Goal: Entertainment & Leisure: Browse casually

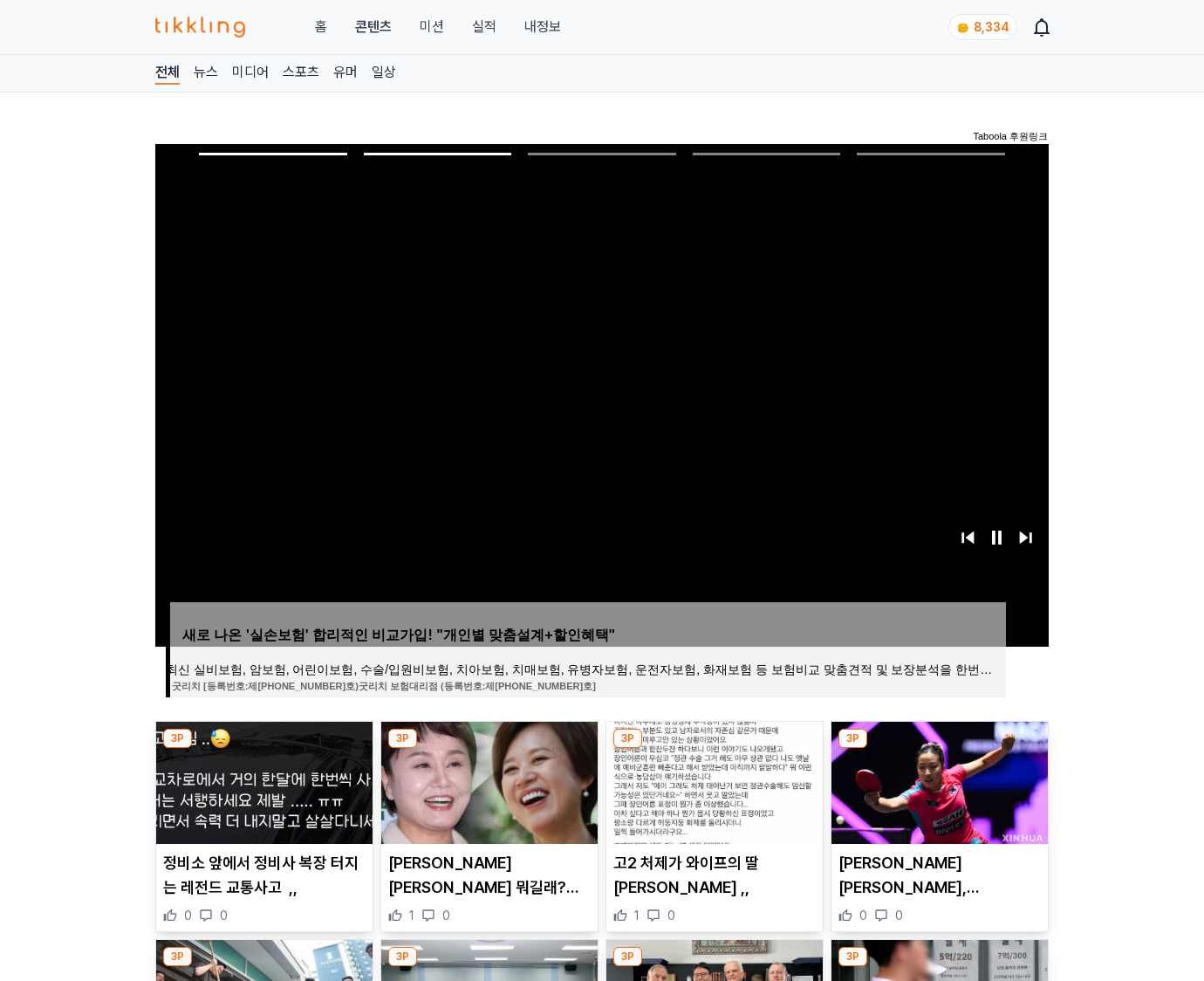
click at [938, 780] on img at bounding box center [939, 782] width 216 height 122
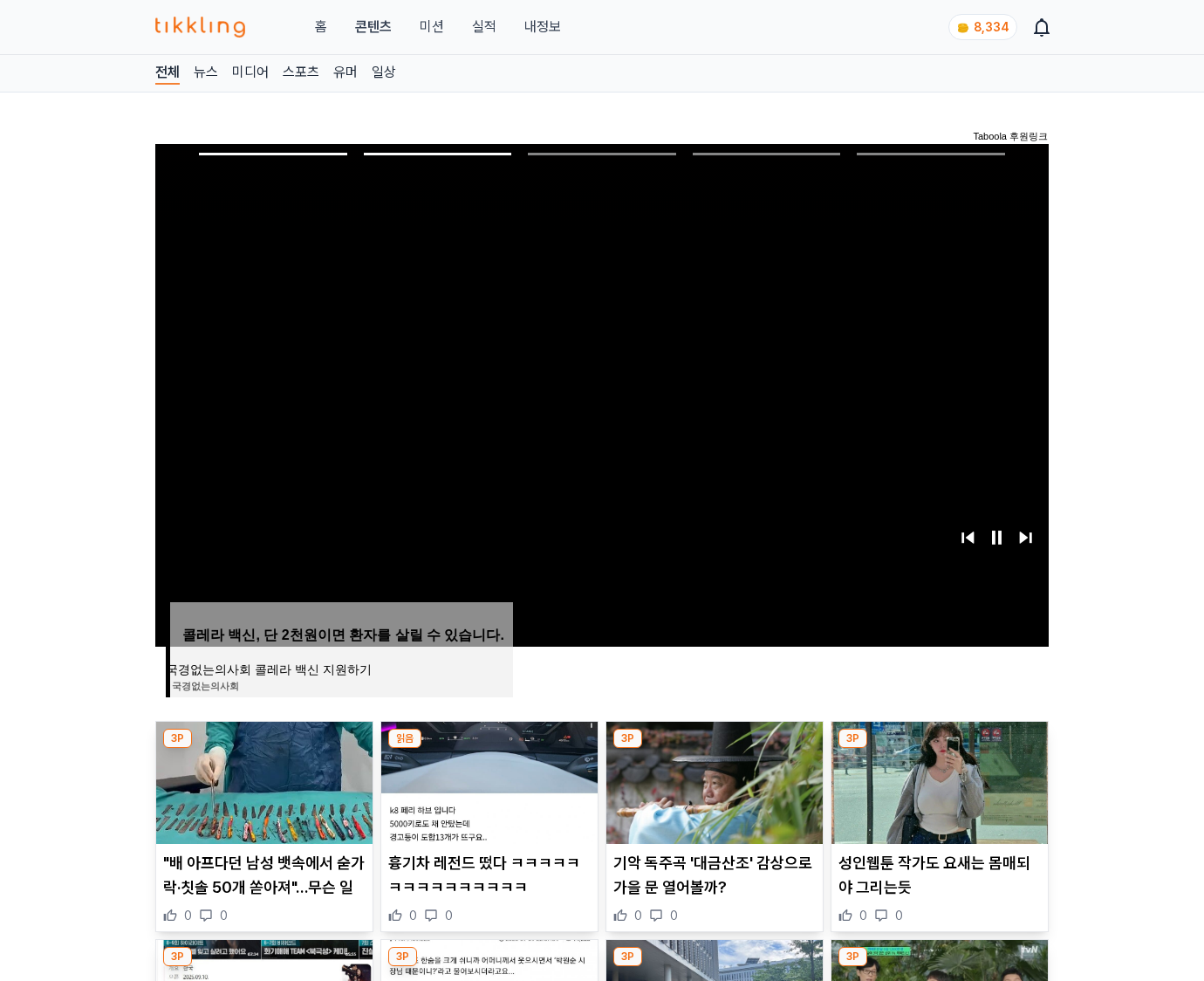
click at [938, 780] on img at bounding box center [939, 782] width 216 height 122
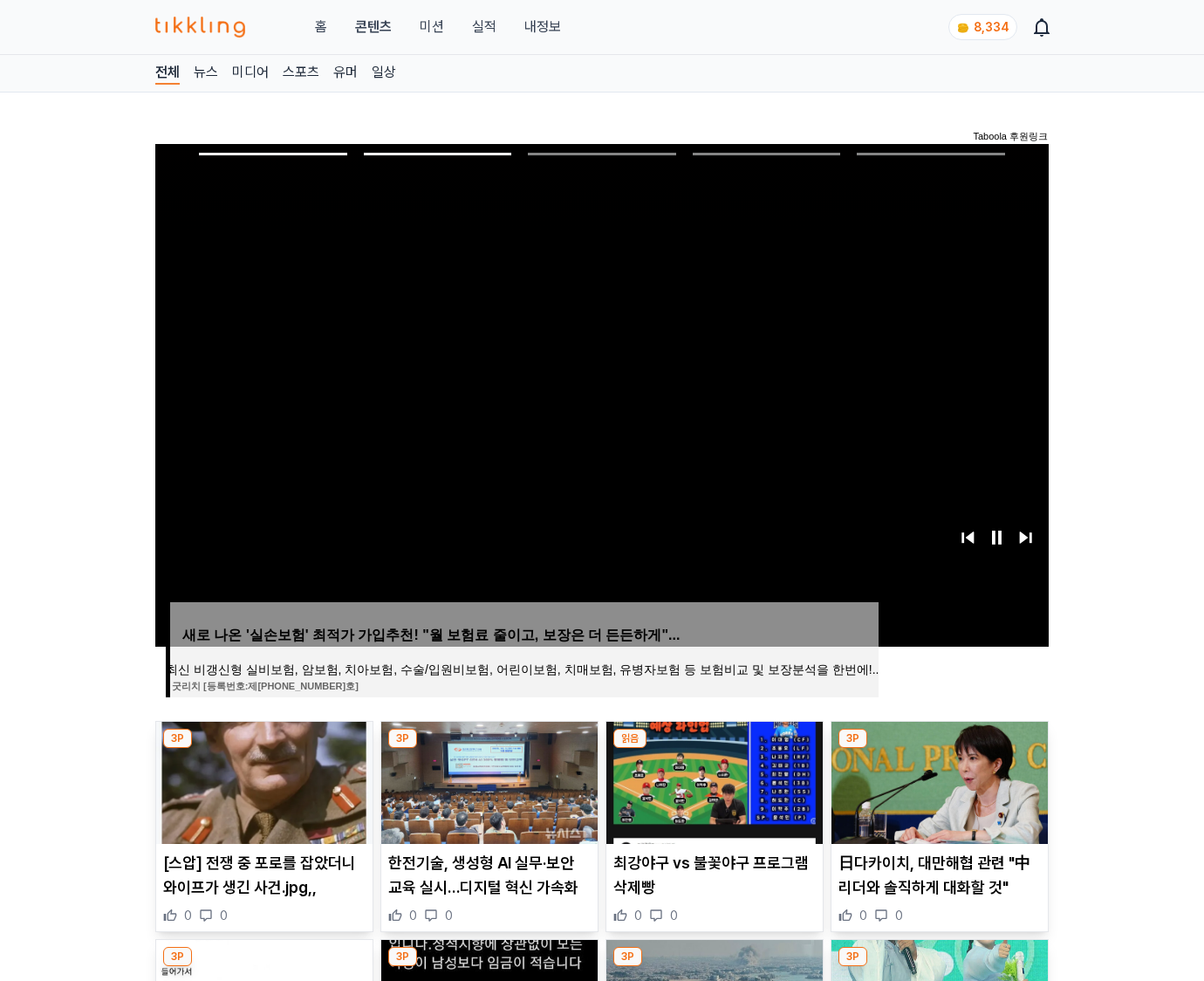
click at [938, 780] on img at bounding box center [939, 782] width 216 height 122
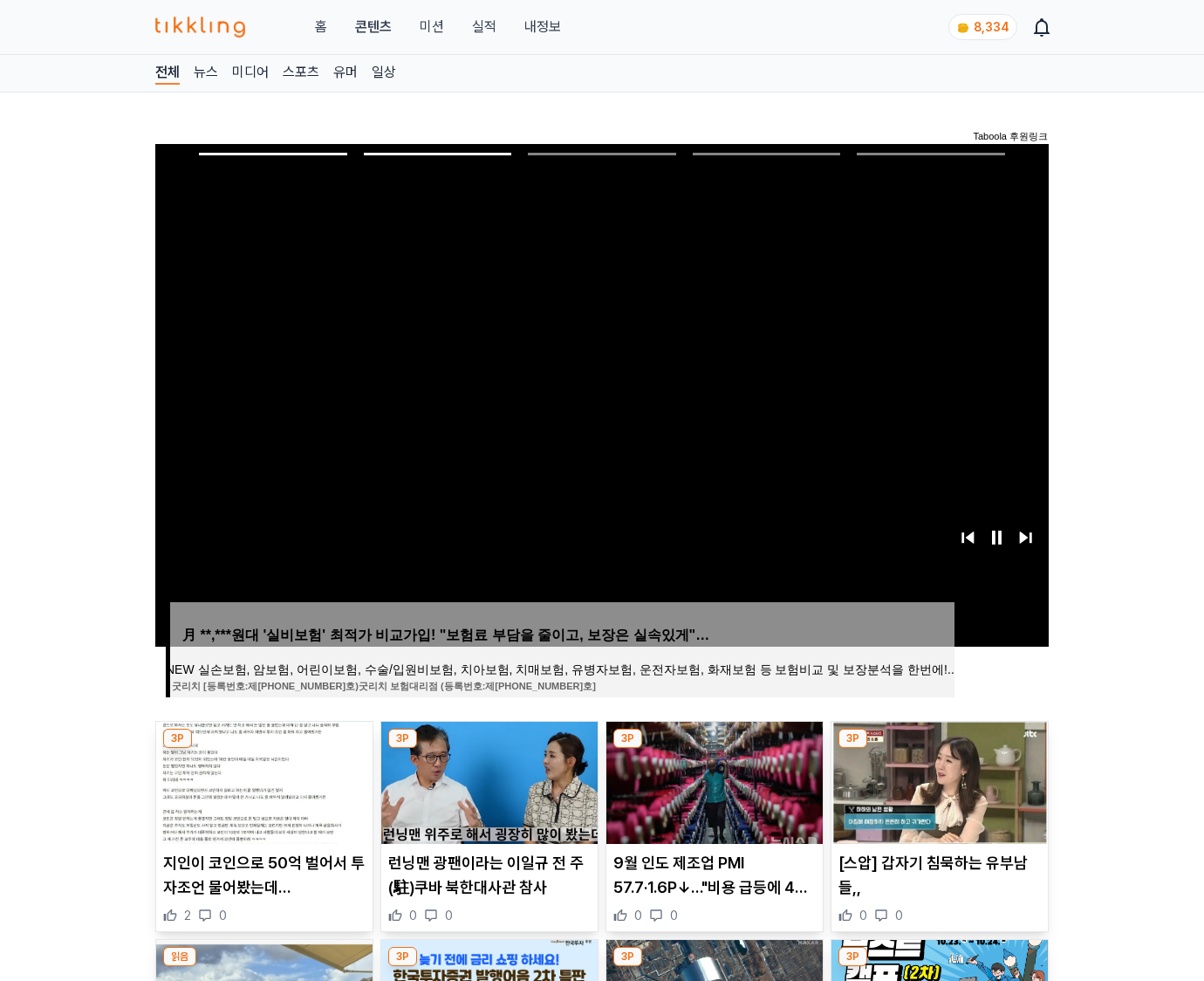
click at [938, 780] on img at bounding box center [939, 782] width 216 height 122
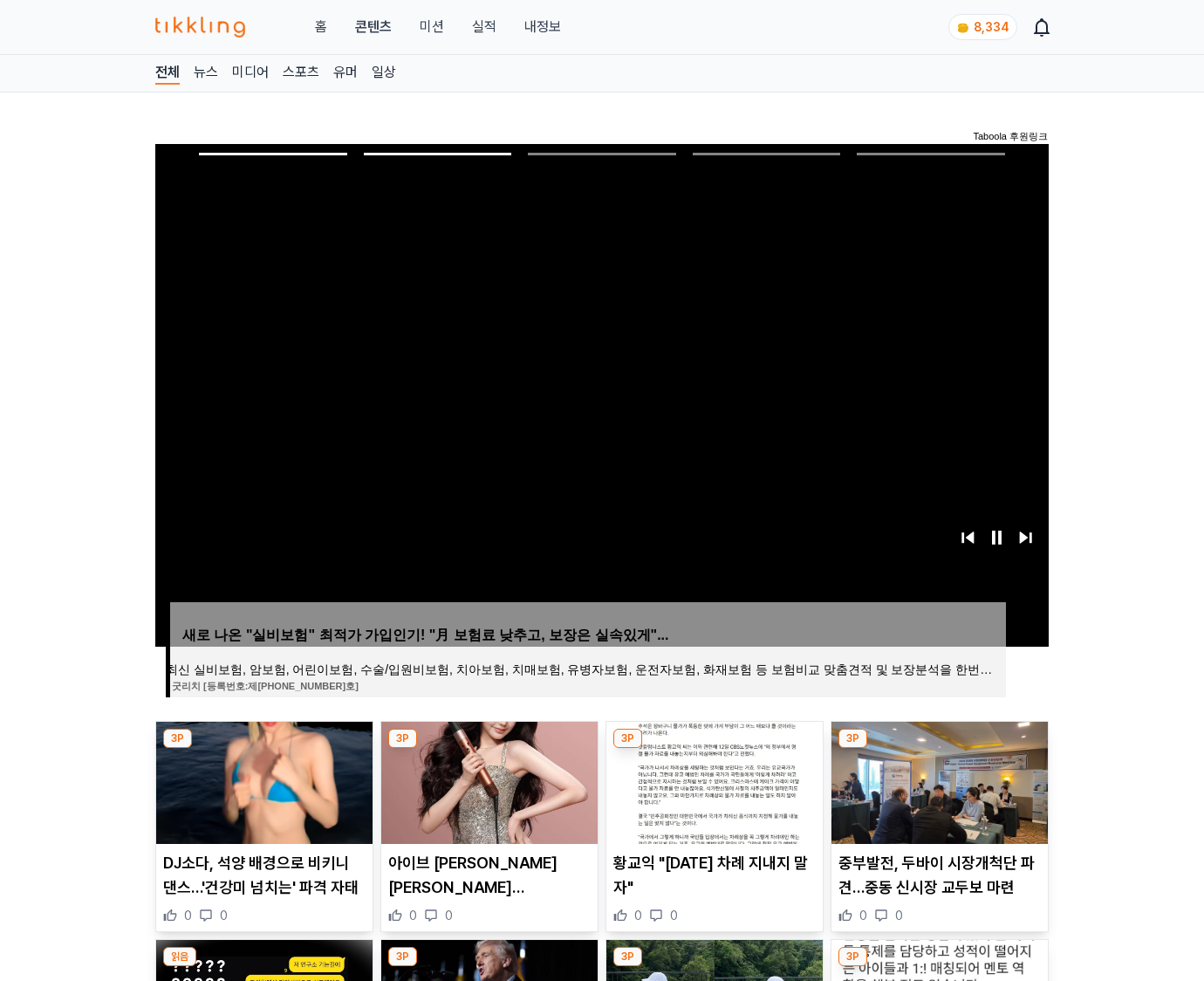
click at [938, 780] on img at bounding box center [939, 782] width 216 height 122
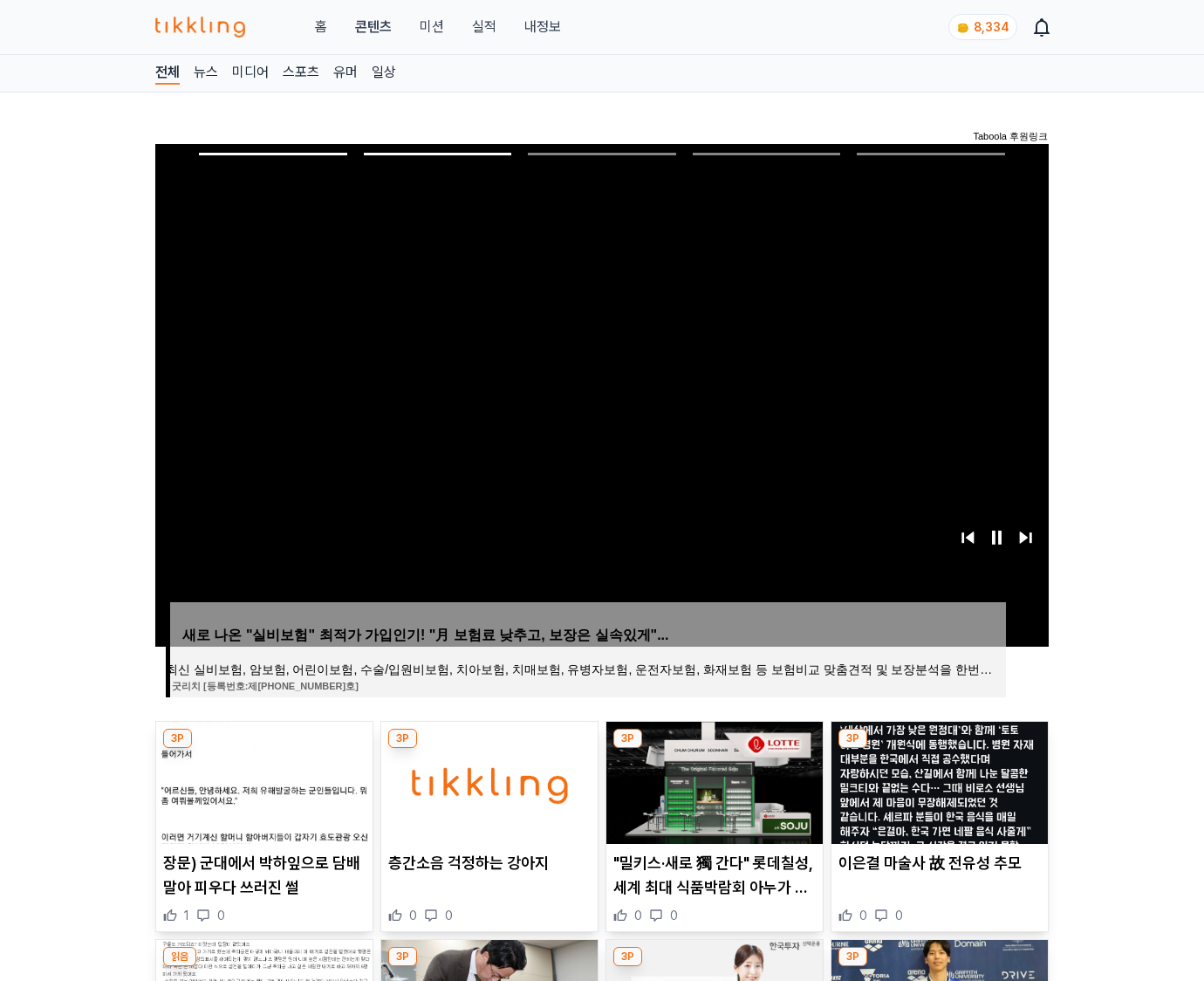
click at [938, 780] on img at bounding box center [939, 782] width 216 height 122
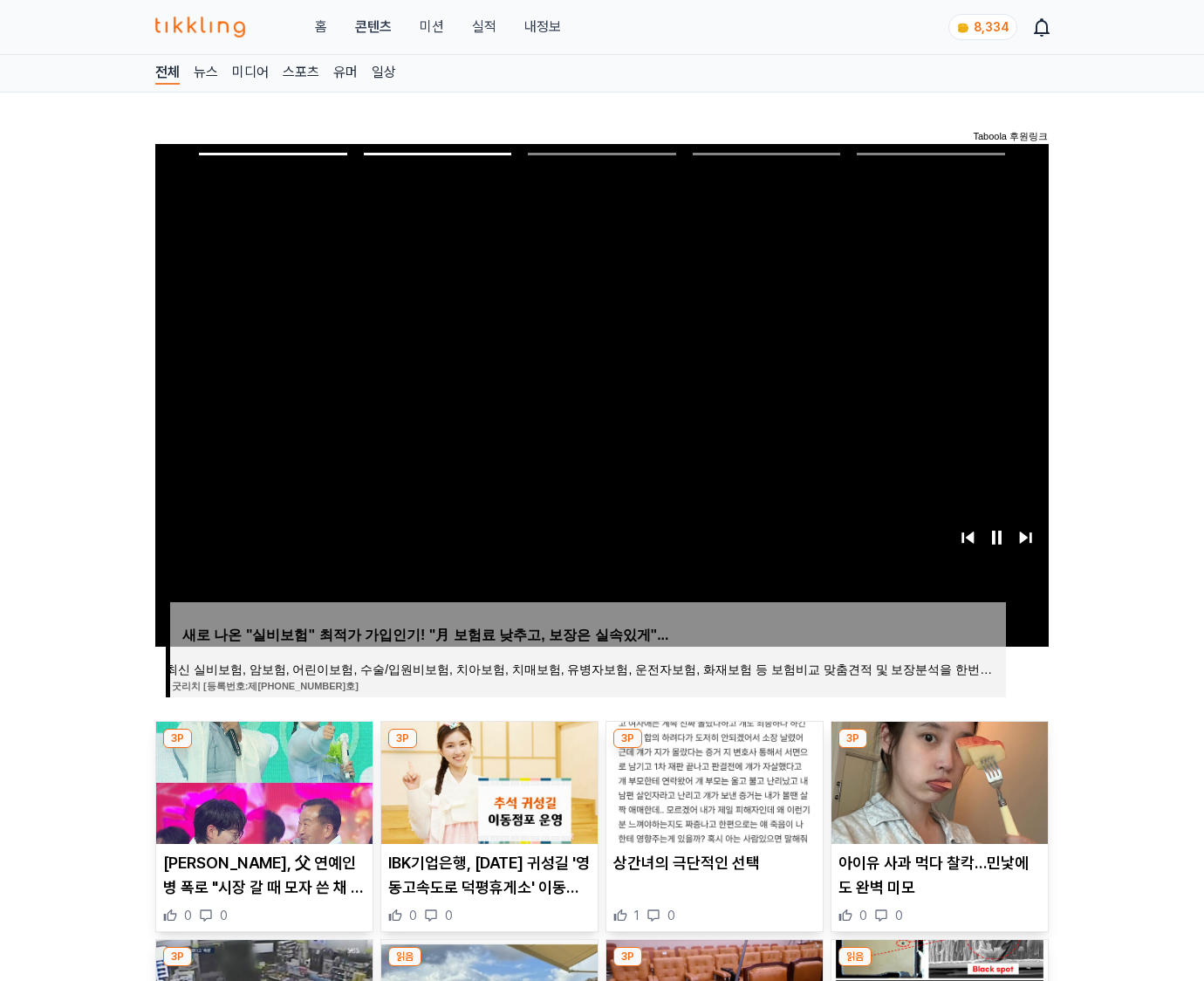
click at [938, 780] on img at bounding box center [939, 782] width 216 height 122
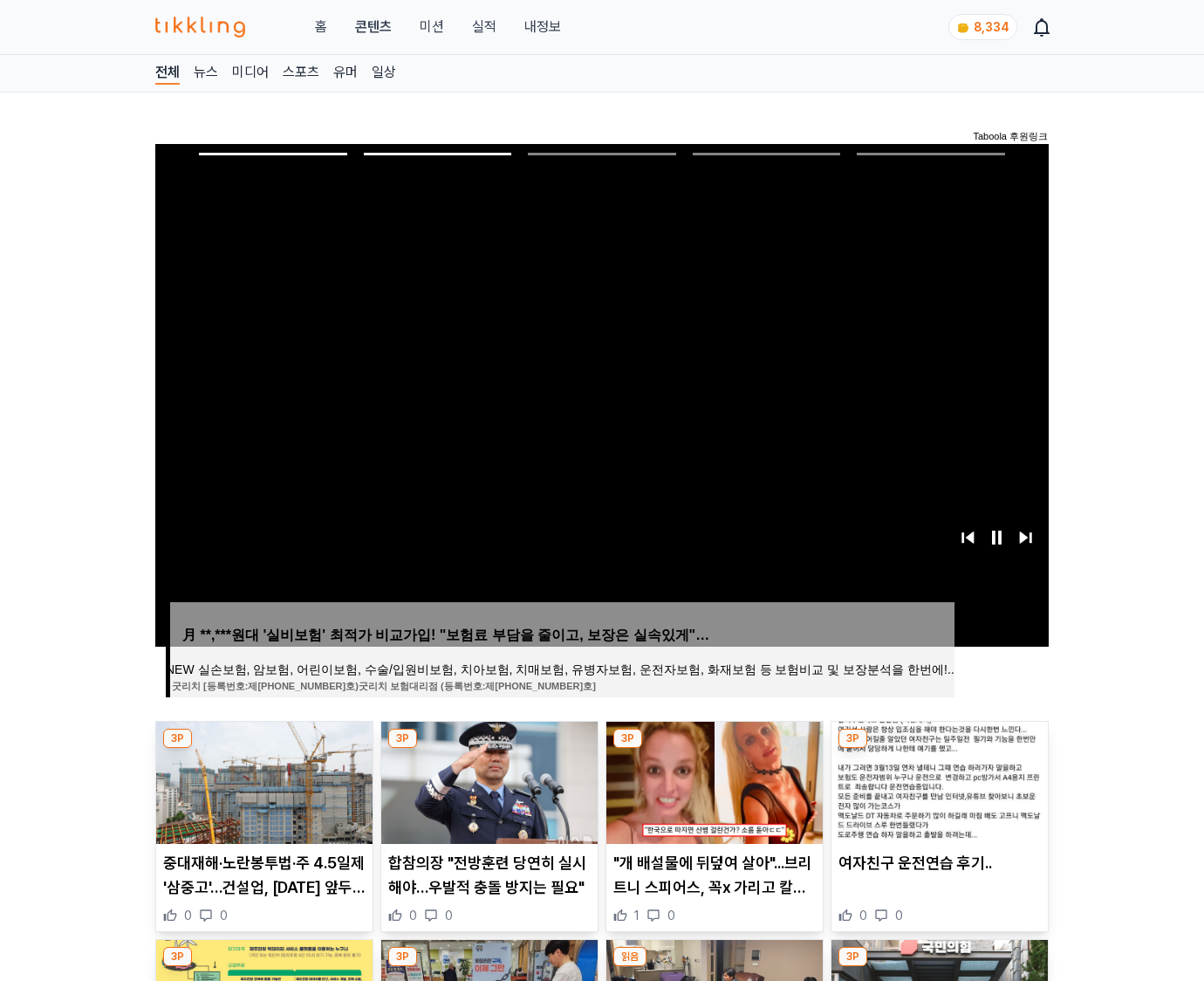
click at [938, 780] on img at bounding box center [939, 782] width 216 height 122
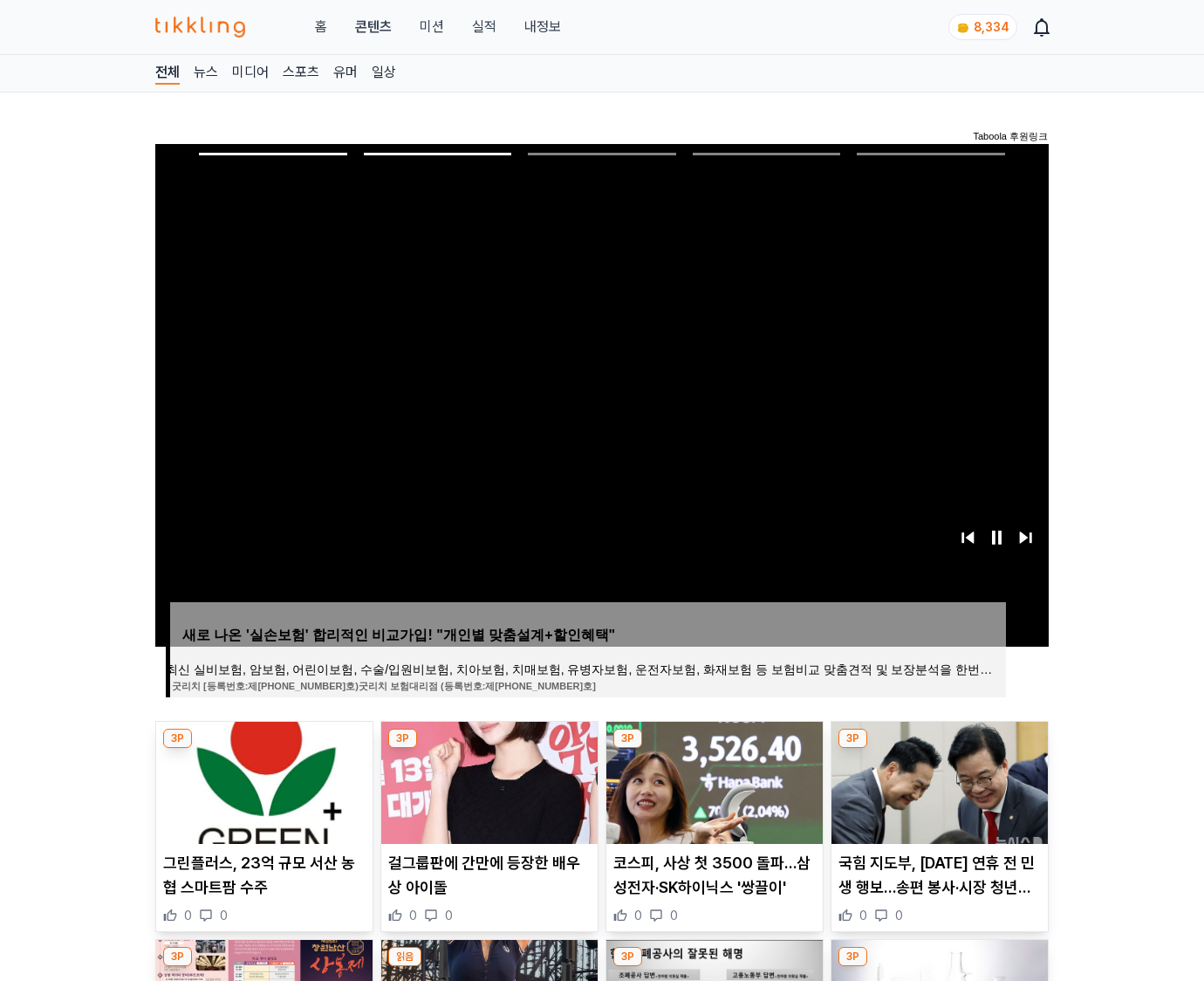
click at [938, 780] on img at bounding box center [939, 782] width 216 height 122
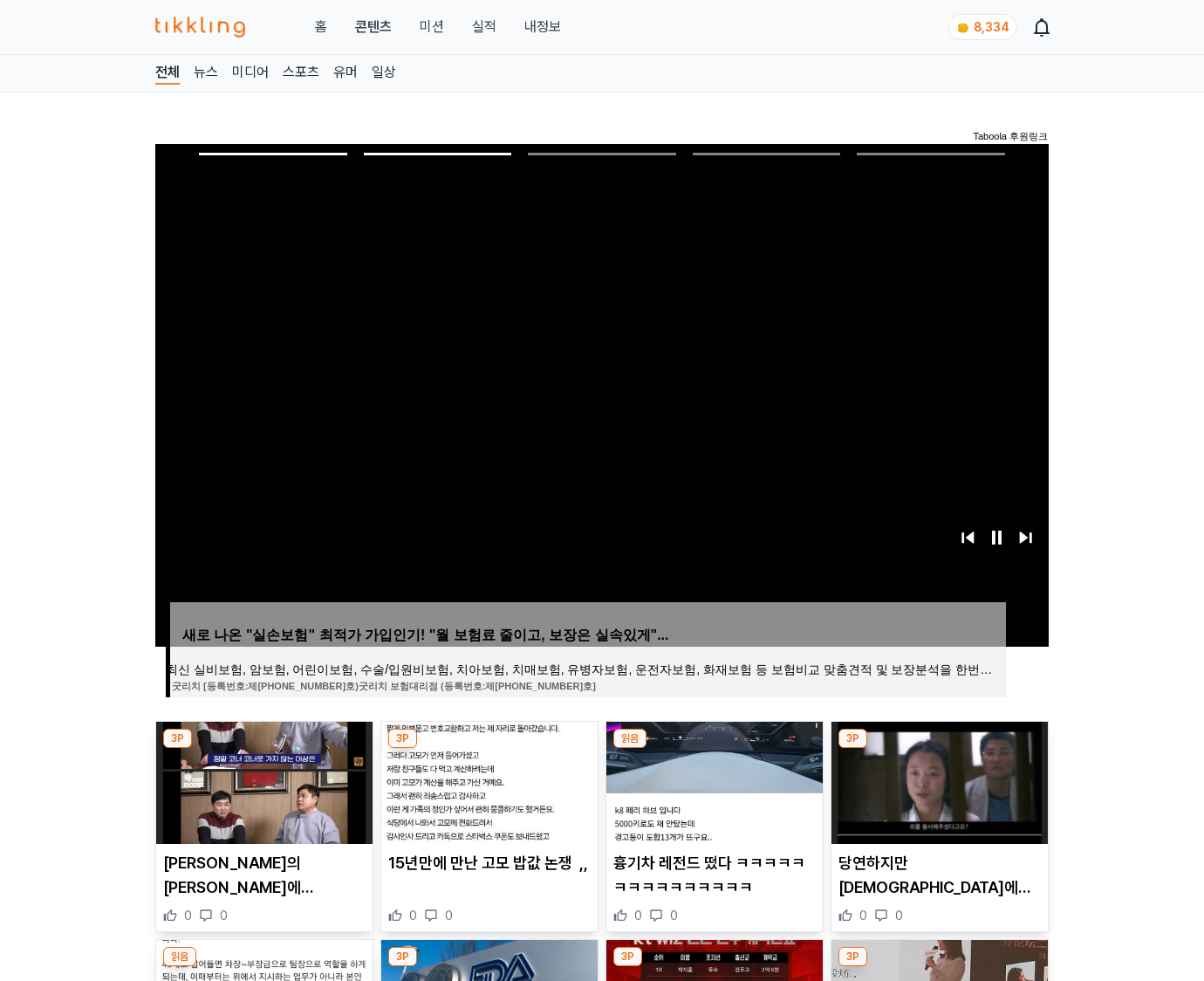
click at [938, 780] on img at bounding box center [939, 782] width 216 height 122
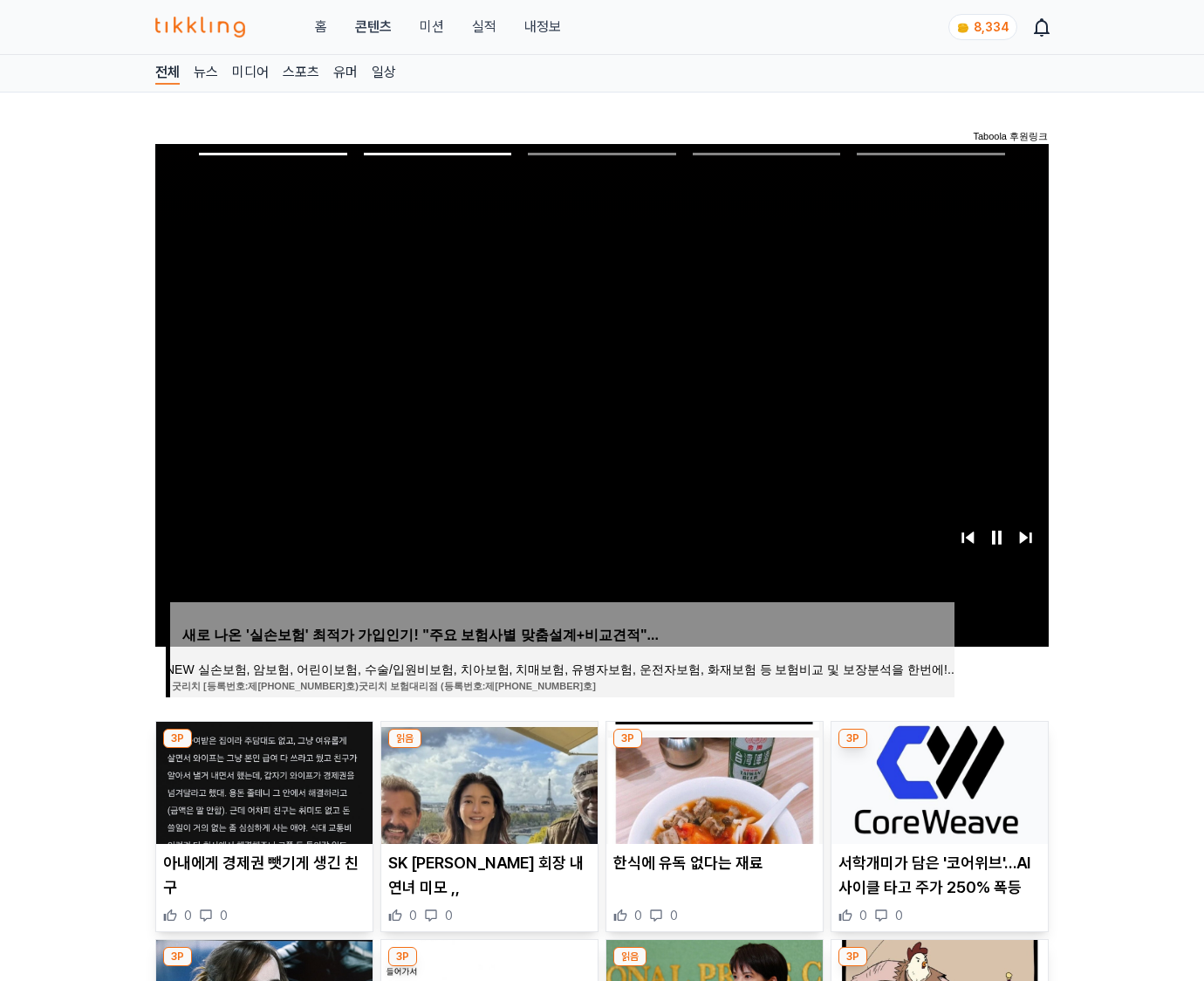
click at [938, 780] on img at bounding box center [939, 782] width 216 height 122
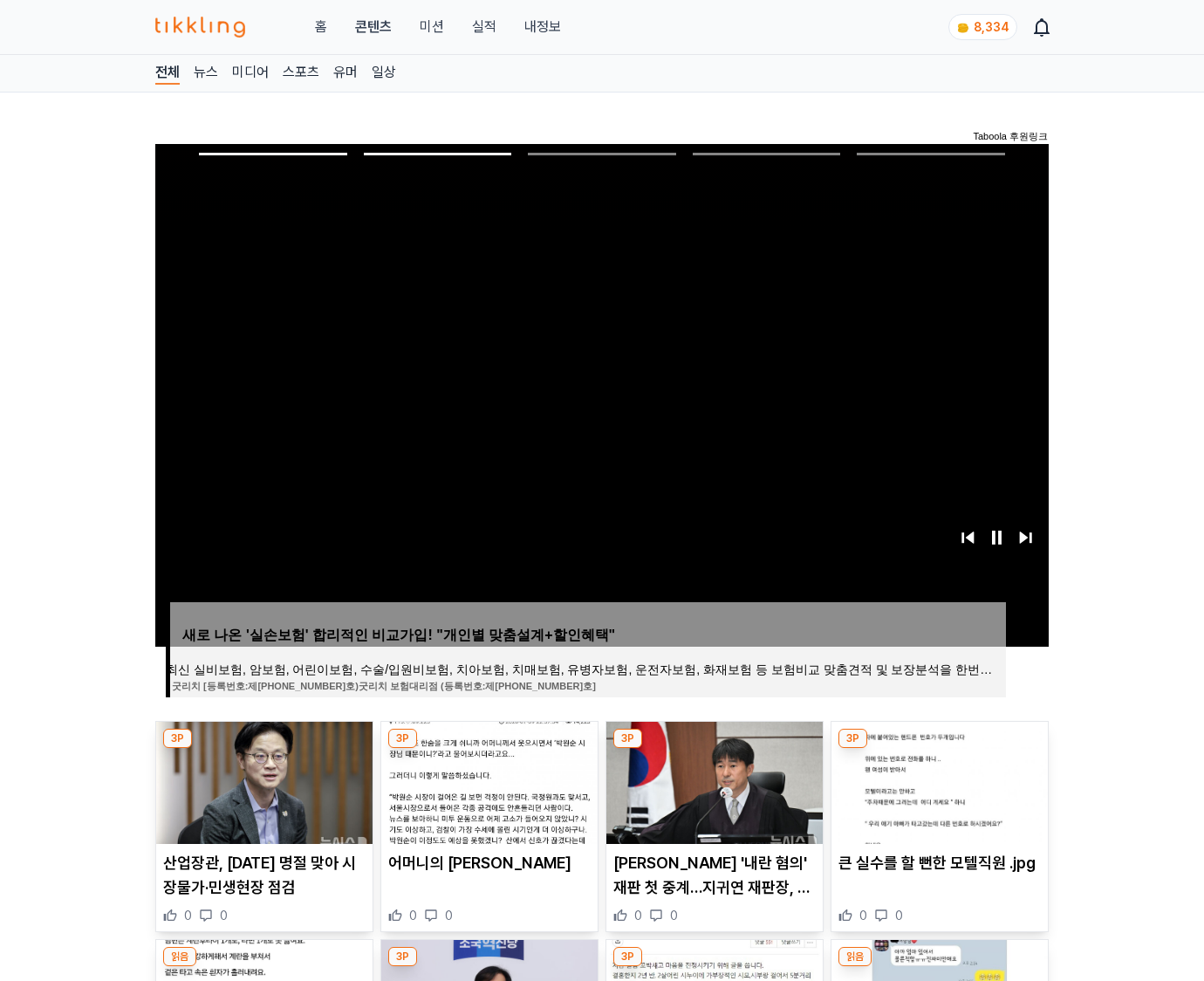
click at [938, 780] on img at bounding box center [939, 782] width 216 height 122
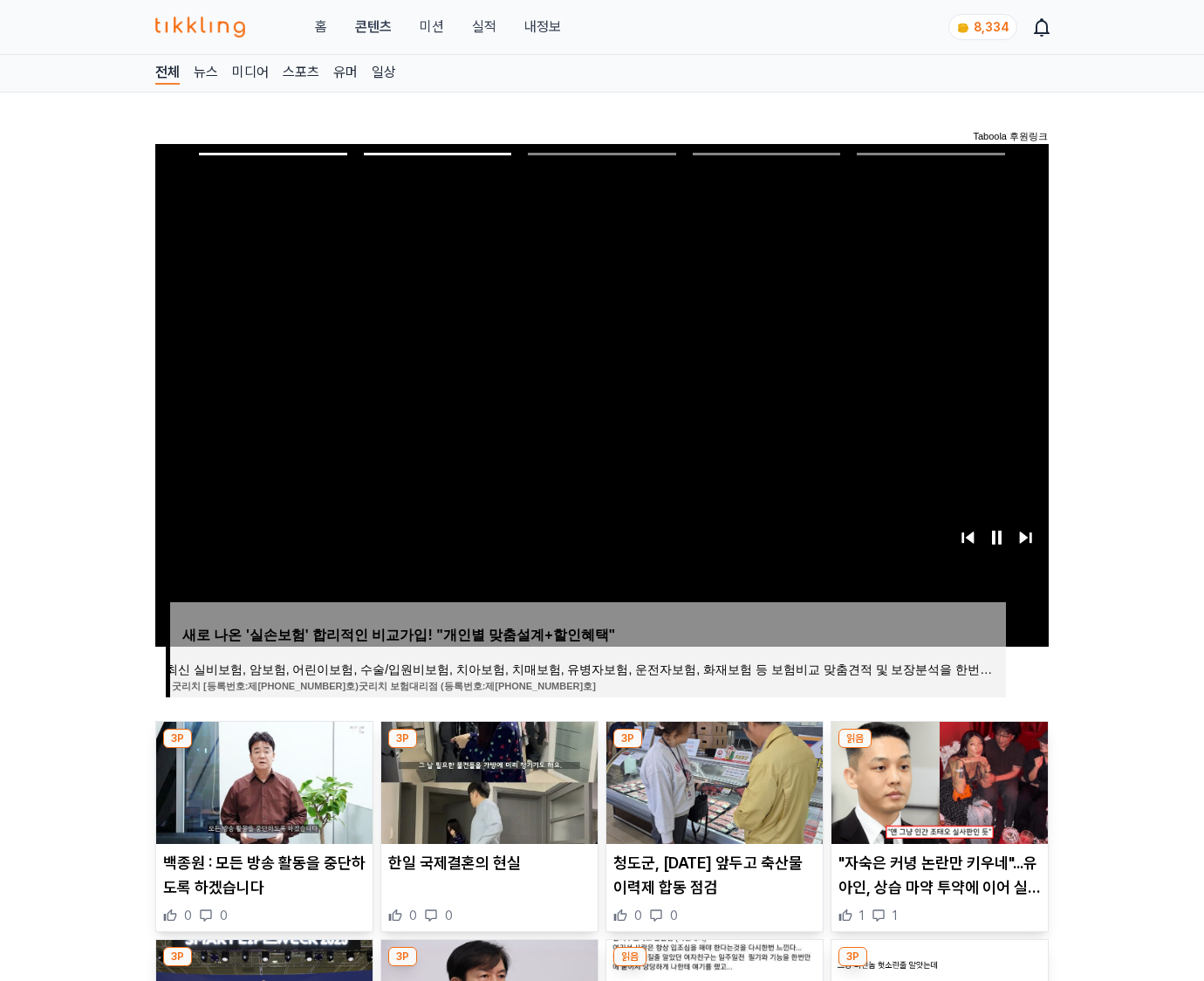
click at [938, 780] on img at bounding box center [939, 782] width 216 height 122
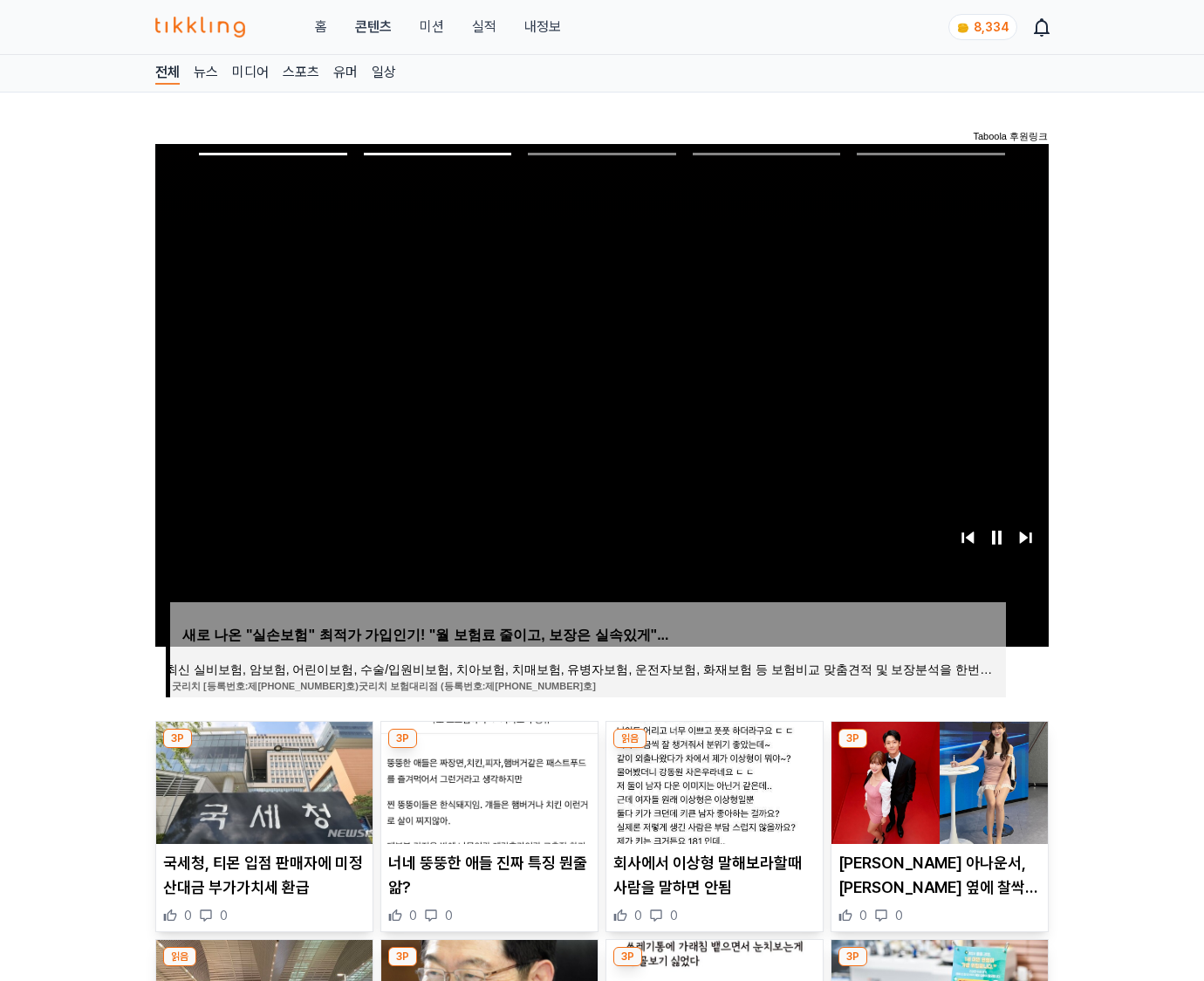
click at [938, 780] on img at bounding box center [939, 782] width 216 height 122
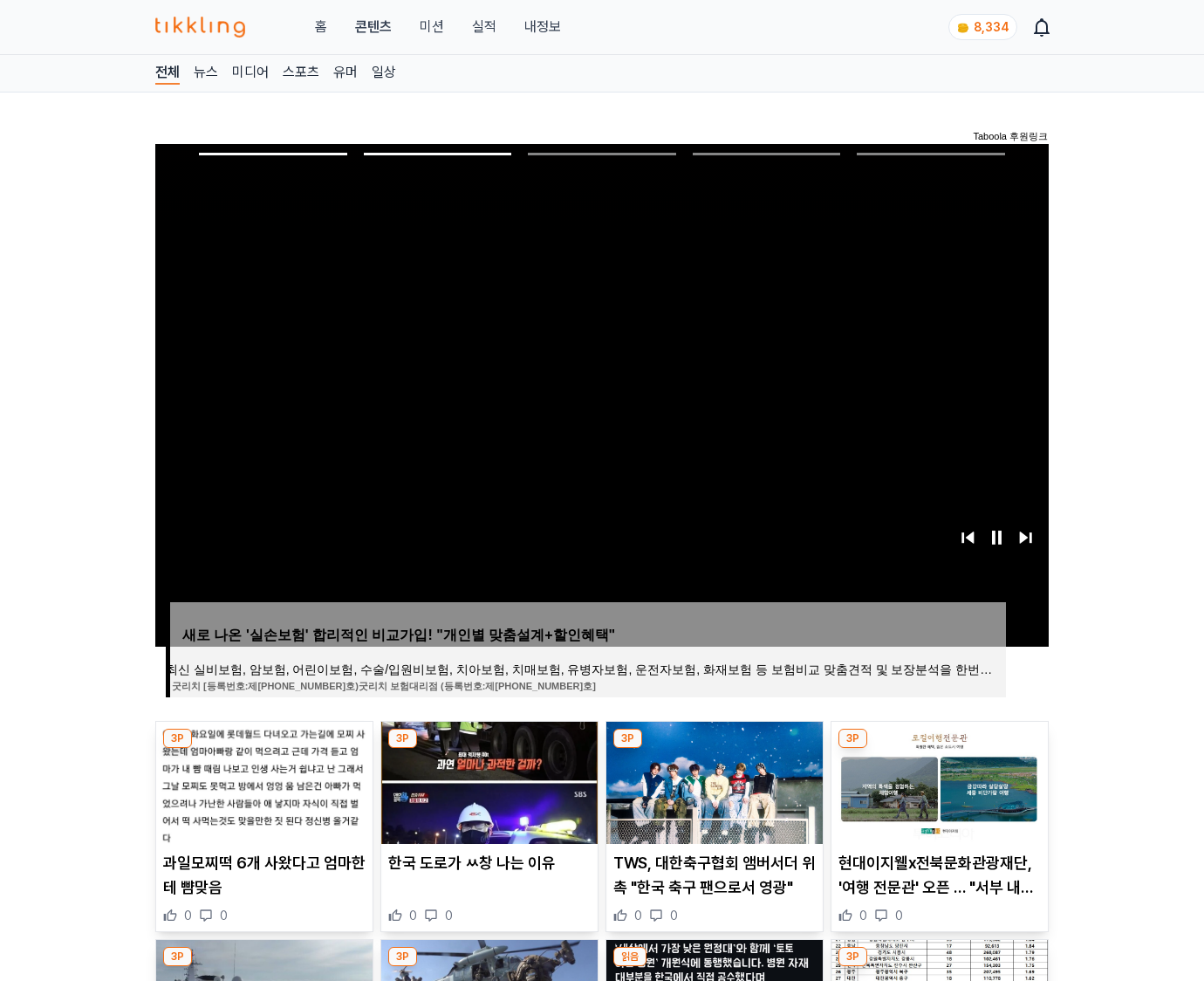
click at [938, 780] on img at bounding box center [939, 782] width 216 height 122
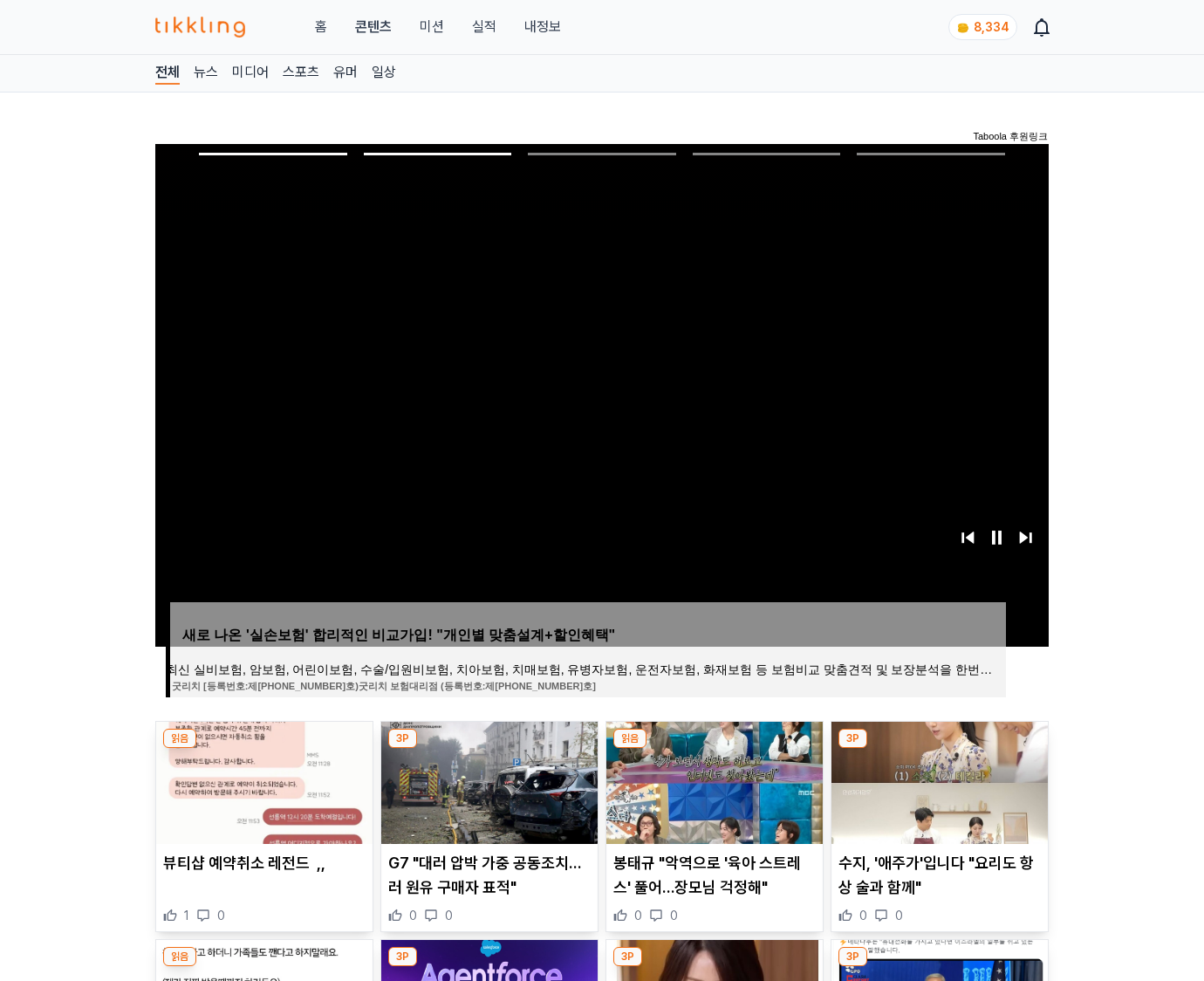
click at [938, 780] on img at bounding box center [939, 782] width 216 height 122
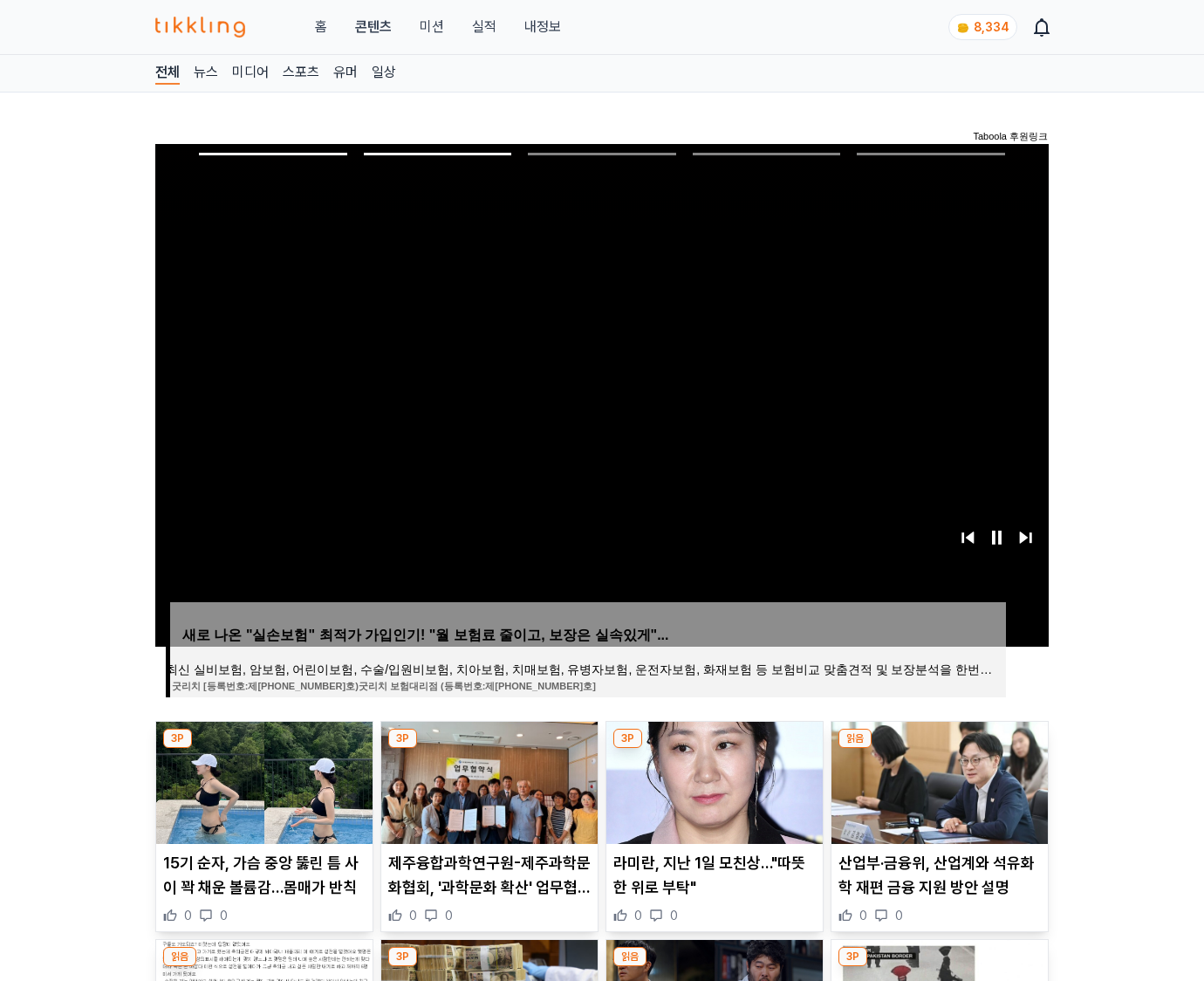
click at [938, 780] on img at bounding box center [939, 782] width 216 height 122
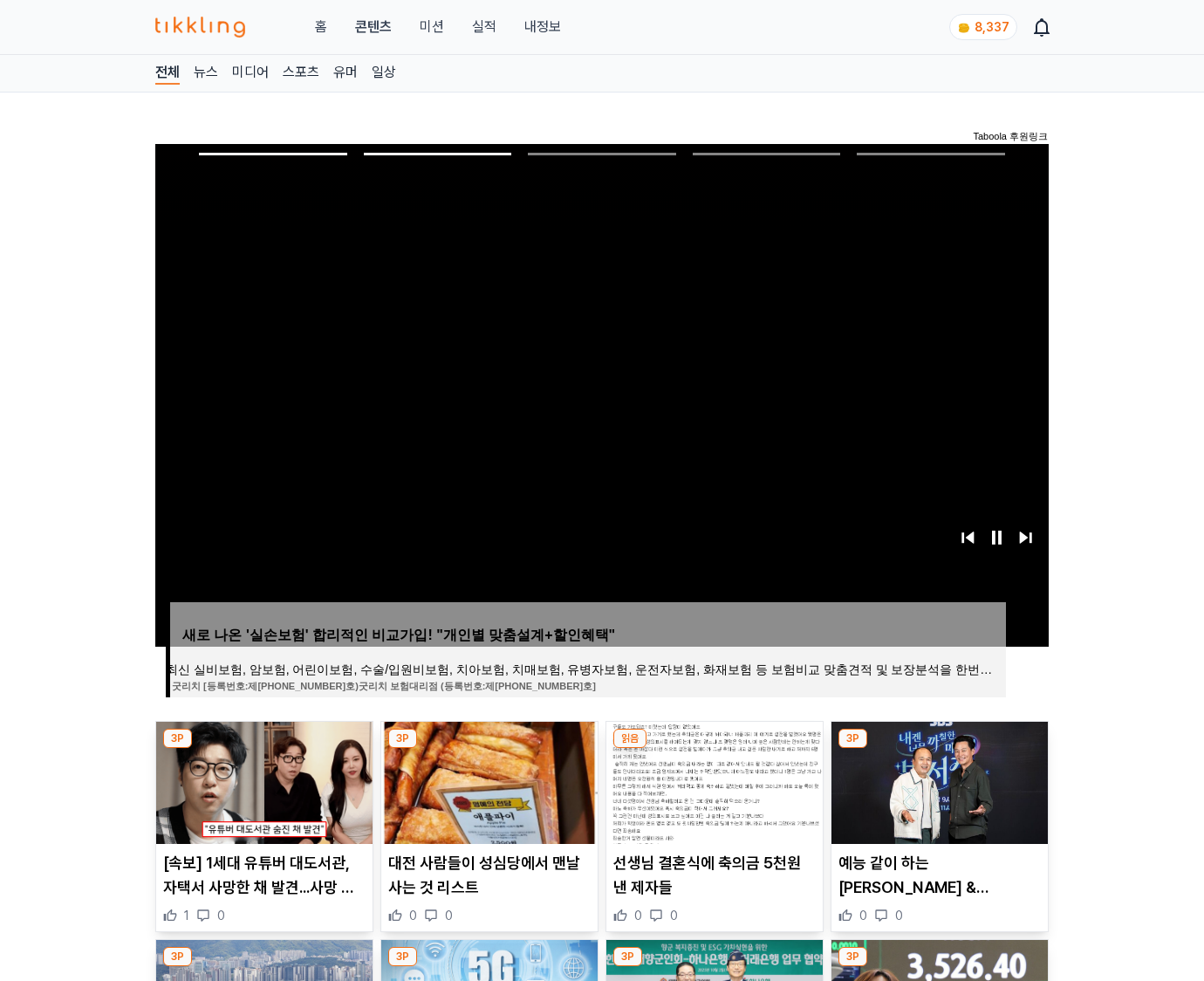
click at [938, 780] on img at bounding box center [939, 782] width 216 height 122
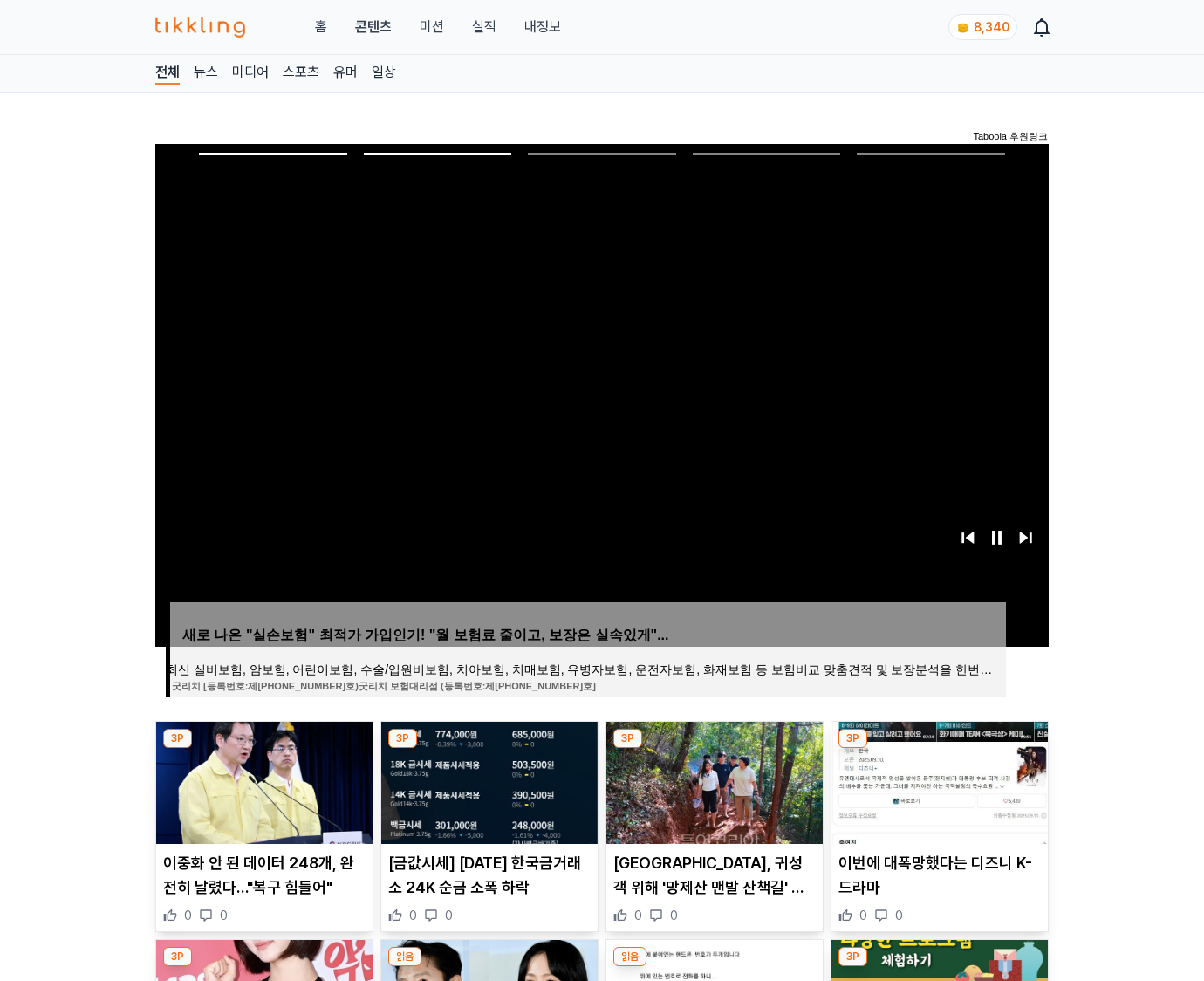
click at [938, 780] on img at bounding box center [939, 782] width 216 height 122
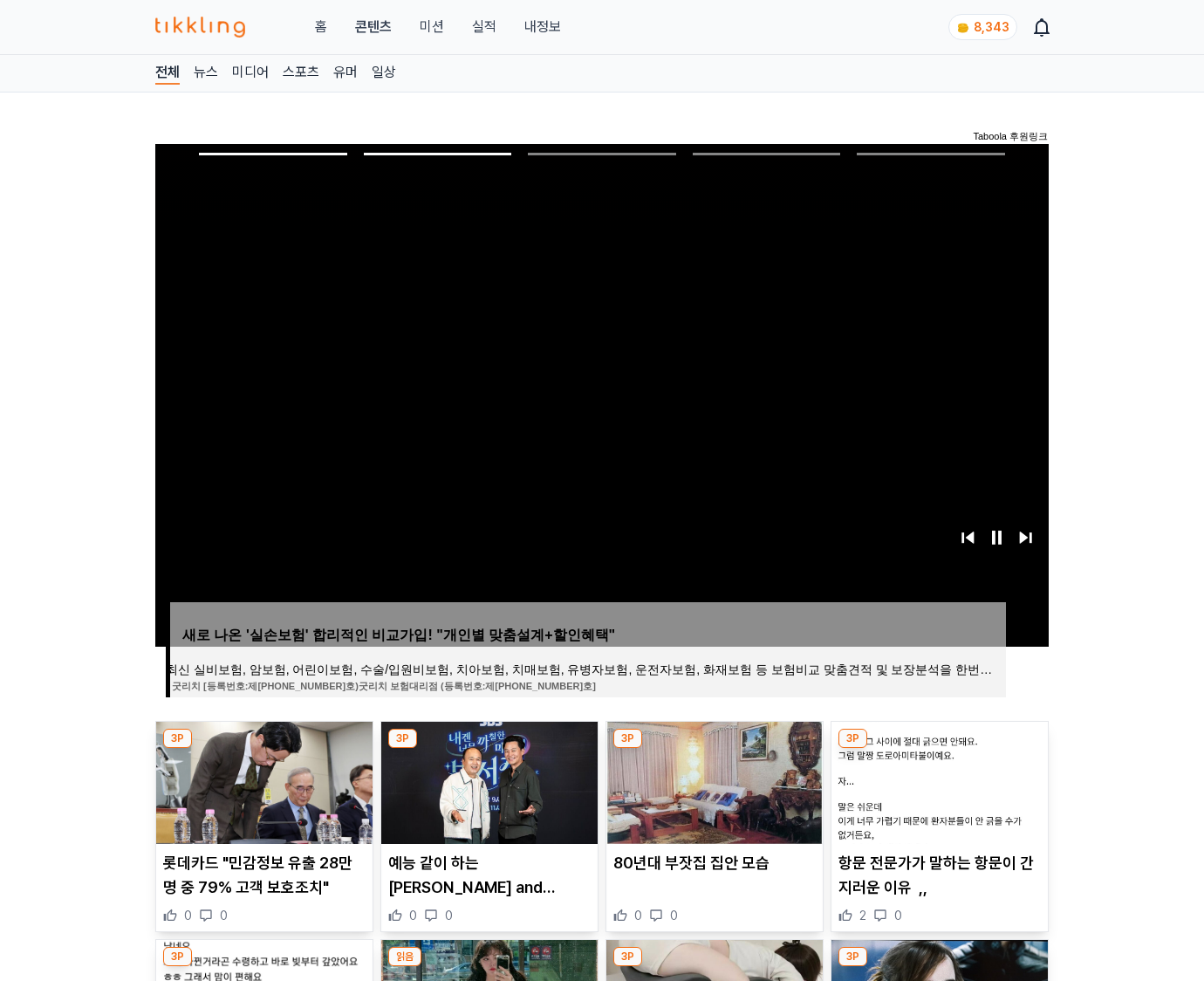
click at [938, 780] on img at bounding box center [939, 782] width 216 height 122
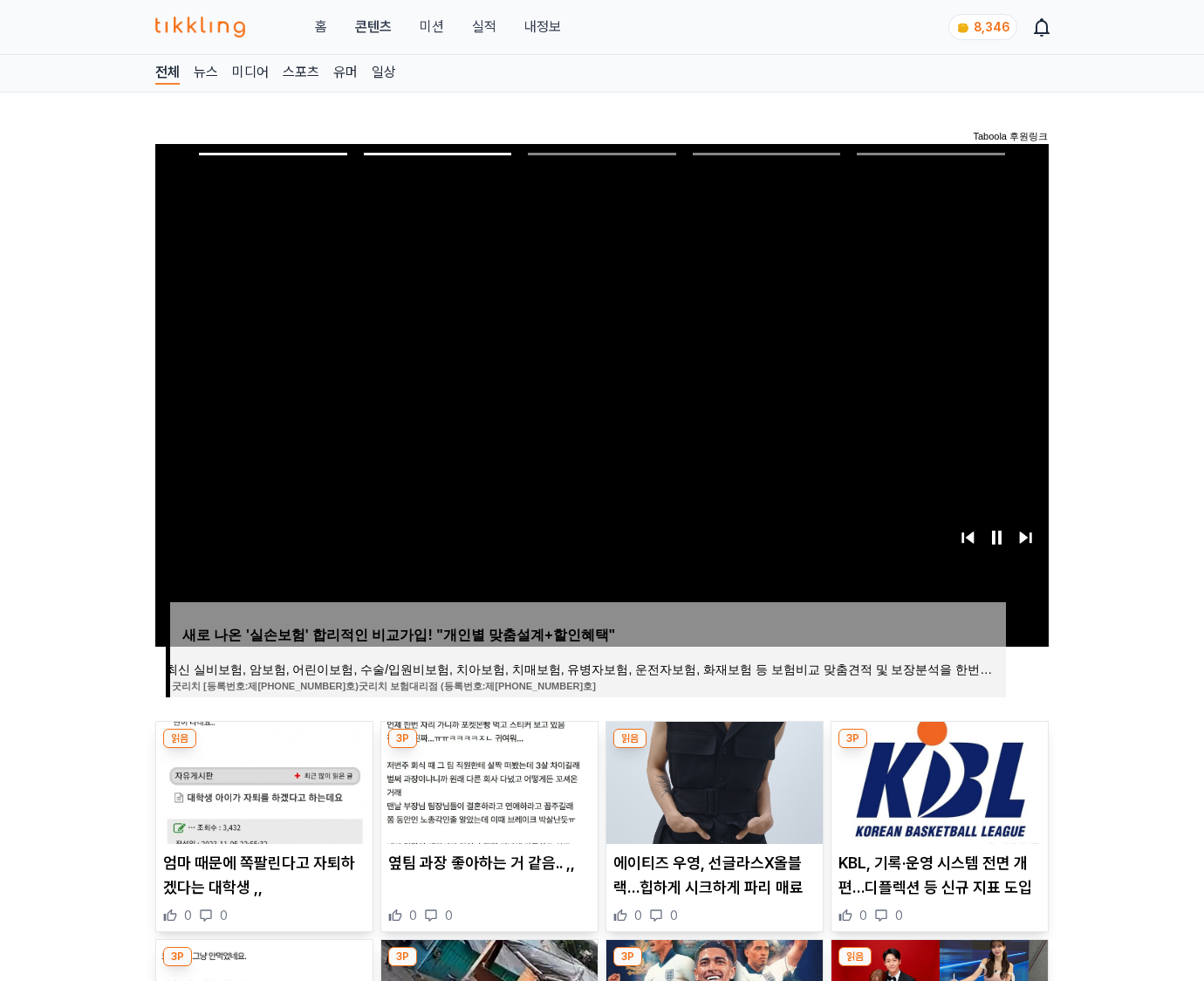
click at [938, 780] on img at bounding box center [939, 782] width 216 height 122
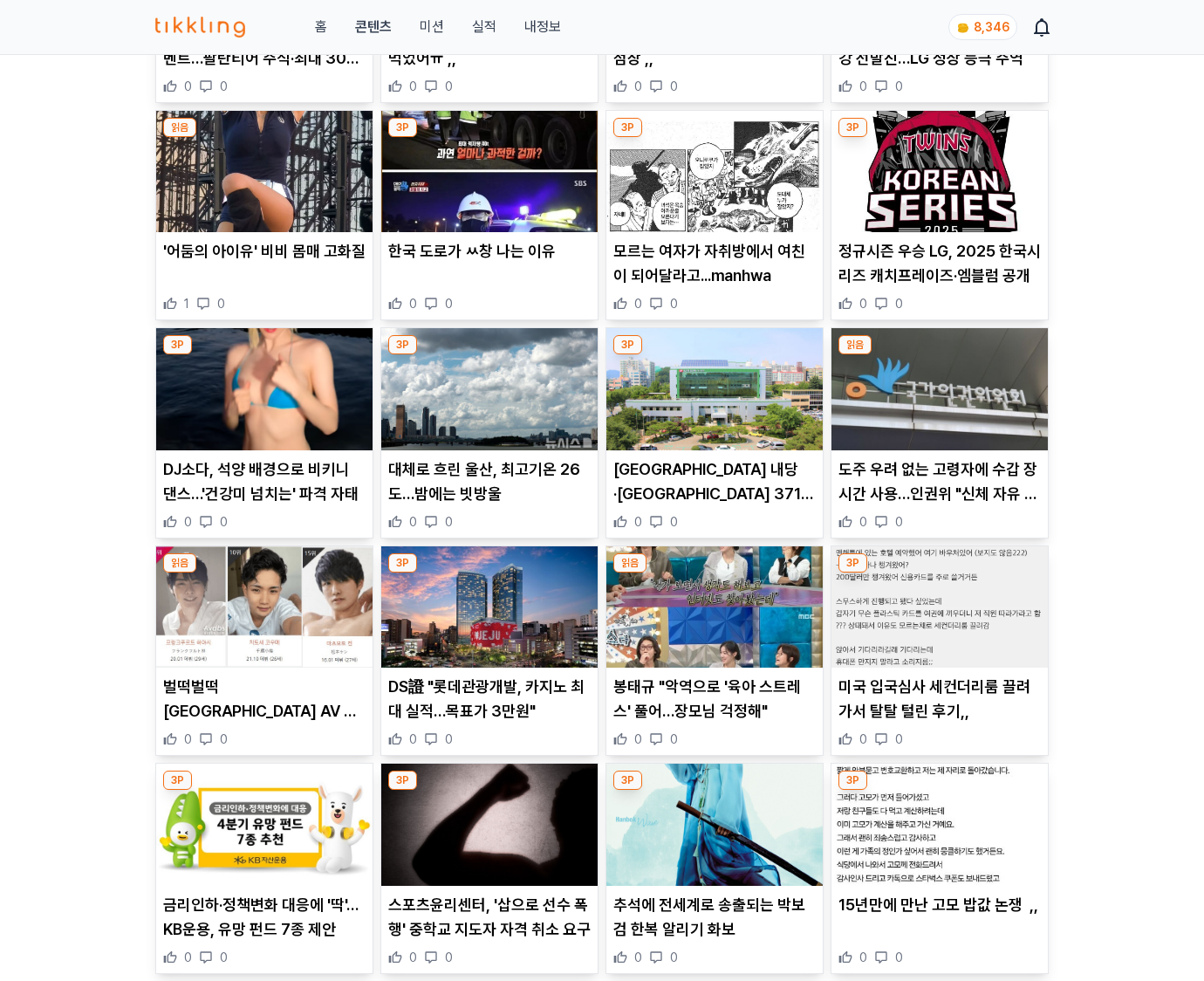
scroll to position [4288, 0]
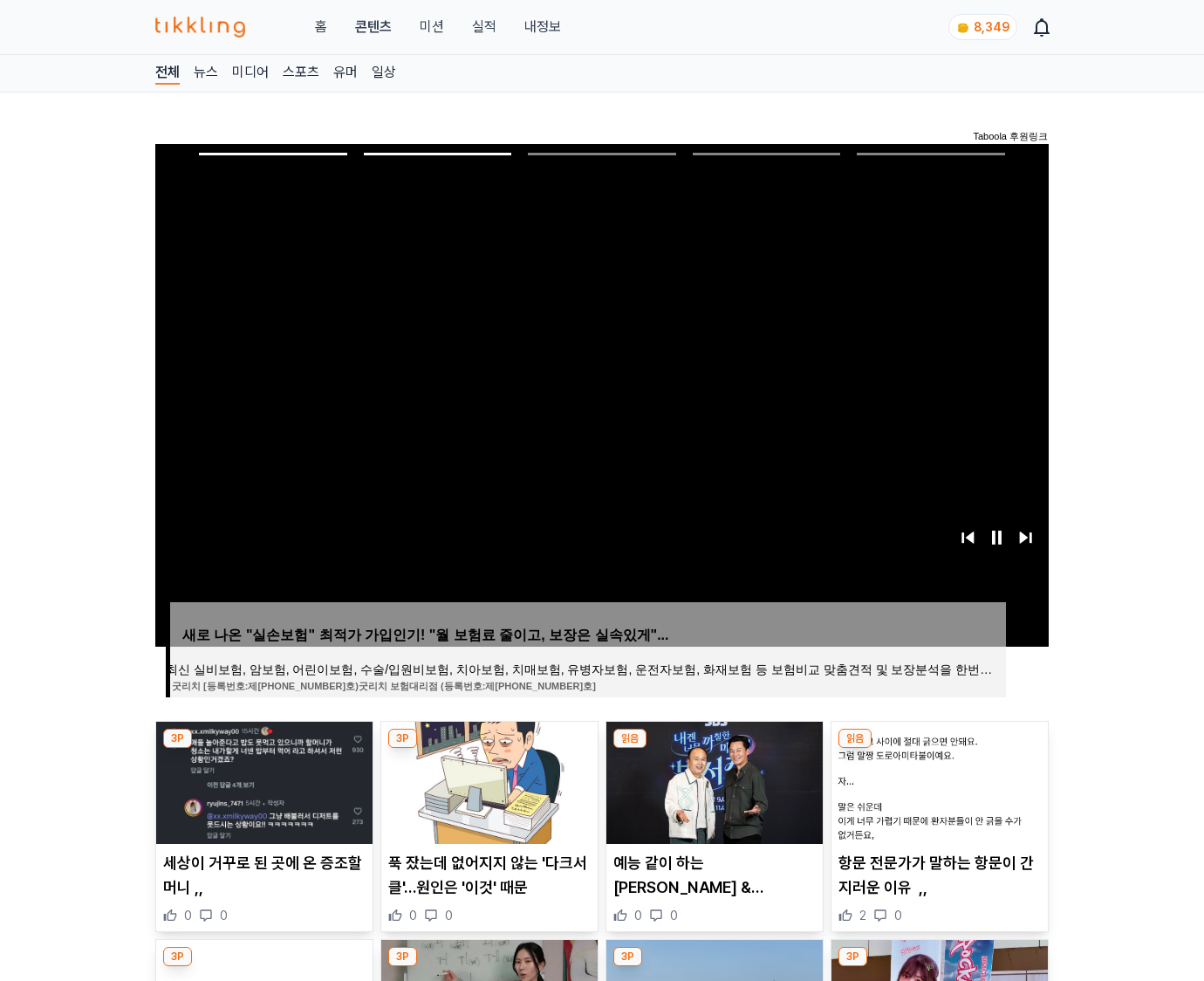
click at [938, 780] on img at bounding box center [939, 782] width 216 height 122
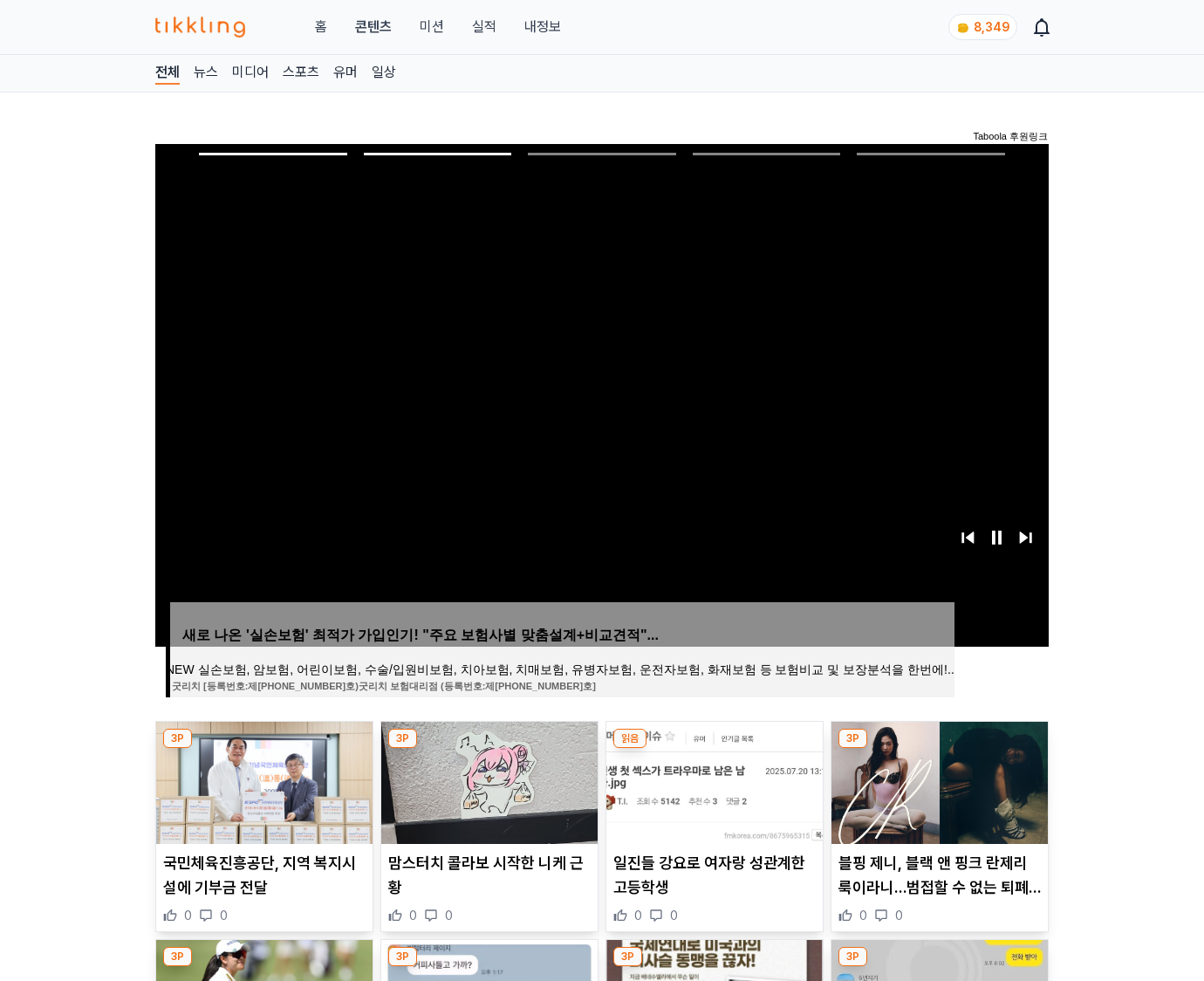
click at [938, 780] on img at bounding box center [939, 782] width 216 height 122
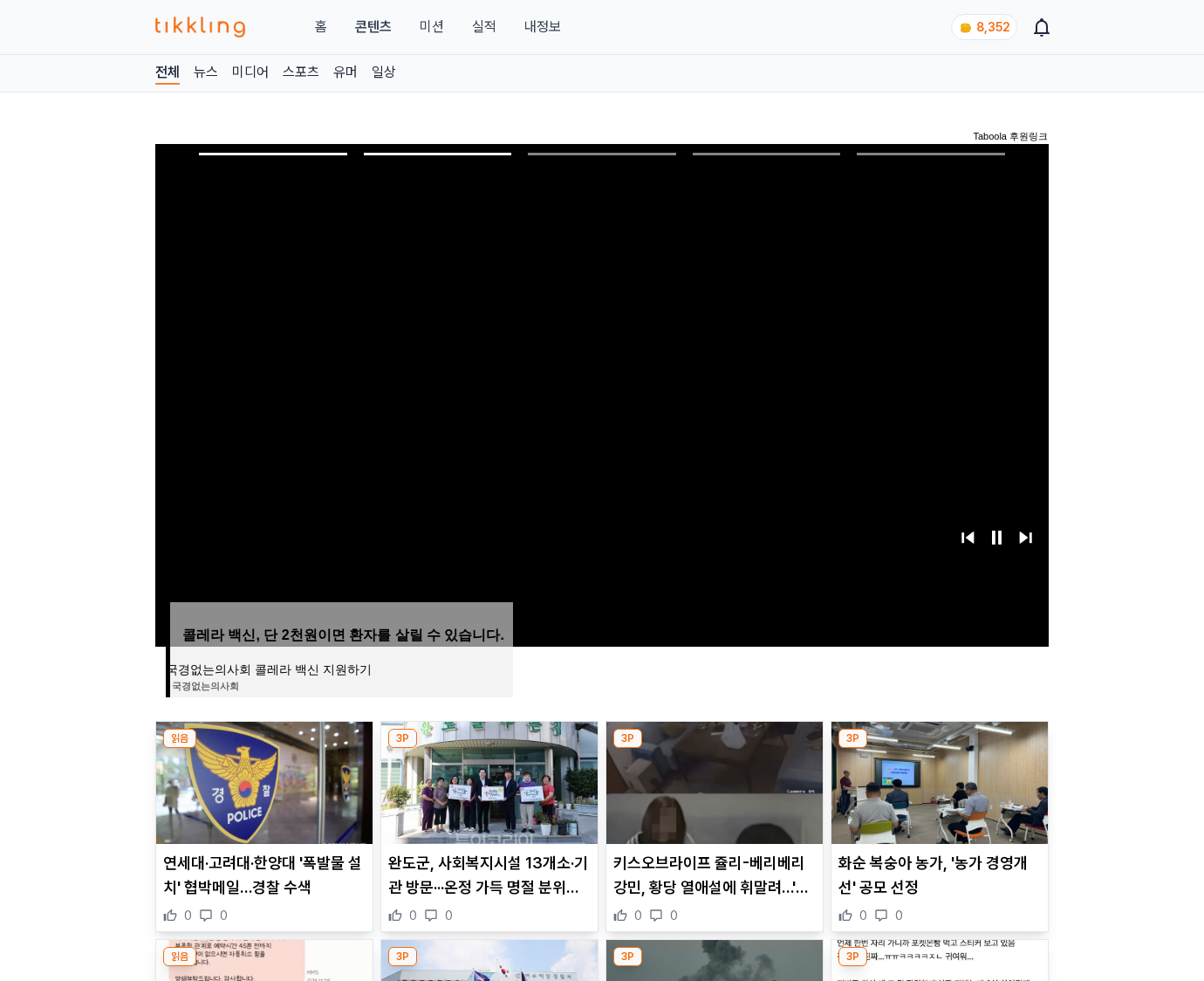
click at [938, 780] on img at bounding box center [939, 782] width 216 height 122
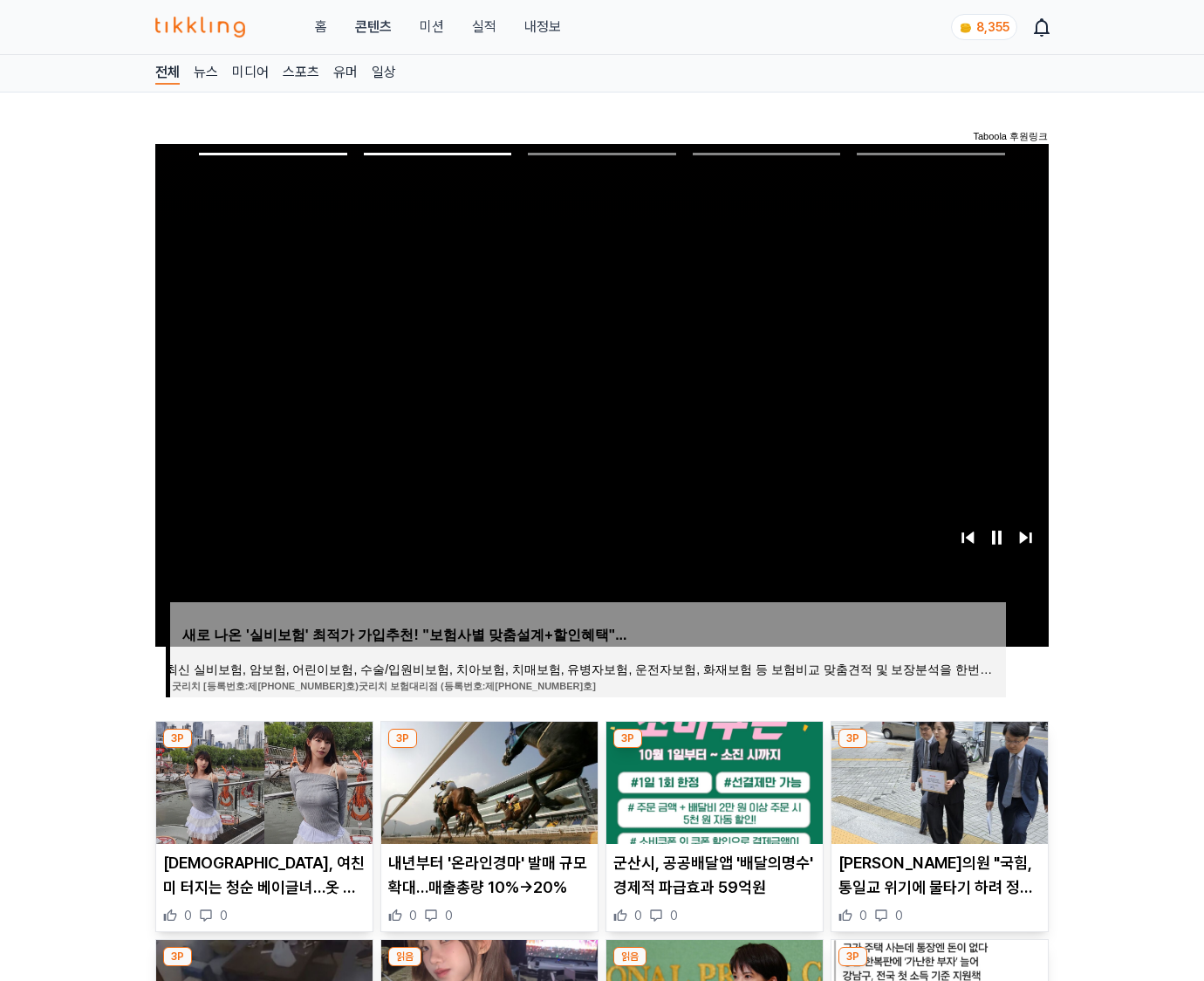
click at [938, 780] on img at bounding box center [939, 782] width 216 height 122
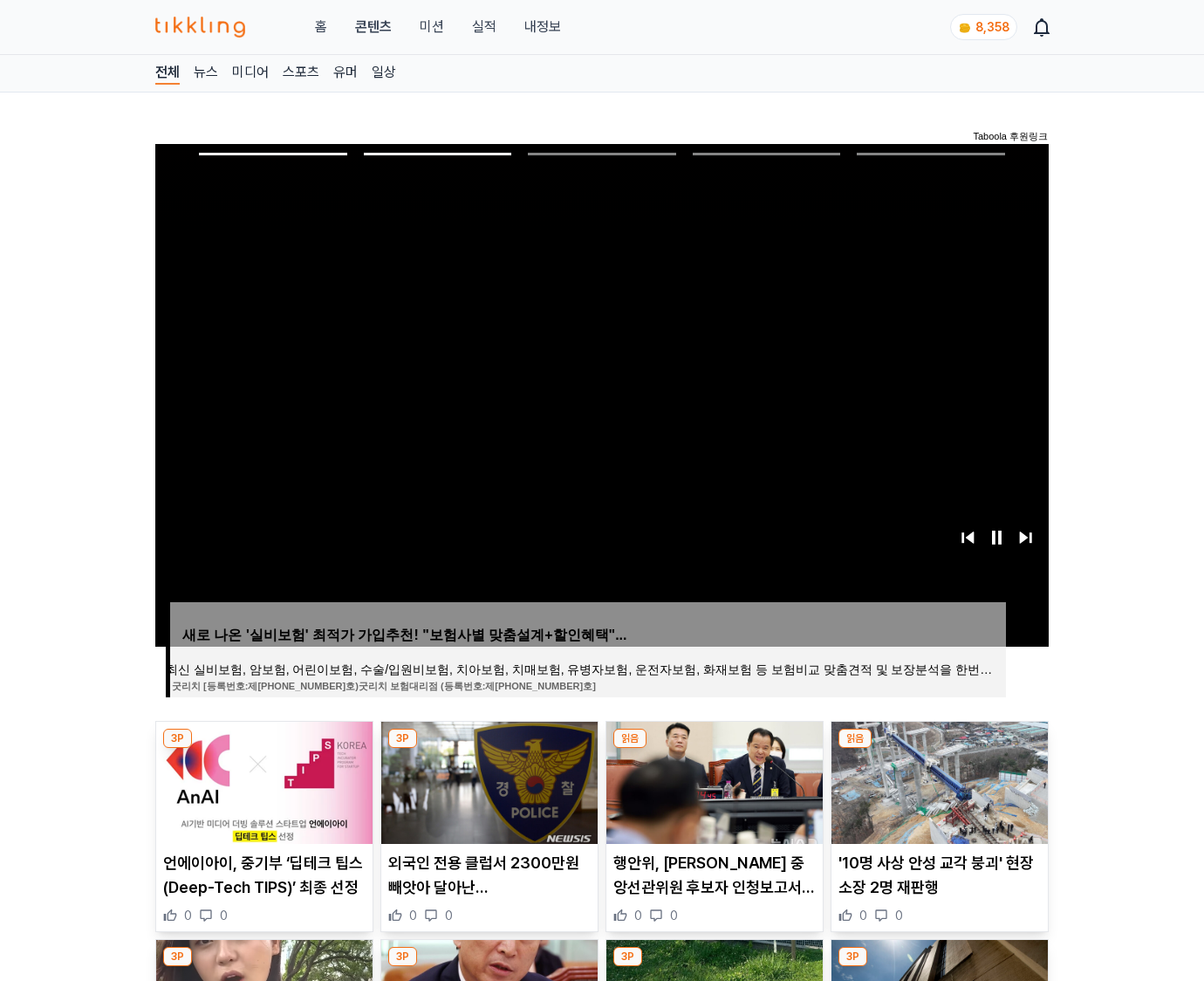
click at [938, 780] on img at bounding box center [939, 782] width 216 height 122
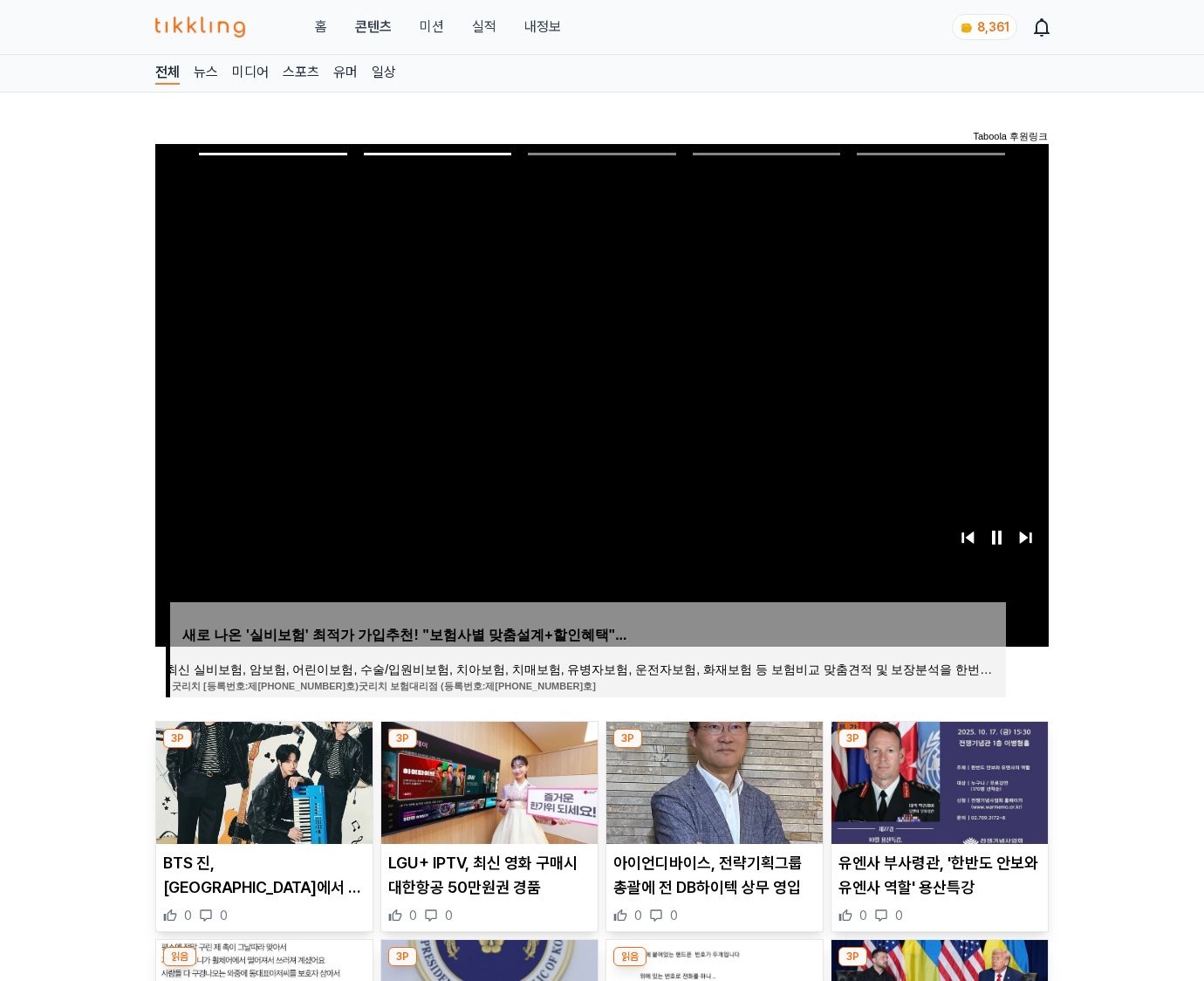
click at [938, 780] on img at bounding box center [939, 782] width 216 height 122
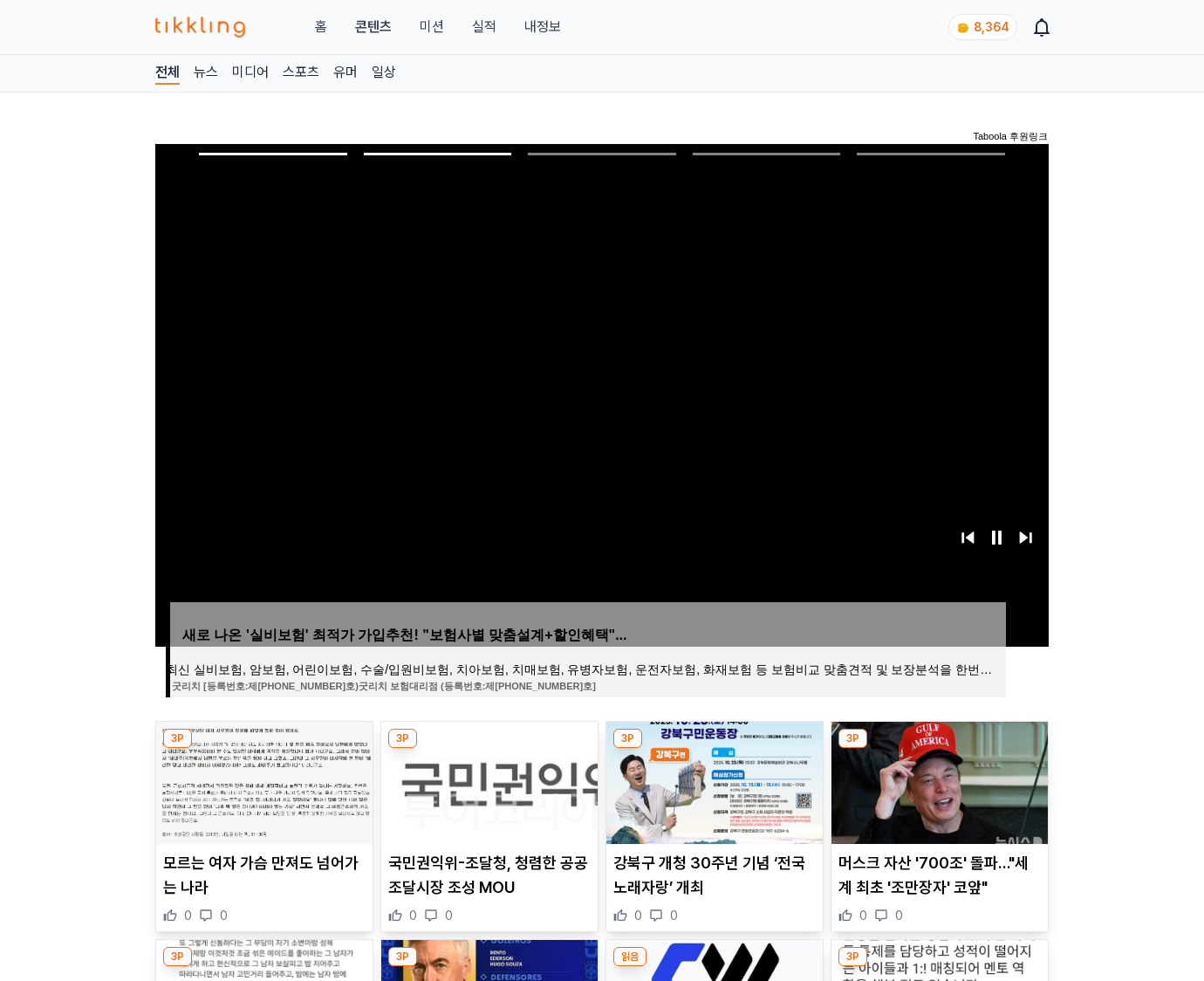
click at [938, 780] on img at bounding box center [939, 782] width 216 height 122
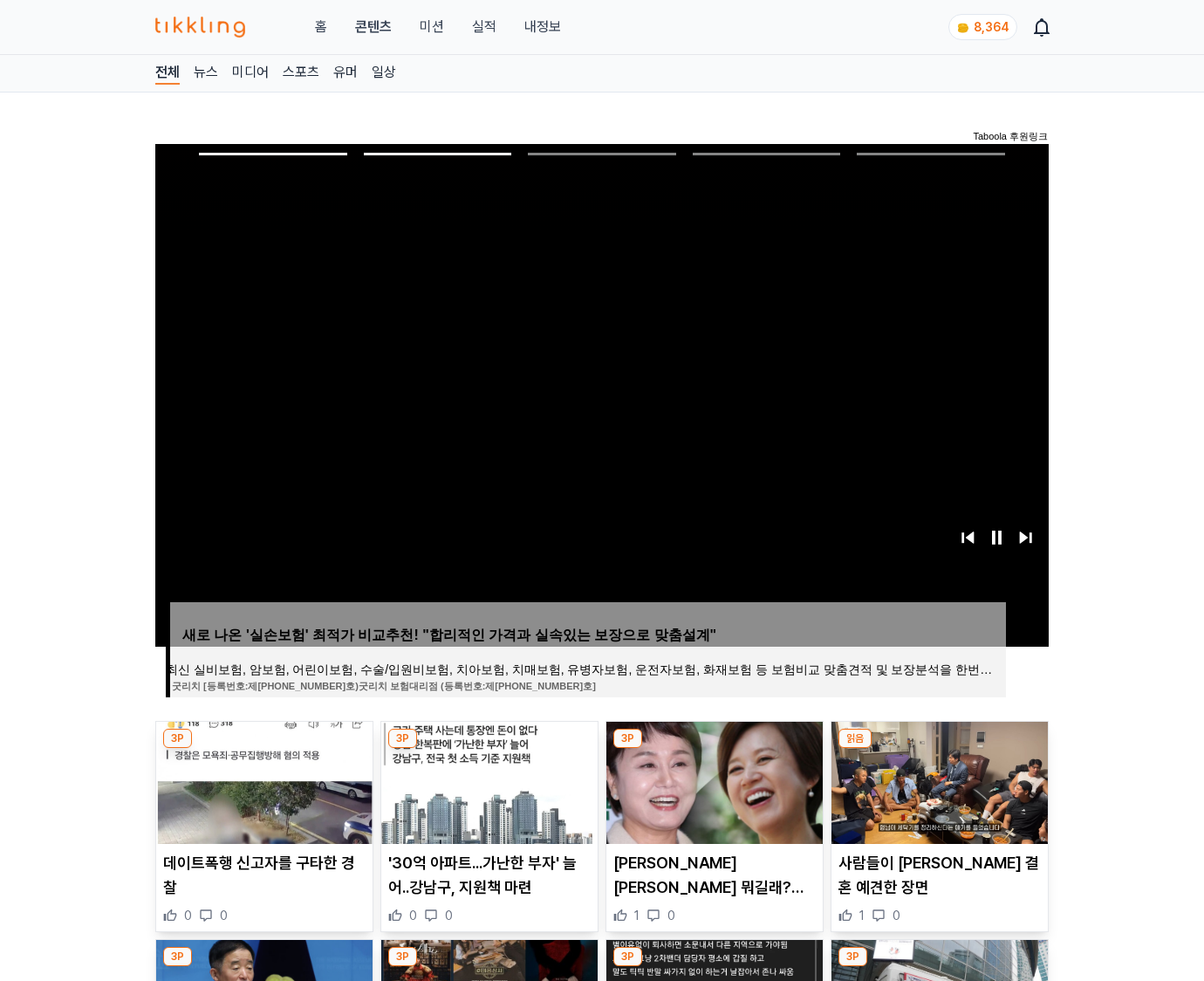
click at [938, 780] on img at bounding box center [939, 782] width 216 height 122
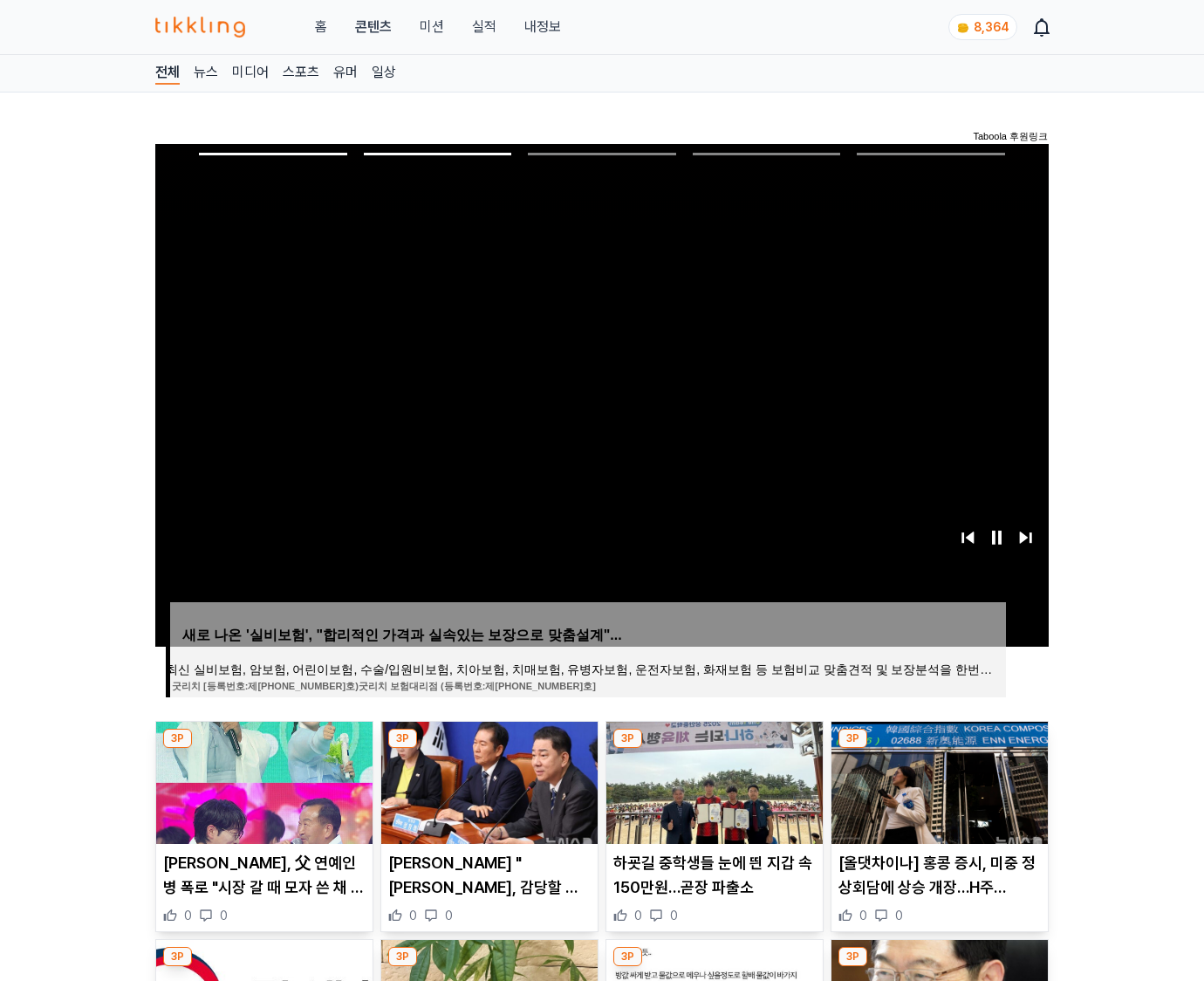
click at [938, 780] on img at bounding box center [939, 782] width 216 height 122
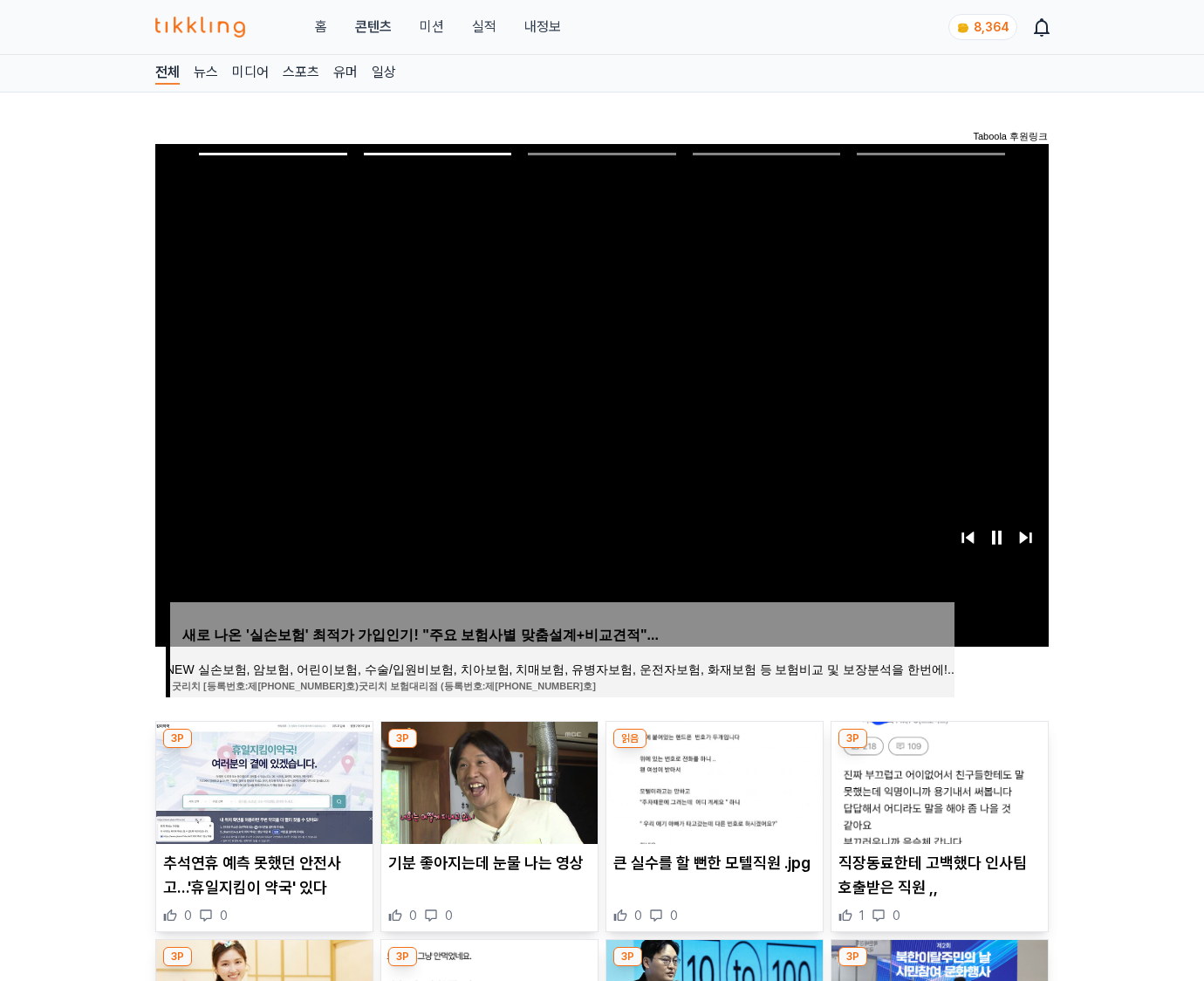
click at [938, 780] on img at bounding box center [939, 782] width 216 height 122
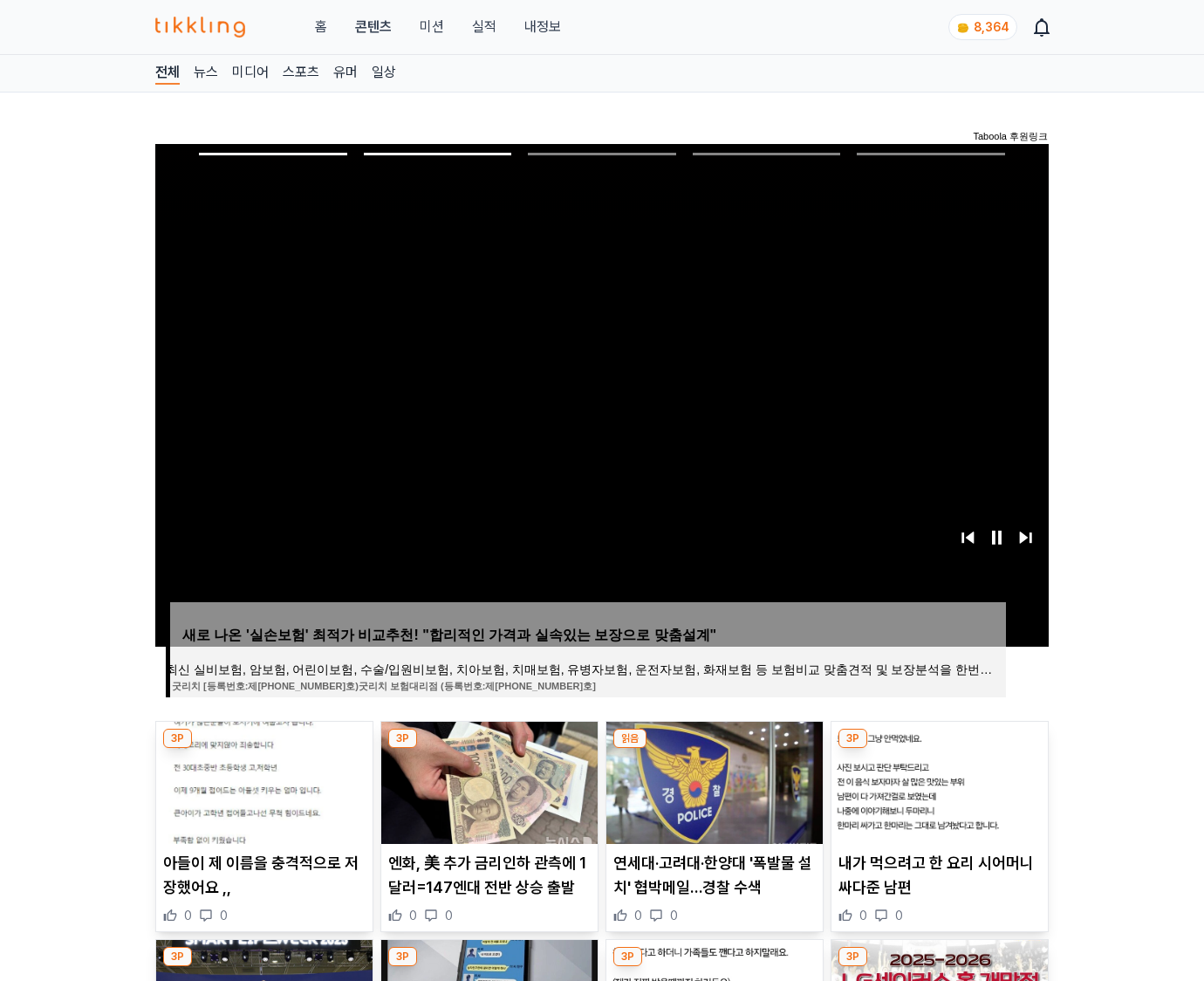
click at [938, 780] on img at bounding box center [939, 782] width 216 height 122
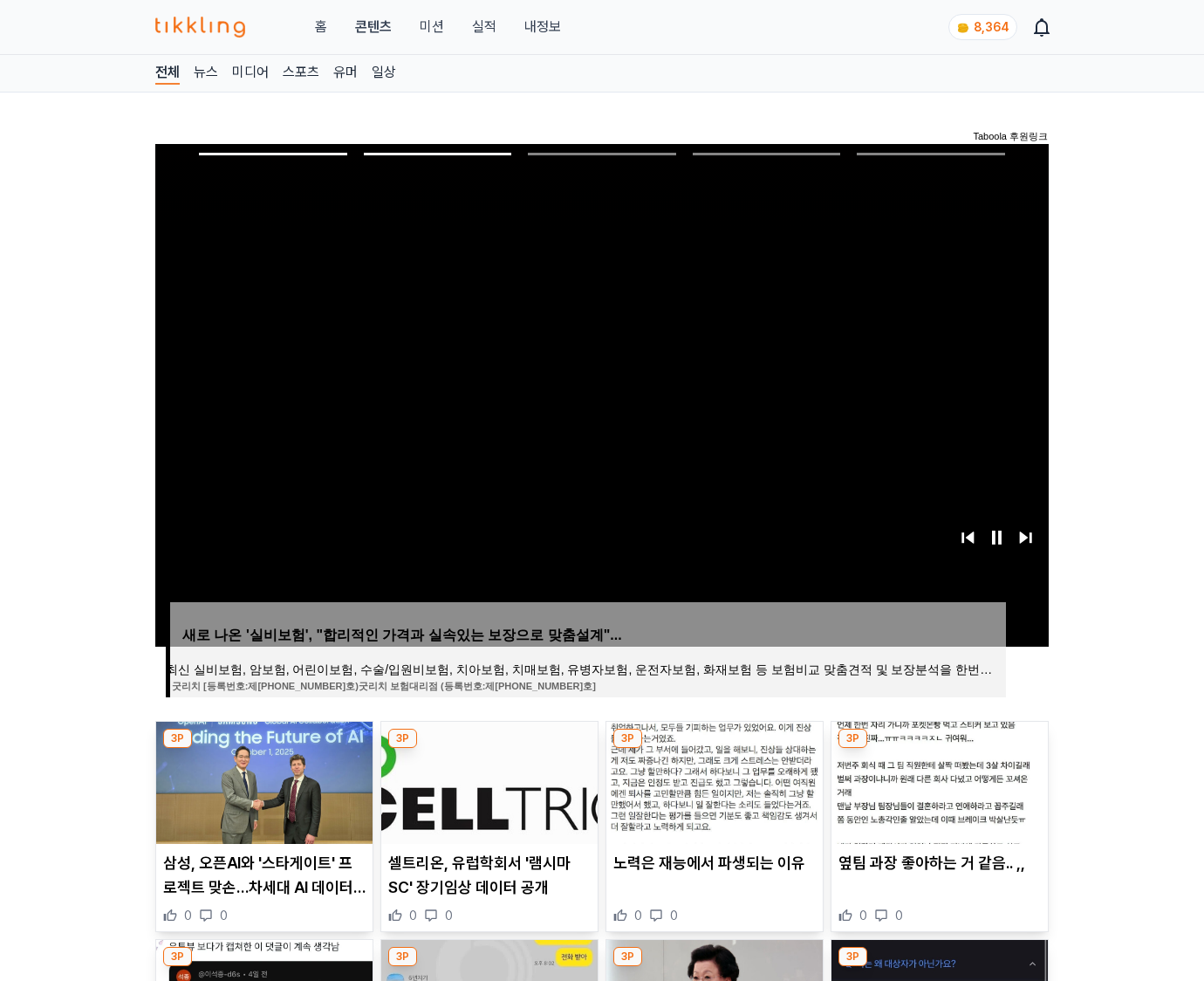
click at [938, 780] on img at bounding box center [939, 782] width 216 height 122
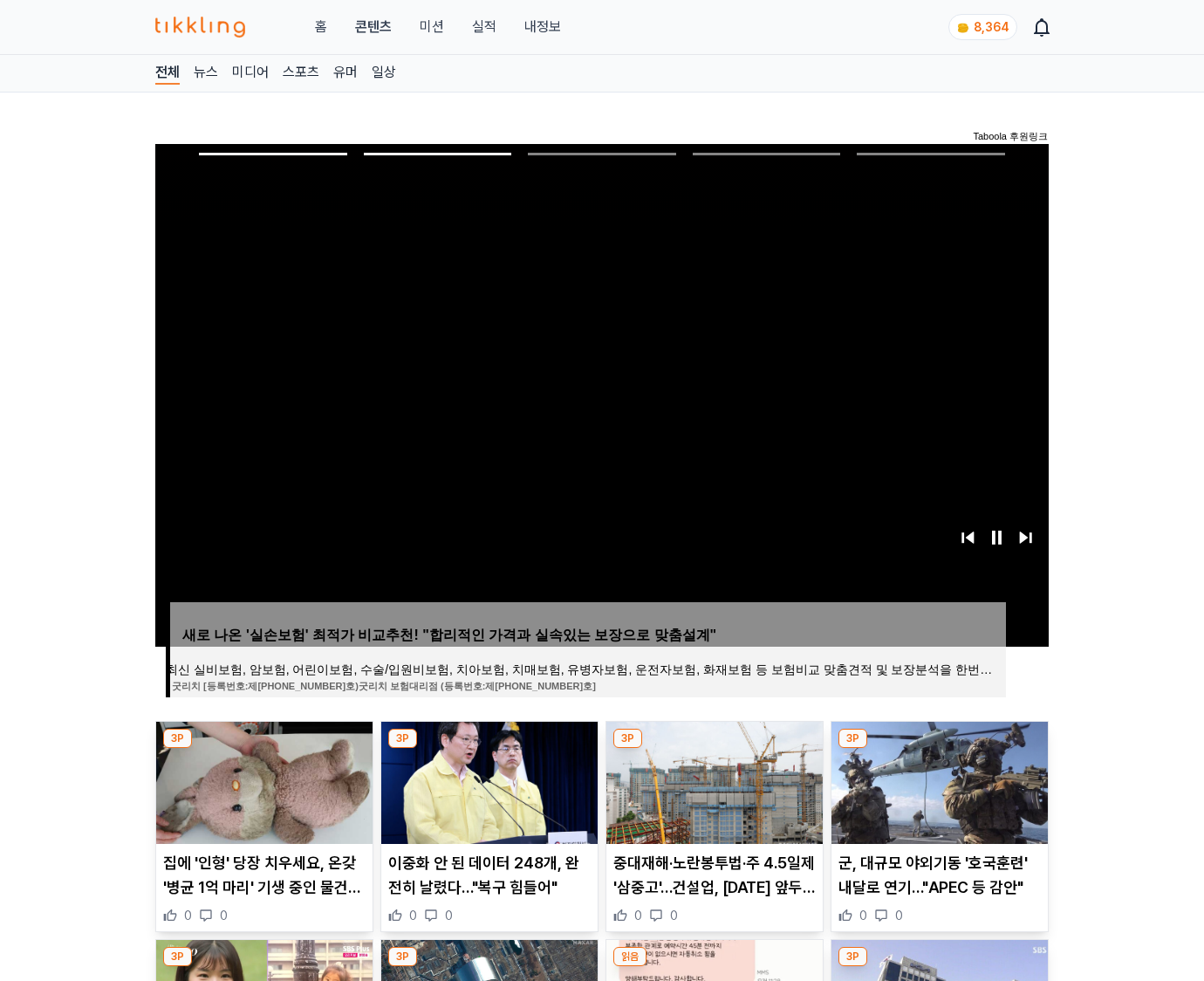
click at [938, 780] on img at bounding box center [939, 782] width 216 height 122
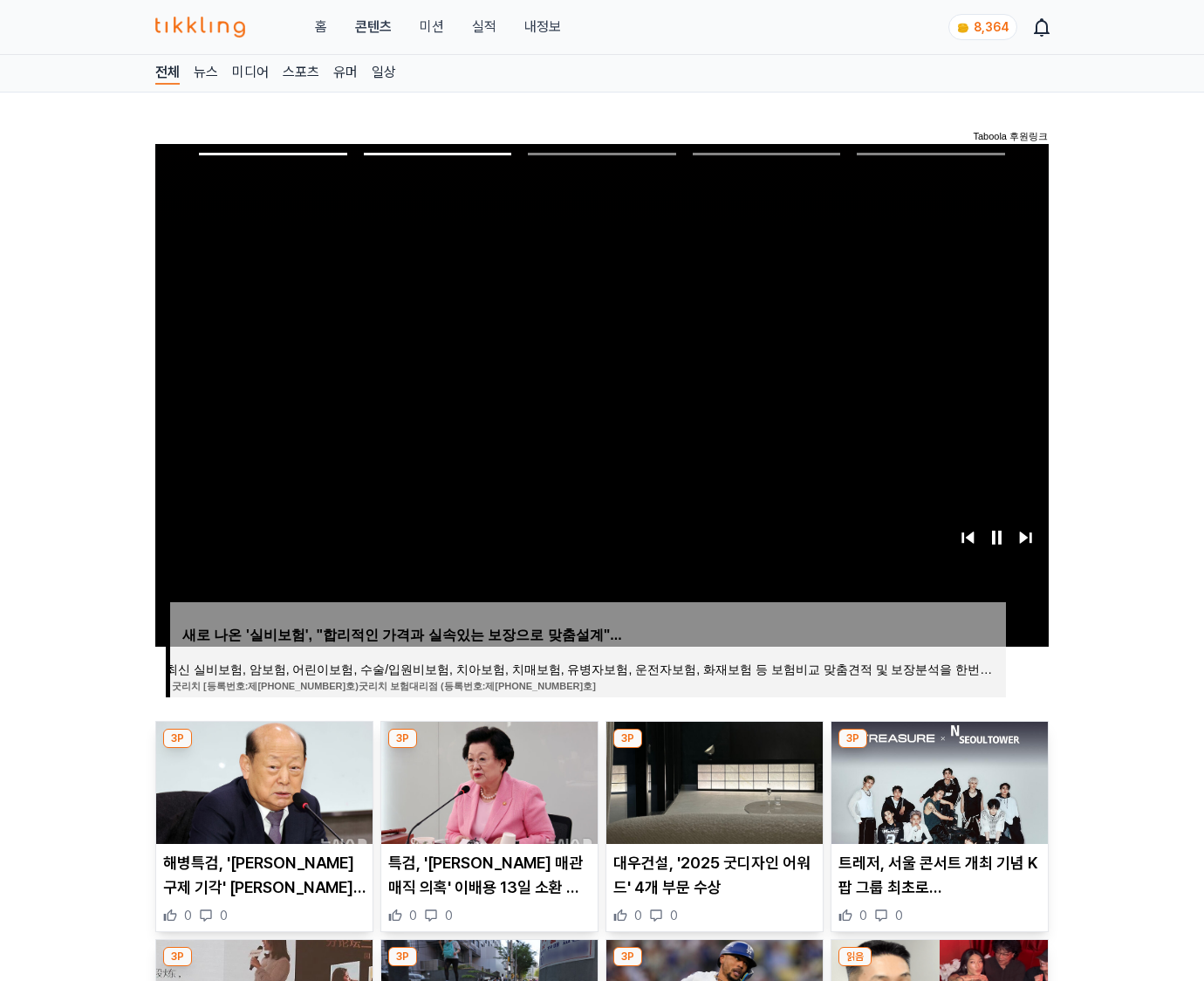
click at [938, 780] on img at bounding box center [939, 782] width 216 height 122
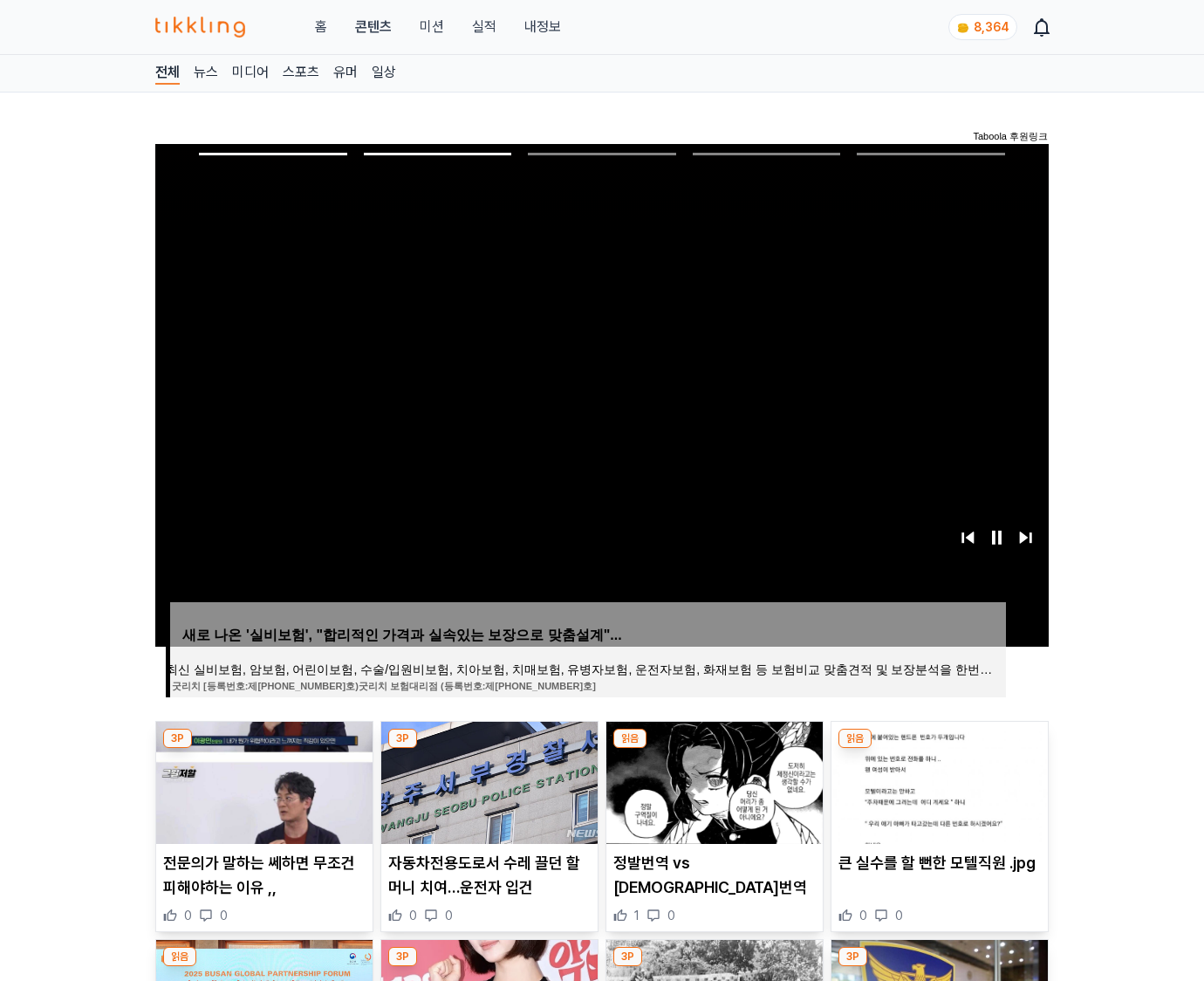
click at [938, 780] on img at bounding box center [939, 782] width 216 height 122
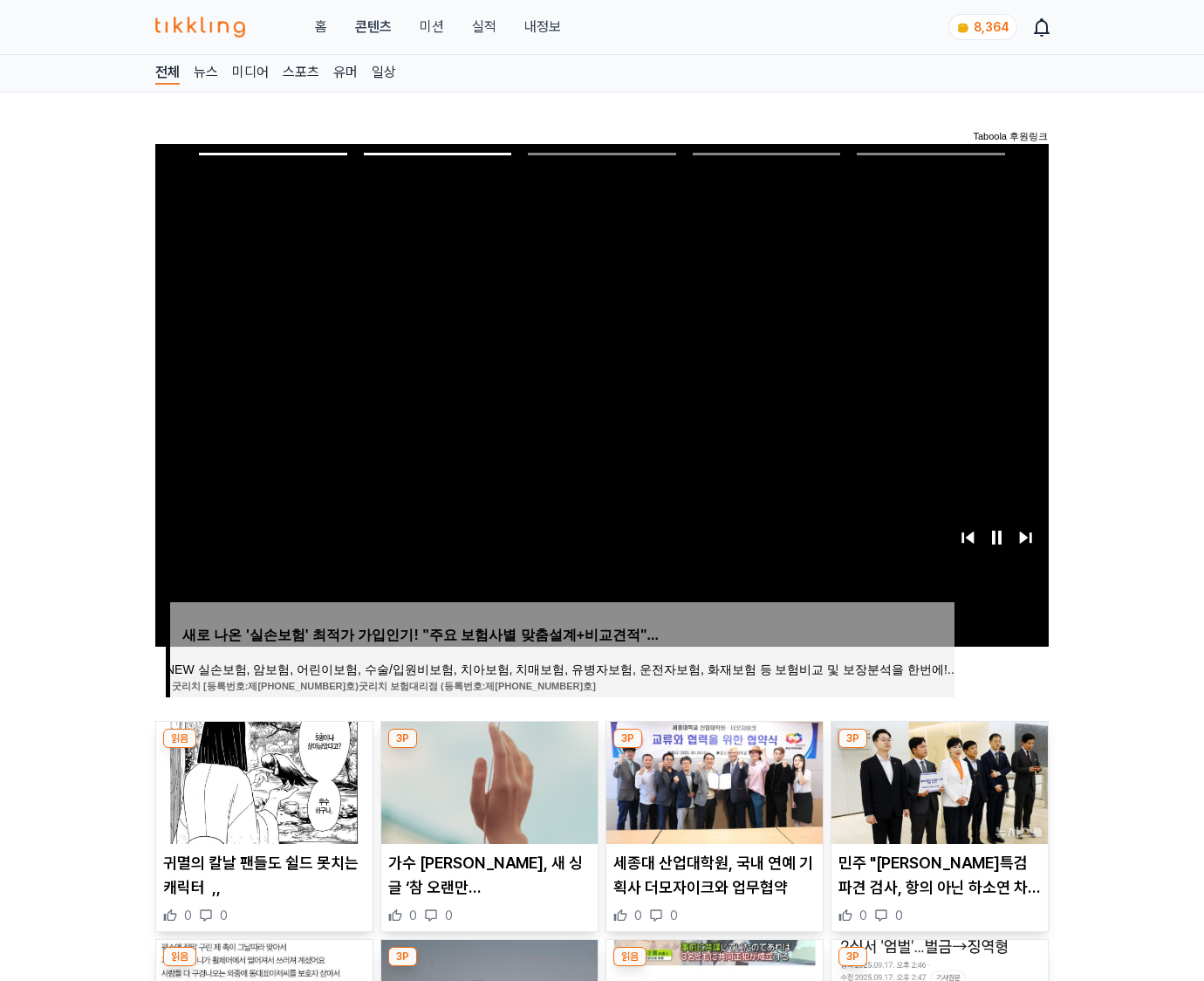
click at [938, 780] on img at bounding box center [939, 782] width 216 height 122
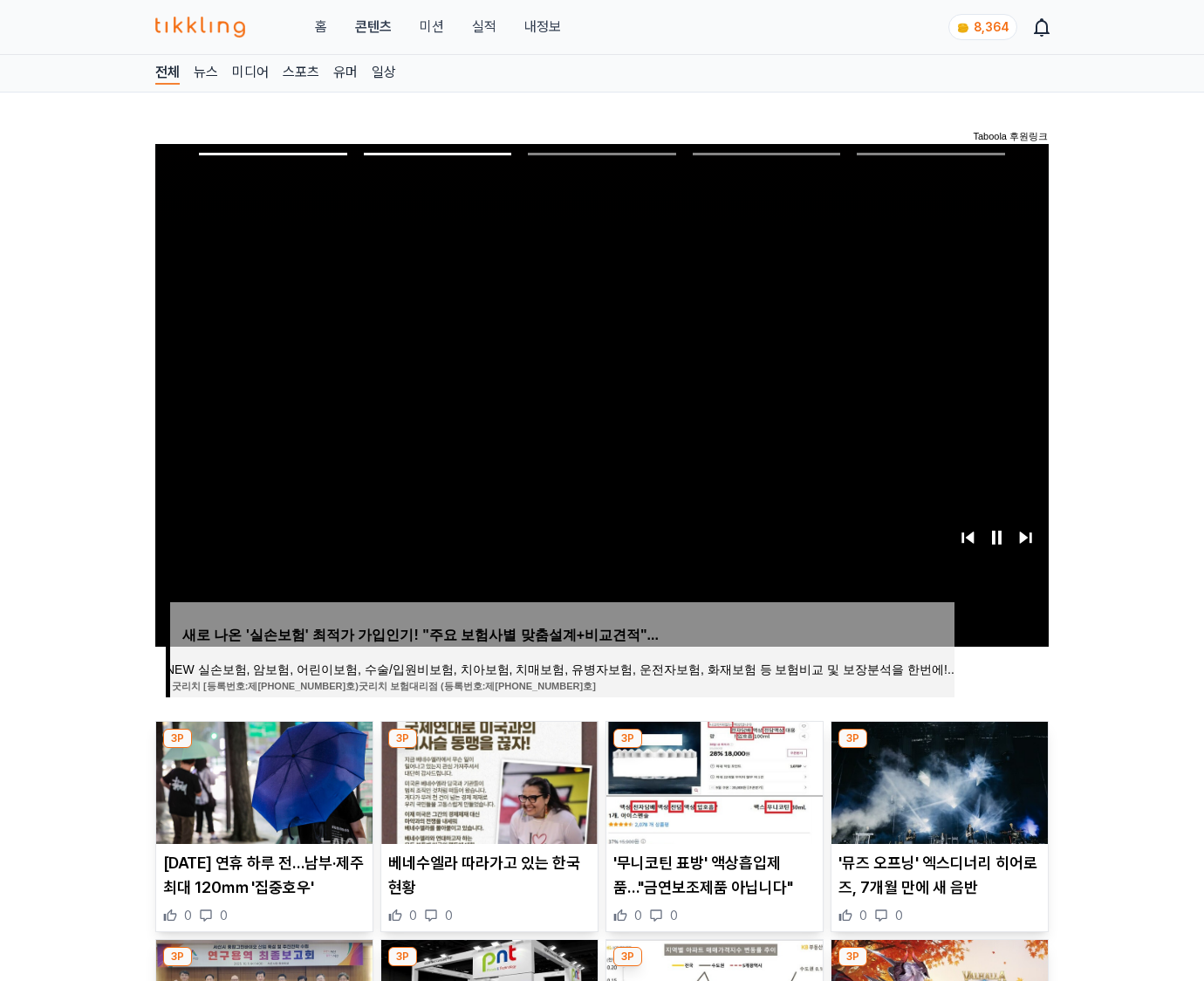
click at [938, 780] on img at bounding box center [939, 782] width 216 height 122
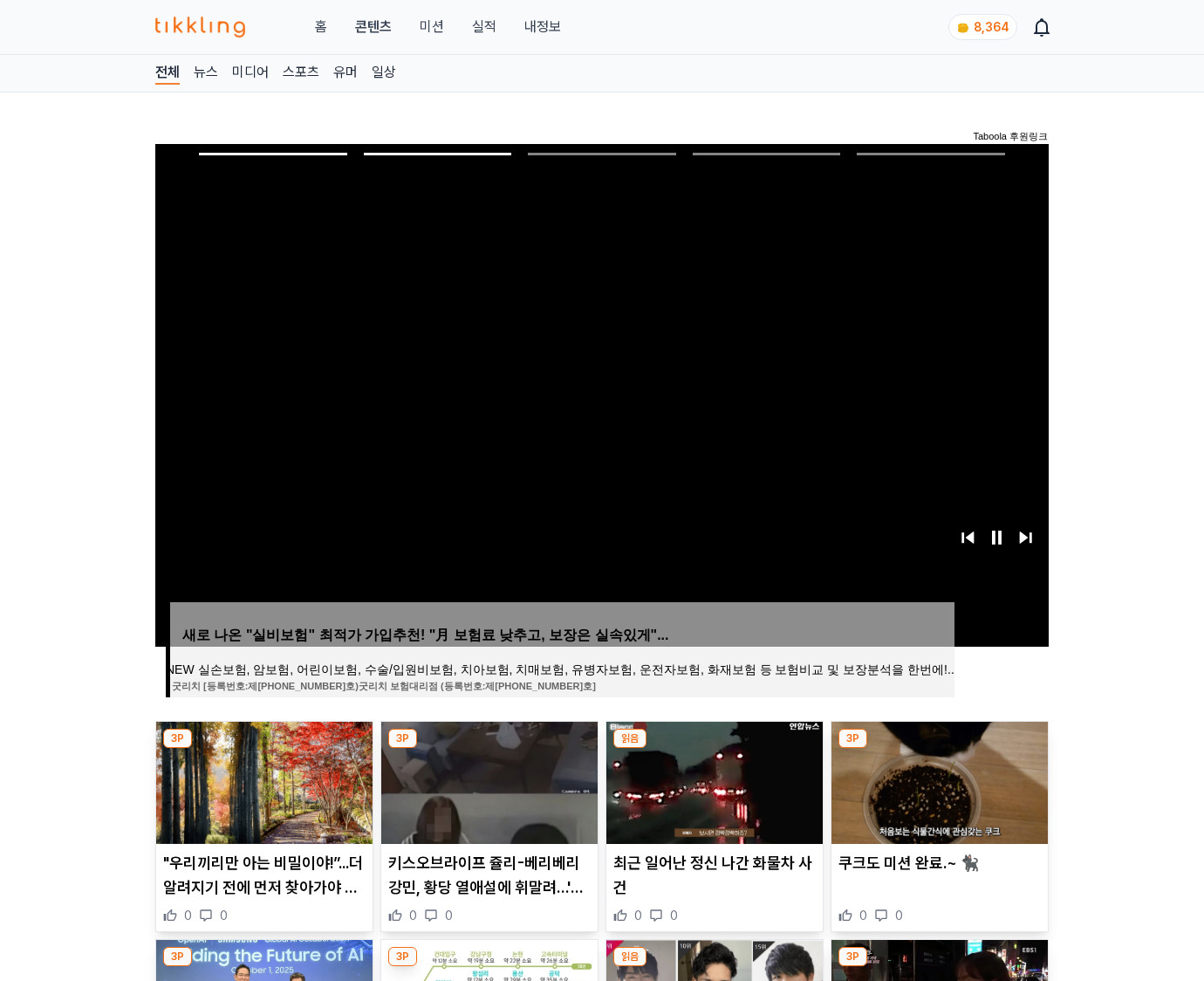
click at [938, 780] on img at bounding box center [939, 782] width 216 height 122
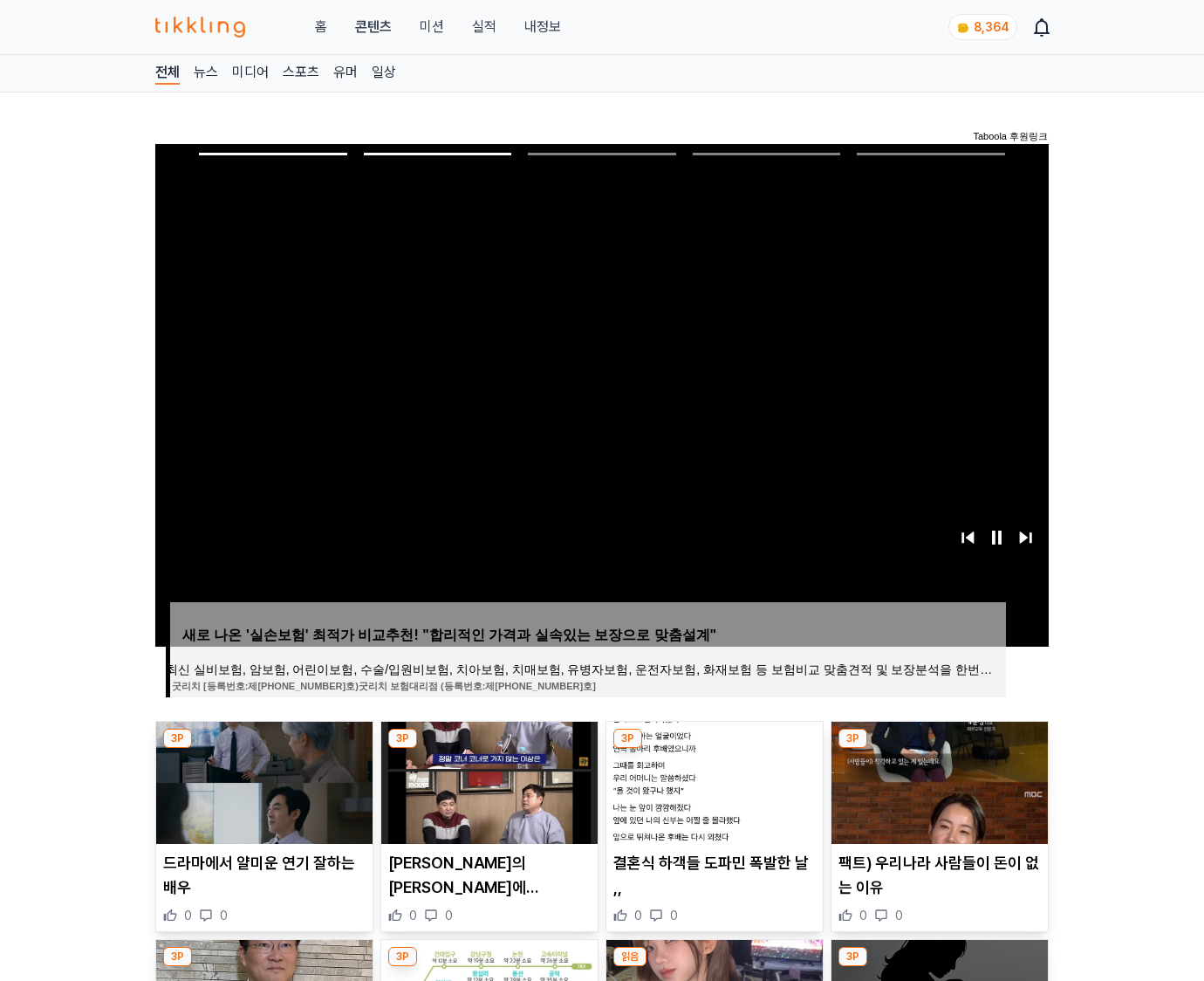
click at [938, 780] on img at bounding box center [939, 782] width 216 height 122
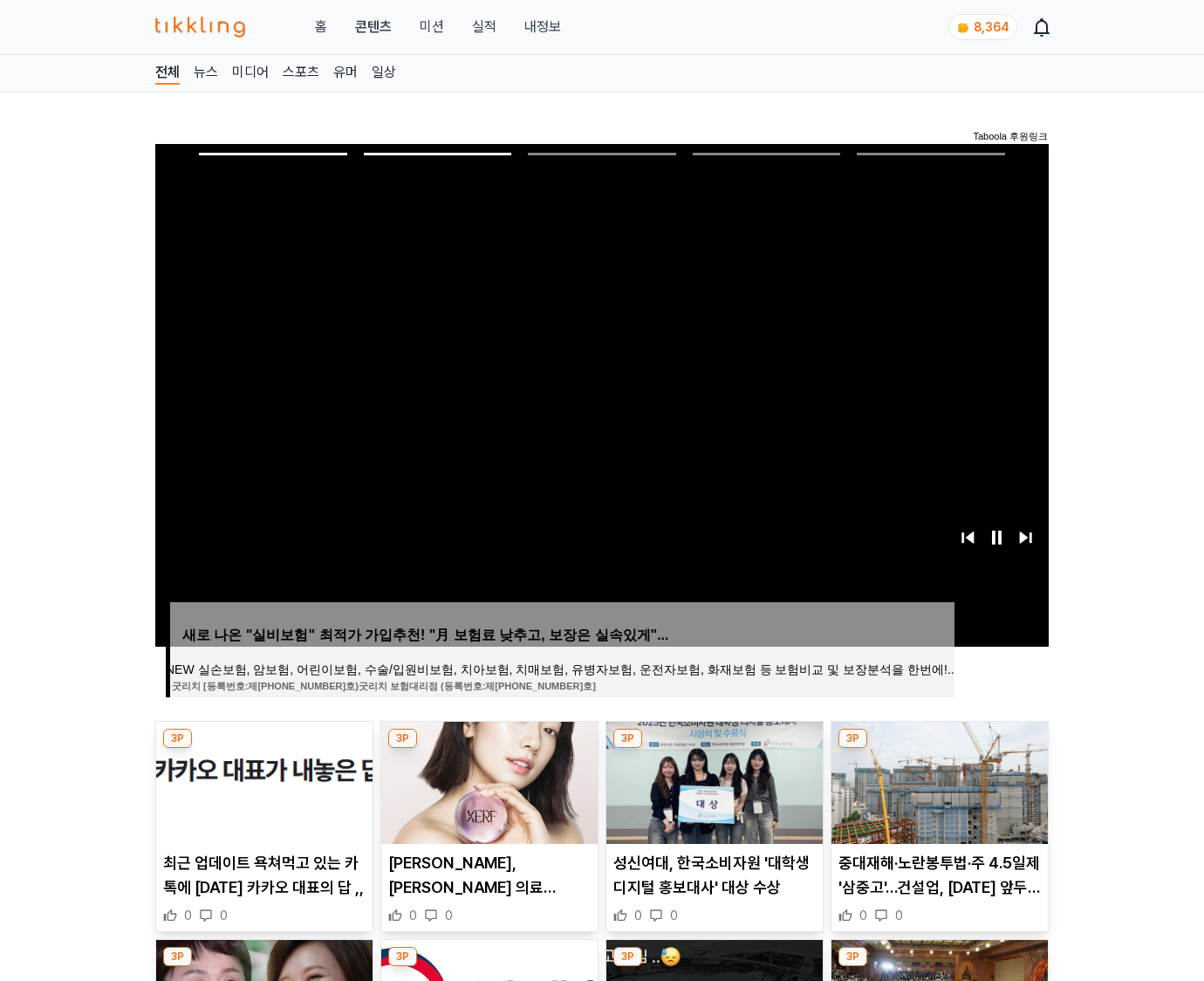
click at [938, 780] on img at bounding box center [939, 782] width 216 height 122
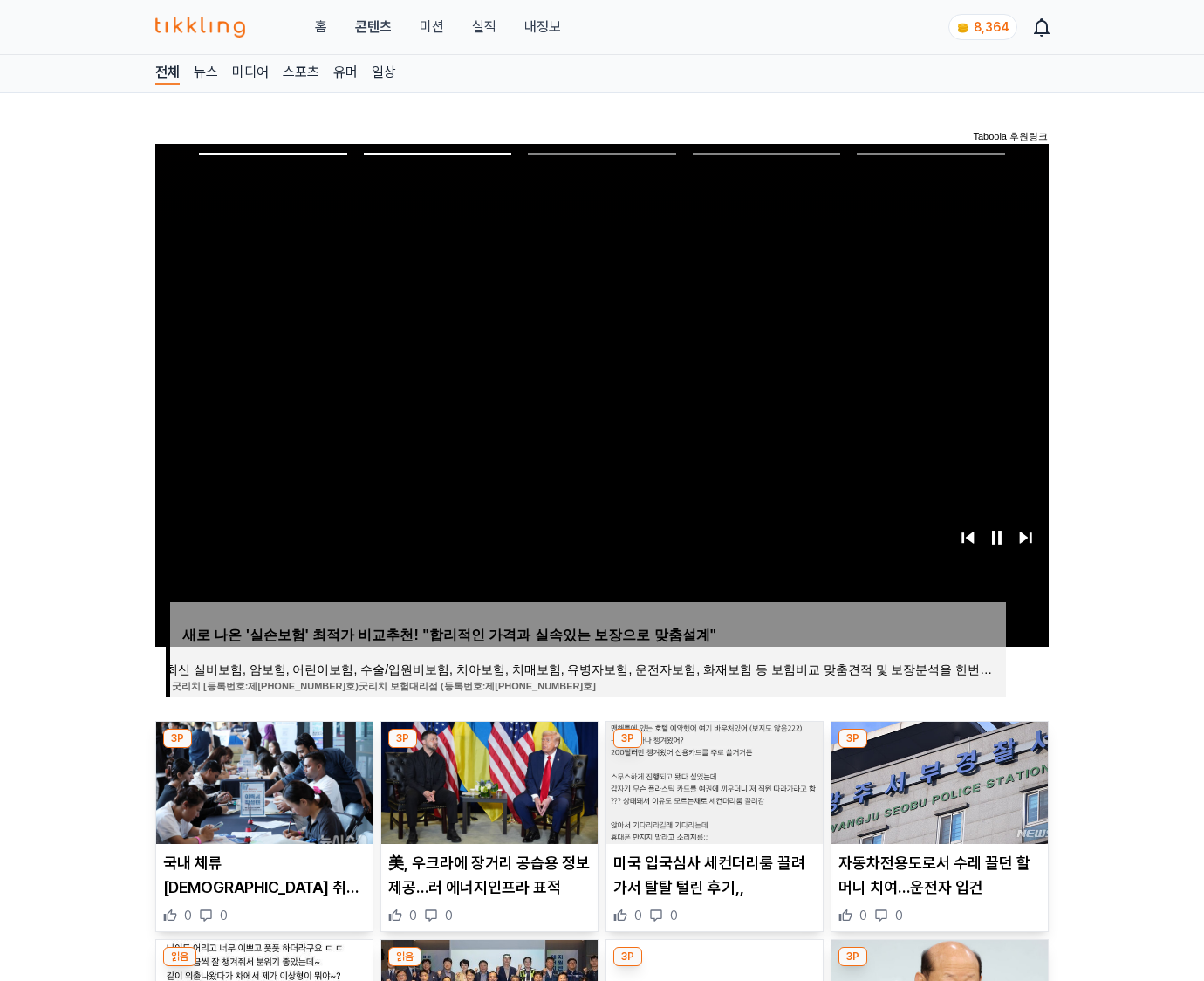
click at [938, 780] on img at bounding box center [939, 782] width 216 height 122
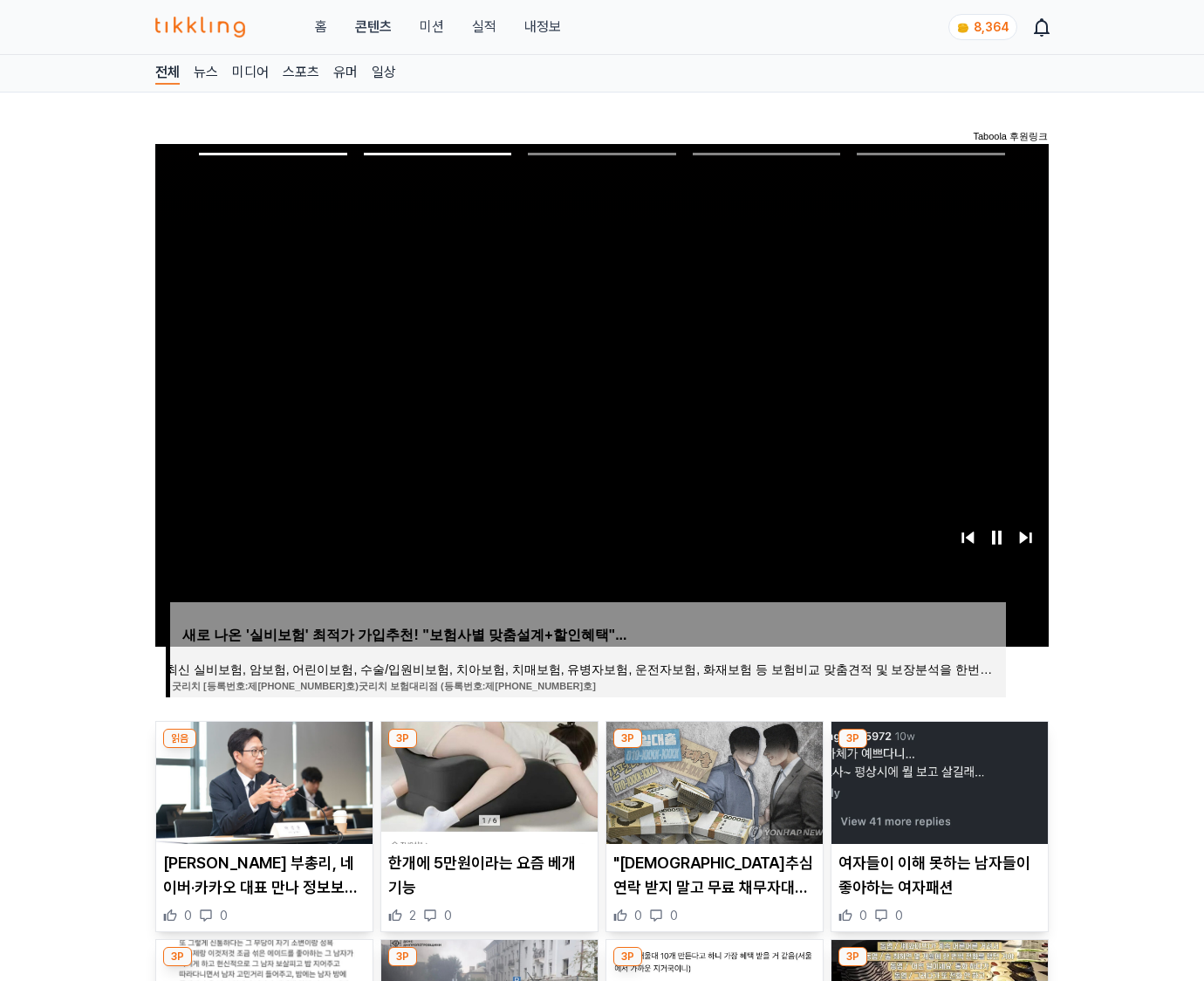
click at [938, 780] on img at bounding box center [939, 782] width 216 height 122
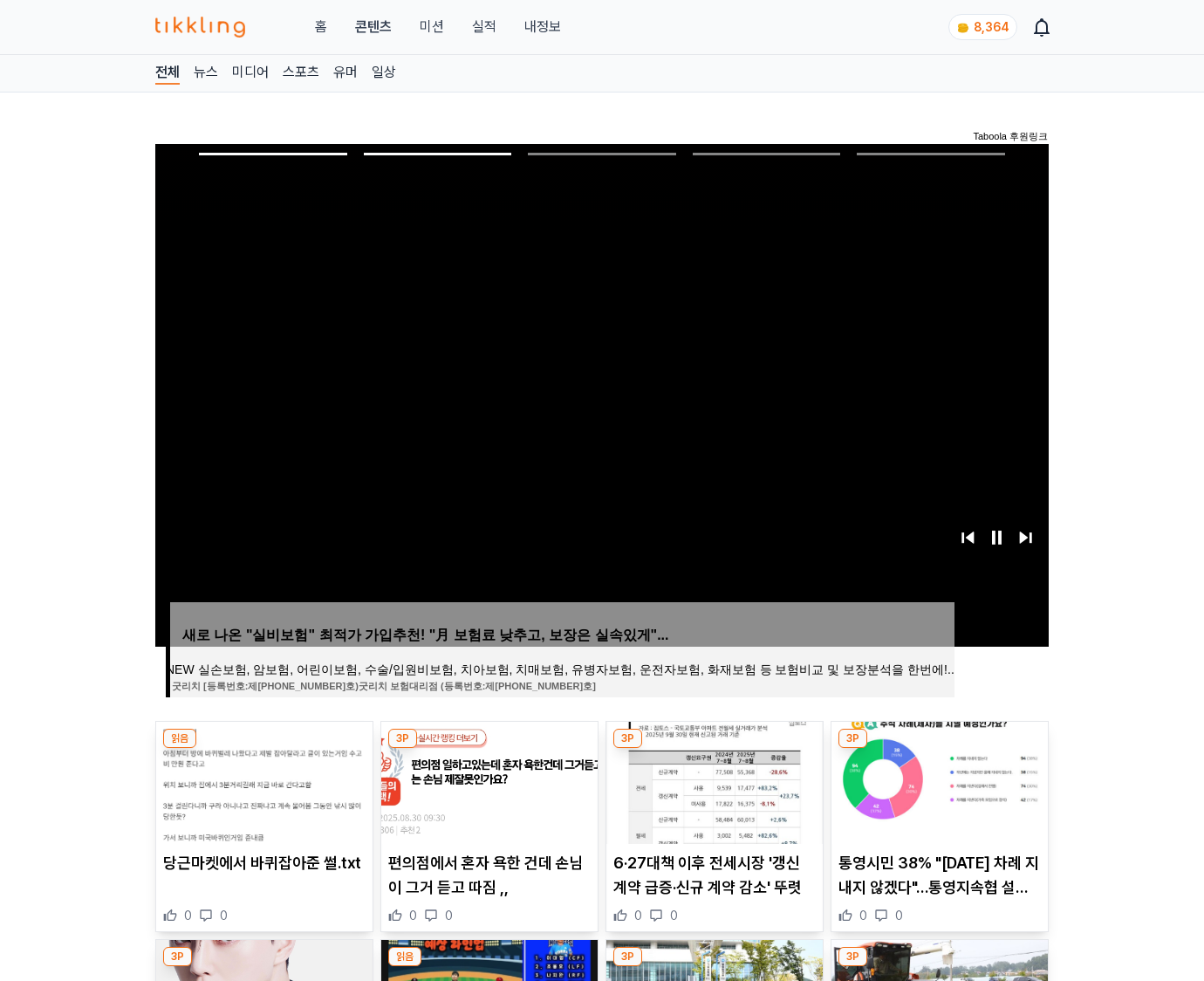
click at [938, 780] on img at bounding box center [939, 782] width 216 height 122
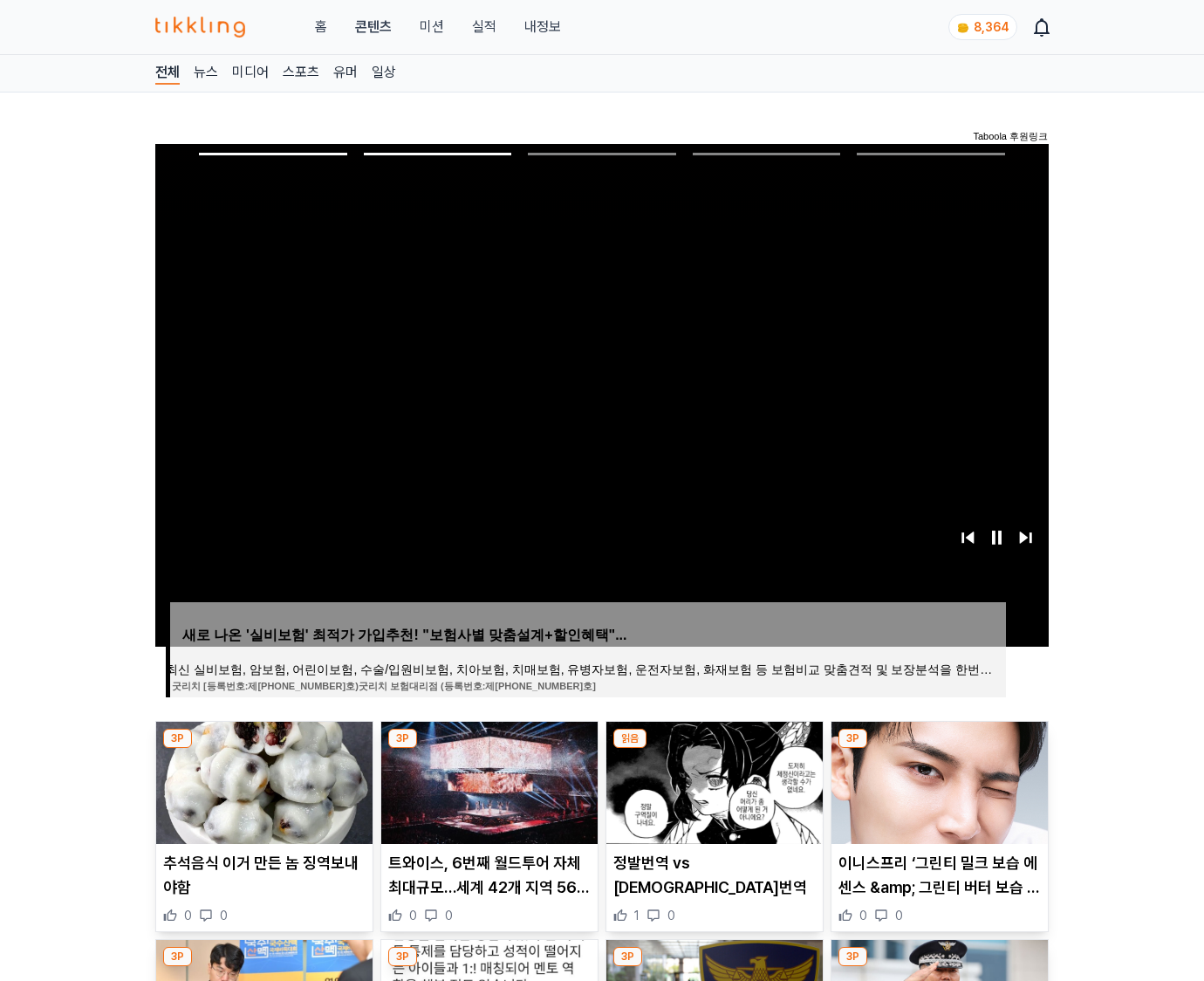
click at [938, 780] on img at bounding box center [939, 782] width 216 height 122
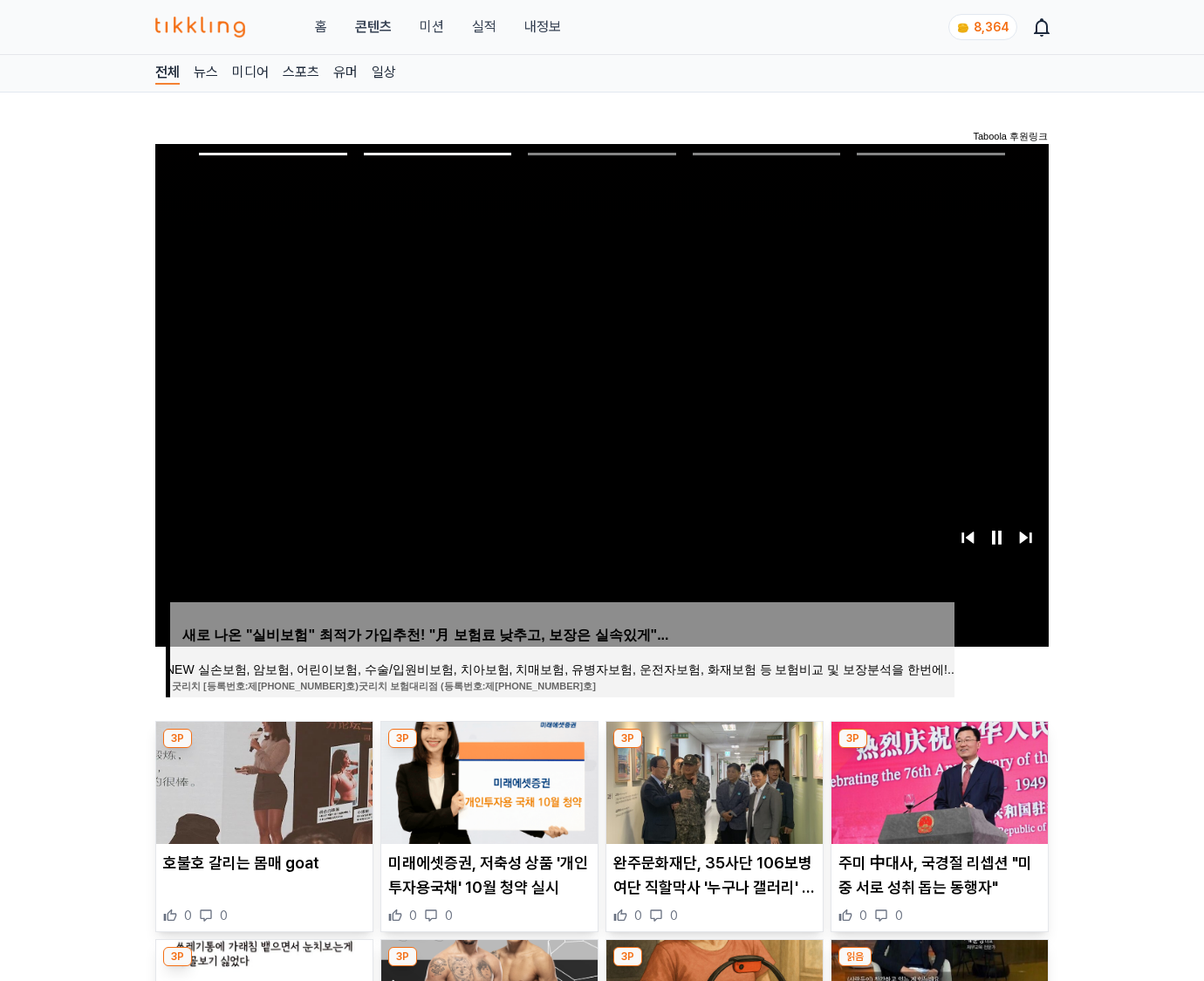
click at [938, 780] on img at bounding box center [939, 782] width 216 height 122
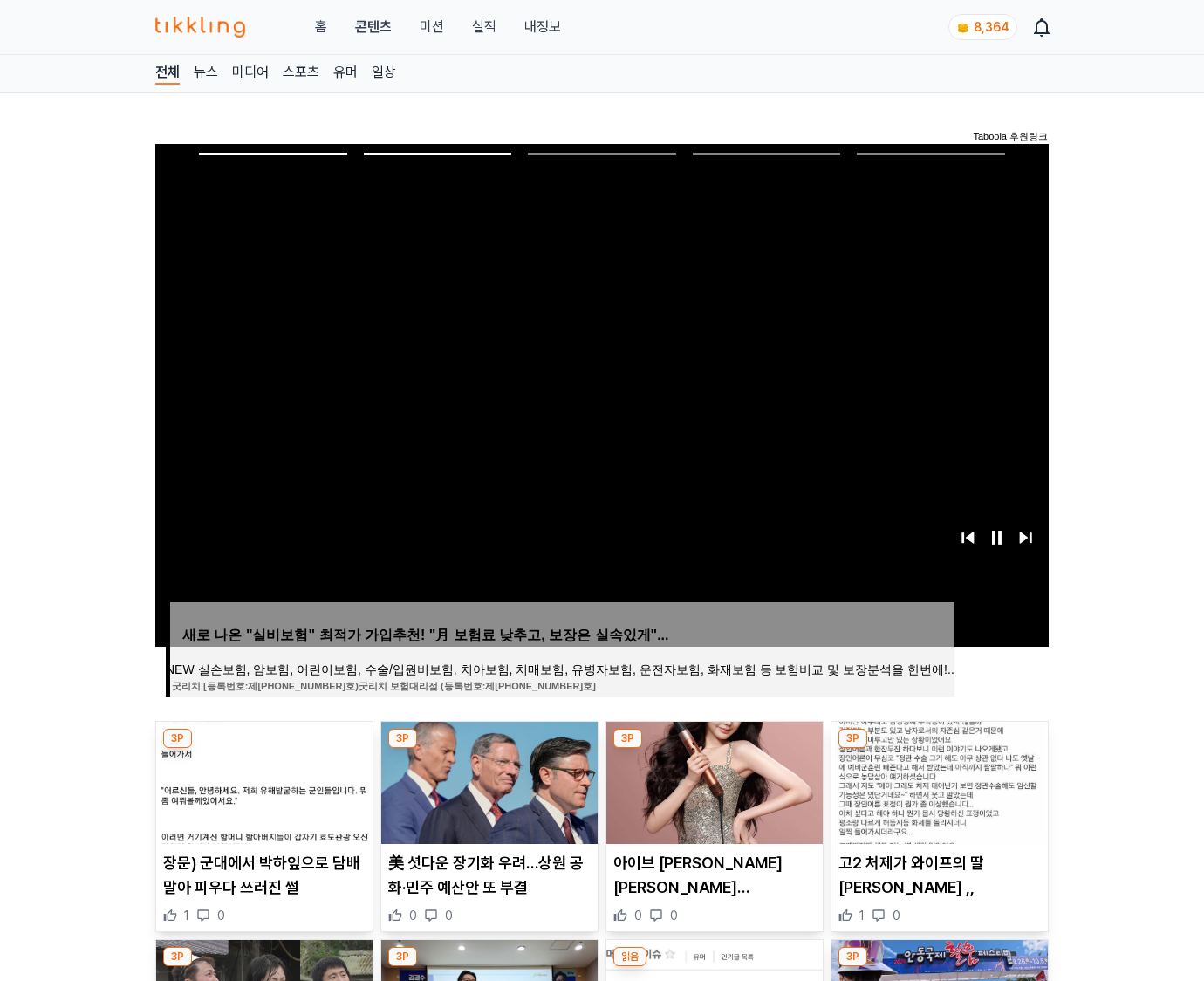
click at [938, 780] on img at bounding box center [939, 782] width 216 height 122
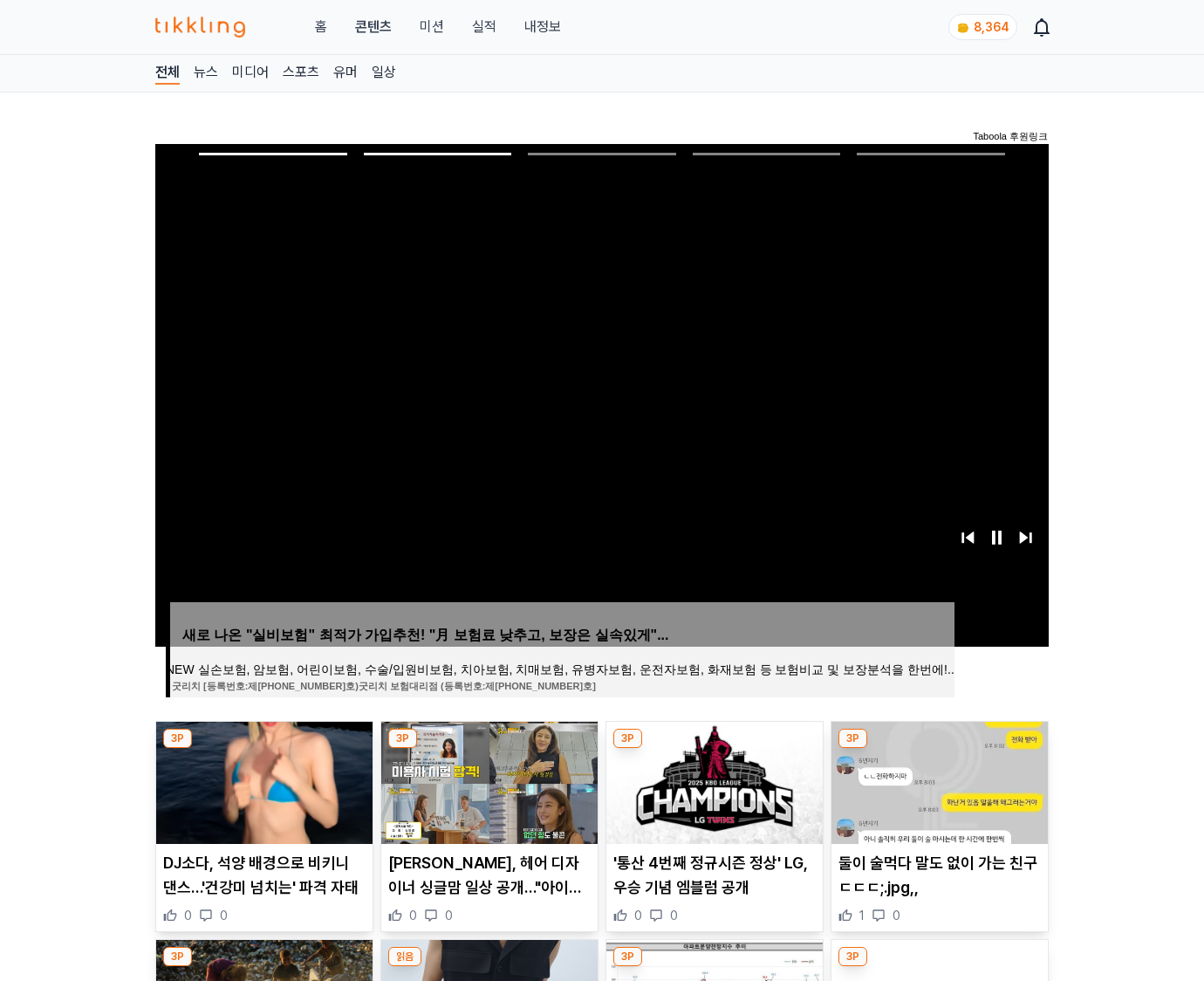
click at [938, 780] on img at bounding box center [939, 782] width 216 height 122
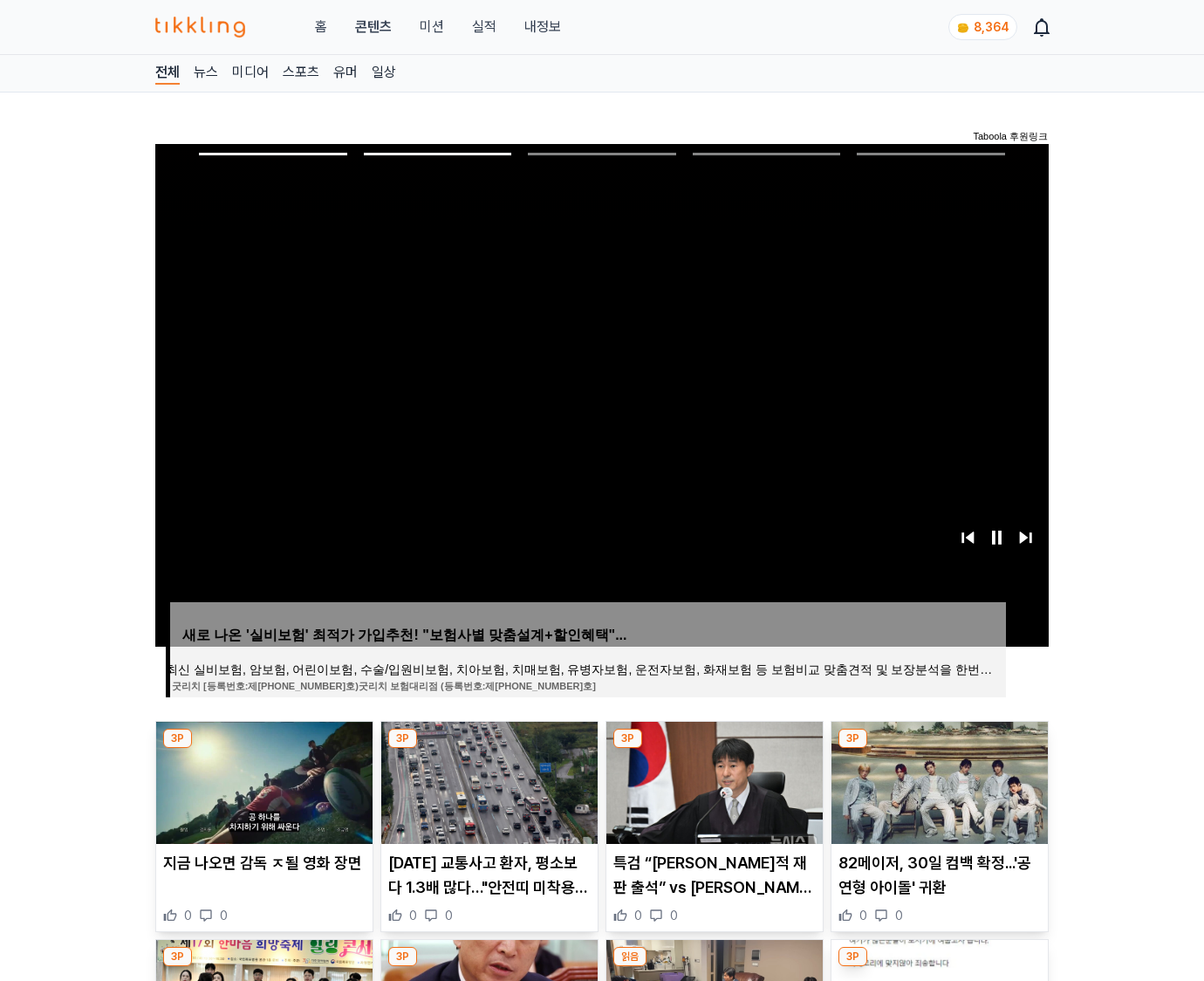
click at [938, 780] on img at bounding box center [939, 782] width 216 height 122
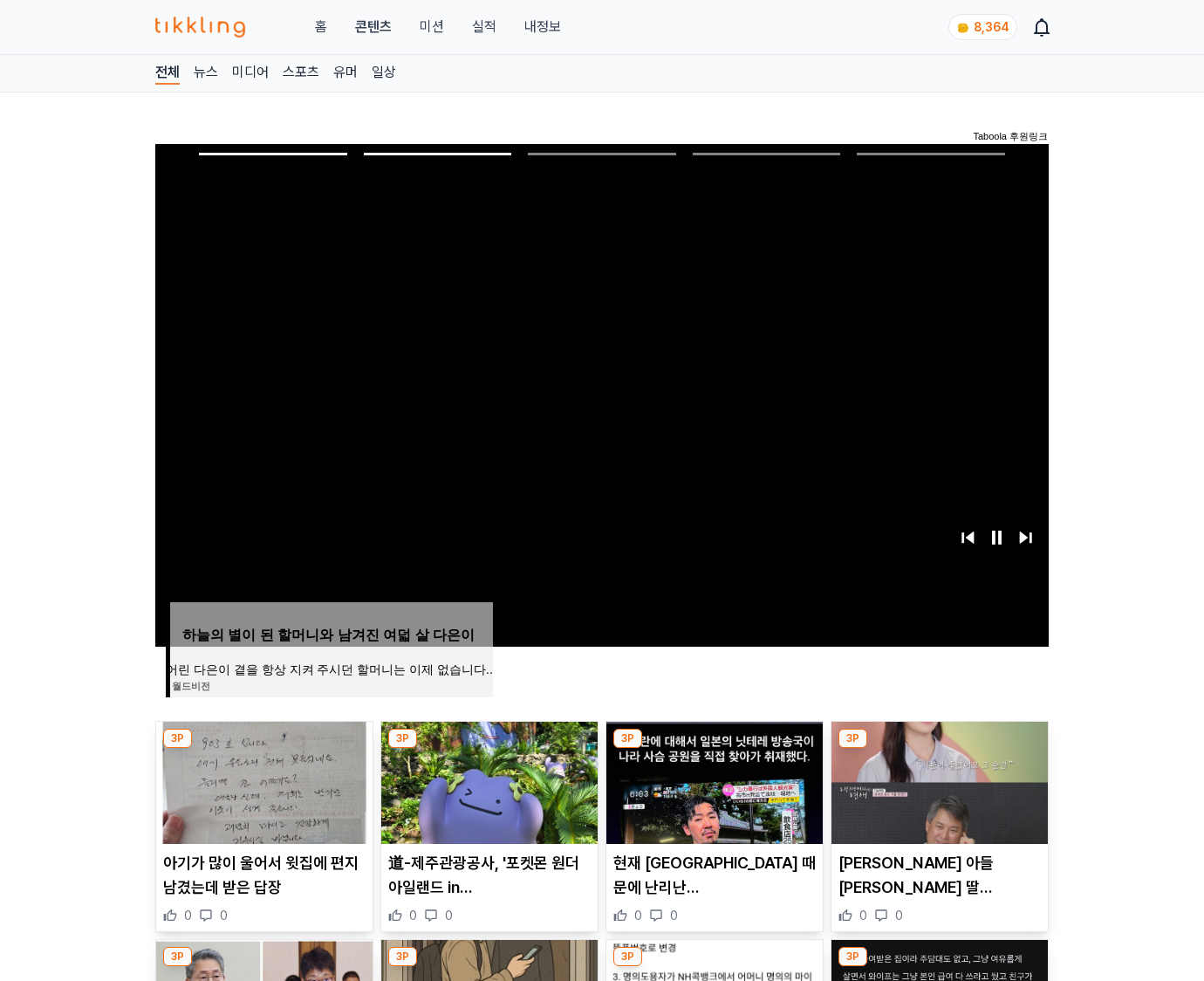
click at [938, 780] on img at bounding box center [939, 782] width 216 height 122
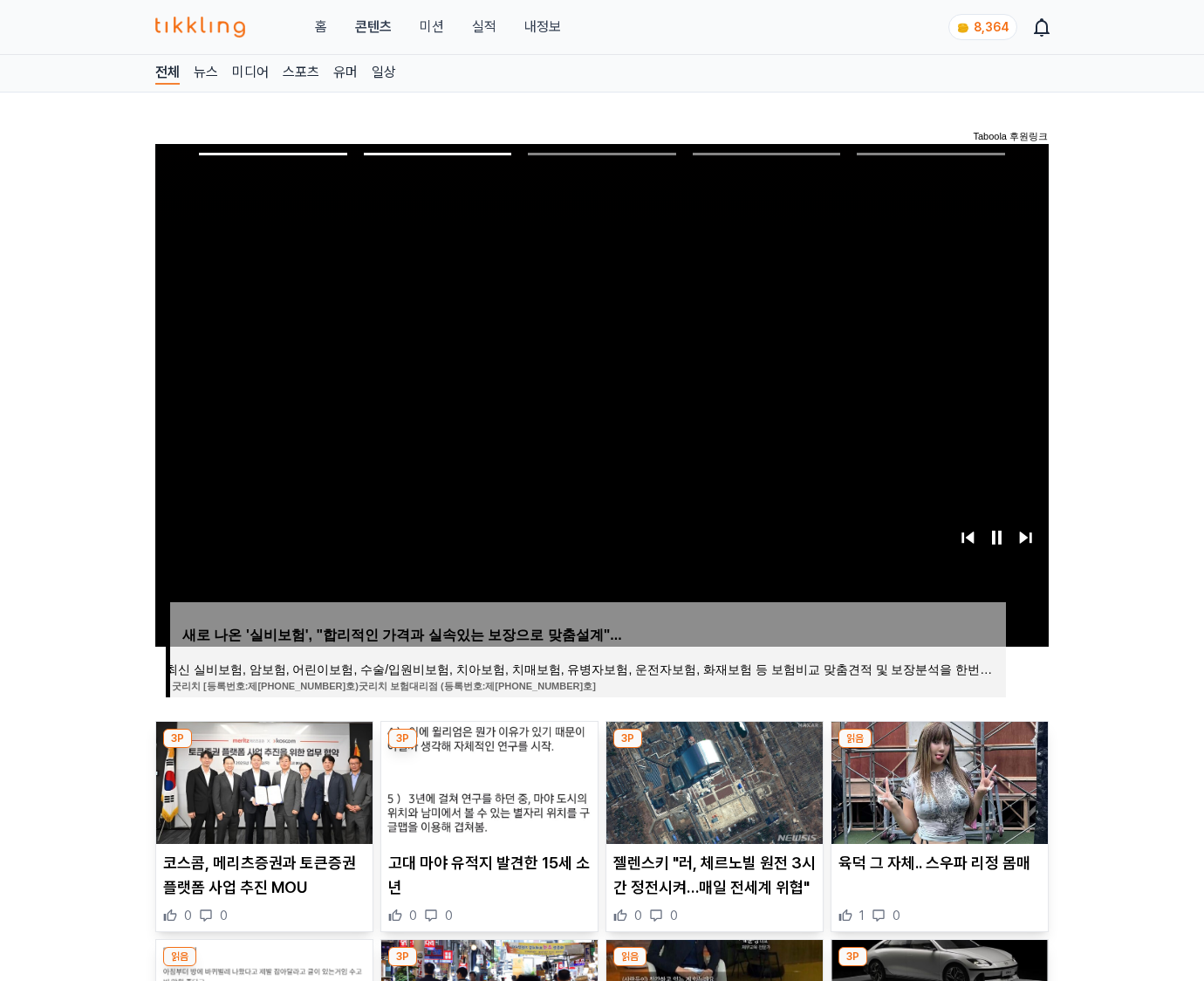
click at [938, 780] on img at bounding box center [939, 782] width 216 height 122
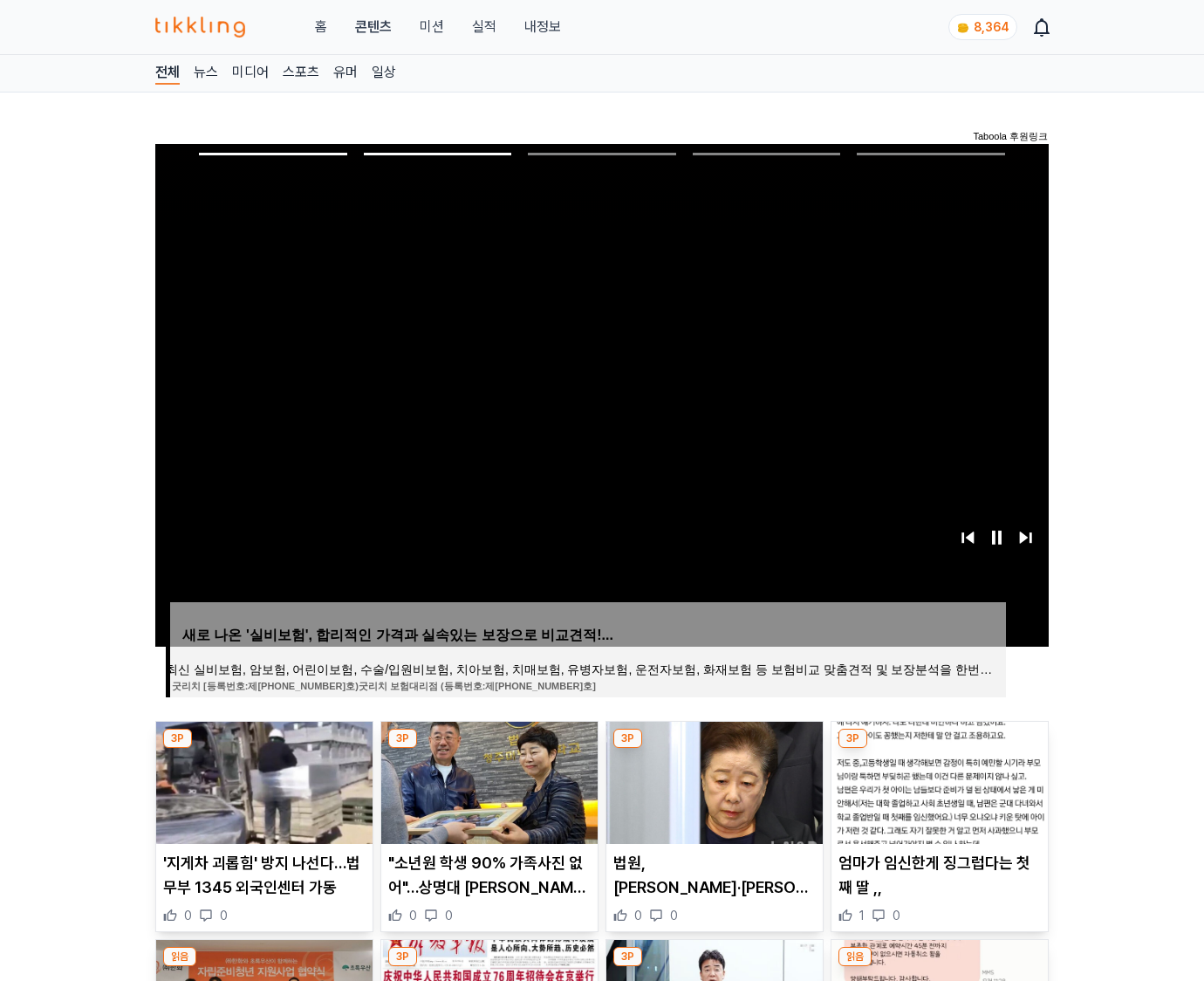
click at [938, 780] on img at bounding box center [939, 782] width 216 height 122
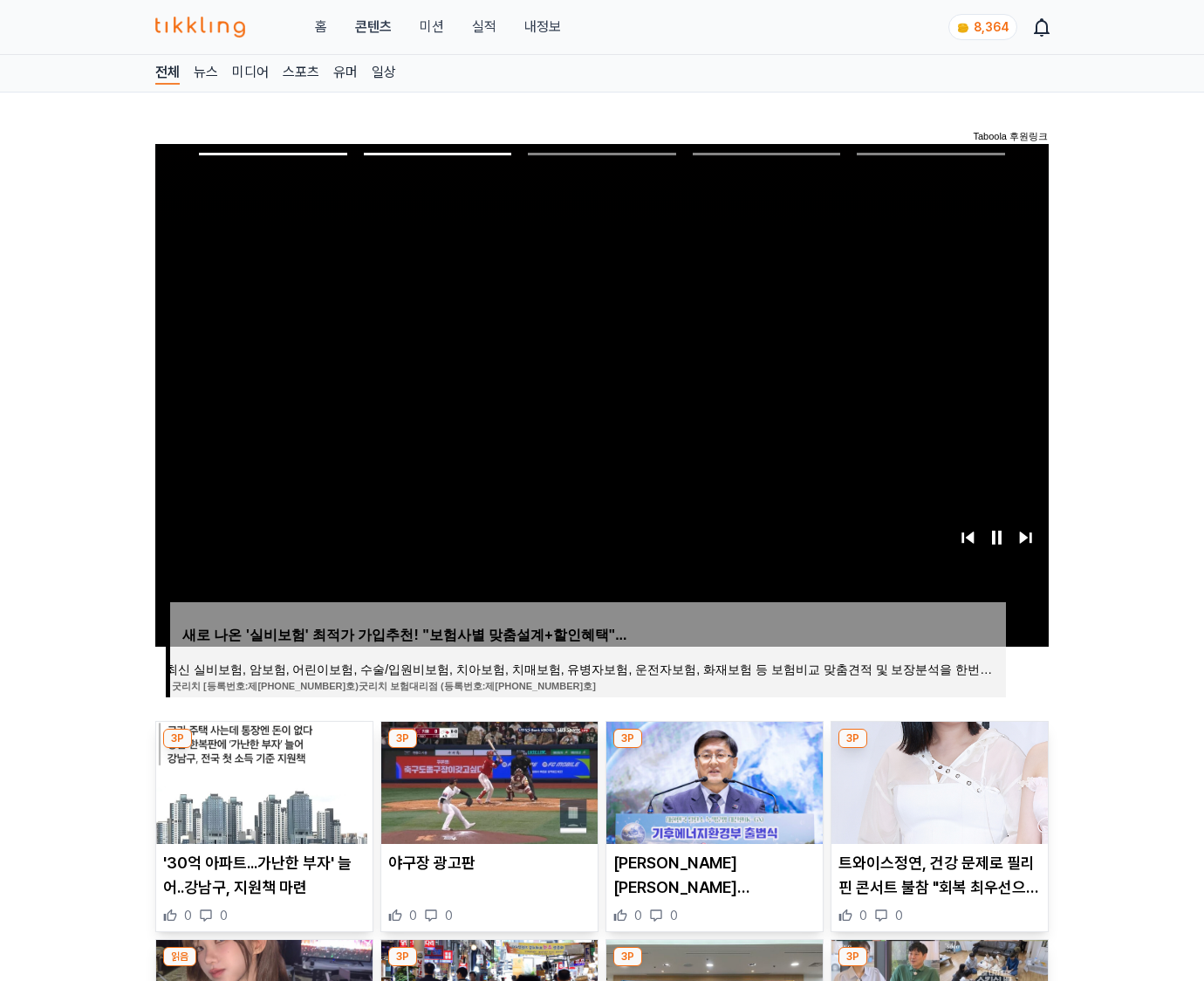
click at [938, 780] on img at bounding box center [939, 782] width 216 height 122
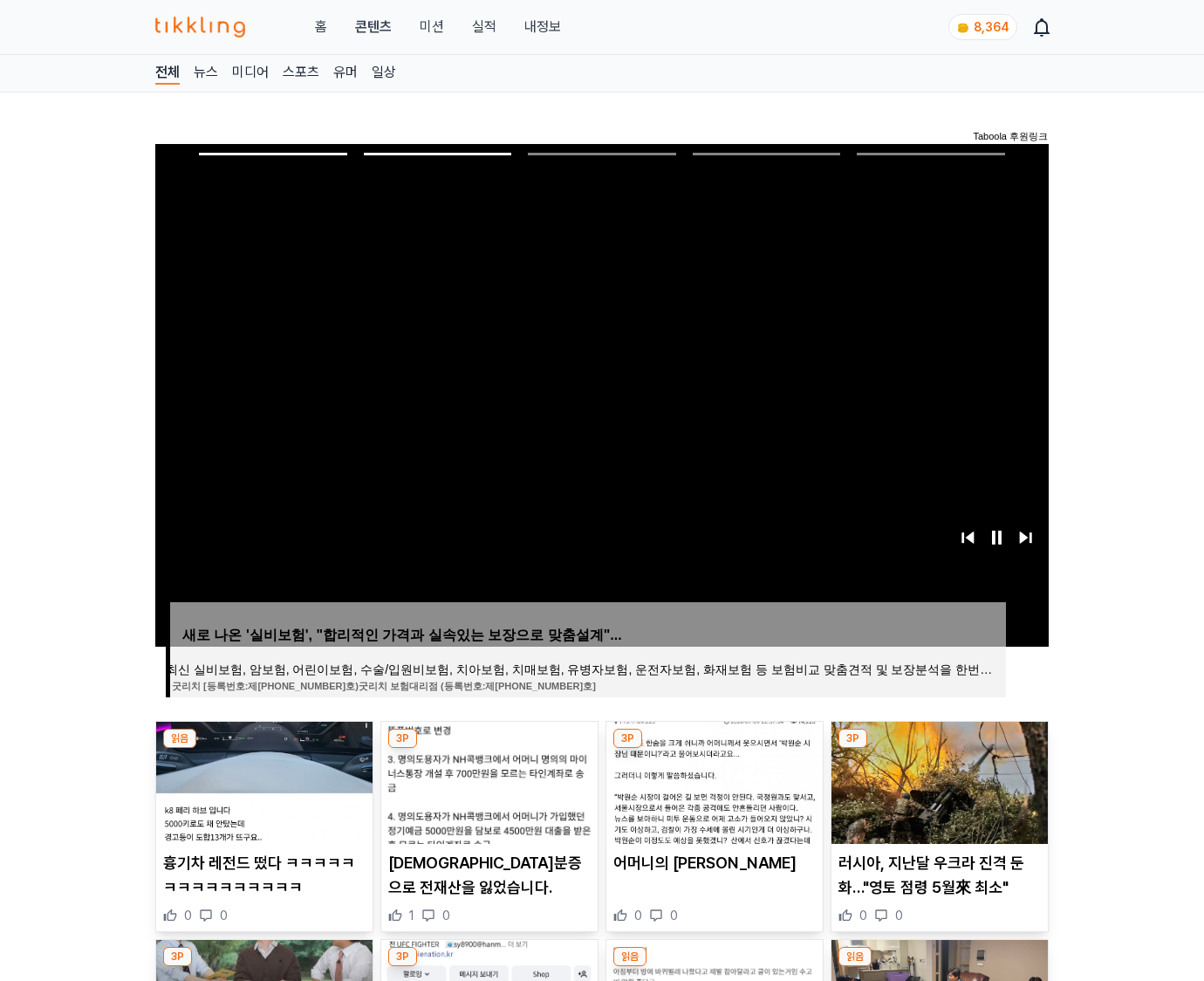
click at [938, 780] on img at bounding box center [939, 782] width 216 height 122
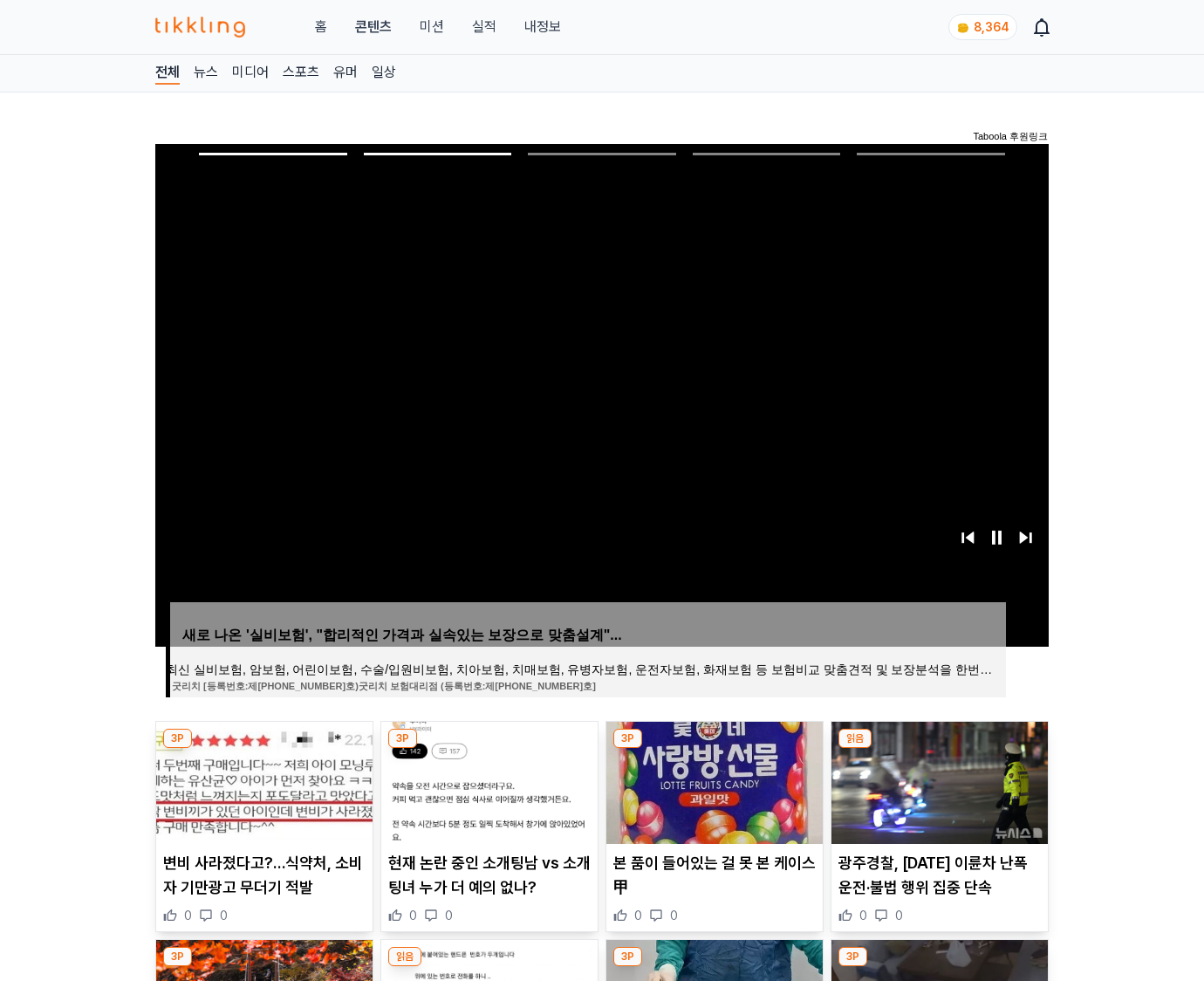
click at [938, 780] on img at bounding box center [939, 782] width 216 height 122
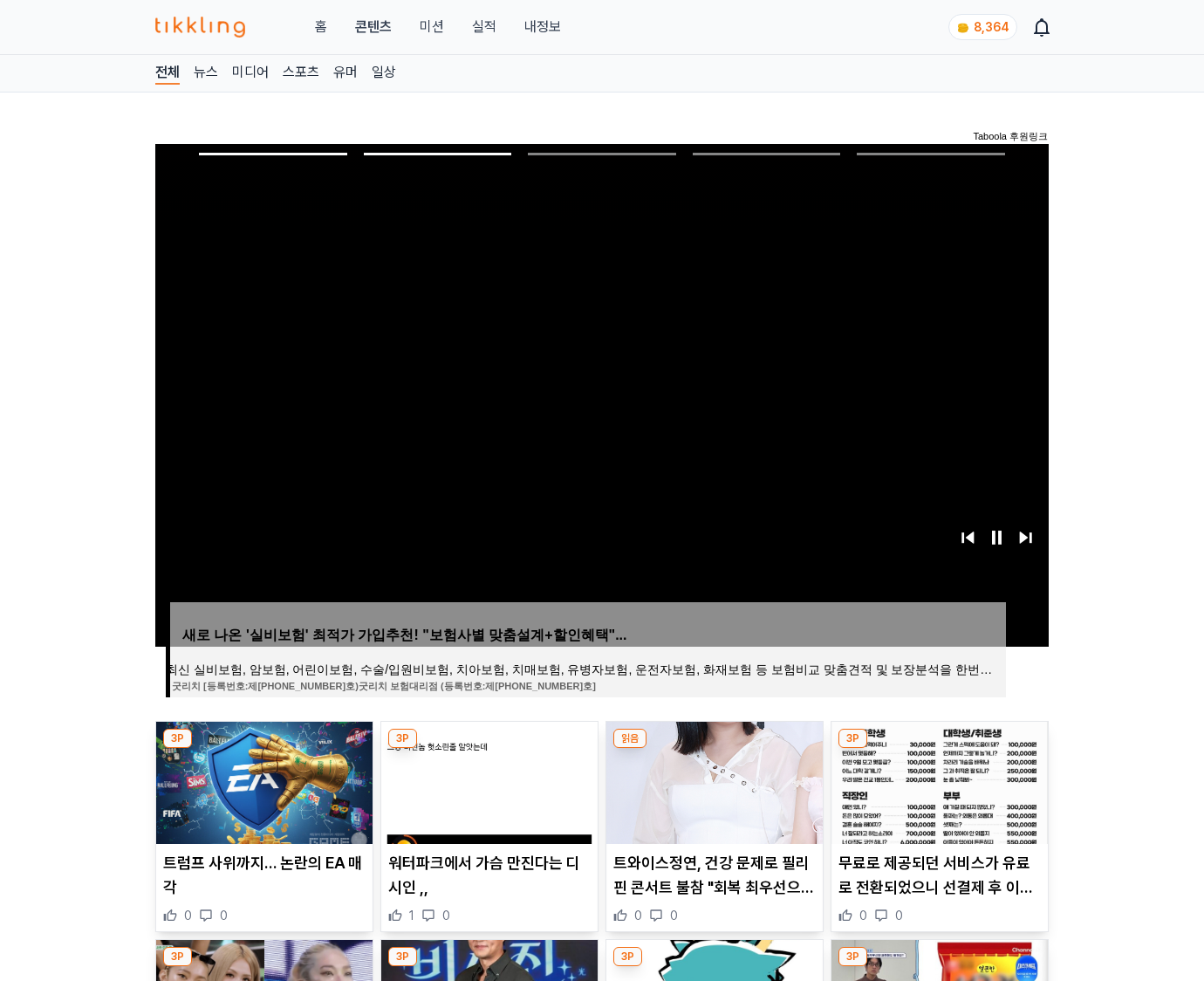
click at [938, 780] on img at bounding box center [939, 782] width 216 height 122
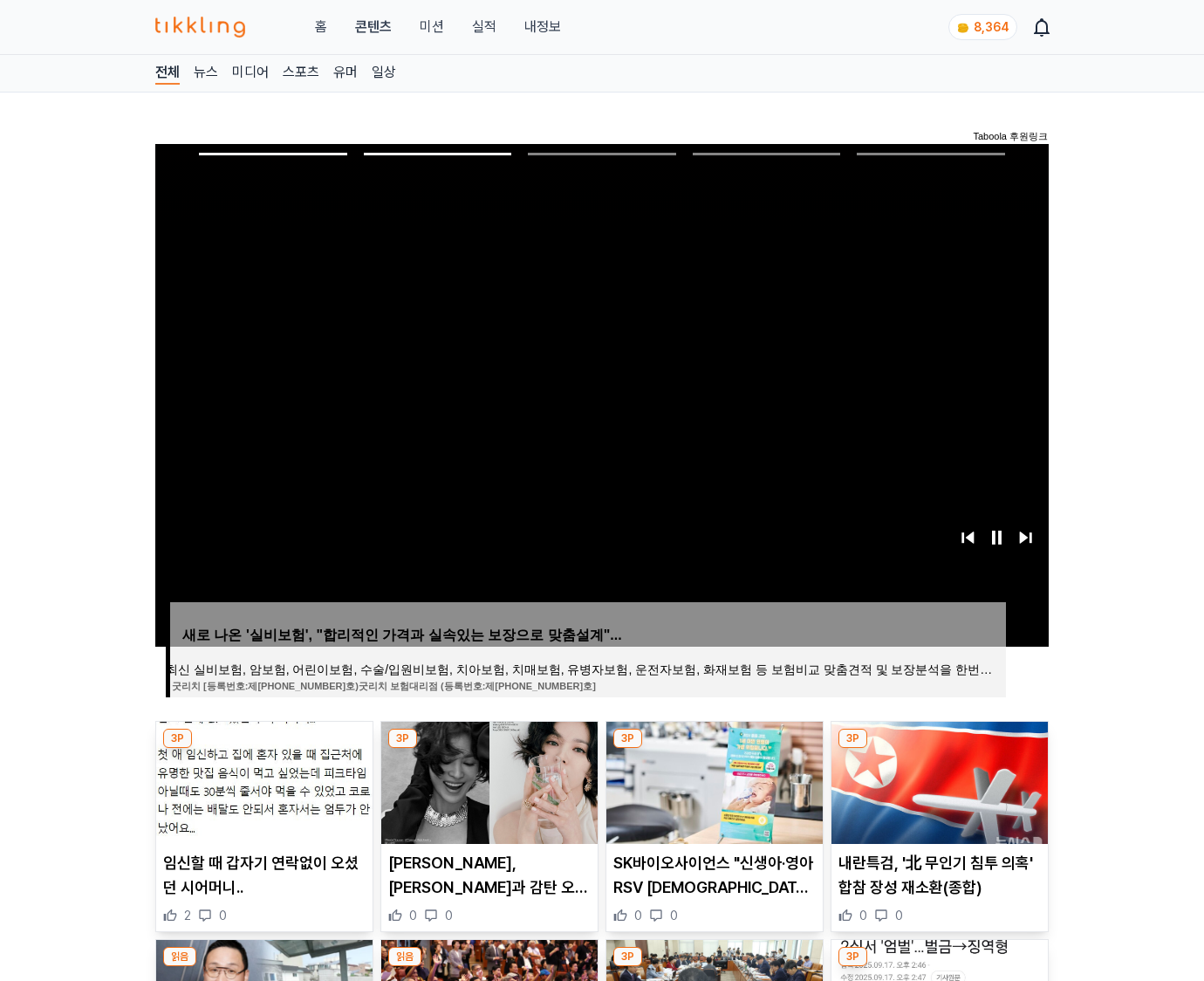
click at [938, 780] on img at bounding box center [939, 782] width 216 height 122
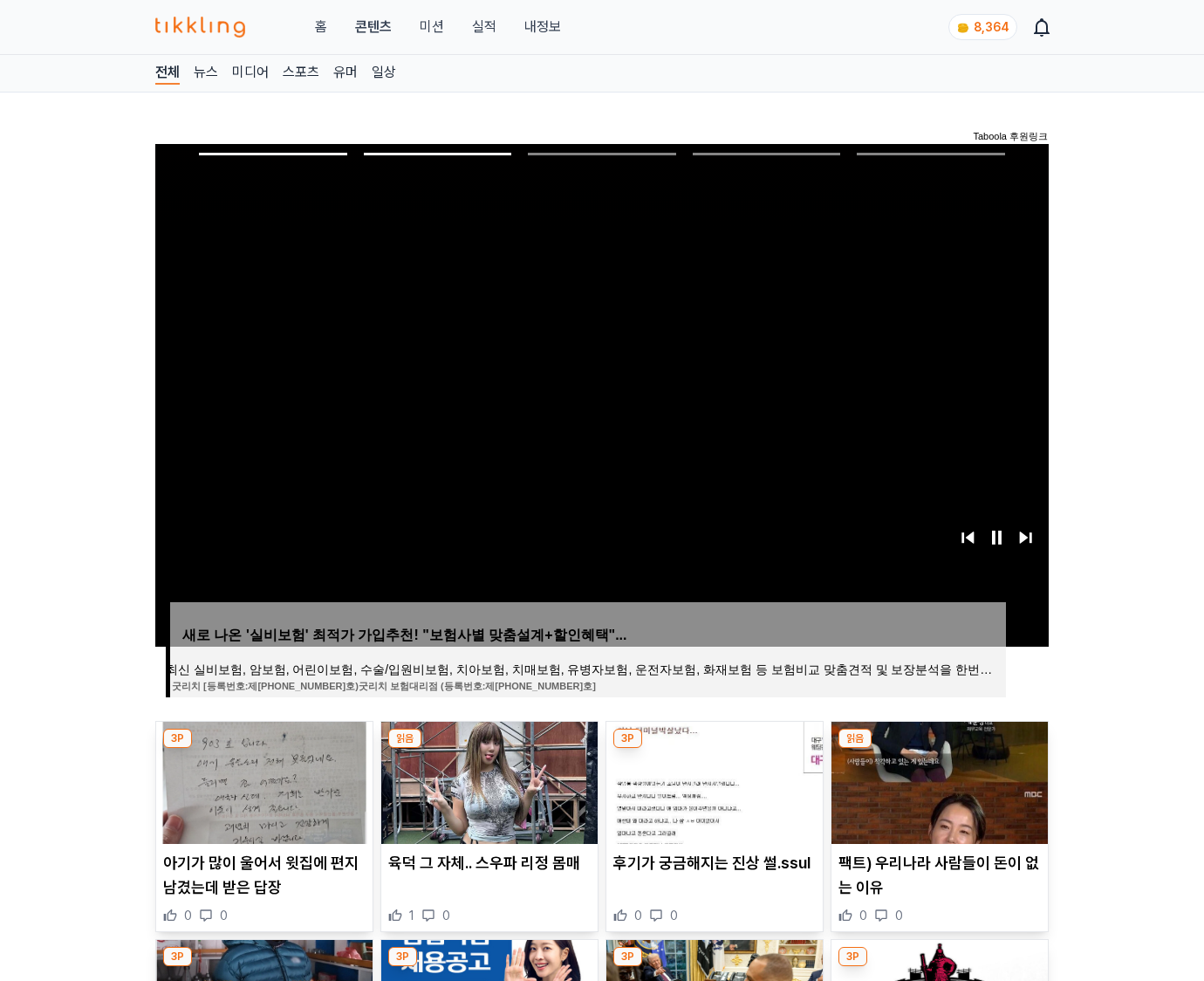
click at [938, 780] on img at bounding box center [939, 782] width 216 height 122
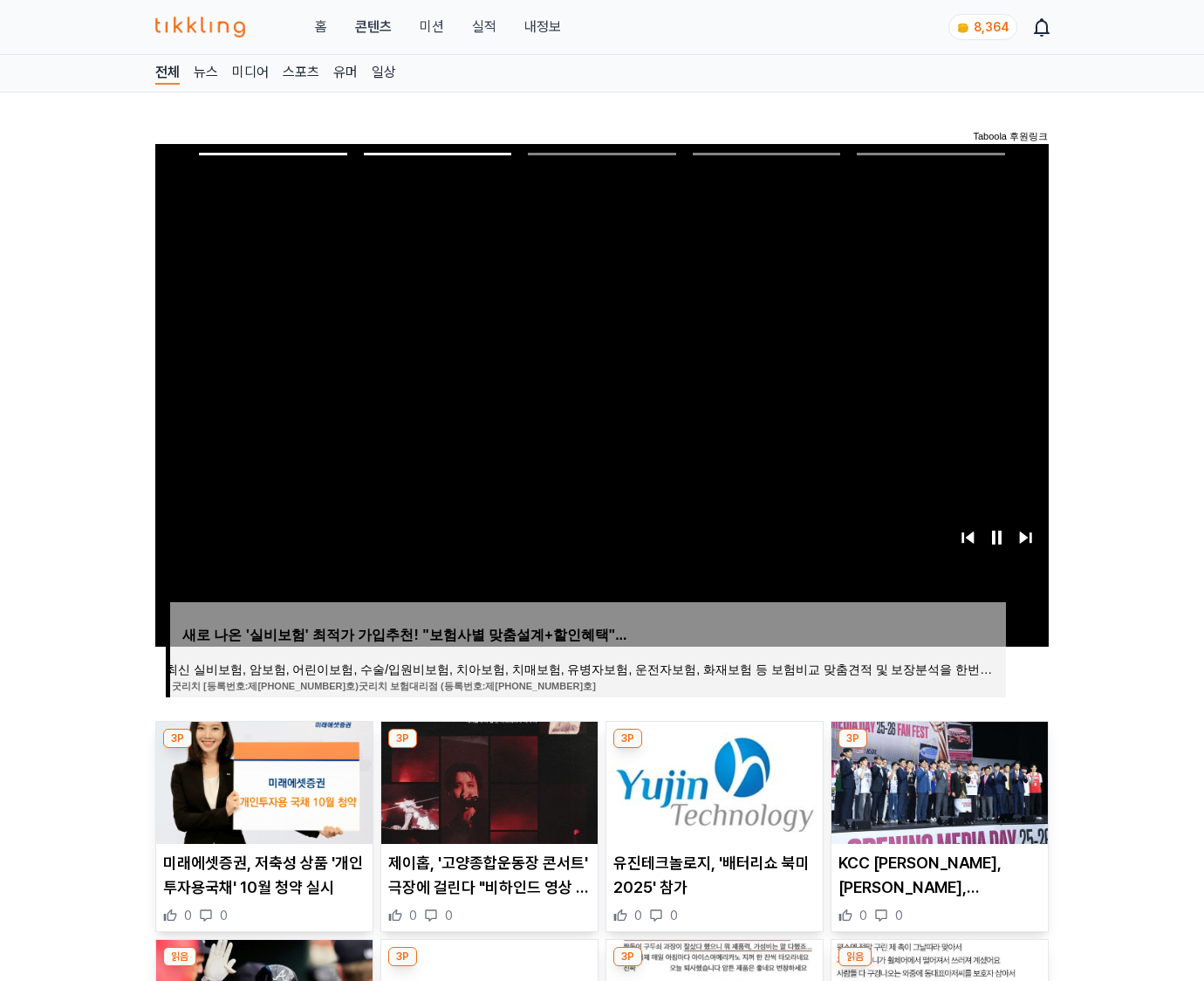
click at [938, 780] on img at bounding box center [939, 782] width 216 height 122
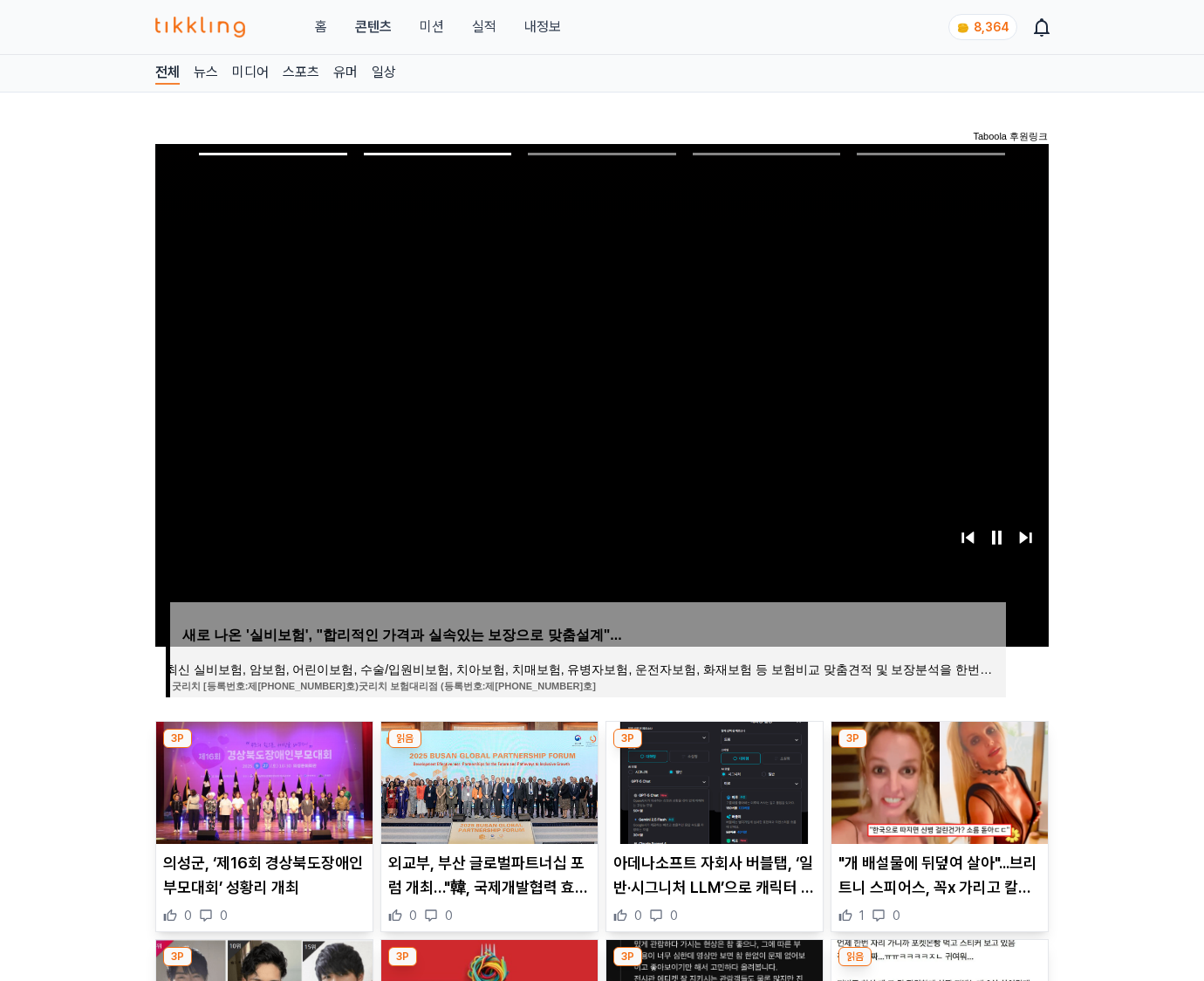
click at [938, 780] on img at bounding box center [939, 782] width 216 height 122
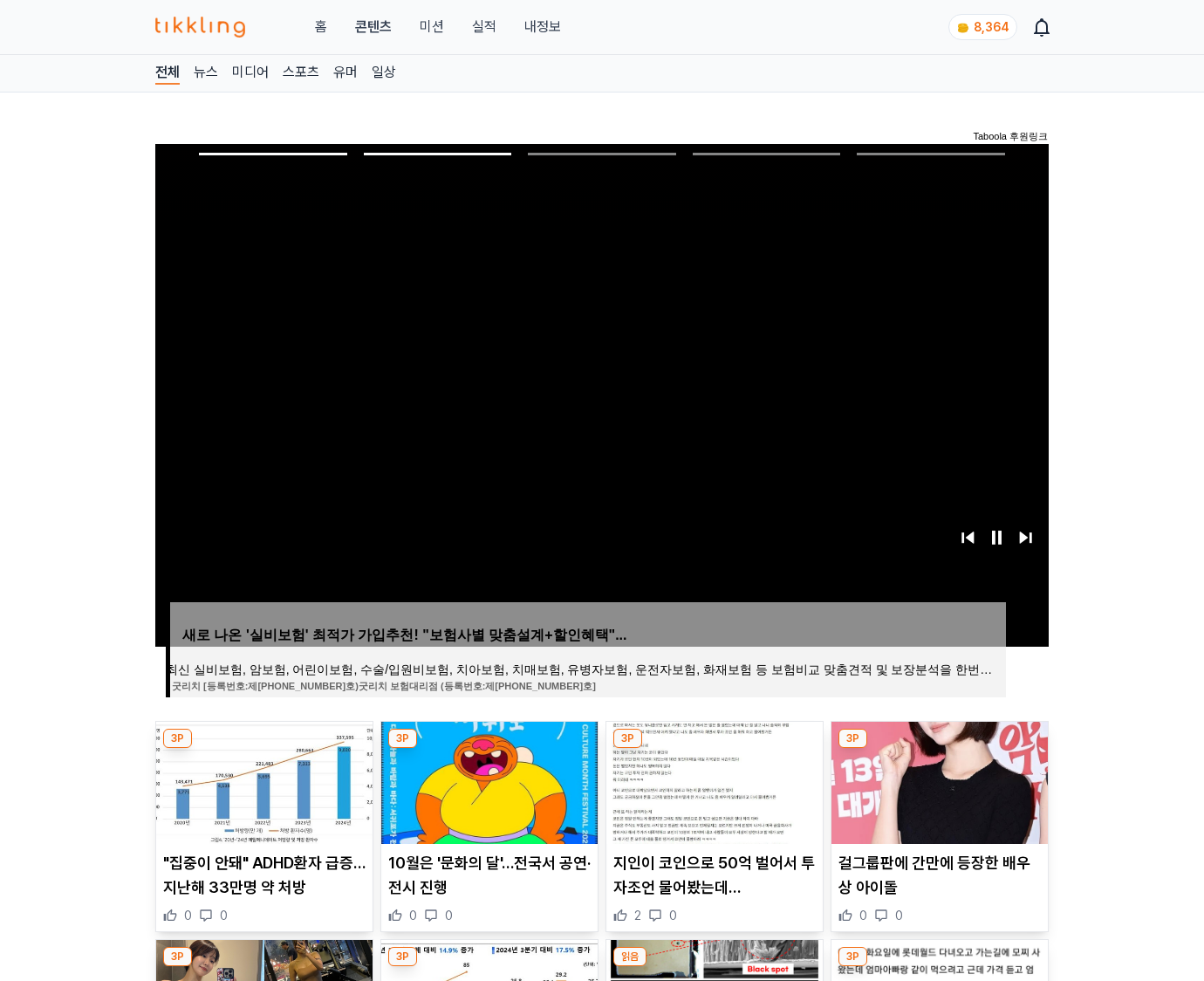
click at [938, 780] on img at bounding box center [939, 782] width 216 height 122
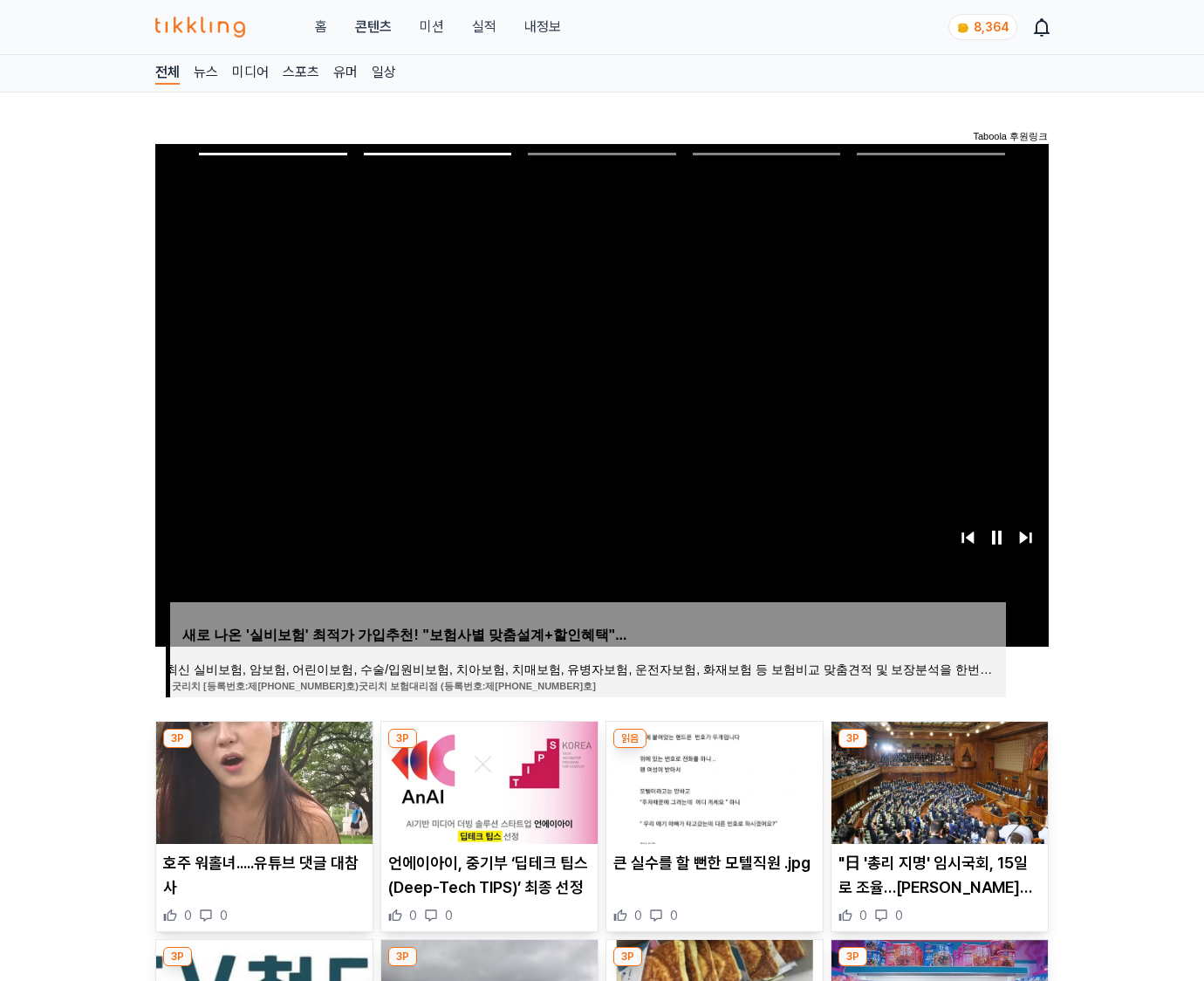
click at [938, 780] on img at bounding box center [939, 782] width 216 height 122
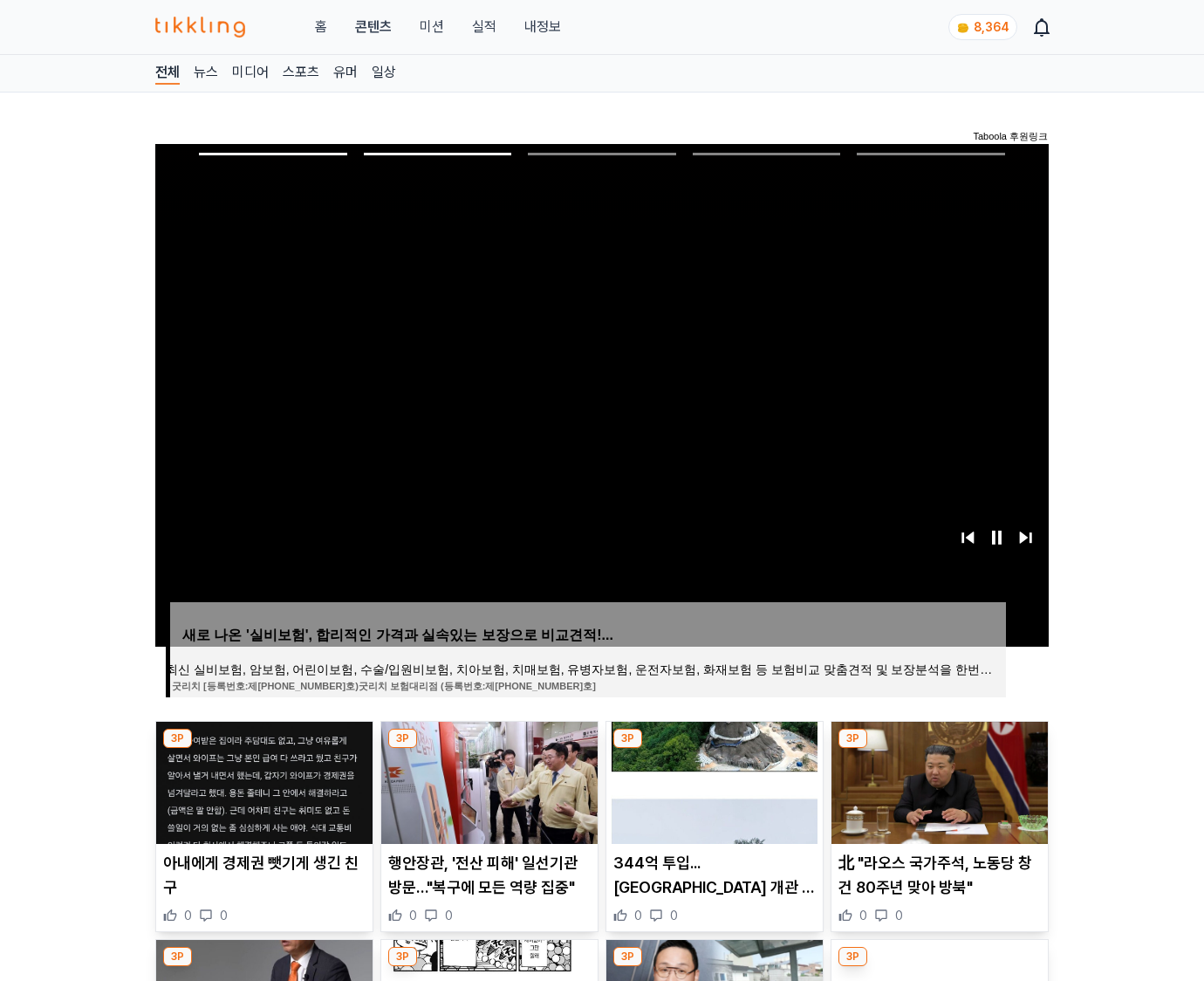
click at [938, 780] on img at bounding box center [939, 782] width 216 height 122
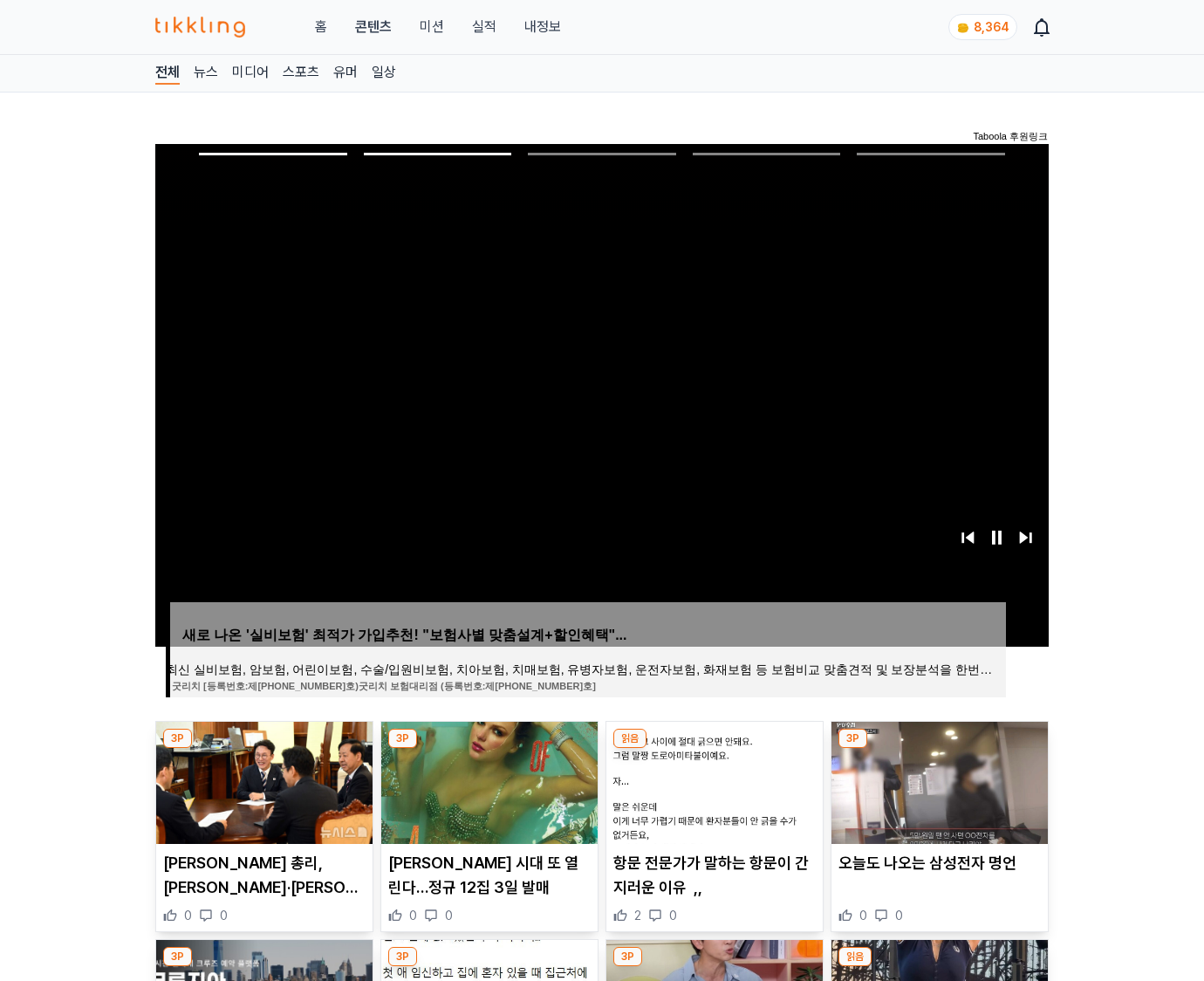
click at [938, 780] on img at bounding box center [939, 782] width 216 height 122
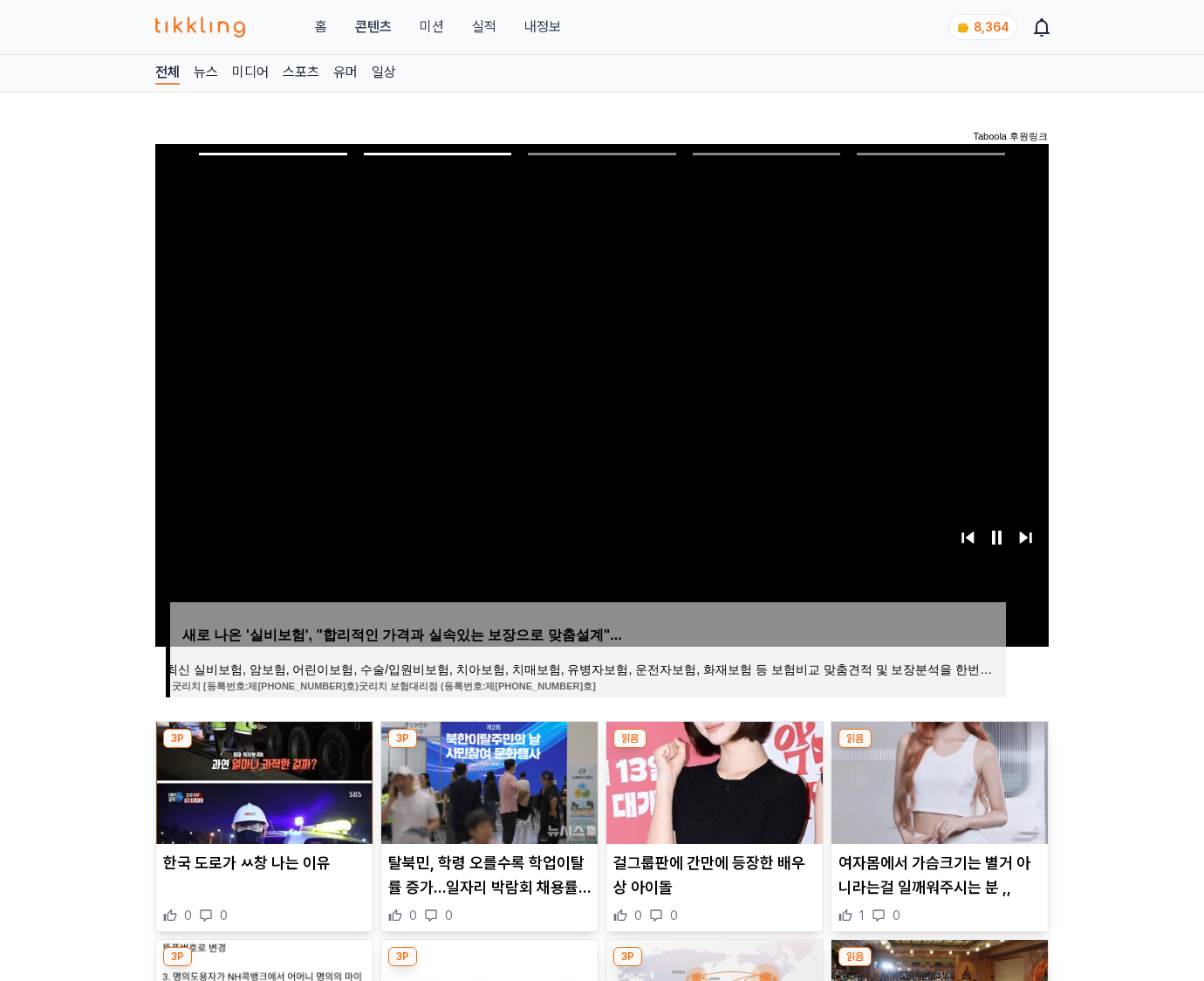
click at [938, 780] on img at bounding box center [939, 782] width 216 height 122
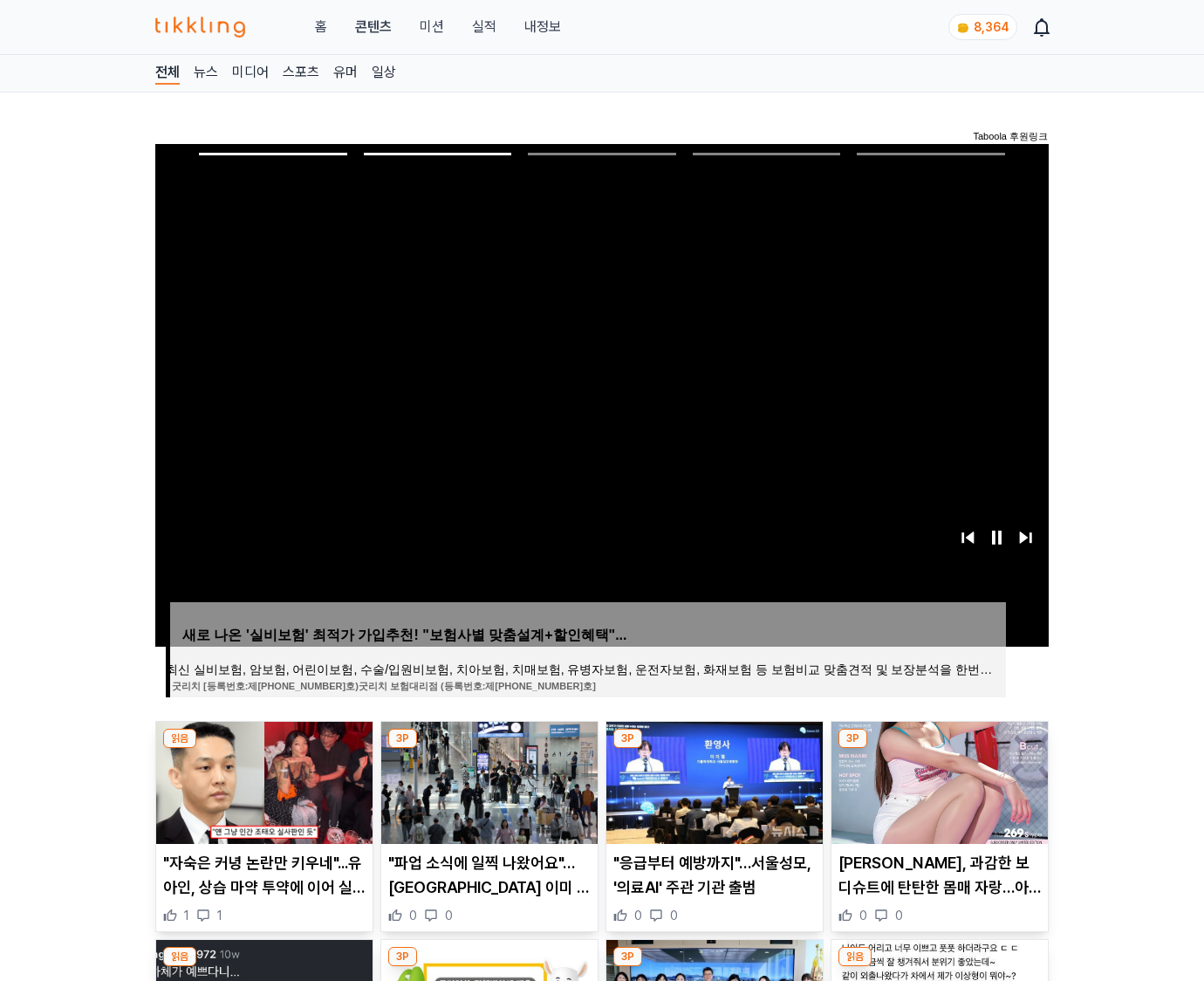
click at [938, 780] on img at bounding box center [939, 782] width 216 height 122
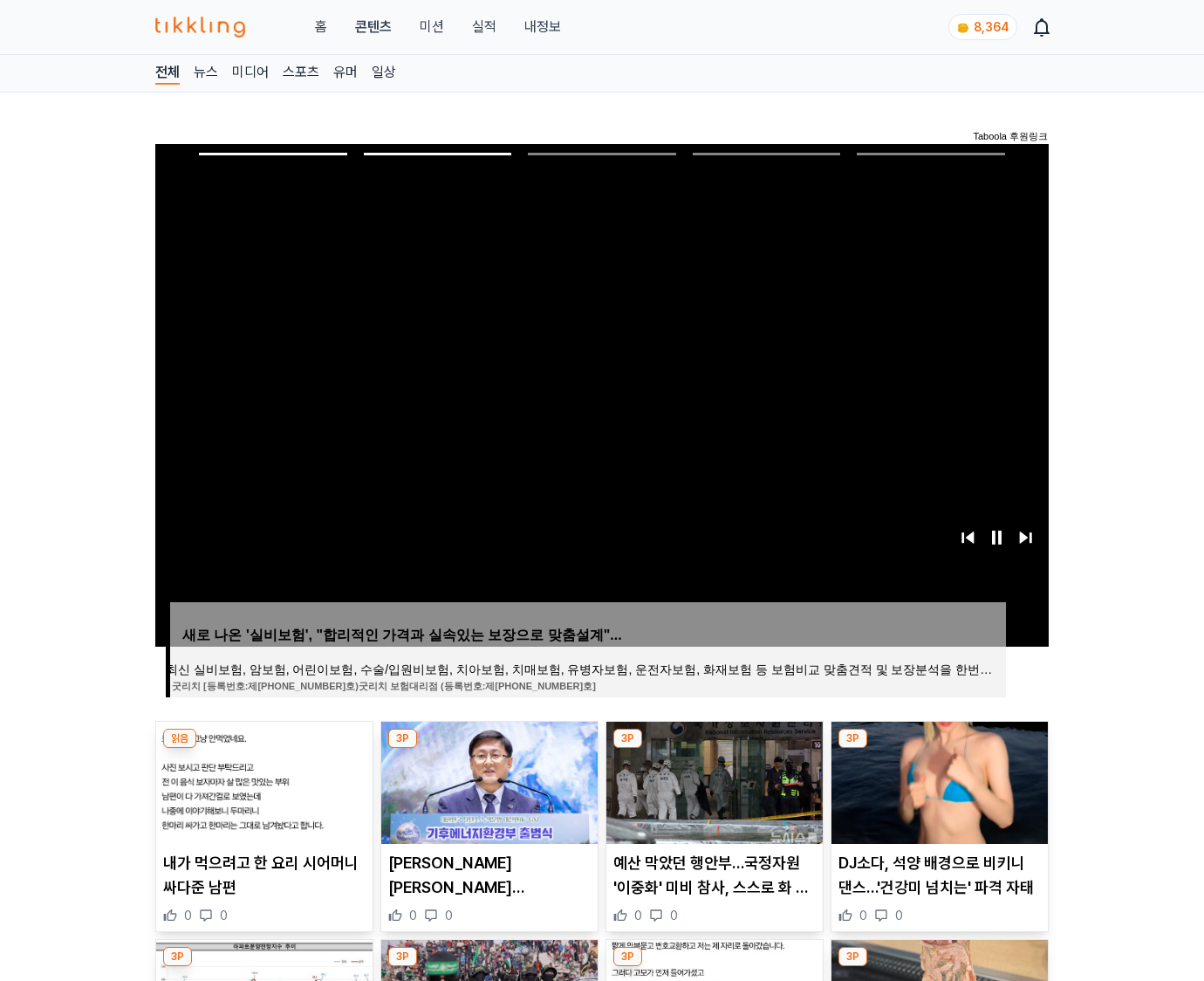
click at [938, 780] on img at bounding box center [939, 782] width 216 height 122
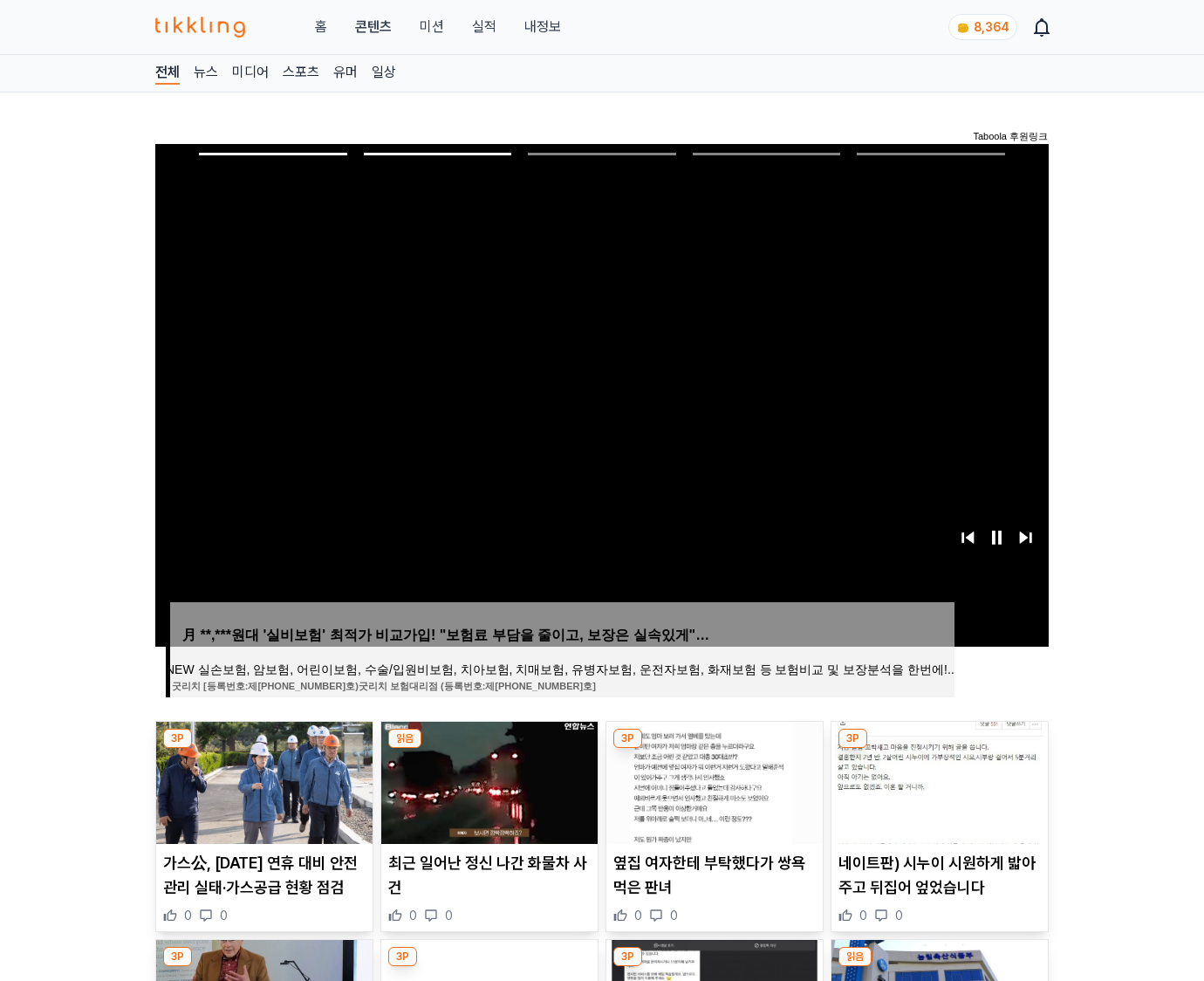
click at [938, 780] on img at bounding box center [939, 782] width 216 height 122
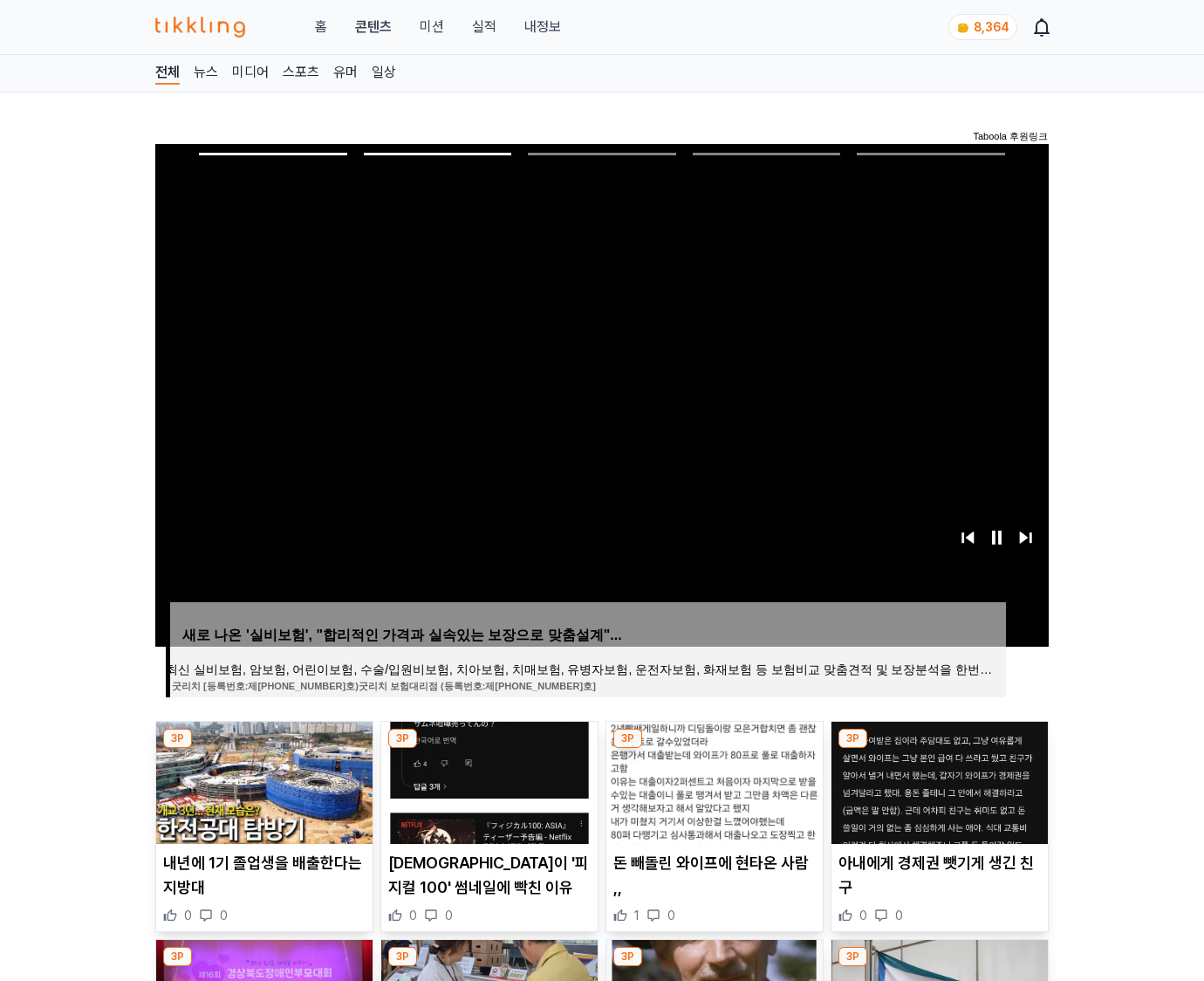
click at [938, 780] on img at bounding box center [939, 782] width 216 height 122
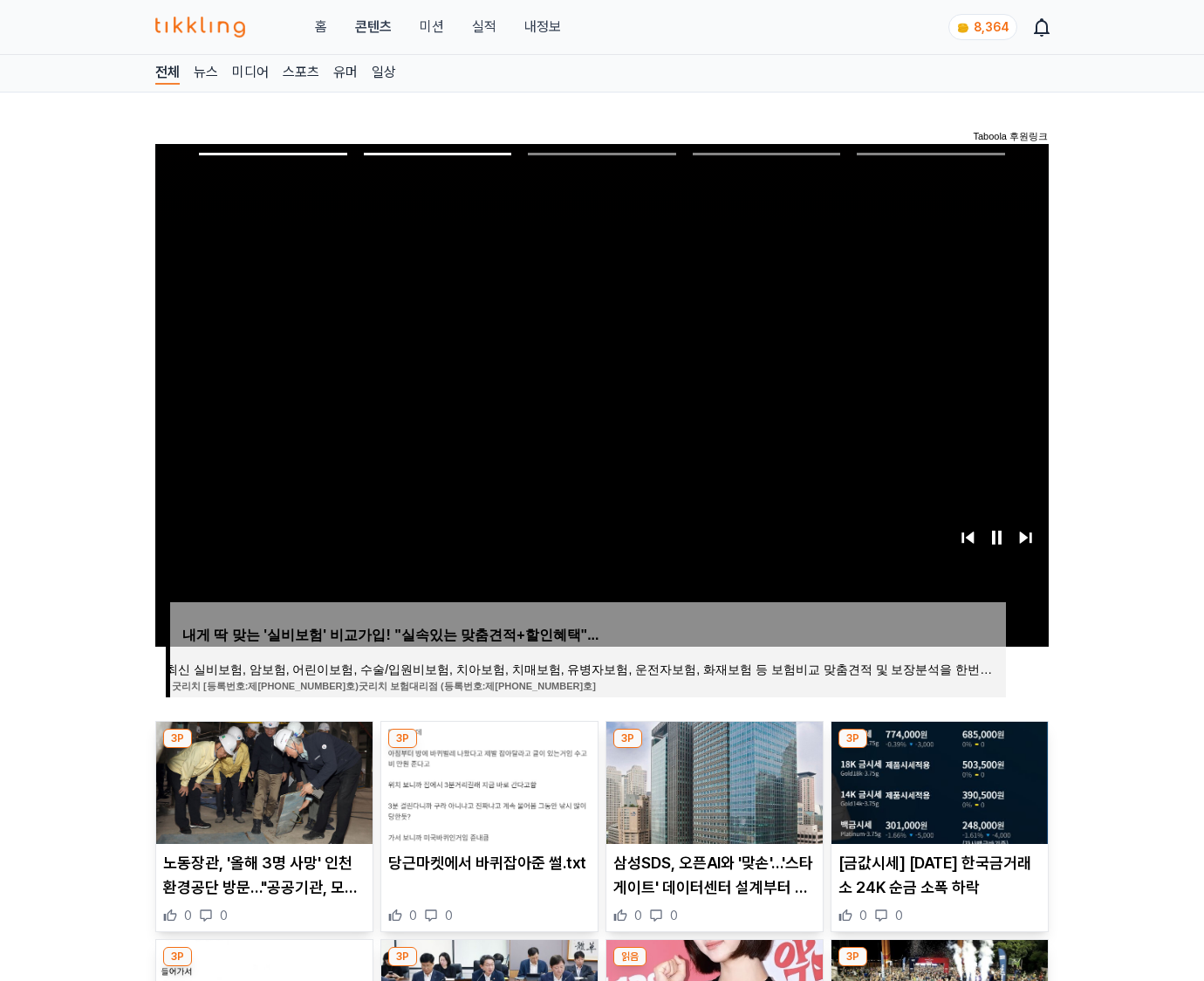
click at [938, 780] on img at bounding box center [939, 782] width 216 height 122
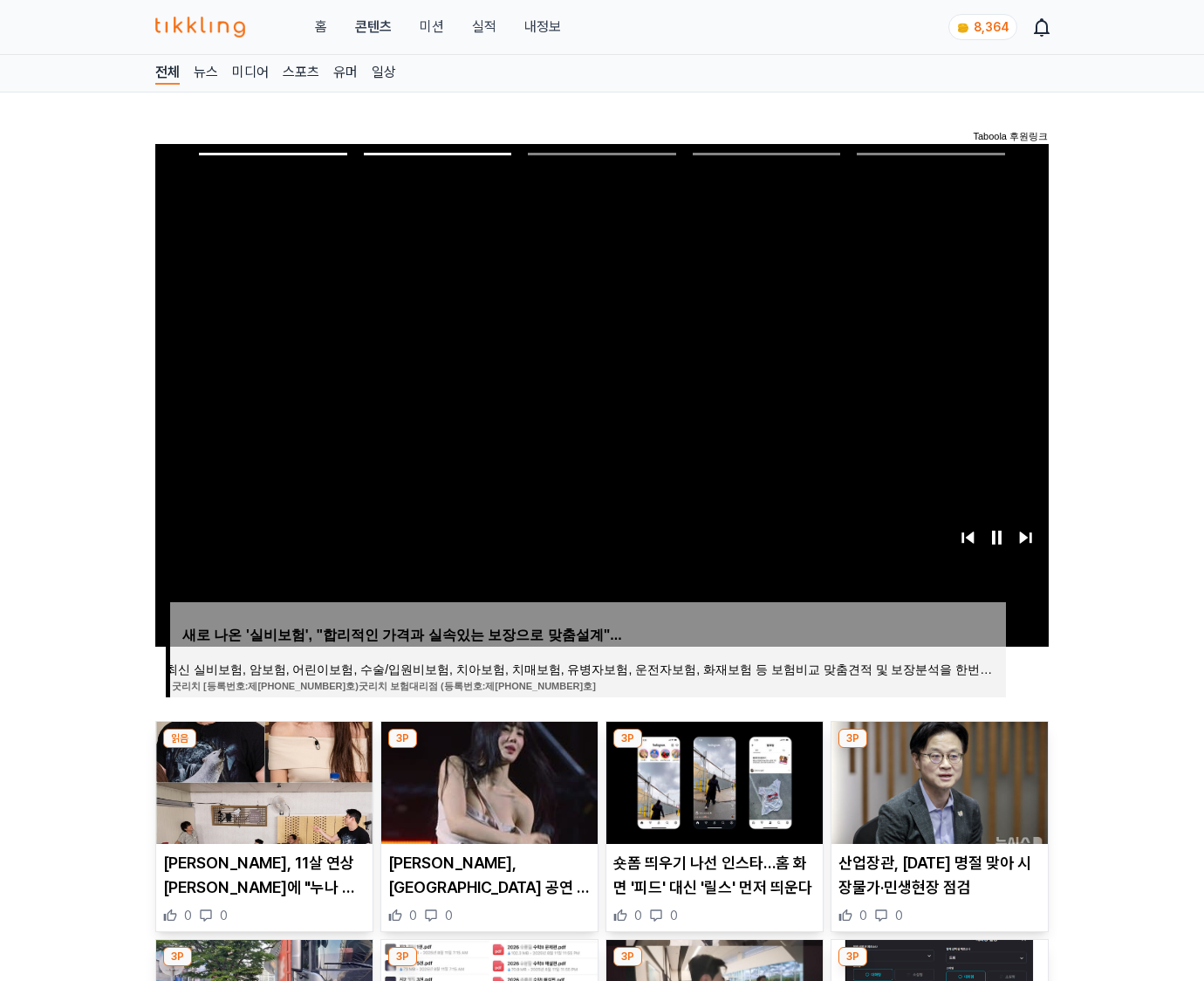
click at [938, 780] on img at bounding box center [939, 782] width 216 height 122
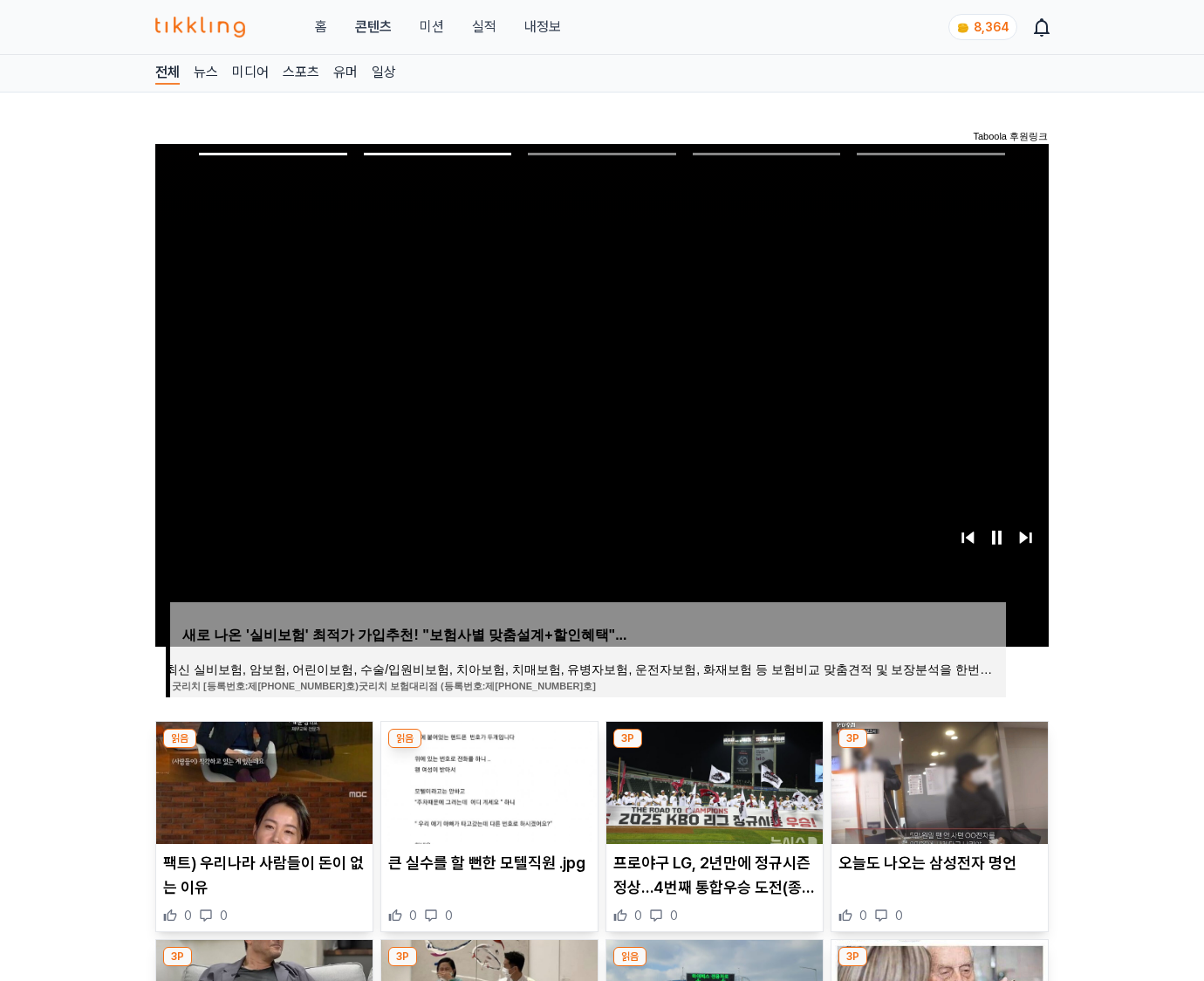
click at [938, 780] on img at bounding box center [939, 782] width 216 height 122
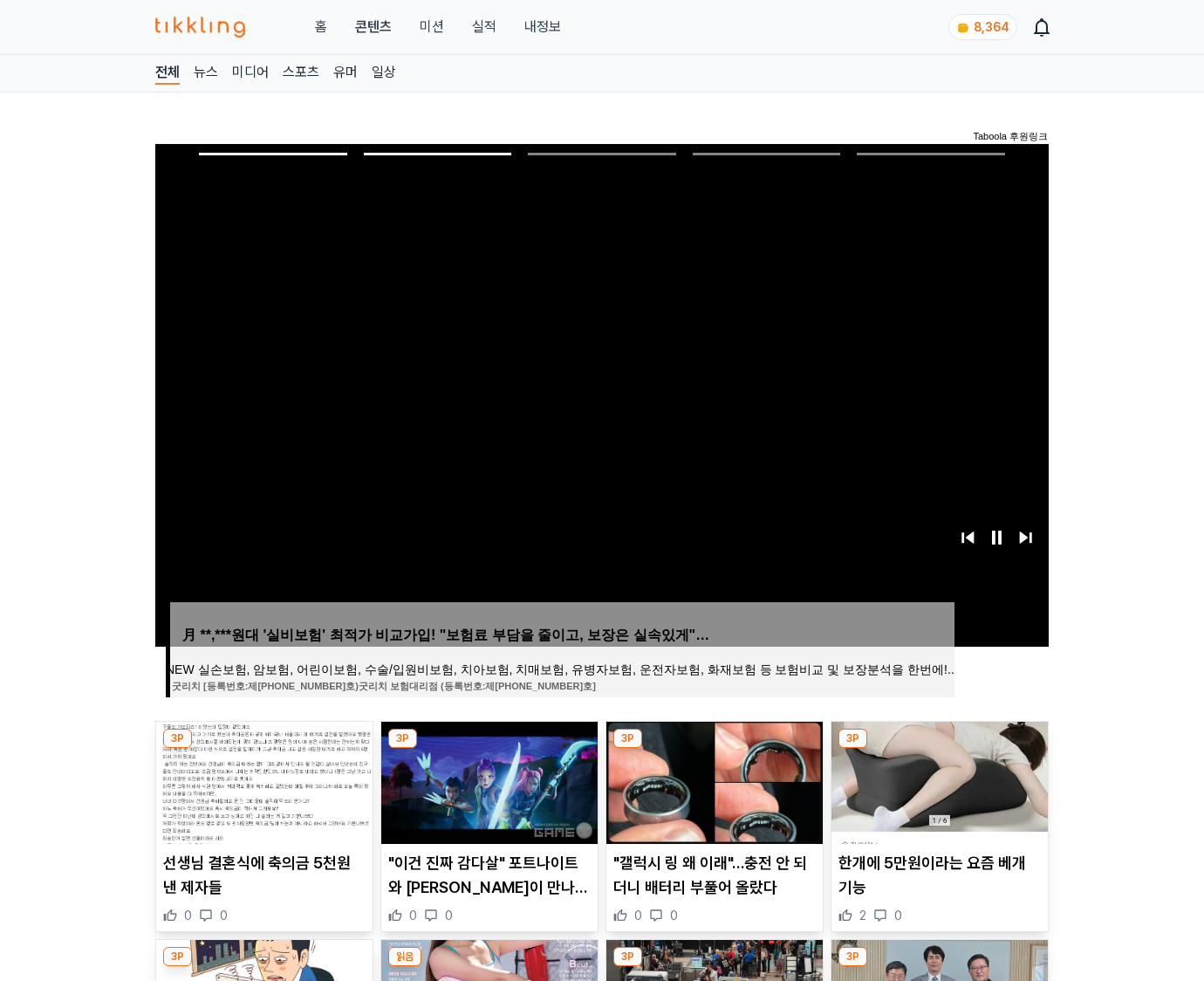
click at [938, 780] on img at bounding box center [939, 782] width 216 height 122
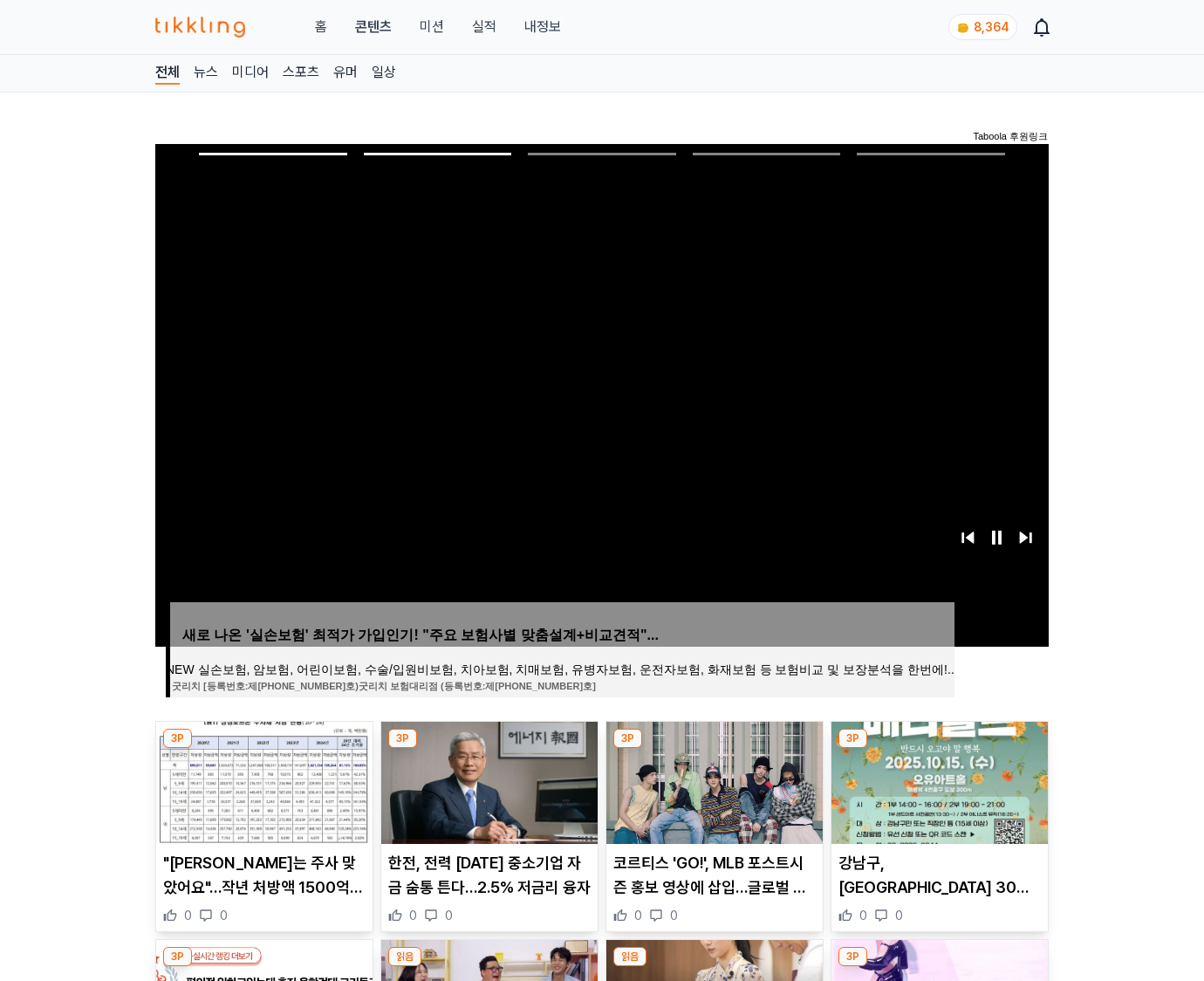
click at [938, 780] on img at bounding box center [939, 782] width 216 height 122
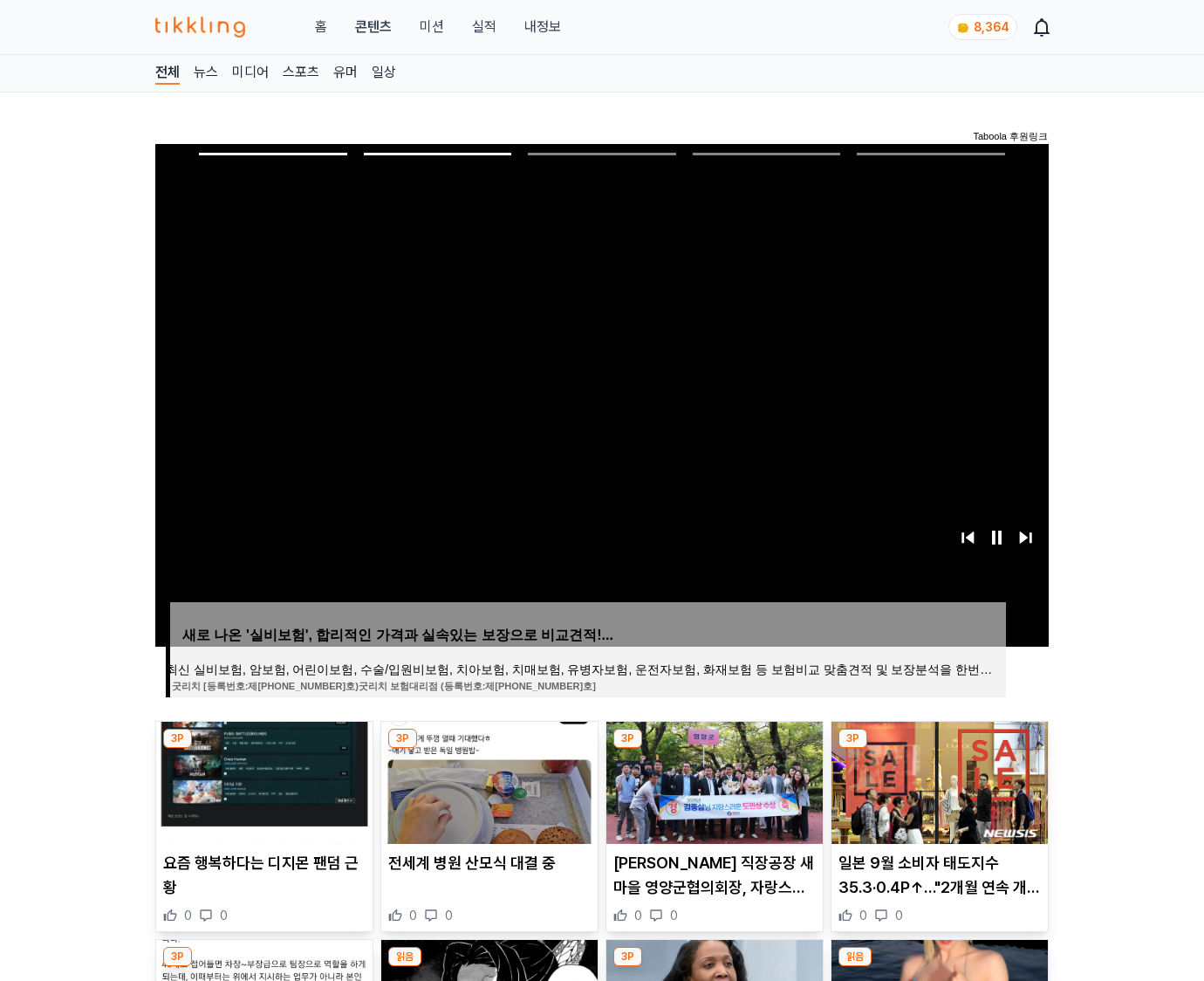
click at [938, 780] on img at bounding box center [939, 782] width 216 height 122
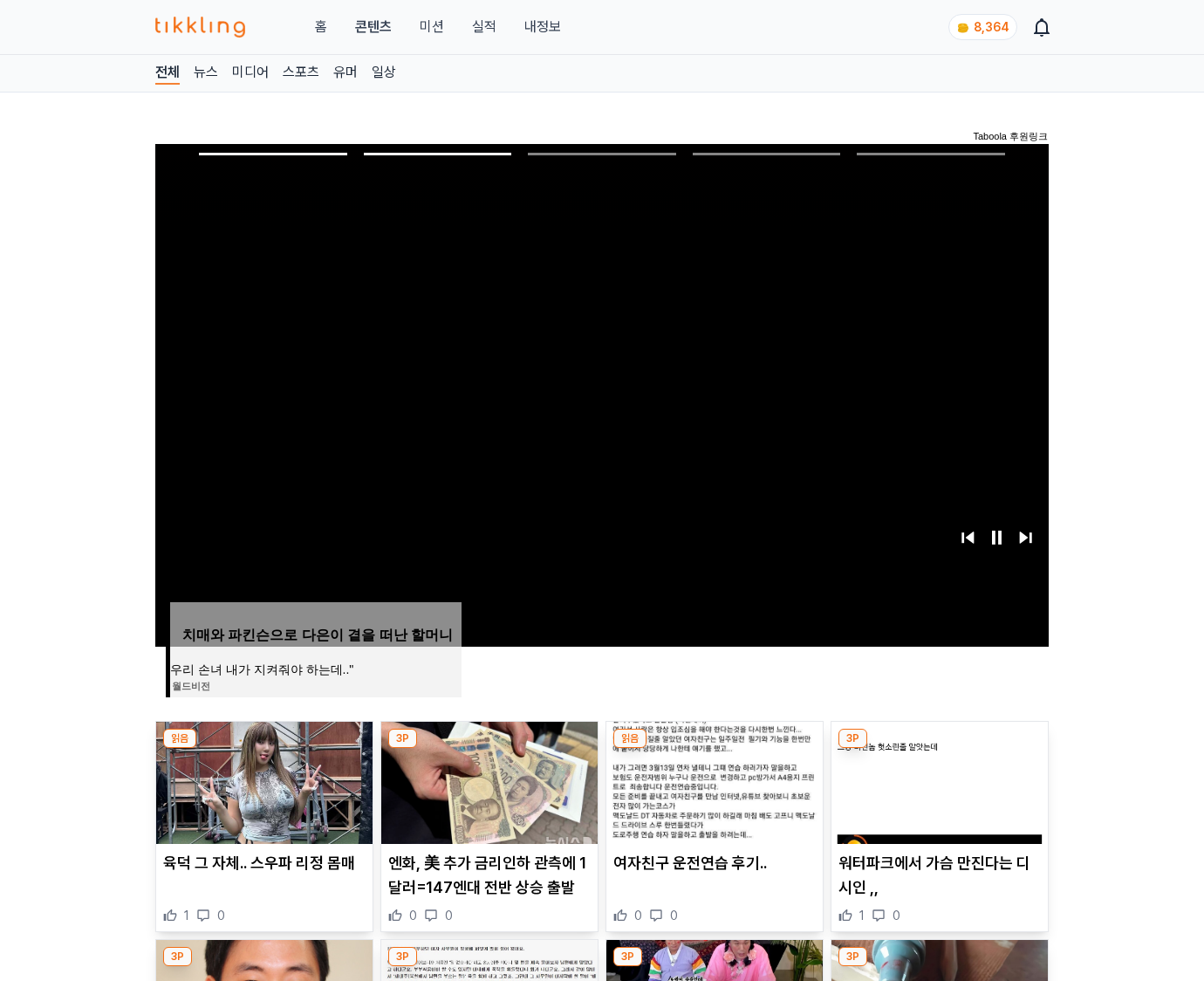
click at [938, 780] on img at bounding box center [939, 782] width 216 height 122
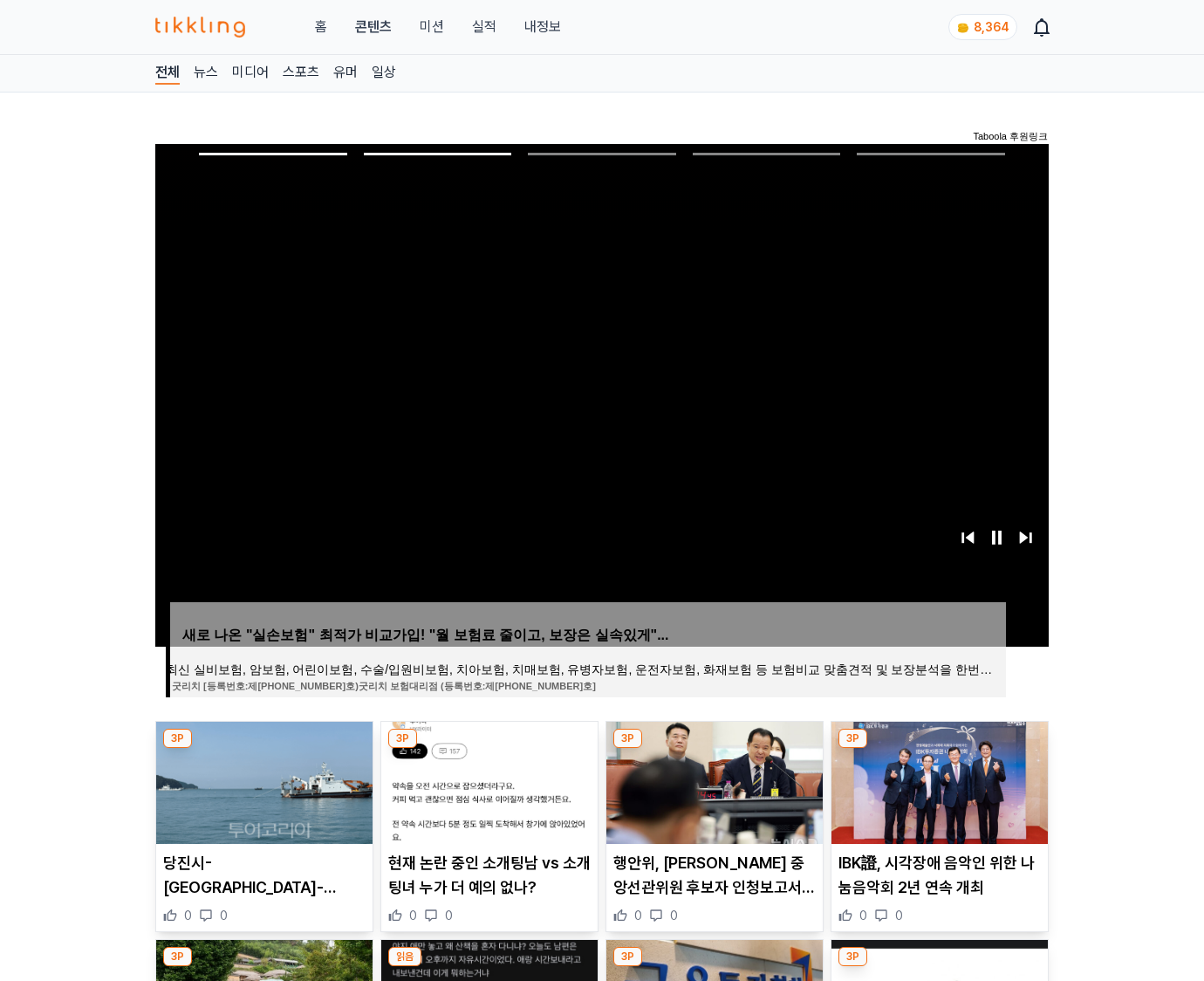
click at [938, 780] on img at bounding box center [939, 782] width 216 height 122
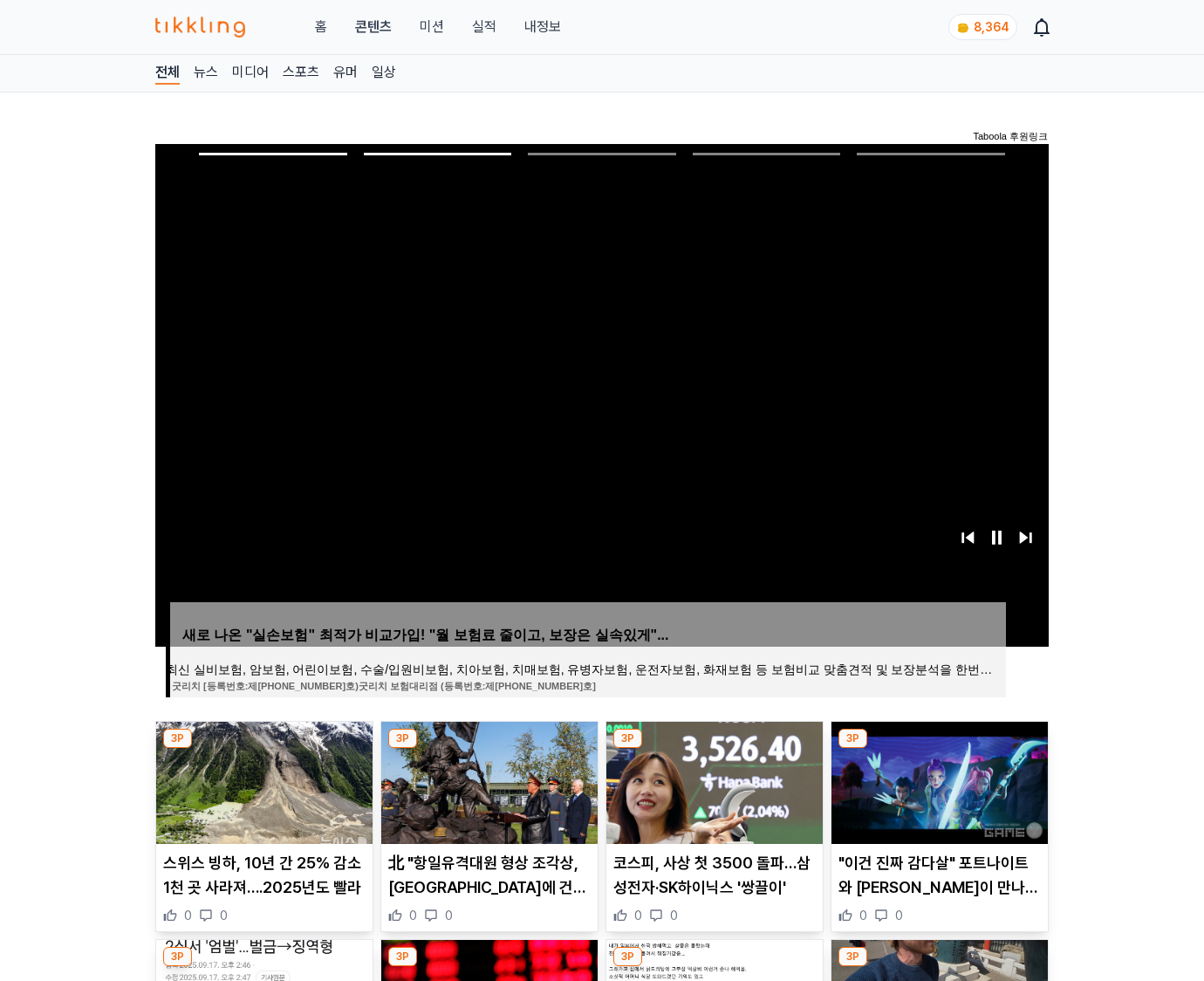
click at [938, 780] on img at bounding box center [939, 782] width 216 height 122
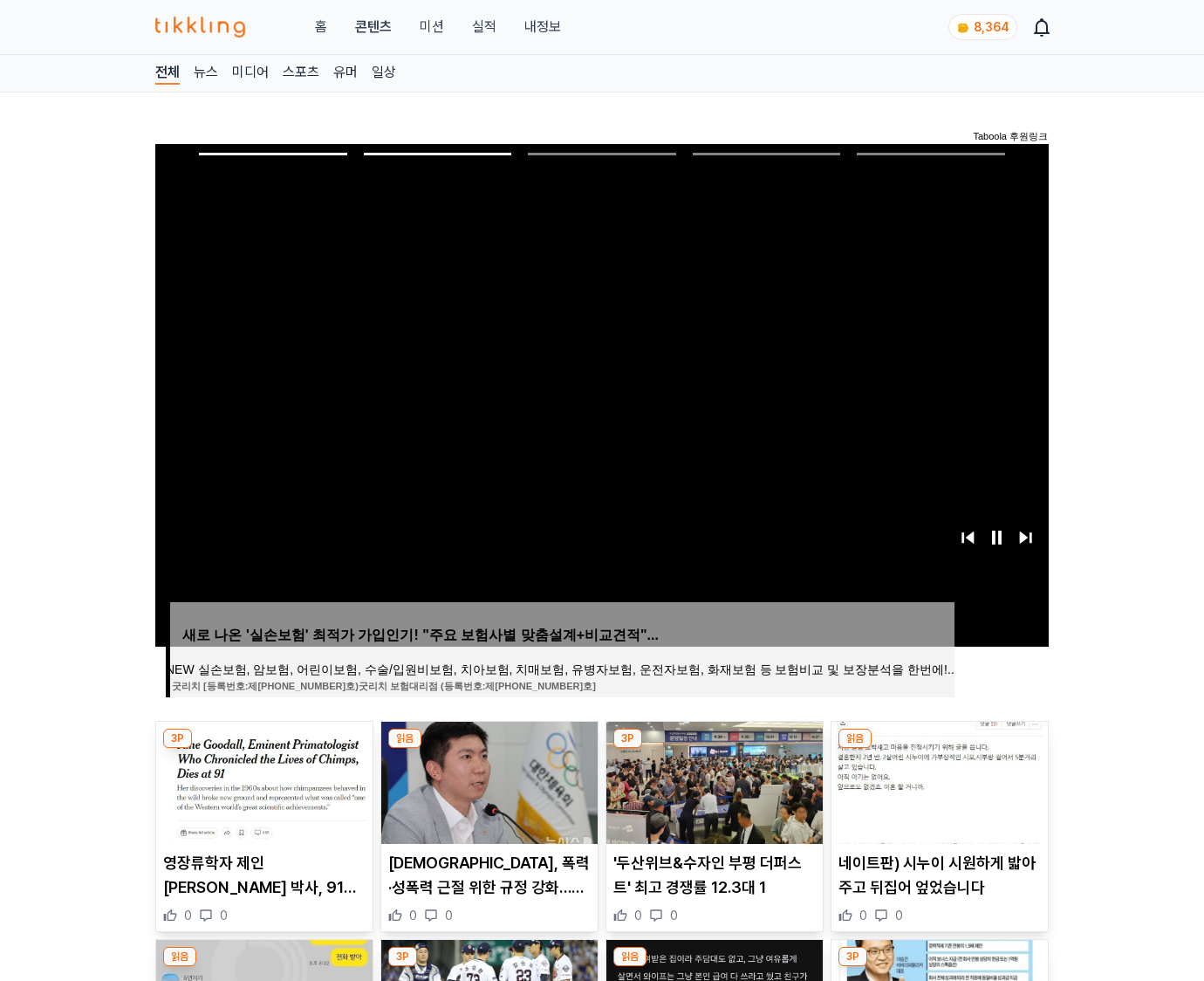
click at [938, 780] on img at bounding box center [939, 782] width 216 height 122
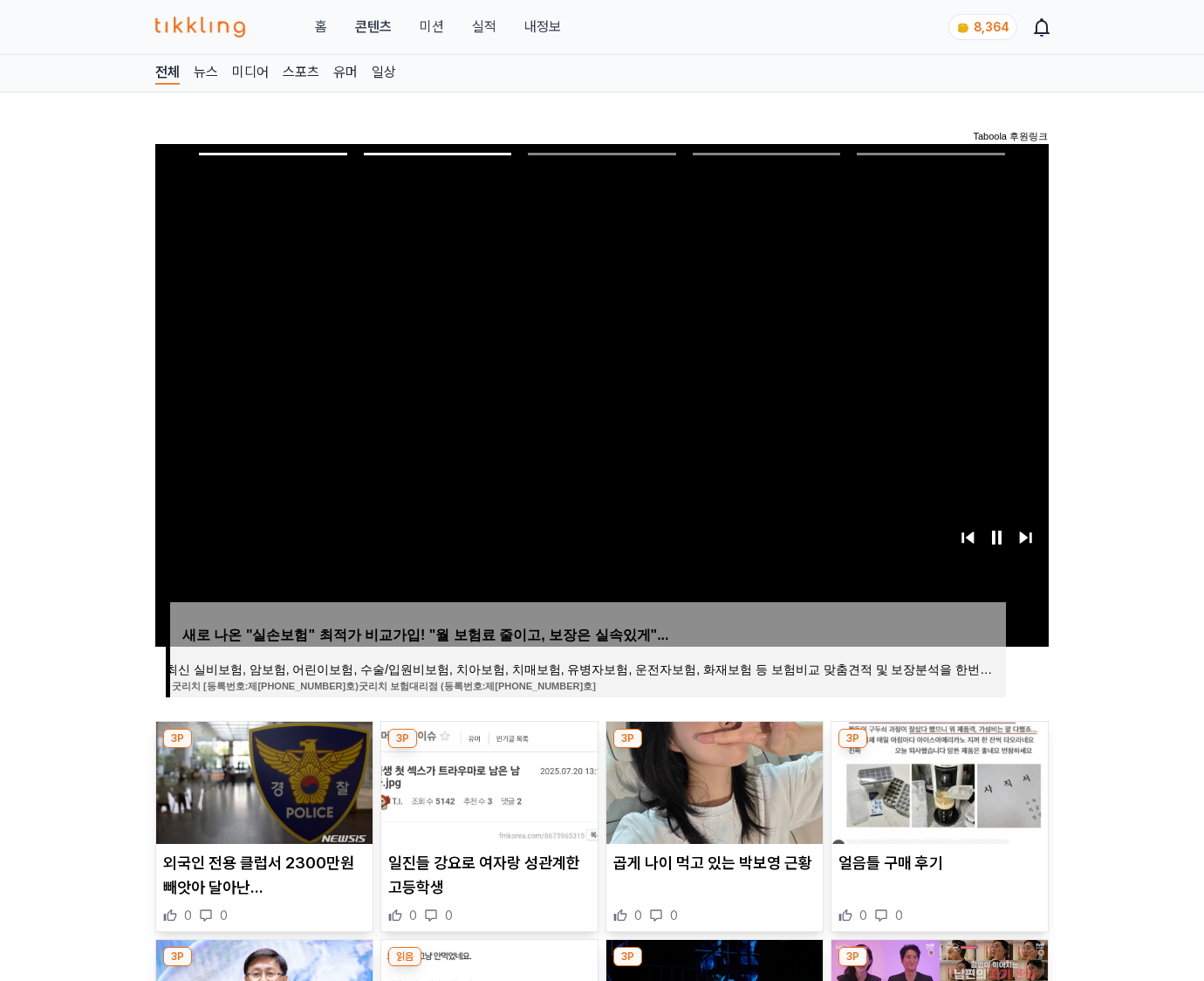
click at [938, 780] on img at bounding box center [939, 782] width 216 height 122
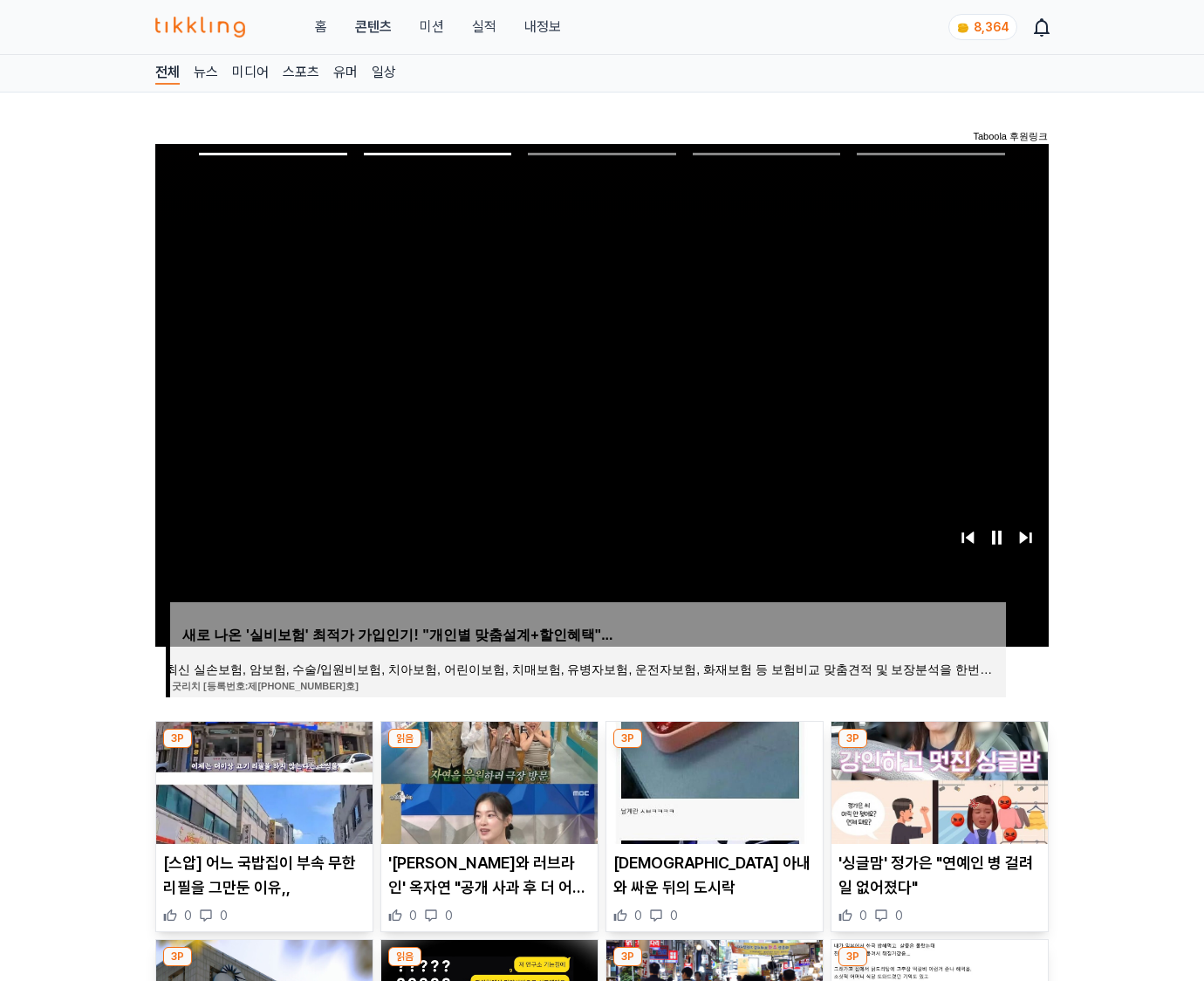
click at [938, 780] on img at bounding box center [939, 782] width 216 height 122
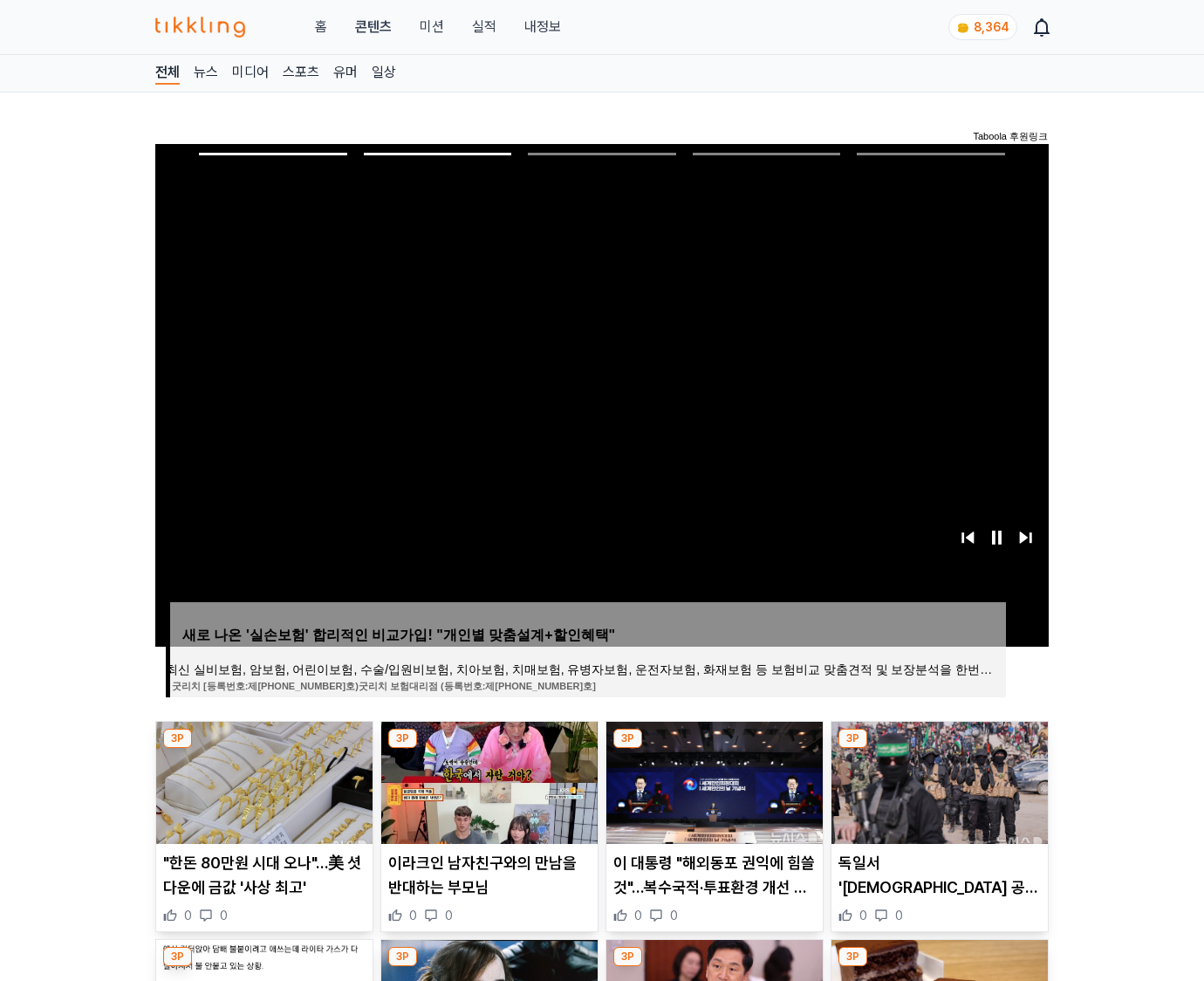
click at [938, 780] on img at bounding box center [939, 782] width 216 height 122
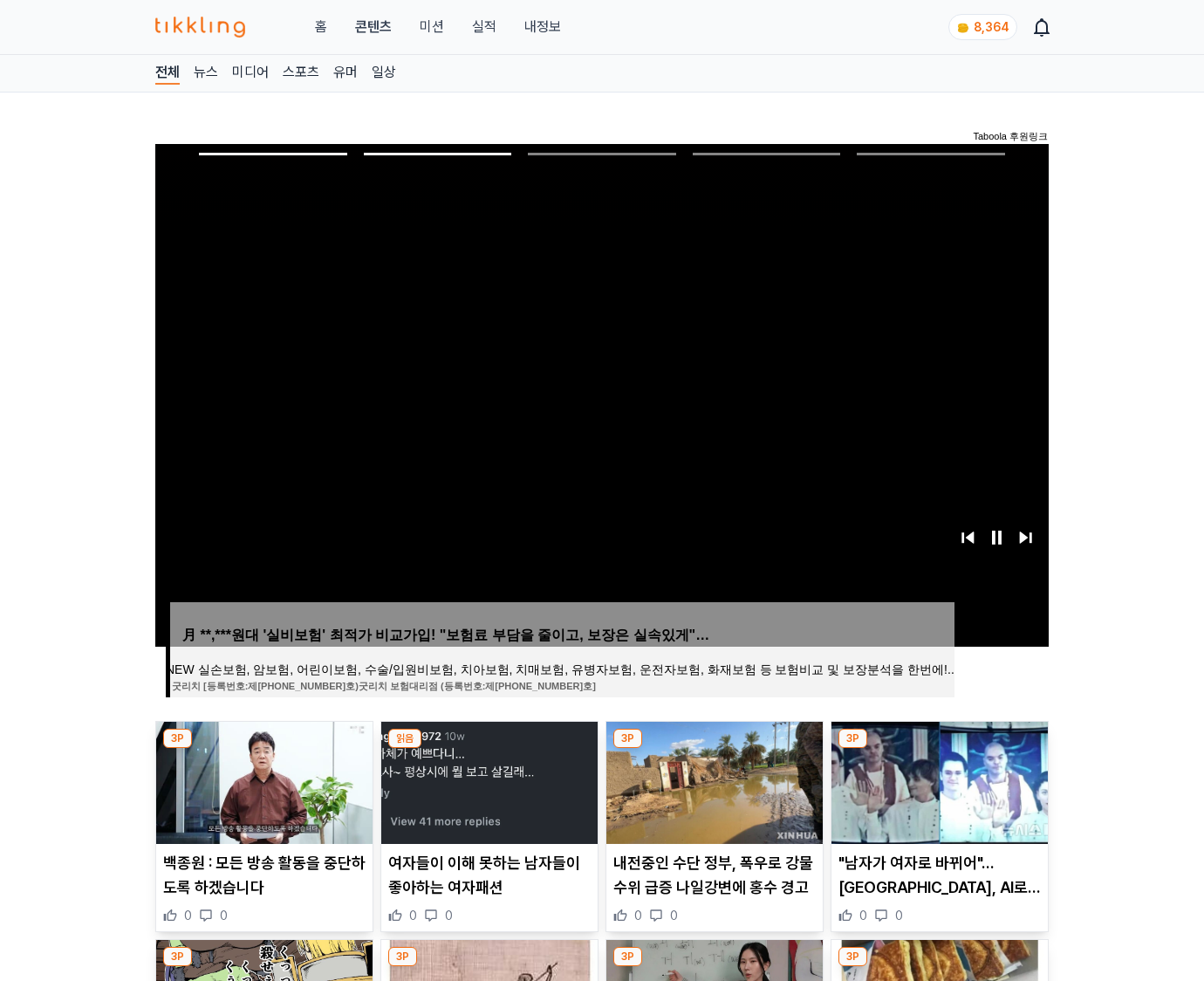
click at [938, 780] on img at bounding box center [939, 782] width 216 height 122
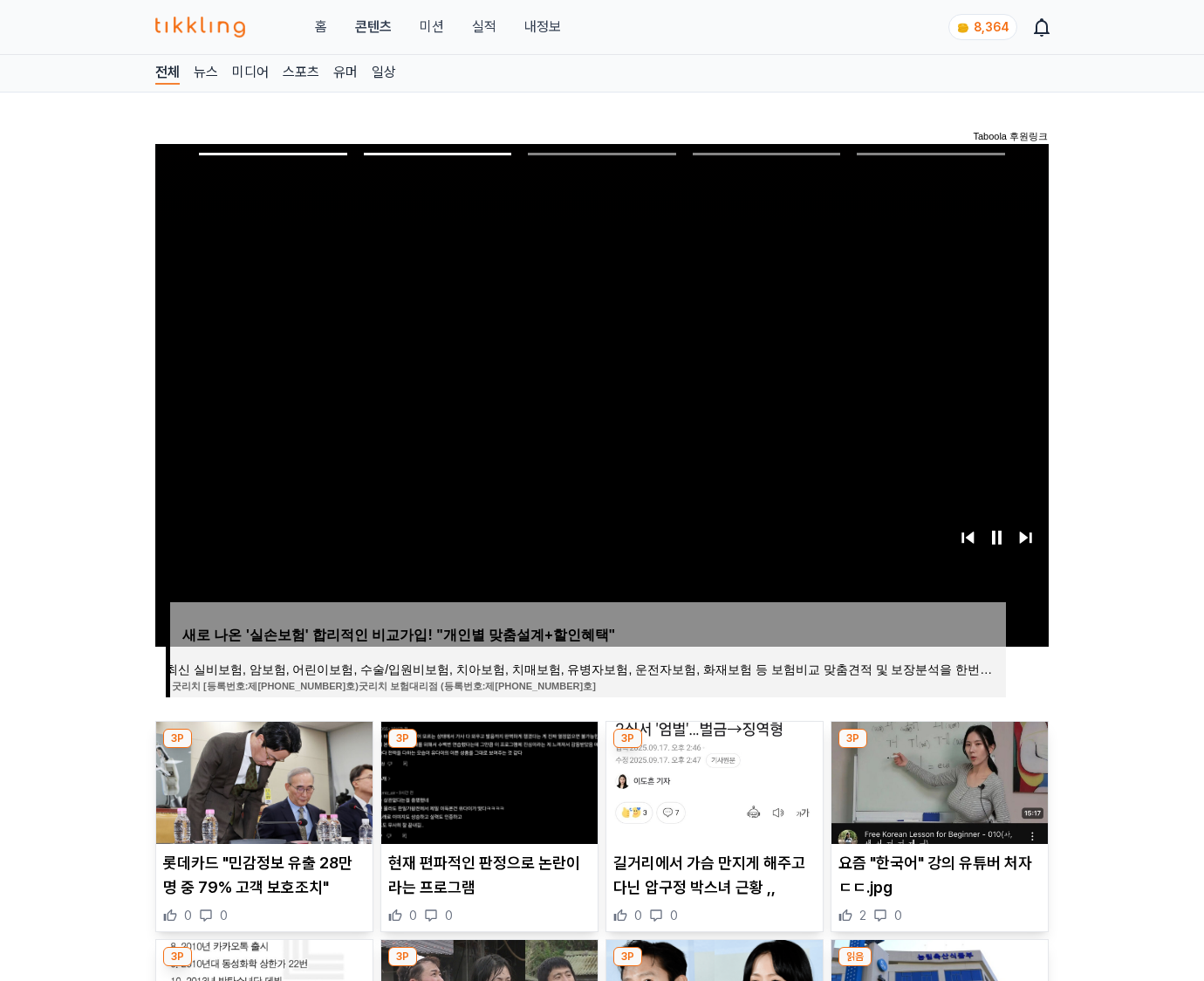
click at [938, 780] on img at bounding box center [939, 782] width 216 height 122
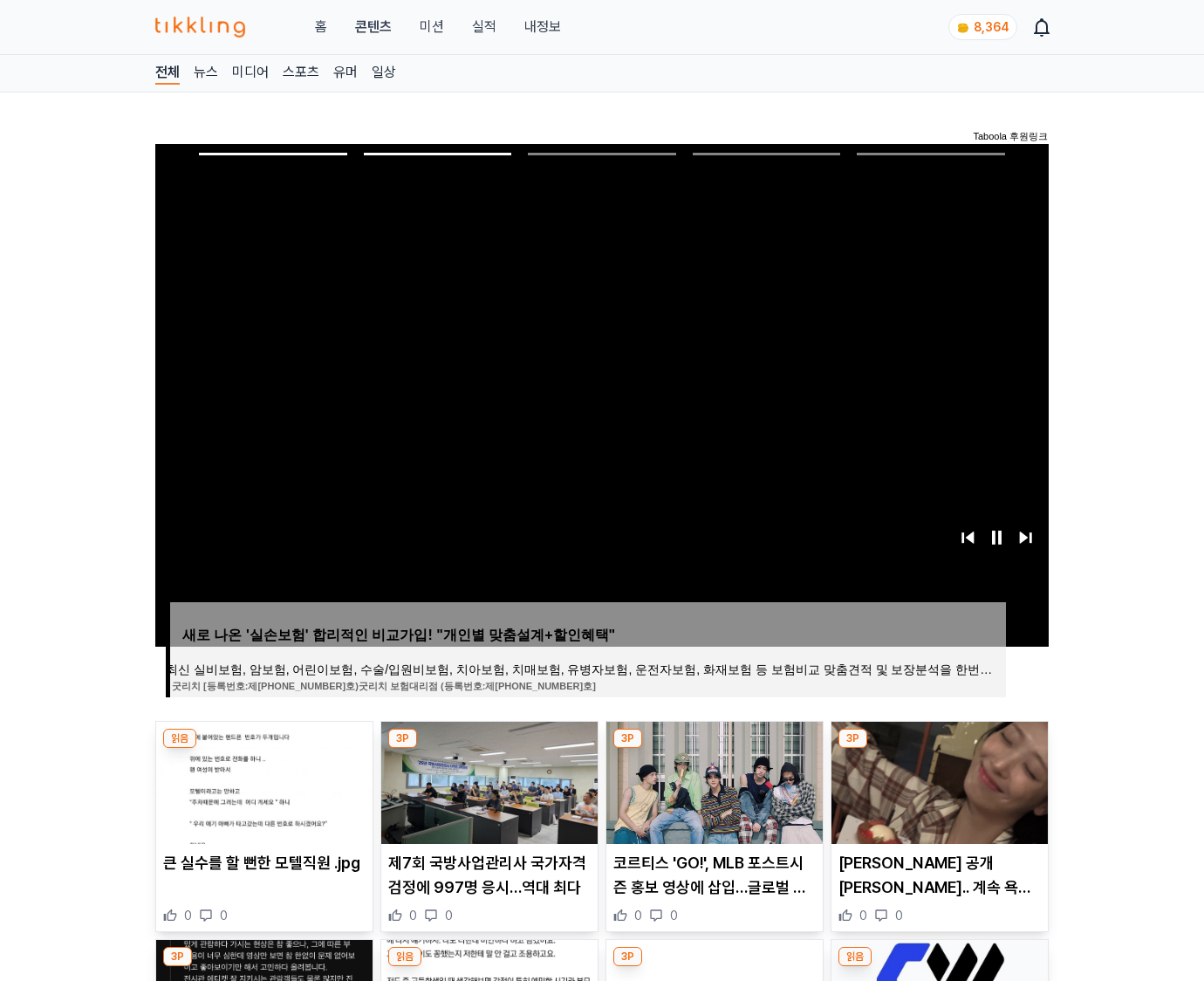
click at [938, 780] on img at bounding box center [939, 782] width 216 height 122
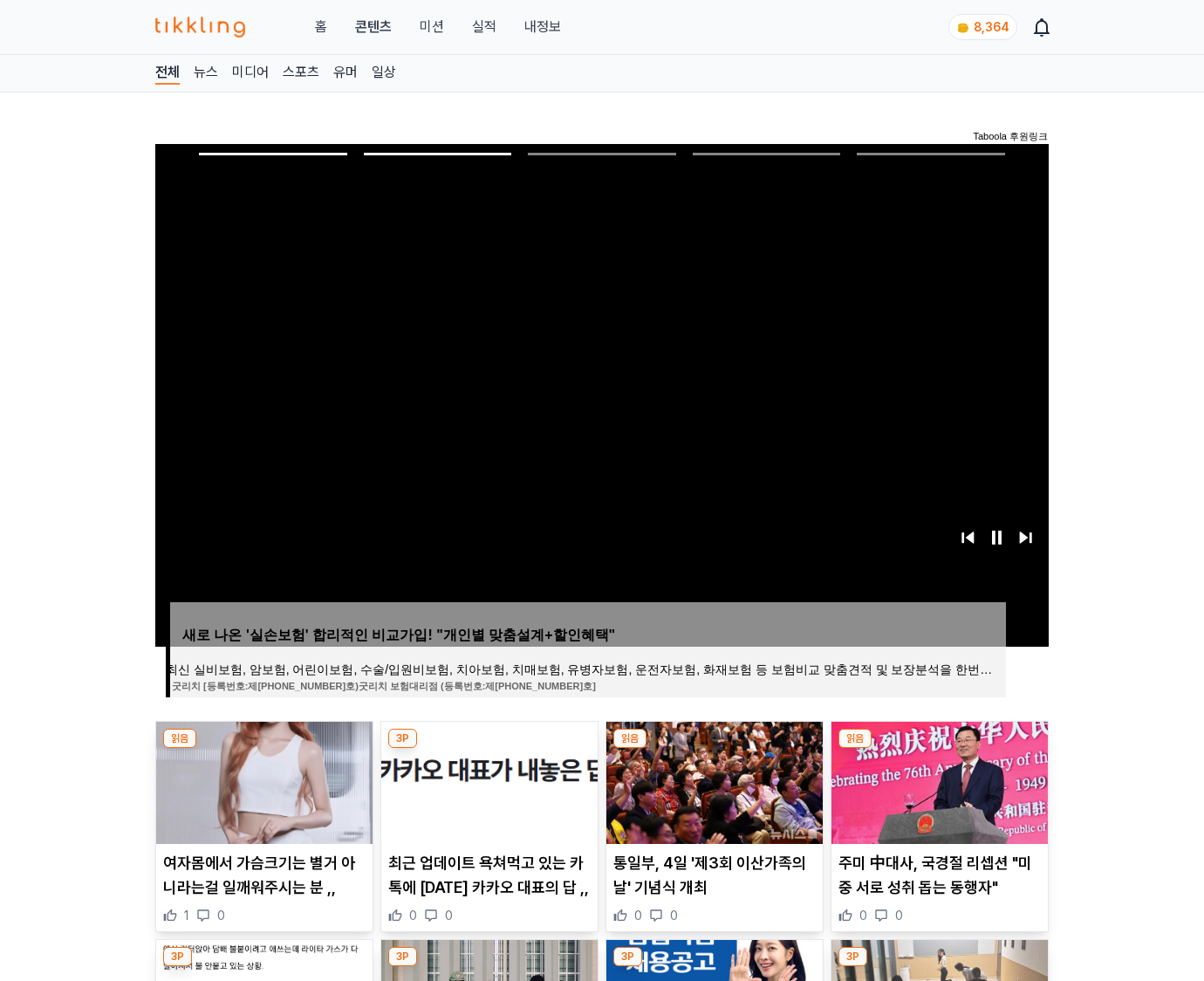
click at [938, 780] on img at bounding box center [939, 782] width 216 height 122
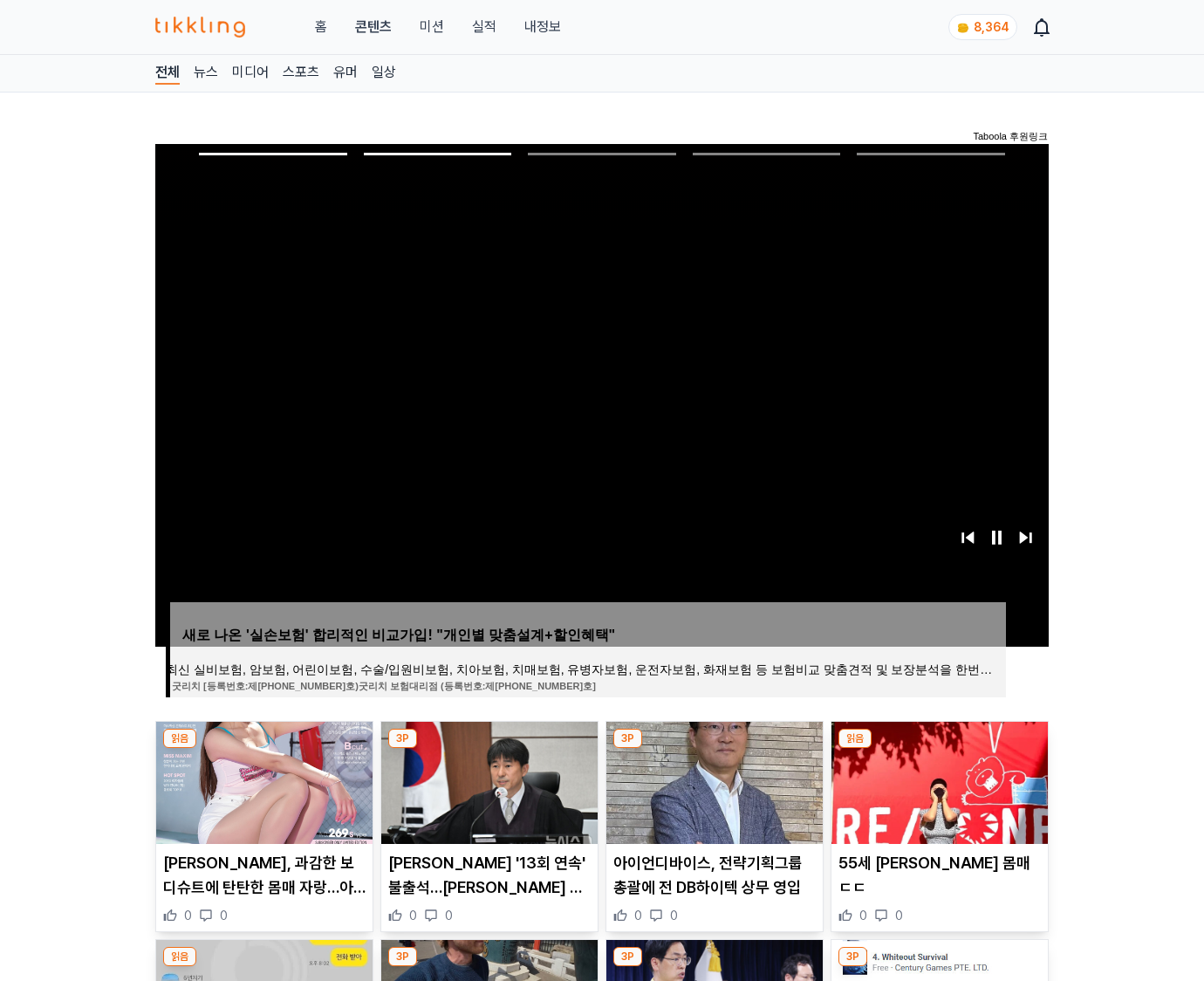
click at [938, 780] on img at bounding box center [939, 782] width 216 height 122
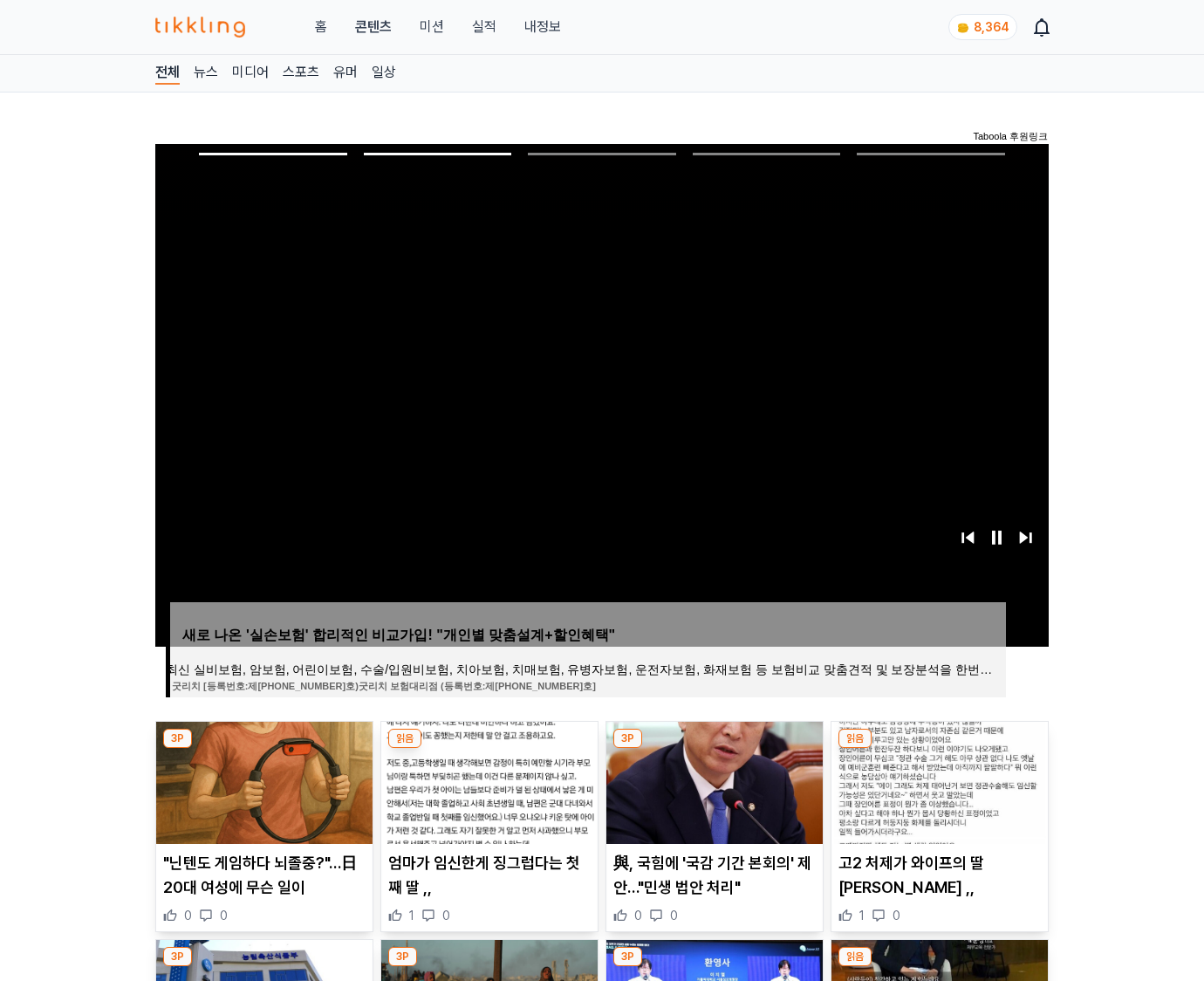
click at [938, 780] on img at bounding box center [939, 782] width 216 height 122
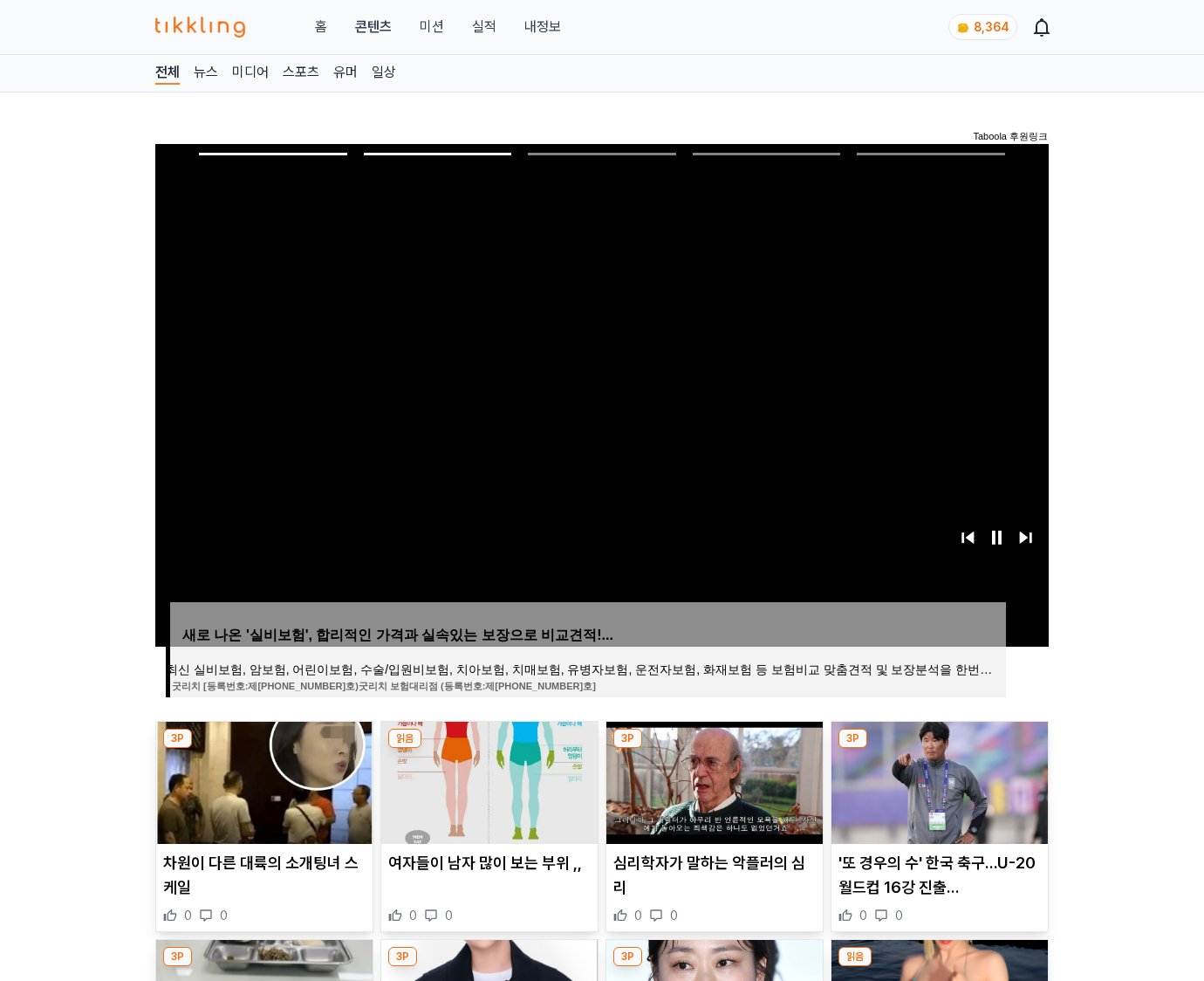
click at [938, 780] on img at bounding box center [939, 782] width 216 height 122
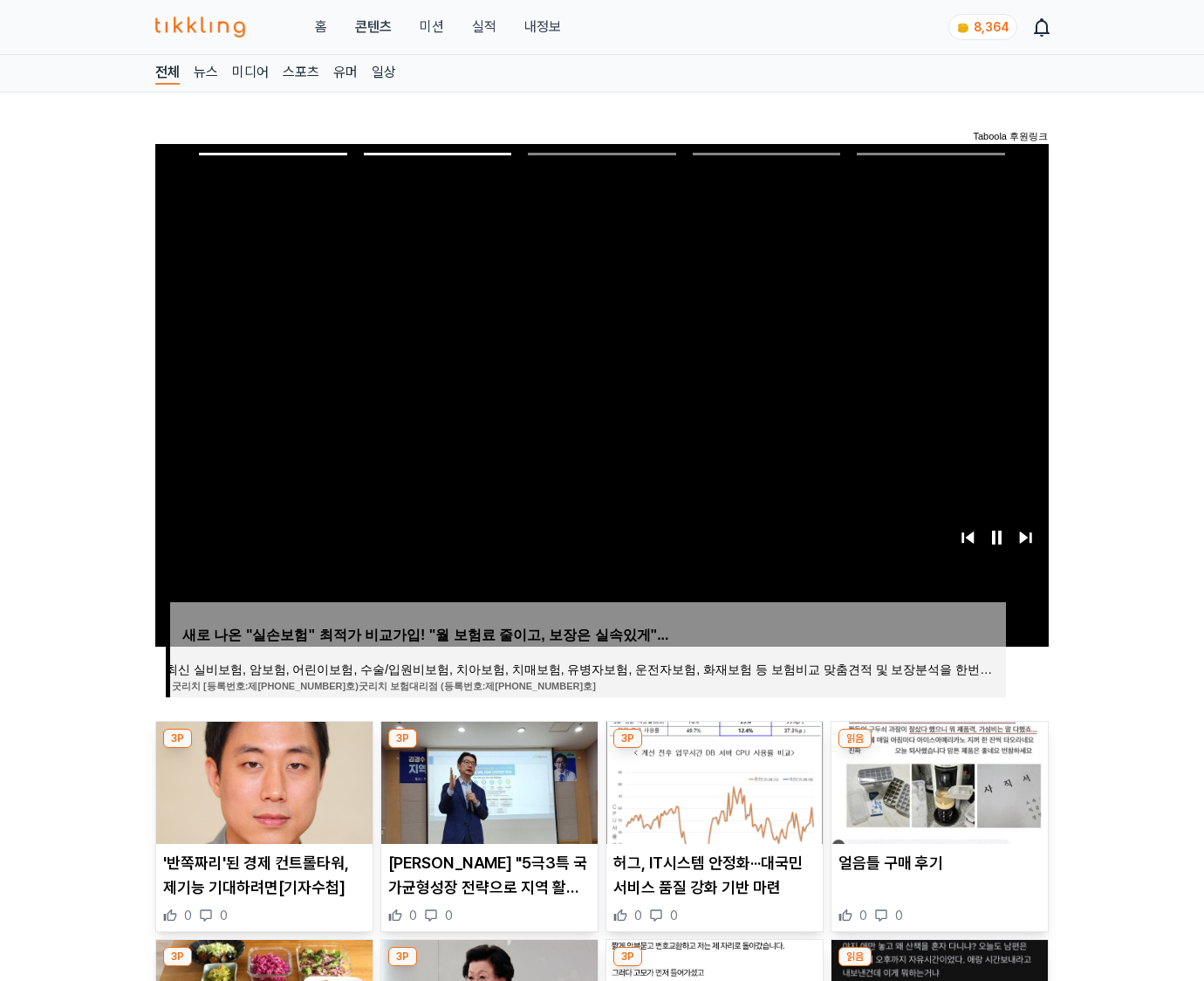
click at [938, 780] on img at bounding box center [939, 782] width 216 height 122
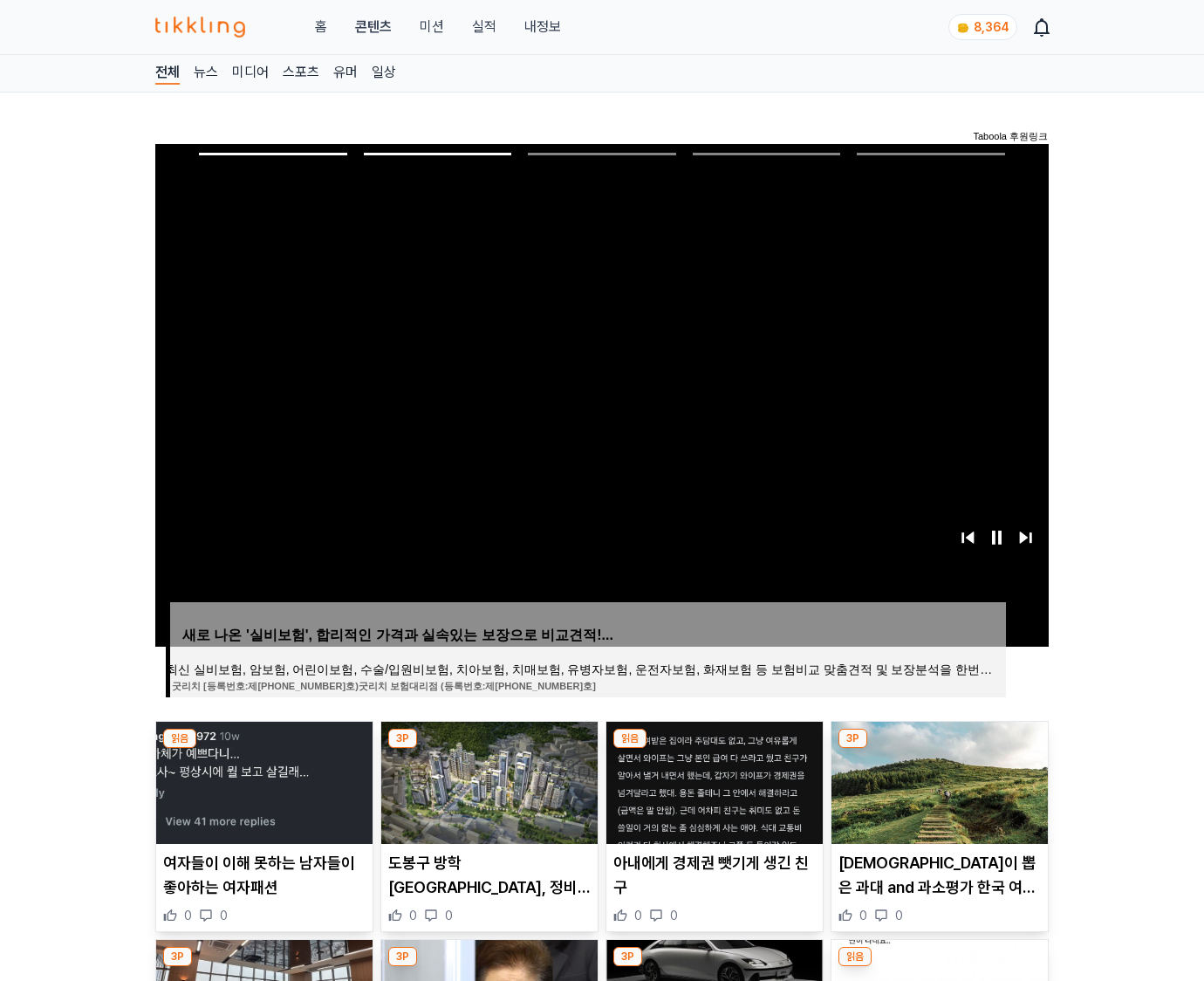
click at [938, 780] on img at bounding box center [939, 782] width 216 height 122
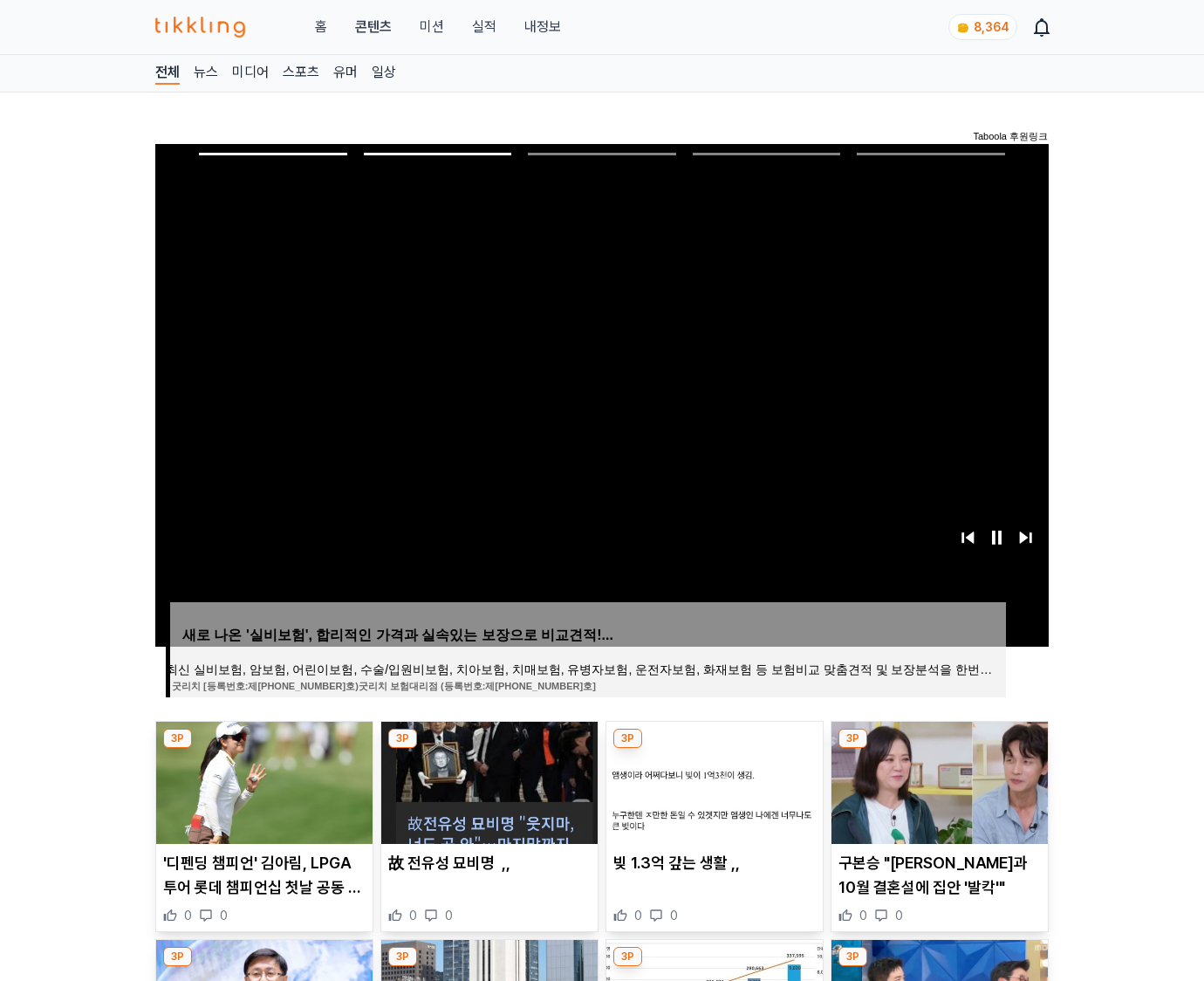
click at [938, 780] on img at bounding box center [939, 782] width 216 height 122
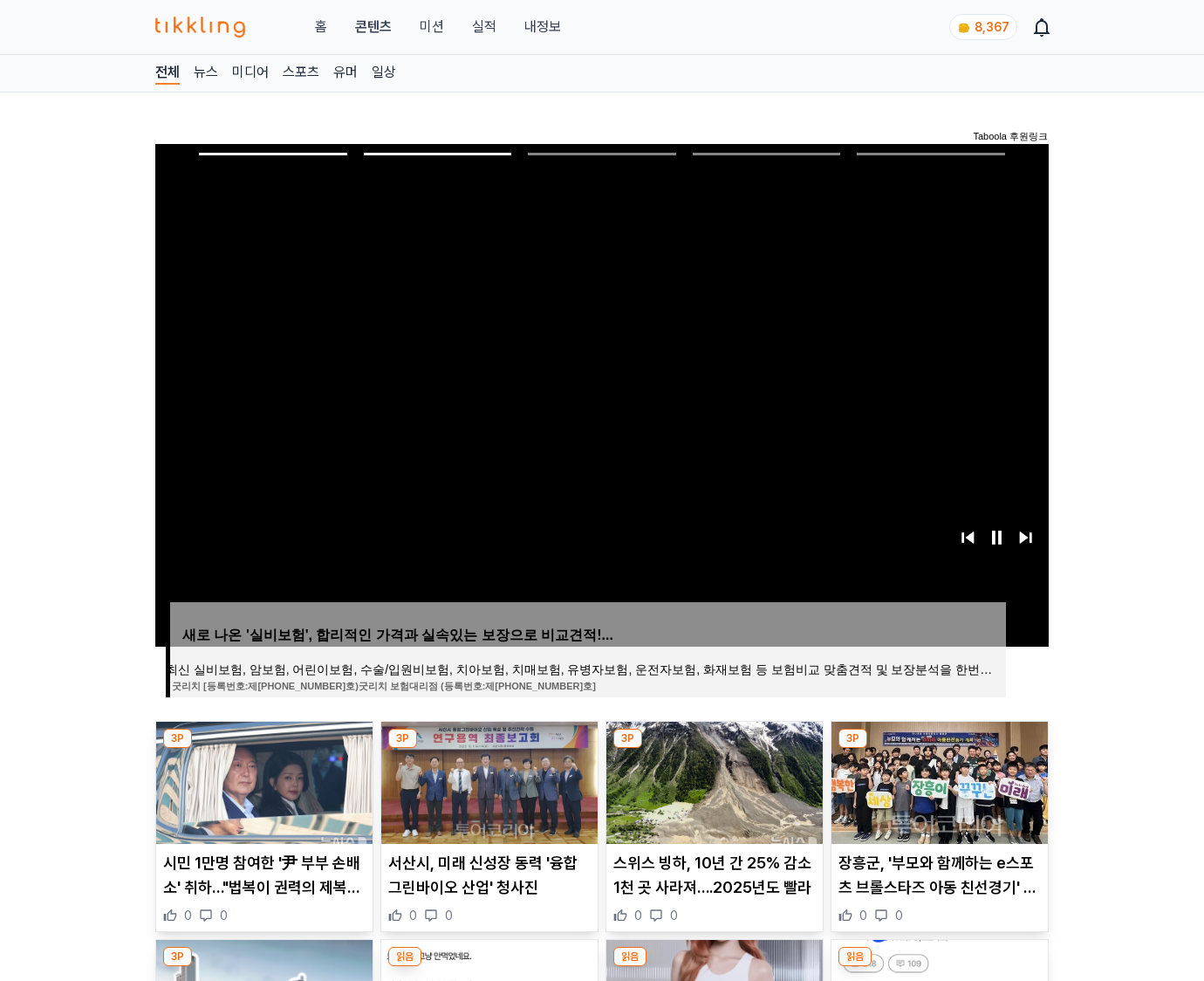
click at [938, 780] on img at bounding box center [939, 782] width 216 height 122
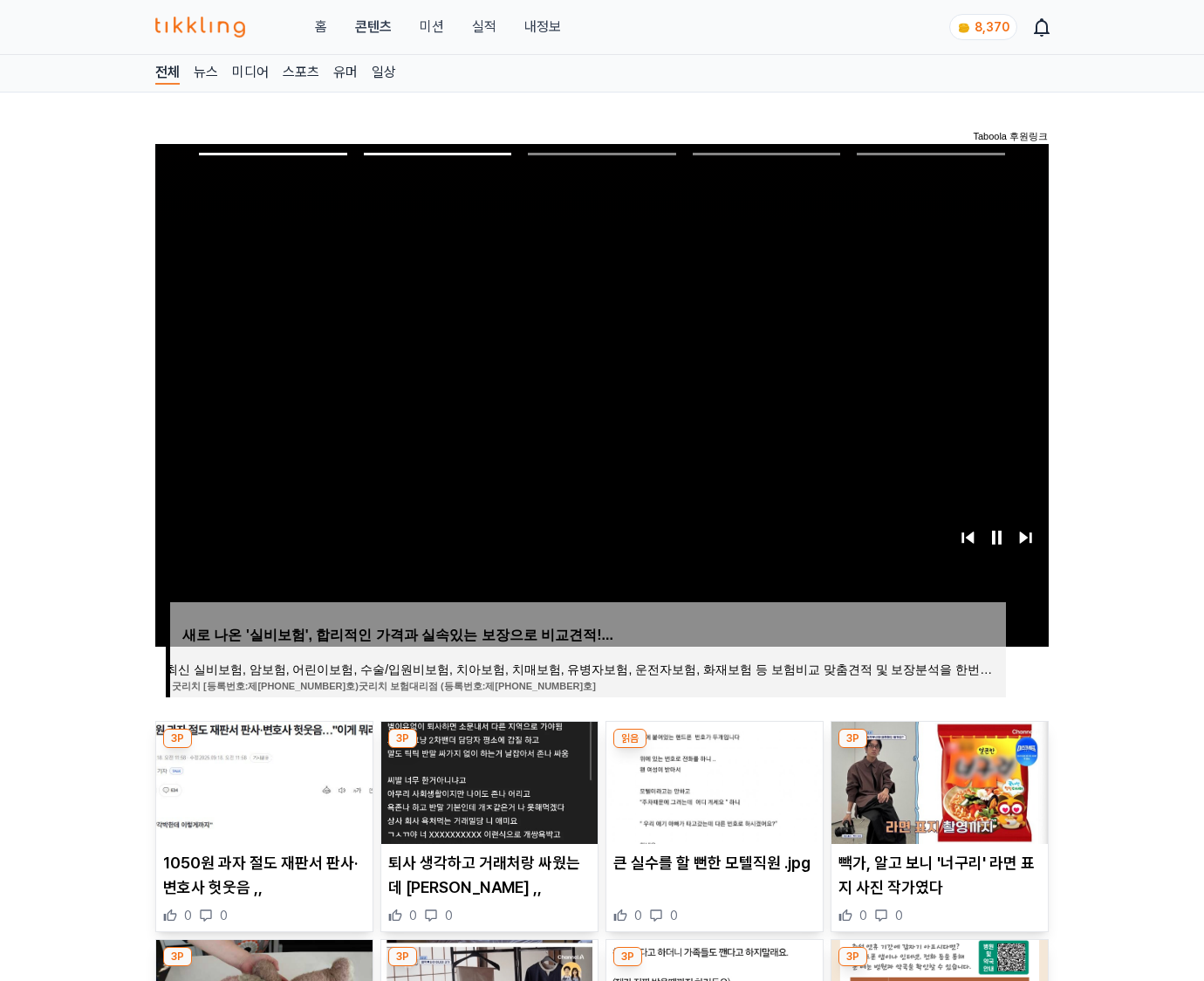
click at [938, 780] on img at bounding box center [939, 782] width 216 height 122
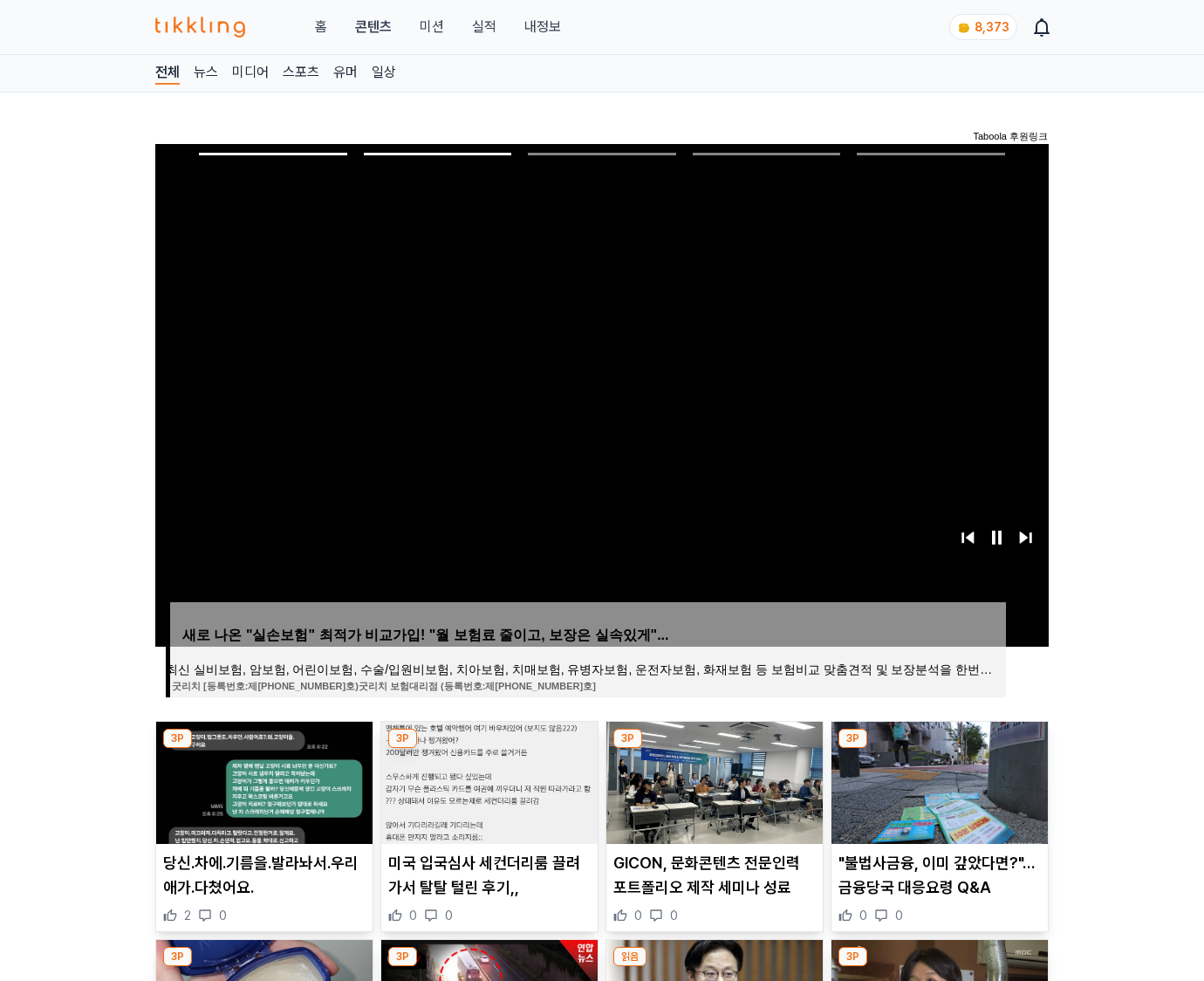
click at [938, 780] on img at bounding box center [939, 782] width 216 height 122
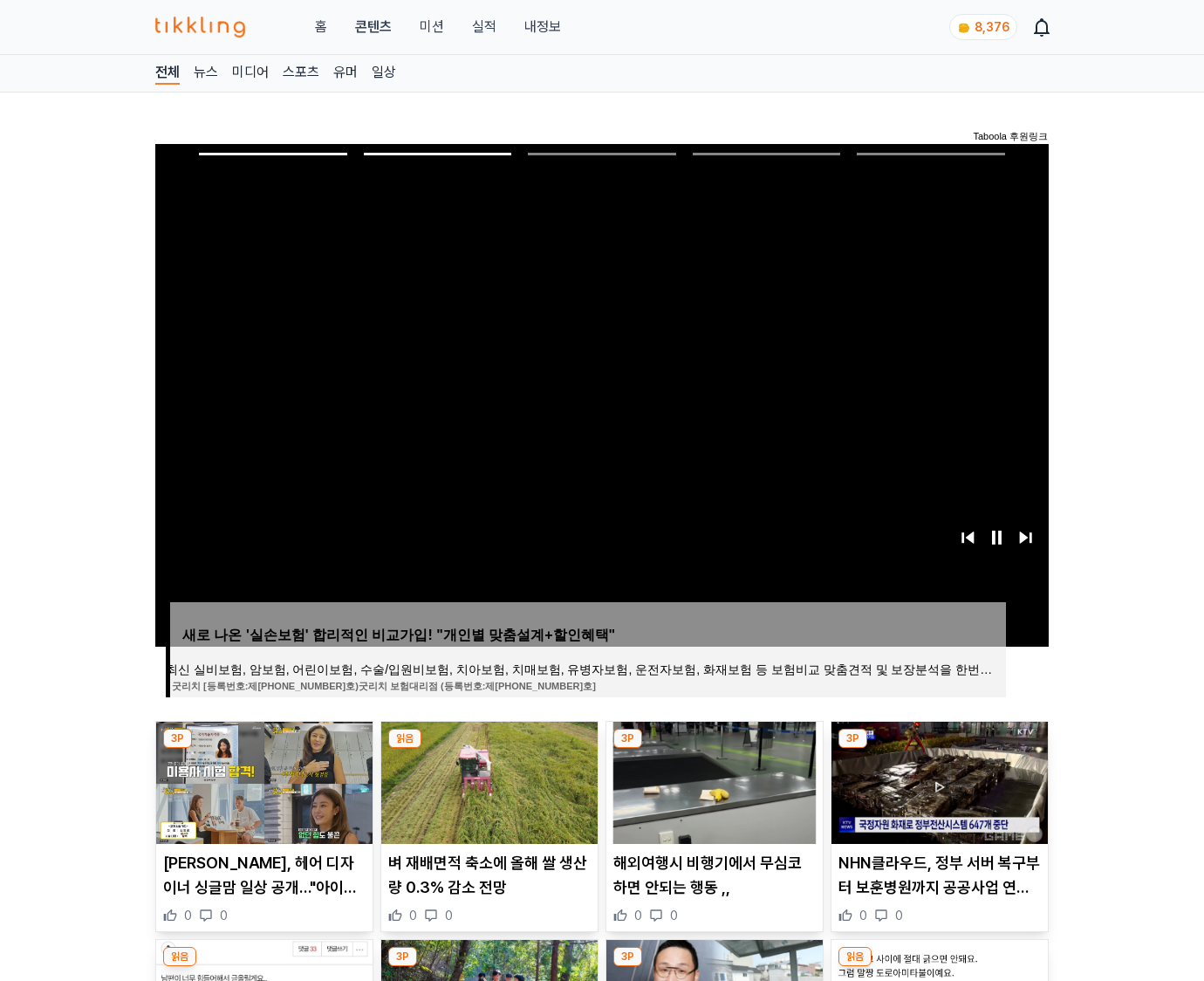
click at [938, 780] on img at bounding box center [939, 782] width 216 height 122
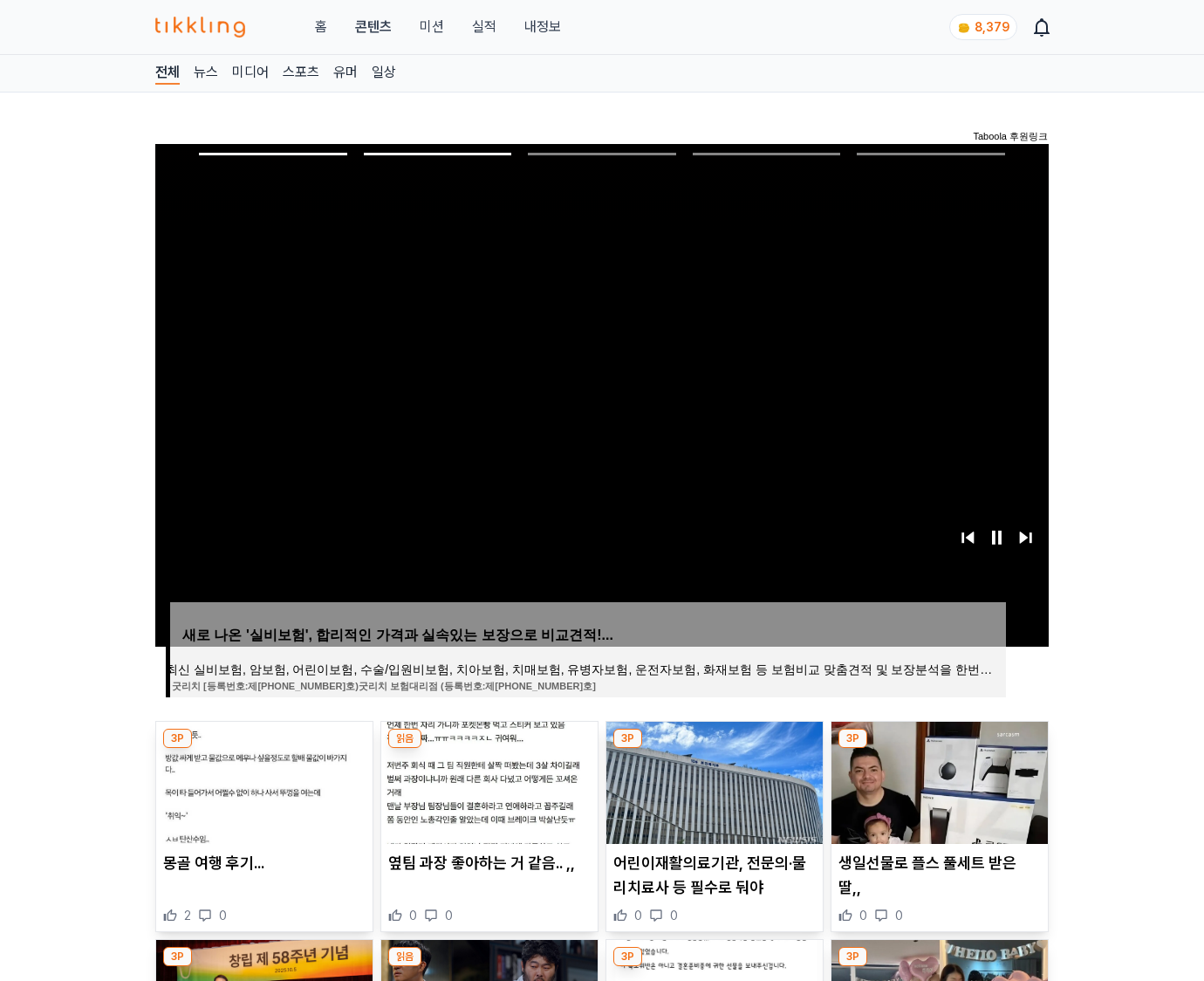
click at [938, 780] on img at bounding box center [939, 782] width 216 height 122
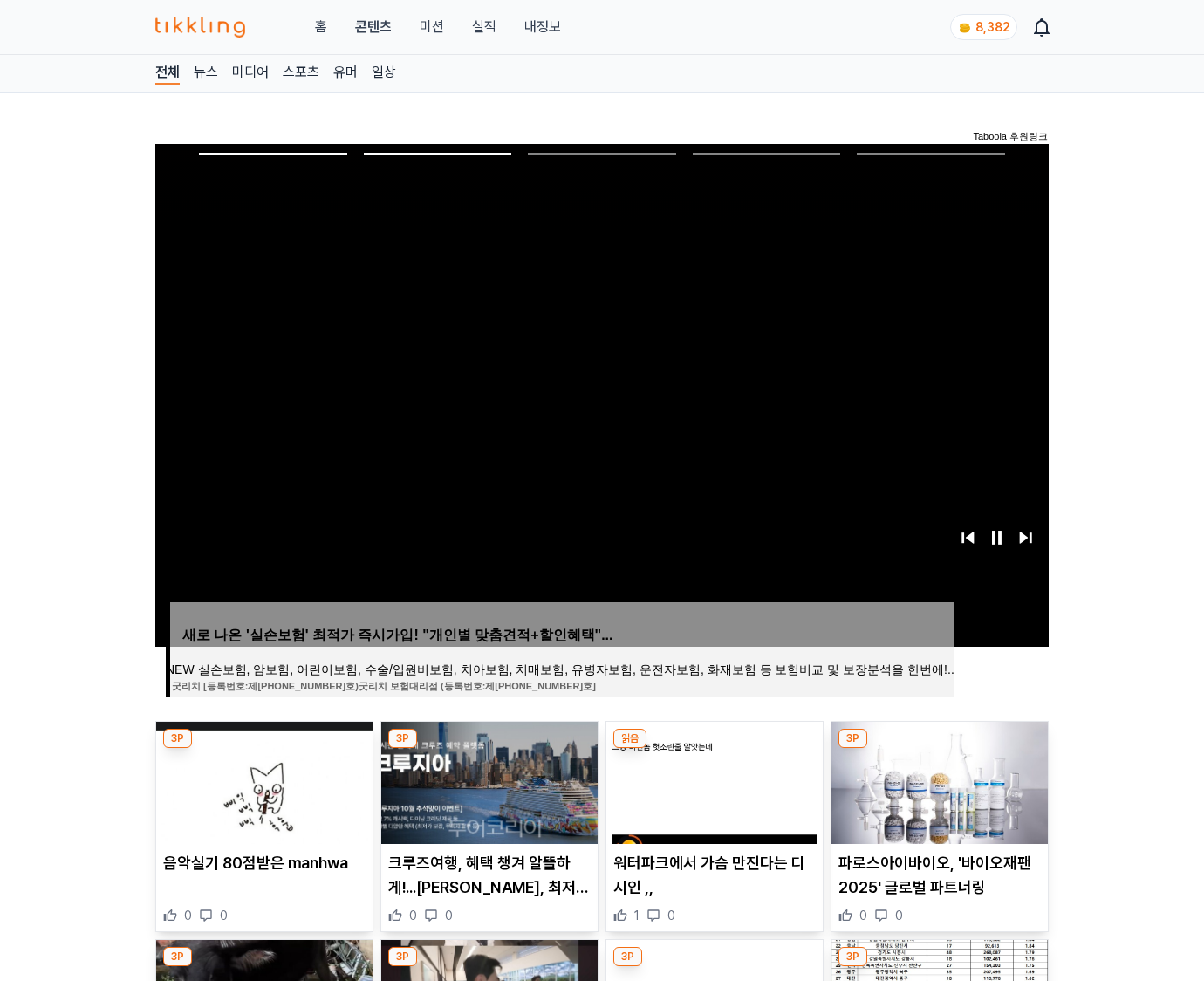
click at [938, 780] on img at bounding box center [939, 782] width 216 height 122
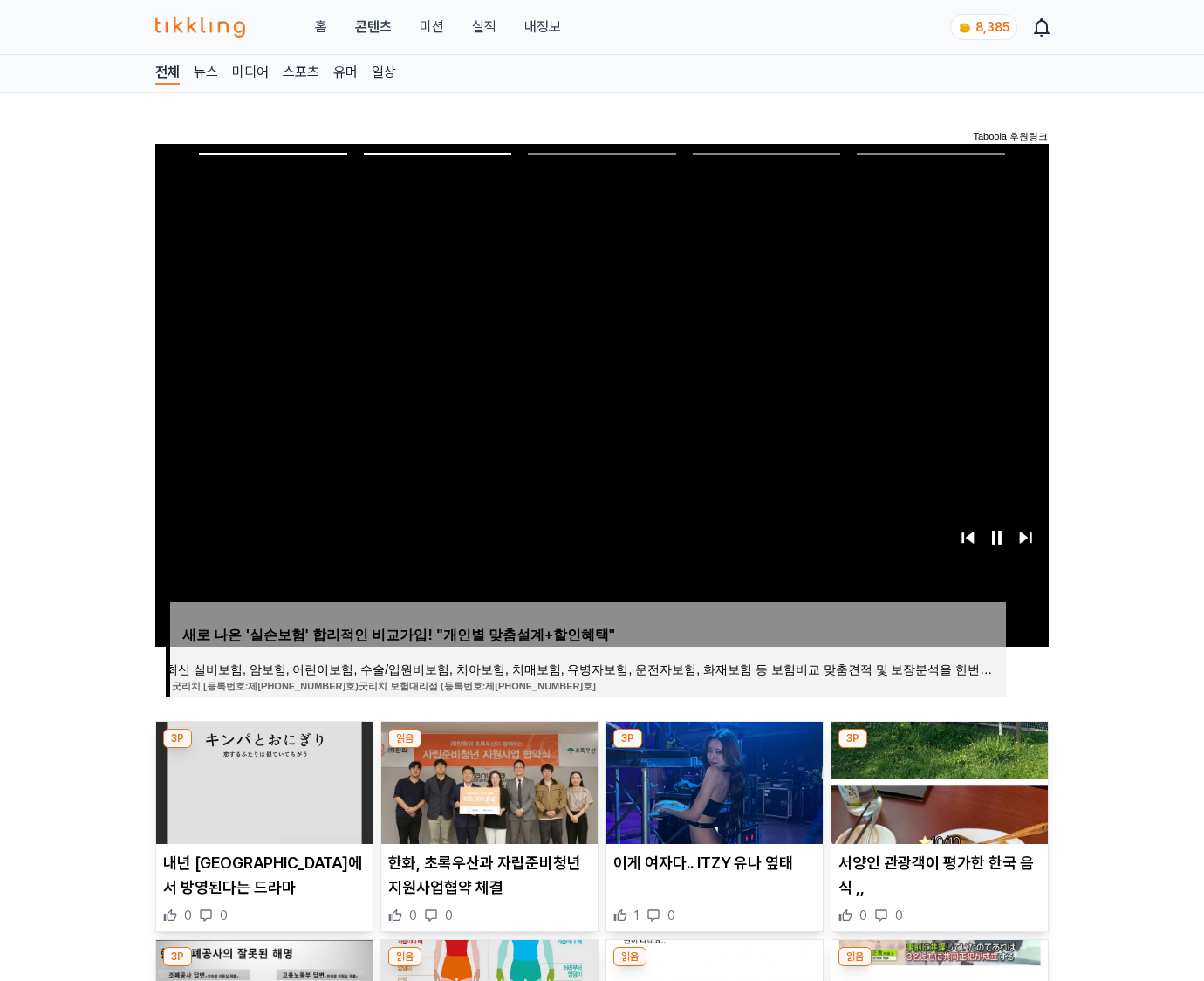
click at [938, 780] on img at bounding box center [939, 782] width 216 height 122
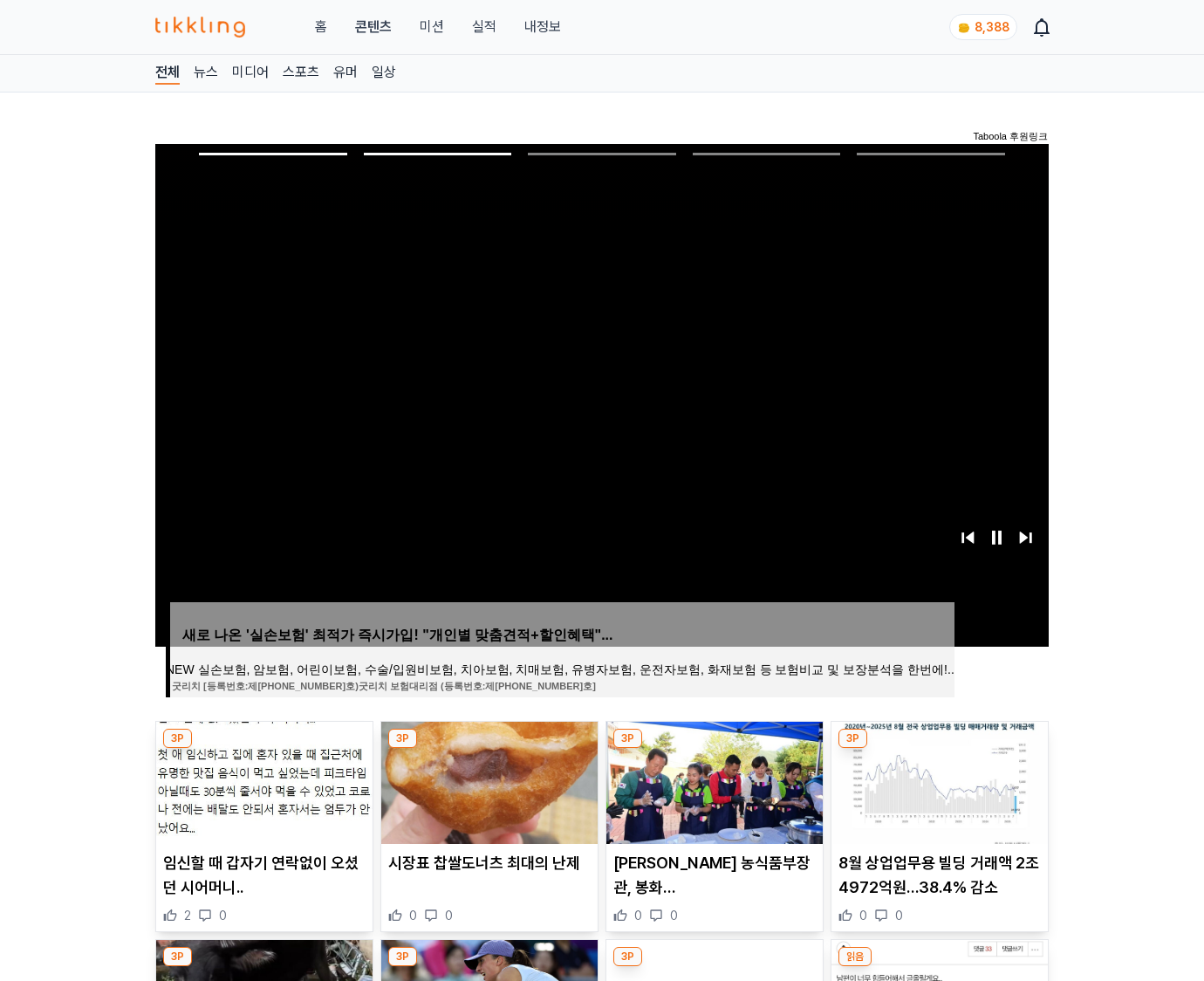
click at [938, 780] on img at bounding box center [939, 782] width 216 height 122
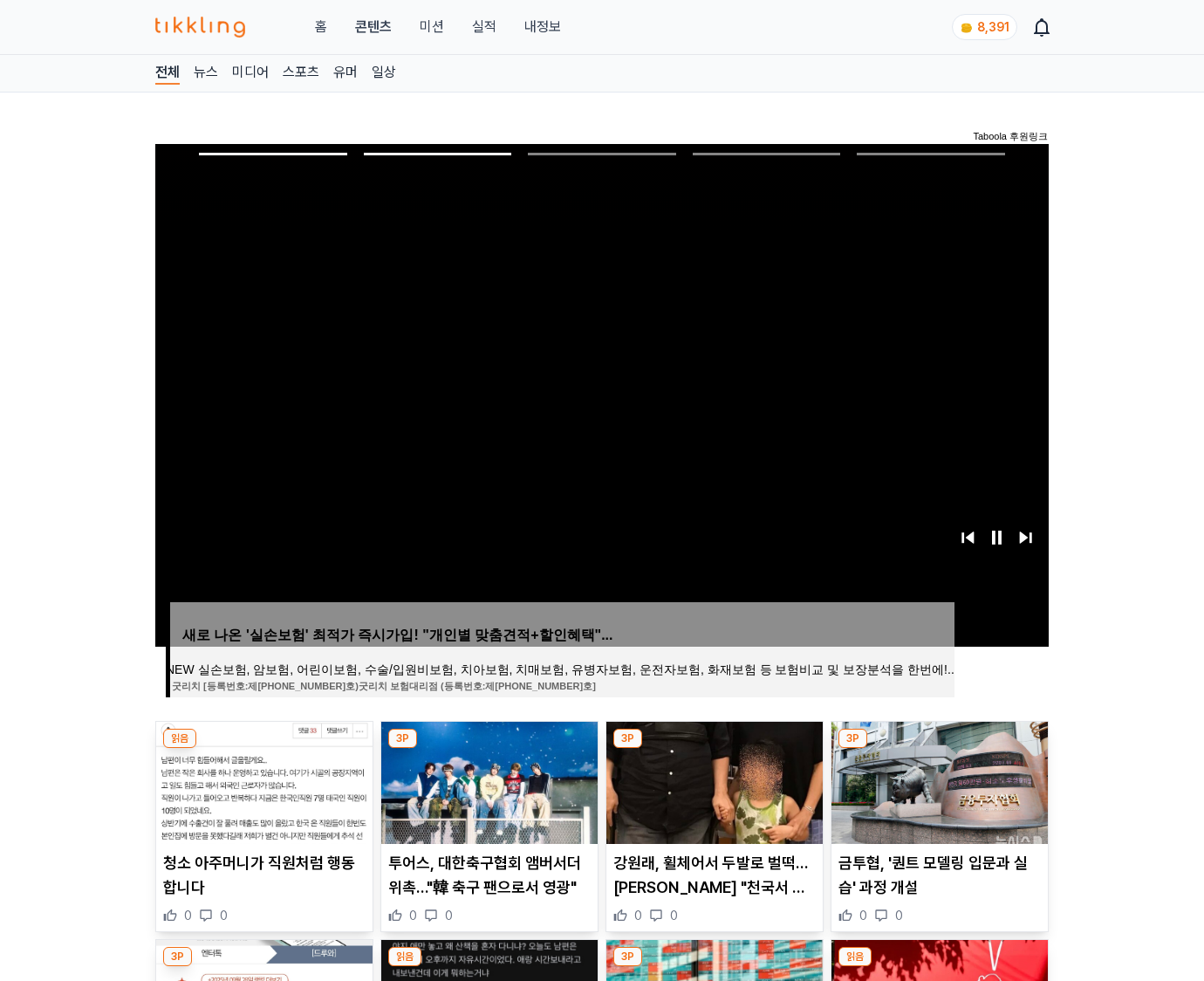
click at [938, 780] on img at bounding box center [939, 782] width 216 height 122
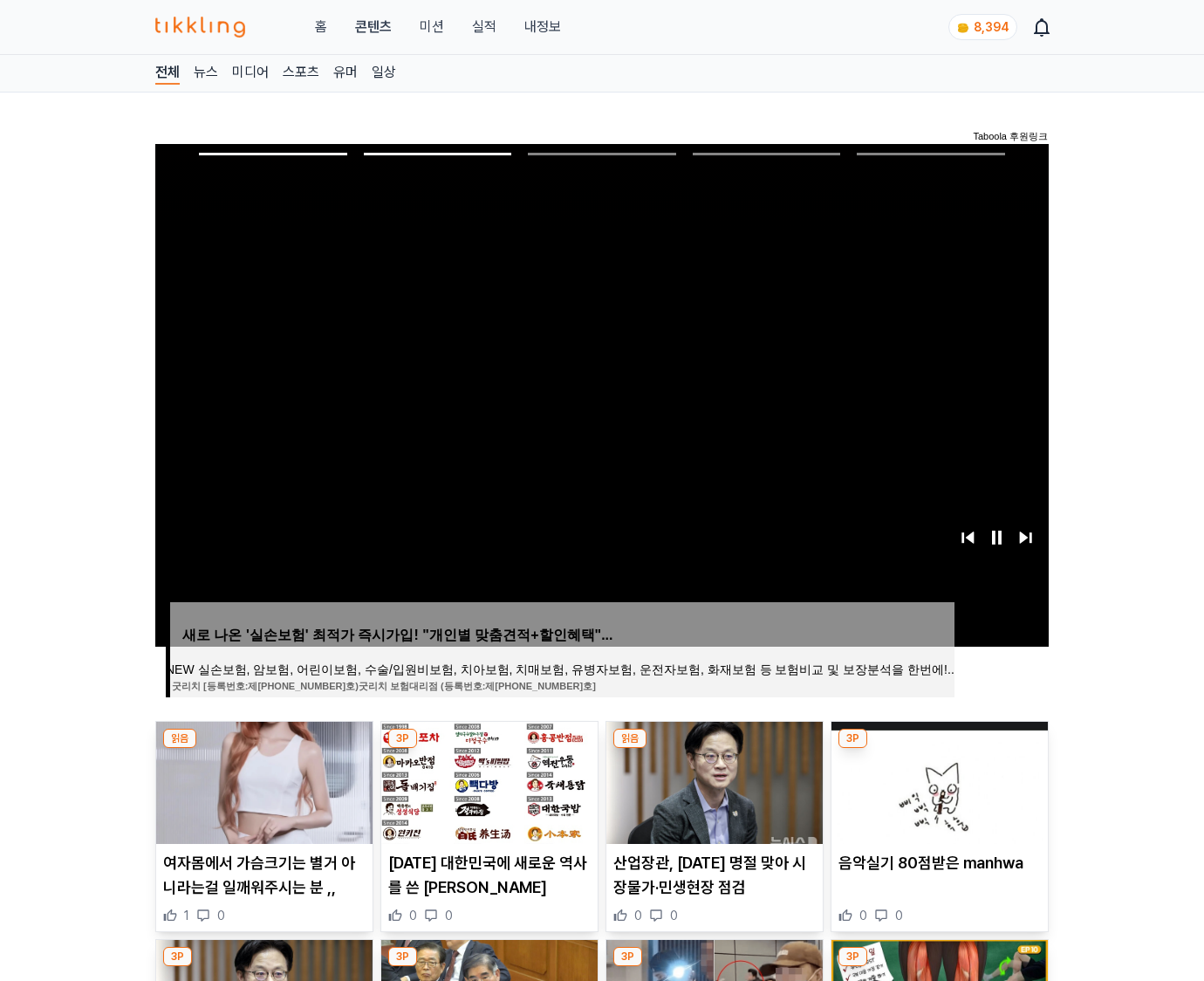
click at [938, 780] on img at bounding box center [939, 782] width 216 height 122
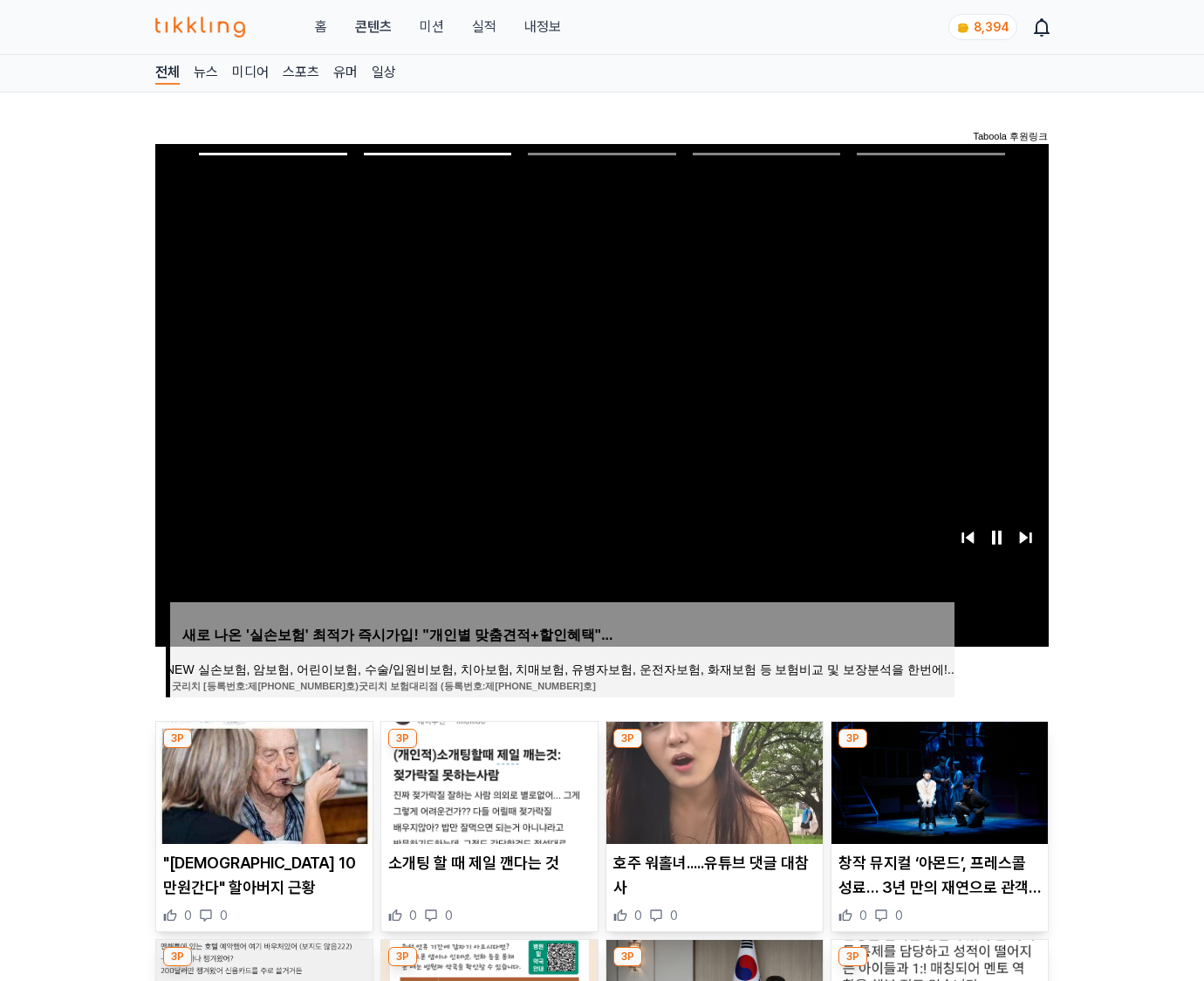
click at [938, 780] on img at bounding box center [939, 782] width 216 height 122
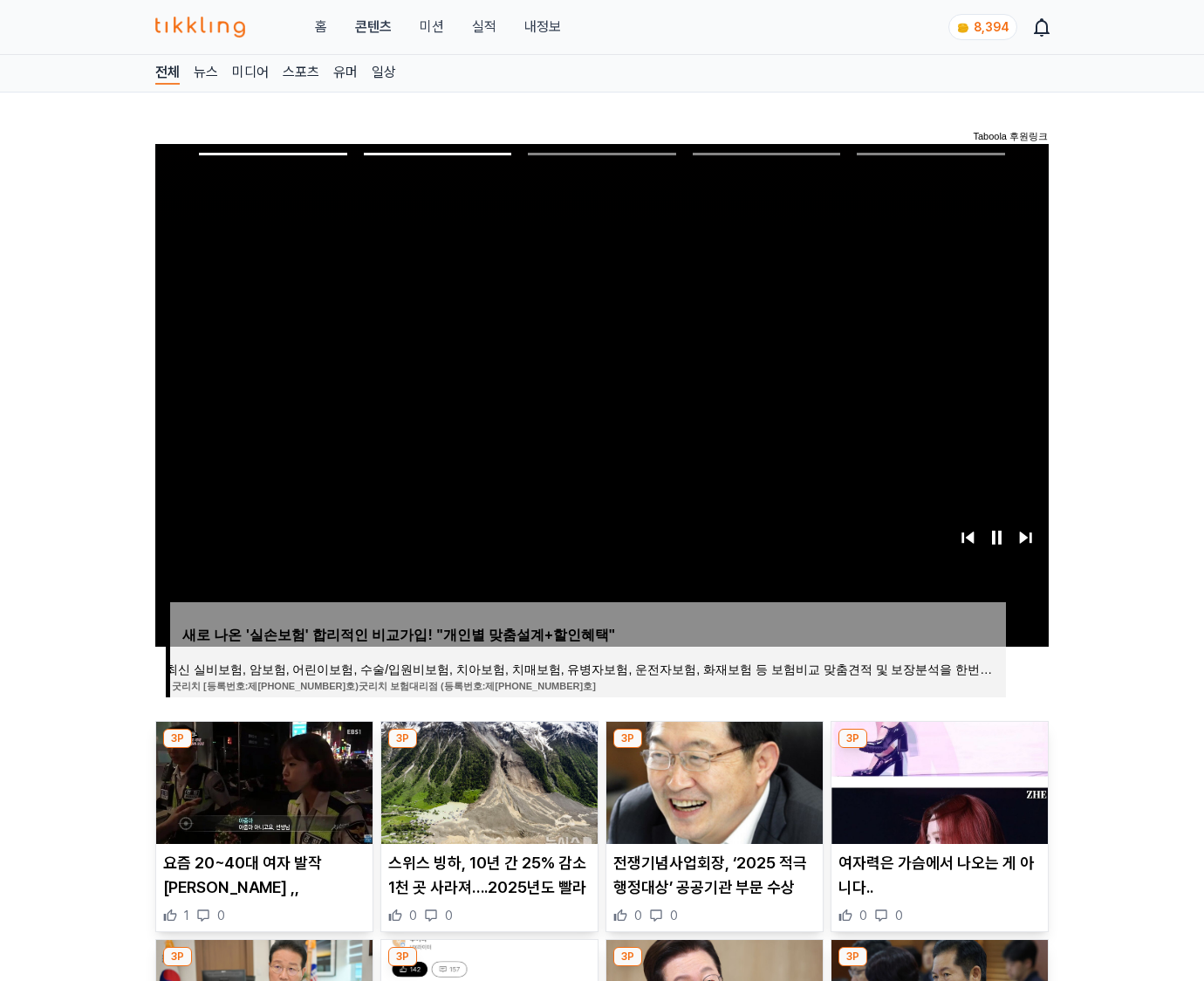
click at [938, 780] on img at bounding box center [939, 782] width 216 height 122
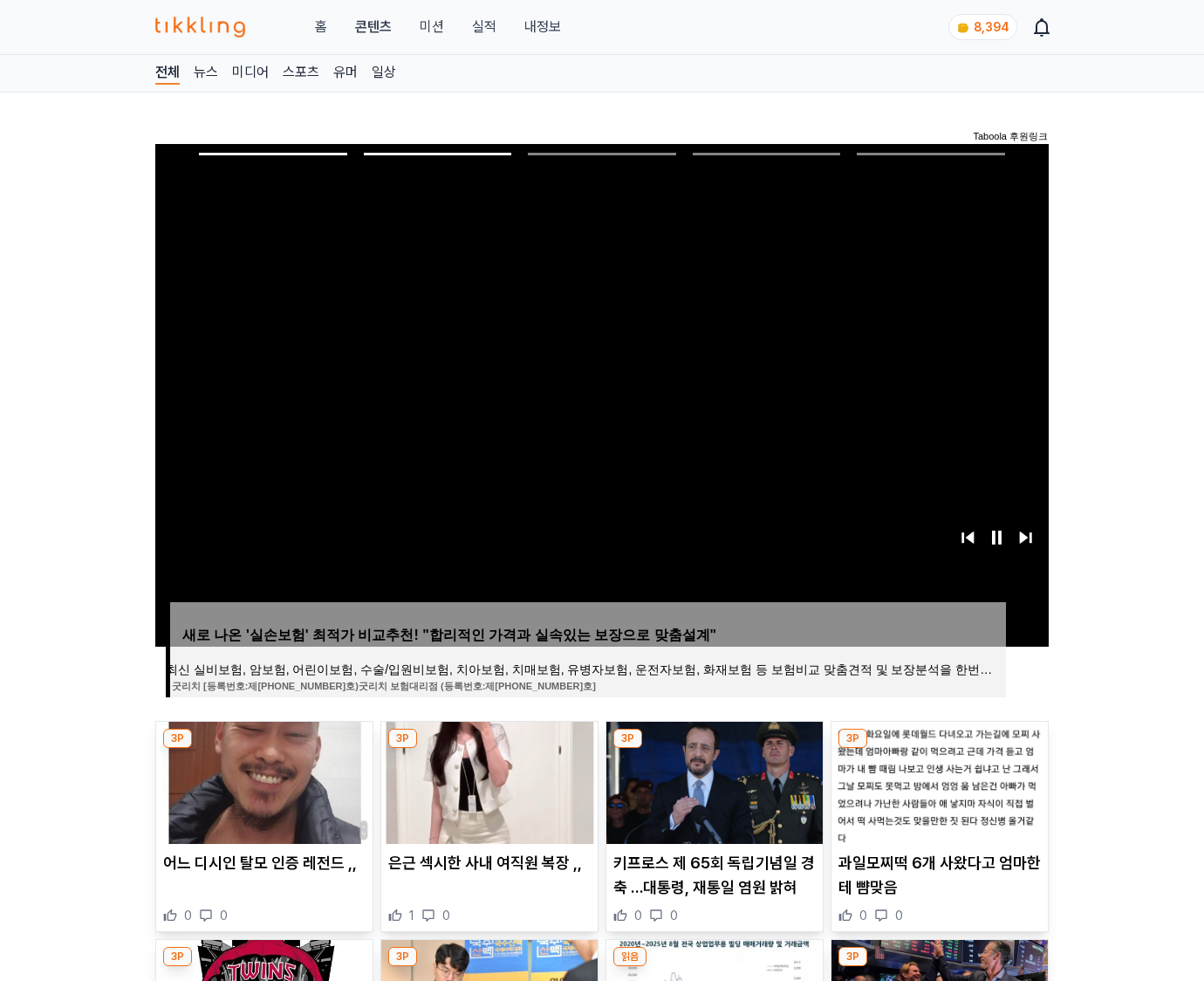
click at [938, 780] on img at bounding box center [939, 782] width 216 height 122
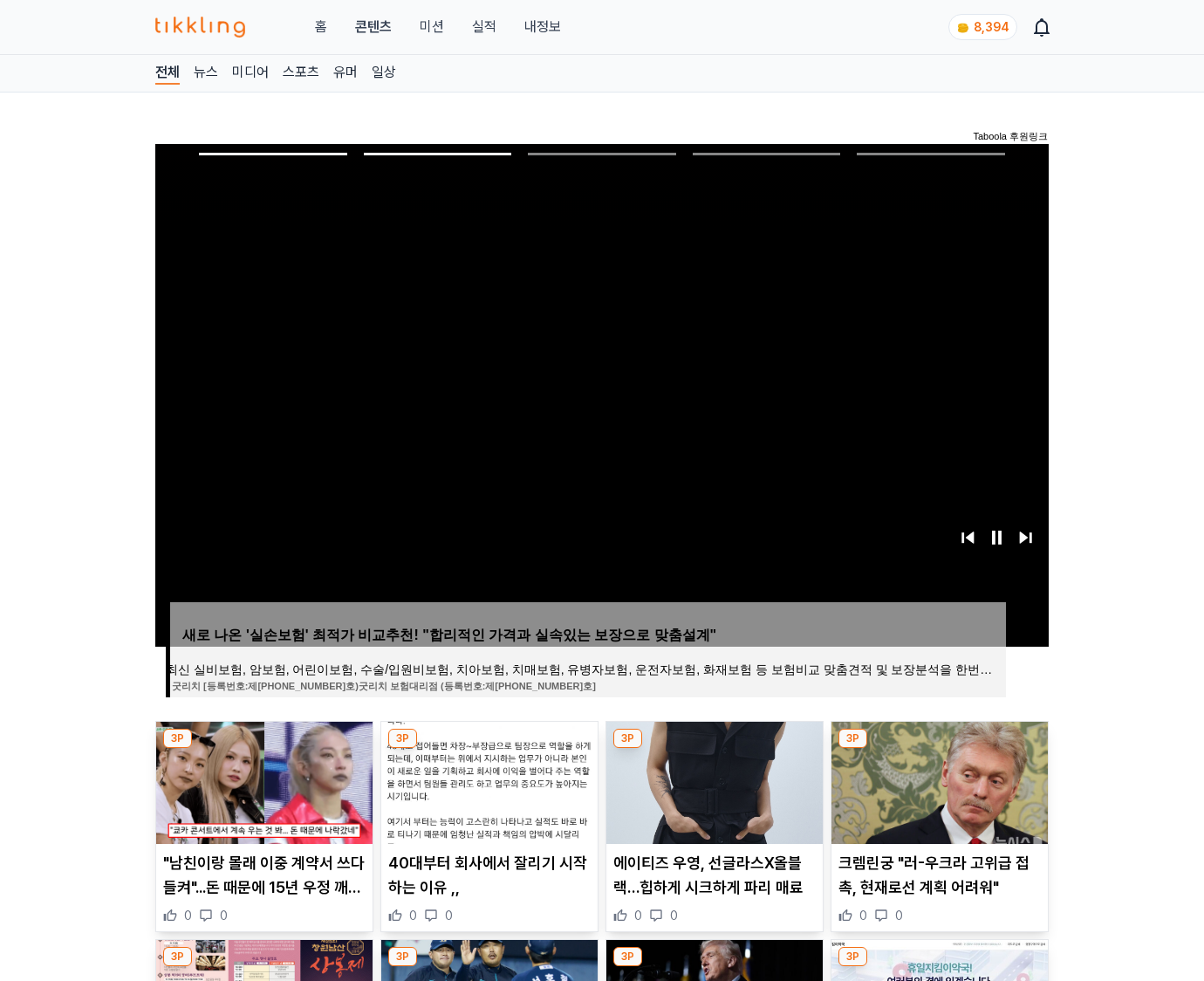
click at [938, 780] on img at bounding box center [939, 782] width 216 height 122
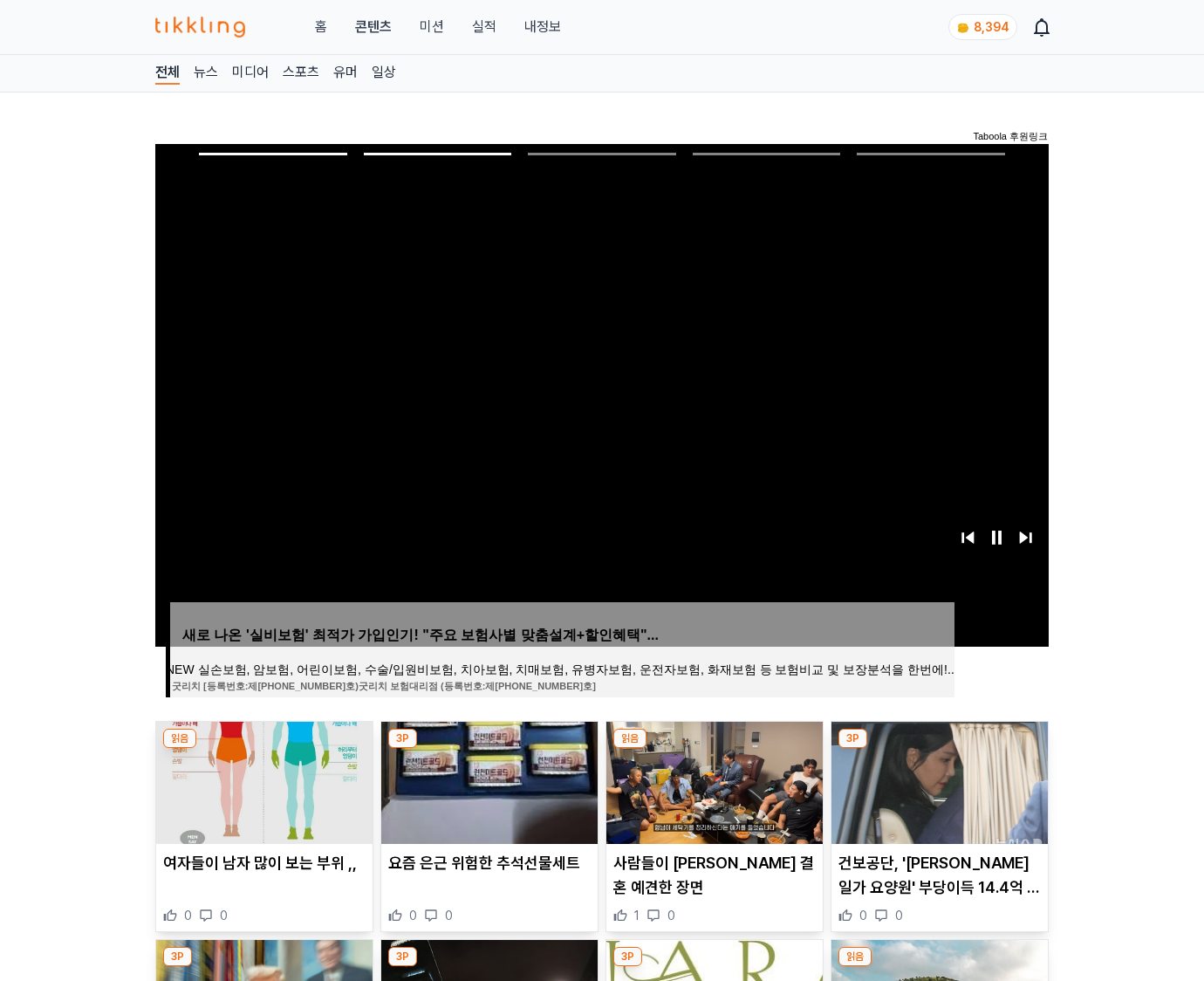
click at [938, 780] on img at bounding box center [939, 782] width 216 height 122
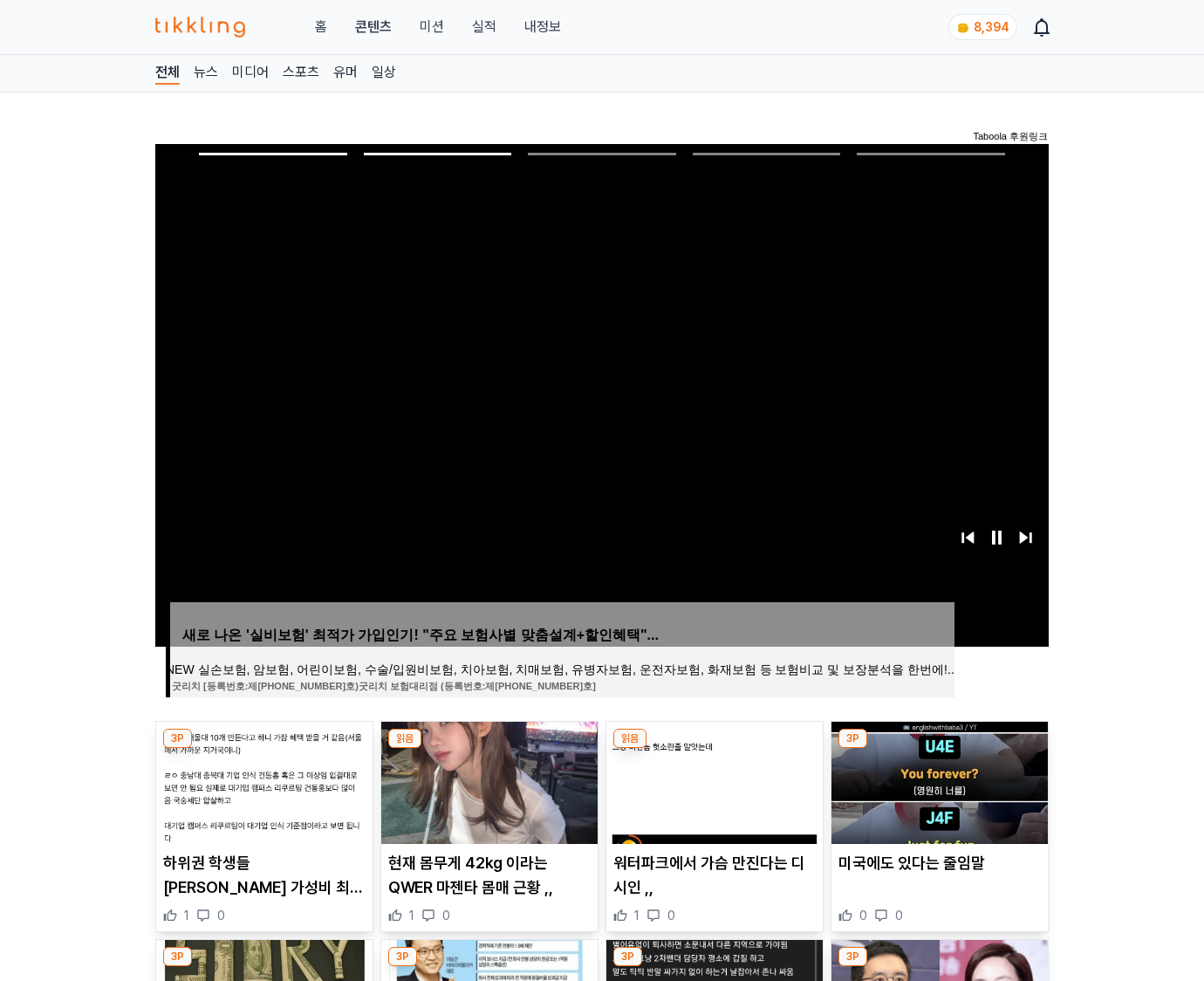
click at [938, 780] on img at bounding box center [939, 782] width 216 height 122
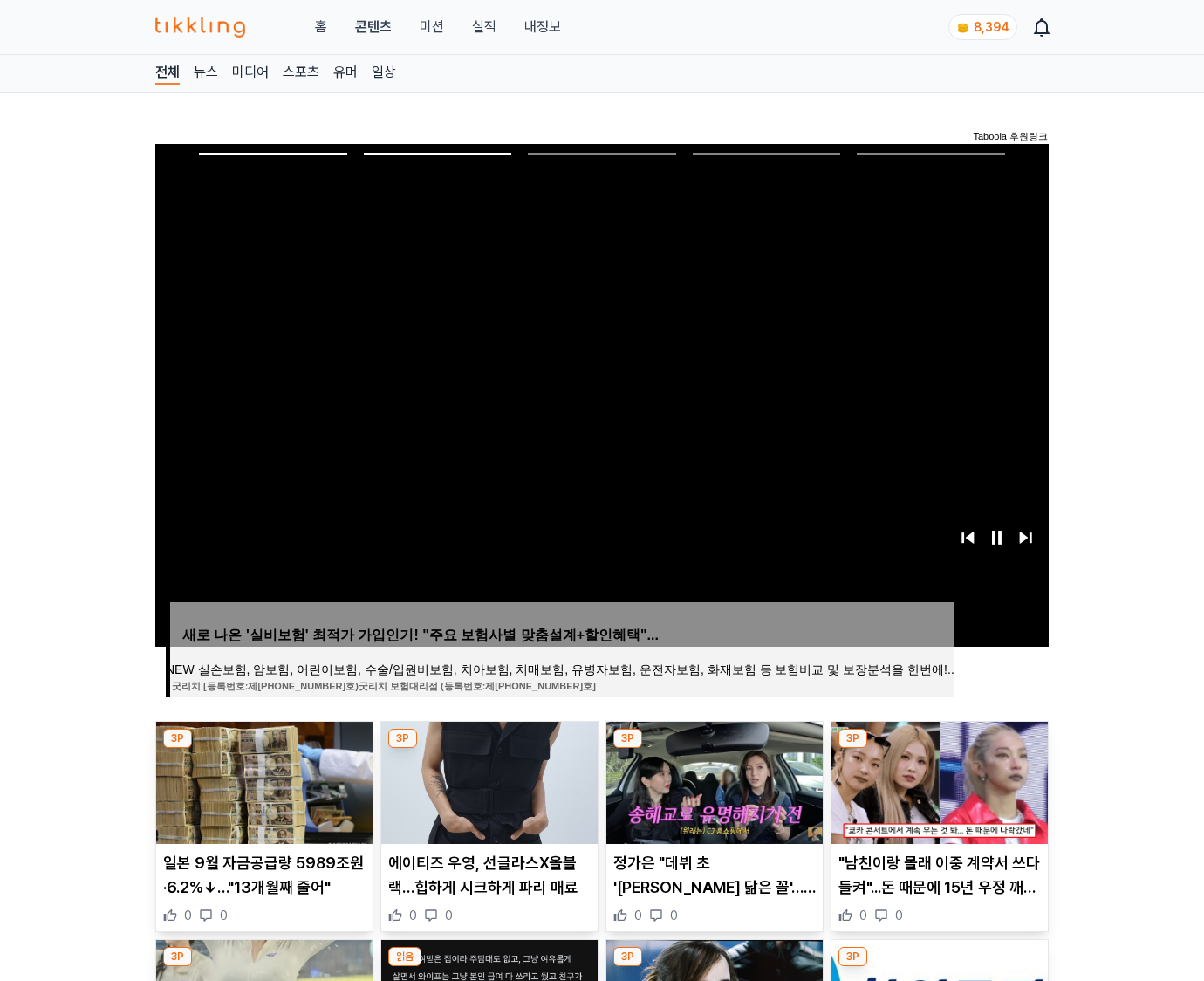
click at [938, 780] on img at bounding box center [939, 782] width 216 height 122
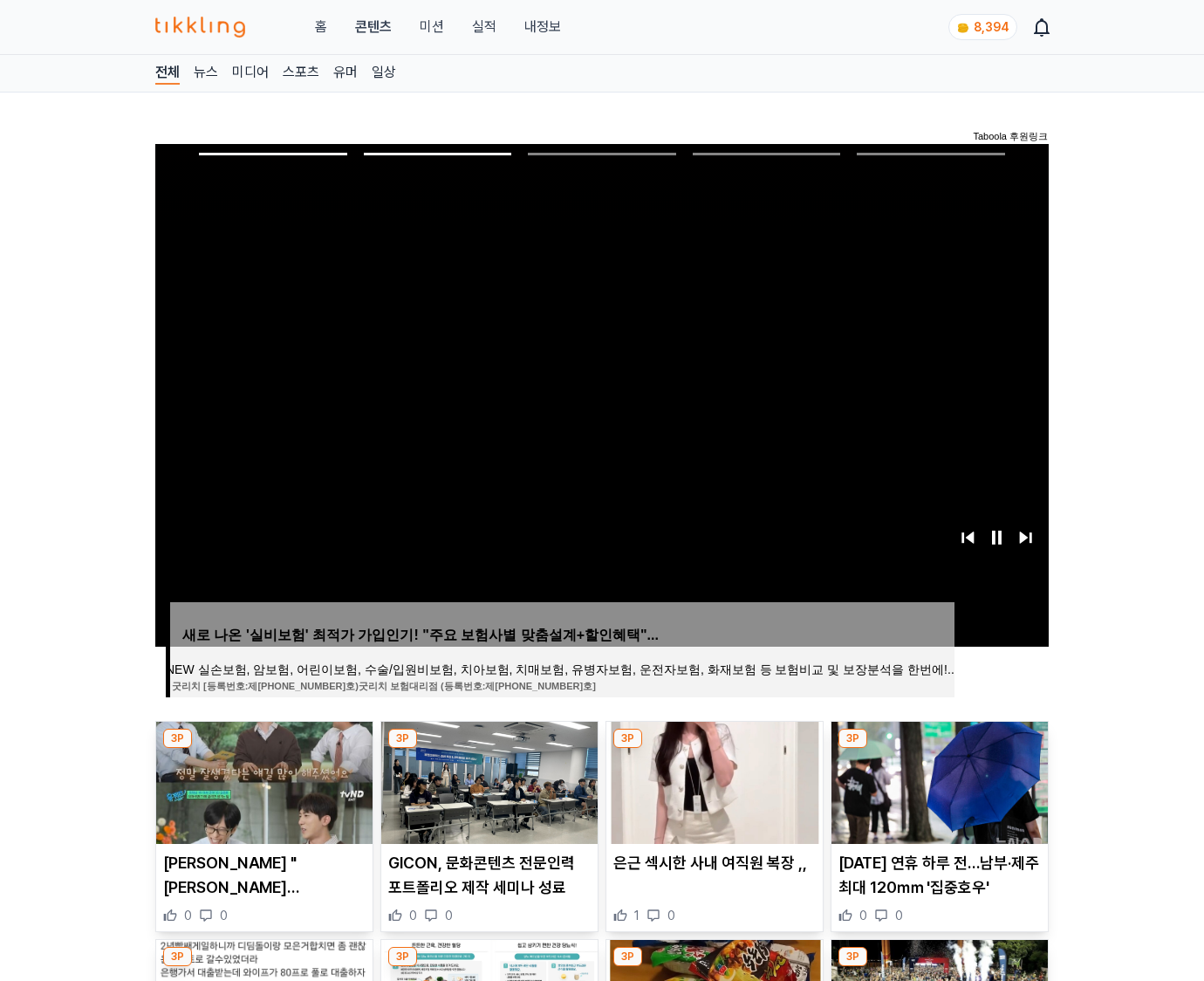
click at [938, 780] on img at bounding box center [939, 782] width 216 height 122
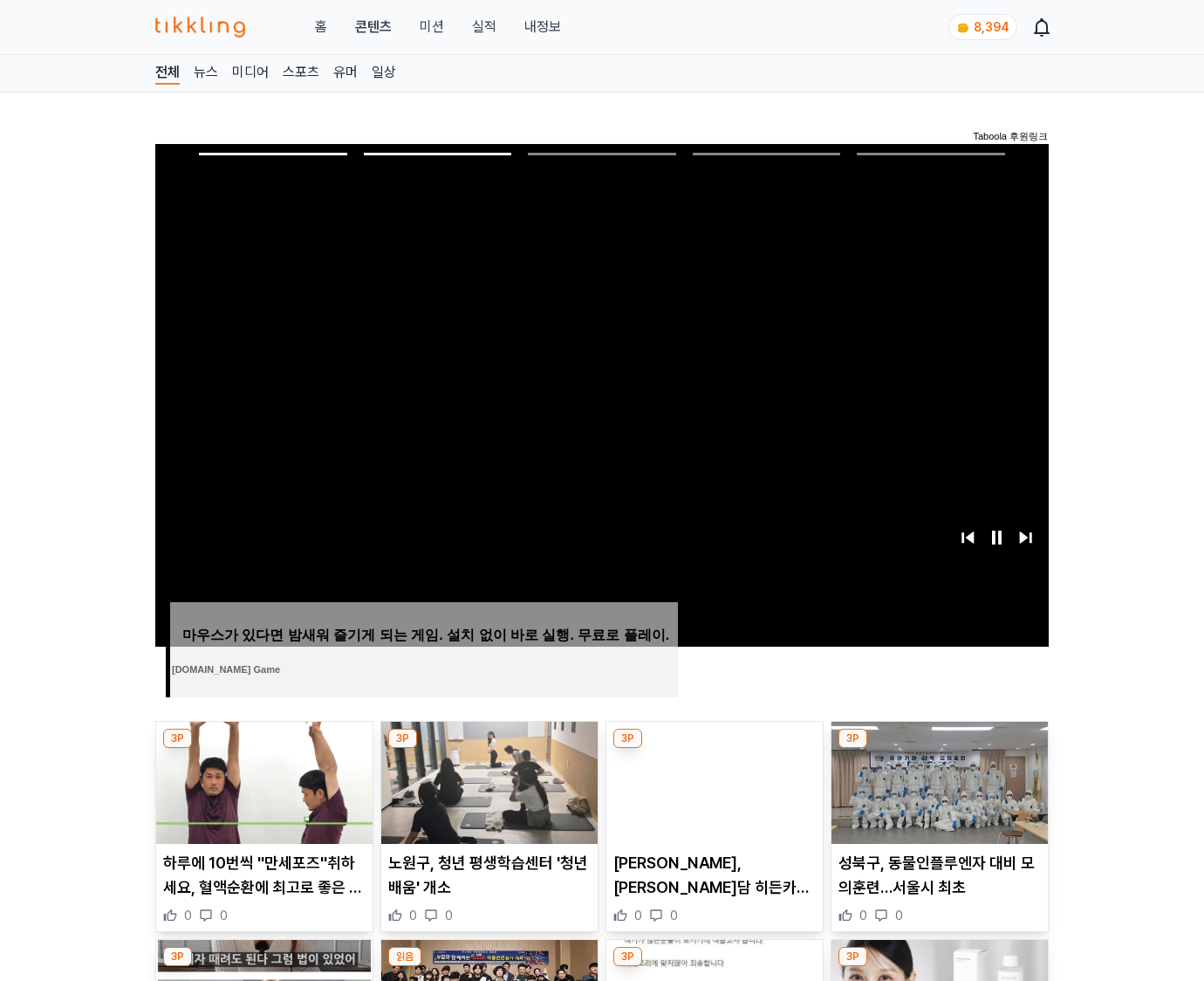
click at [938, 780] on img at bounding box center [939, 782] width 216 height 122
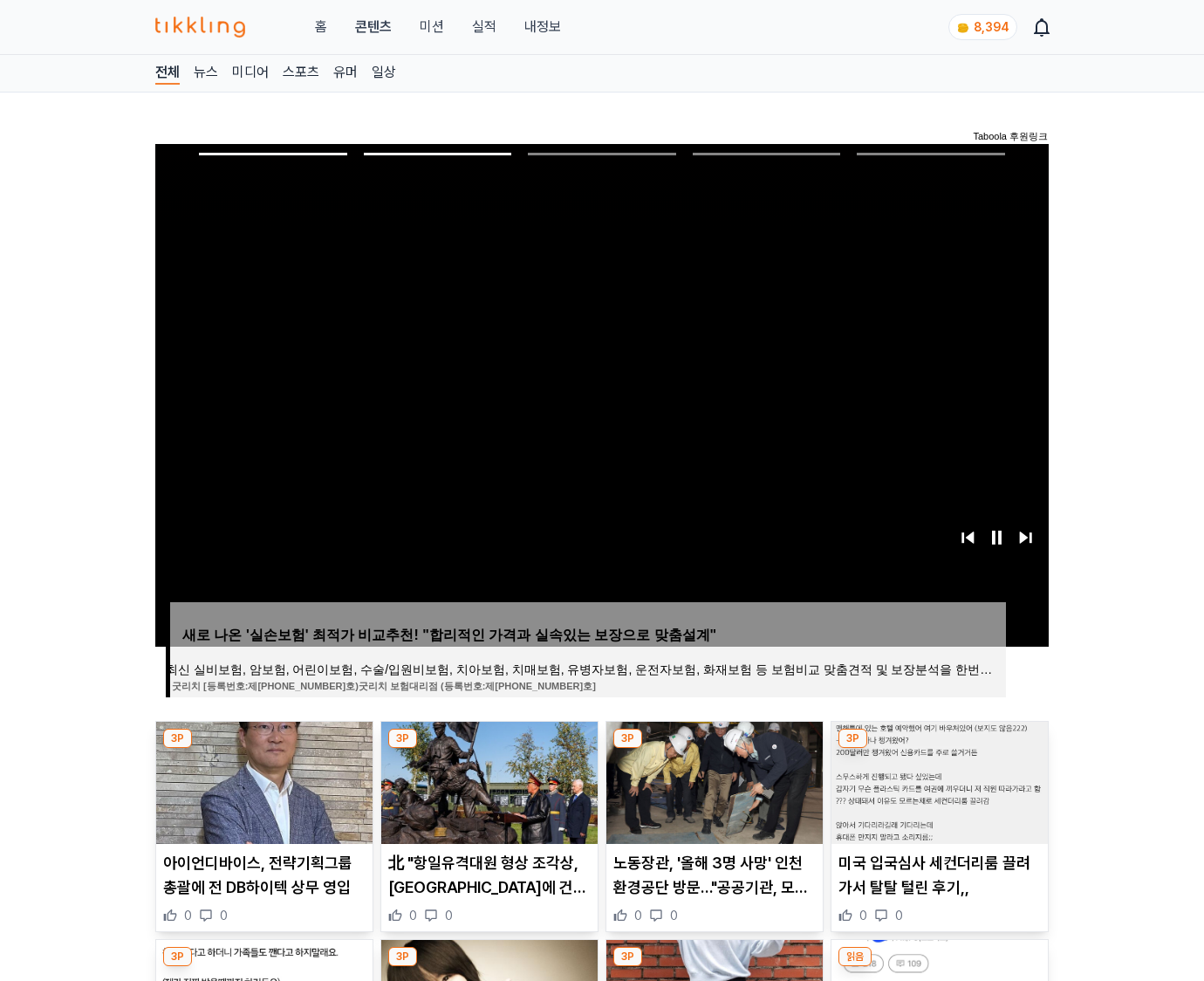
click at [938, 780] on img at bounding box center [939, 782] width 216 height 122
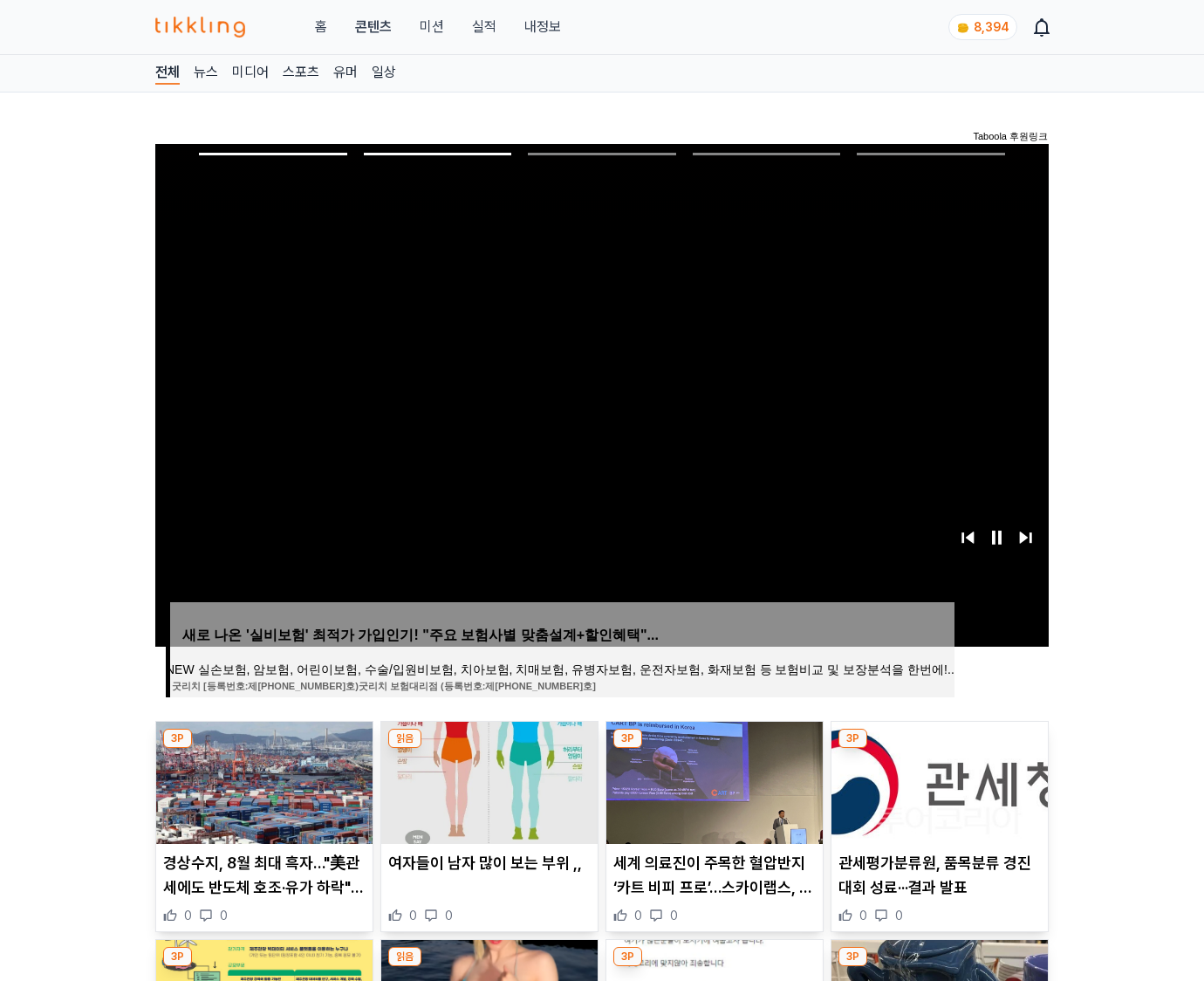
click at [938, 780] on img at bounding box center [939, 782] width 216 height 122
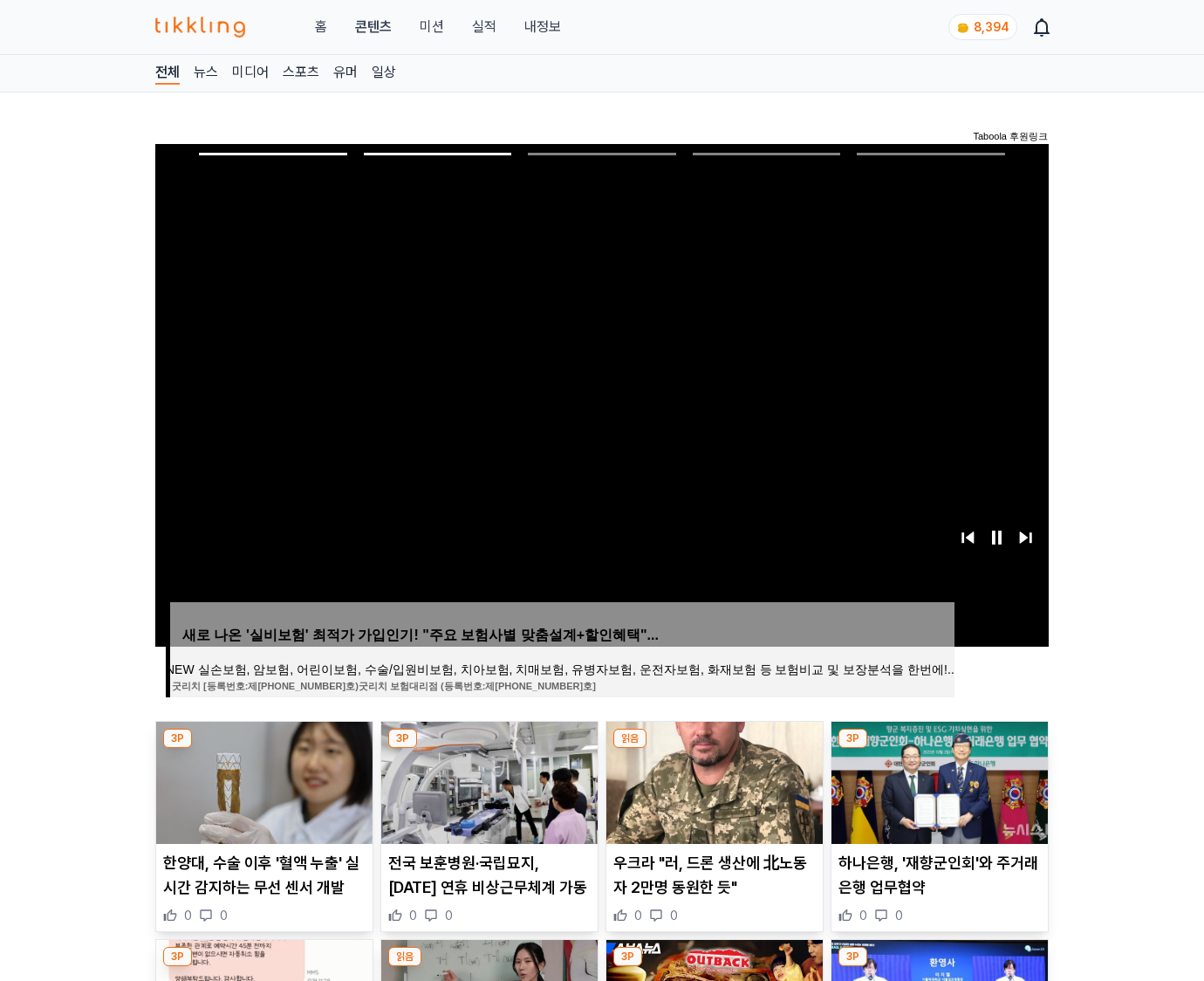
click at [938, 780] on img at bounding box center [939, 782] width 216 height 122
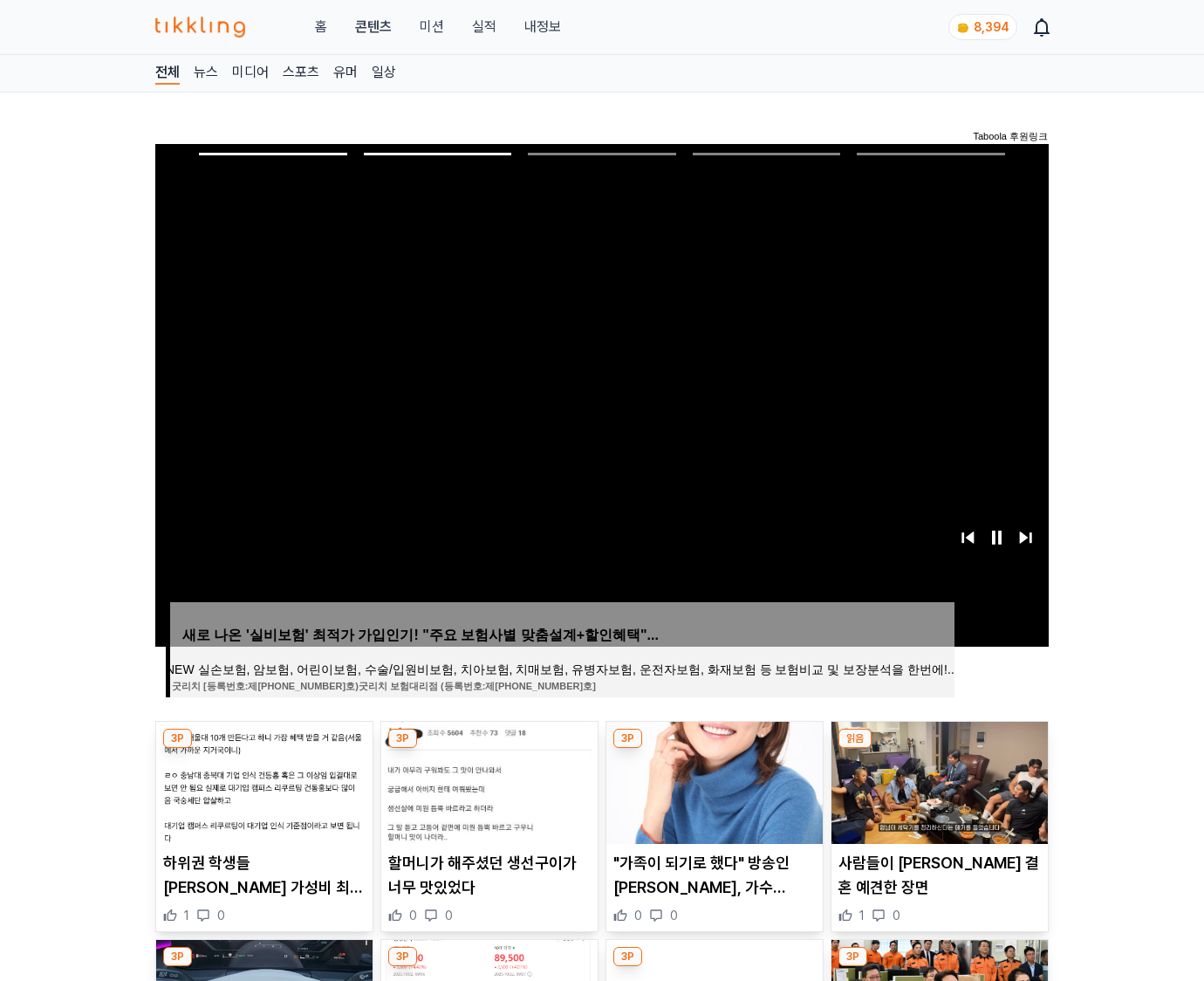
click at [938, 780] on img at bounding box center [939, 782] width 216 height 122
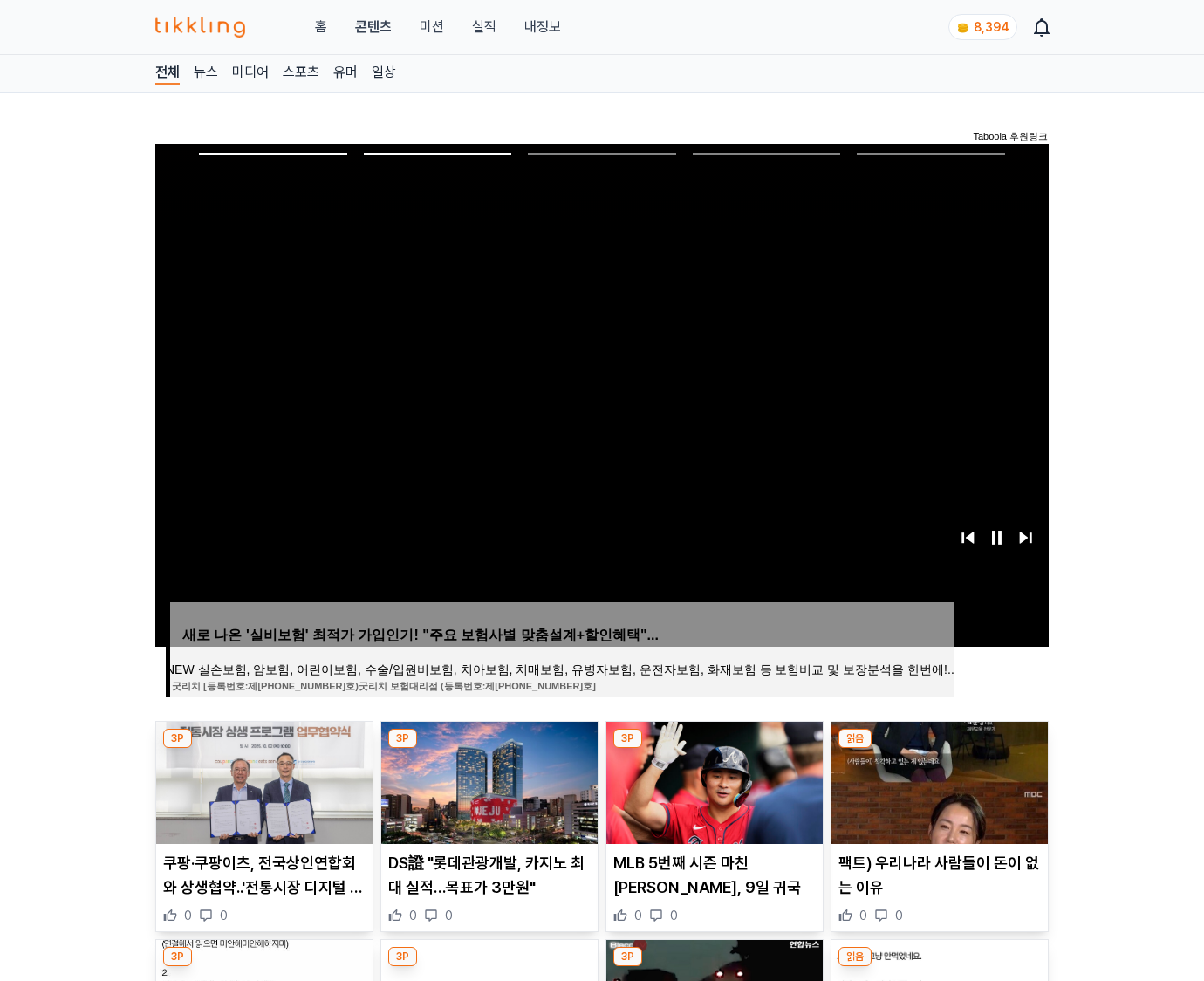
click at [938, 780] on img at bounding box center [939, 782] width 216 height 122
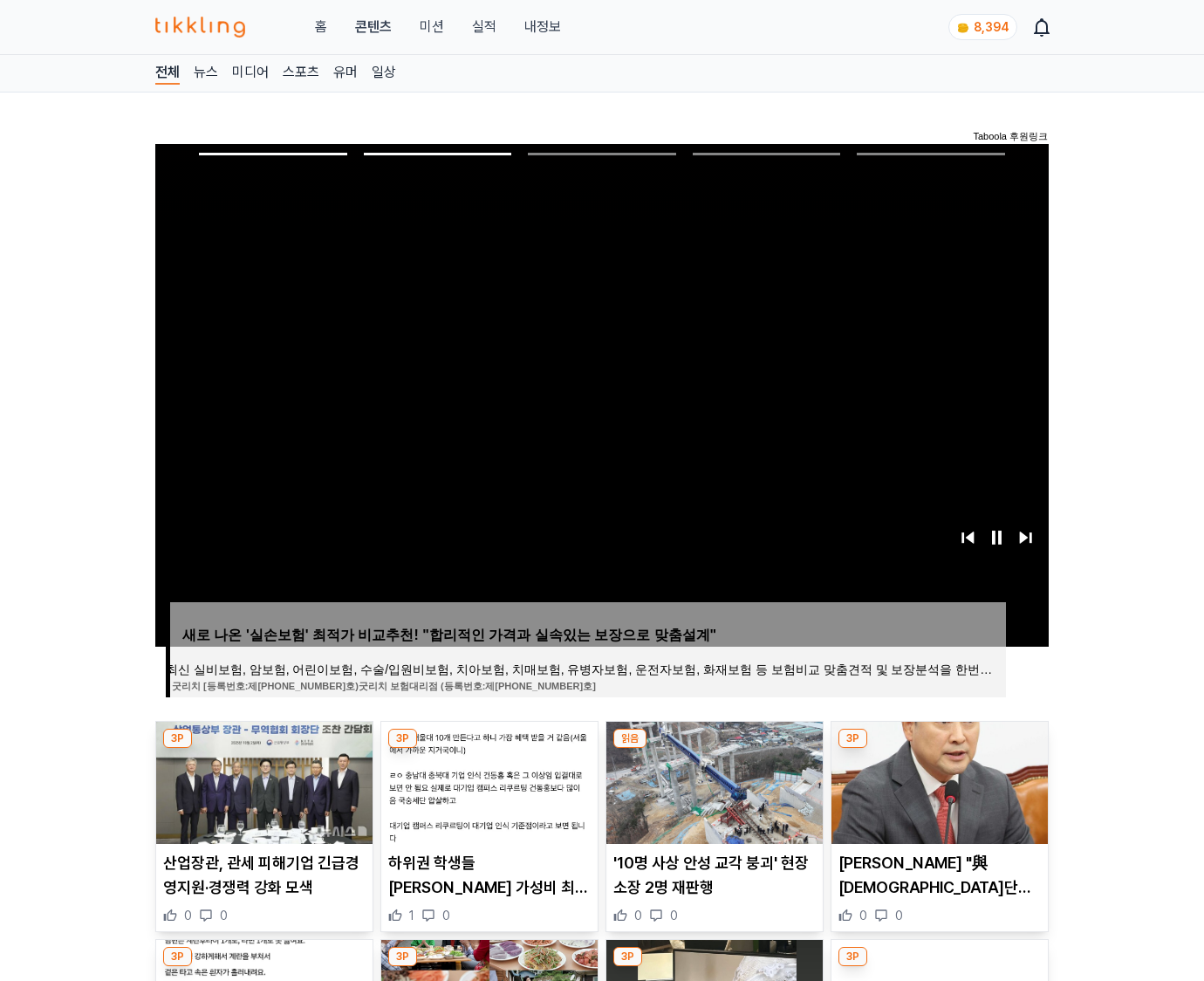
click at [938, 780] on img at bounding box center [939, 782] width 216 height 122
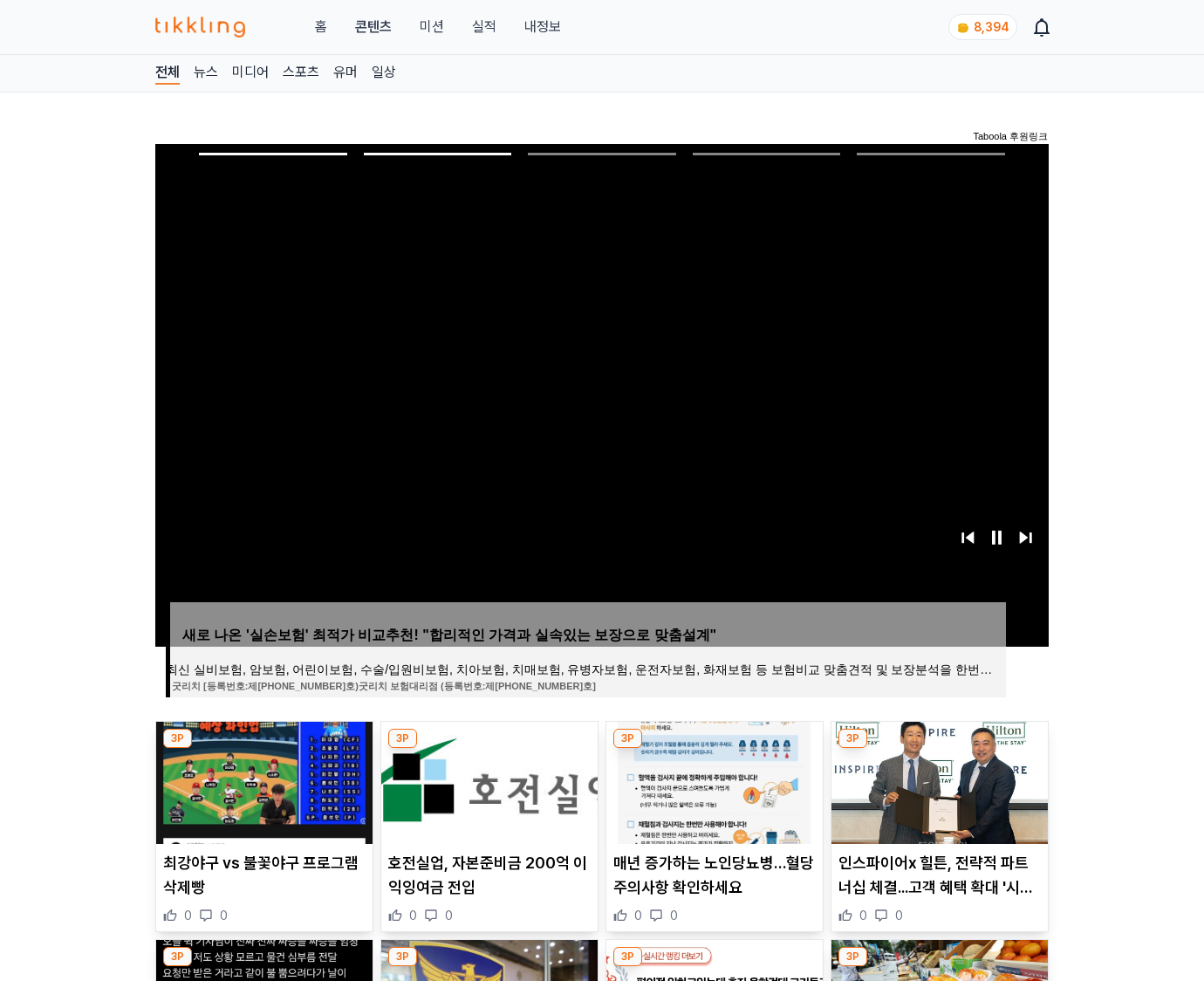
click at [938, 780] on img at bounding box center [939, 782] width 216 height 122
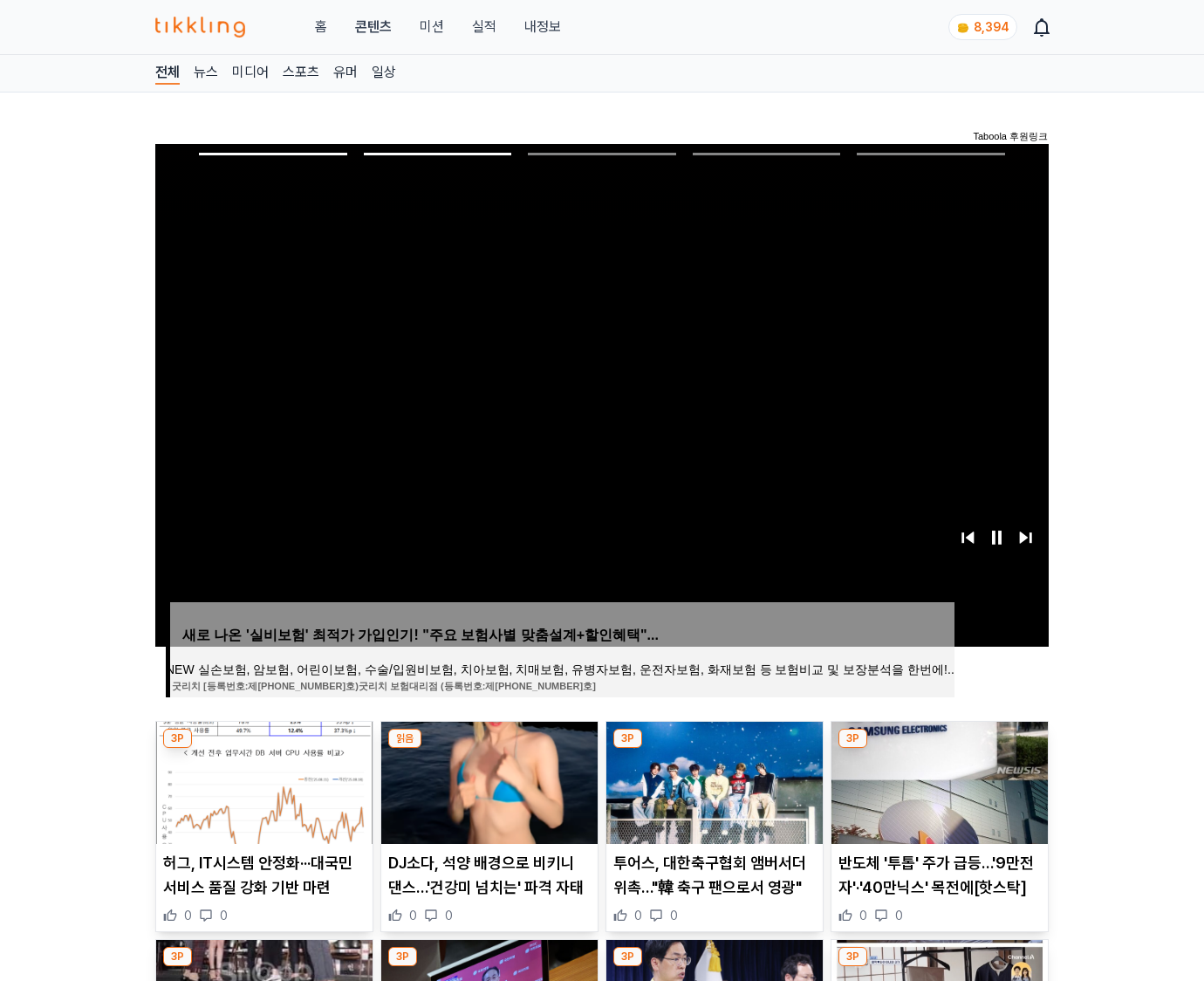
click at [938, 780] on img at bounding box center [939, 782] width 216 height 122
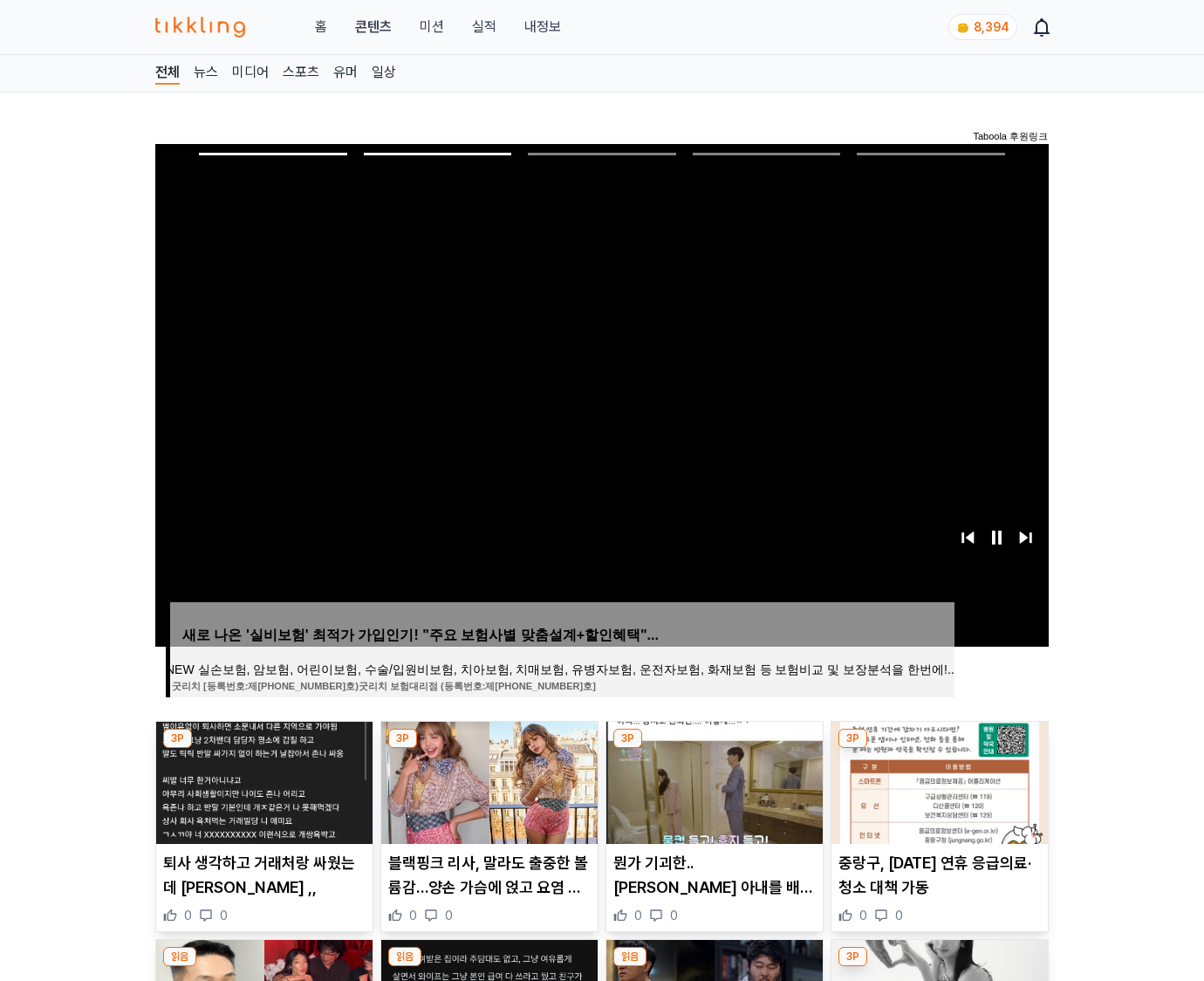
click at [938, 780] on img at bounding box center [939, 782] width 216 height 122
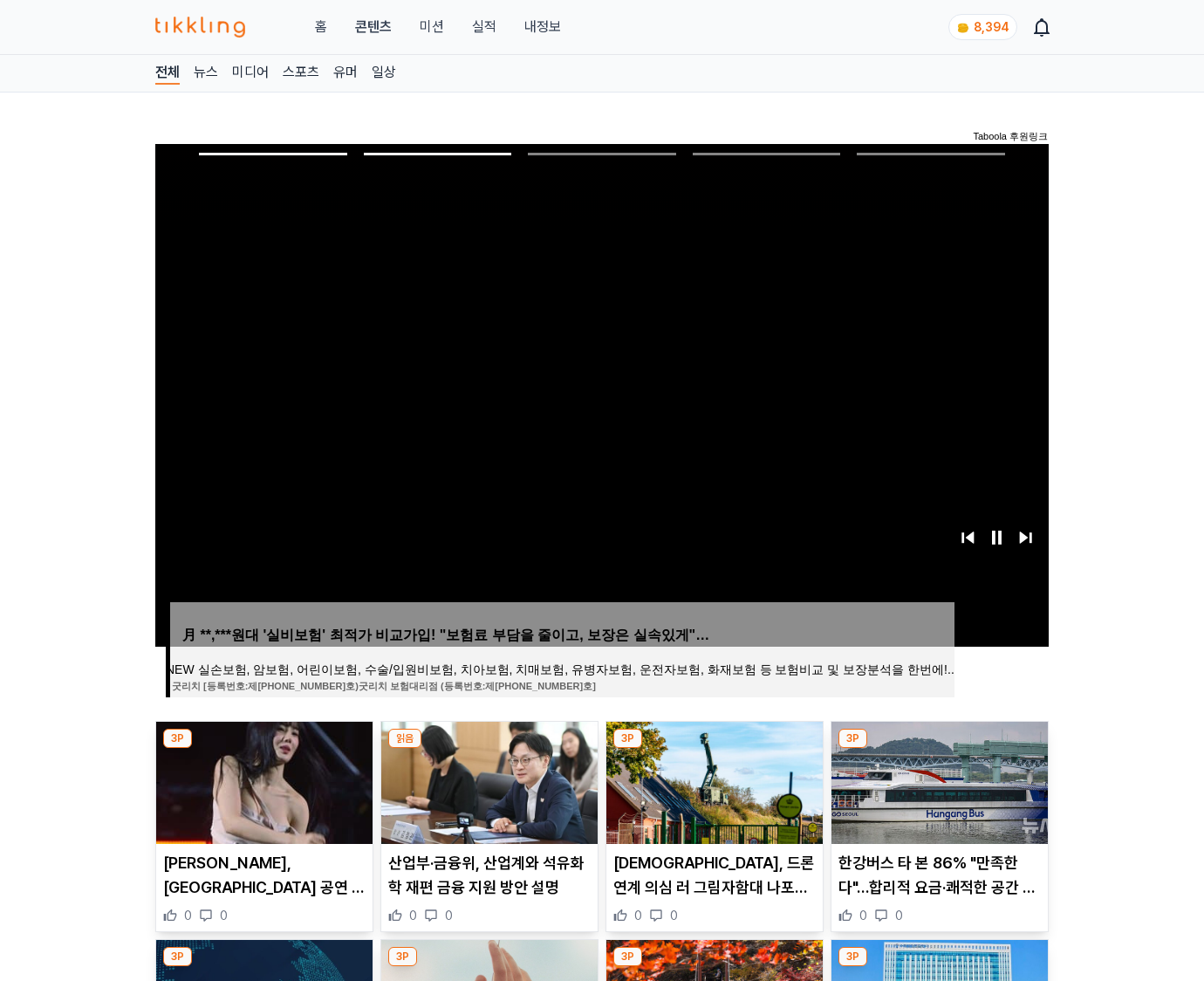
click at [938, 780] on img at bounding box center [939, 782] width 216 height 122
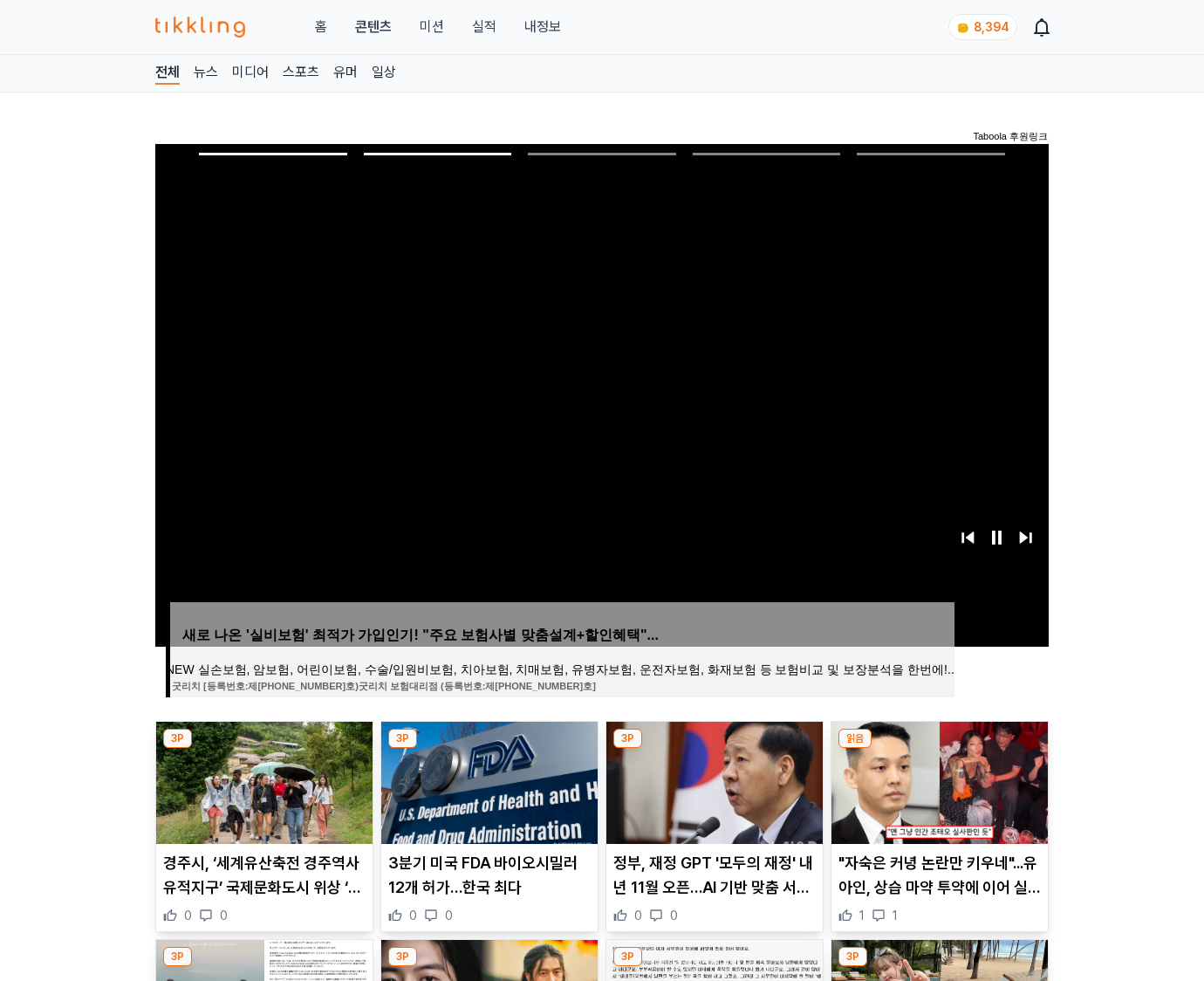
click at [938, 780] on img at bounding box center [939, 782] width 216 height 122
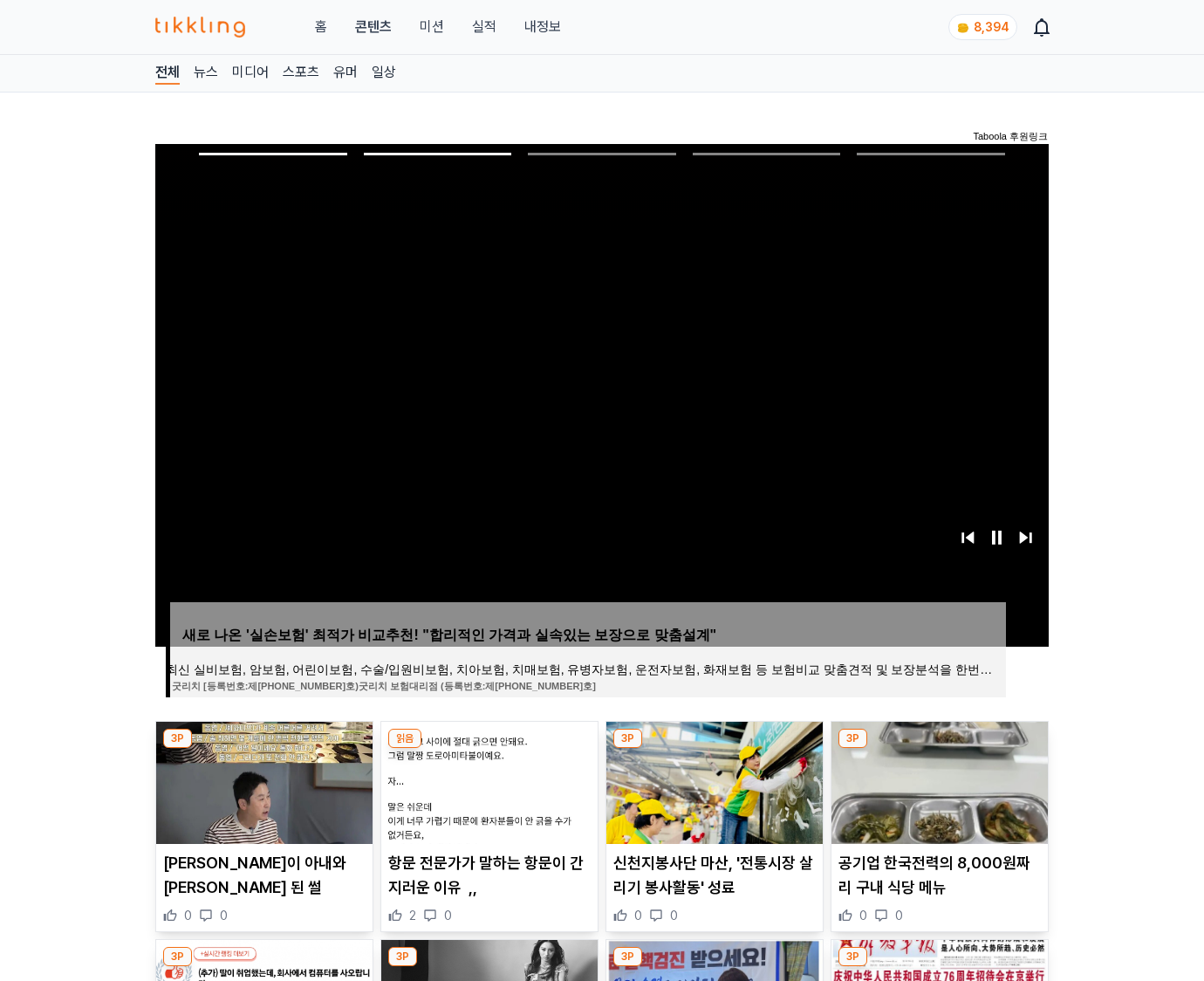
click at [938, 780] on img at bounding box center [939, 782] width 216 height 122
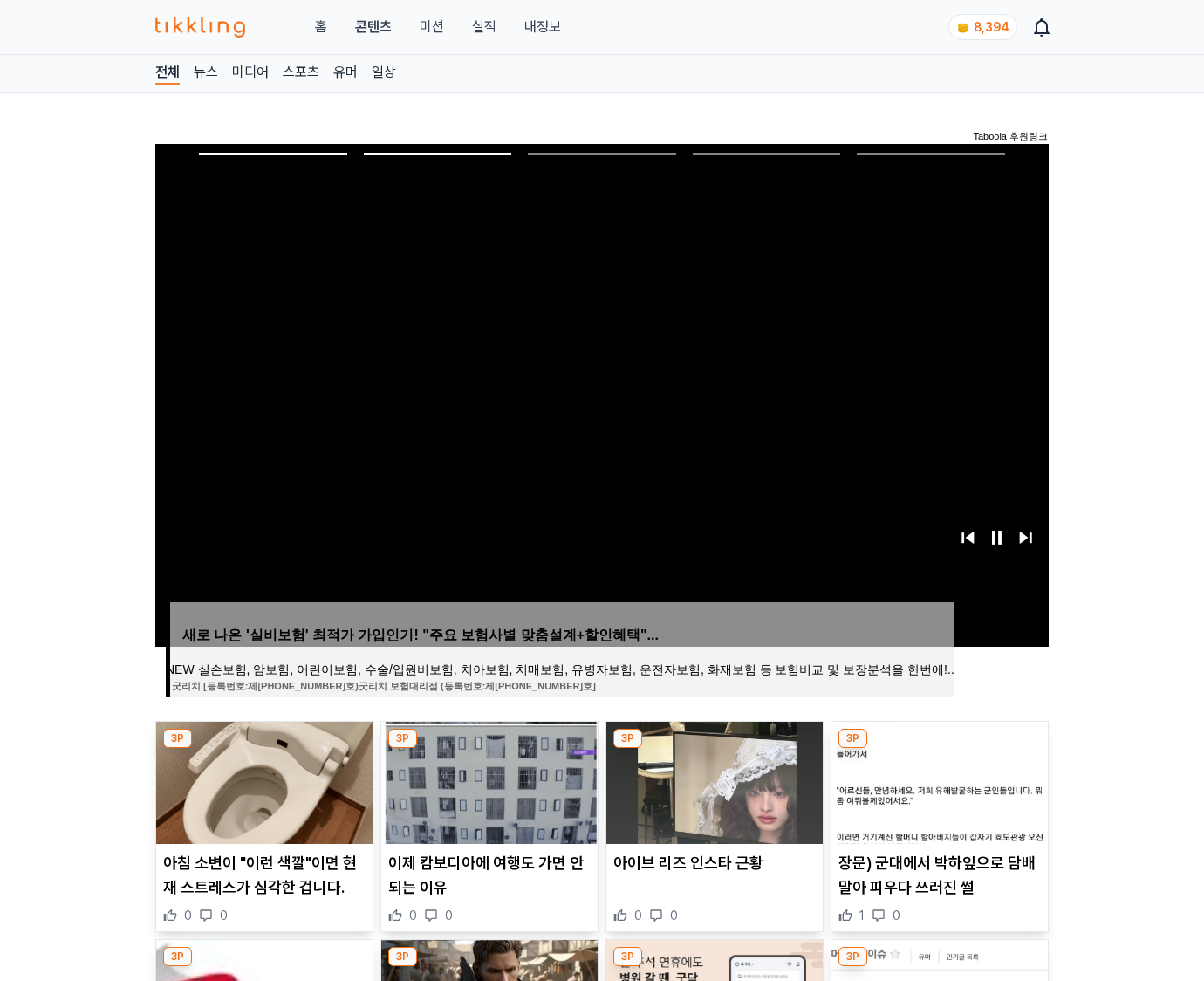
click at [938, 780] on img at bounding box center [939, 782] width 216 height 122
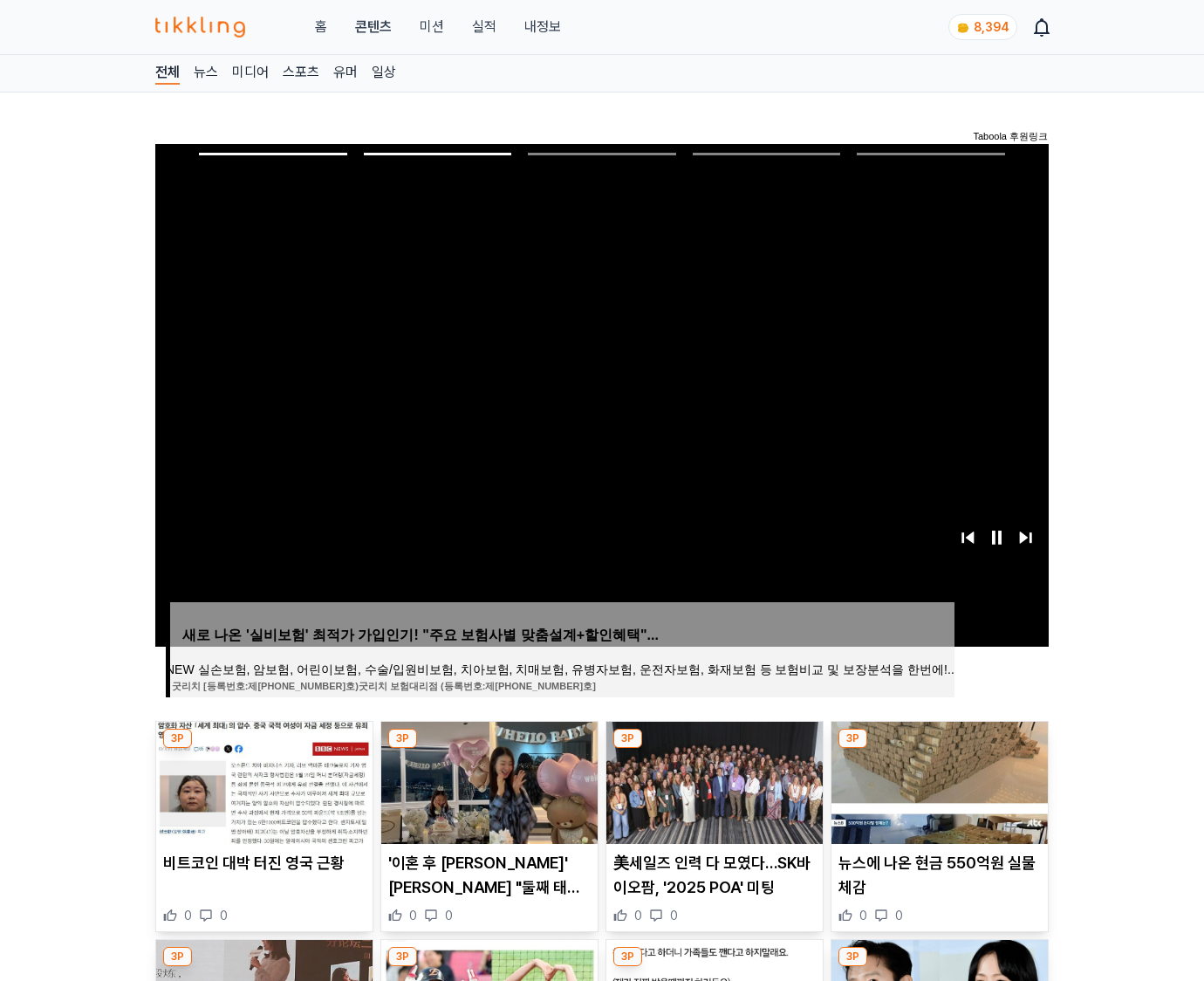
click at [938, 780] on img at bounding box center [939, 782] width 216 height 122
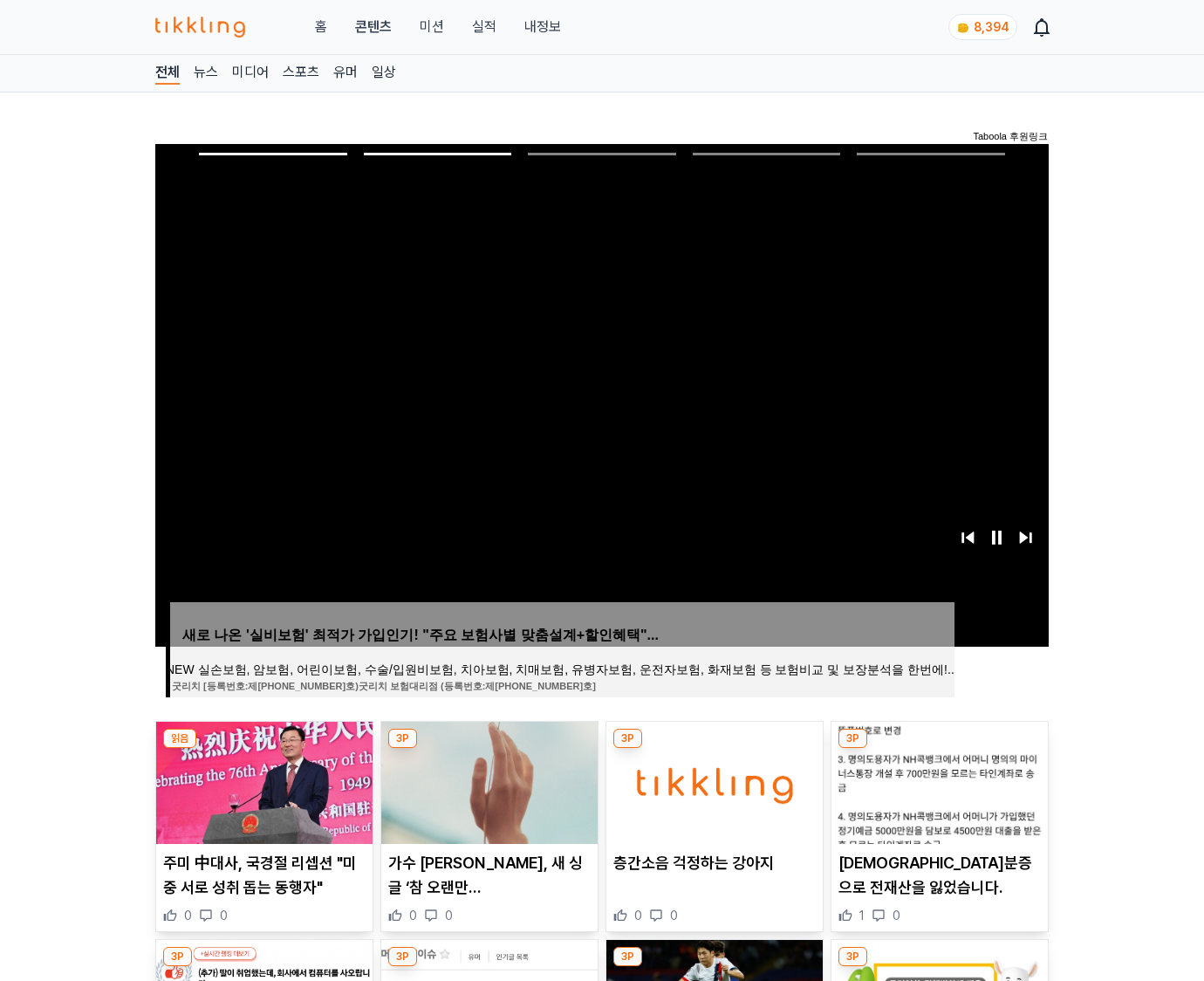
click at [938, 780] on img at bounding box center [939, 782] width 216 height 122
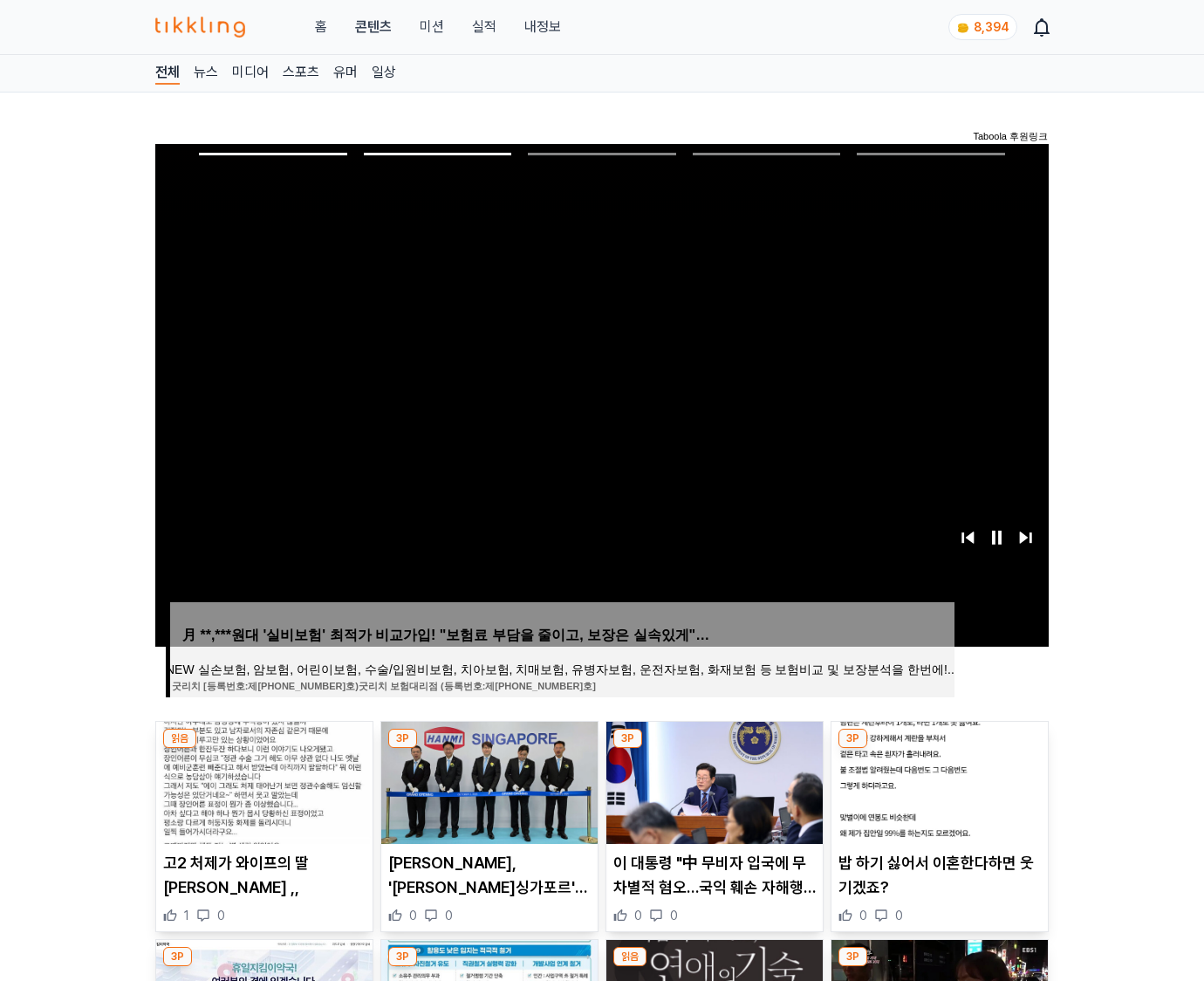
click at [938, 780] on img at bounding box center [939, 782] width 216 height 122
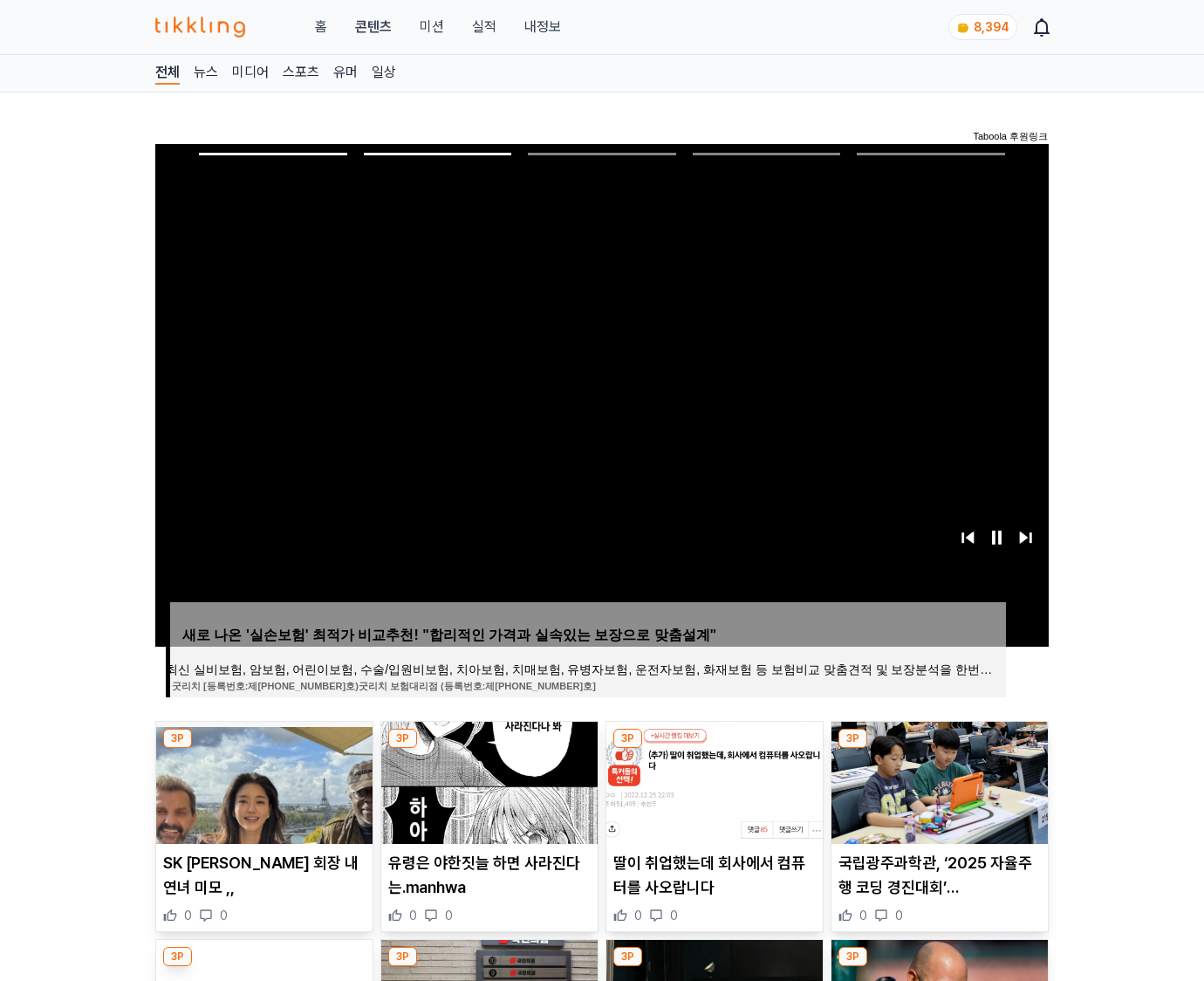
click at [938, 780] on img at bounding box center [939, 782] width 216 height 122
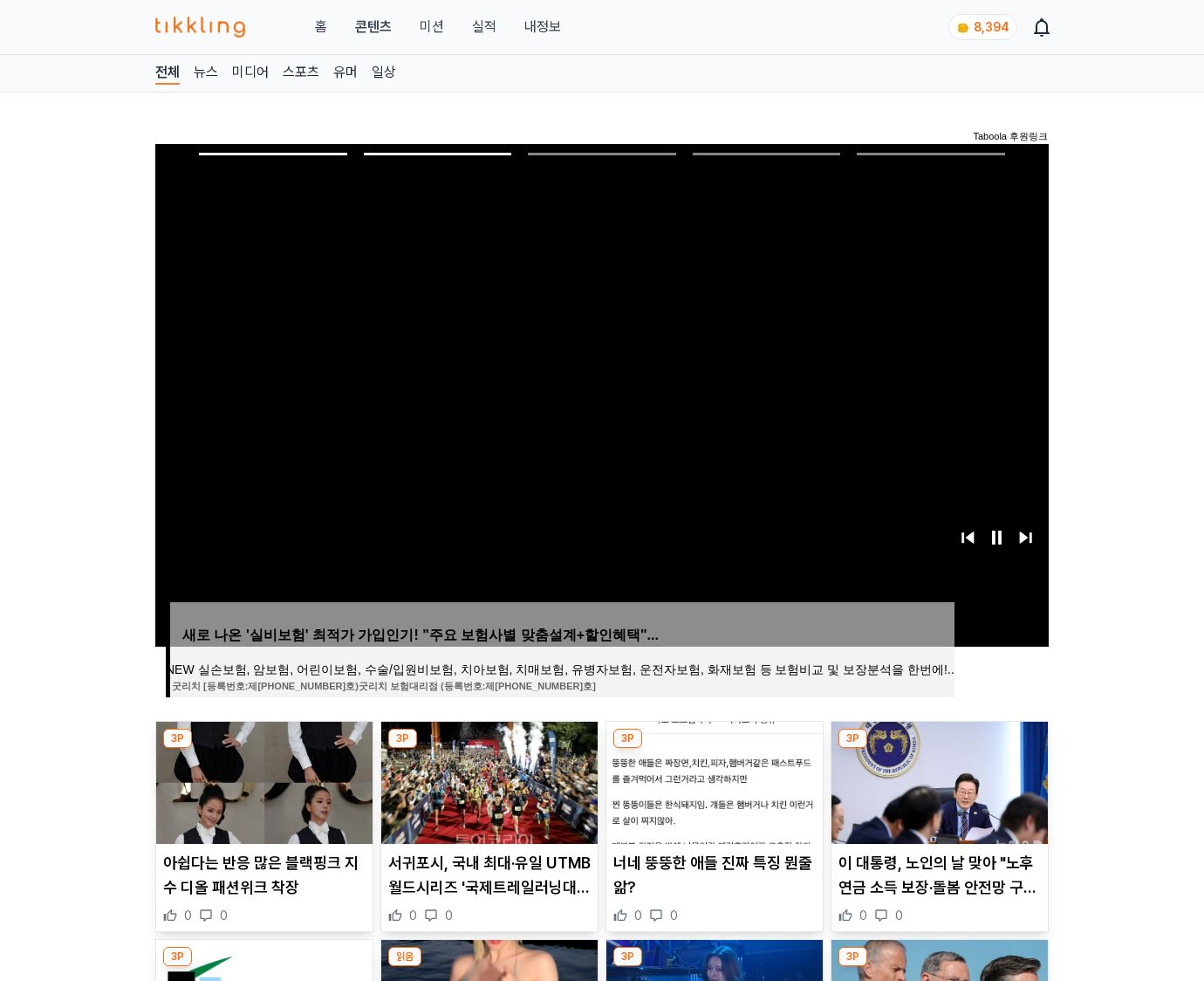
click at [938, 780] on img at bounding box center [939, 782] width 216 height 122
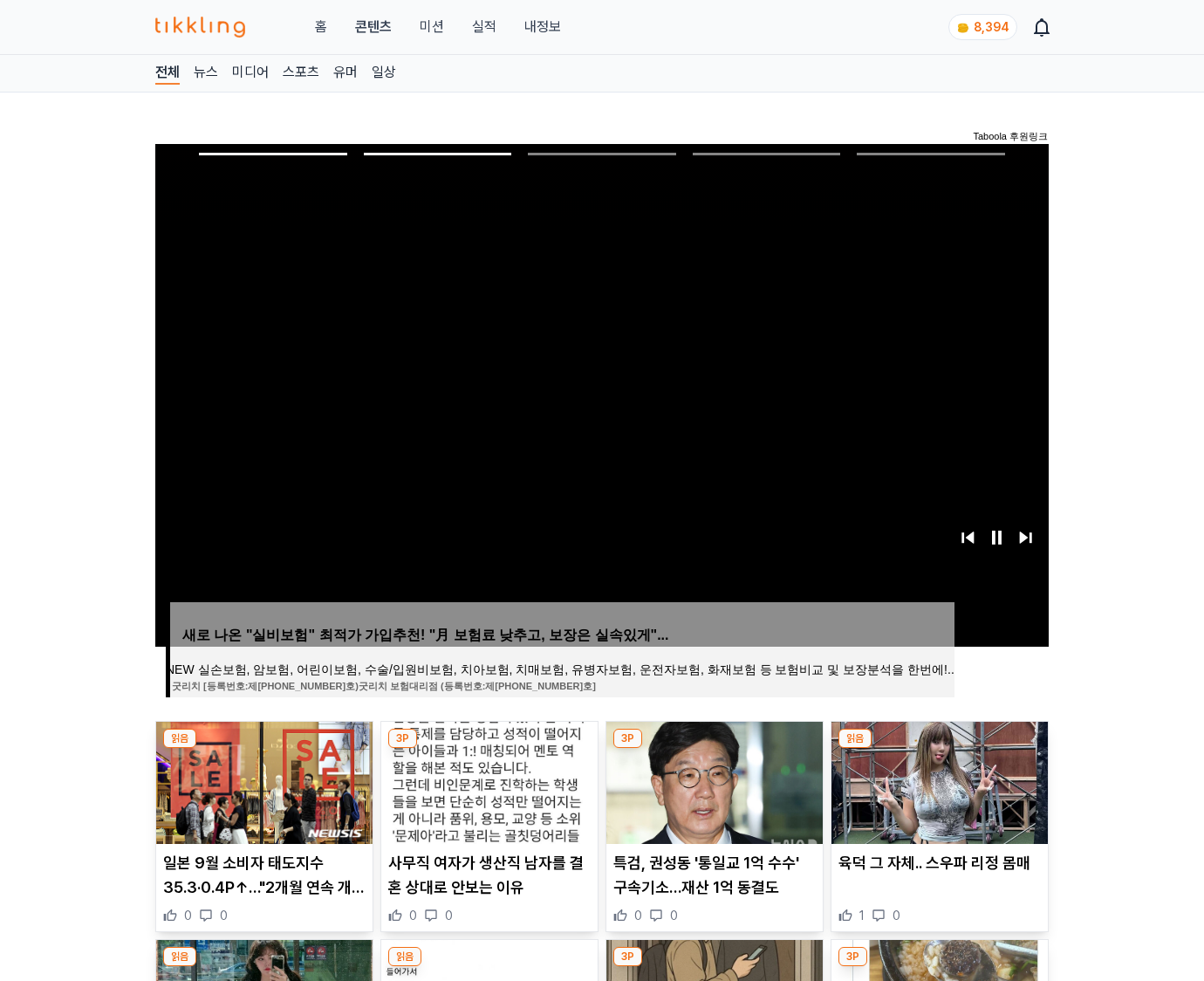
click at [938, 780] on img at bounding box center [939, 782] width 216 height 122
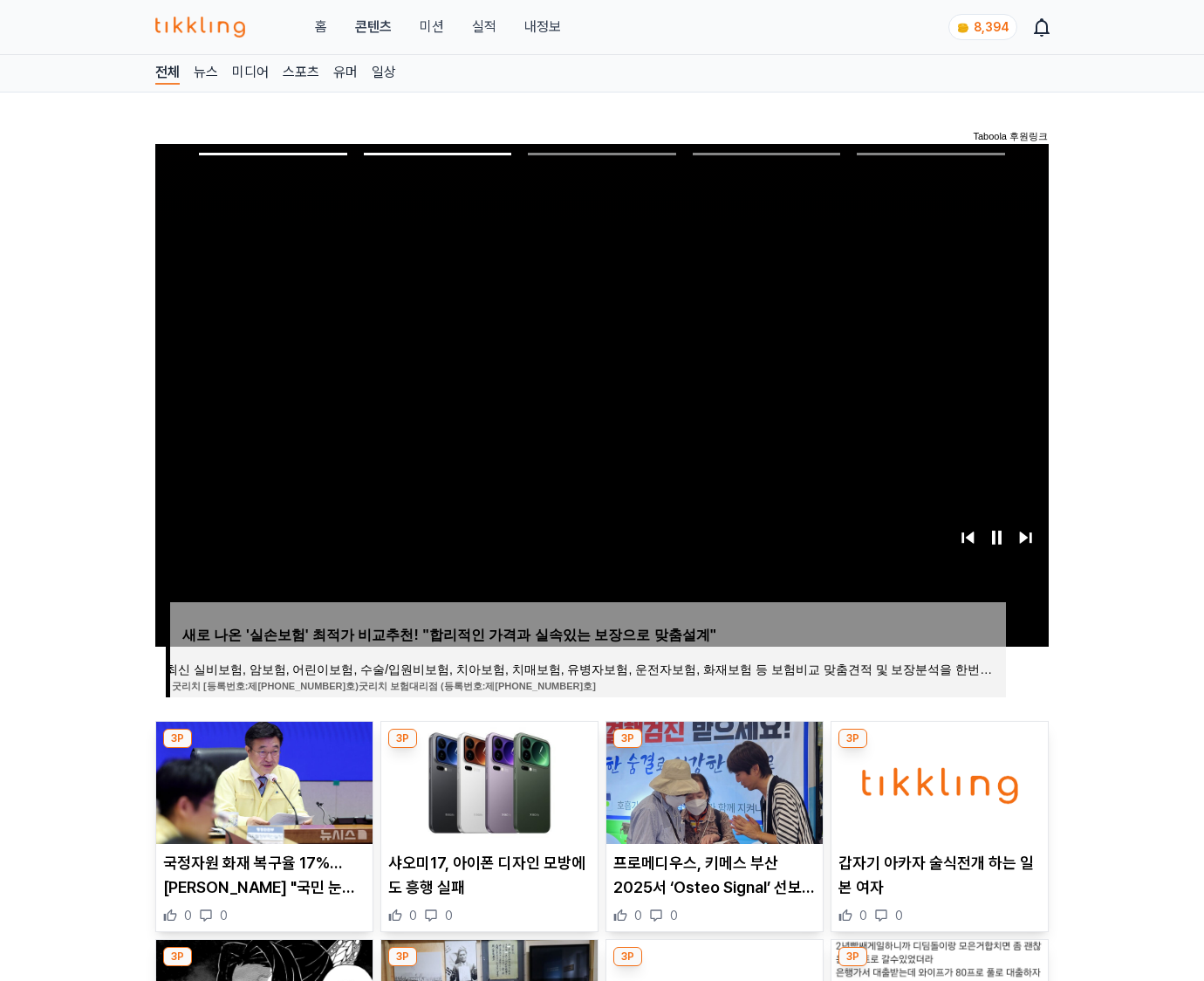
click at [938, 780] on img at bounding box center [939, 782] width 216 height 122
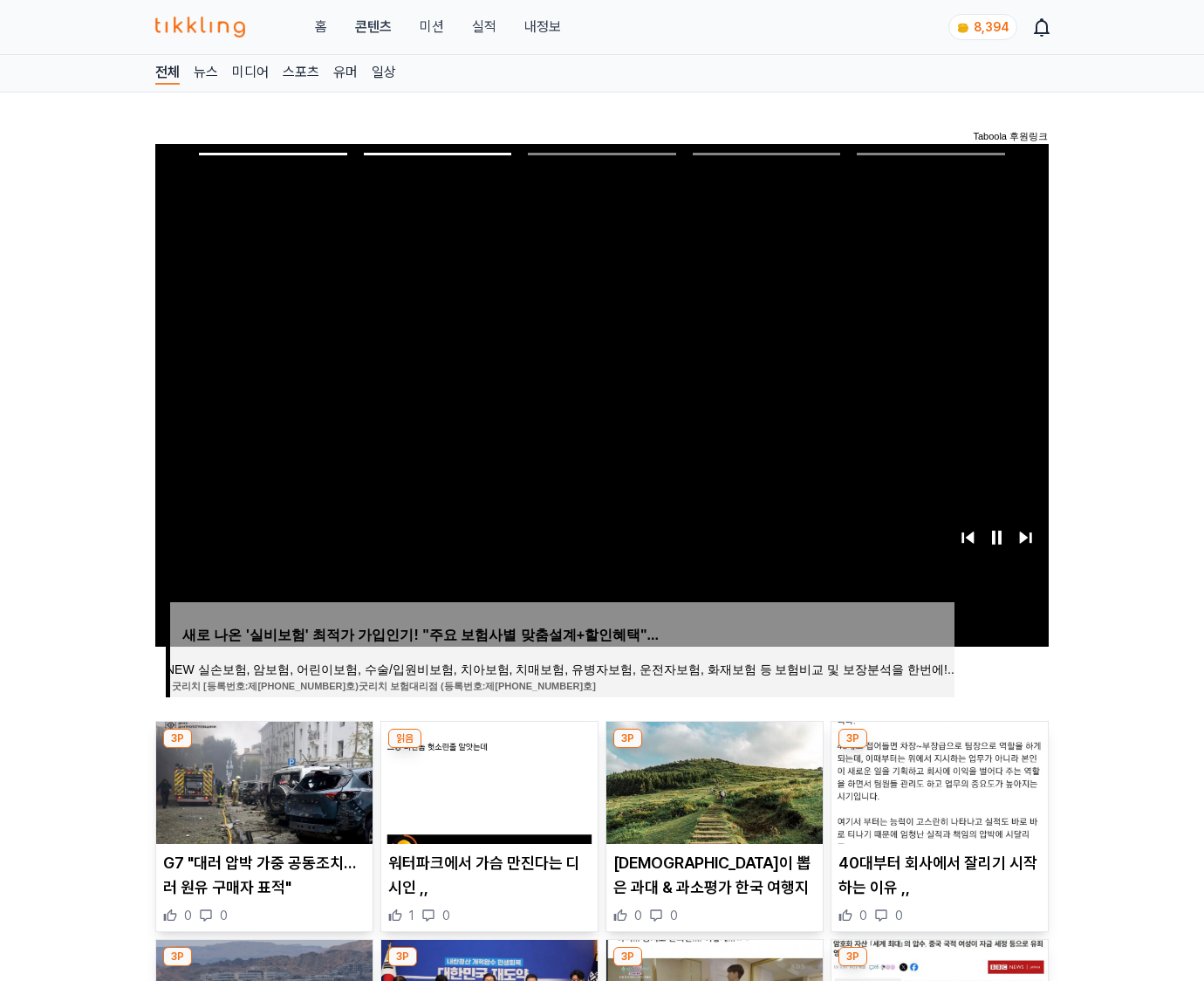
click at [938, 780] on img at bounding box center [939, 782] width 216 height 122
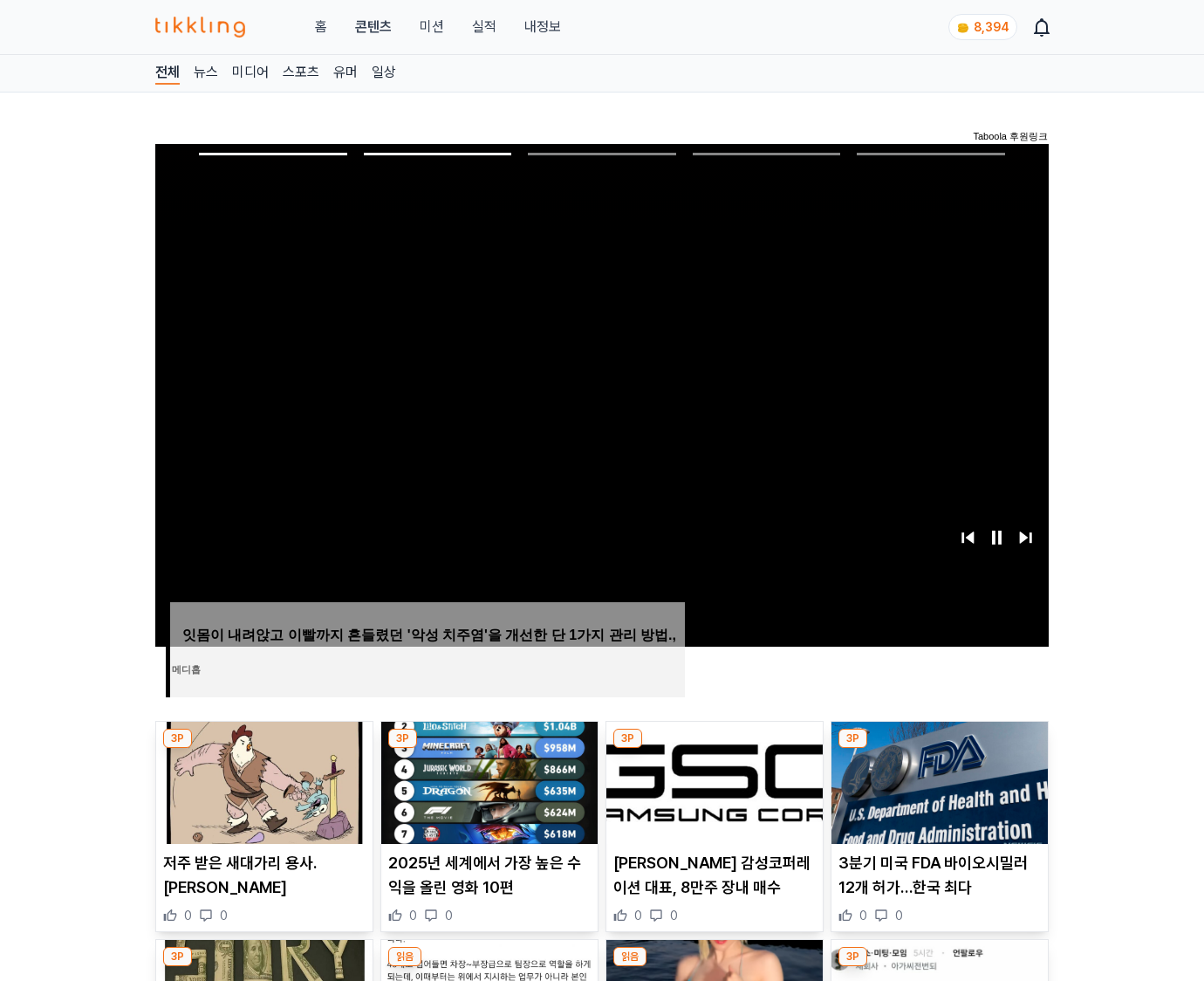
click at [938, 780] on img at bounding box center [939, 782] width 216 height 122
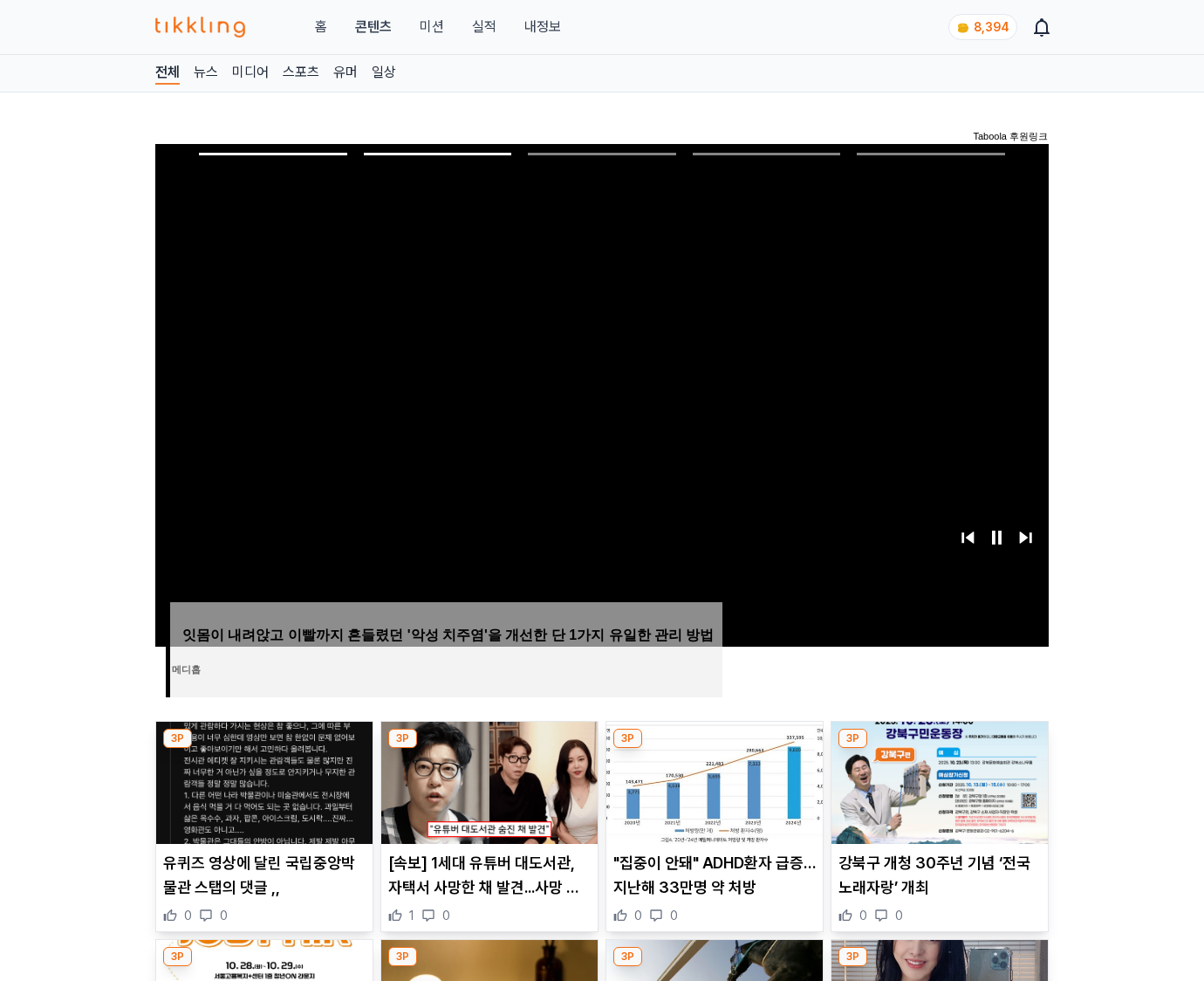
click at [938, 780] on img at bounding box center [939, 782] width 216 height 122
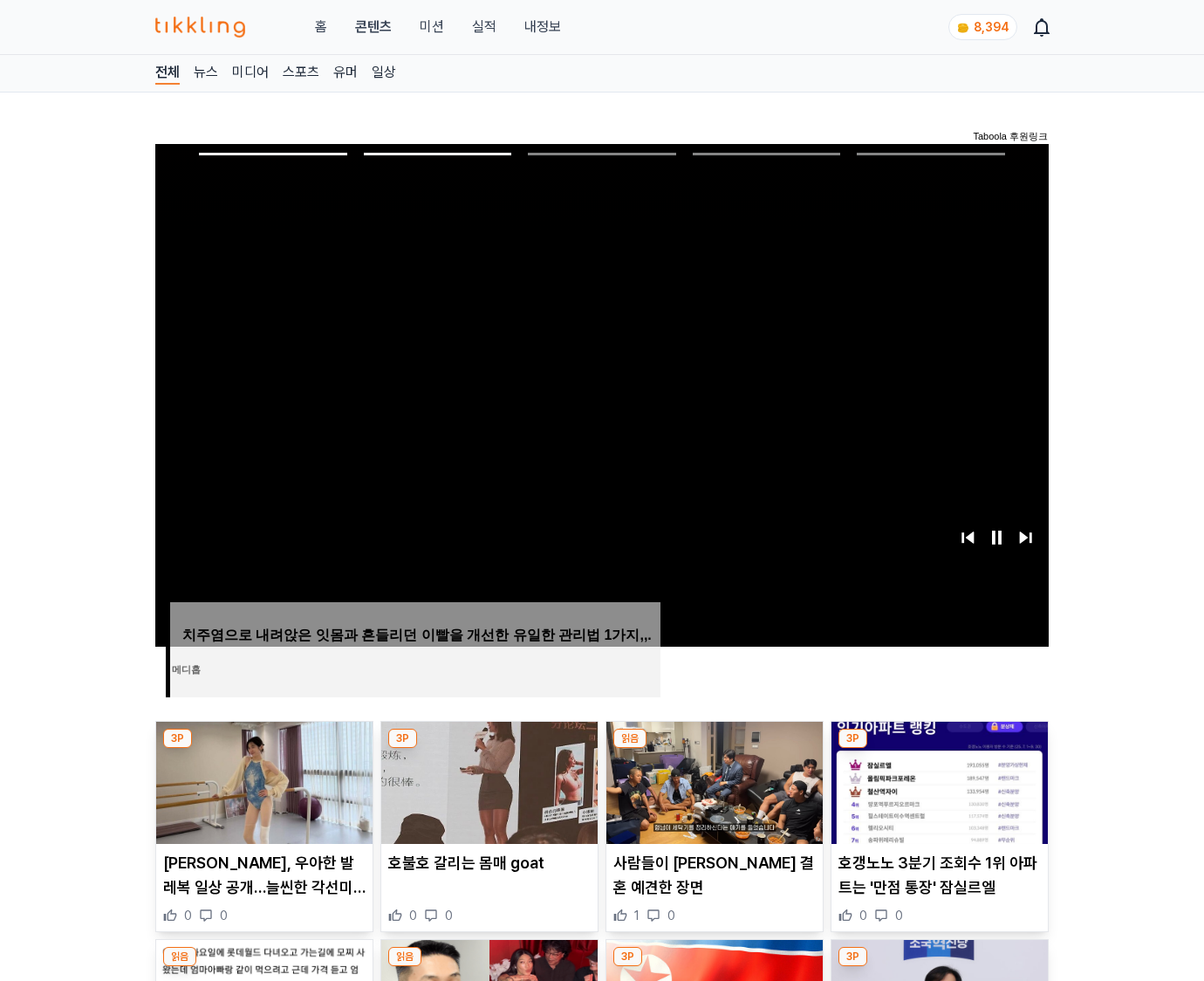
click at [938, 780] on img at bounding box center [939, 782] width 216 height 122
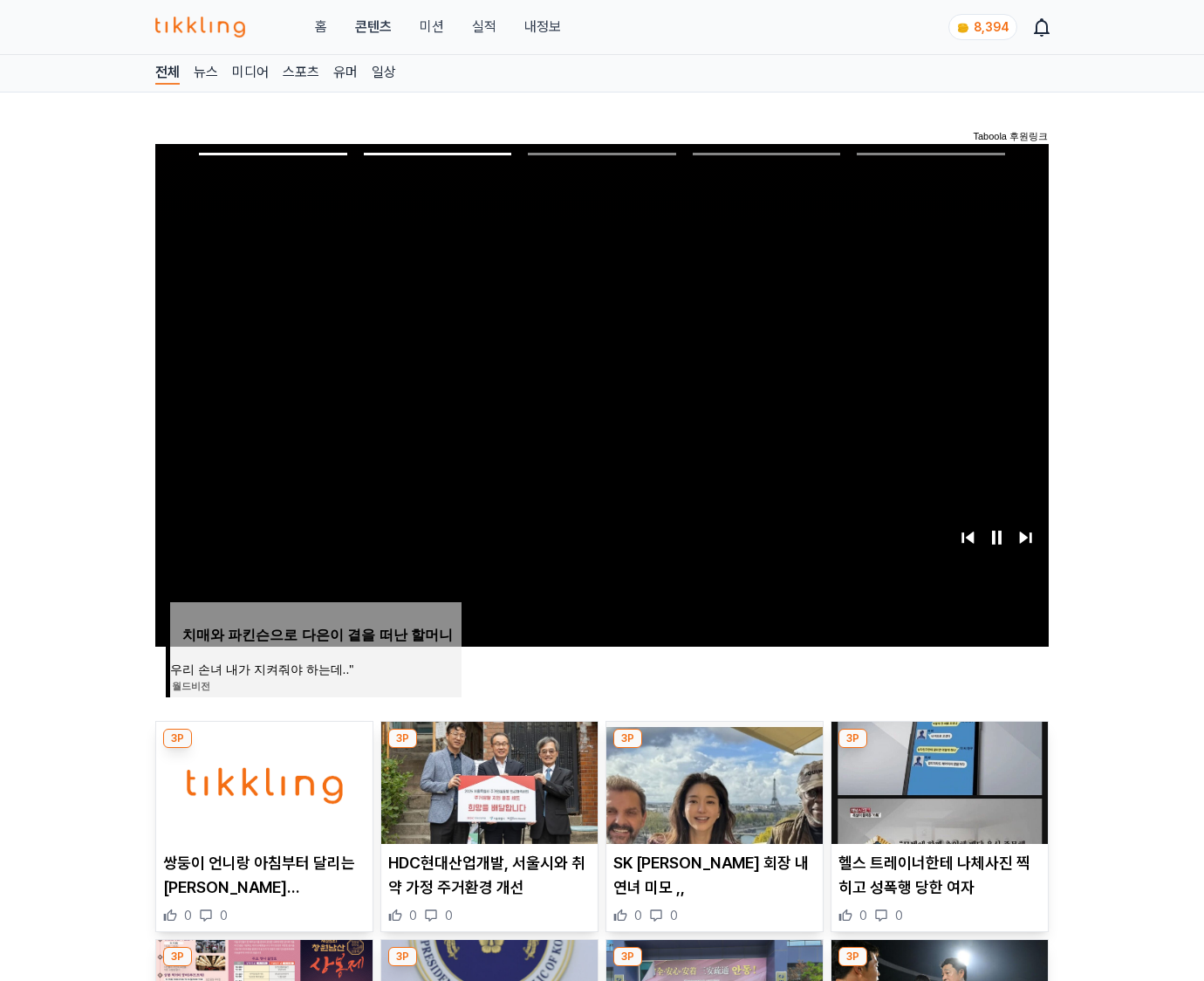
click at [938, 780] on img at bounding box center [939, 782] width 216 height 122
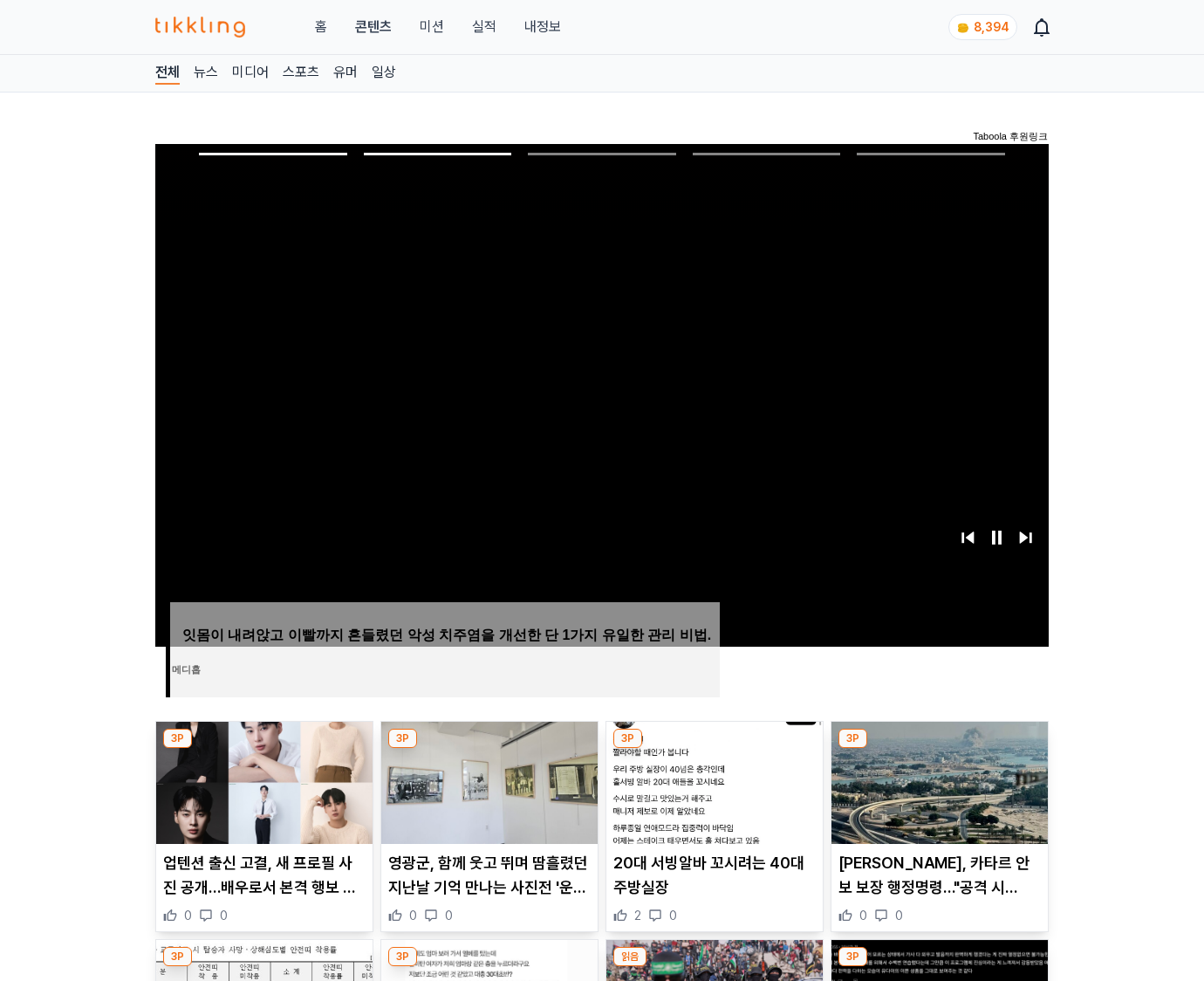
click at [938, 780] on img at bounding box center [939, 782] width 216 height 122
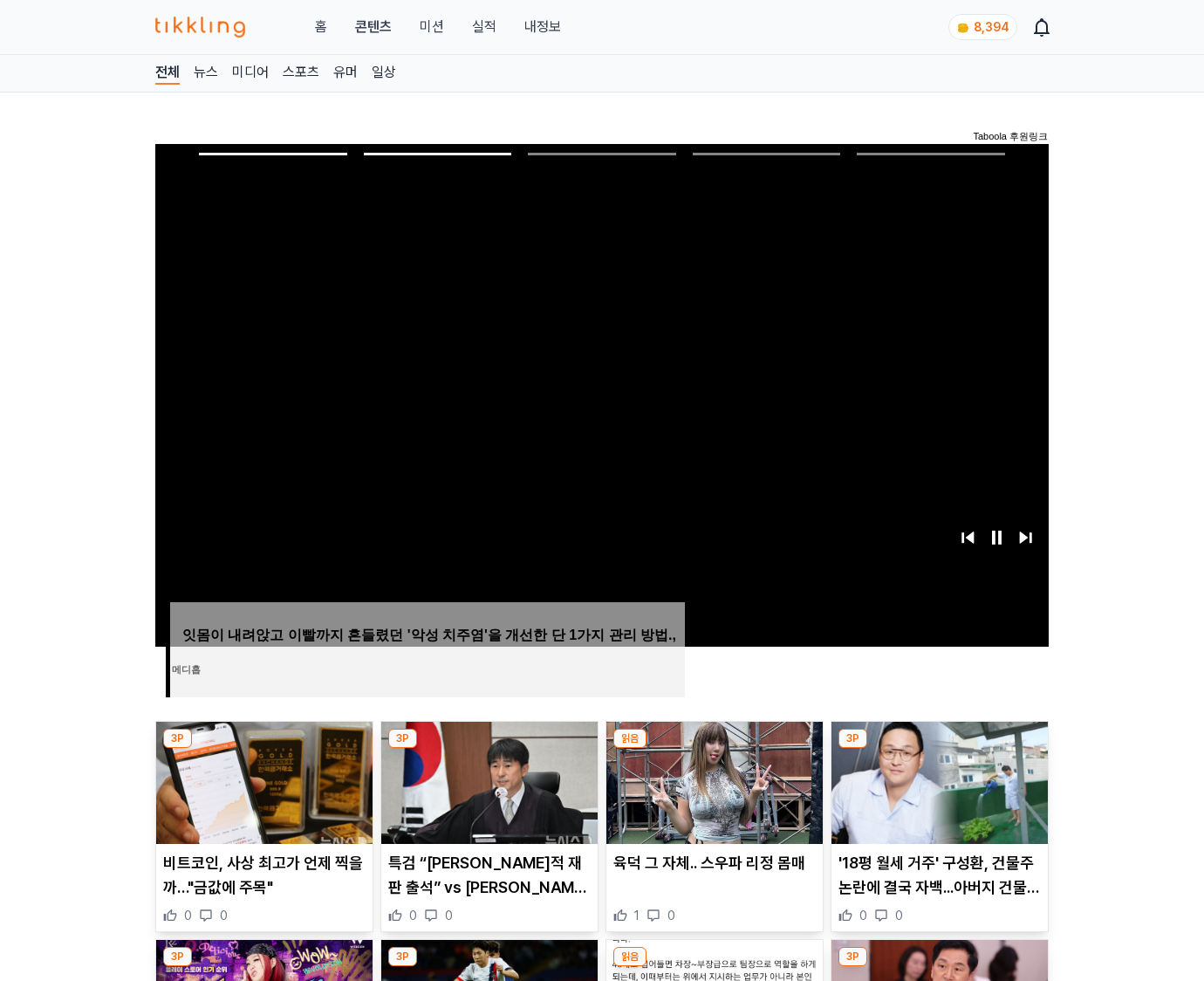
click at [938, 780] on img at bounding box center [939, 782] width 216 height 122
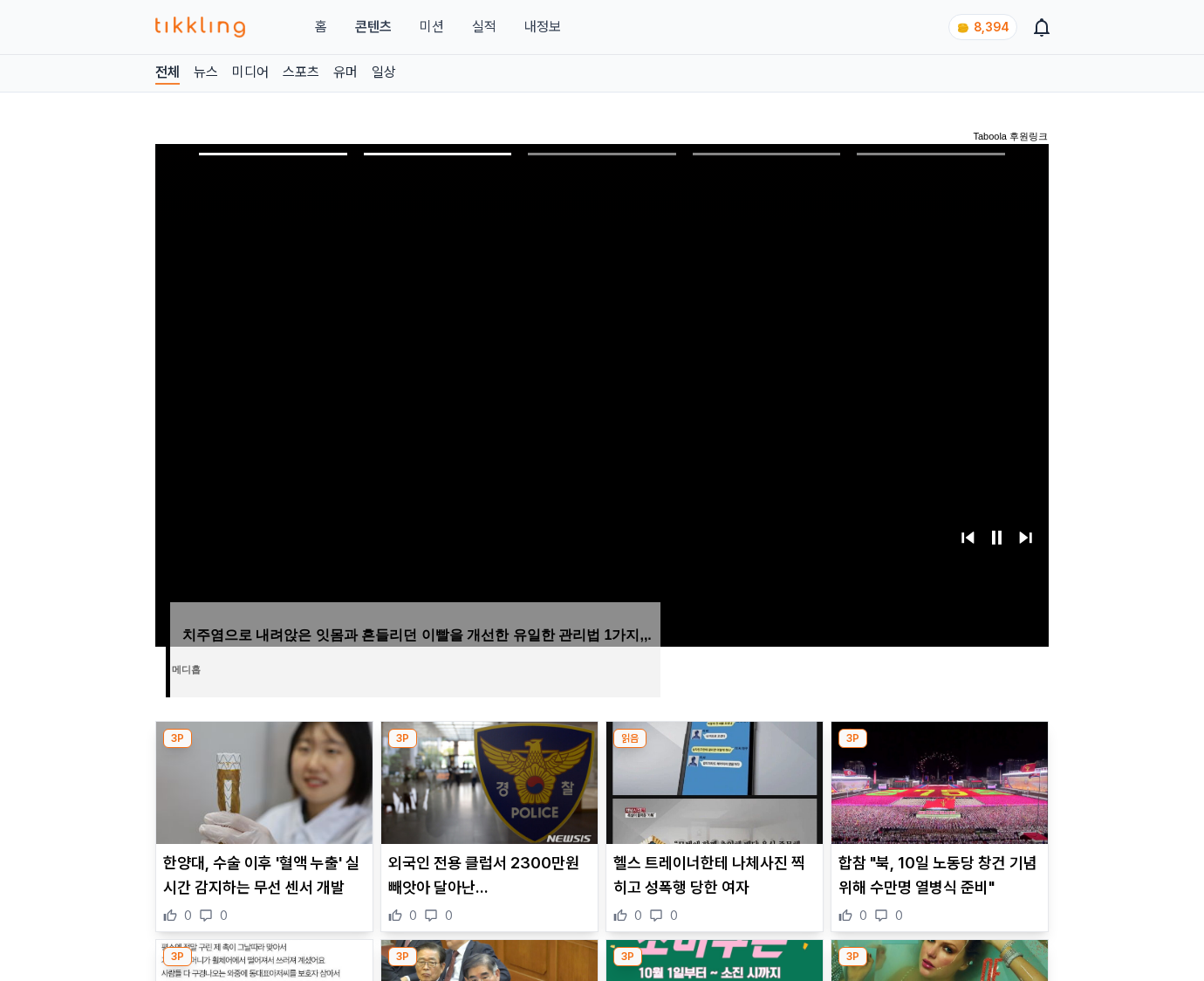
click at [938, 780] on img at bounding box center [939, 782] width 216 height 122
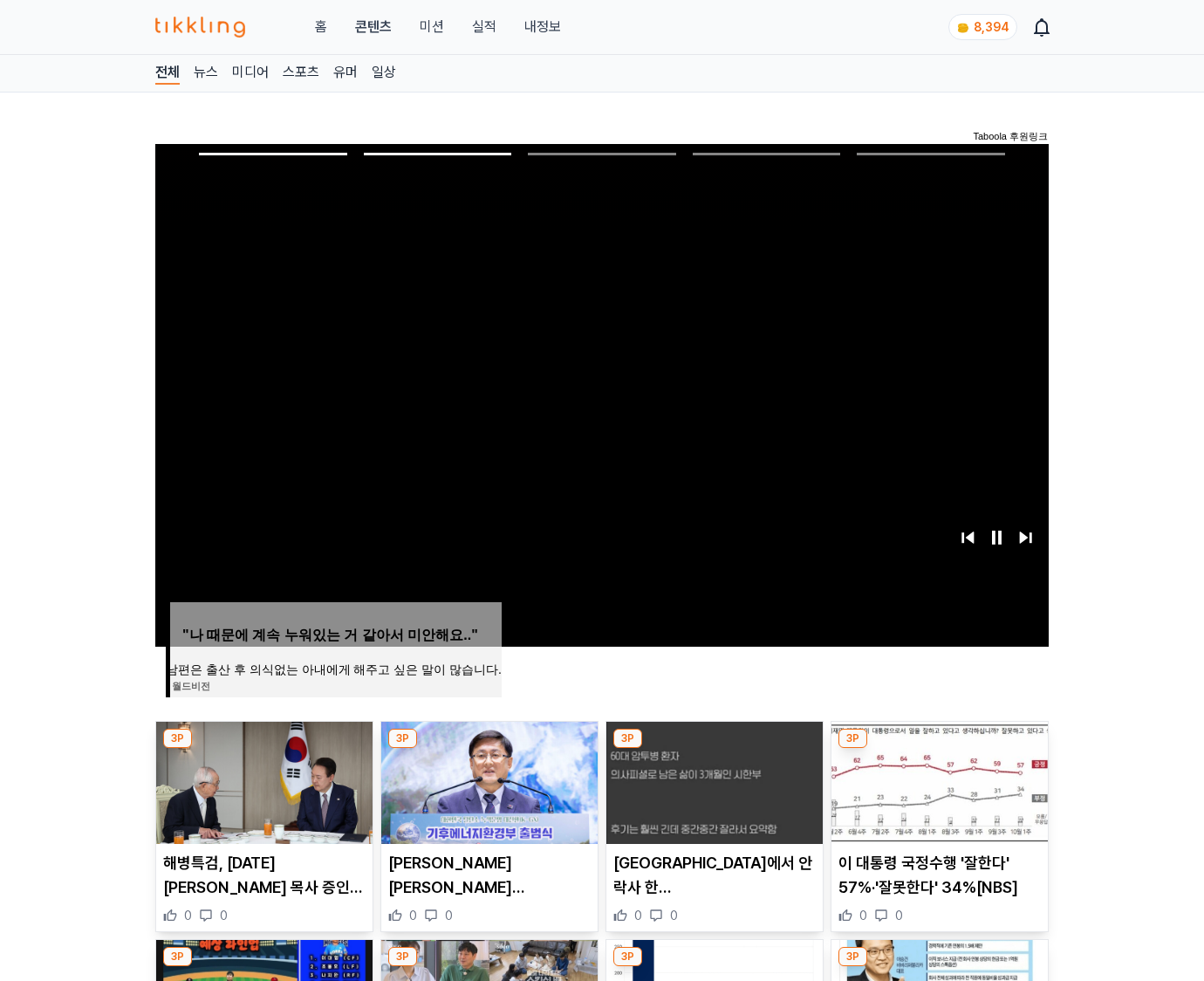
click at [938, 780] on img at bounding box center [939, 782] width 216 height 122
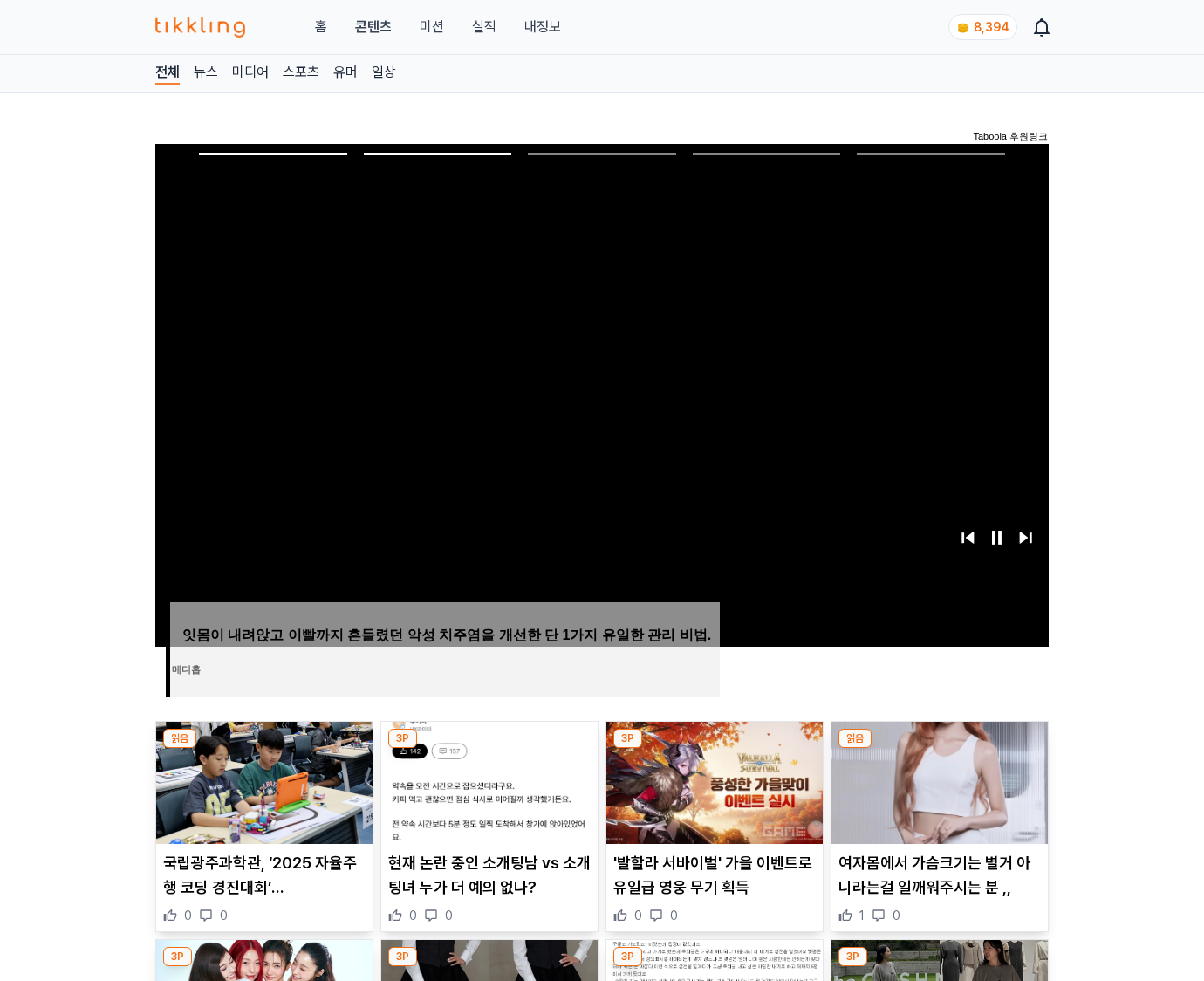
click at [938, 780] on img at bounding box center [939, 782] width 216 height 122
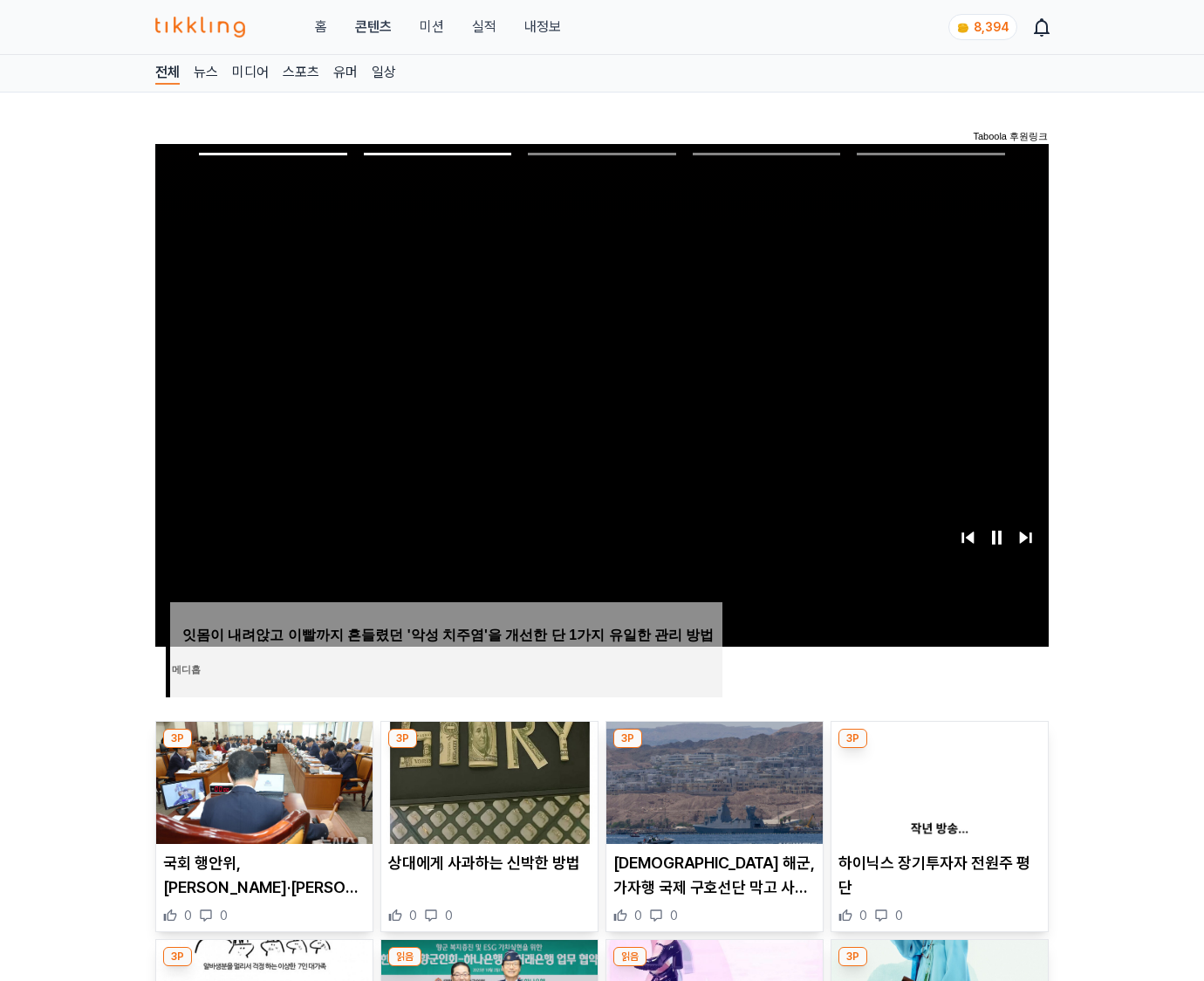
click at [938, 780] on img at bounding box center [939, 782] width 216 height 122
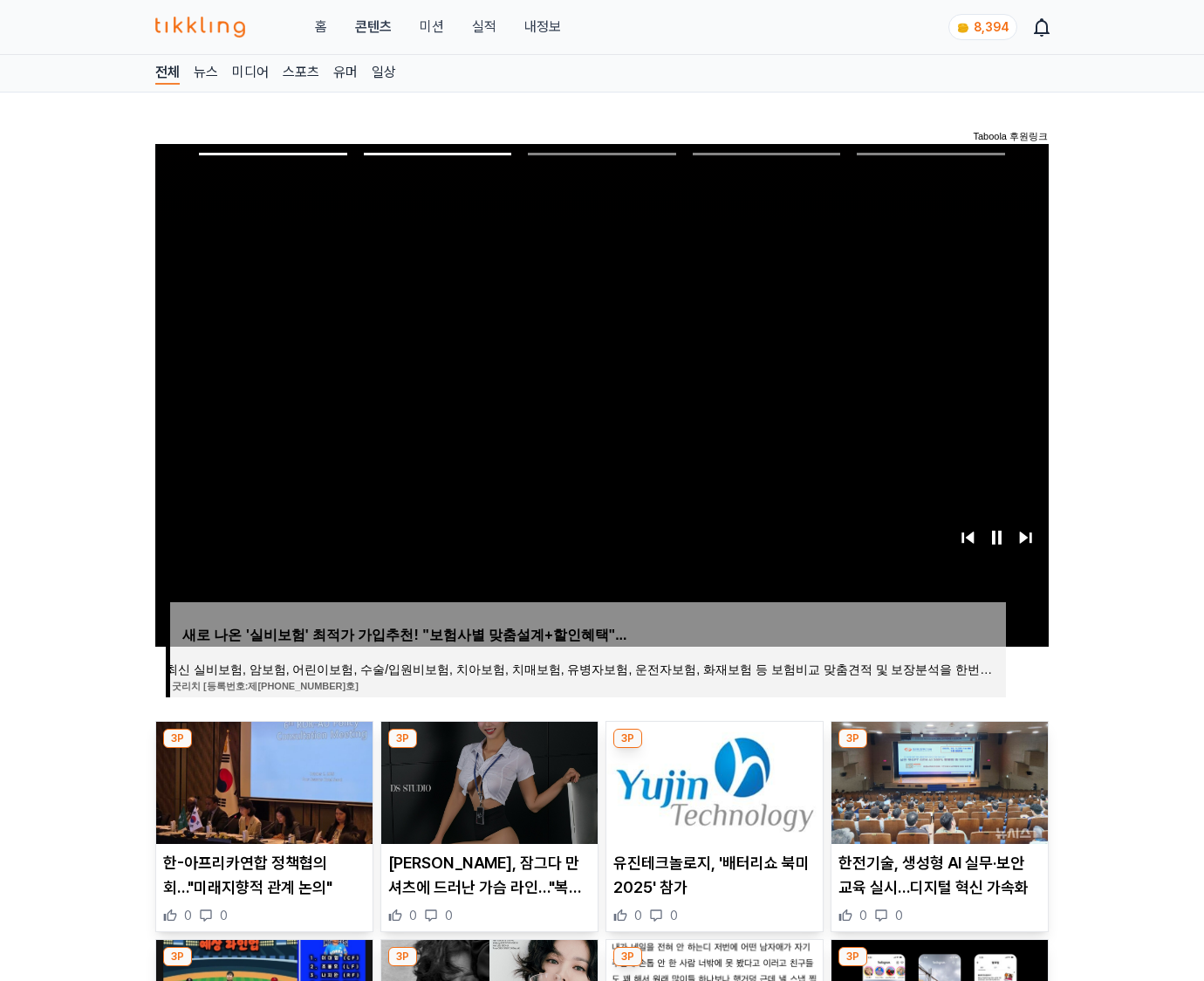
click at [938, 780] on img at bounding box center [939, 782] width 216 height 122
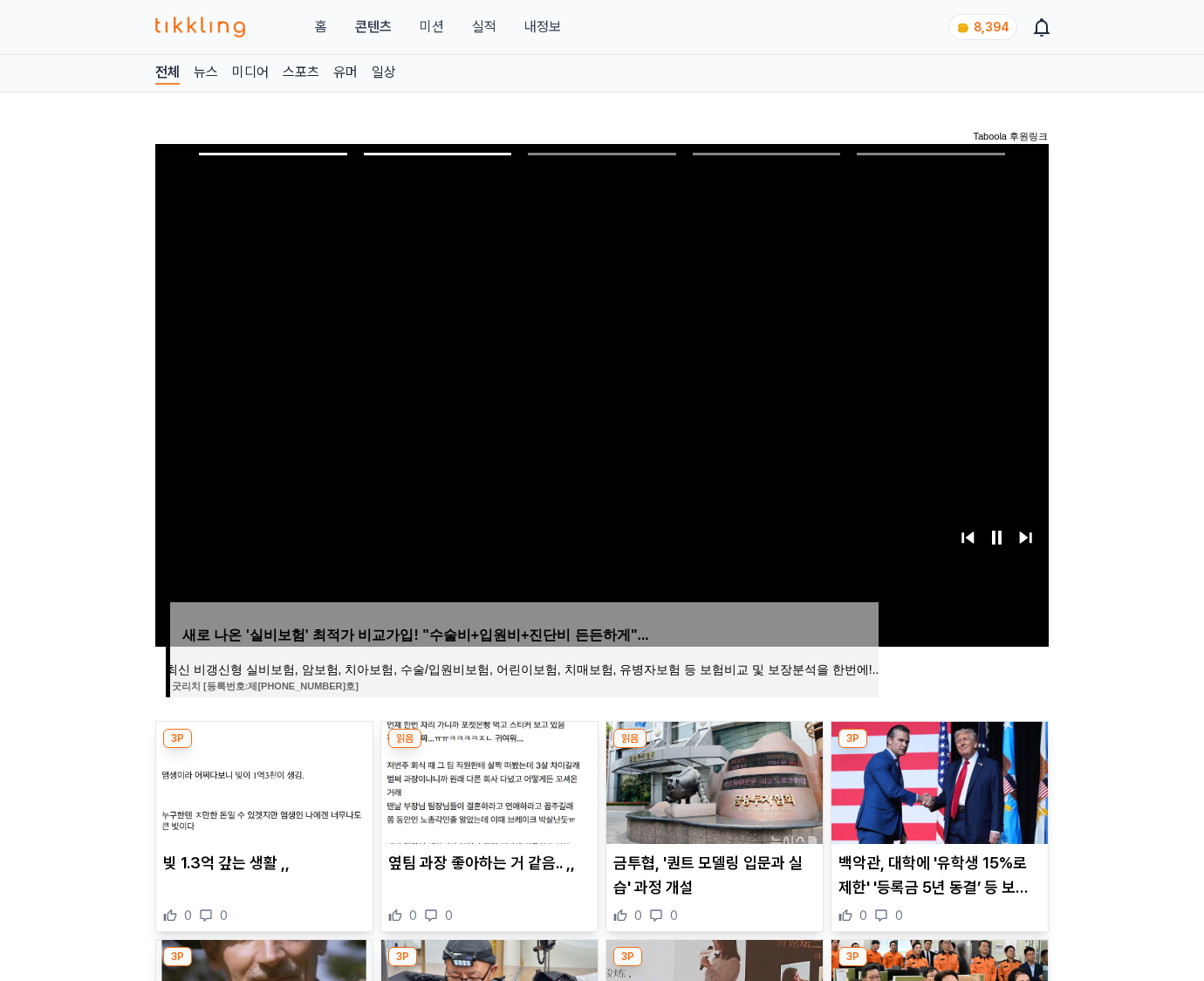
click at [938, 780] on img at bounding box center [939, 782] width 216 height 122
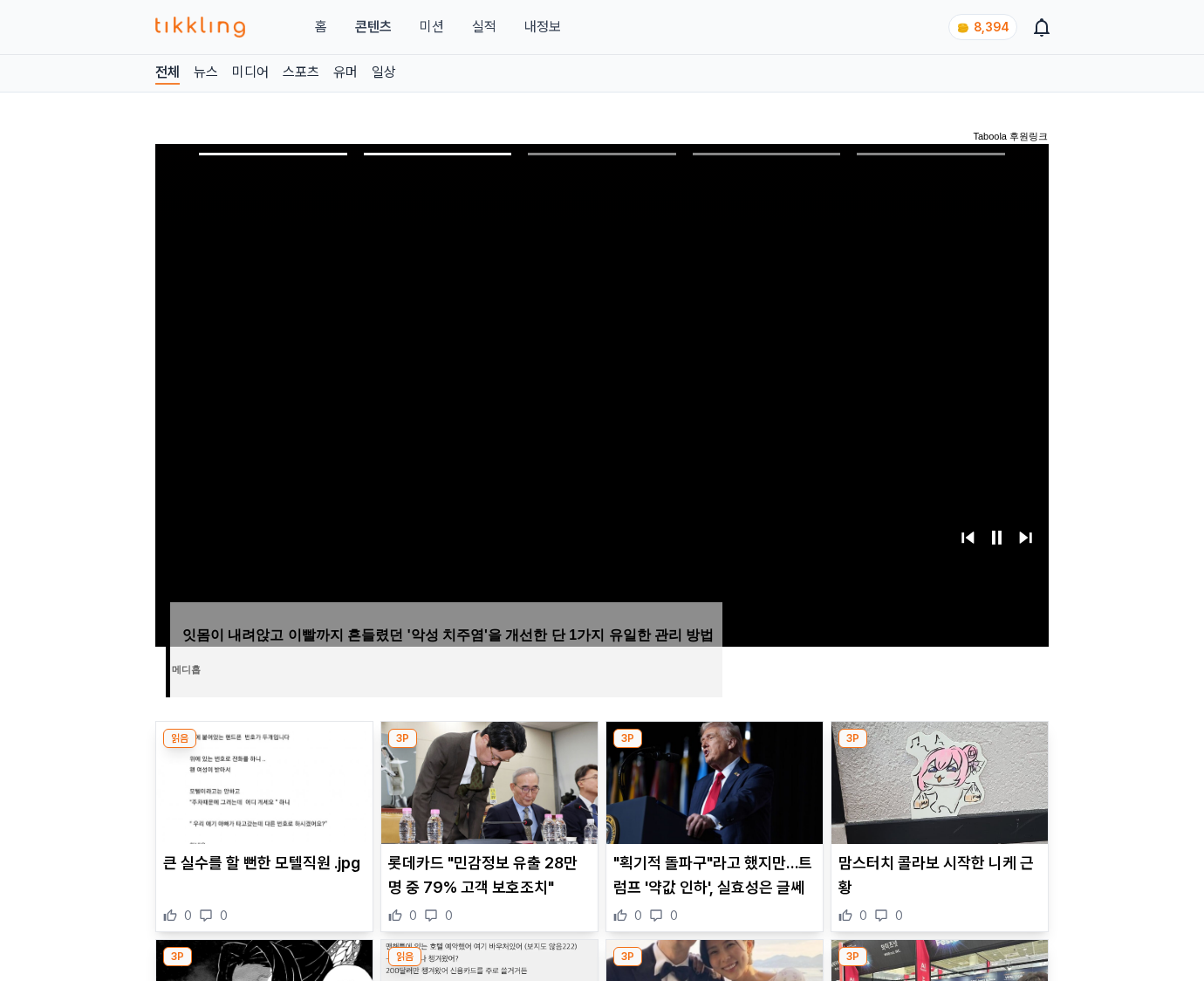
click at [938, 780] on img at bounding box center [939, 782] width 216 height 122
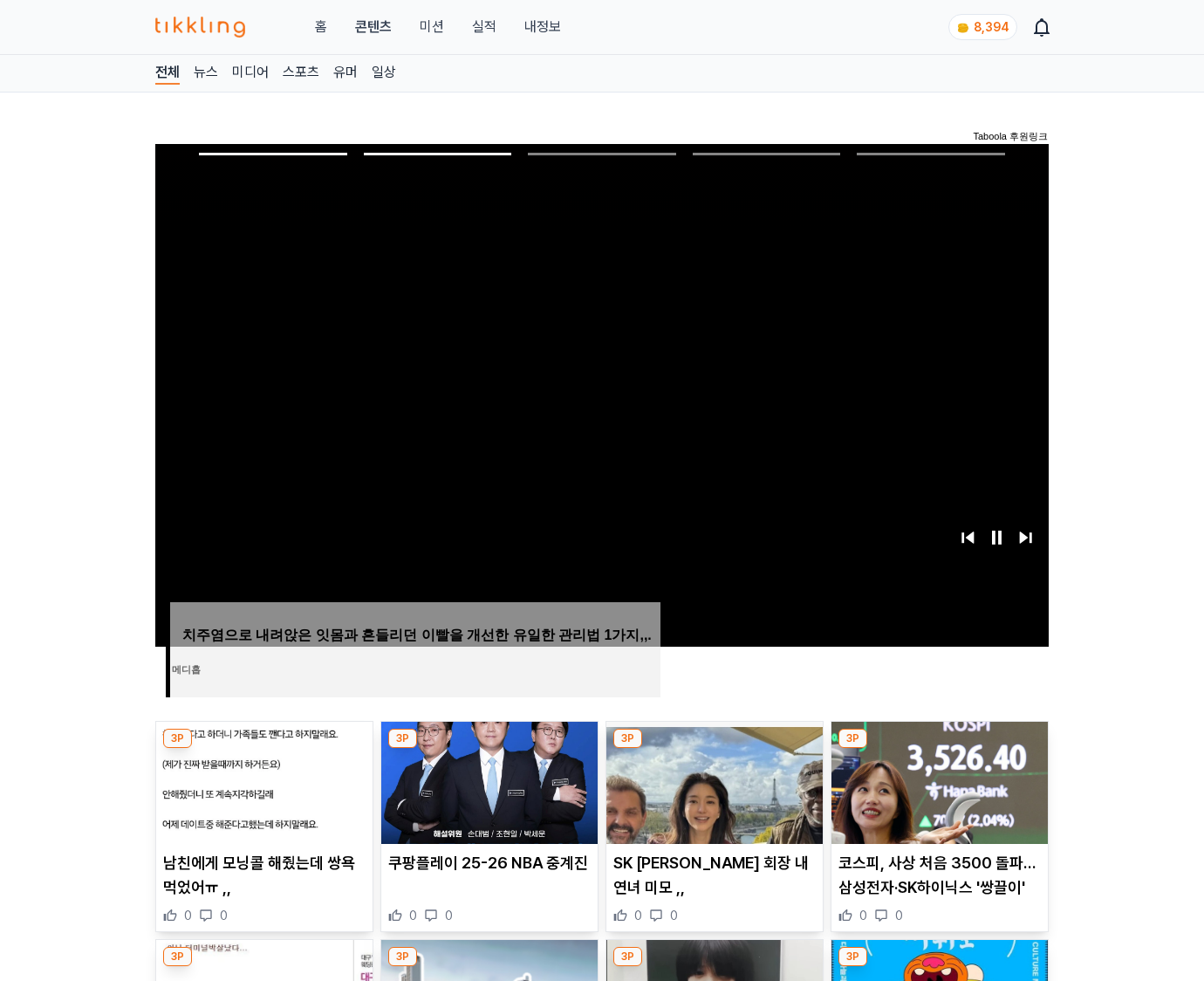
click at [938, 780] on img at bounding box center [939, 782] width 216 height 122
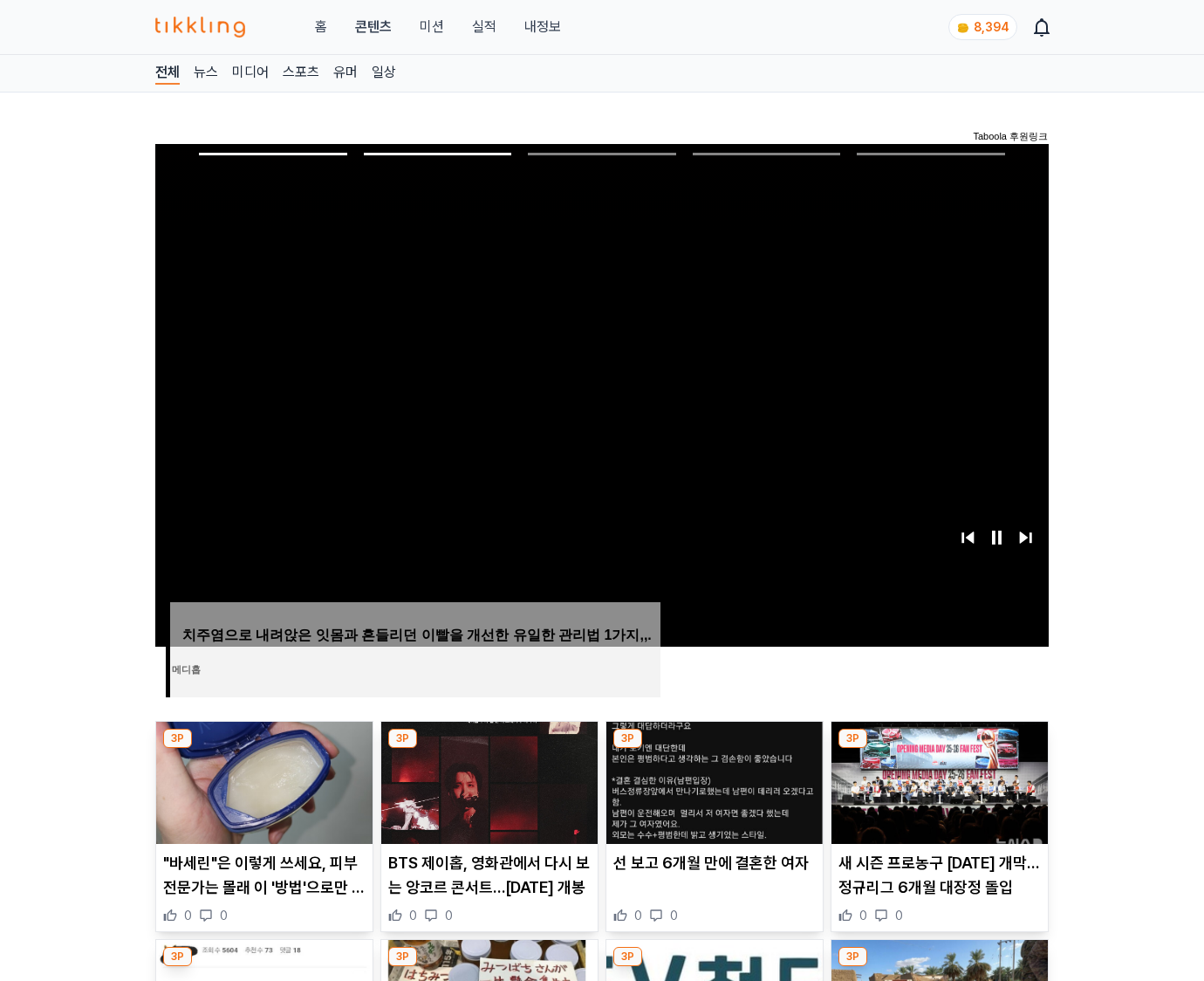
click at [938, 780] on img at bounding box center [939, 782] width 216 height 122
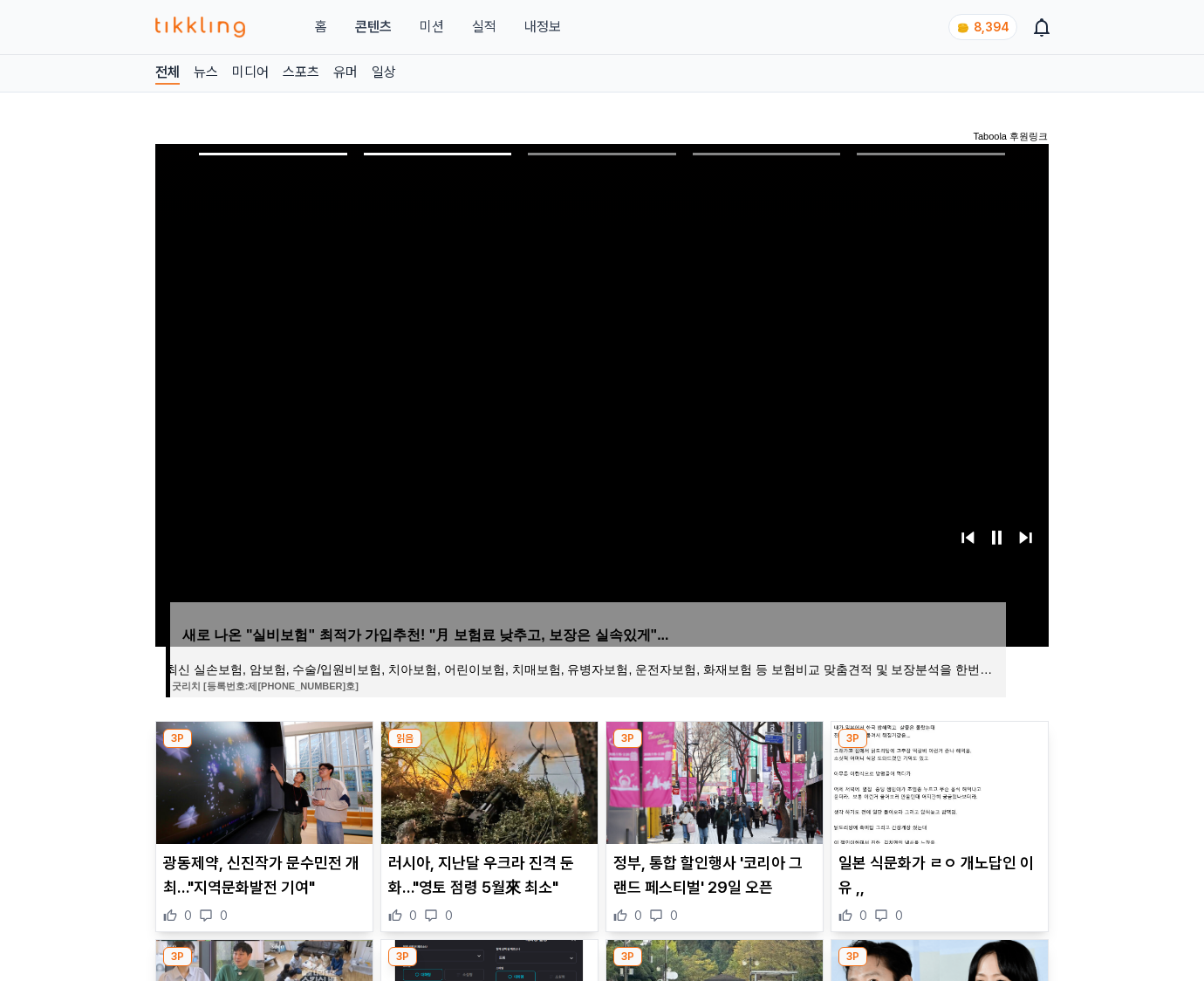
click at [938, 780] on img at bounding box center [939, 782] width 216 height 122
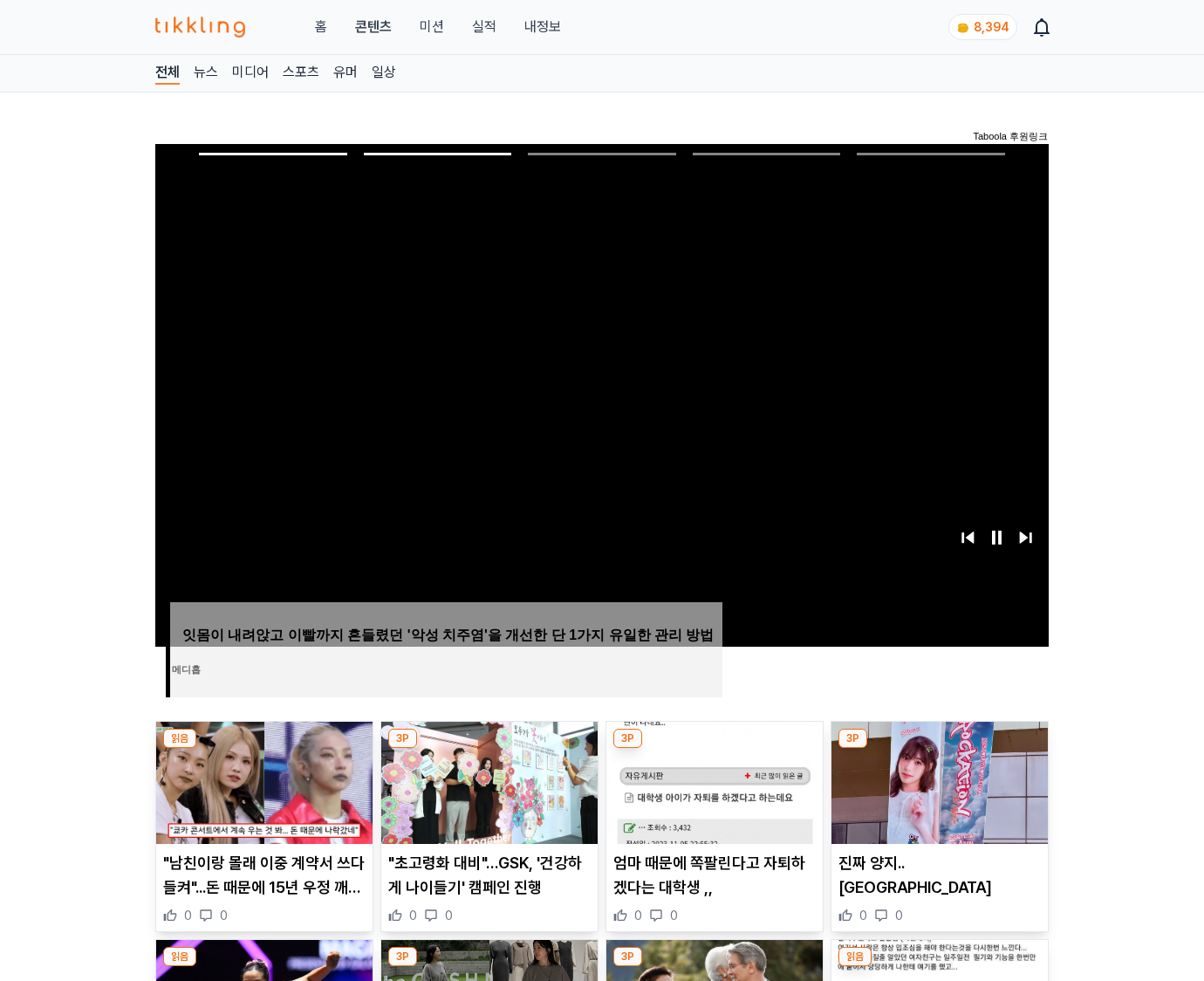
click at [938, 780] on img at bounding box center [939, 782] width 216 height 122
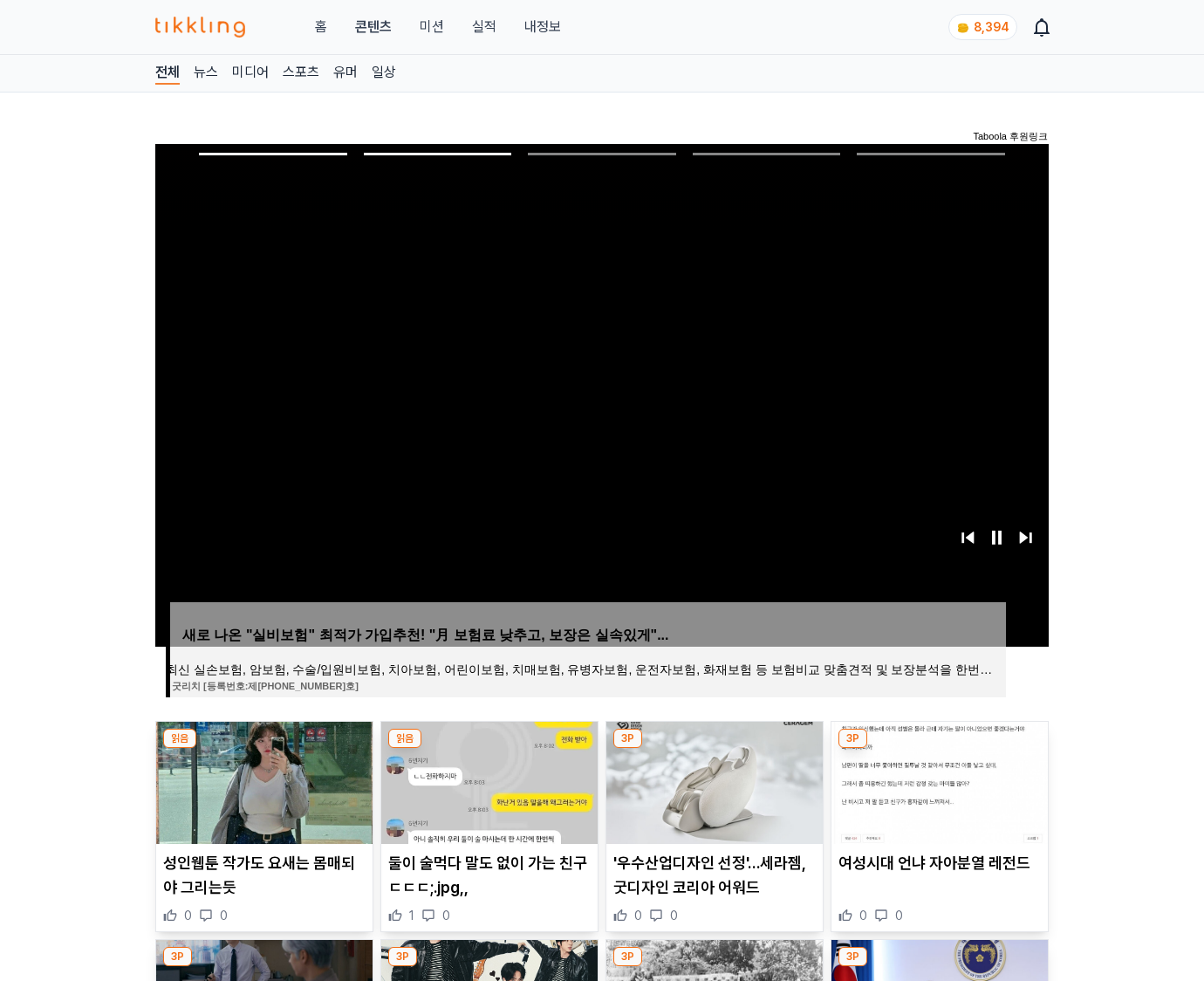
click at [938, 780] on img at bounding box center [939, 782] width 216 height 122
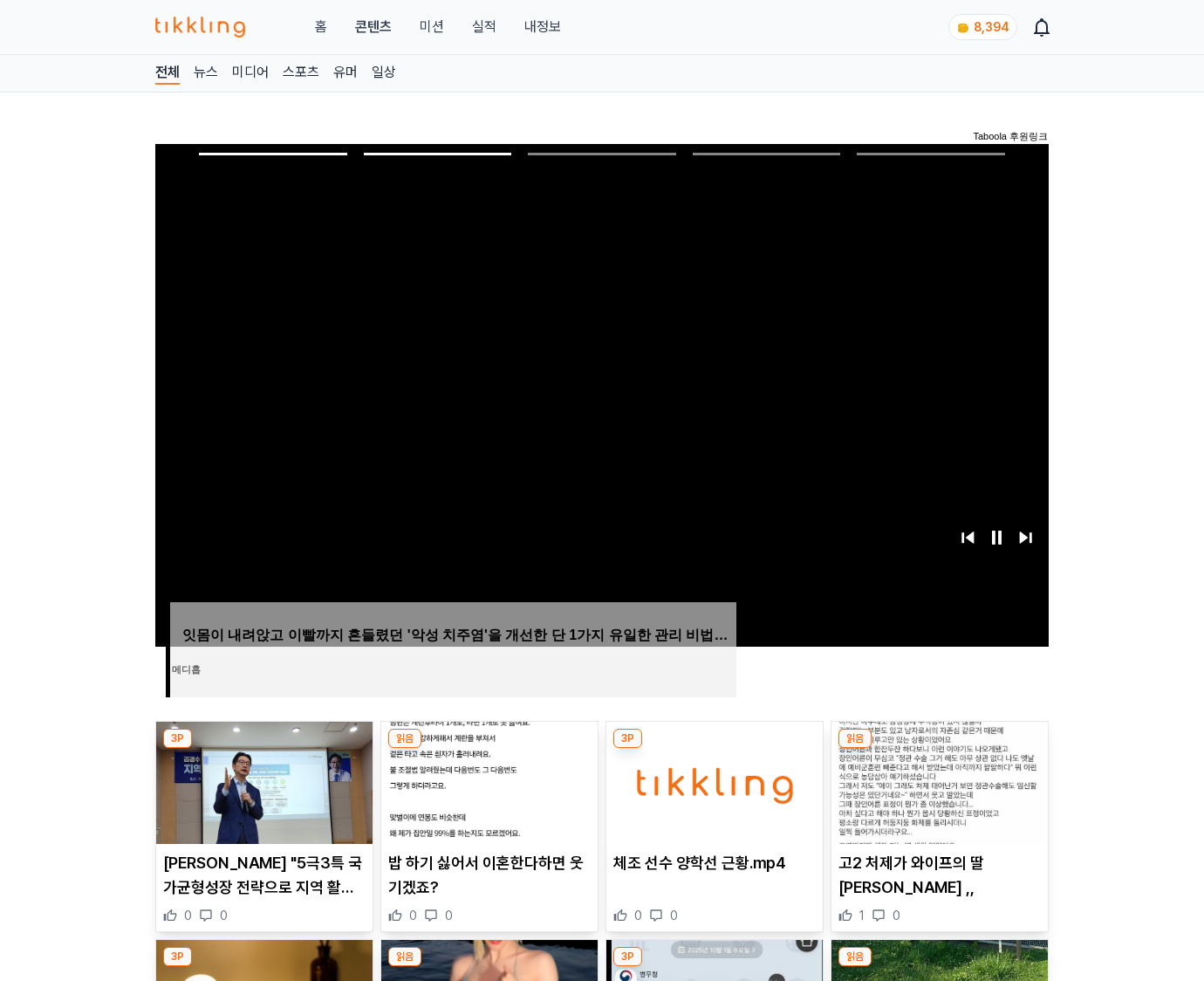
click at [938, 780] on img at bounding box center [939, 782] width 216 height 122
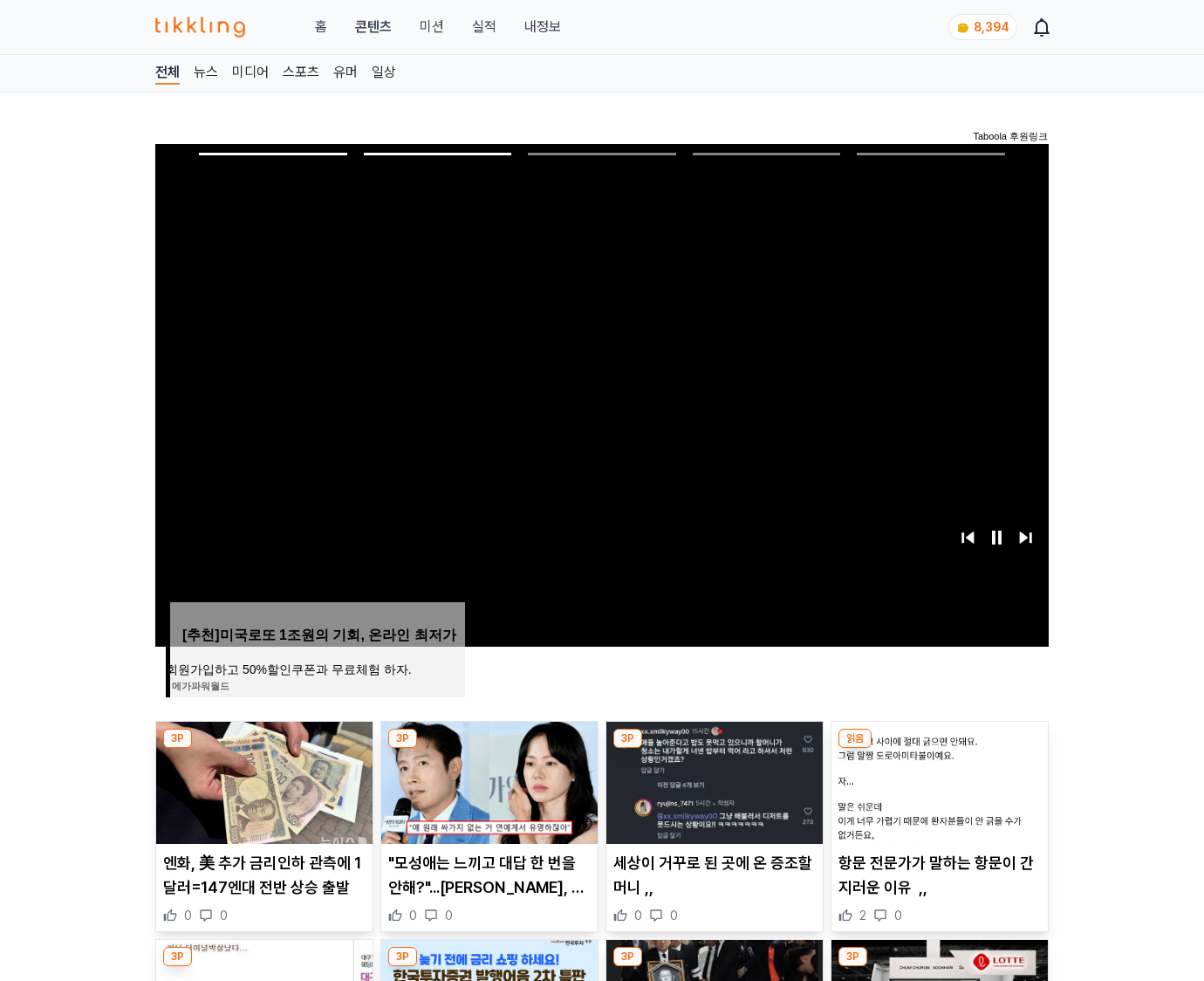
click at [938, 780] on img at bounding box center [939, 782] width 216 height 122
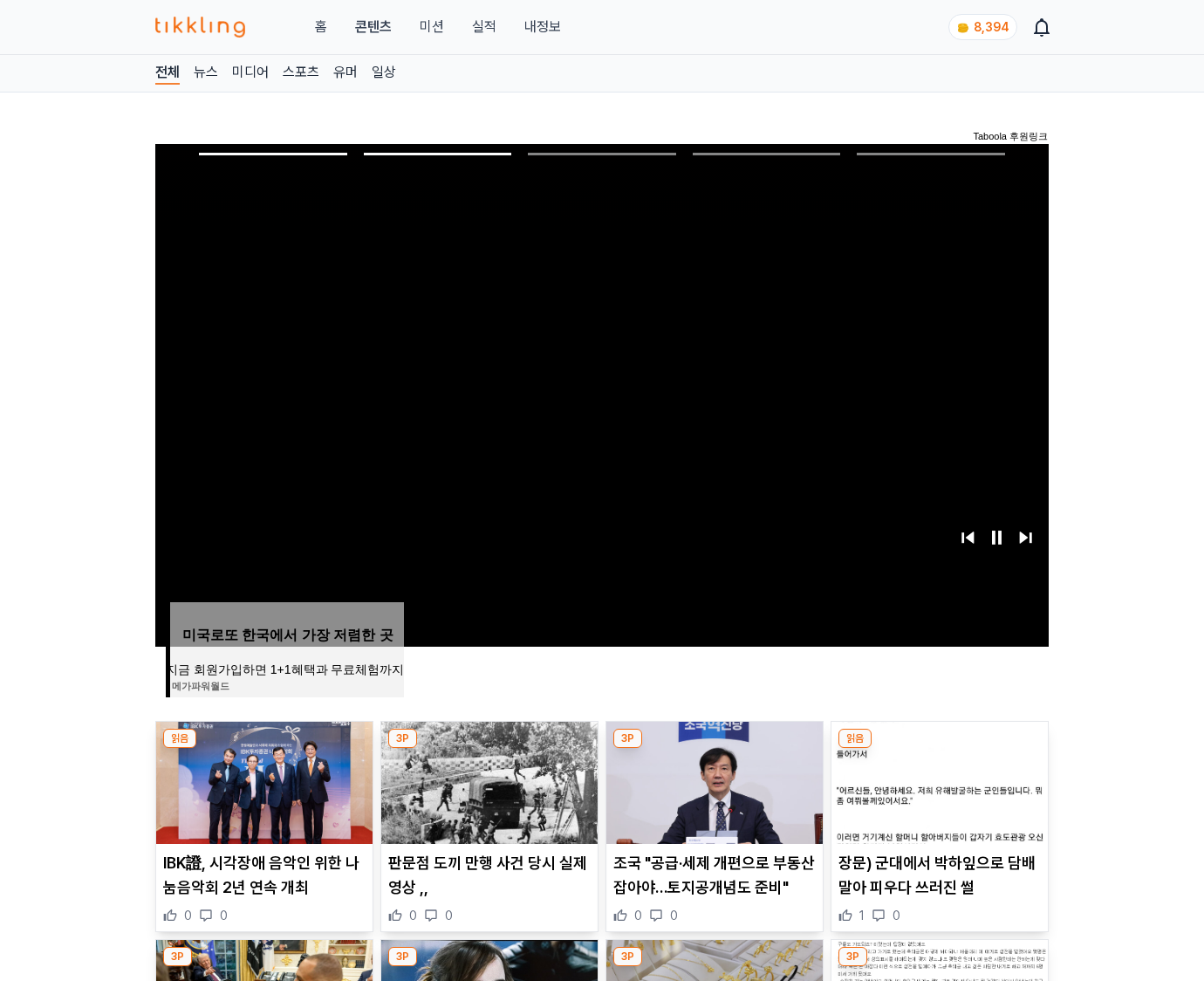
click at [938, 780] on img at bounding box center [939, 782] width 216 height 122
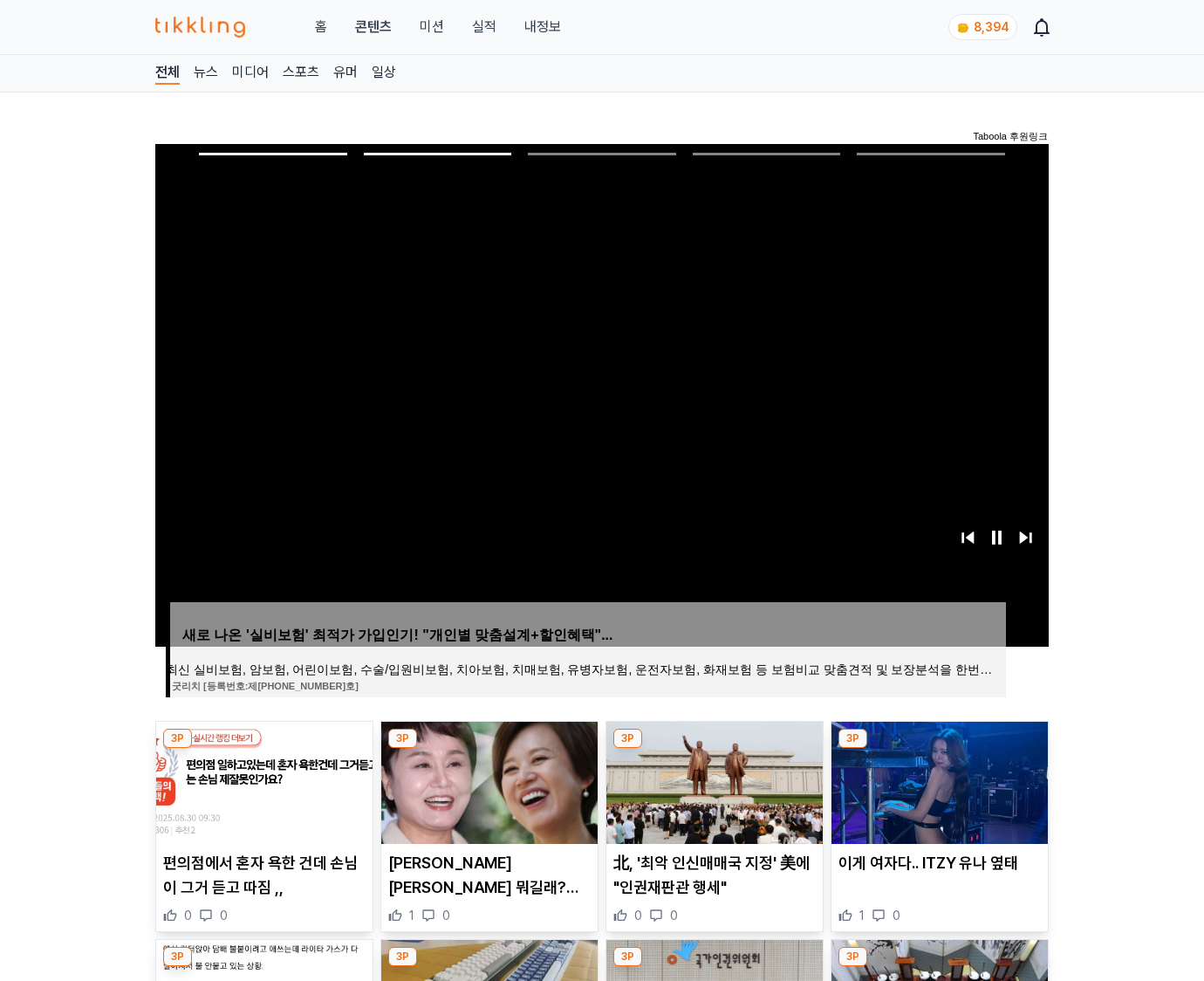
click at [938, 780] on img at bounding box center [939, 782] width 216 height 122
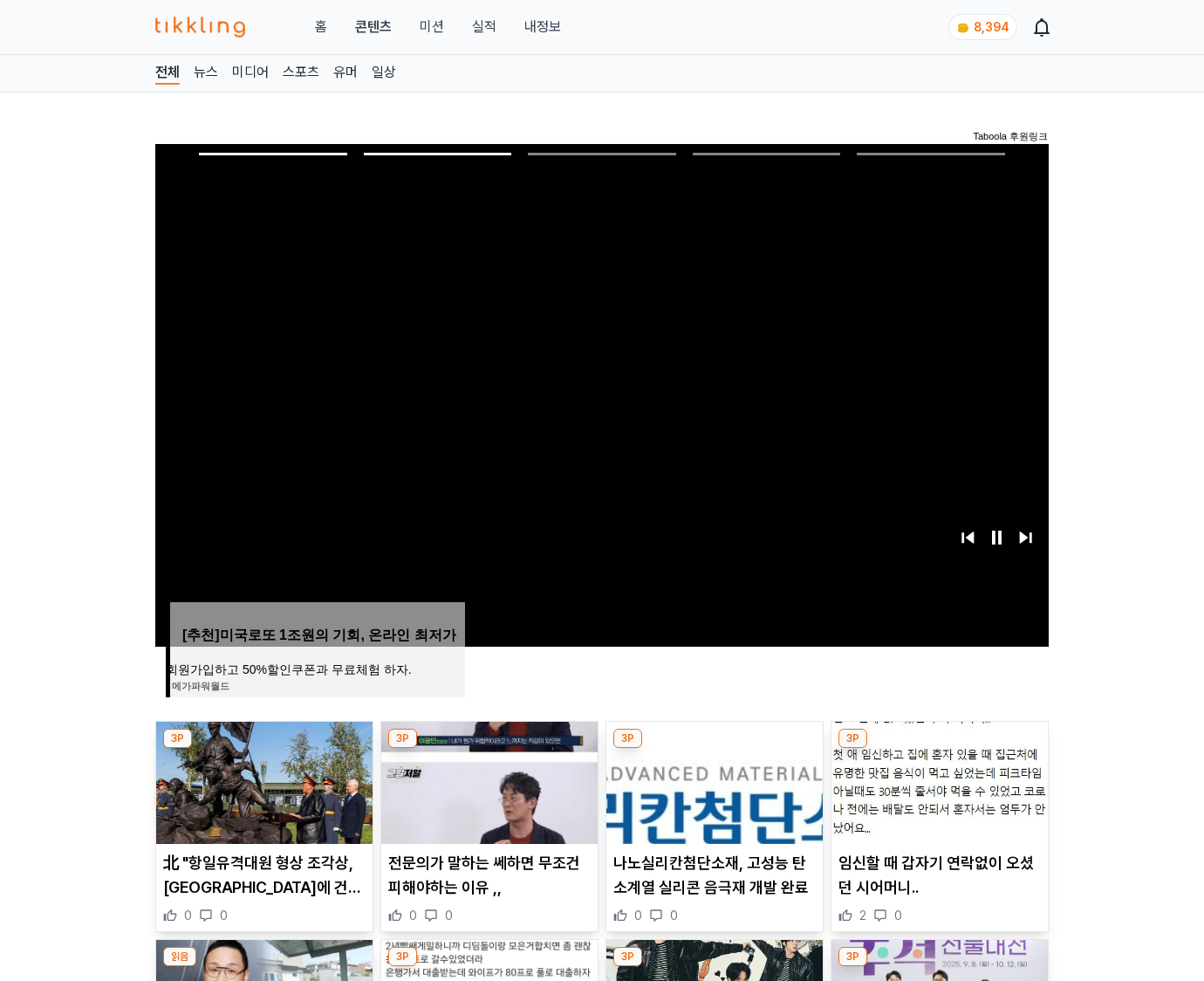
click at [938, 780] on img at bounding box center [939, 782] width 216 height 122
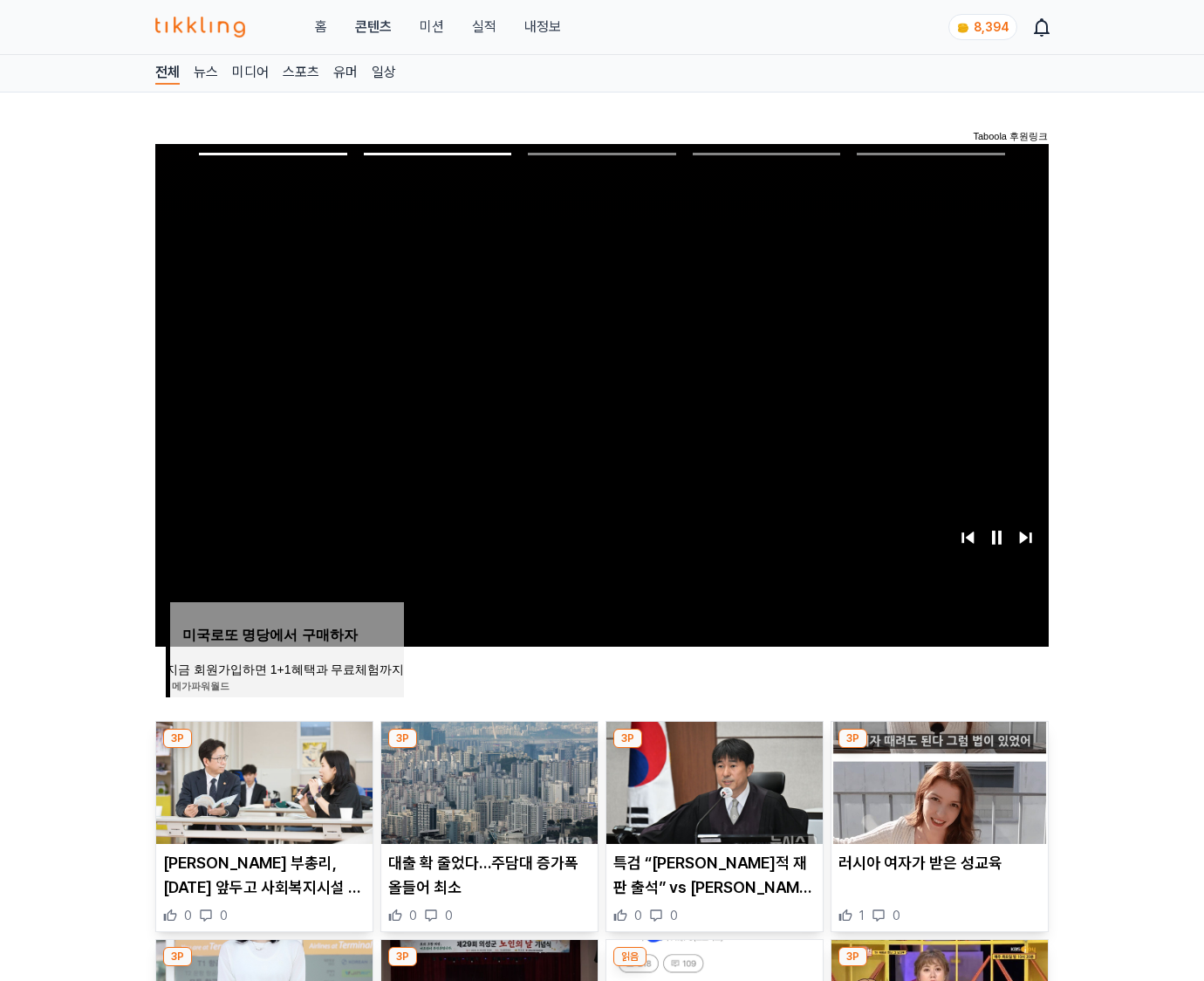
click at [938, 780] on img at bounding box center [939, 782] width 216 height 122
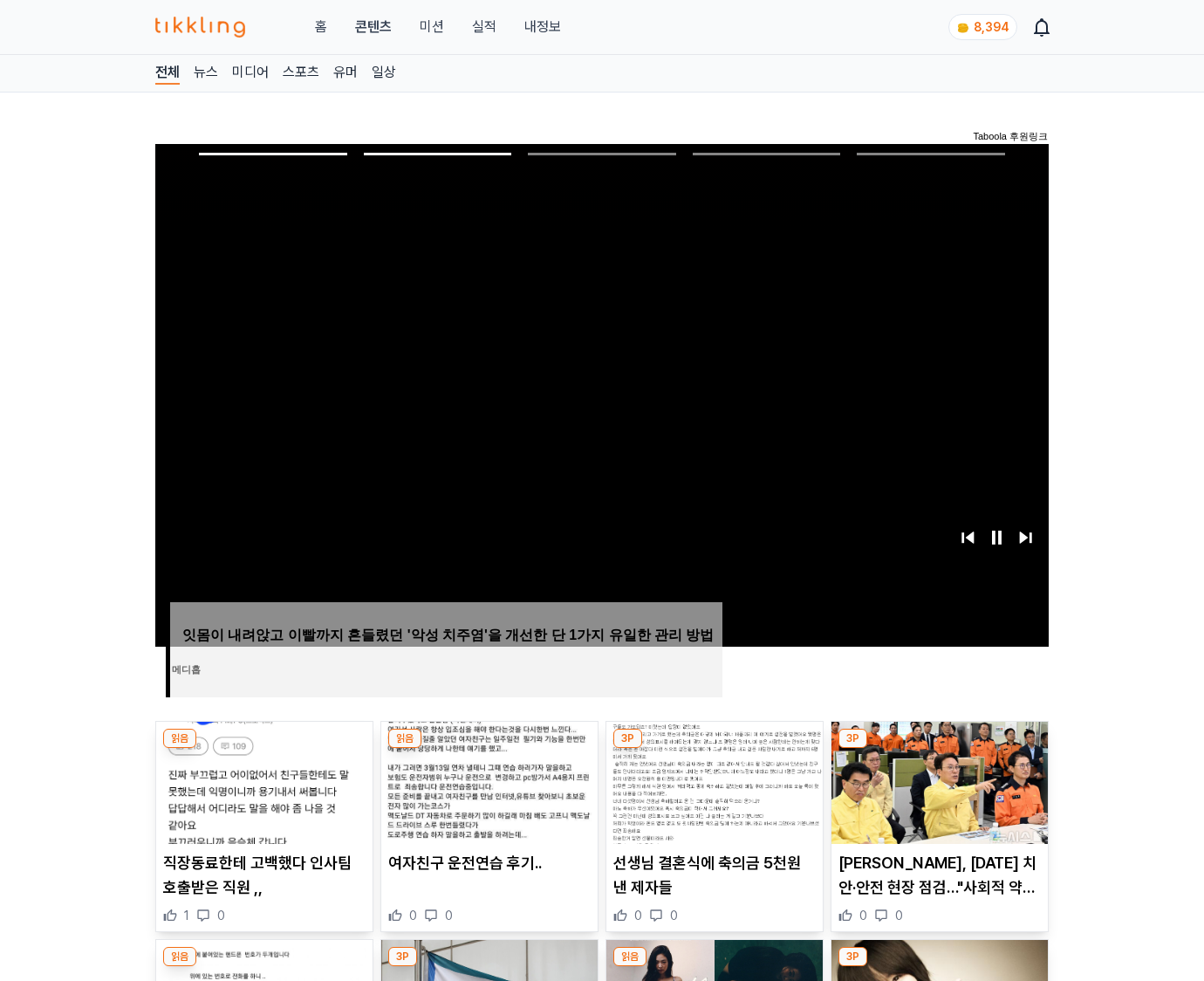
click at [938, 780] on img at bounding box center [939, 782] width 216 height 122
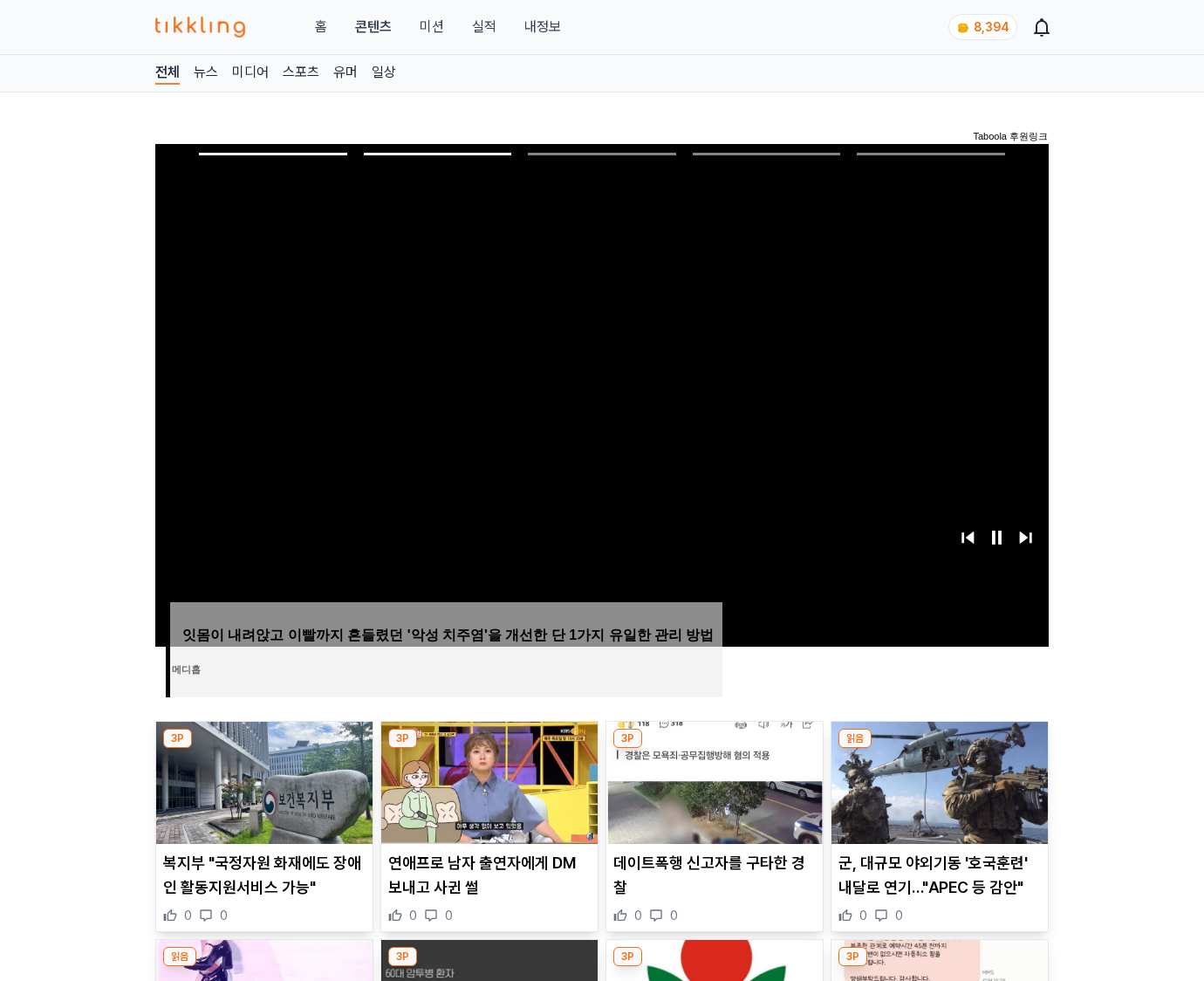
click at [938, 780] on img at bounding box center [939, 782] width 216 height 122
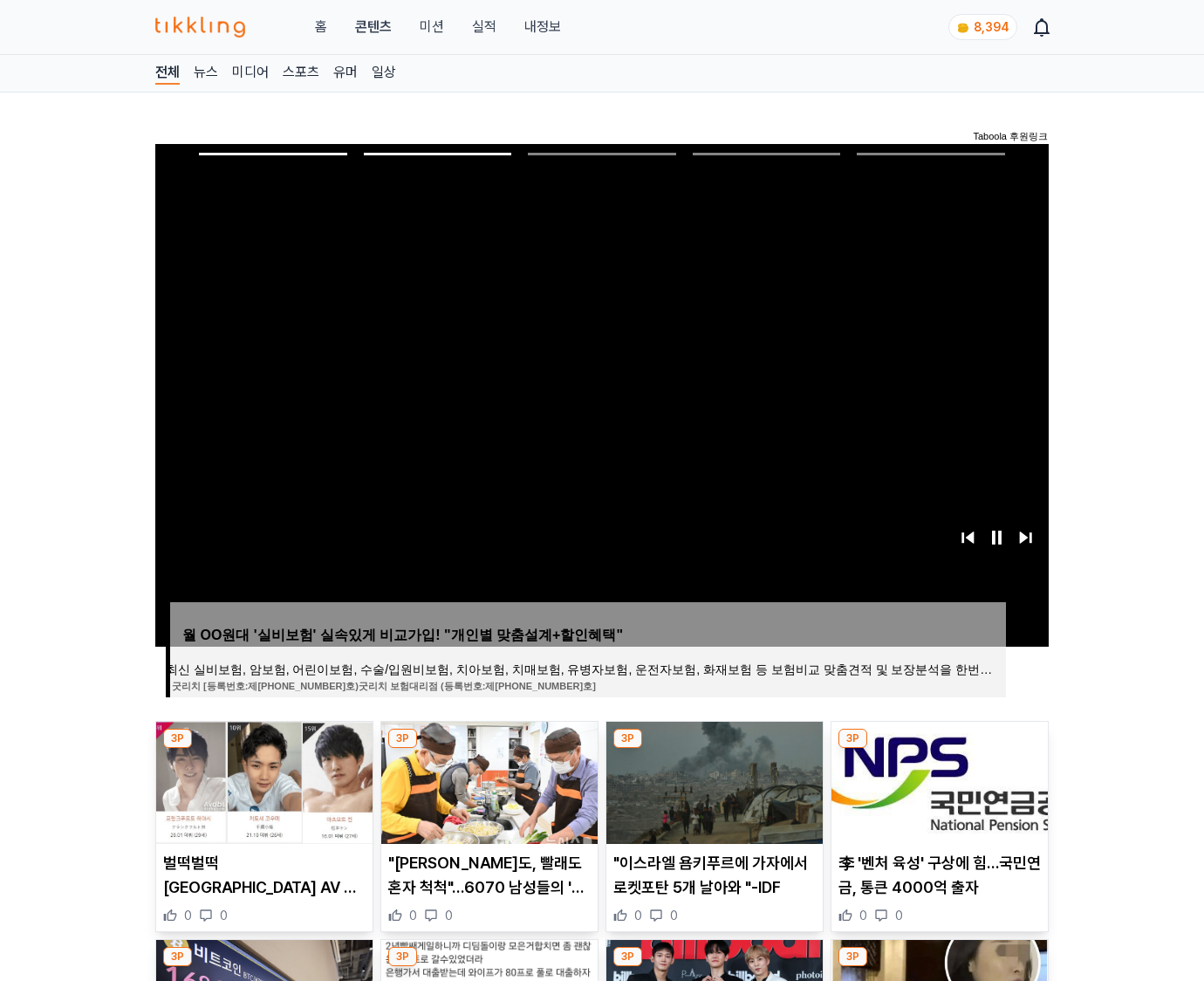
click at [938, 780] on img at bounding box center [939, 782] width 216 height 122
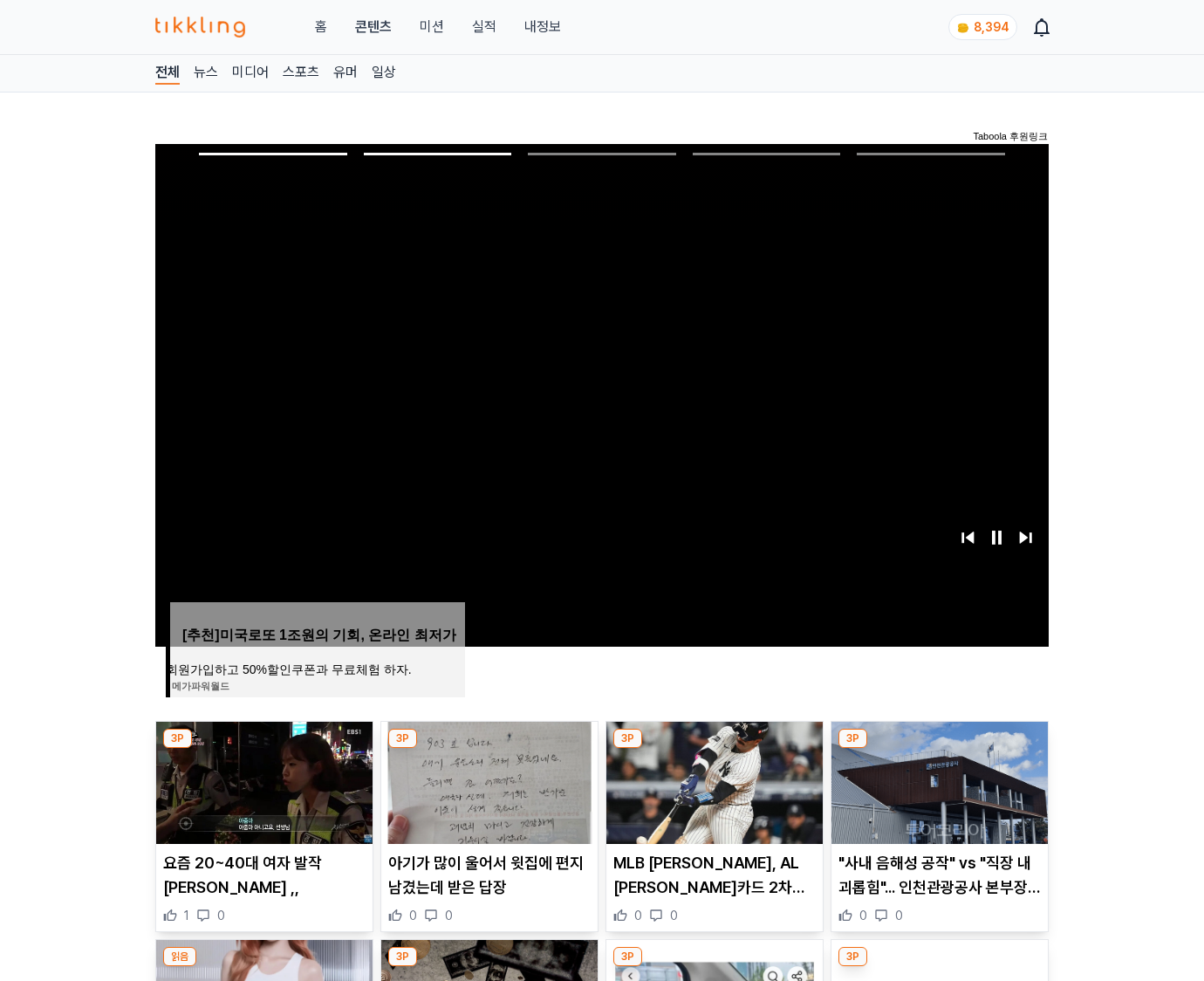
click at [938, 780] on img at bounding box center [939, 782] width 216 height 122
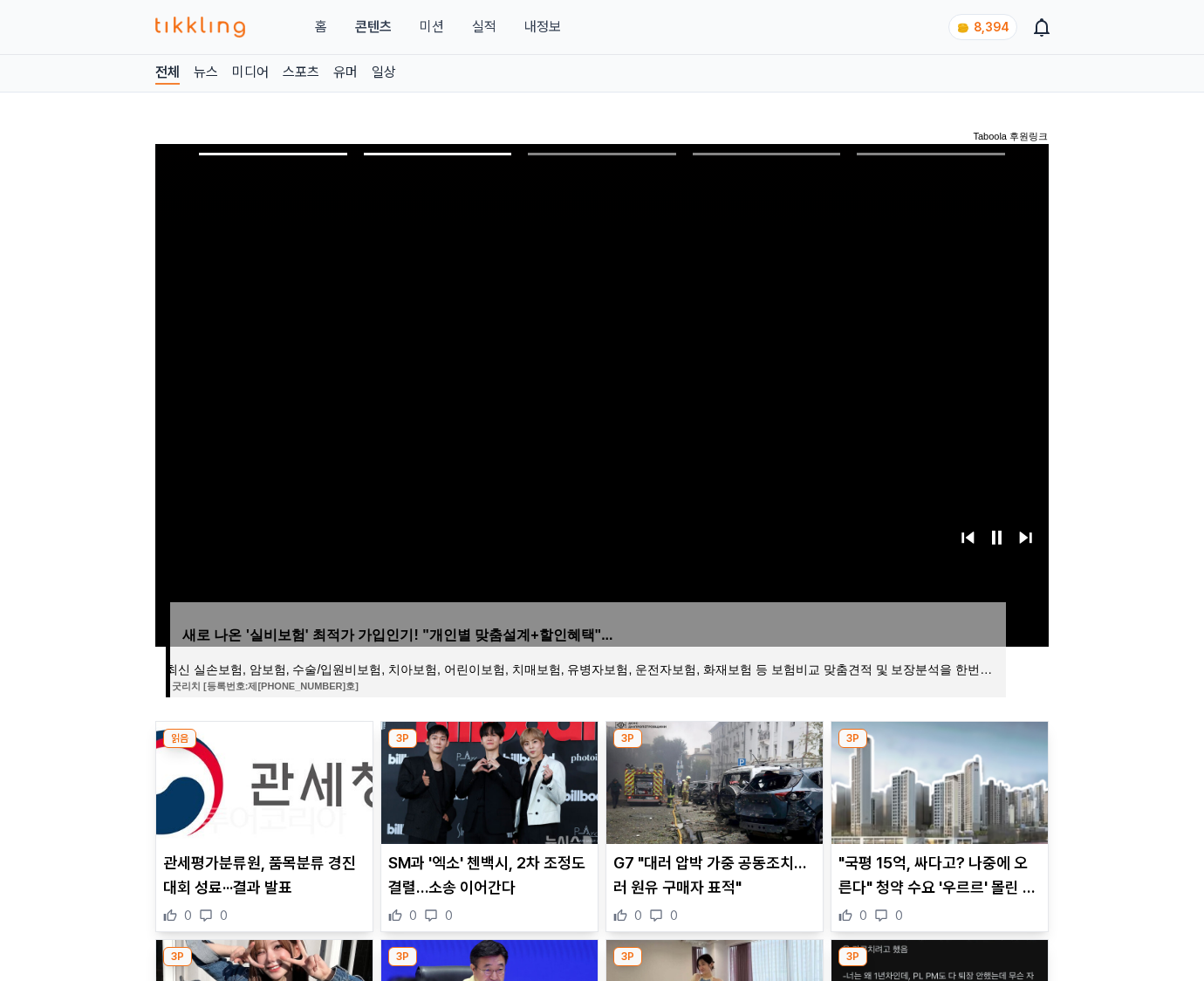
click at [938, 780] on img at bounding box center [939, 782] width 216 height 122
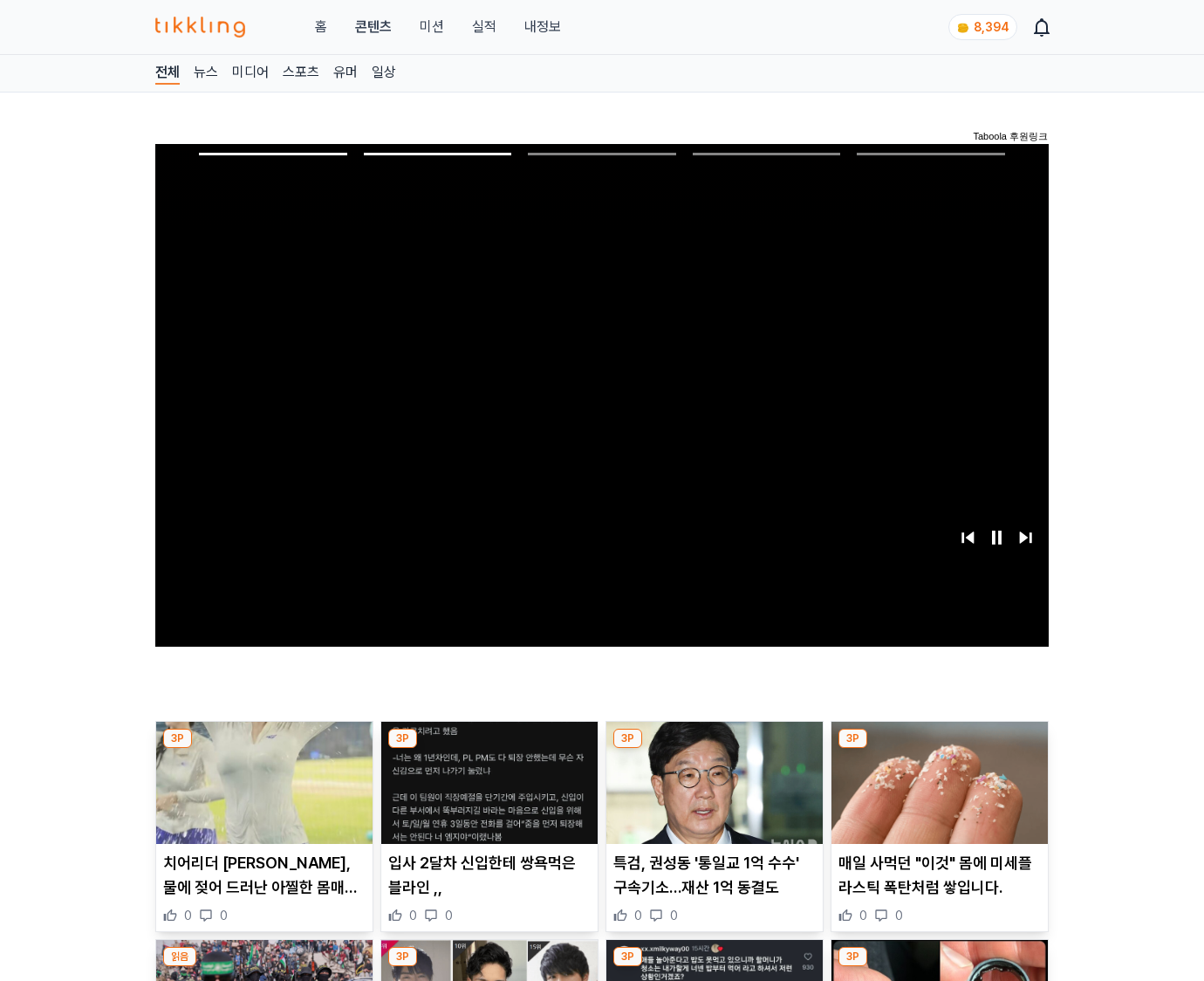
click at [938, 780] on img at bounding box center [939, 782] width 216 height 122
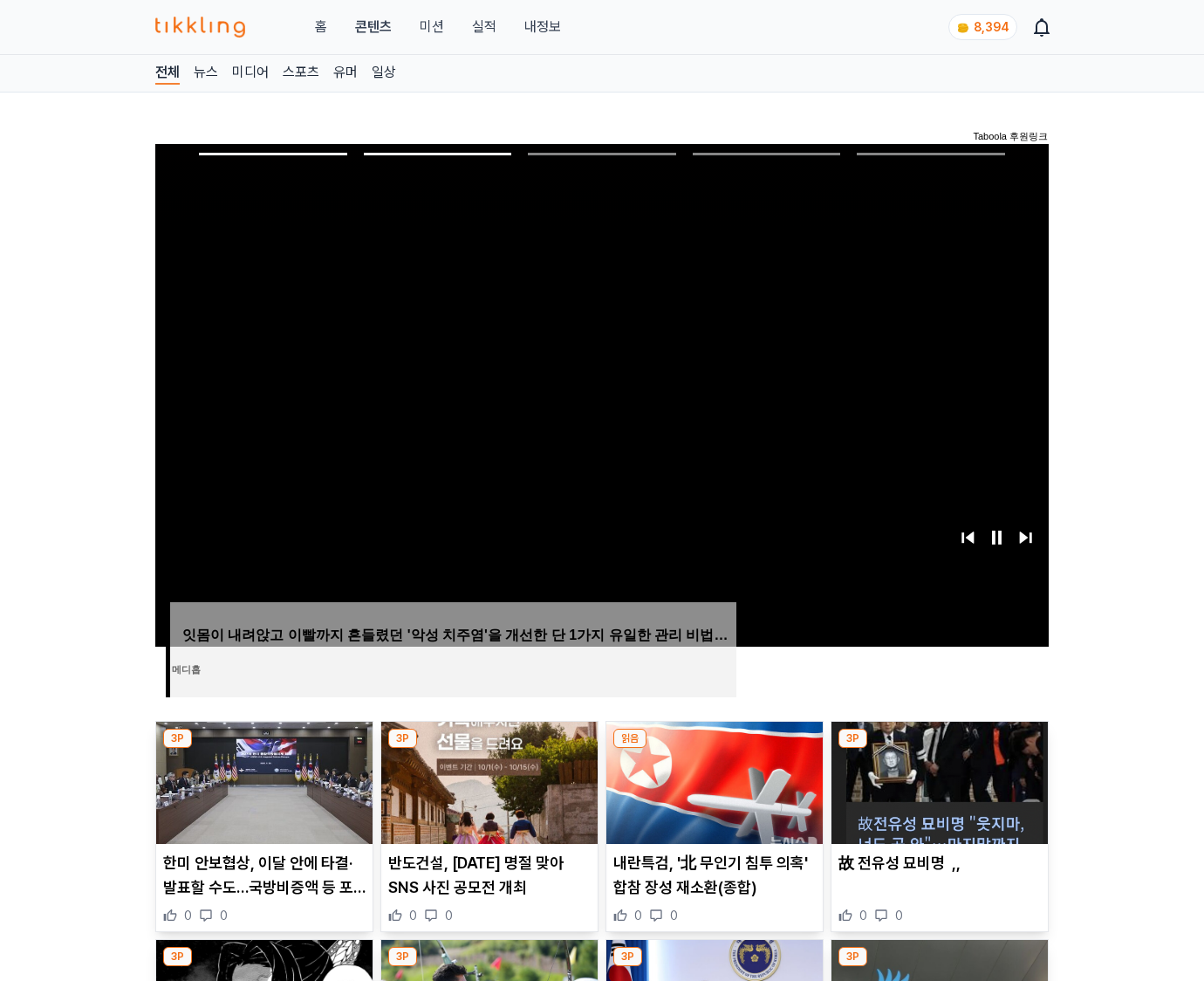
click at [938, 780] on img at bounding box center [939, 782] width 216 height 122
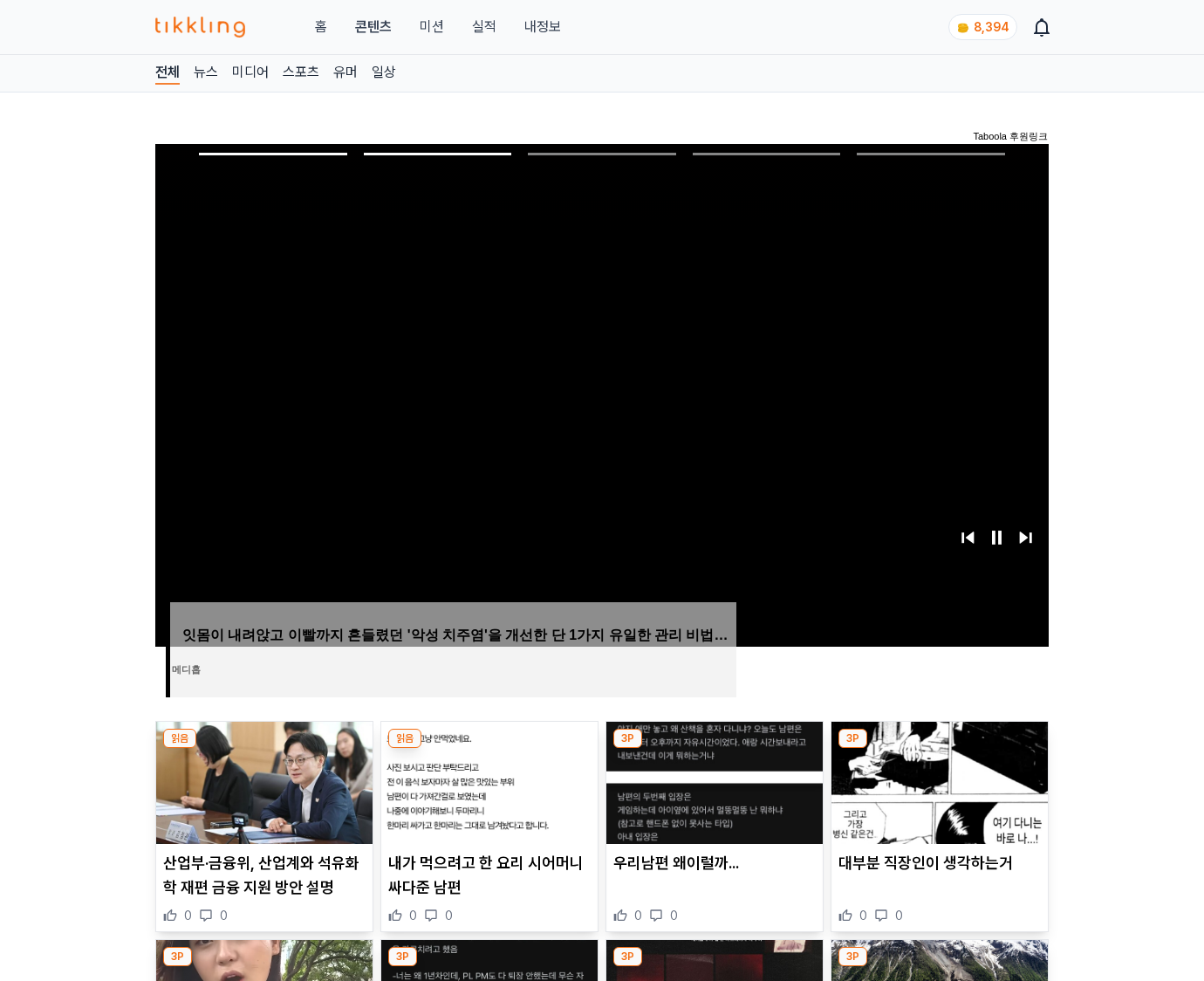
click at [938, 780] on img at bounding box center [939, 782] width 216 height 122
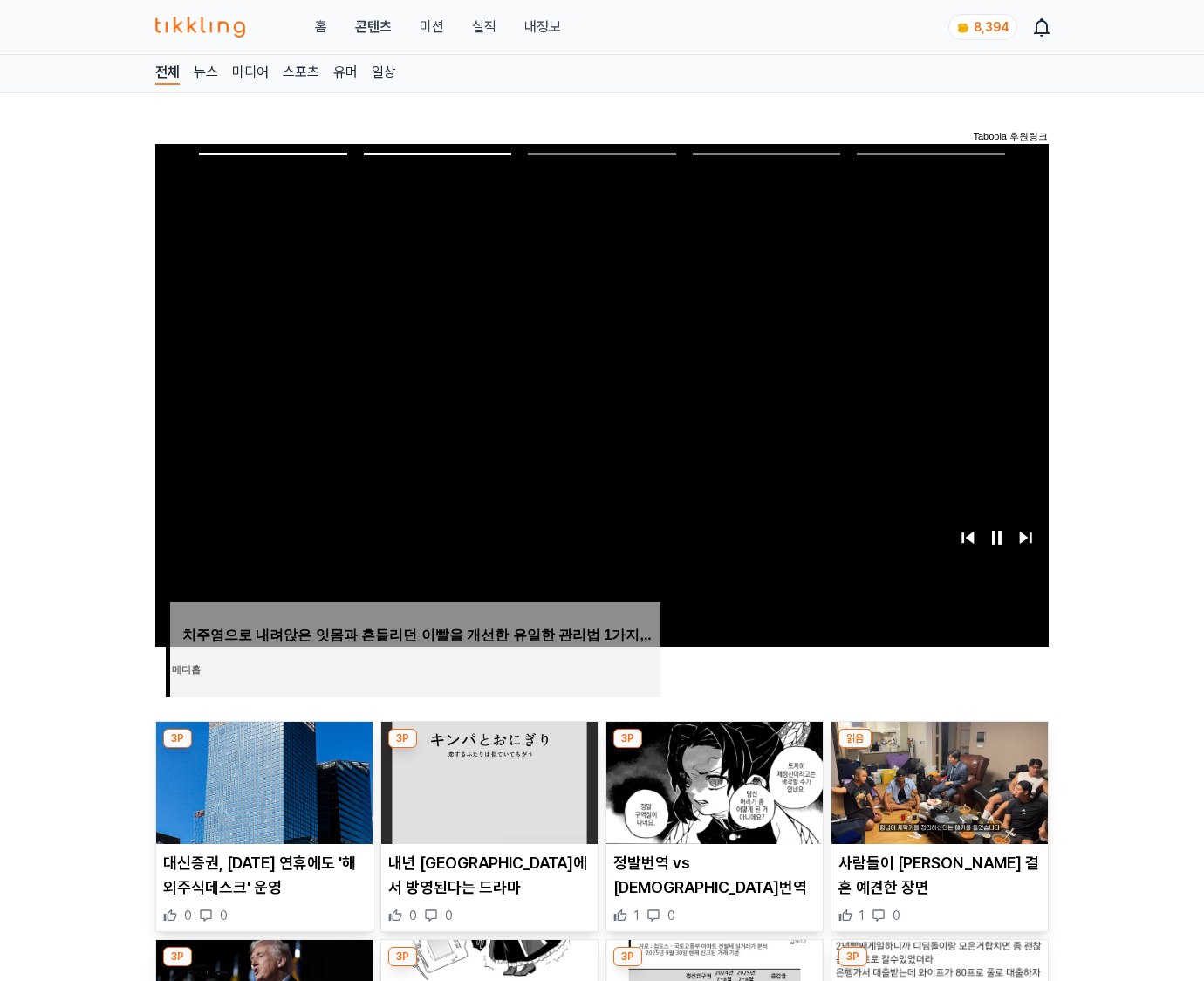
click at [938, 780] on img at bounding box center [939, 782] width 216 height 122
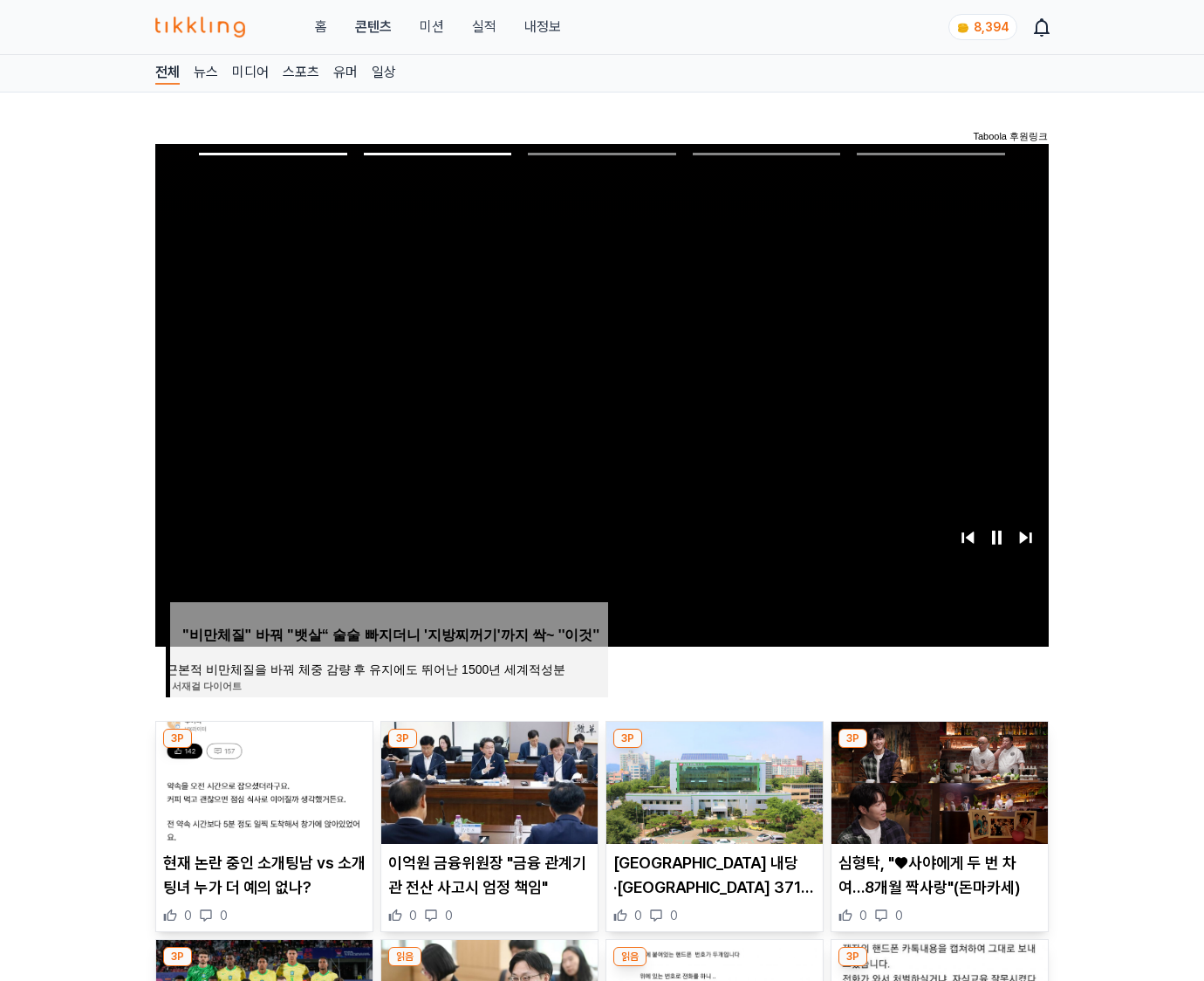
click at [938, 780] on img at bounding box center [939, 782] width 216 height 122
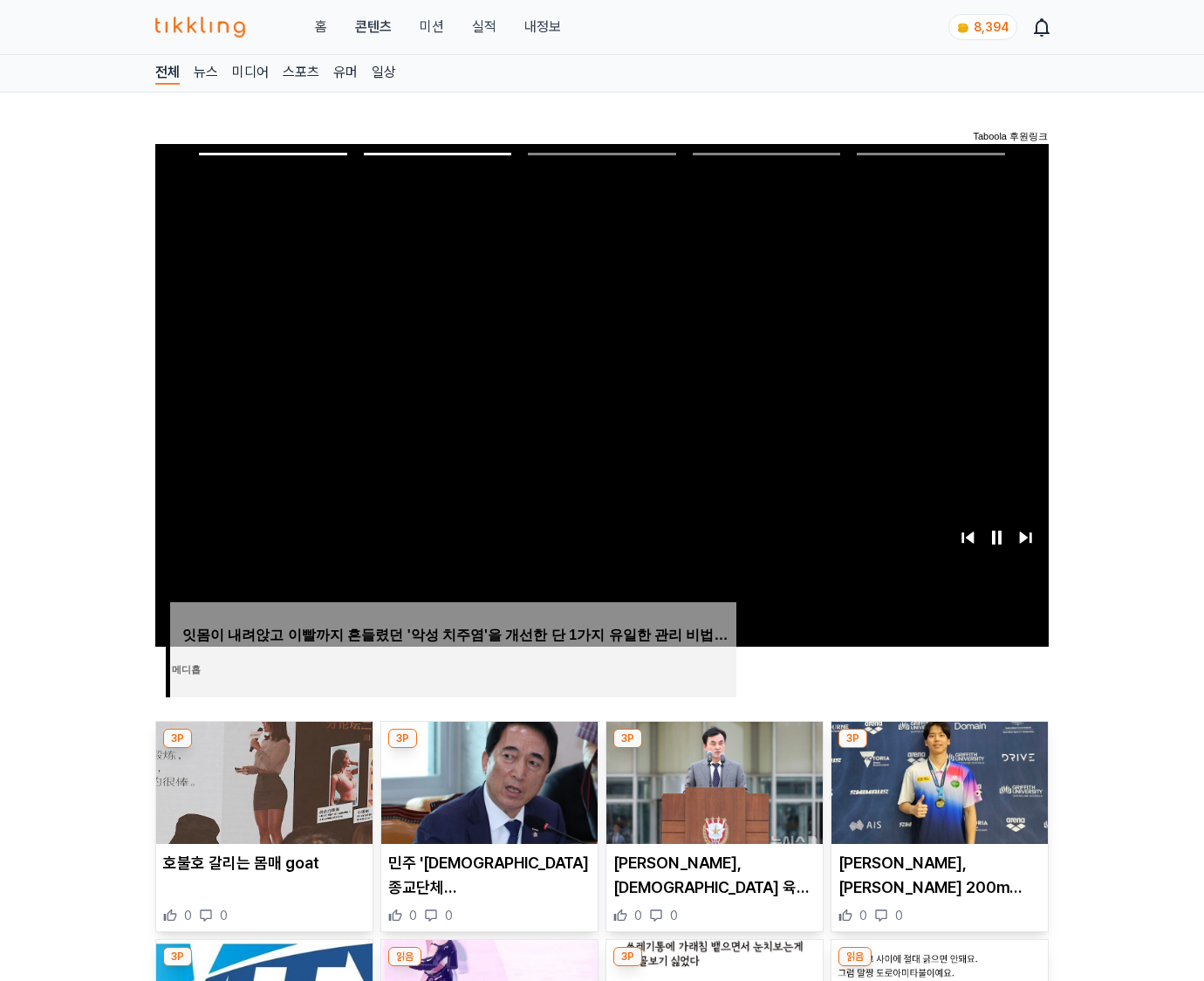
click at [938, 780] on img at bounding box center [939, 782] width 216 height 122
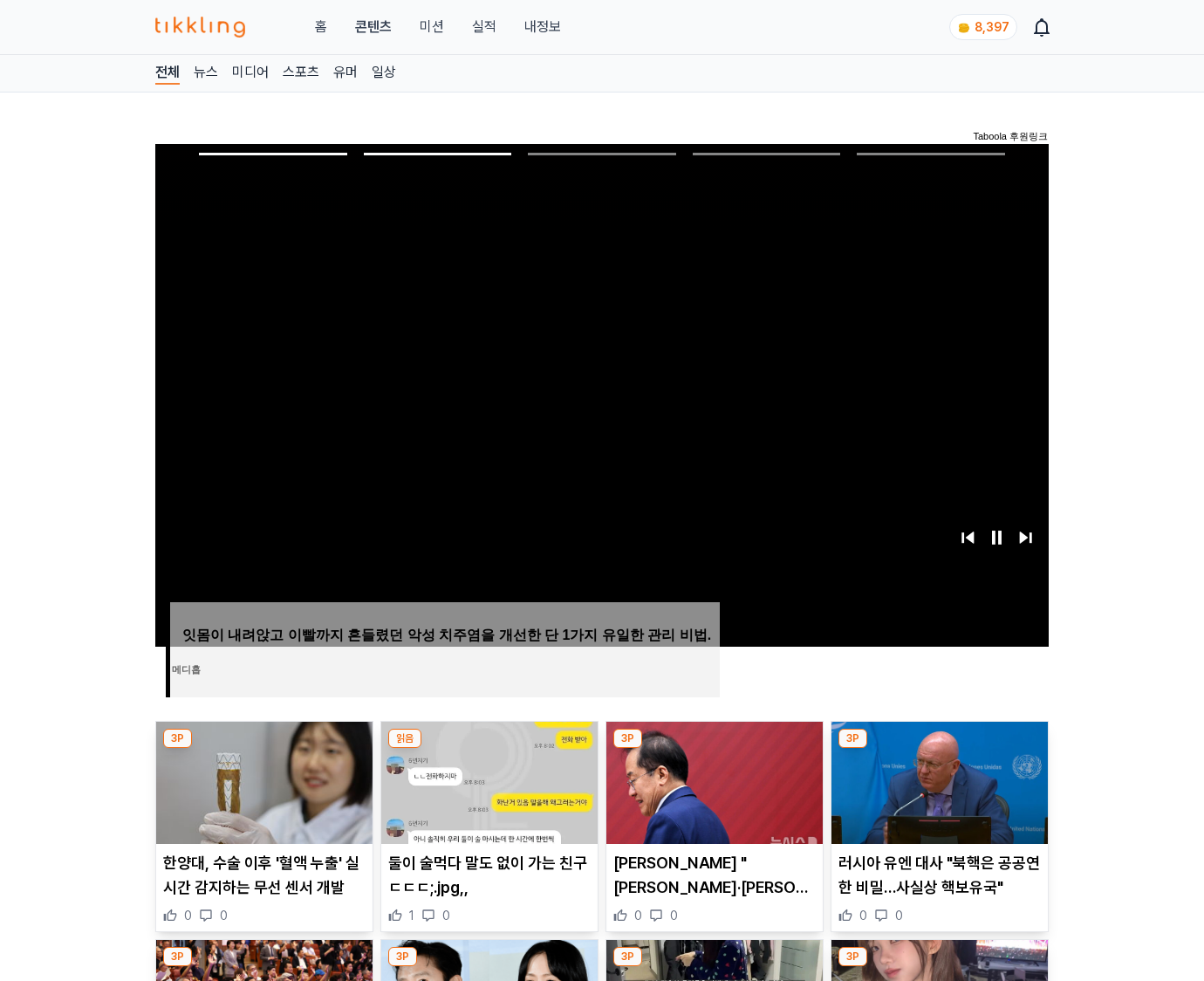
click at [938, 780] on img at bounding box center [939, 782] width 216 height 122
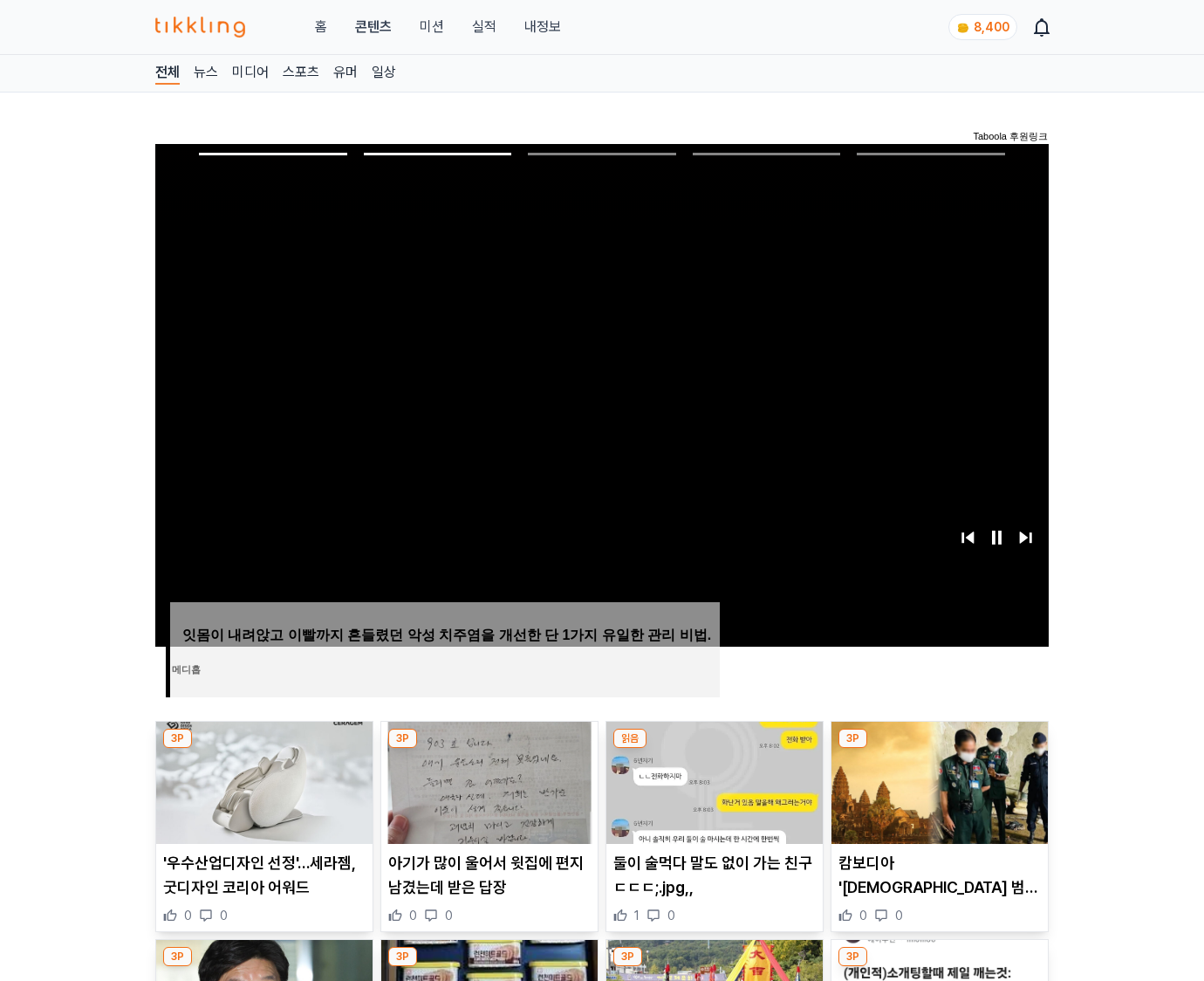
click at [938, 780] on img at bounding box center [939, 782] width 216 height 122
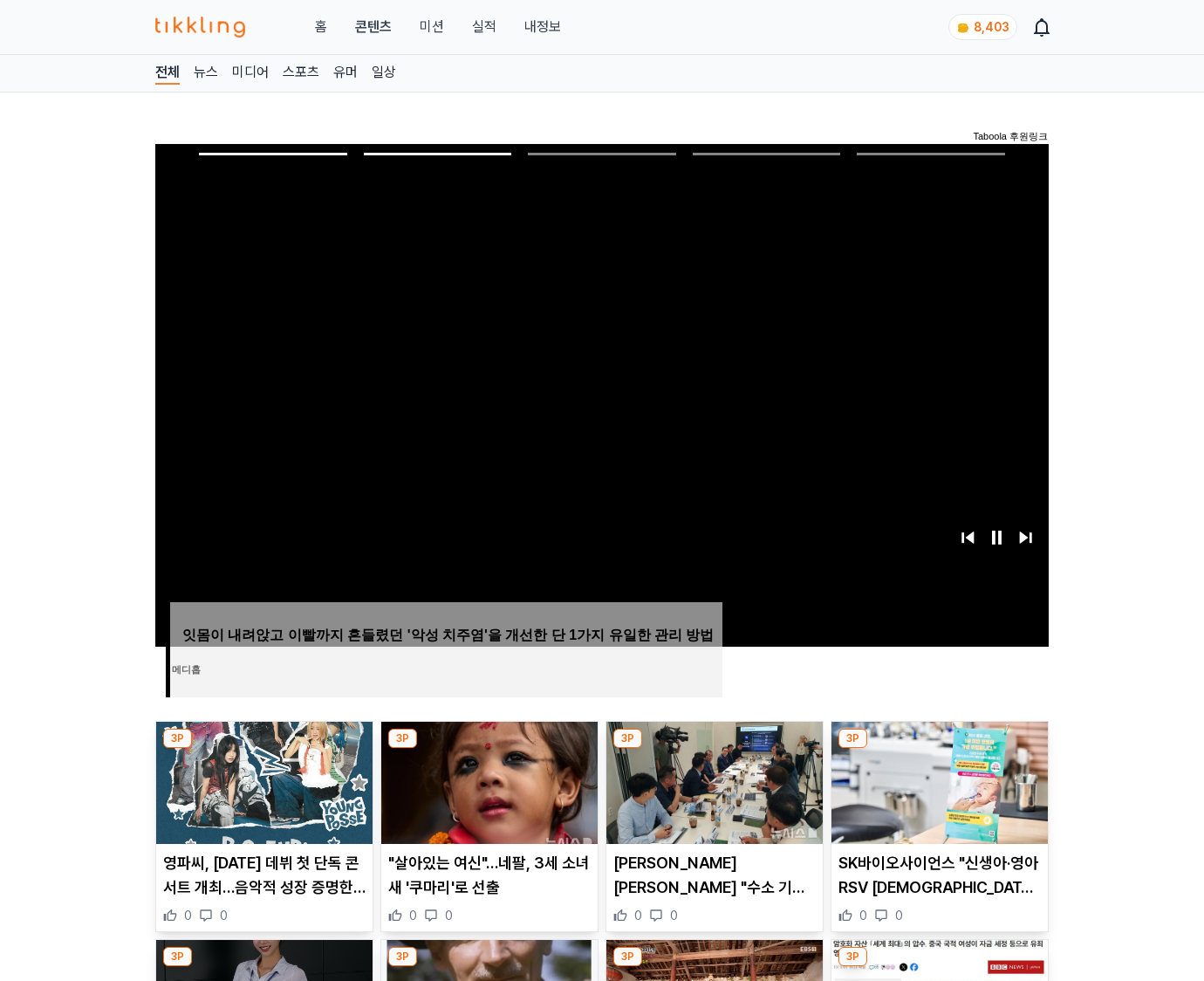
click at [938, 780] on img at bounding box center [939, 782] width 216 height 122
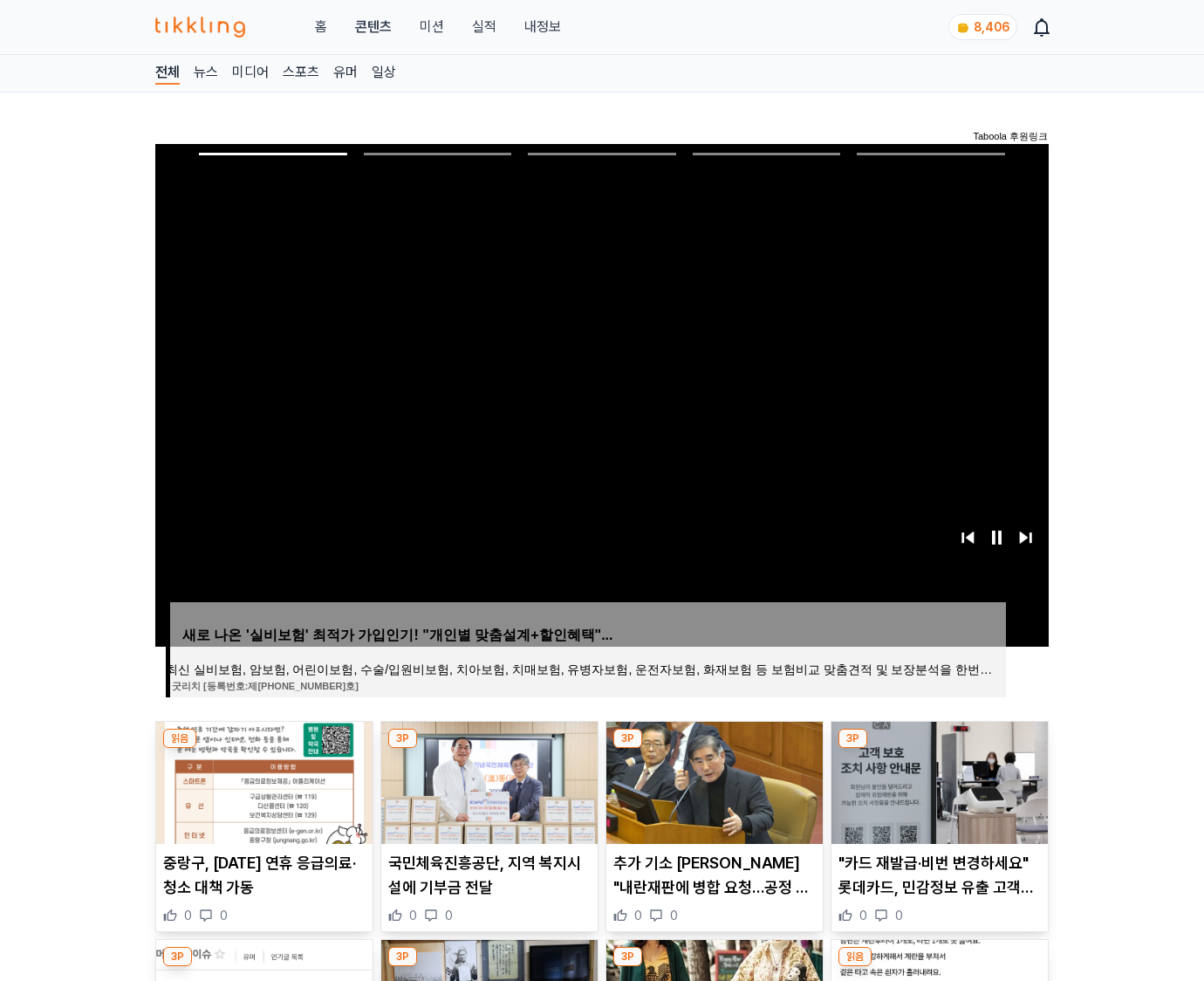
click at [938, 780] on img at bounding box center [939, 782] width 216 height 122
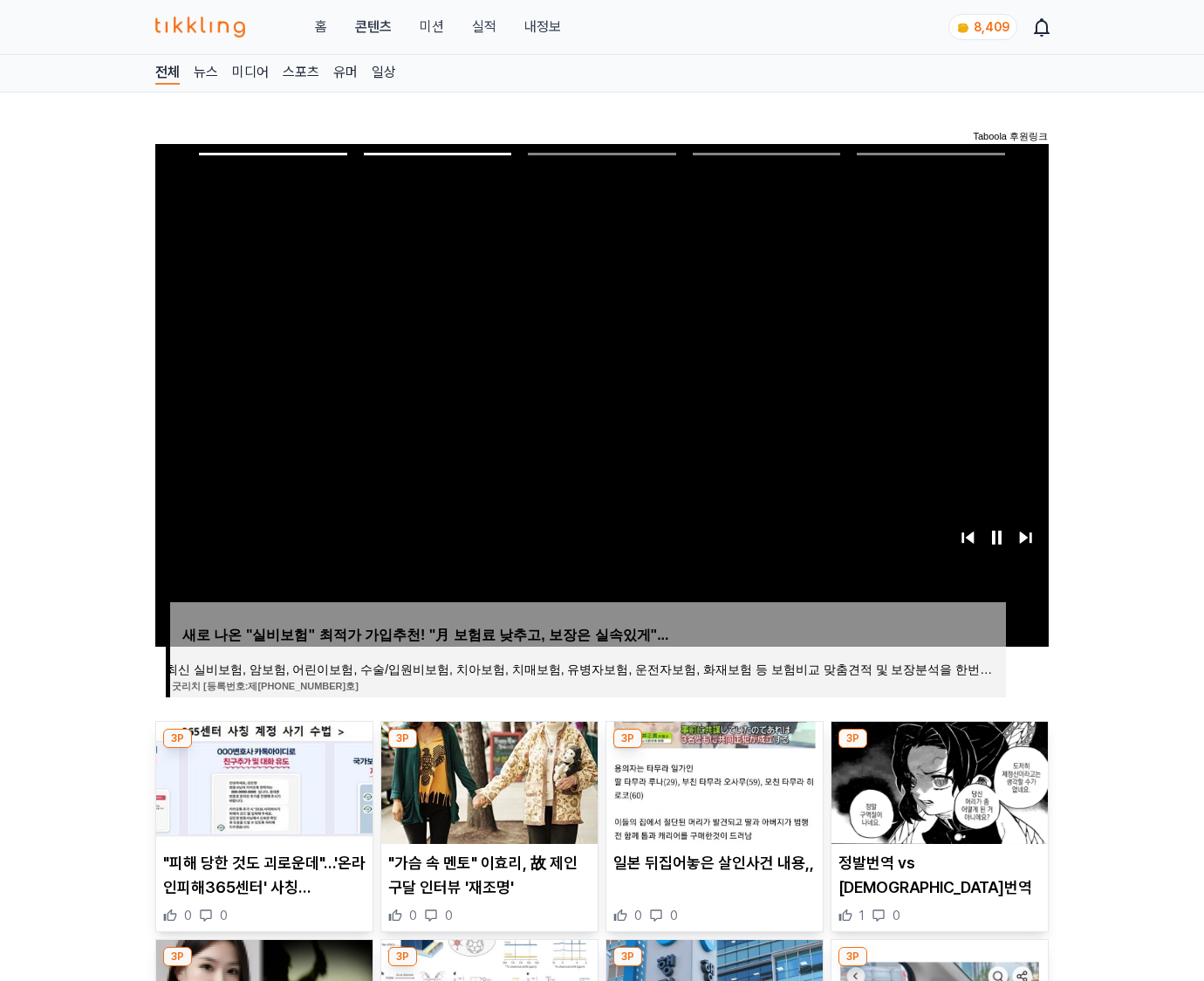
click at [938, 780] on img at bounding box center [939, 782] width 216 height 122
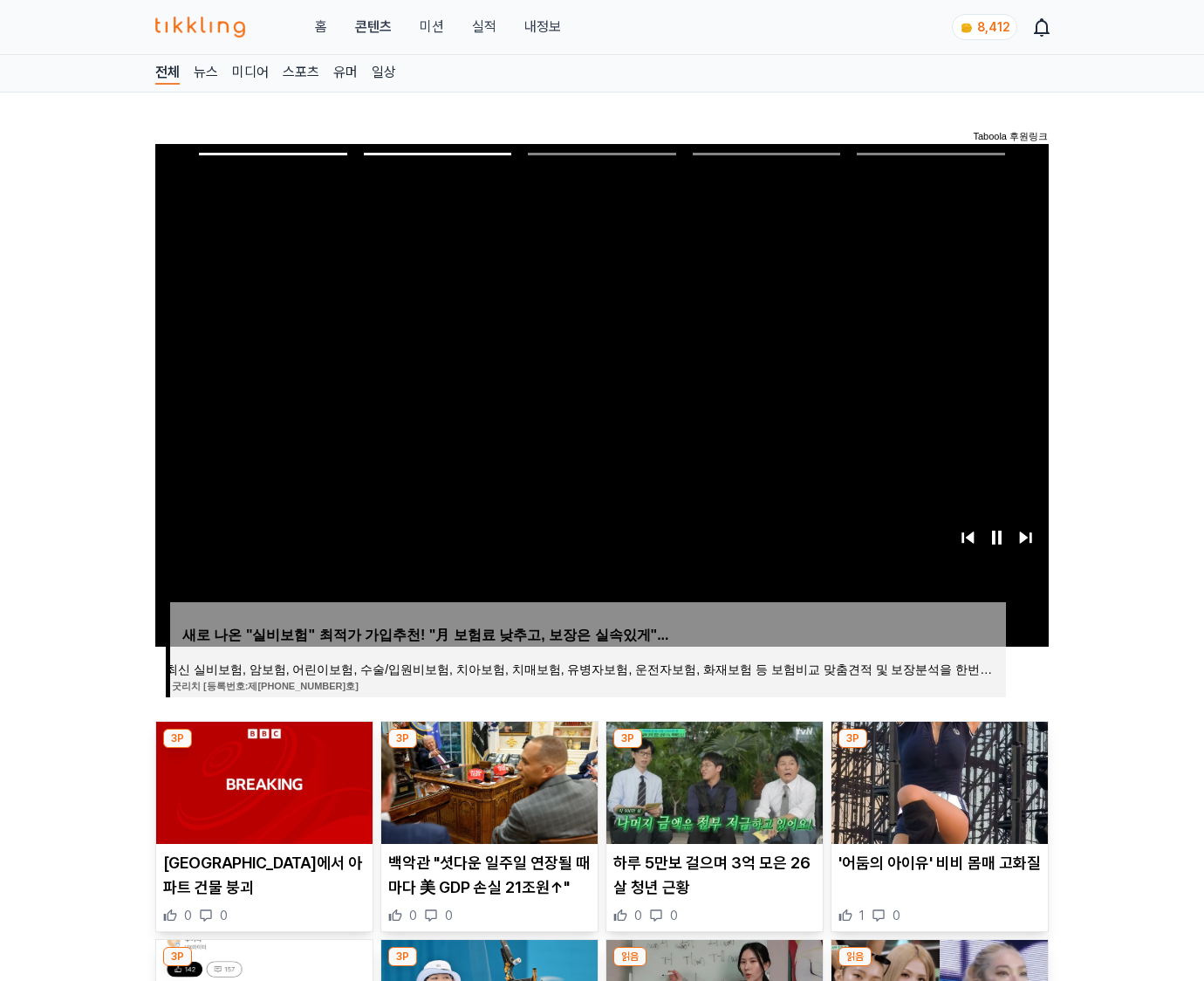
click at [938, 780] on img at bounding box center [939, 782] width 216 height 122
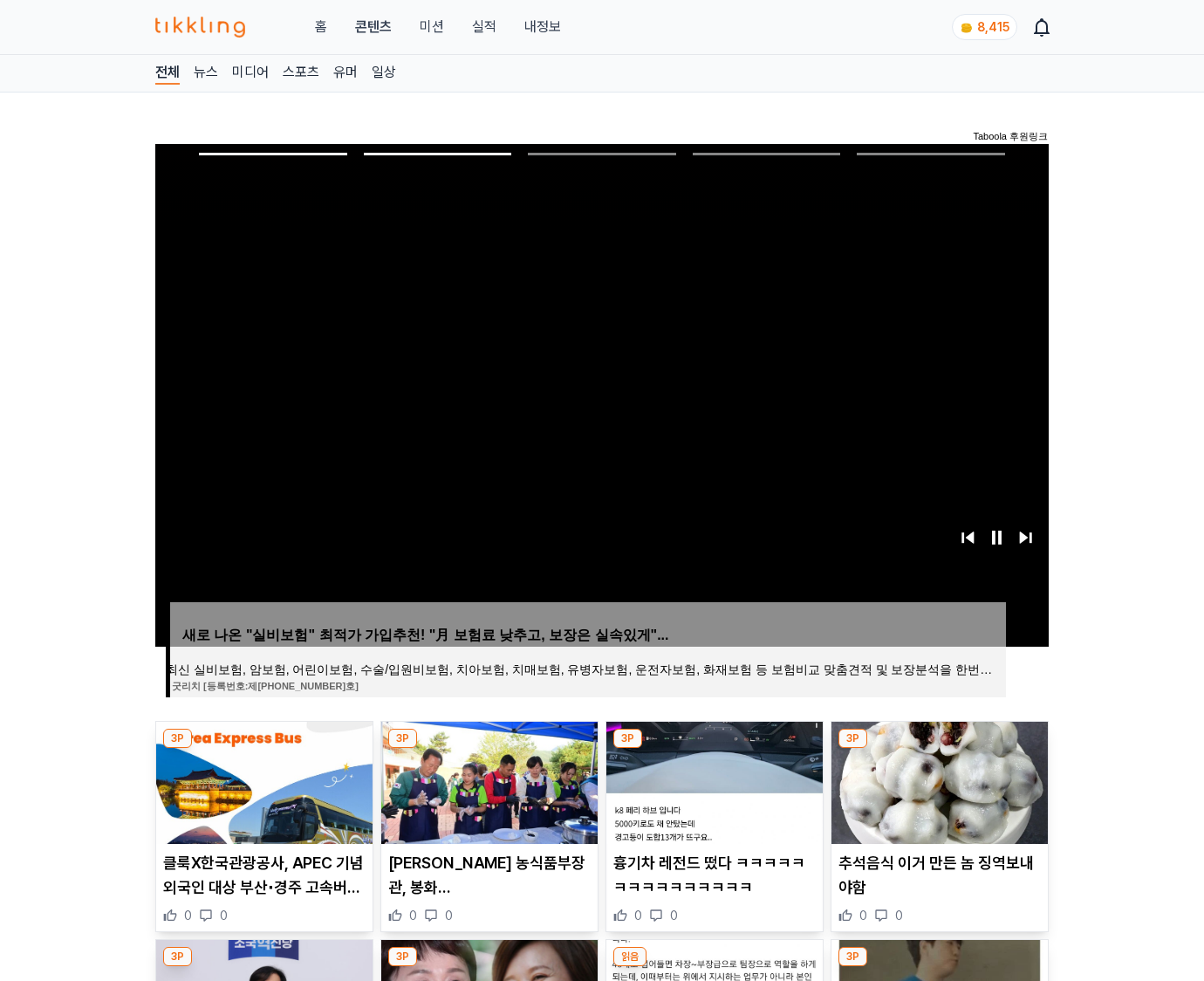
click at [938, 780] on img at bounding box center [939, 782] width 216 height 122
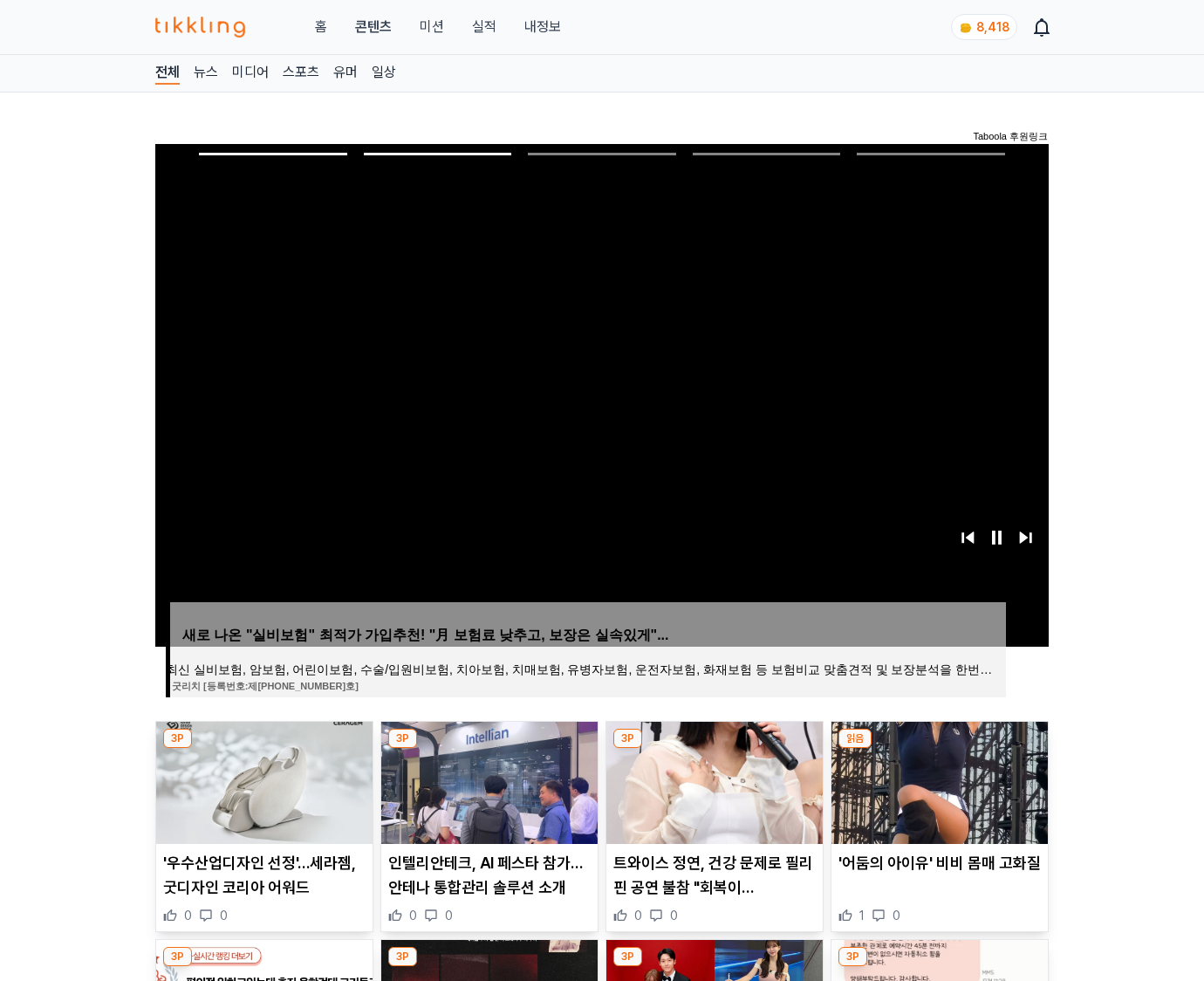
click at [938, 780] on img at bounding box center [939, 782] width 216 height 122
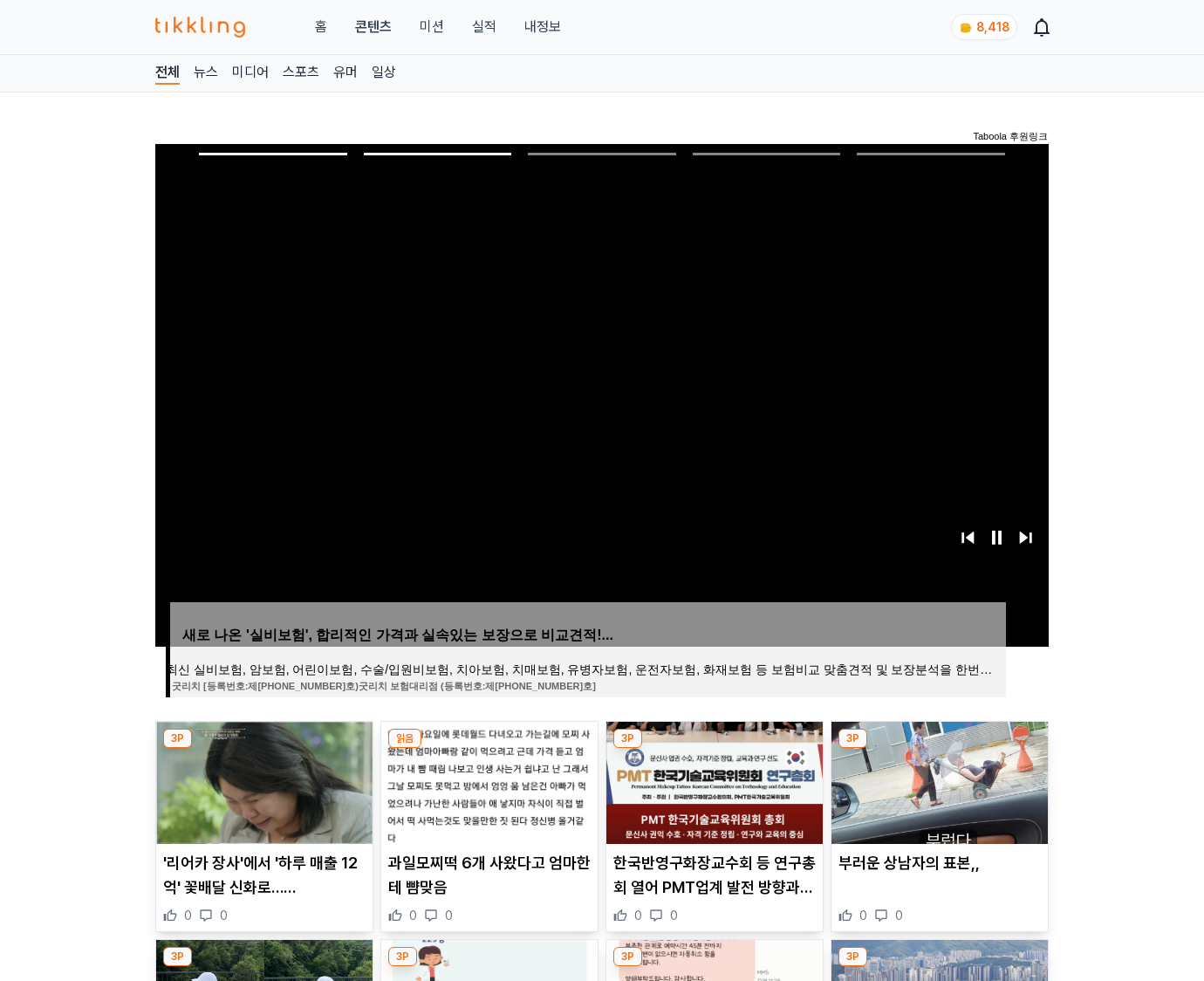
click at [938, 780] on img at bounding box center [939, 782] width 216 height 122
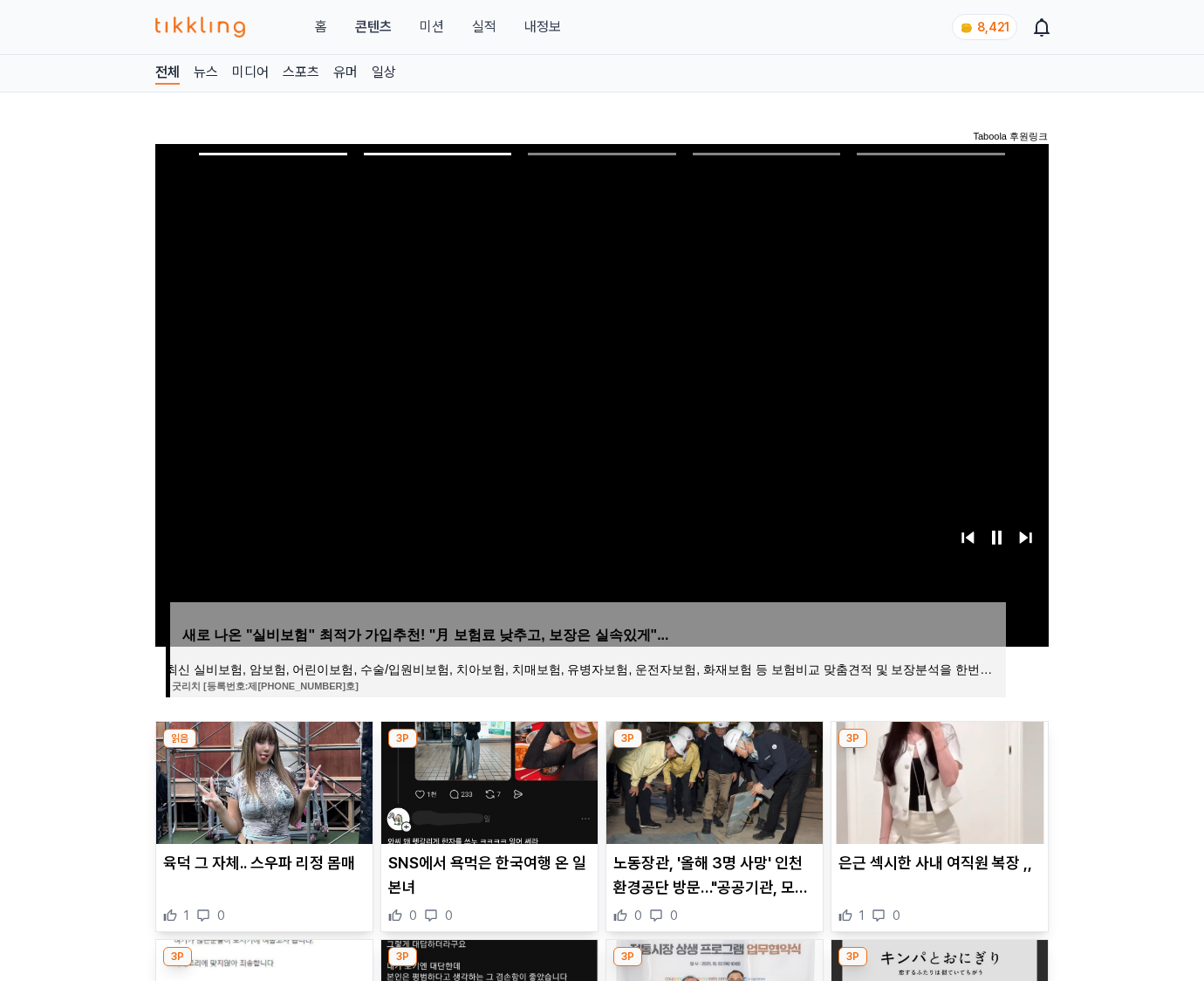
click at [938, 780] on img at bounding box center [939, 782] width 216 height 122
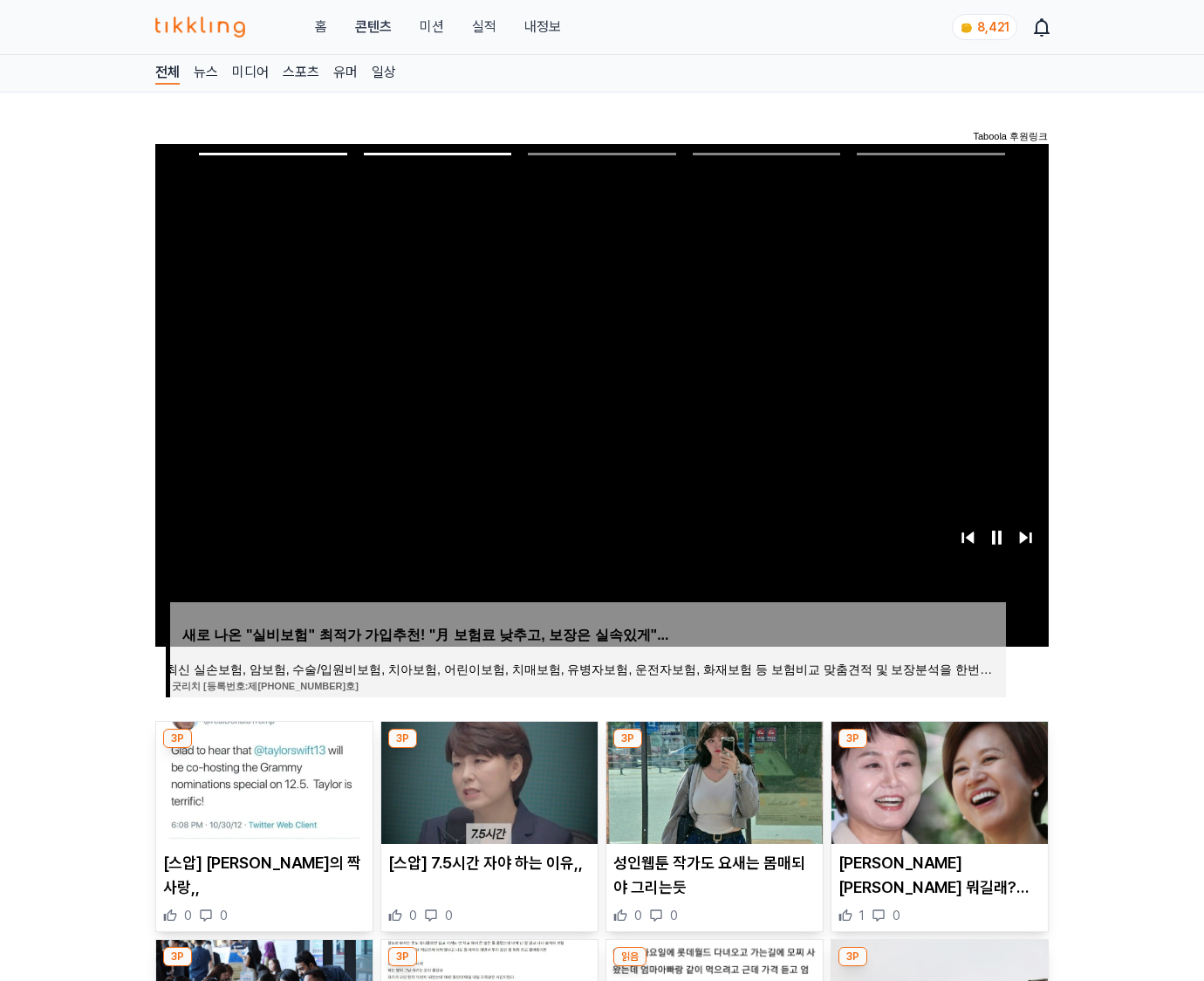
click at [938, 780] on img at bounding box center [939, 782] width 216 height 122
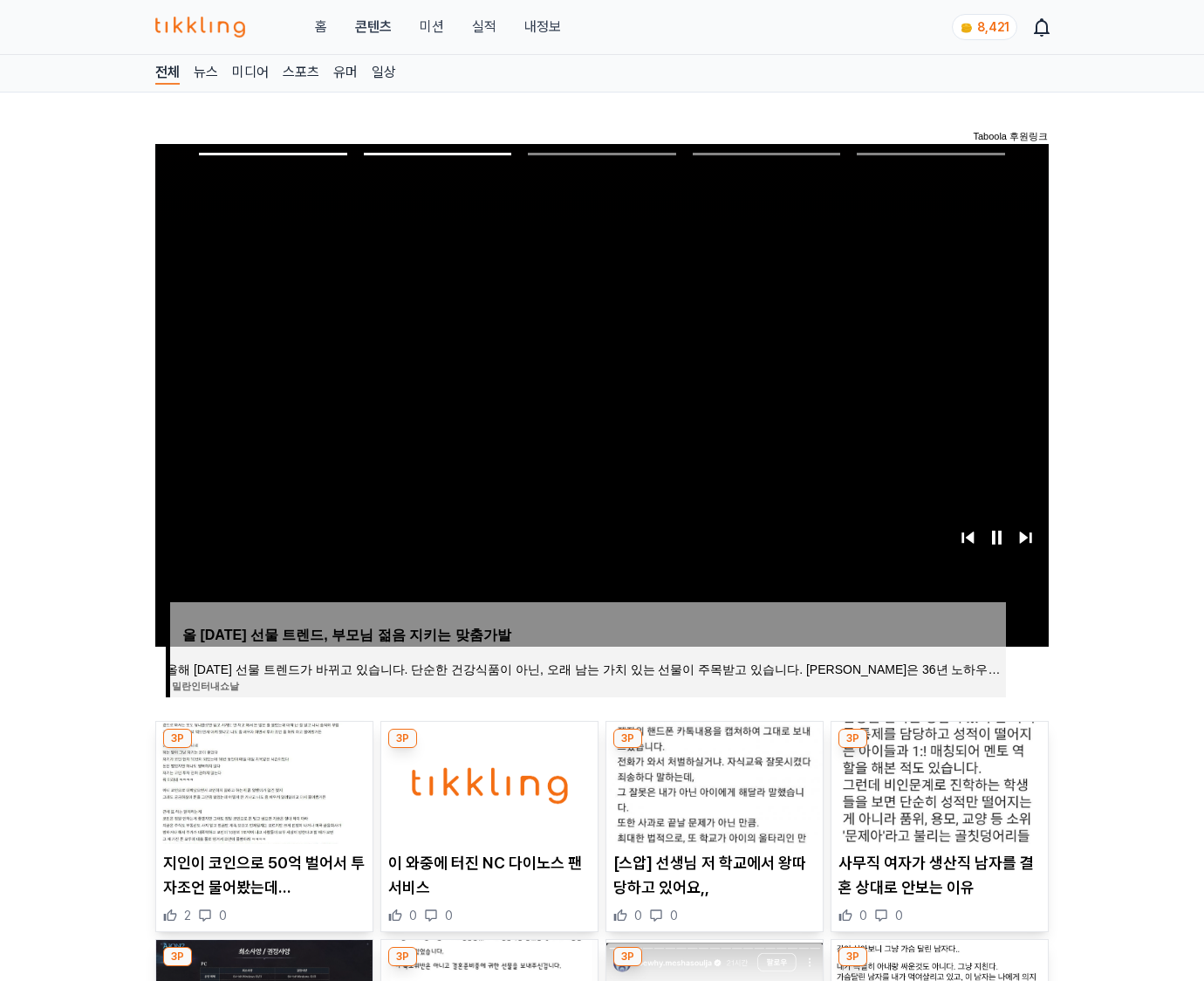
click at [938, 780] on img at bounding box center [939, 782] width 216 height 122
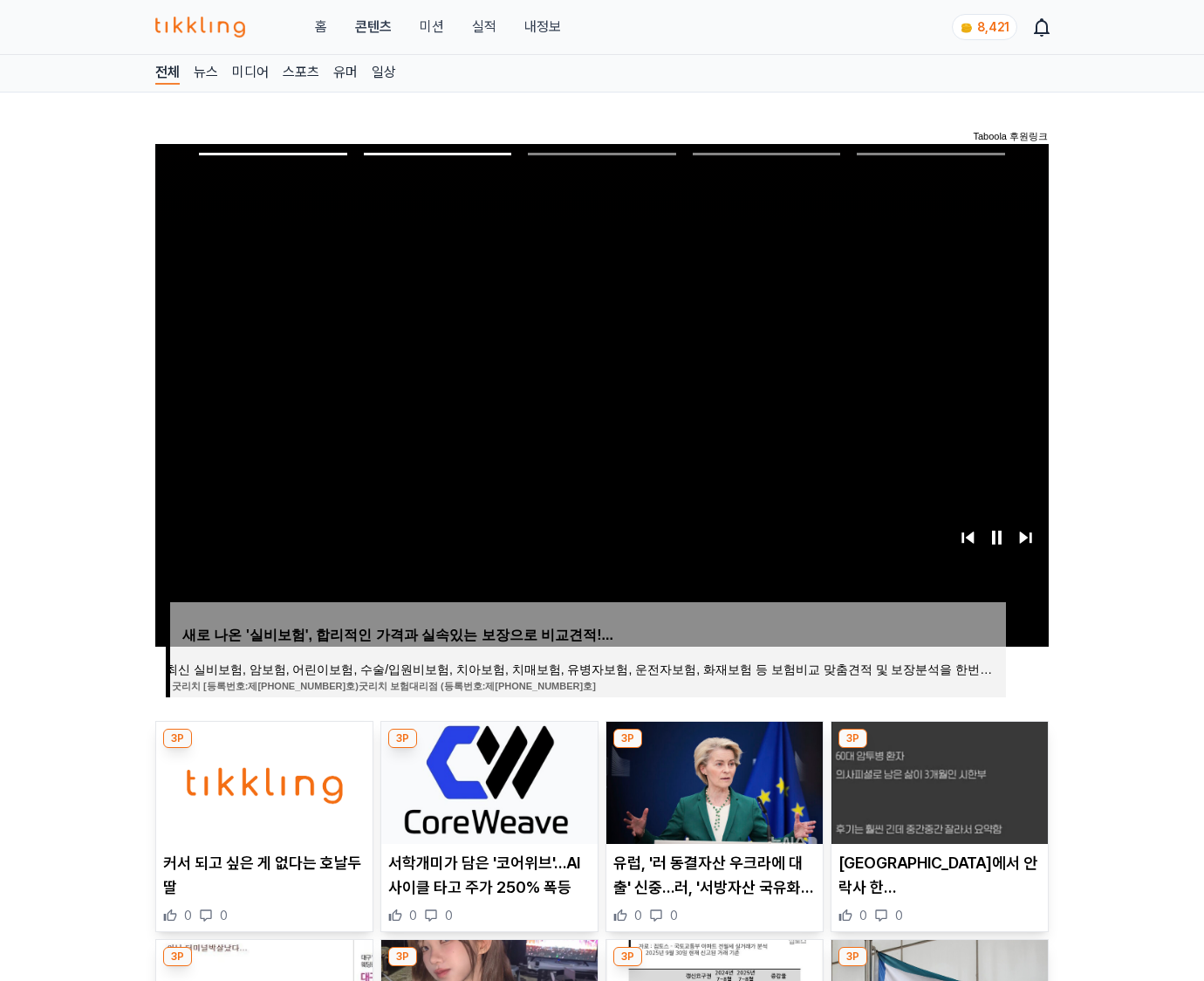
click at [938, 780] on img at bounding box center [939, 782] width 216 height 122
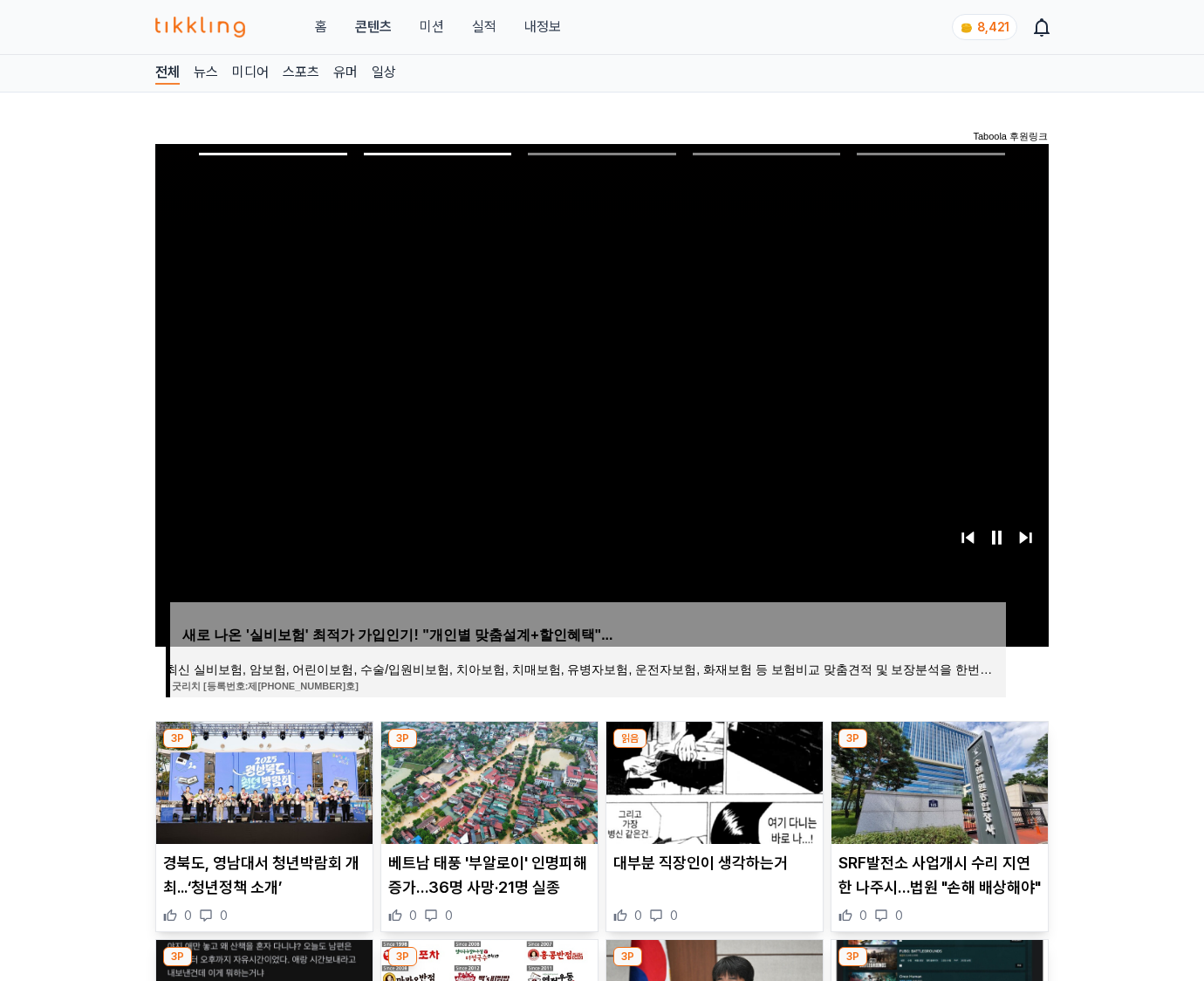
click at [938, 780] on img at bounding box center [939, 782] width 216 height 122
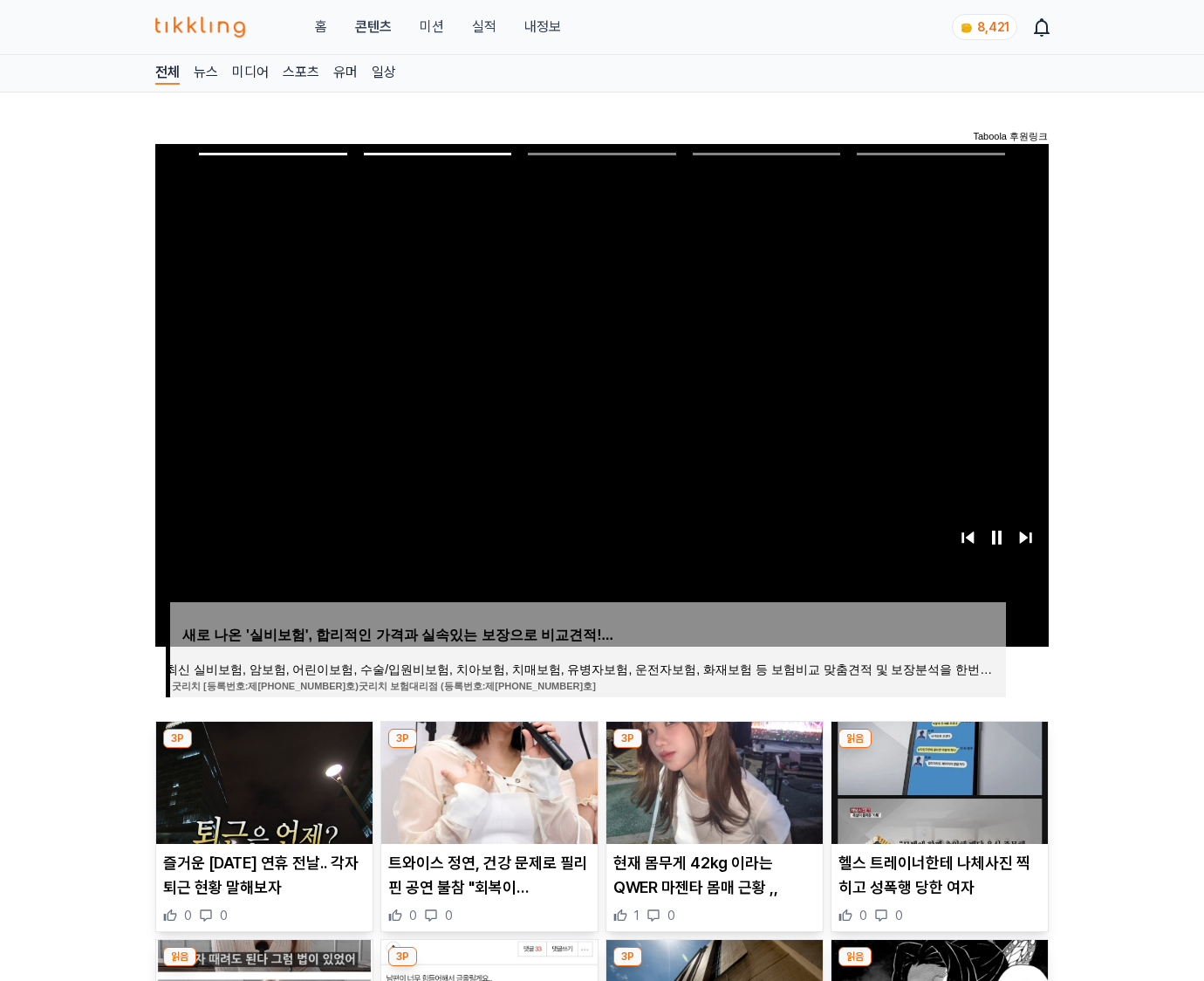
click at [938, 780] on img at bounding box center [939, 782] width 216 height 122
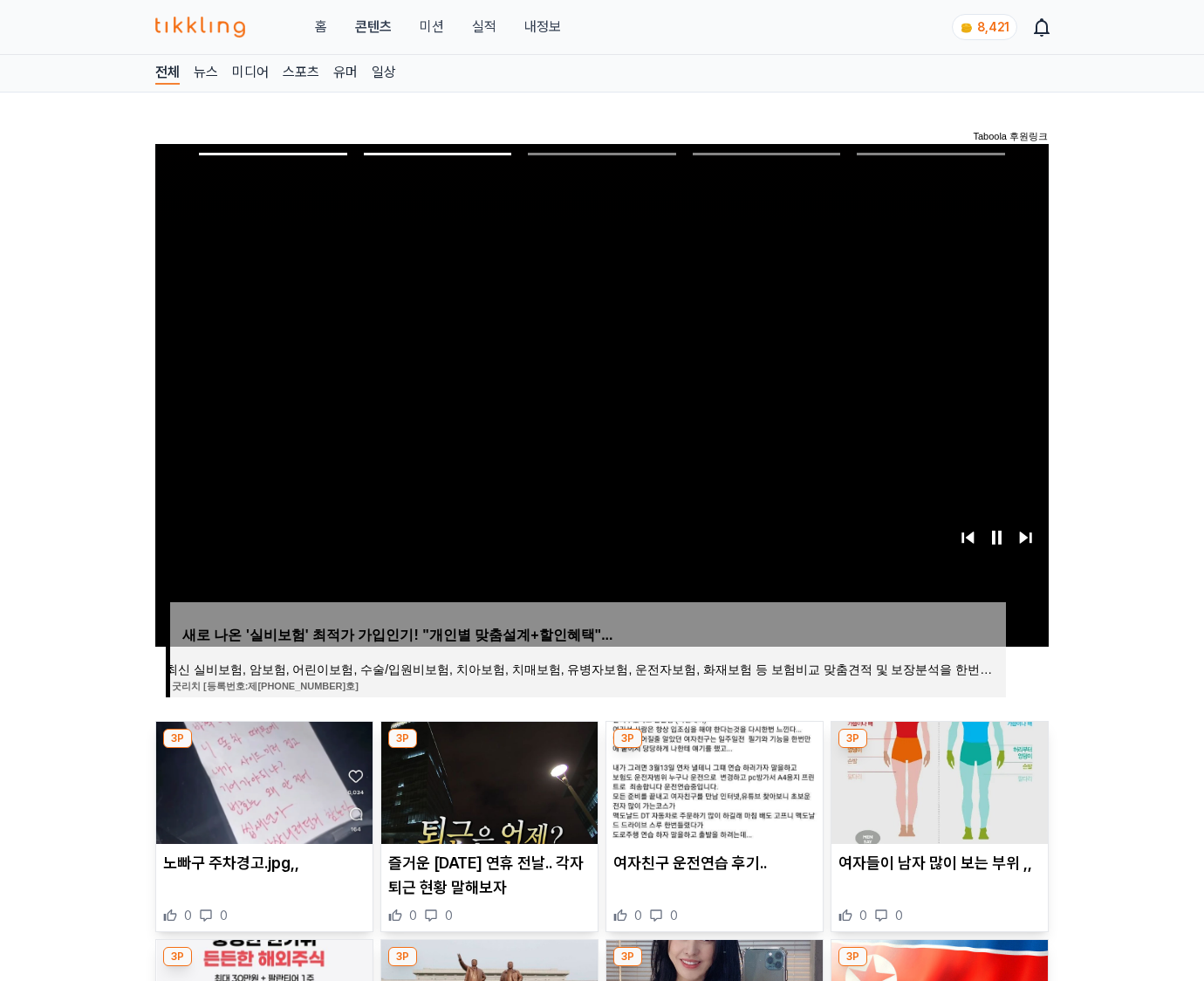
click at [938, 780] on img at bounding box center [939, 782] width 216 height 122
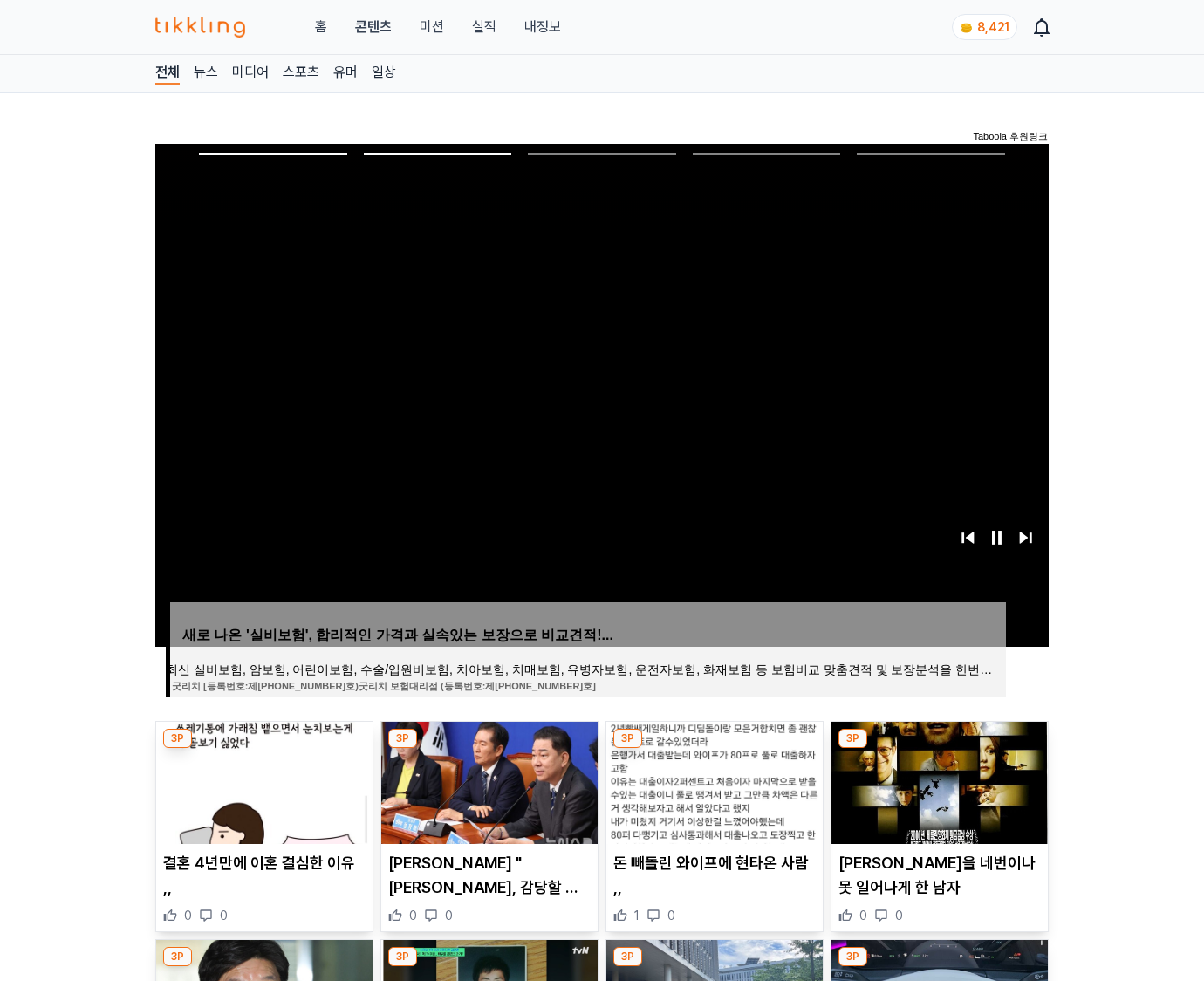
click at [938, 780] on img at bounding box center [939, 782] width 216 height 122
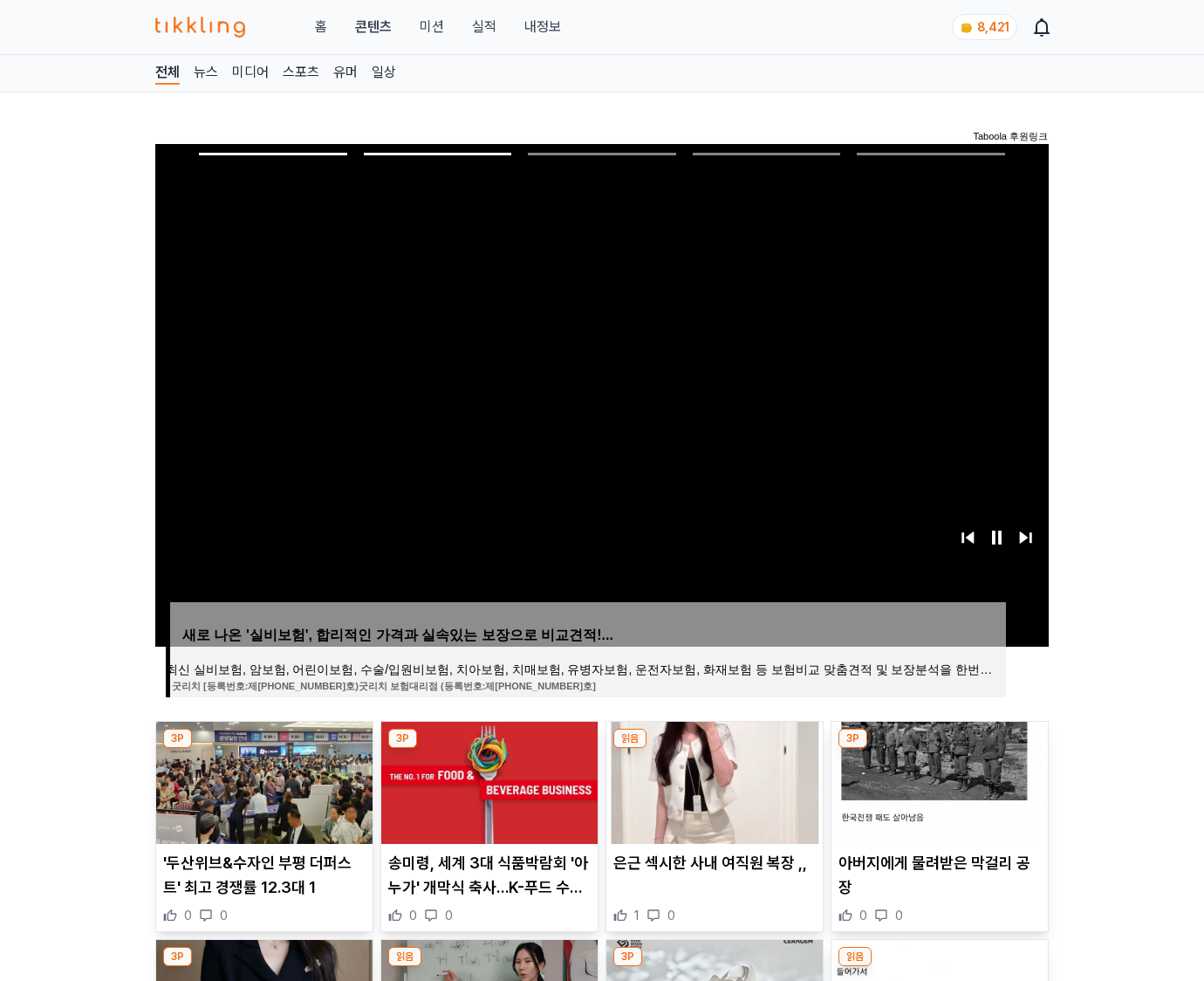
click at [938, 780] on img at bounding box center [939, 782] width 216 height 122
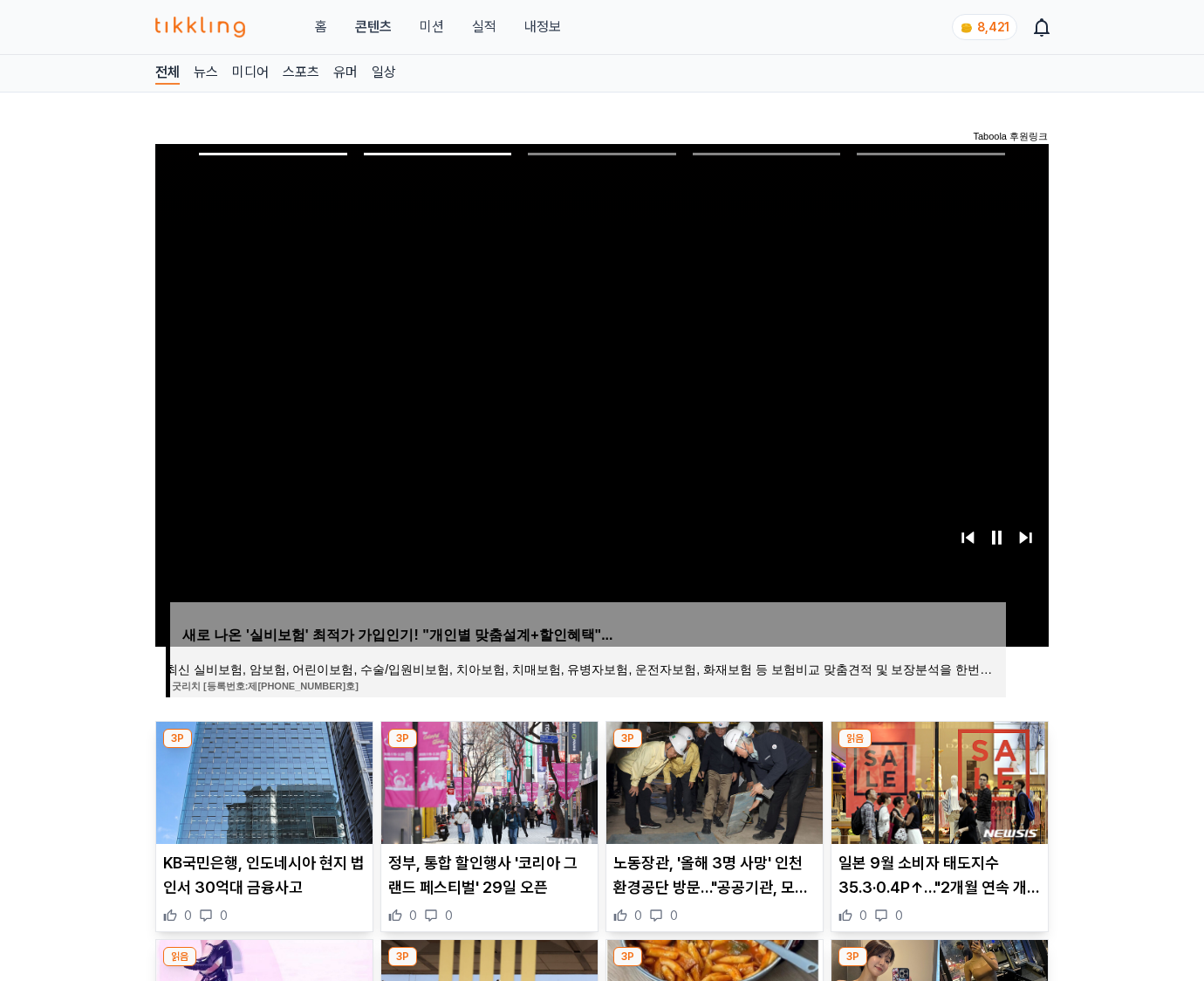
click at [938, 780] on img at bounding box center [939, 782] width 216 height 122
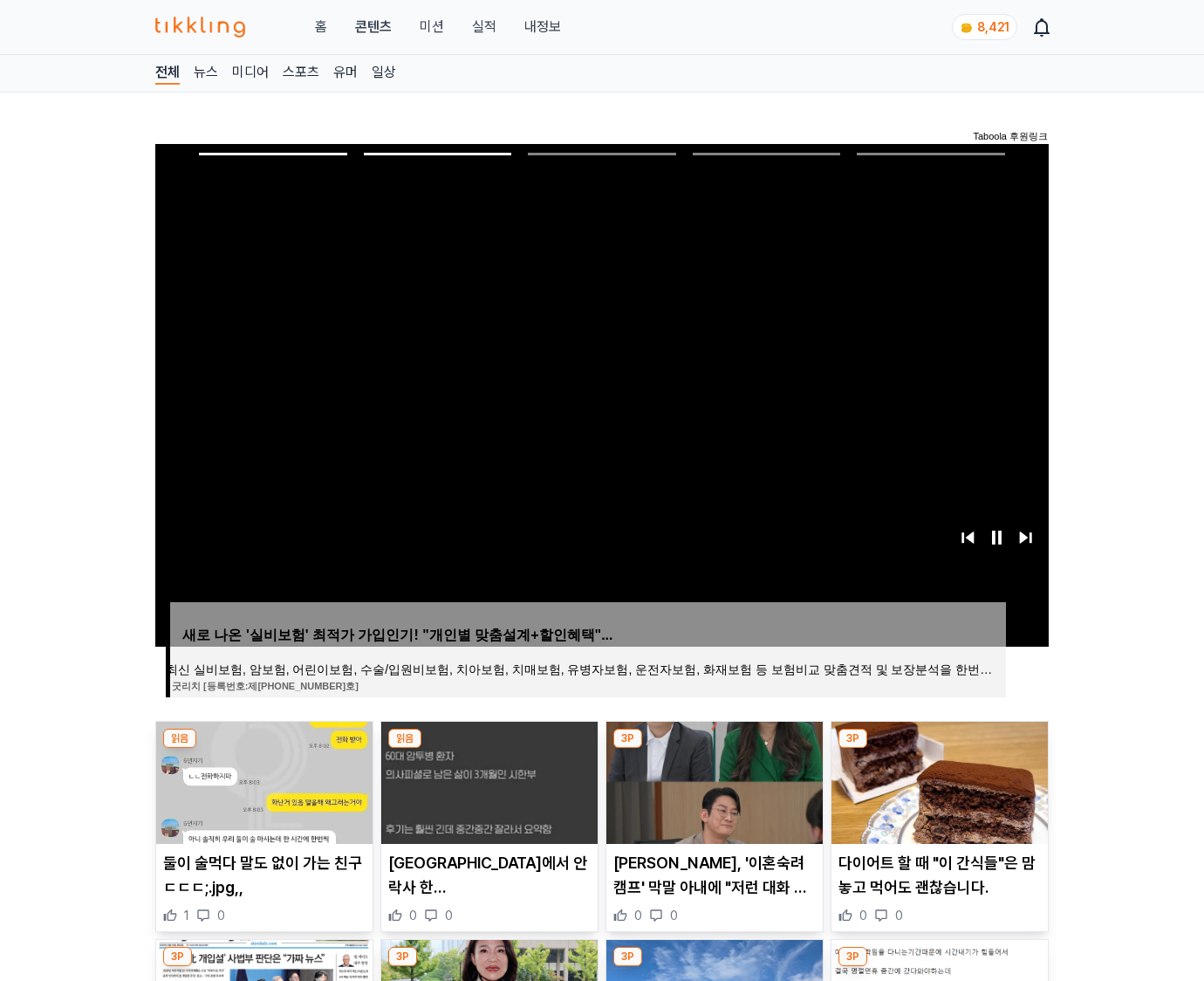
click at [938, 780] on img at bounding box center [939, 782] width 216 height 122
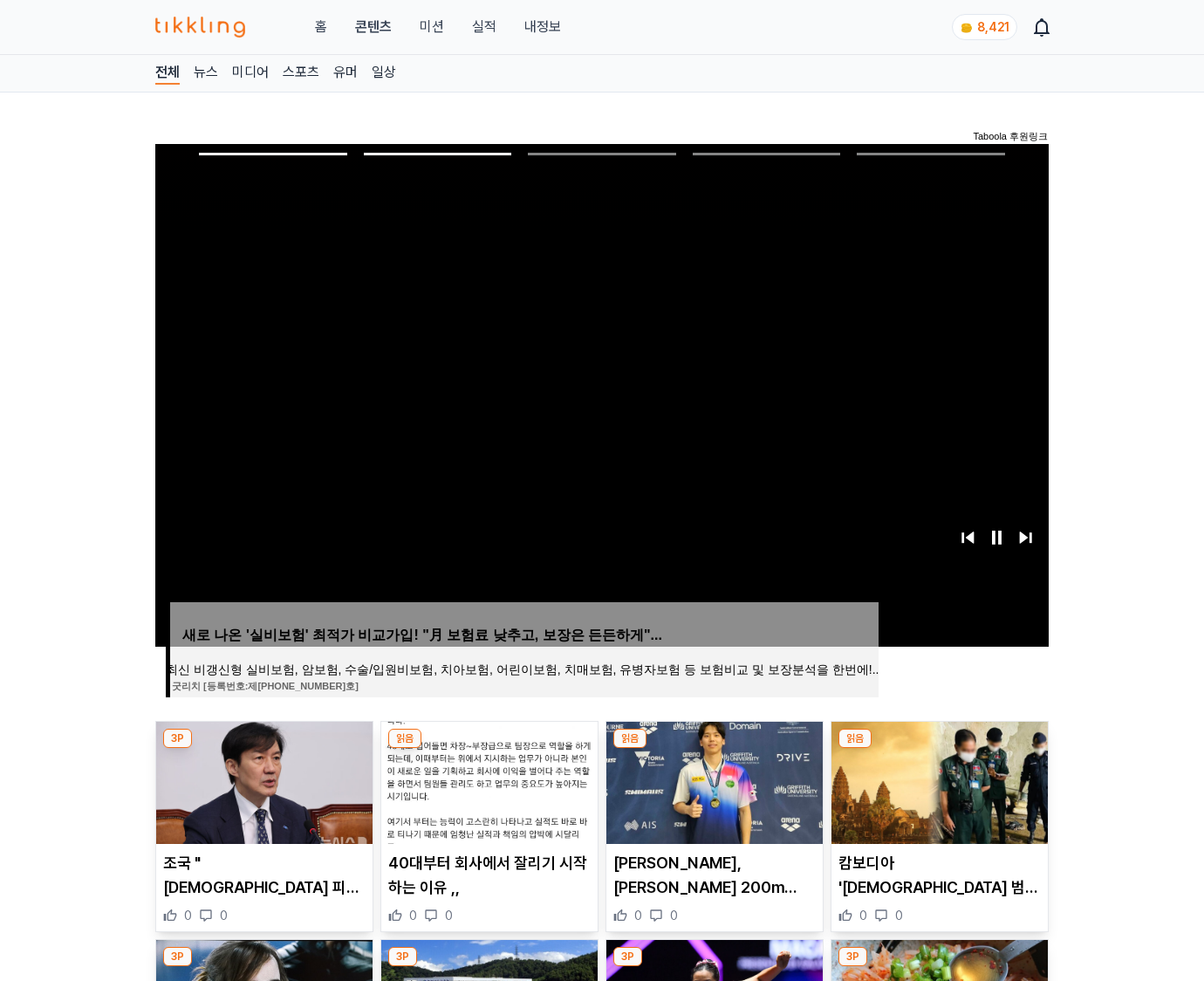
click at [938, 780] on img at bounding box center [939, 782] width 216 height 122
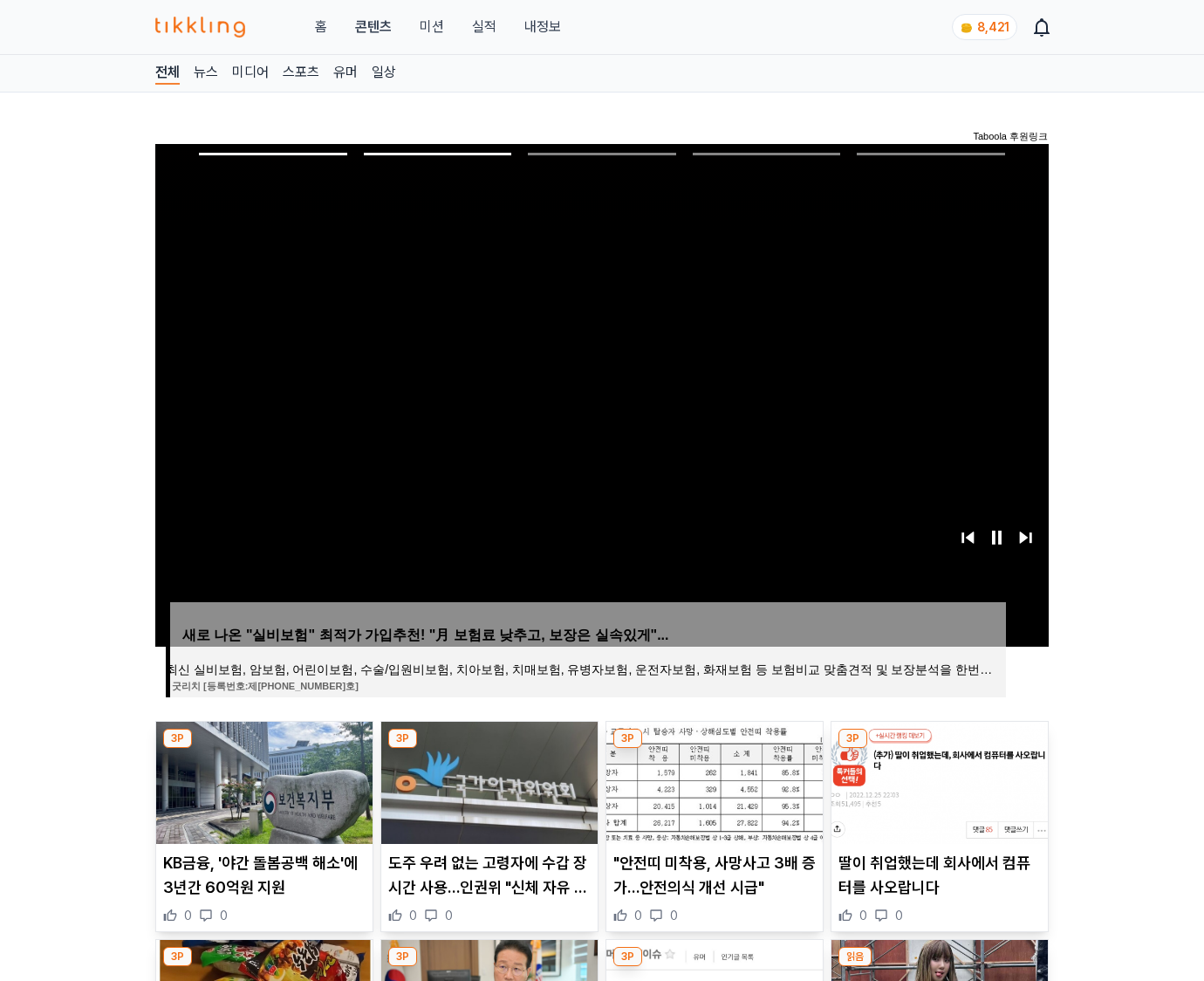
click at [938, 780] on img at bounding box center [939, 782] width 216 height 122
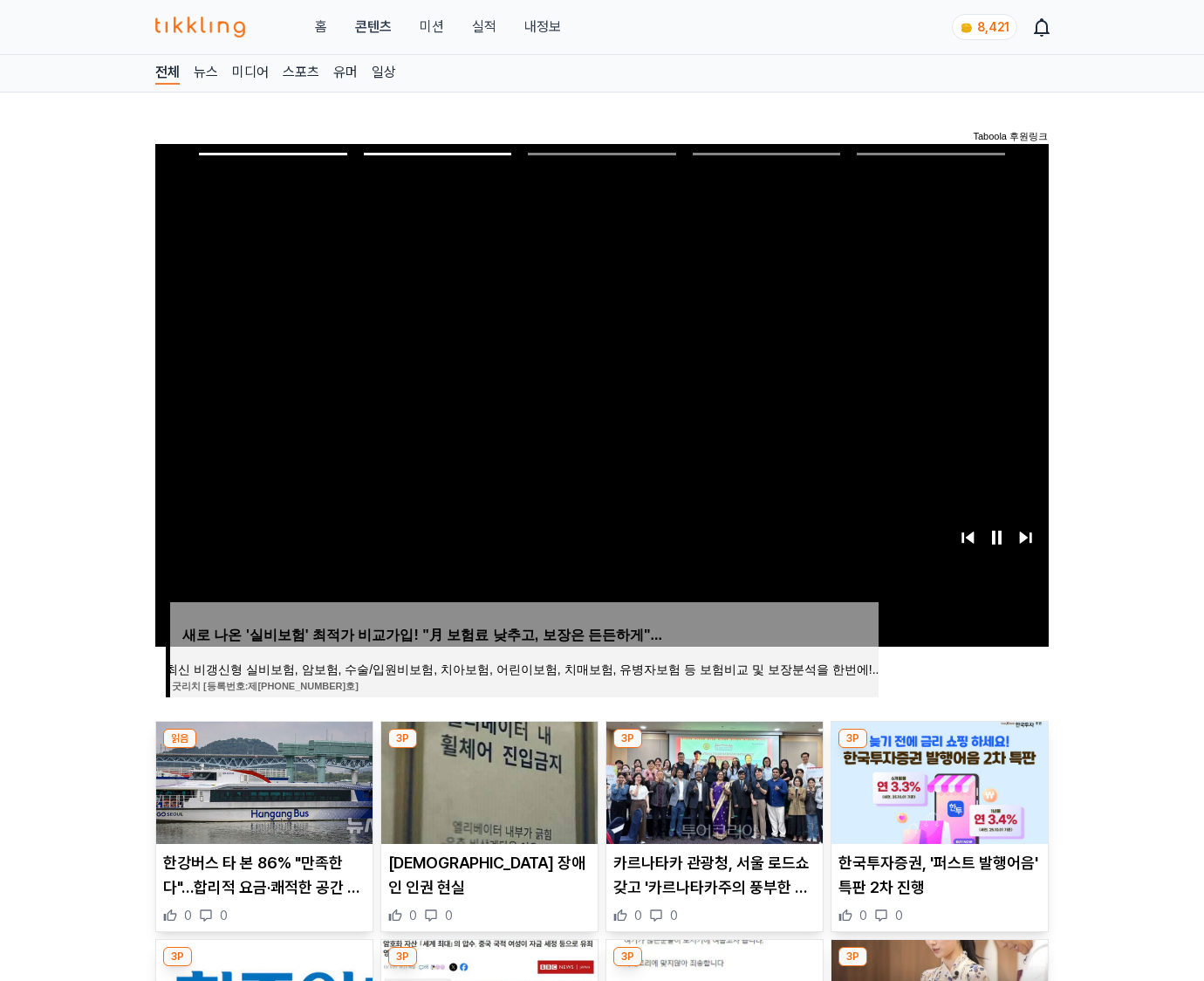
click at [938, 780] on img at bounding box center [939, 782] width 216 height 122
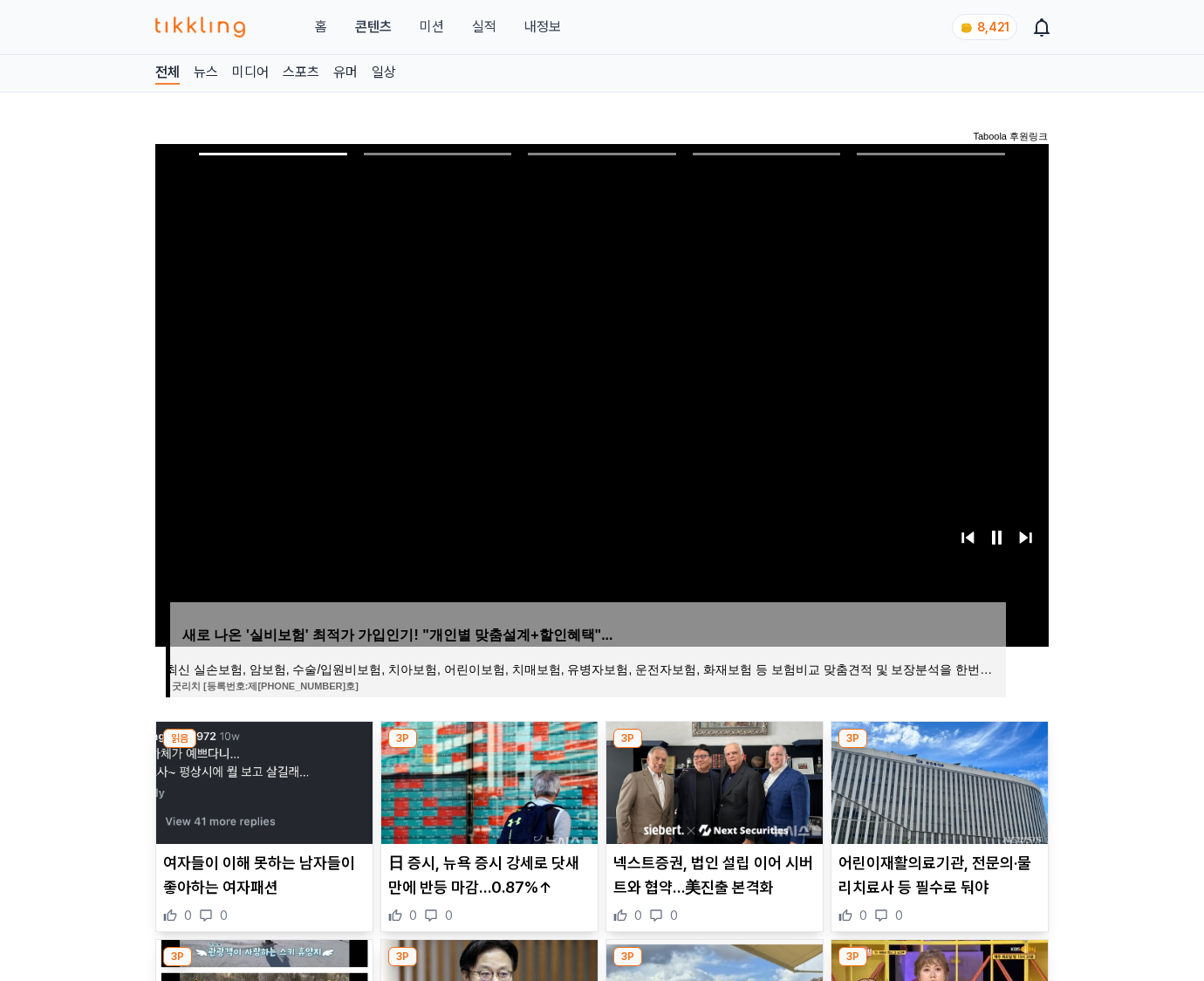
click at [938, 780] on img at bounding box center [939, 782] width 216 height 122
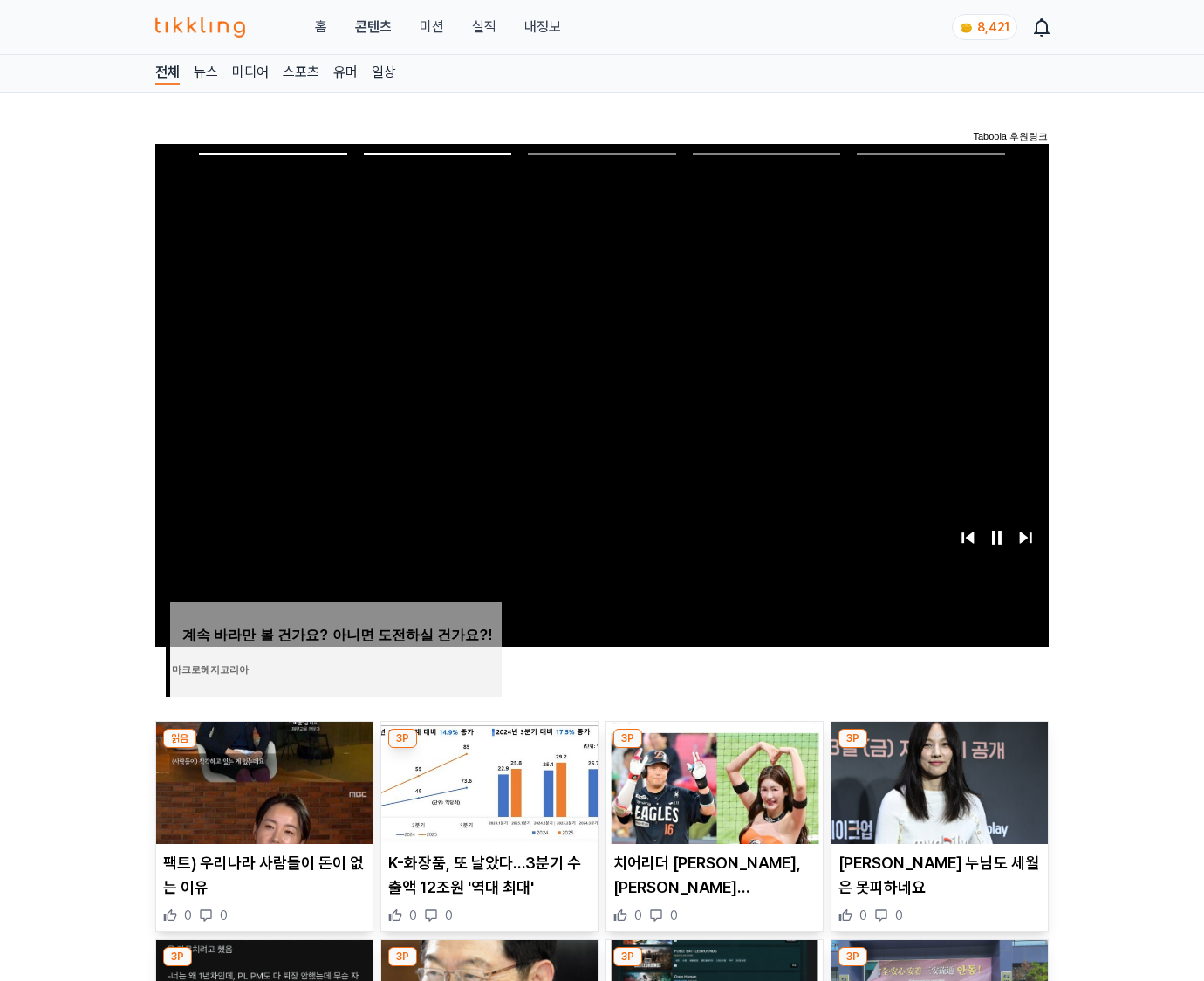
click at [938, 780] on img at bounding box center [939, 782] width 216 height 122
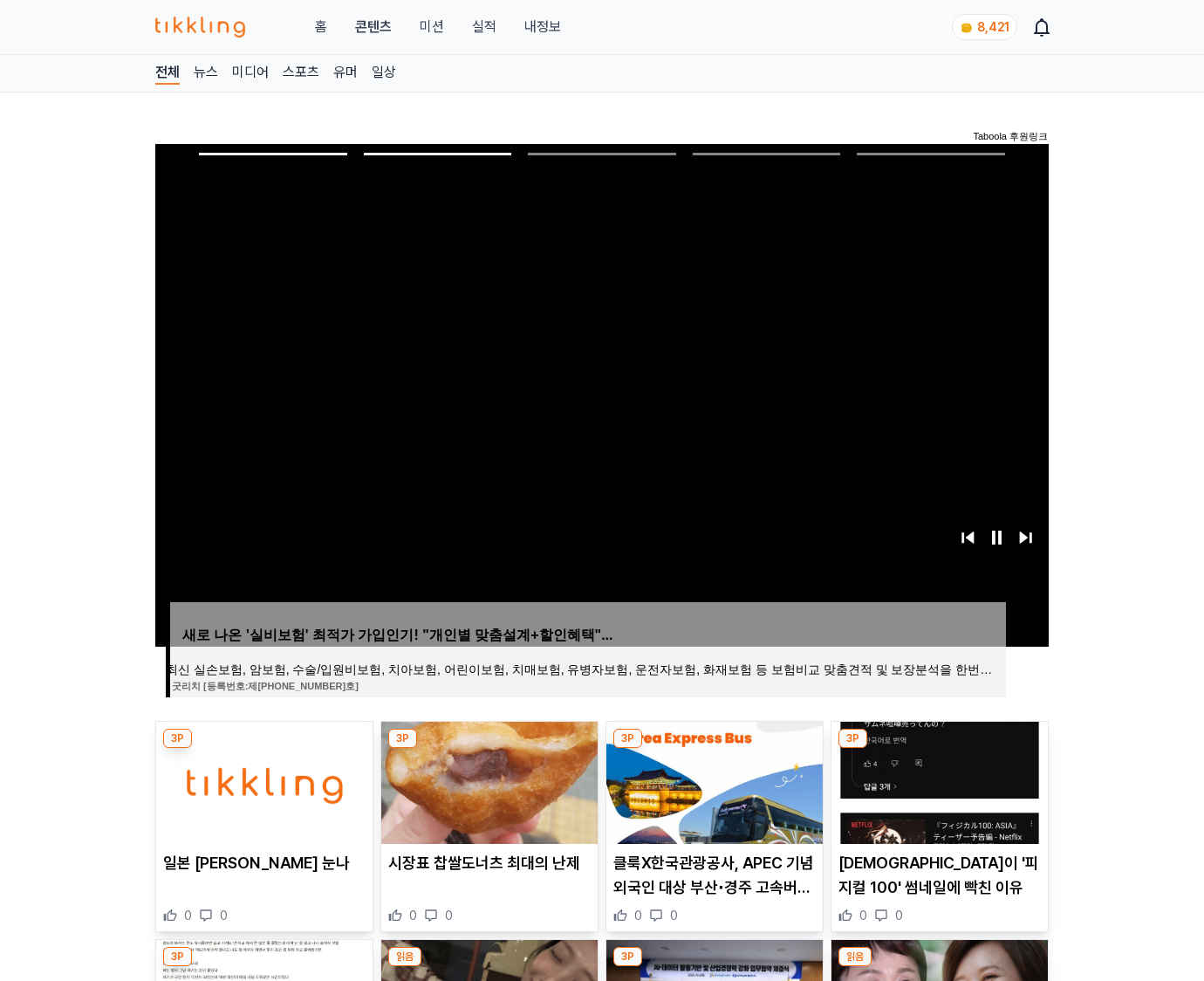
click at [938, 780] on img at bounding box center [939, 782] width 216 height 122
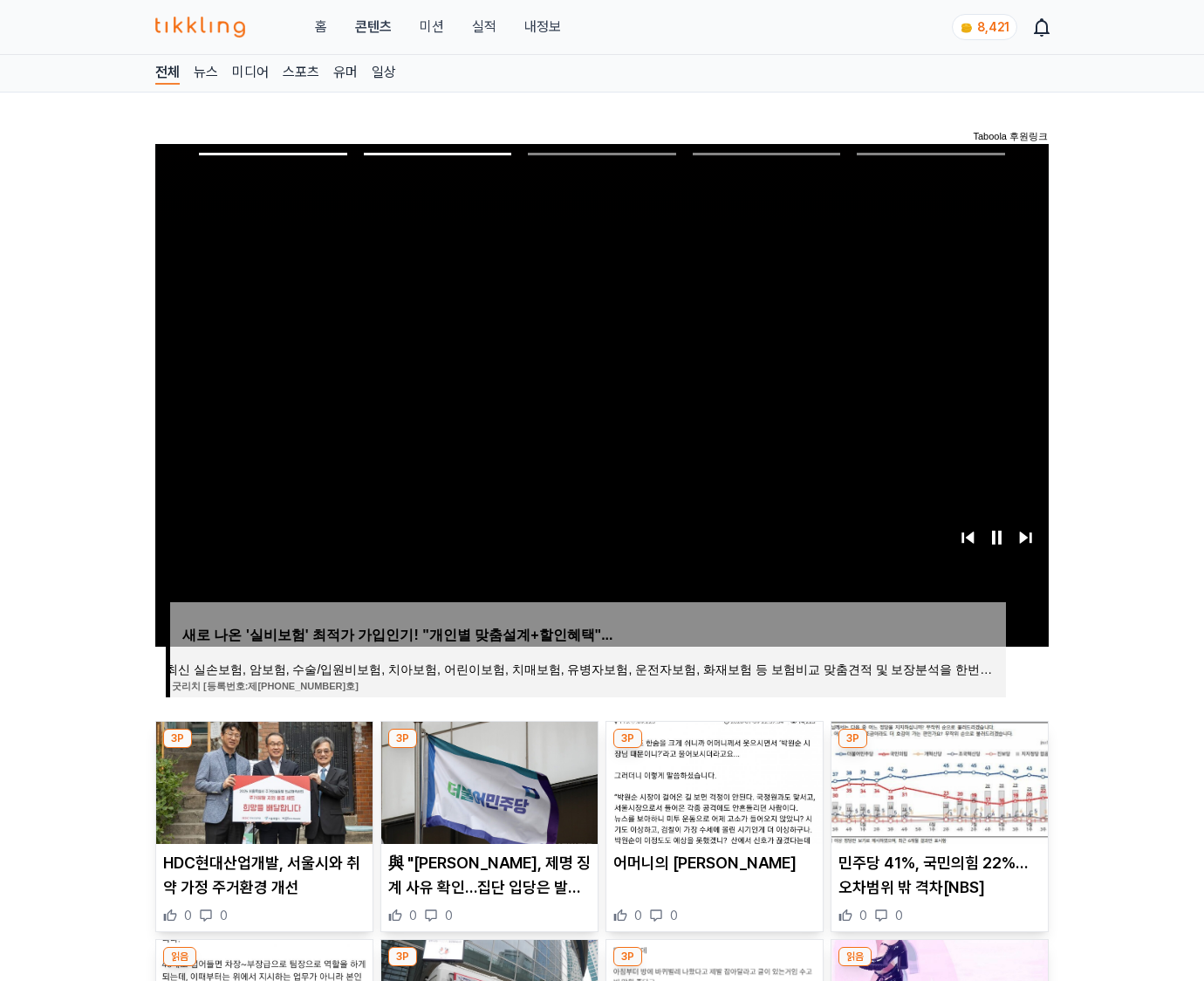
click at [938, 780] on img at bounding box center [939, 782] width 216 height 122
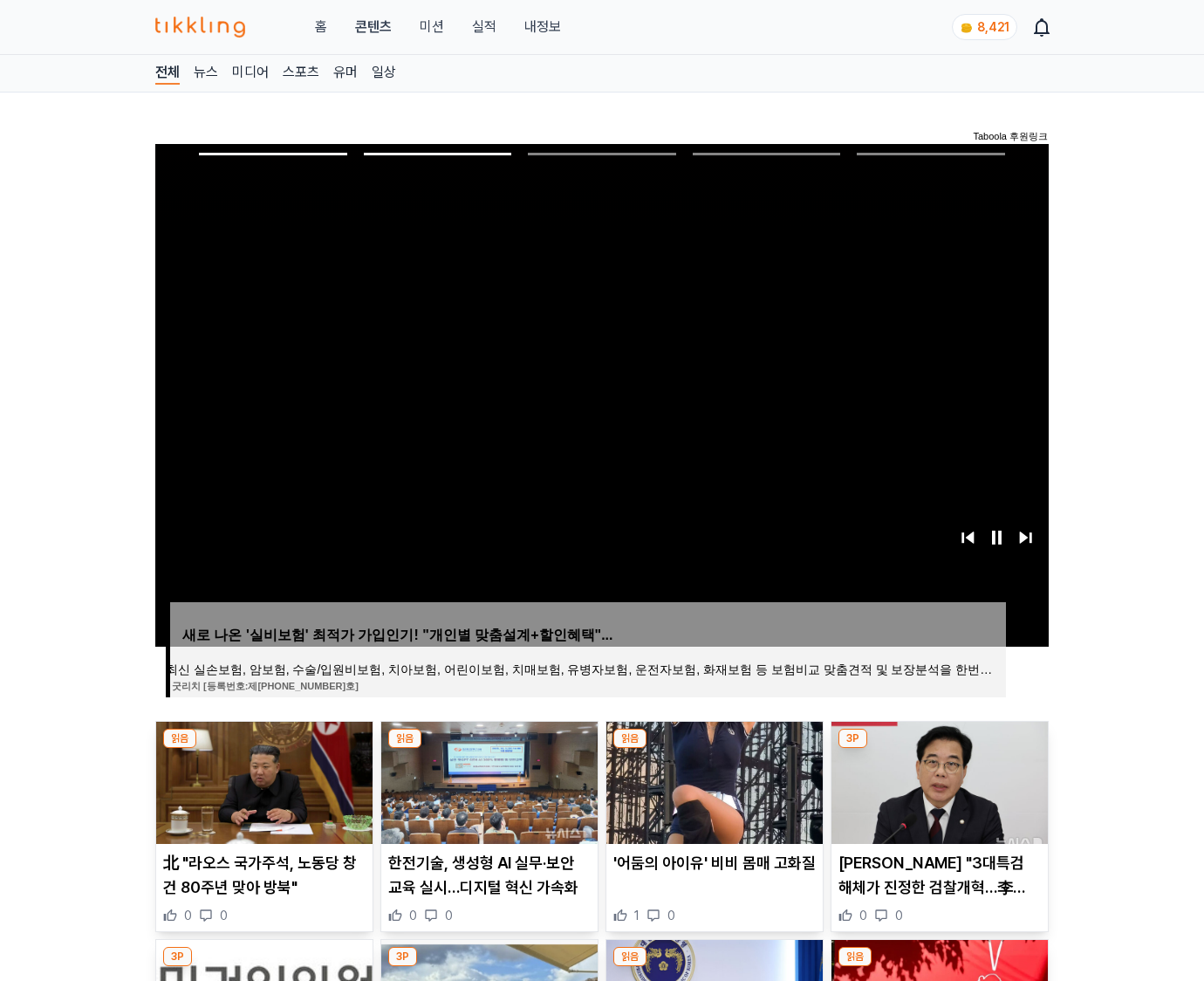
click at [938, 780] on img at bounding box center [939, 782] width 216 height 122
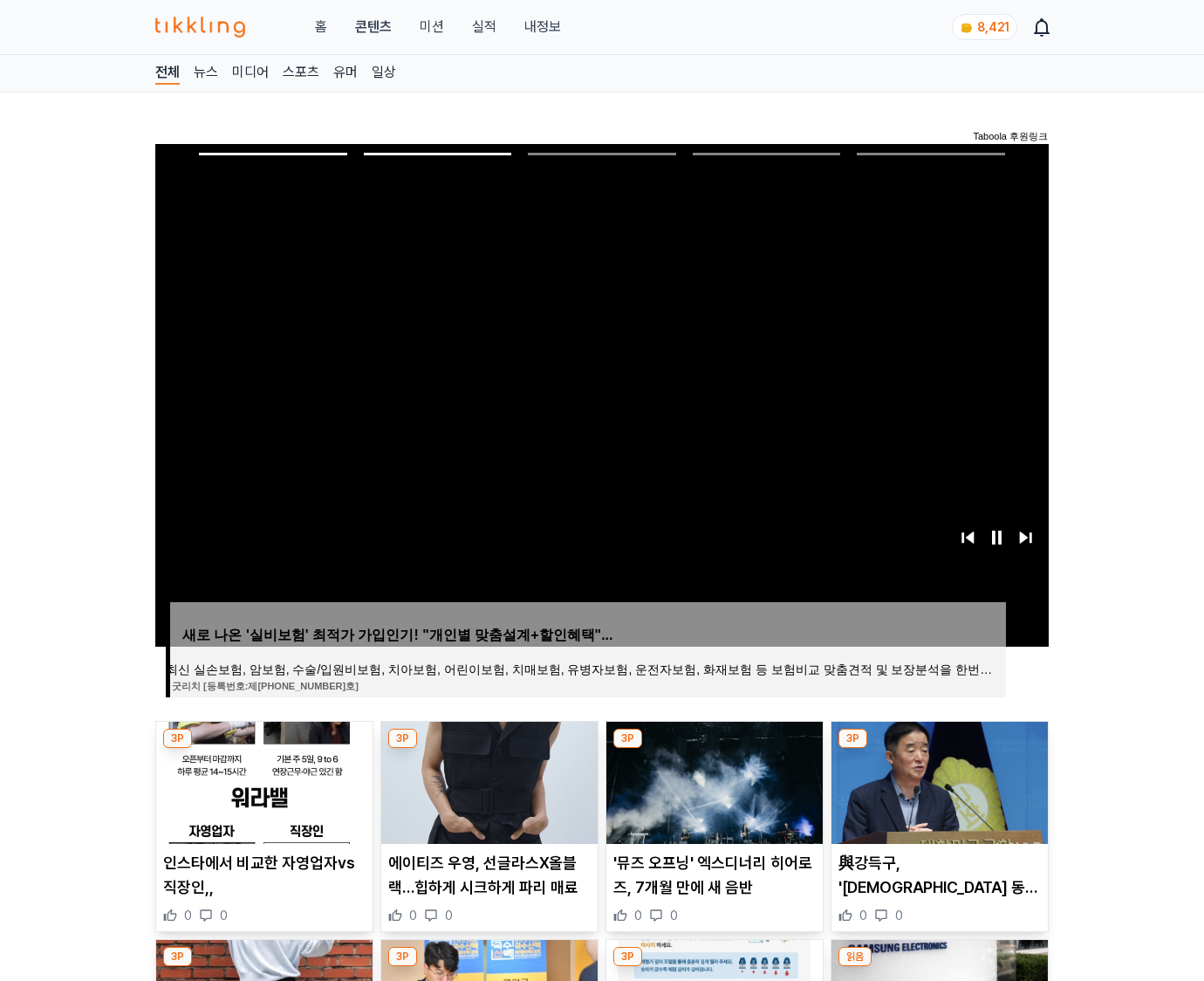
click at [938, 780] on img at bounding box center [939, 782] width 216 height 122
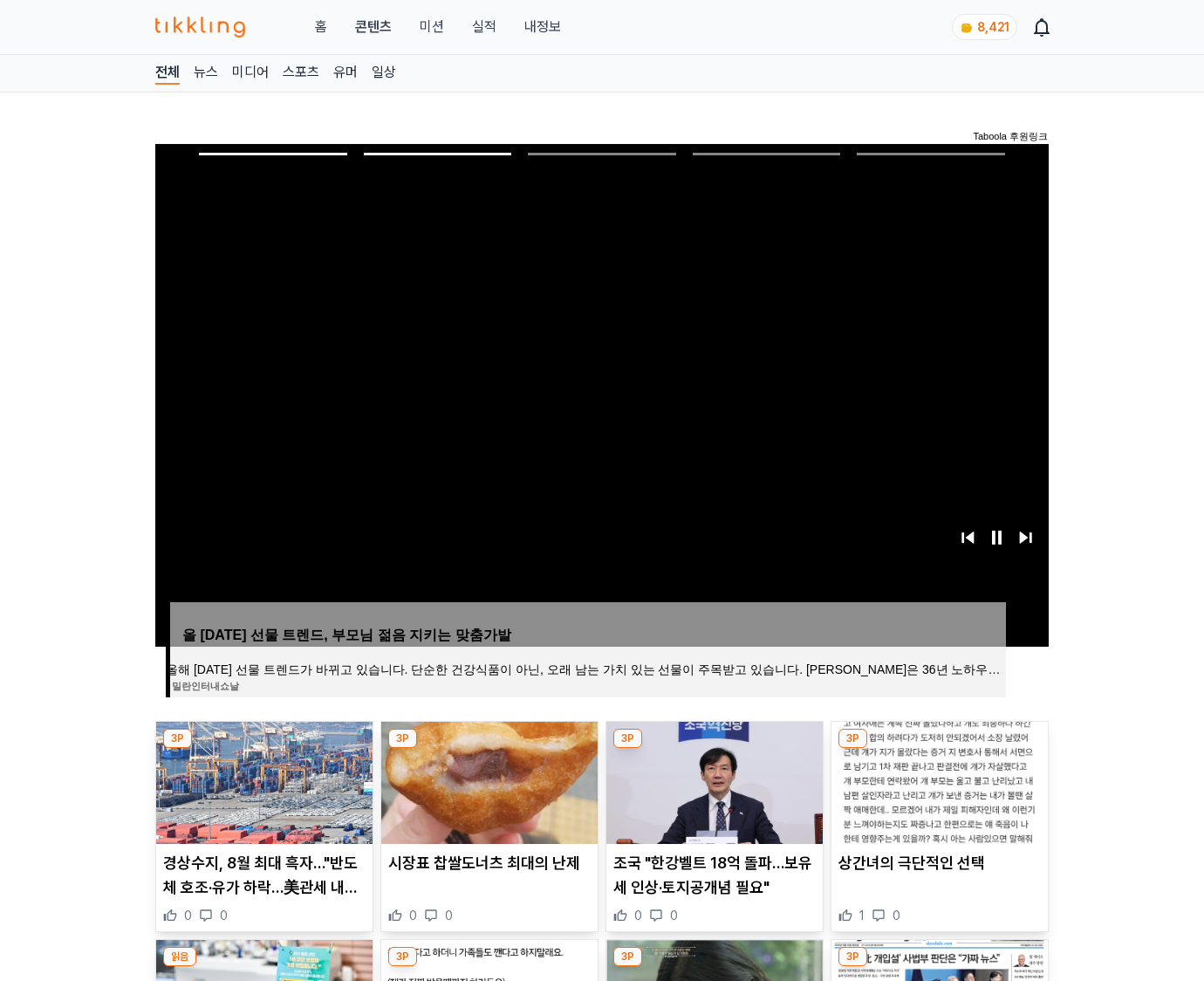
click at [938, 780] on img at bounding box center [939, 782] width 216 height 122
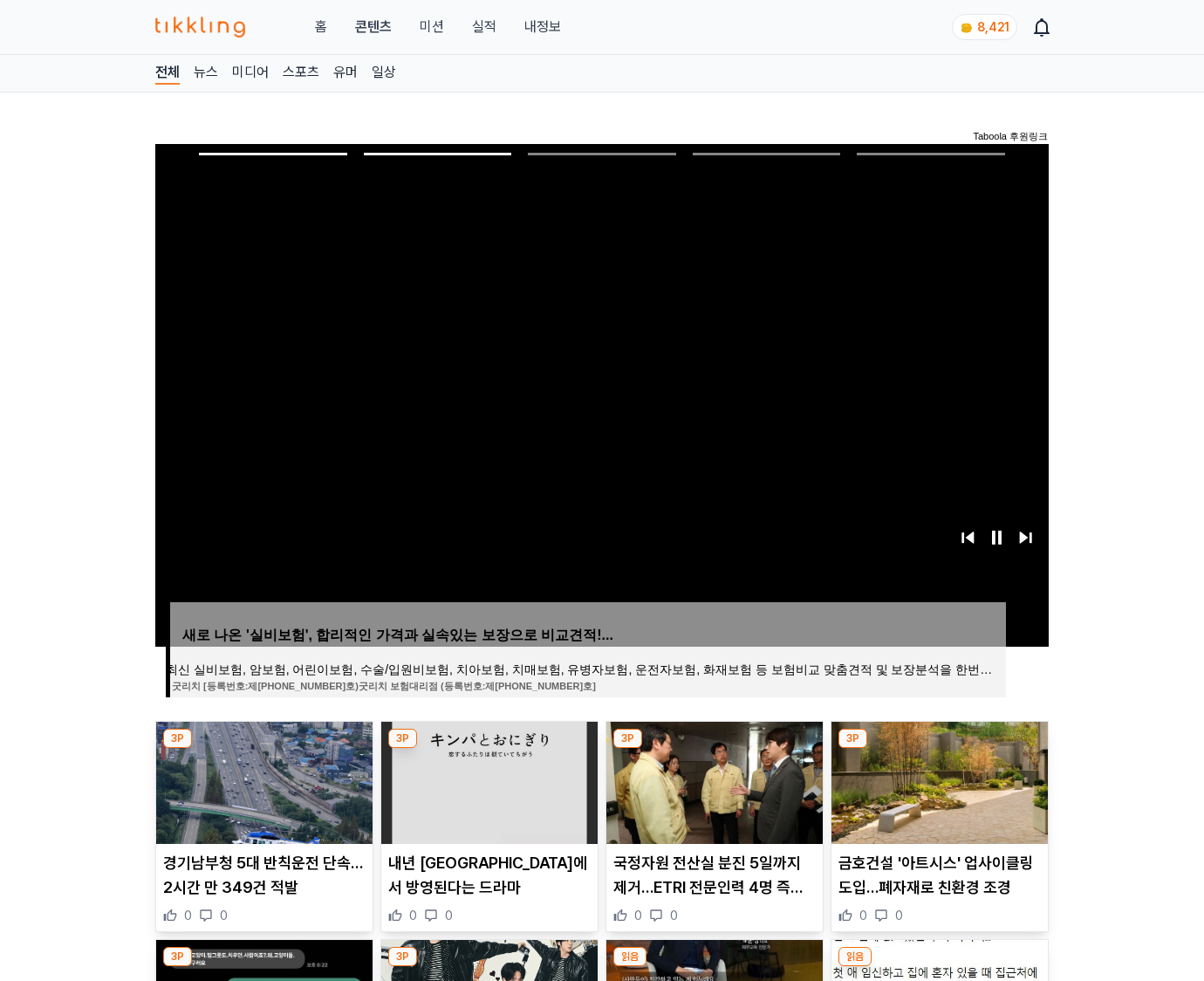
click at [938, 780] on img at bounding box center [939, 782] width 216 height 122
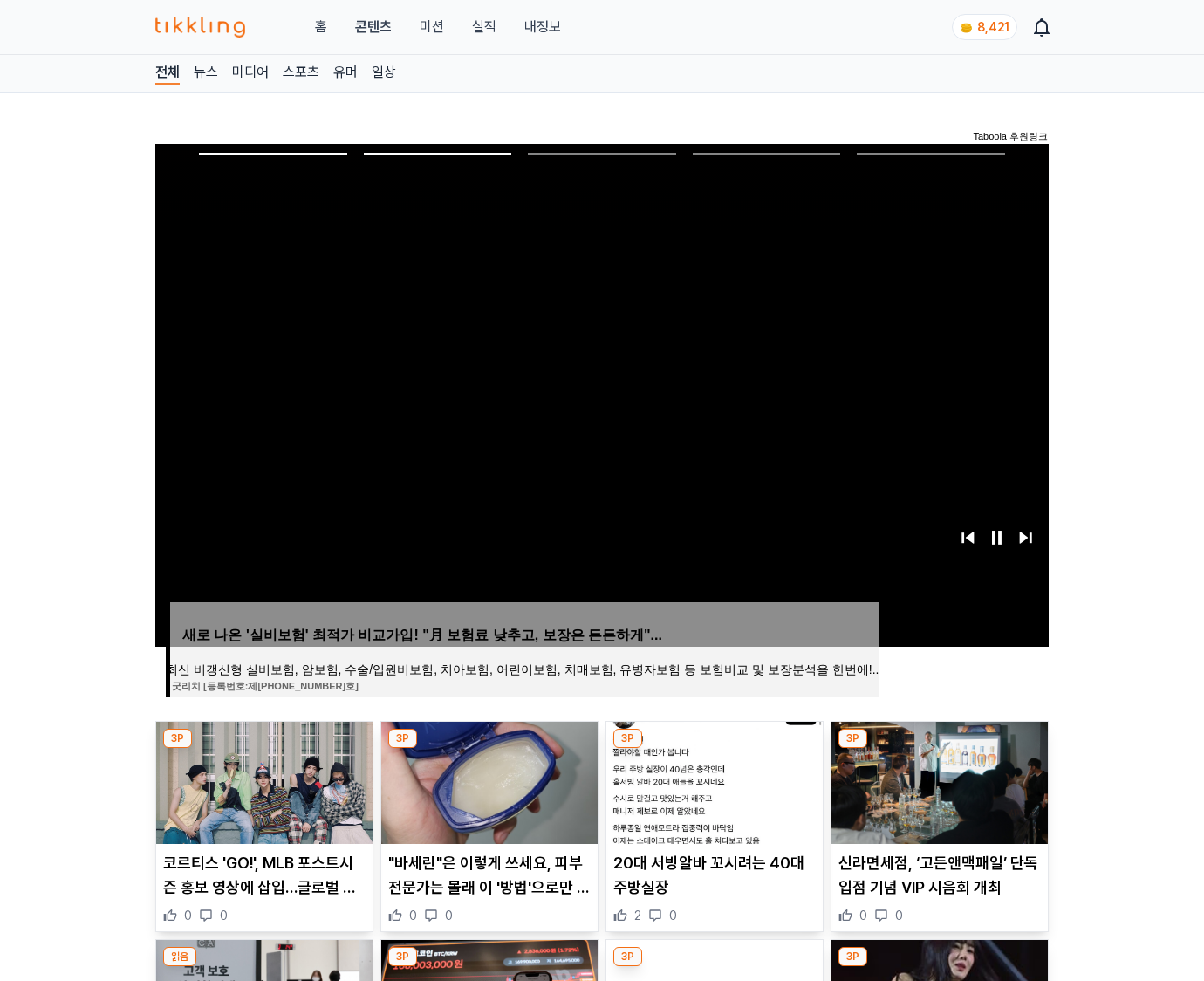
click at [938, 780] on img at bounding box center [939, 782] width 216 height 122
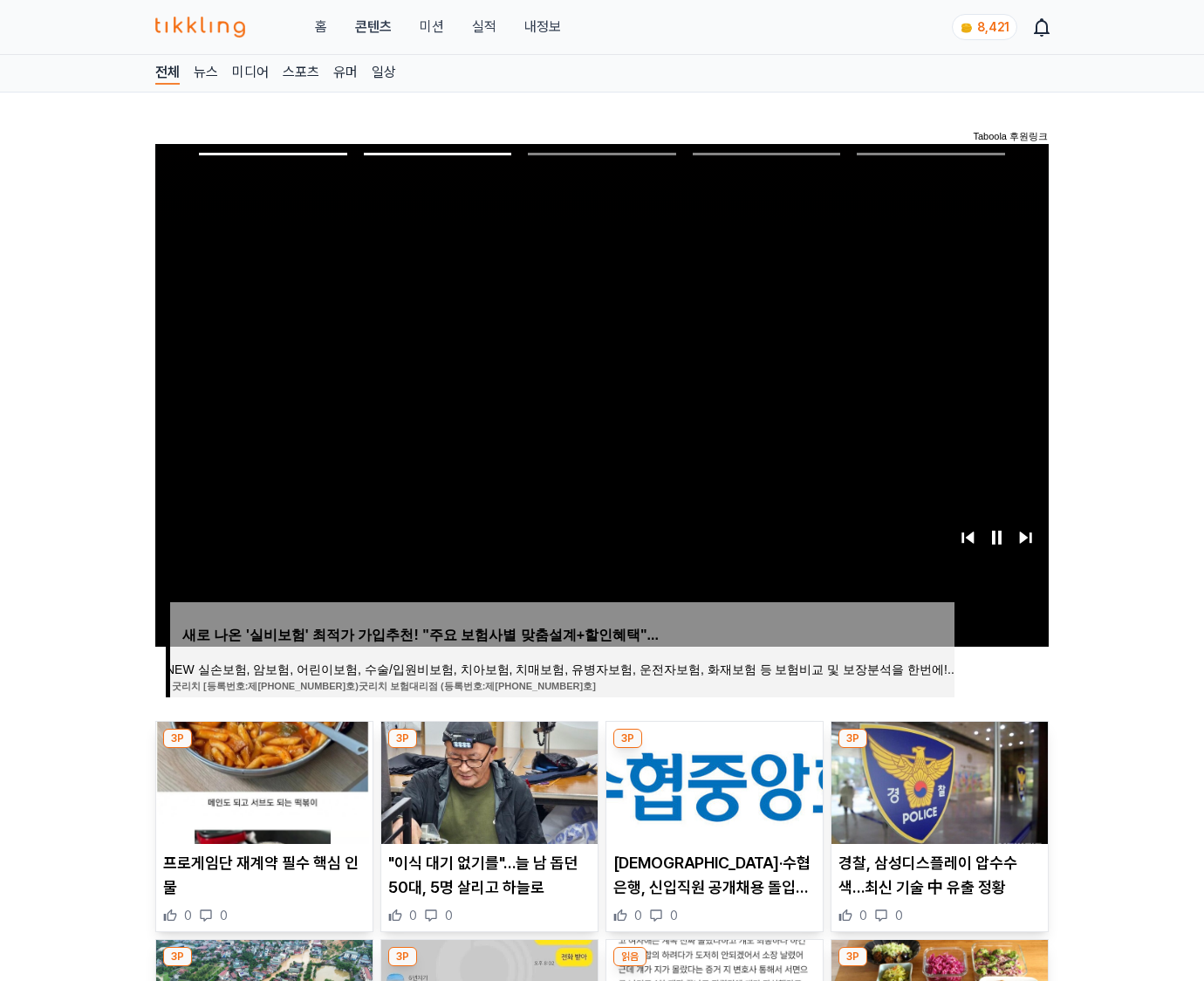
click at [938, 780] on img at bounding box center [939, 782] width 216 height 122
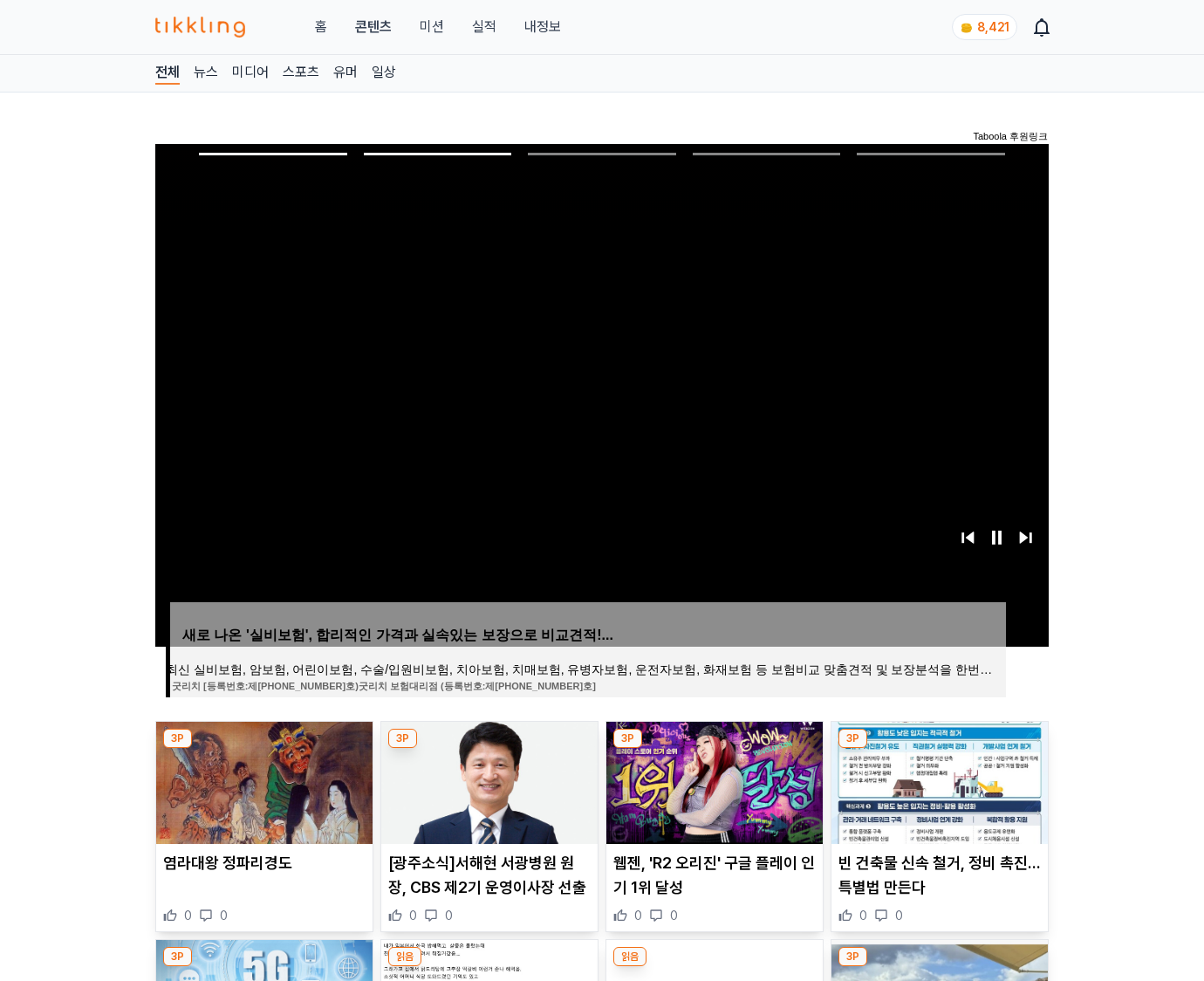
click at [938, 780] on img at bounding box center [939, 782] width 216 height 122
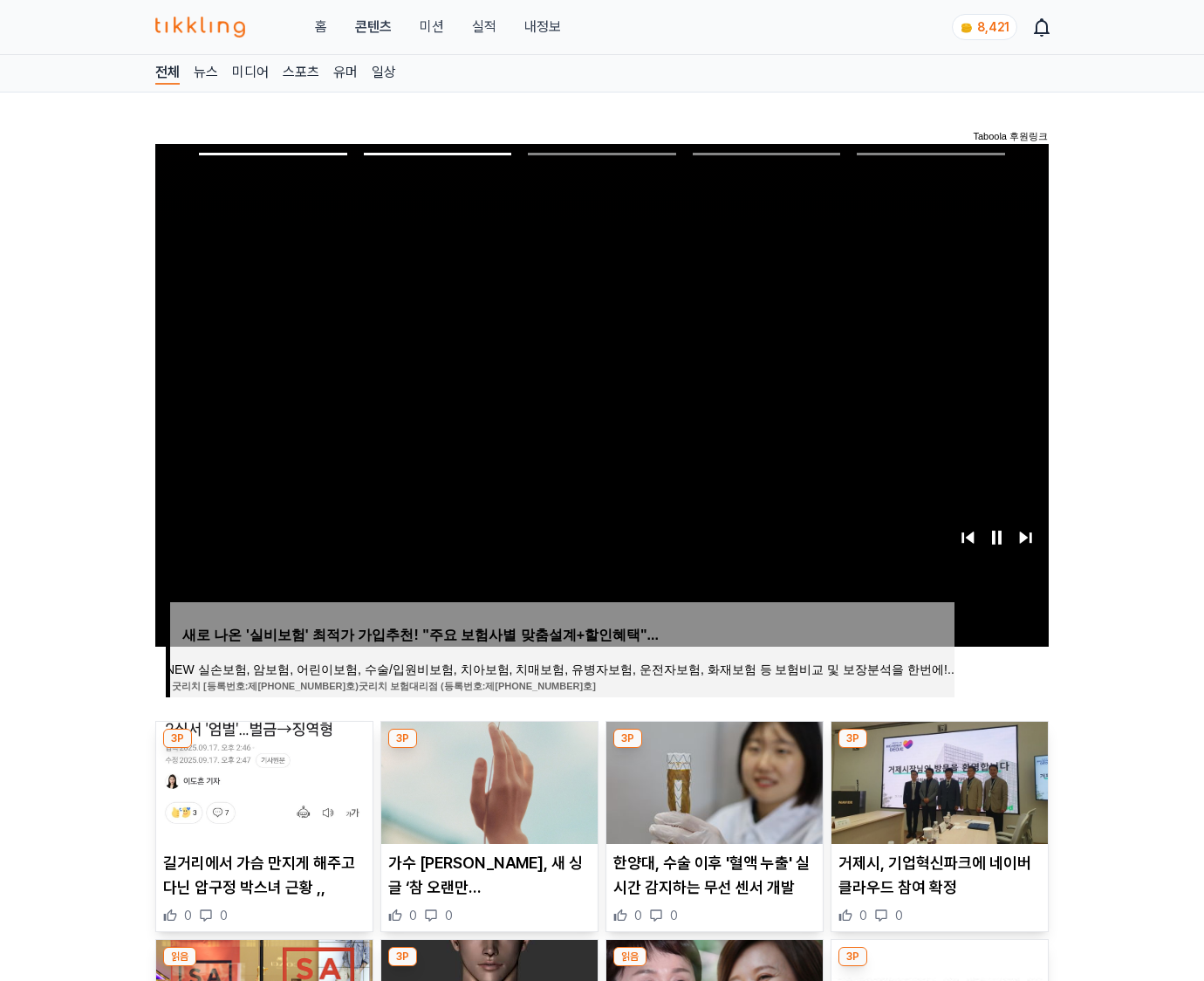
click at [938, 780] on img at bounding box center [939, 782] width 216 height 122
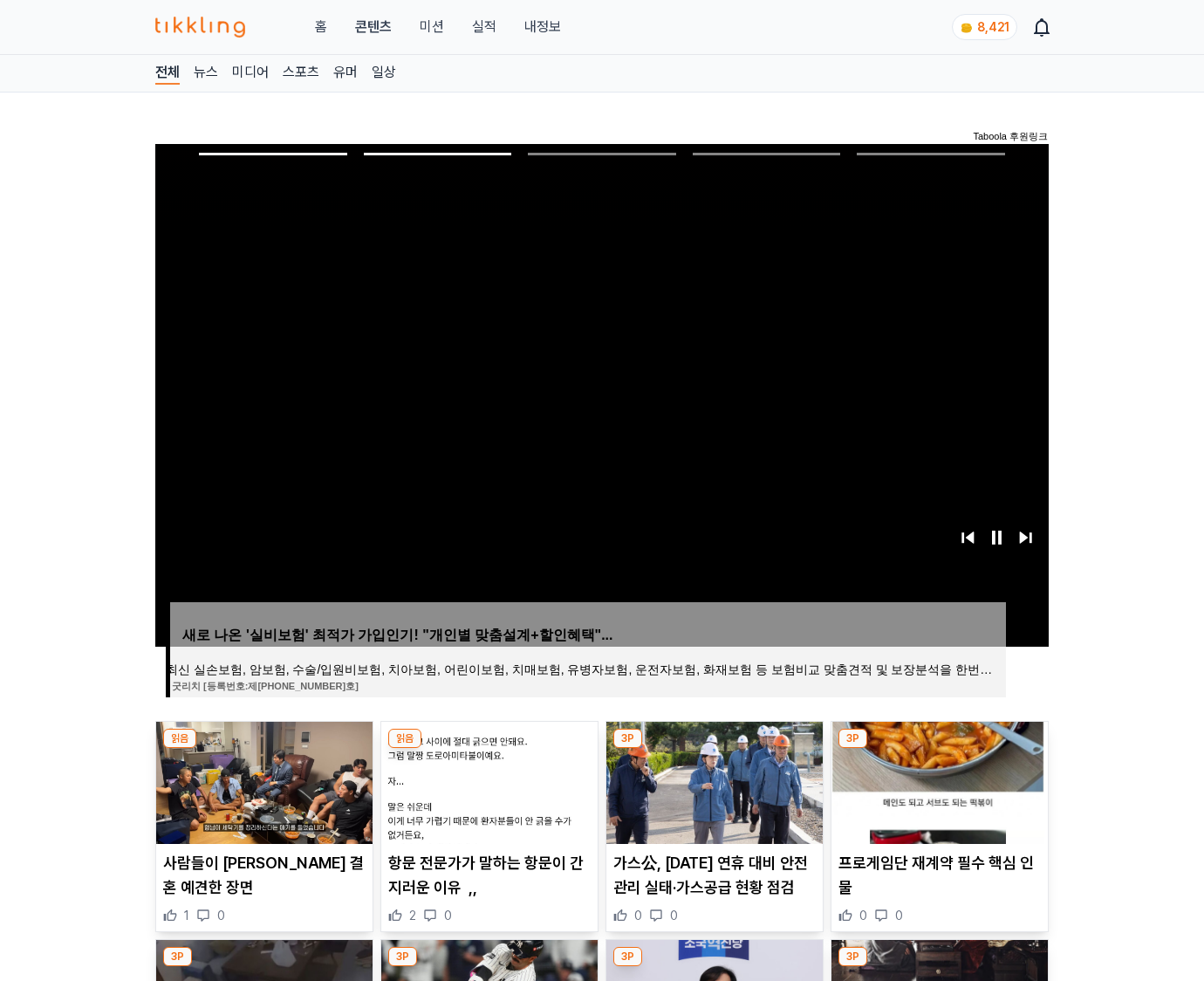
click at [938, 780] on img at bounding box center [939, 782] width 216 height 122
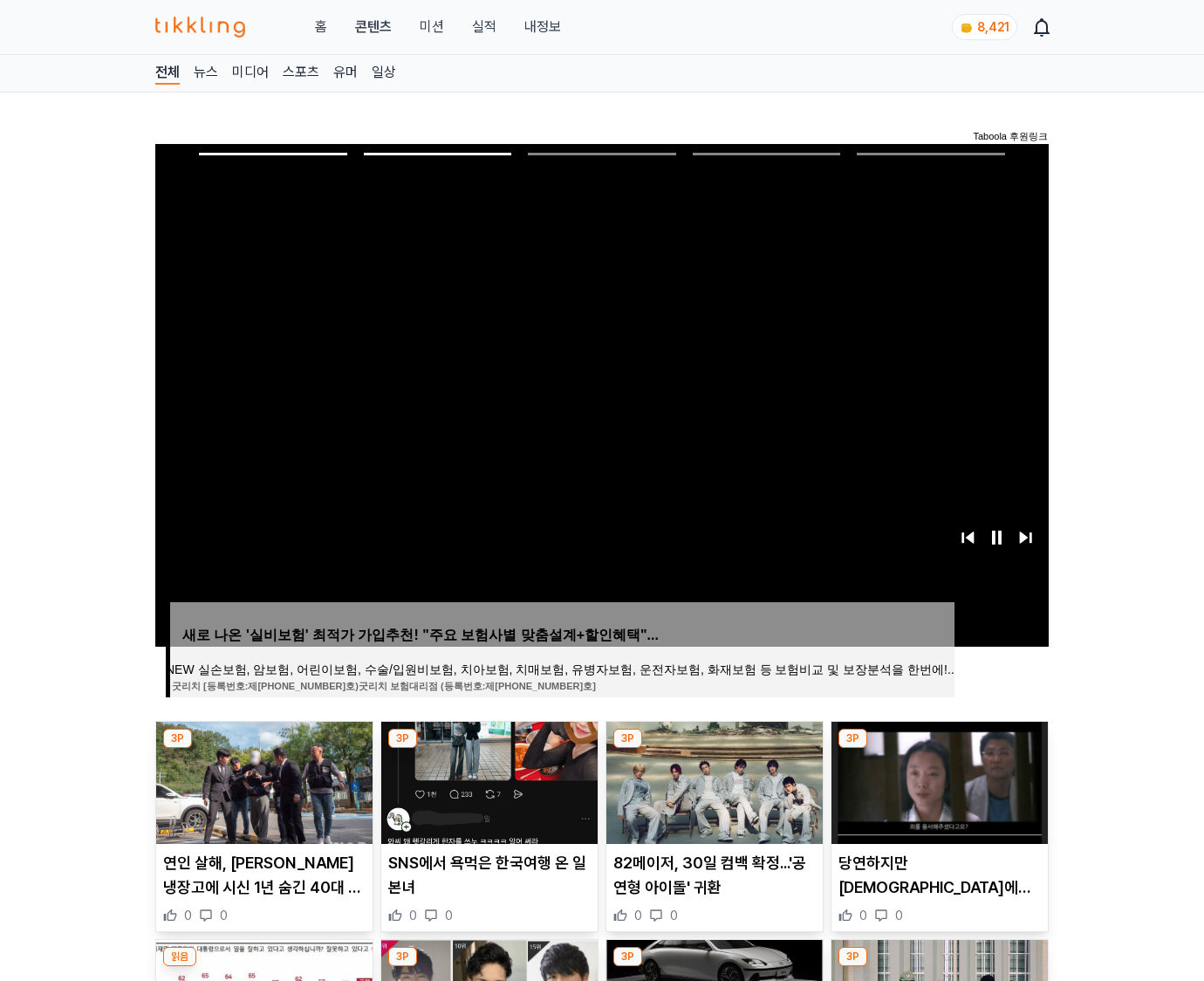
click at [938, 780] on img at bounding box center [939, 782] width 216 height 122
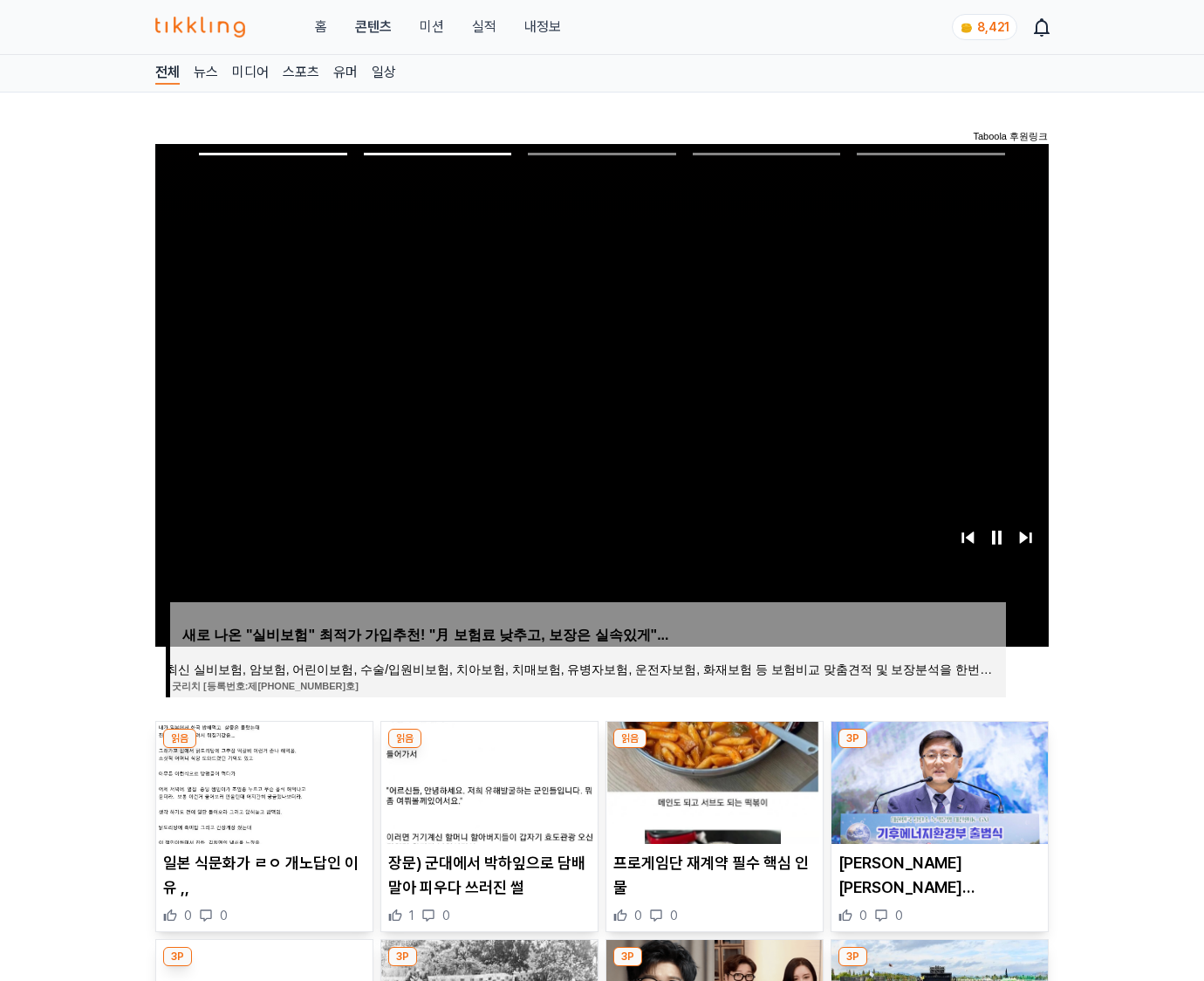
click at [938, 780] on img at bounding box center [939, 782] width 216 height 122
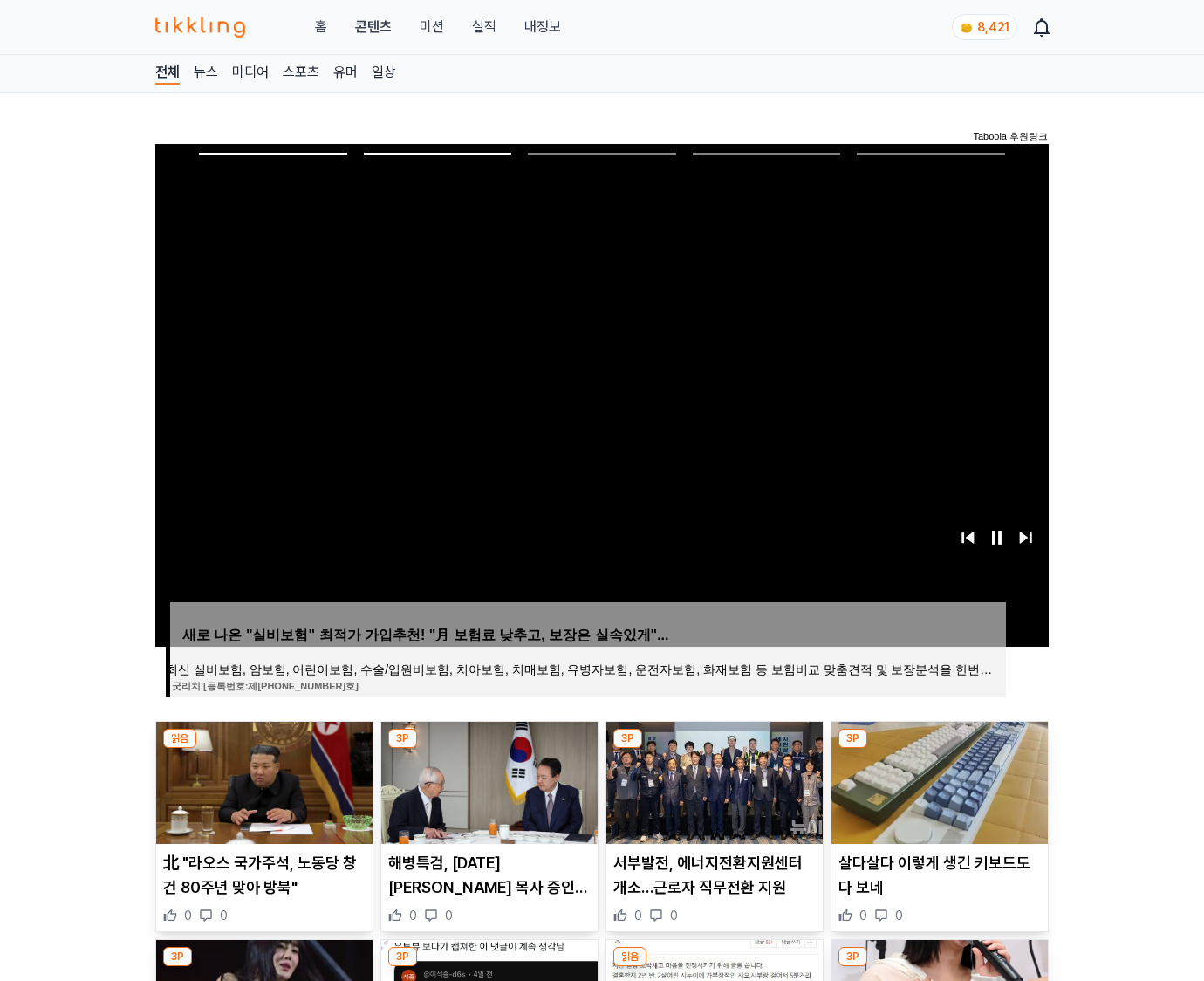
click at [938, 780] on img at bounding box center [939, 782] width 216 height 122
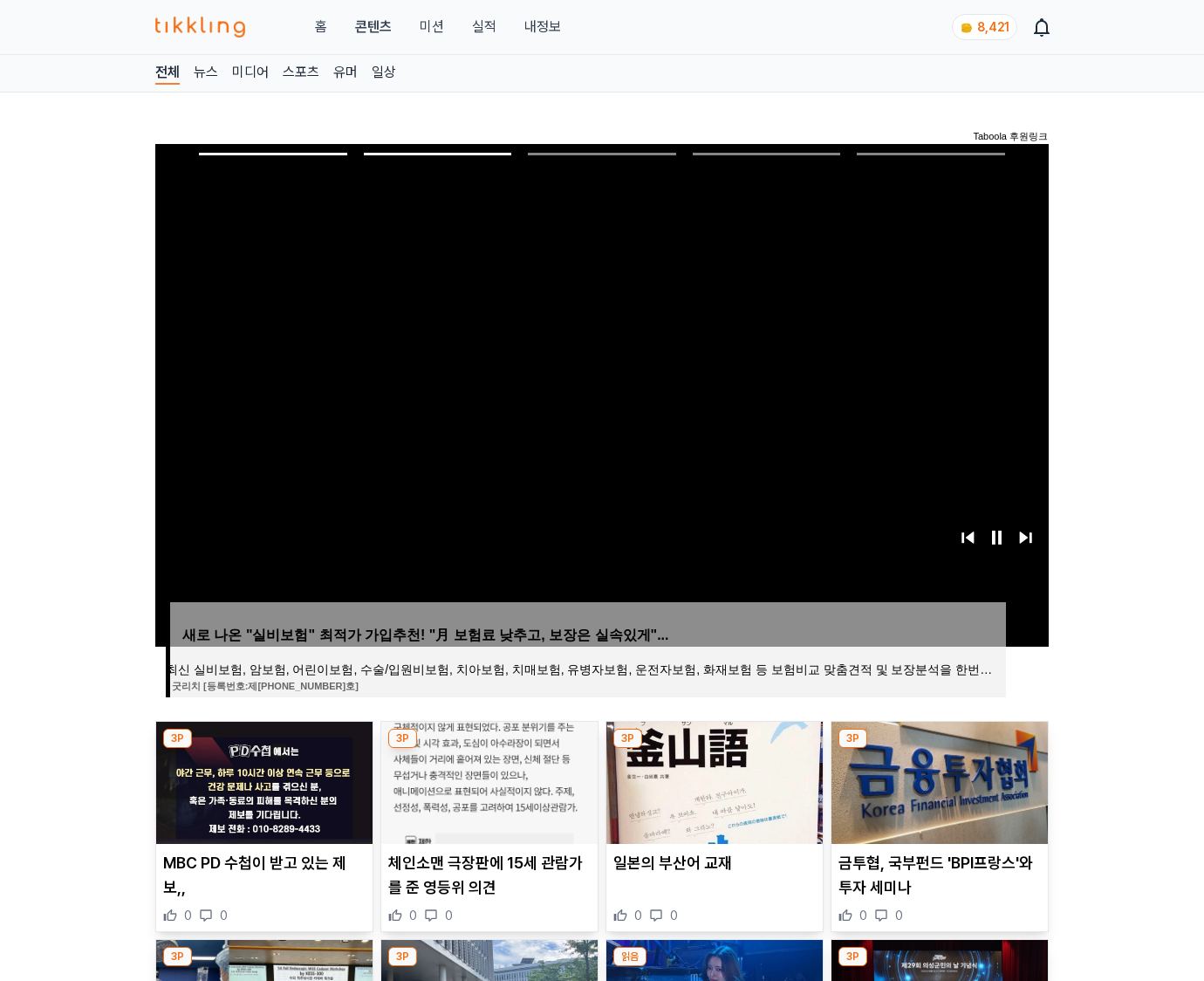
click at [938, 780] on img at bounding box center [939, 782] width 216 height 122
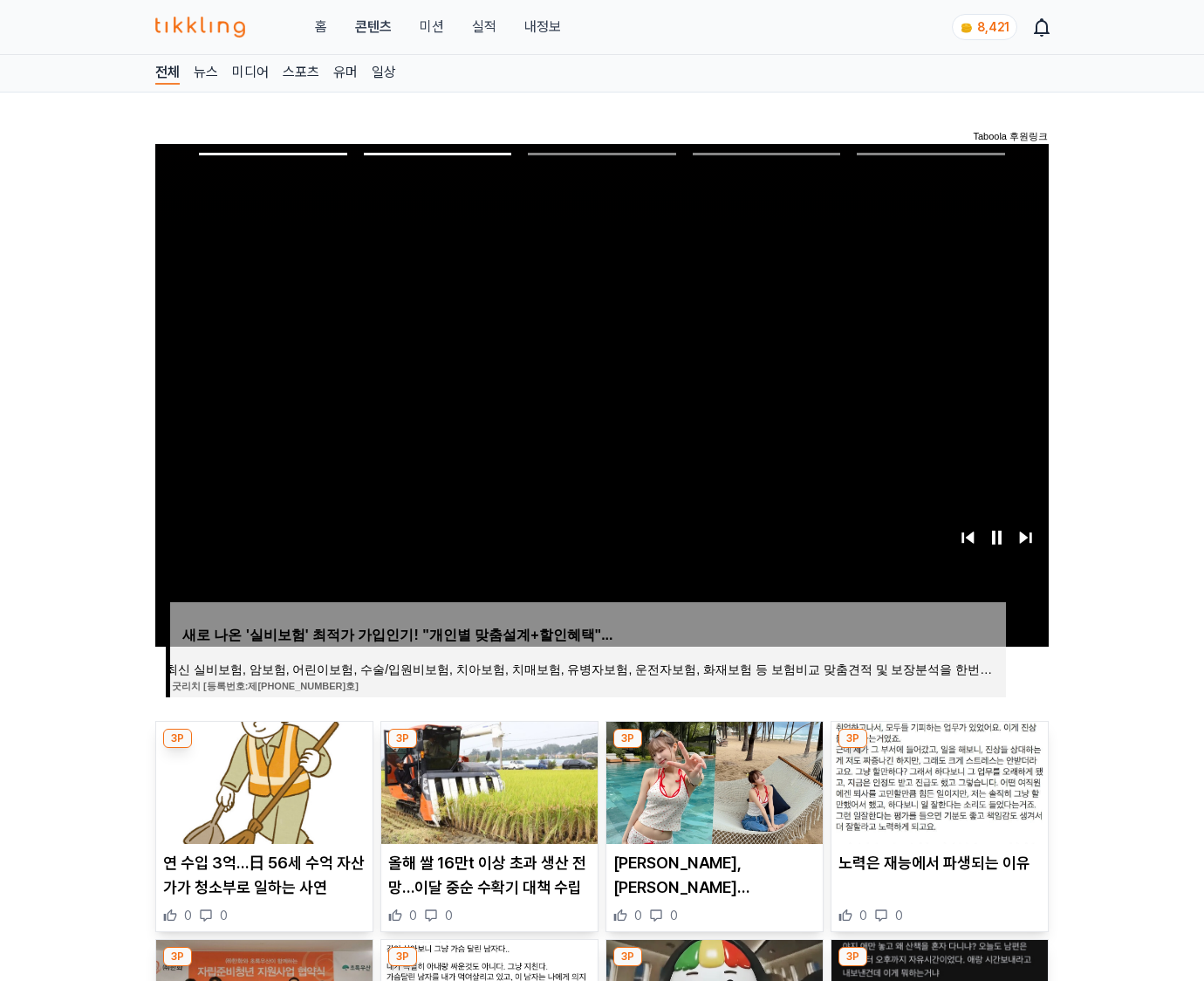
click at [938, 780] on img at bounding box center [939, 782] width 216 height 122
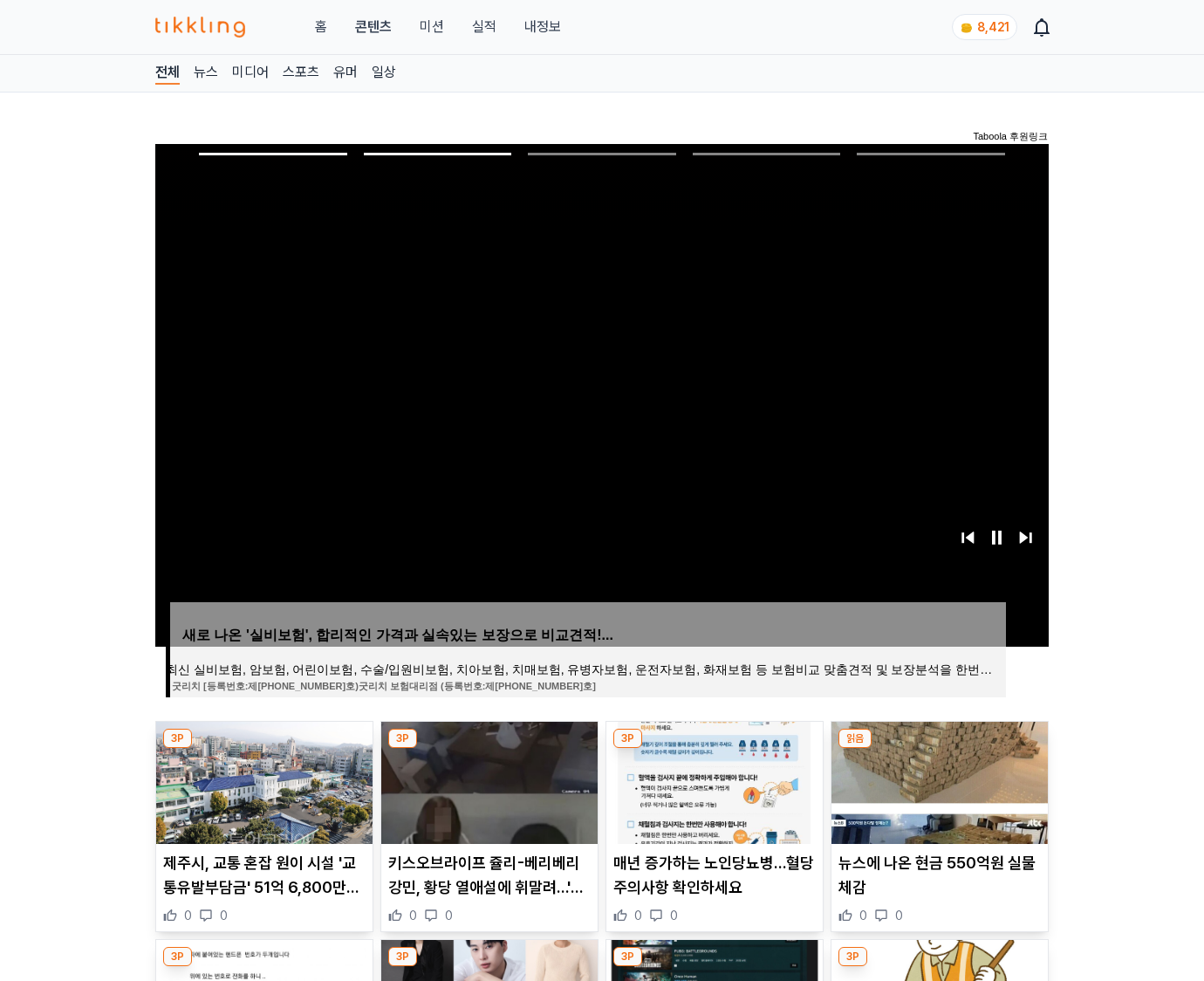
click at [938, 780] on img at bounding box center [939, 782] width 216 height 122
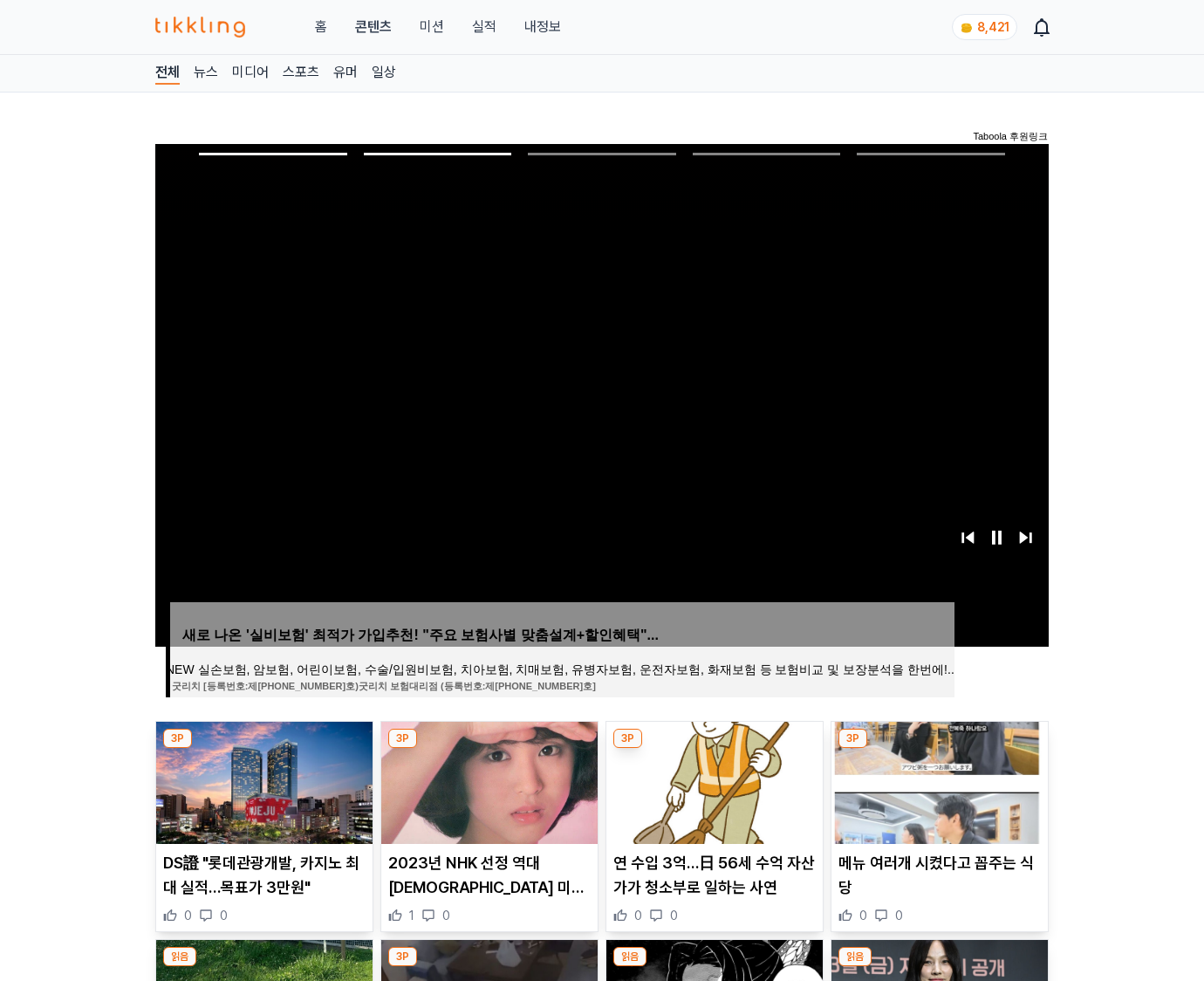
click at [938, 780] on img at bounding box center [939, 782] width 216 height 122
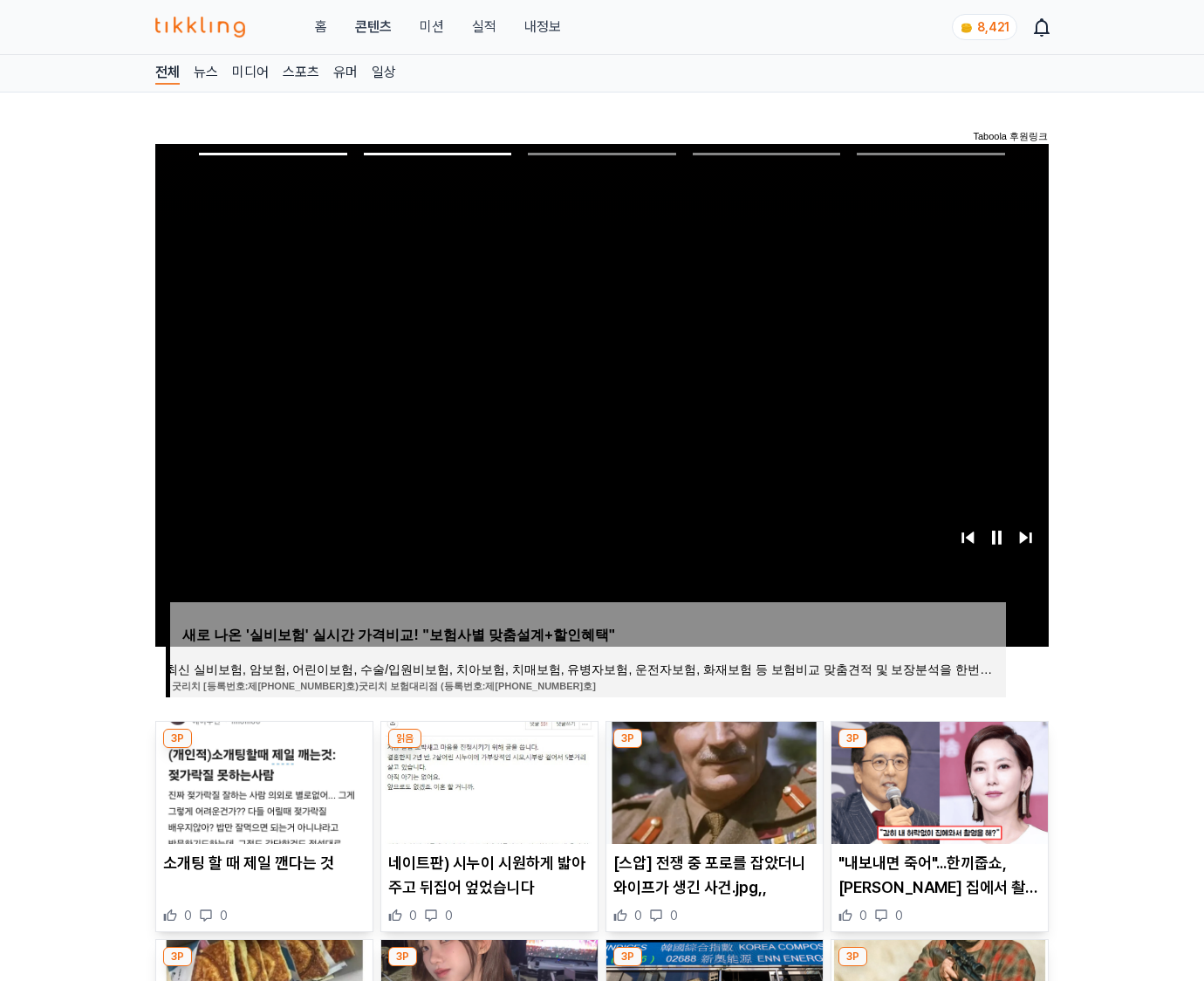
click at [938, 780] on img at bounding box center [939, 782] width 216 height 122
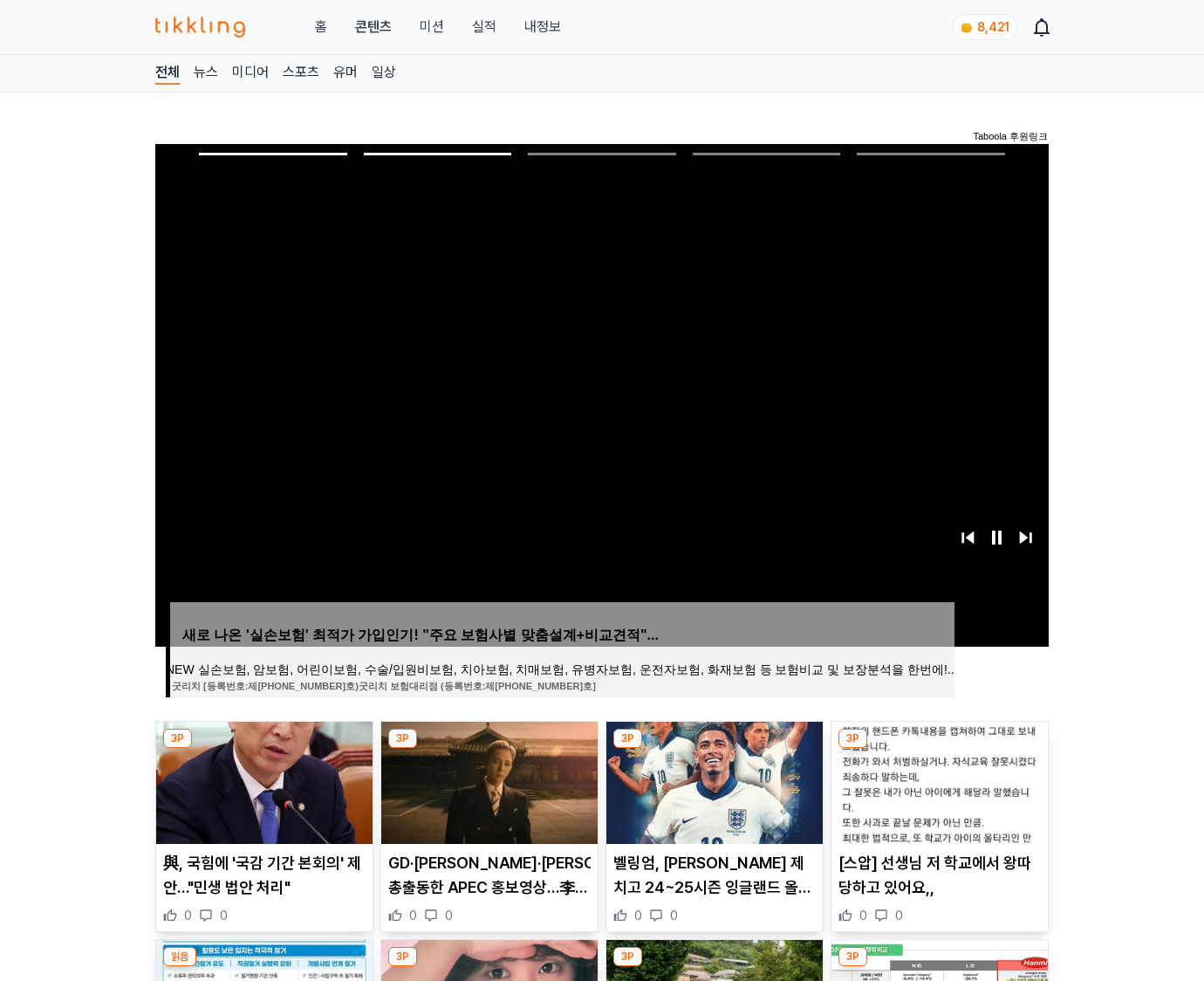
click at [938, 780] on img at bounding box center [939, 782] width 216 height 122
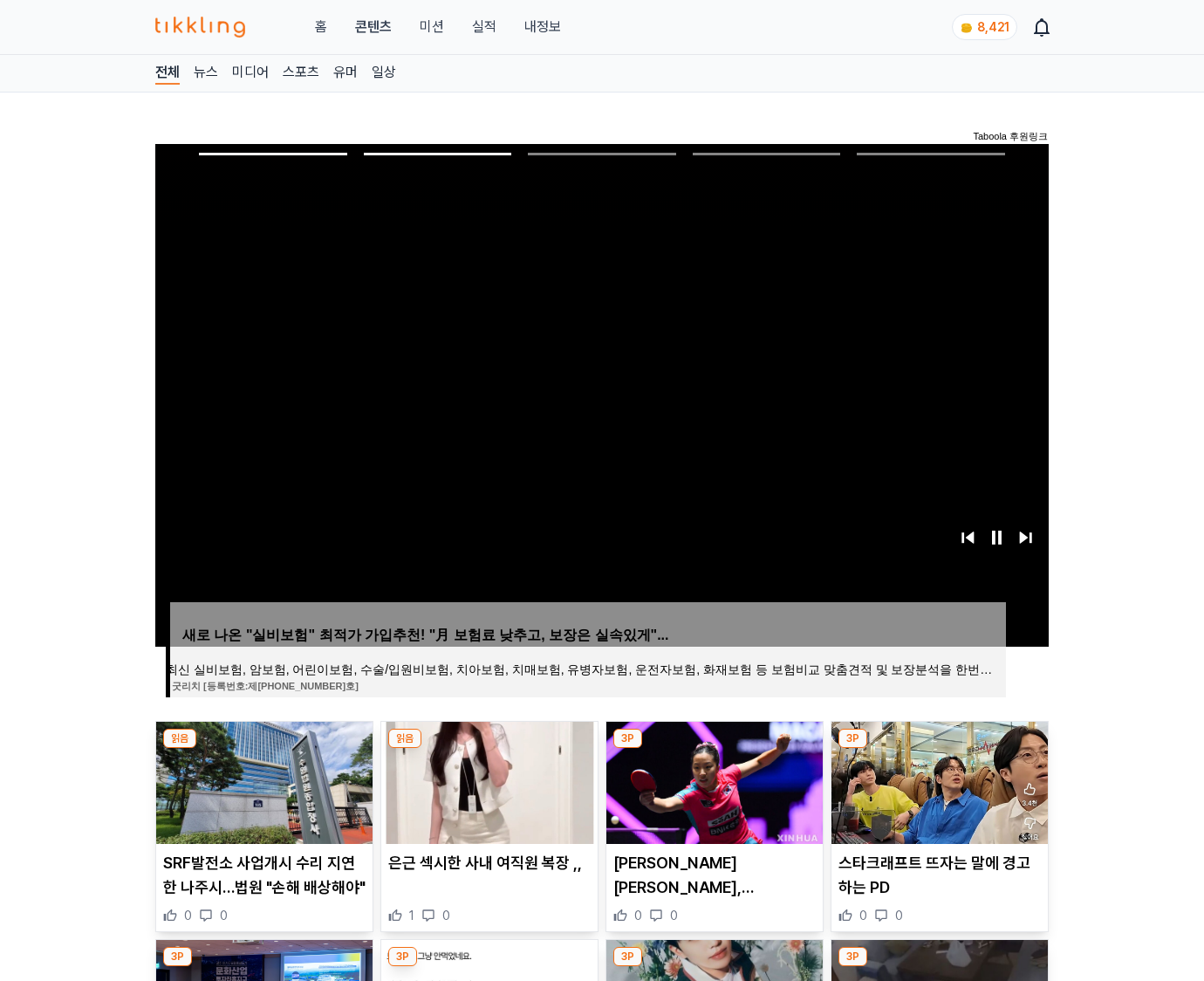
click at [938, 780] on img at bounding box center [939, 782] width 216 height 122
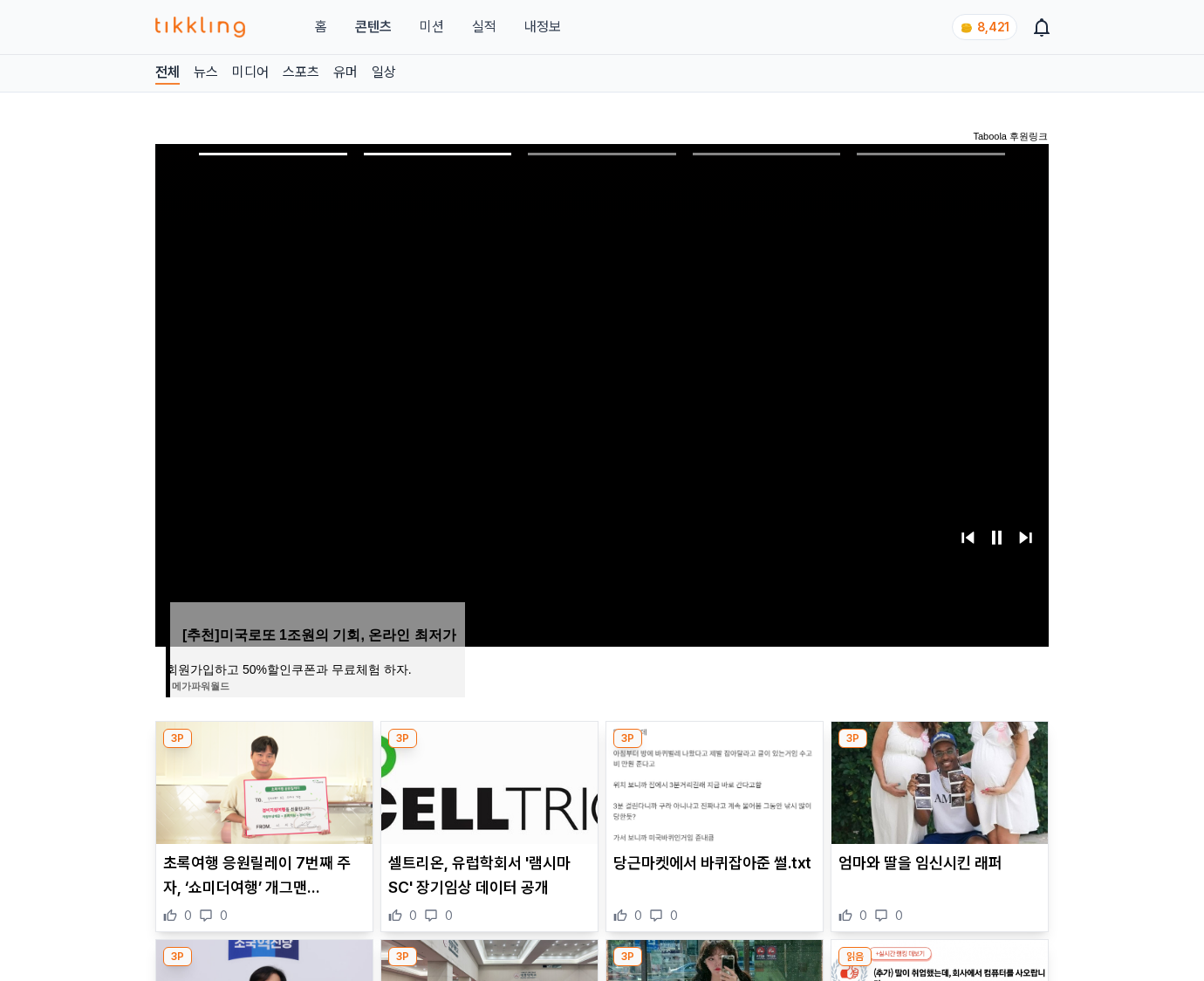
click at [938, 780] on img at bounding box center [939, 782] width 216 height 122
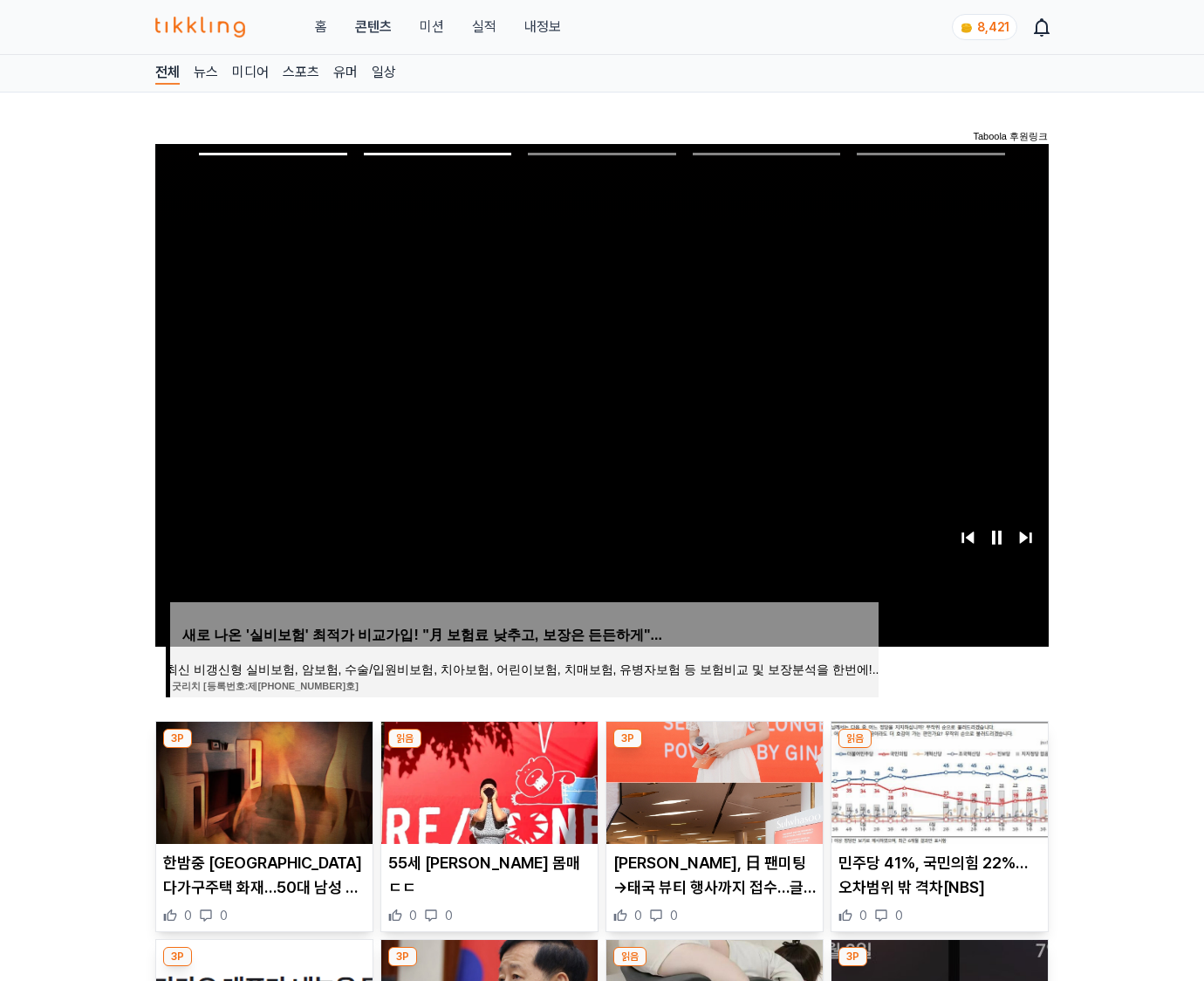
click at [938, 780] on img at bounding box center [939, 782] width 216 height 122
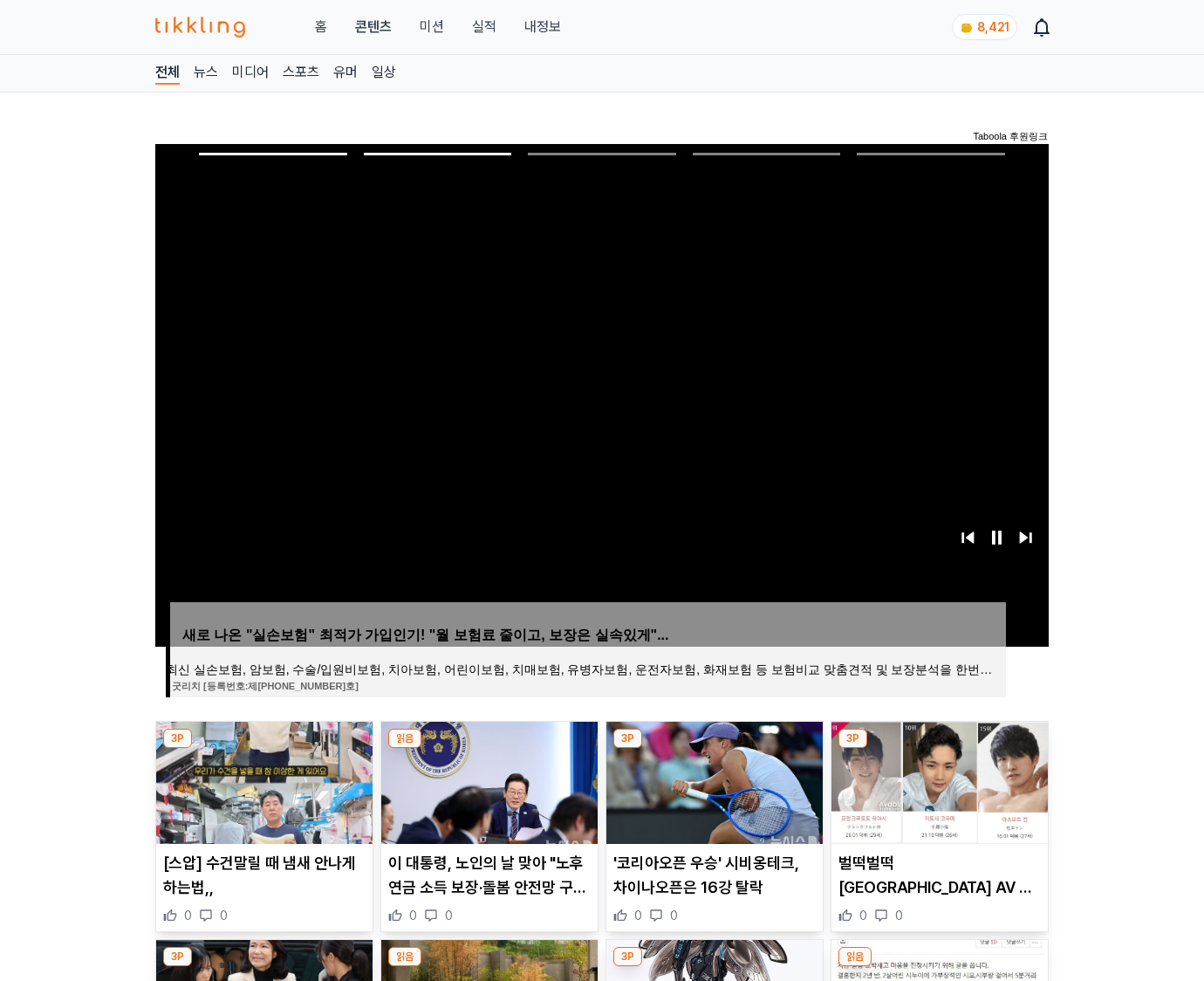
click at [938, 780] on img at bounding box center [939, 782] width 216 height 122
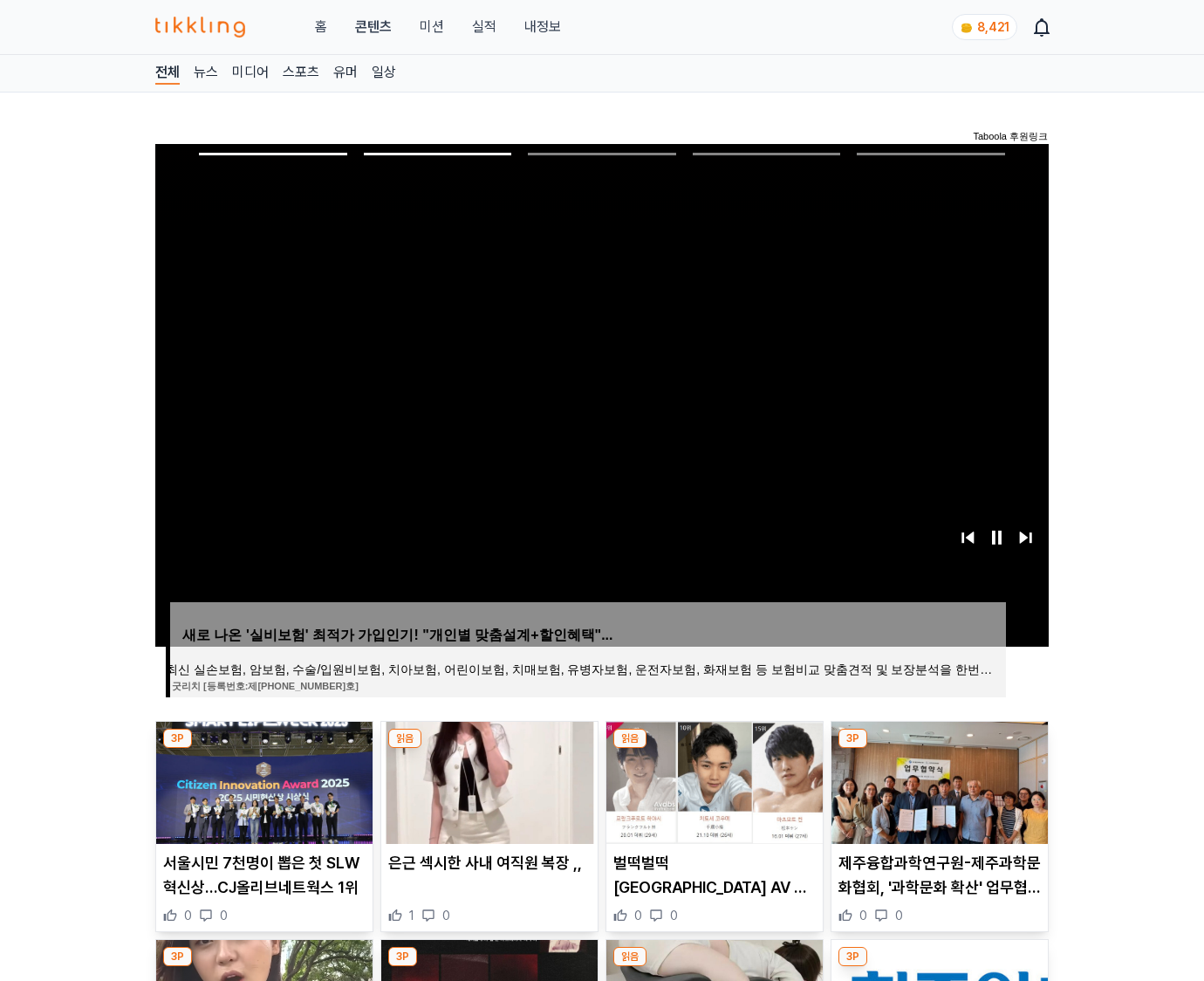
click at [938, 780] on img at bounding box center [939, 782] width 216 height 122
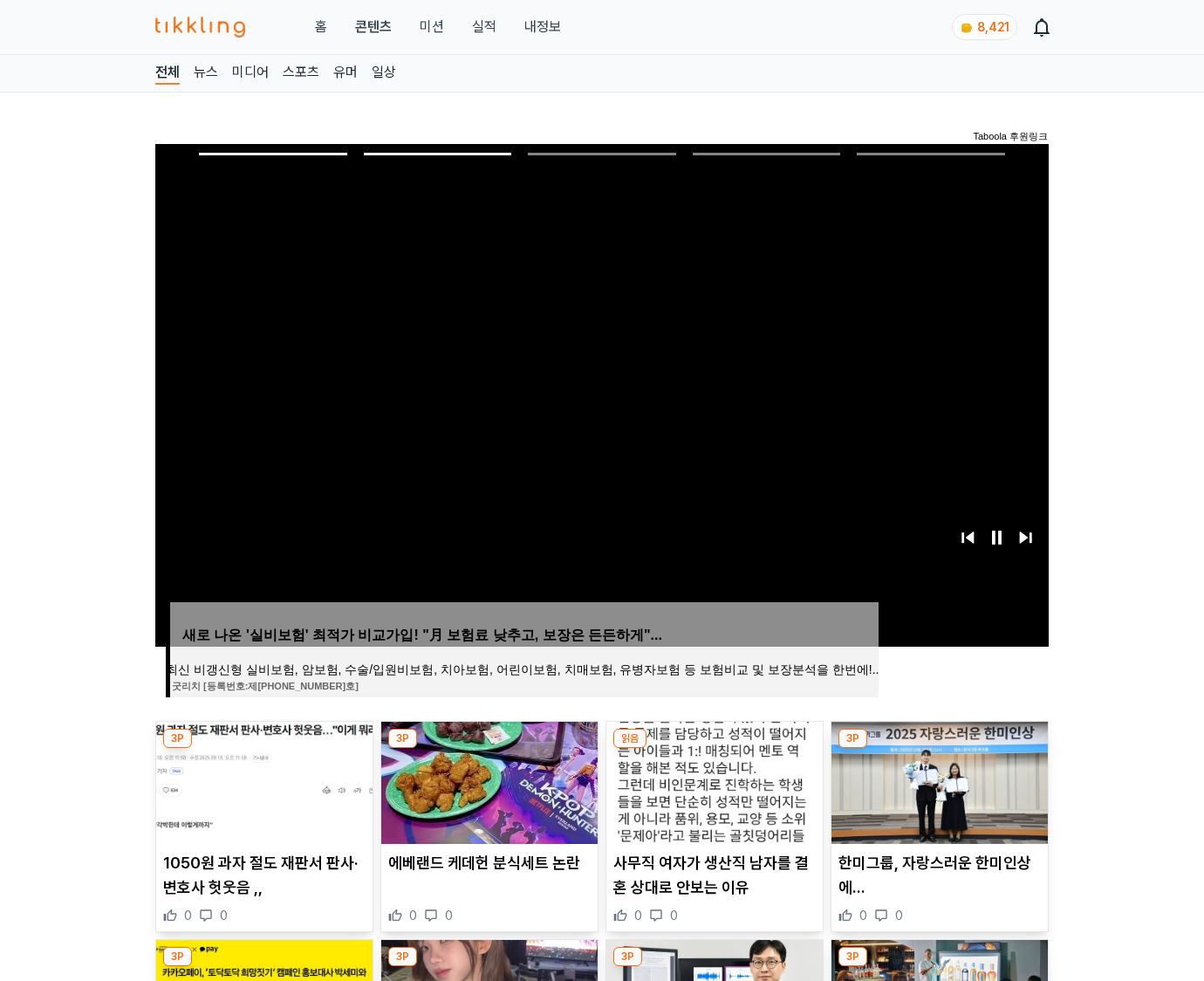
click at [938, 780] on img at bounding box center [939, 782] width 216 height 122
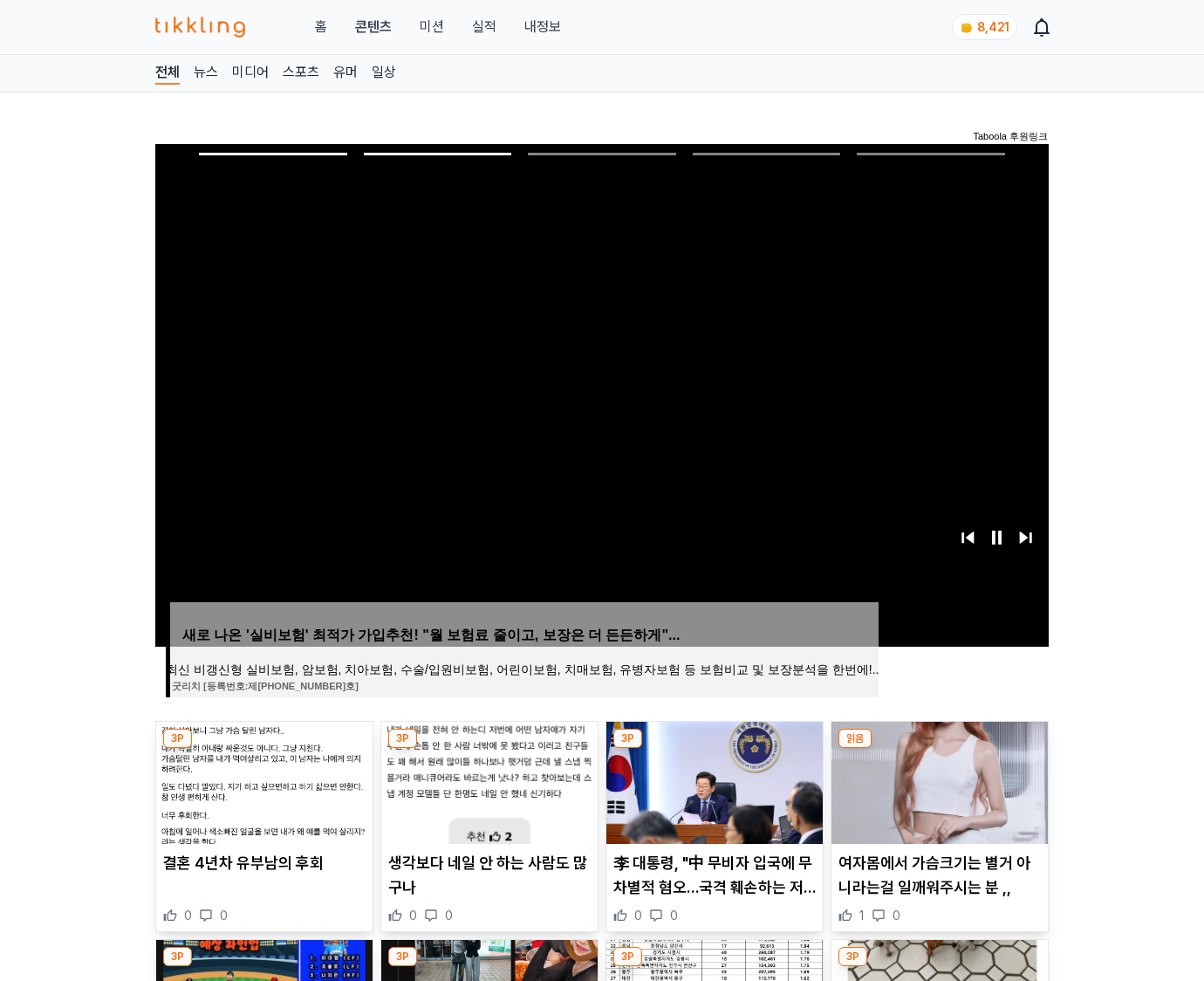
click at [938, 780] on img at bounding box center [939, 782] width 216 height 122
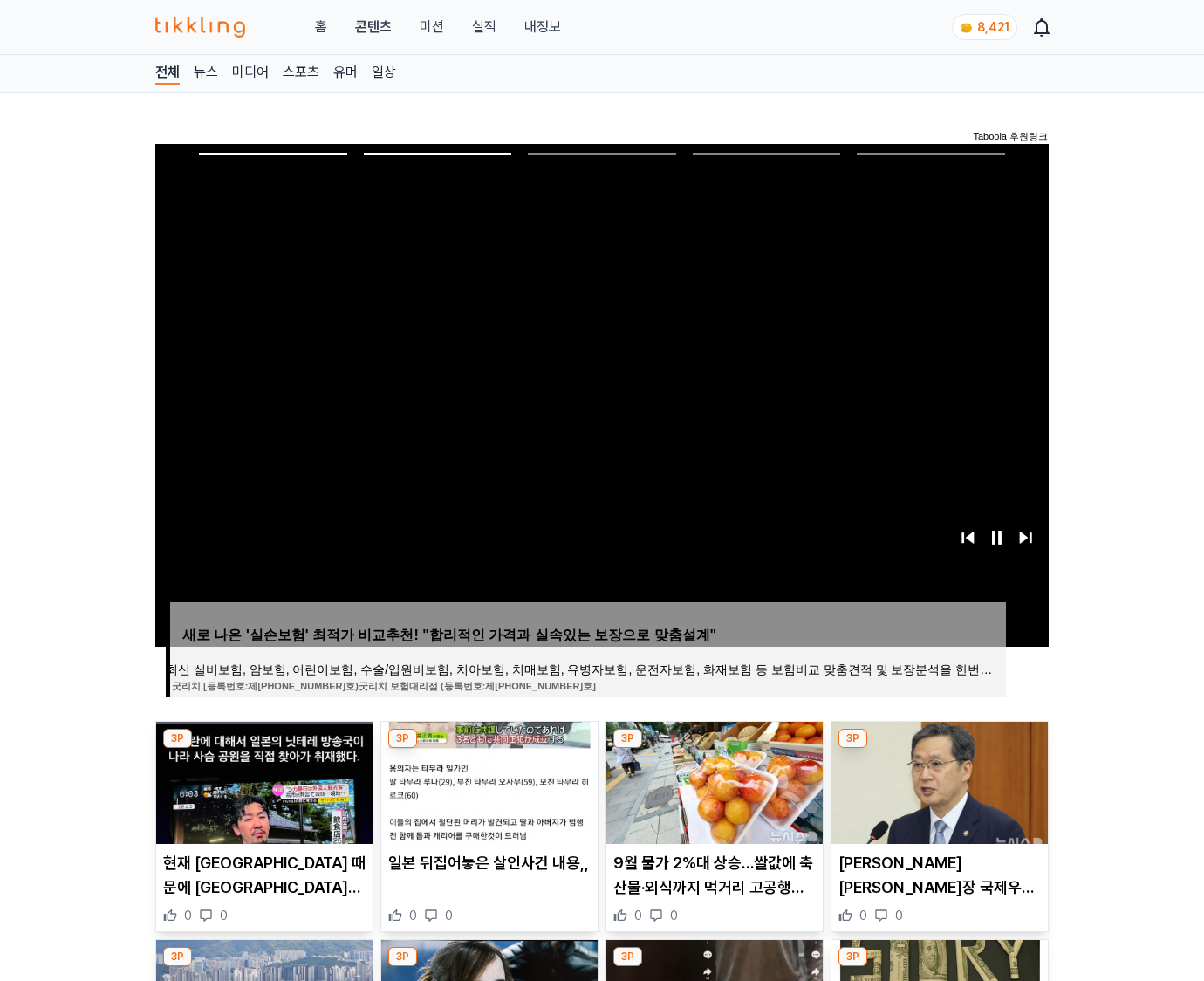
click at [938, 780] on img at bounding box center [939, 782] width 216 height 122
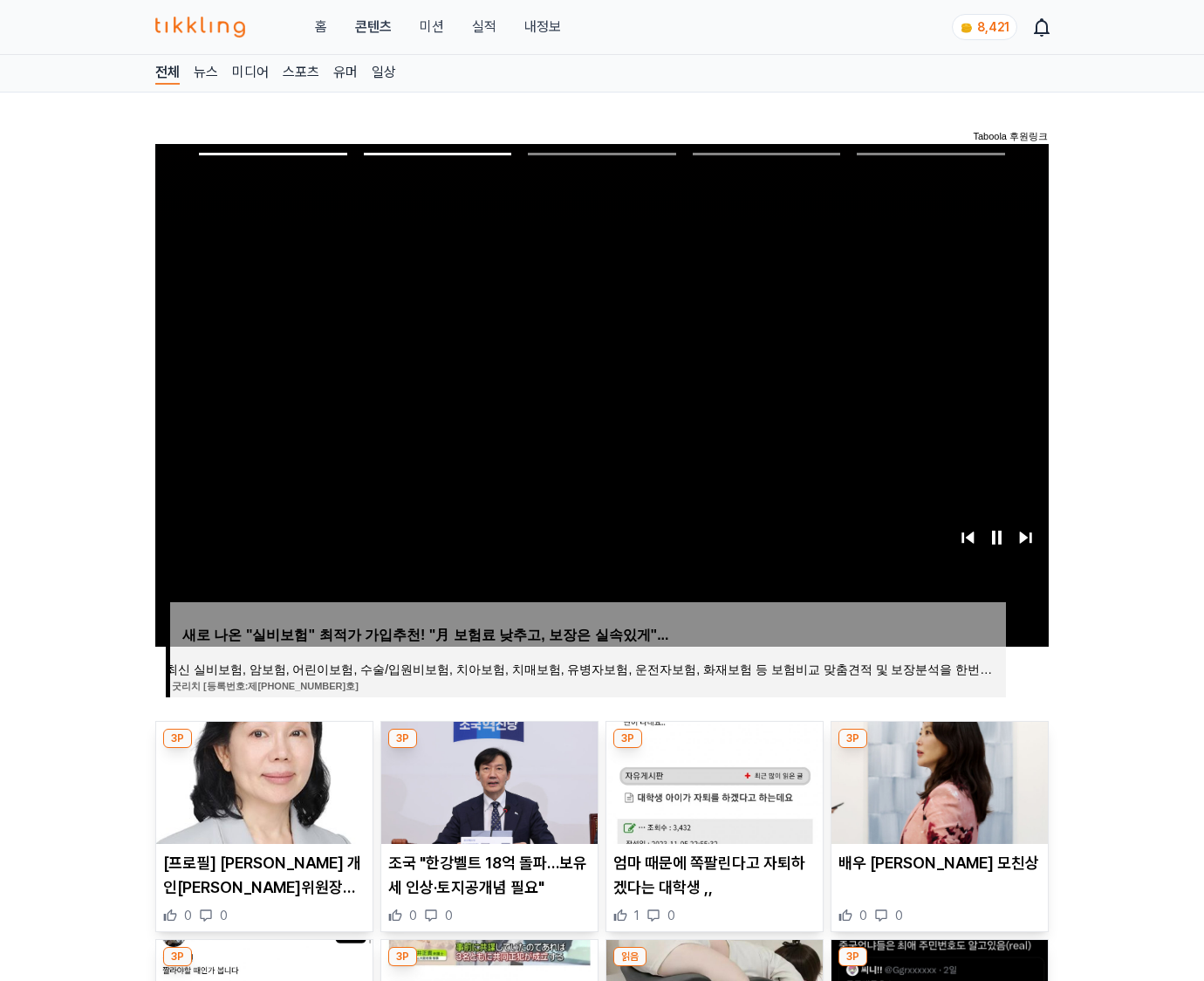
click at [938, 780] on img at bounding box center [939, 782] width 216 height 122
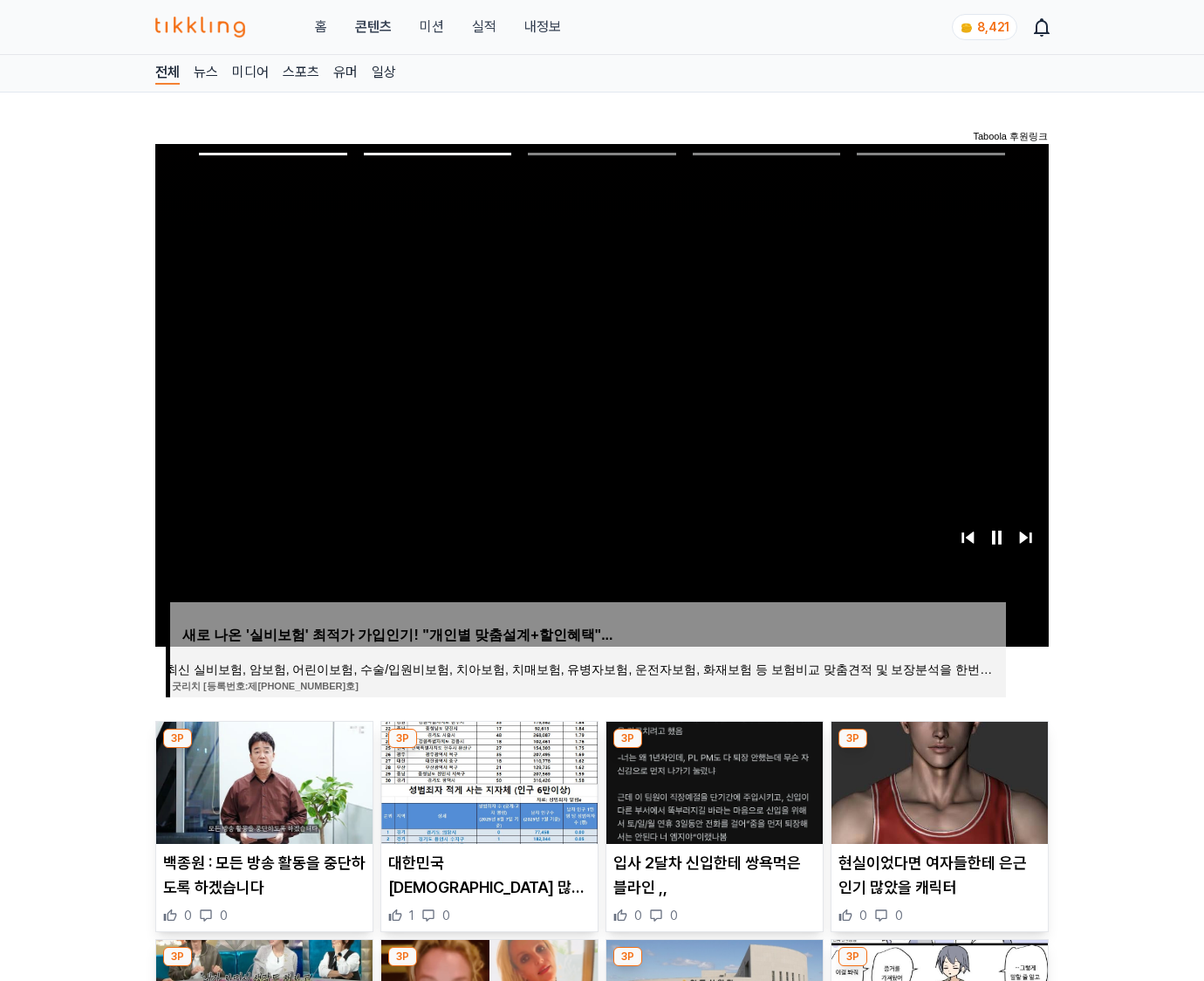
click at [938, 780] on img at bounding box center [939, 782] width 216 height 122
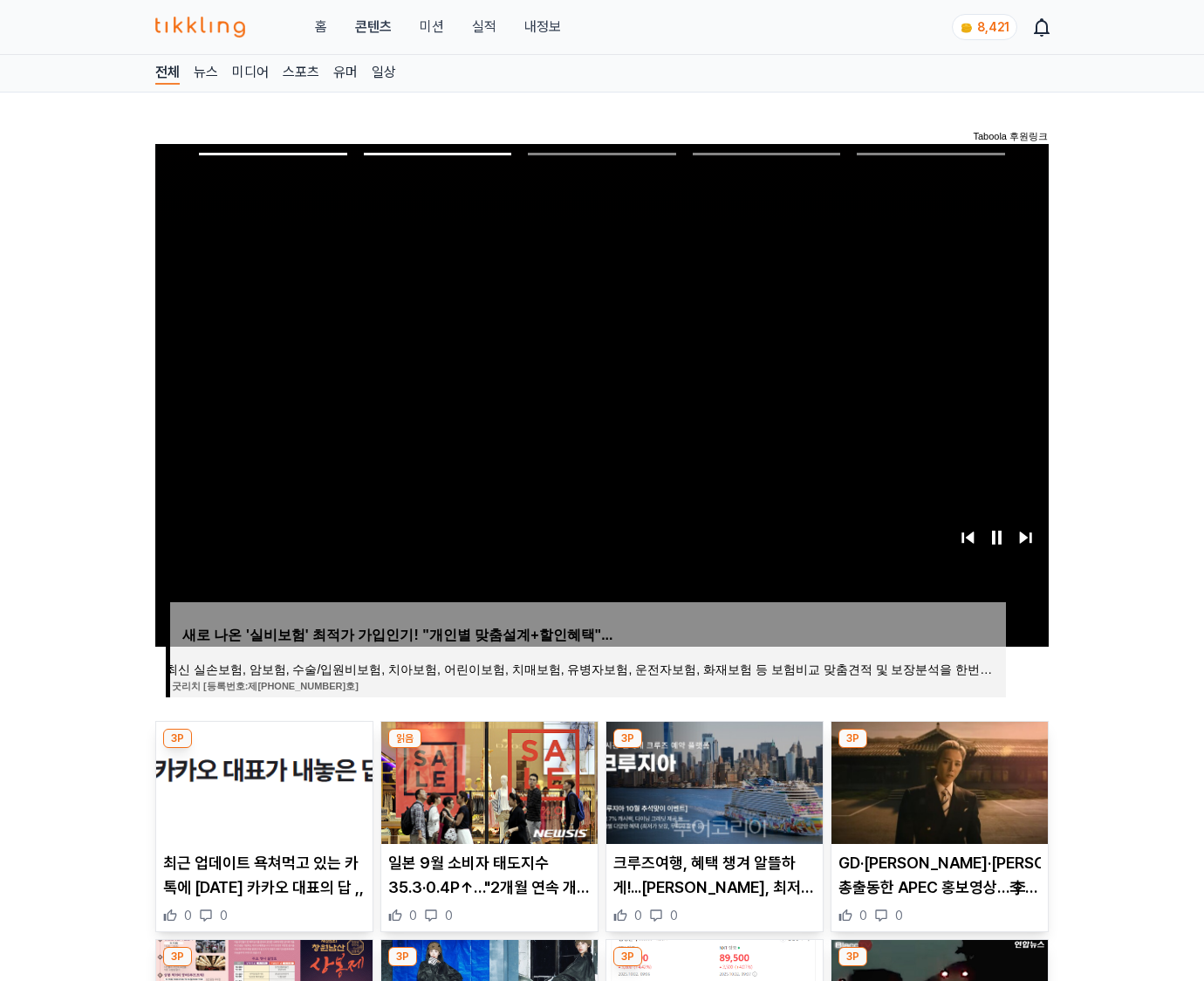
click at [938, 780] on img at bounding box center [939, 782] width 216 height 122
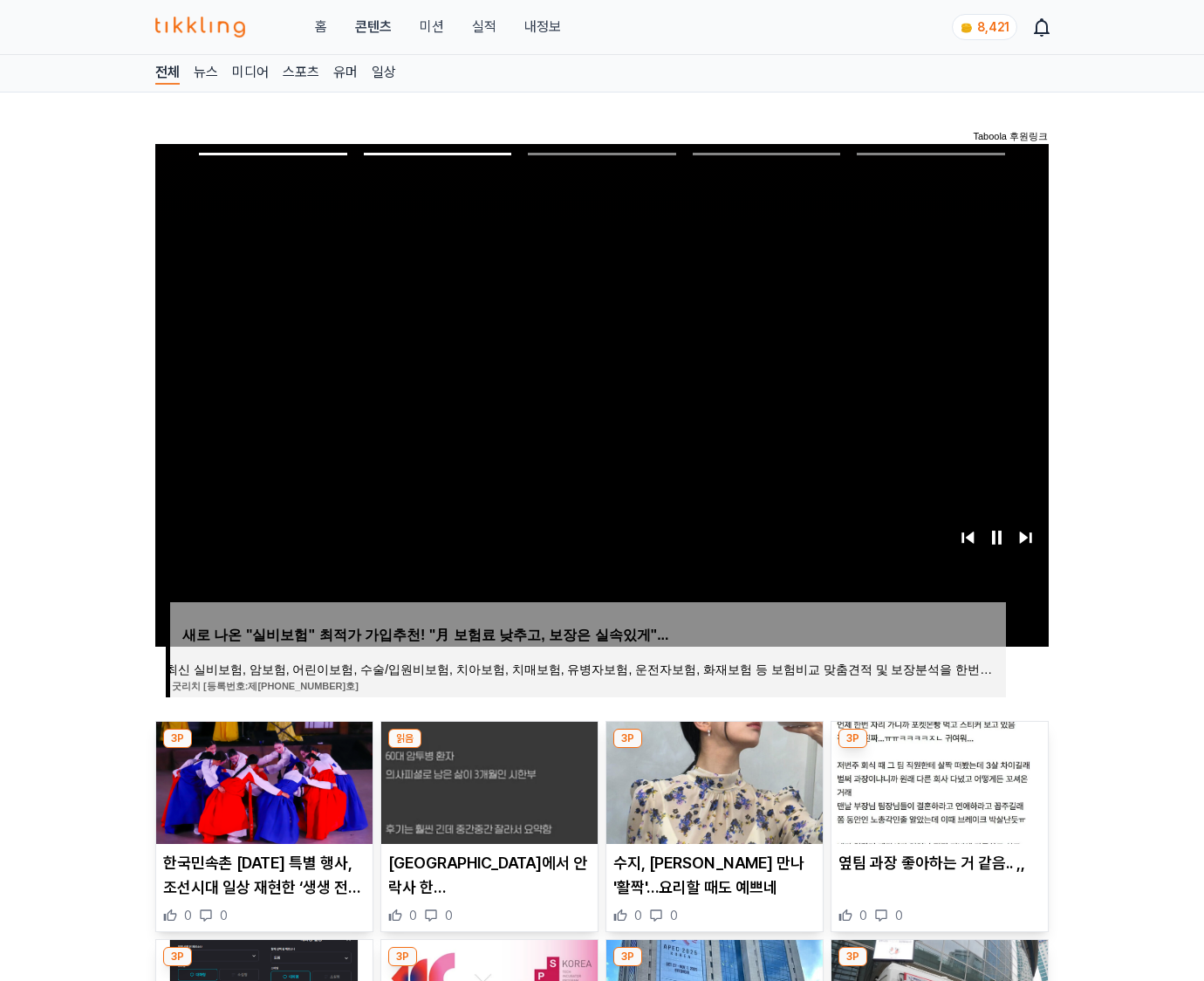
click at [938, 780] on img at bounding box center [939, 782] width 216 height 122
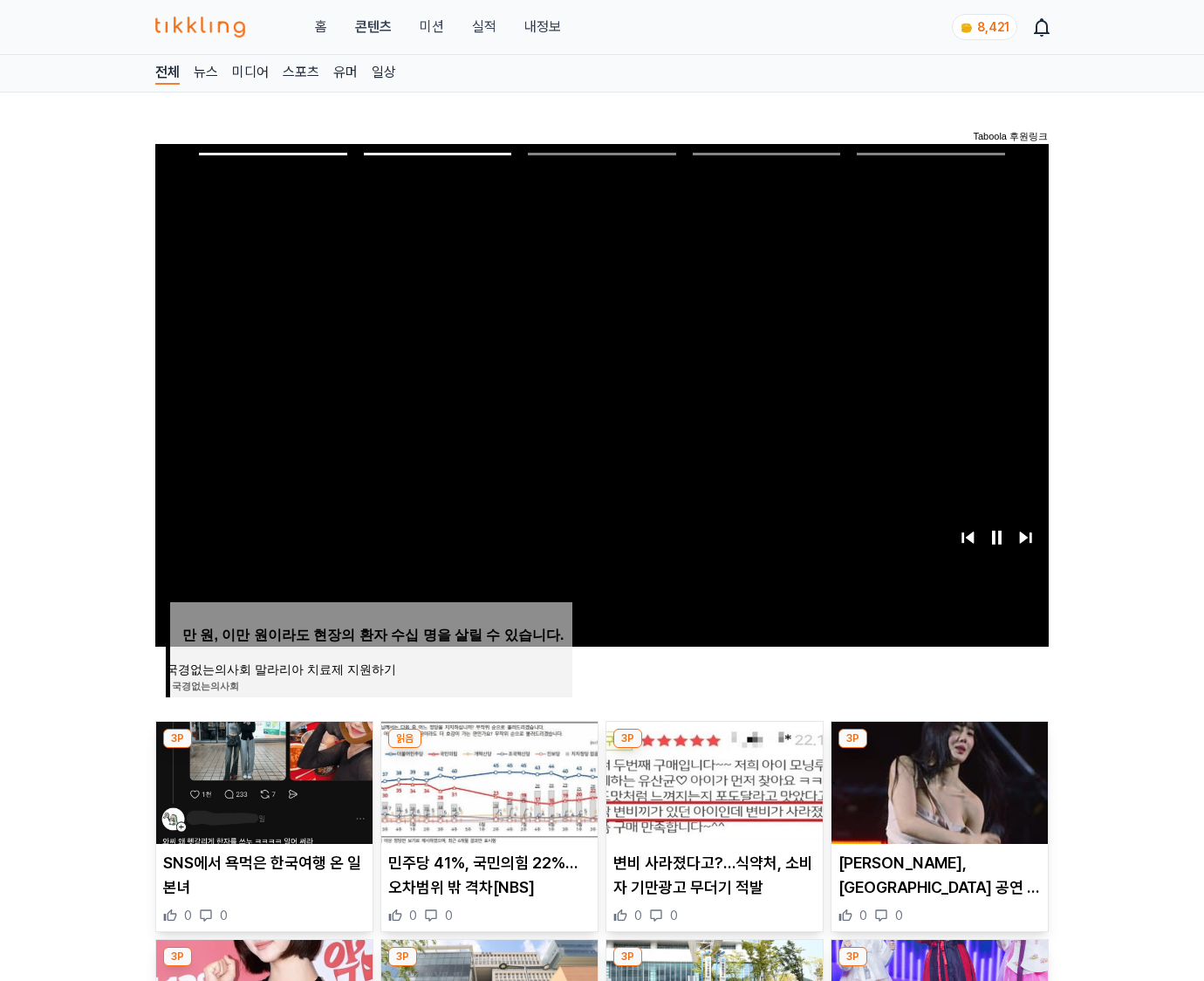
click at [938, 780] on img at bounding box center [939, 782] width 216 height 122
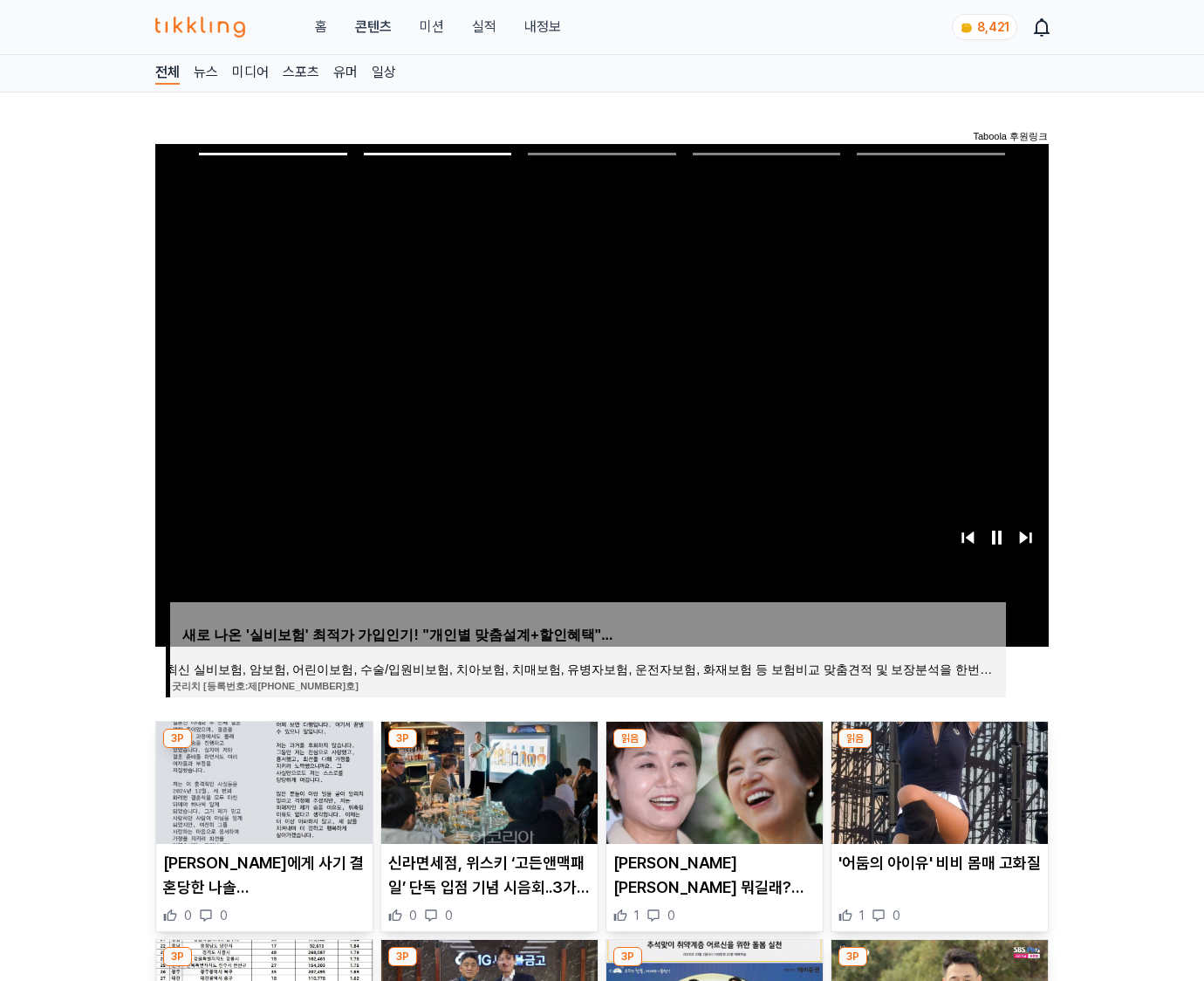
click at [938, 780] on img at bounding box center [939, 782] width 216 height 122
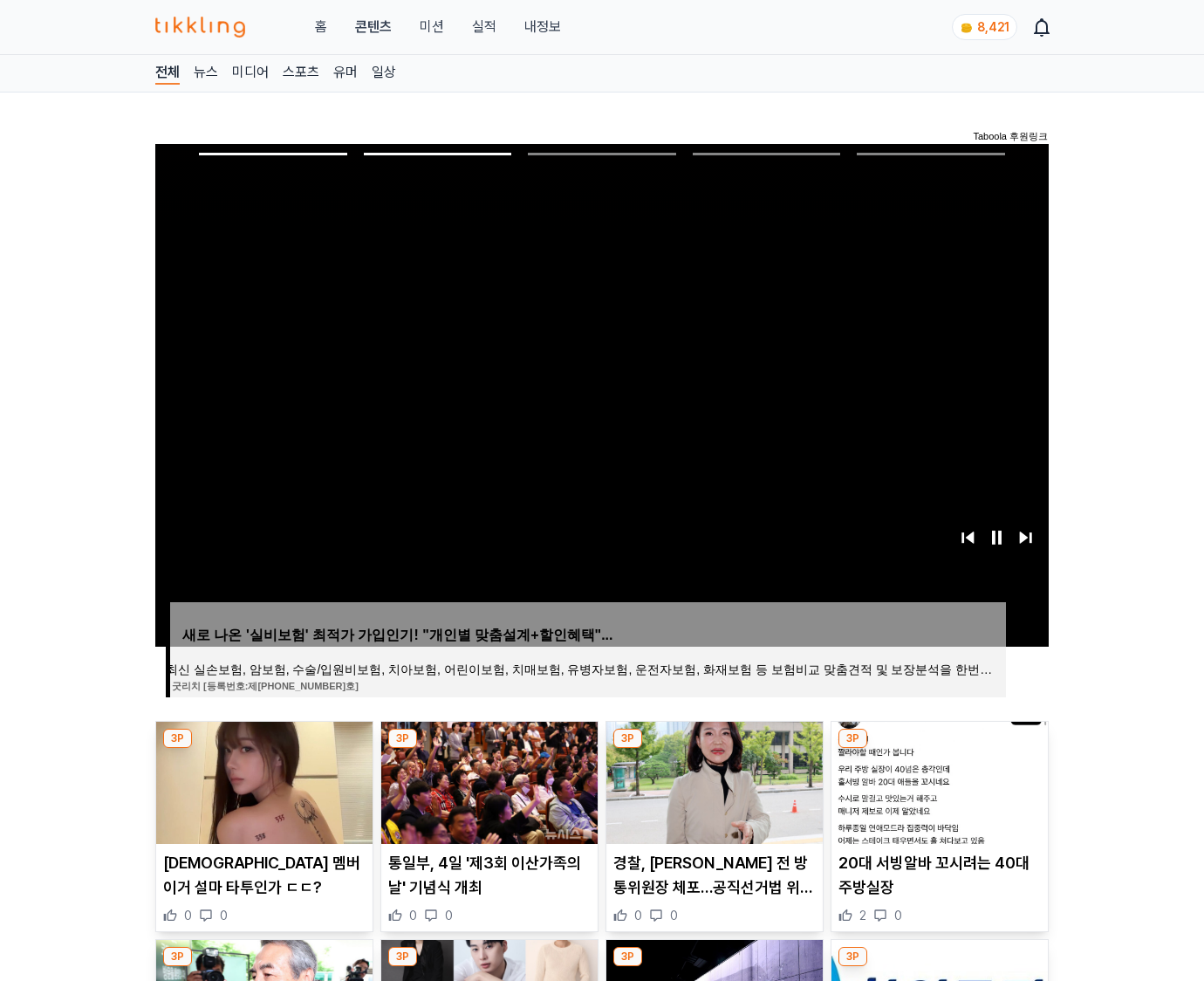
click at [938, 780] on img at bounding box center [939, 782] width 216 height 122
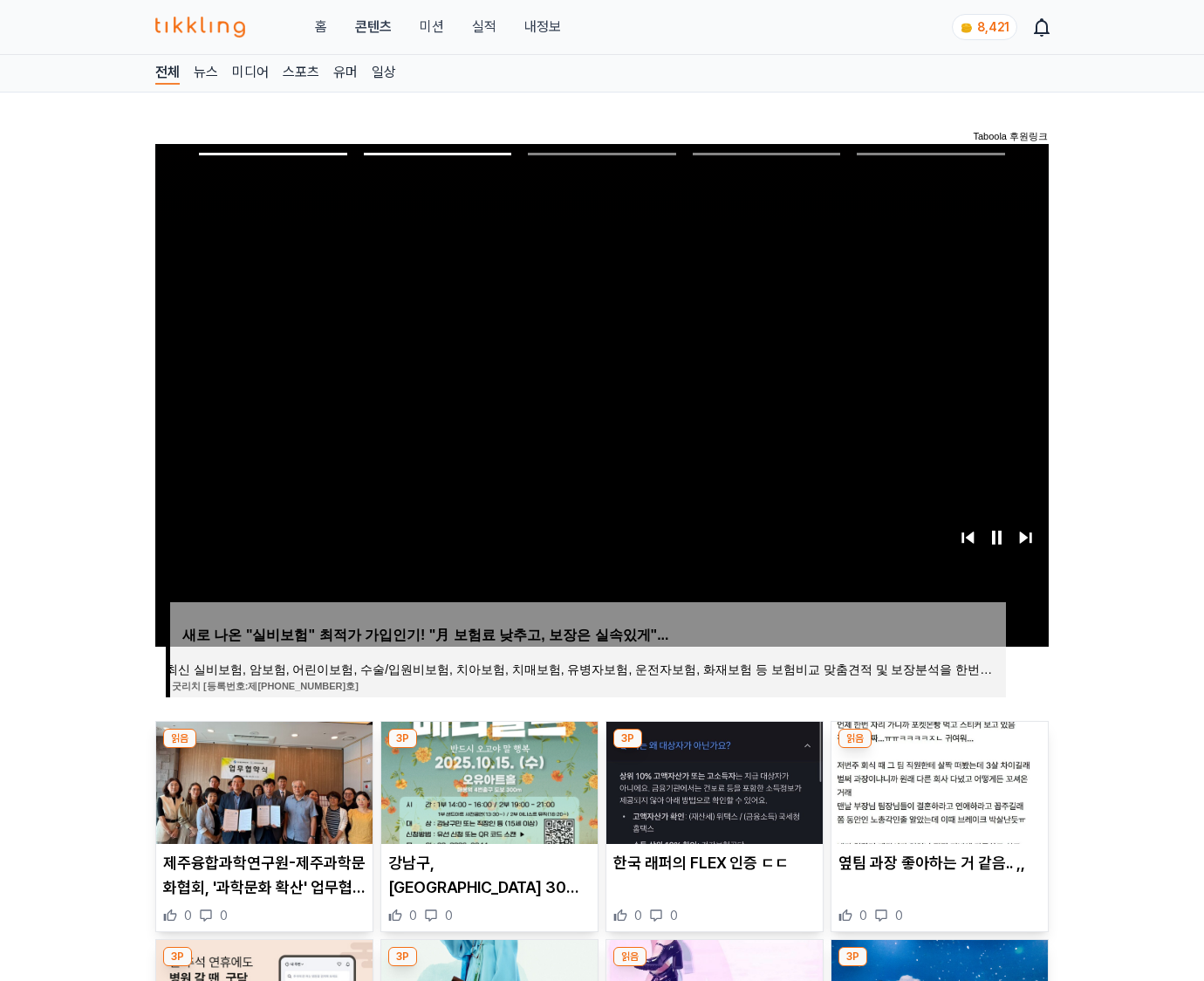
click at [938, 780] on img at bounding box center [939, 782] width 216 height 122
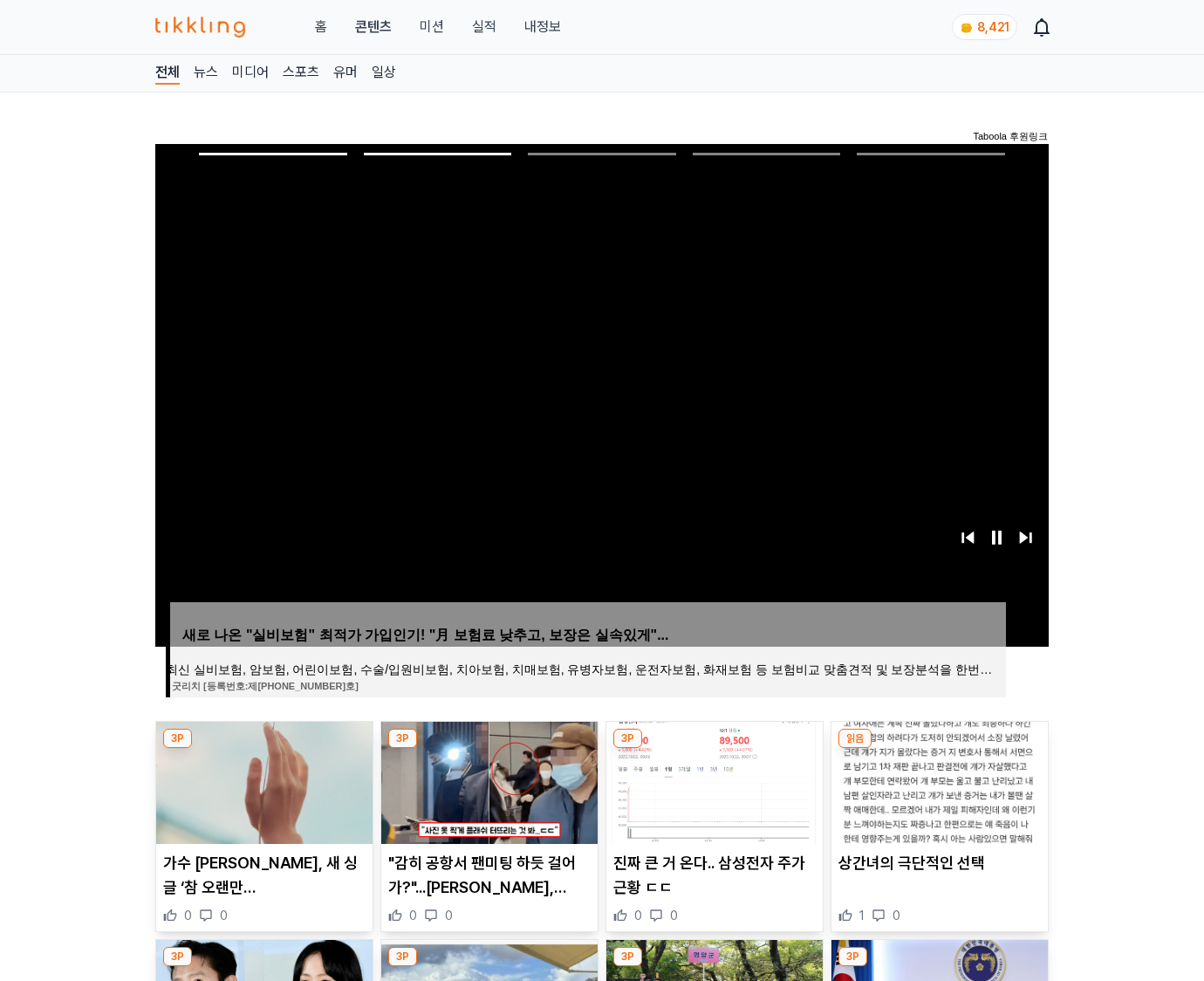
click at [938, 780] on img at bounding box center [939, 782] width 216 height 122
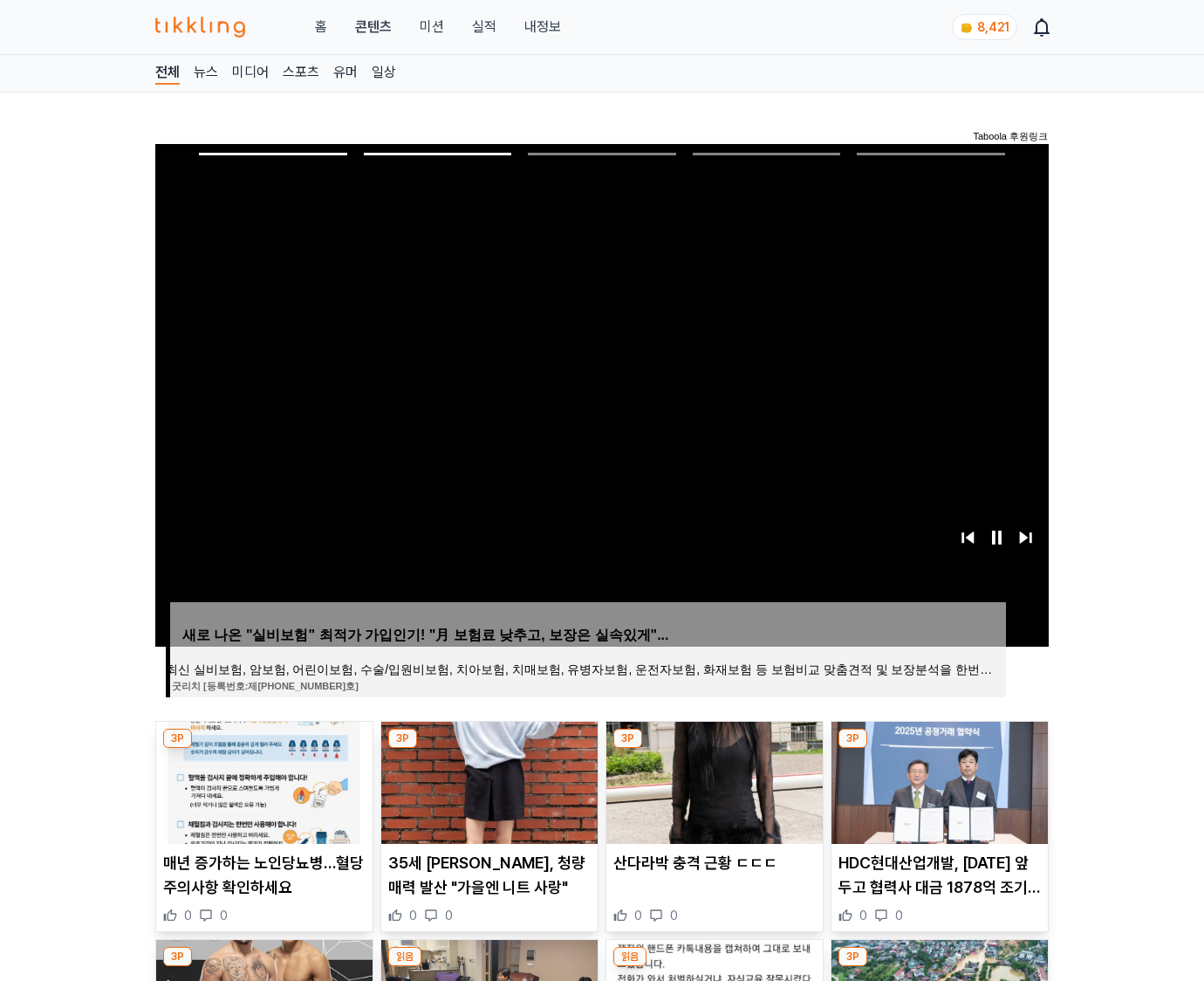
click at [938, 780] on img at bounding box center [939, 782] width 216 height 122
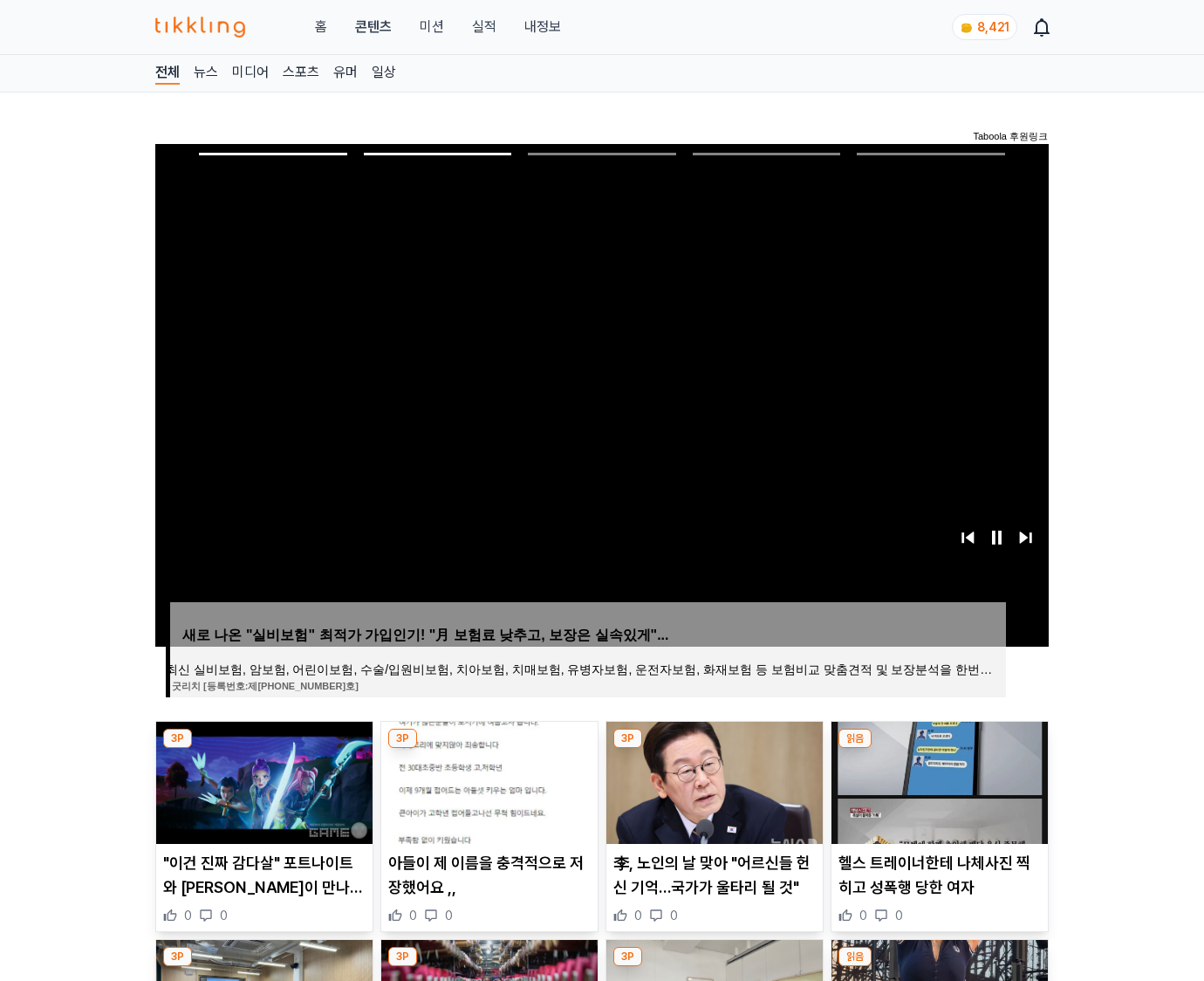
click at [938, 780] on img at bounding box center [939, 782] width 216 height 122
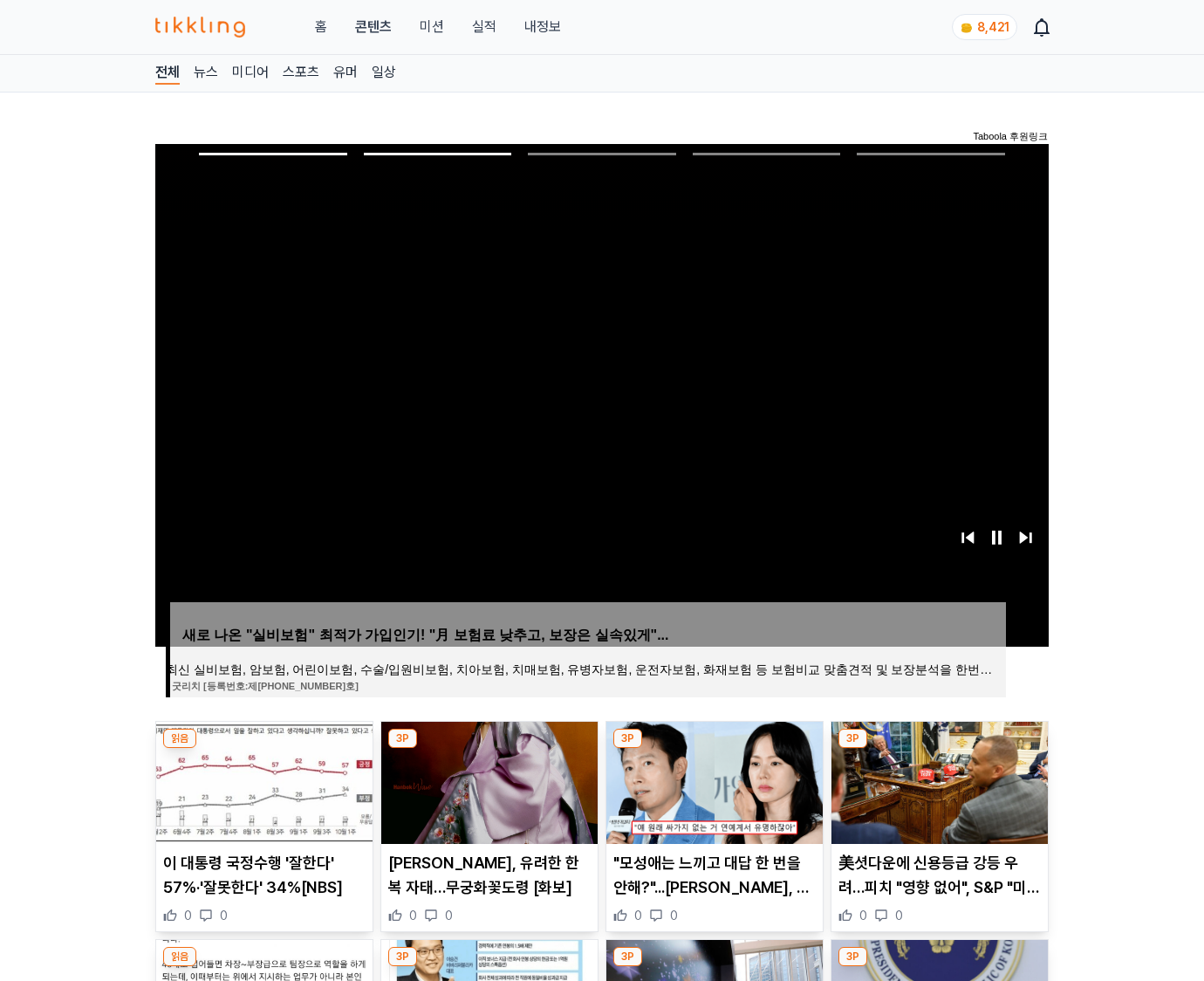
click at [938, 780] on img at bounding box center [939, 782] width 216 height 122
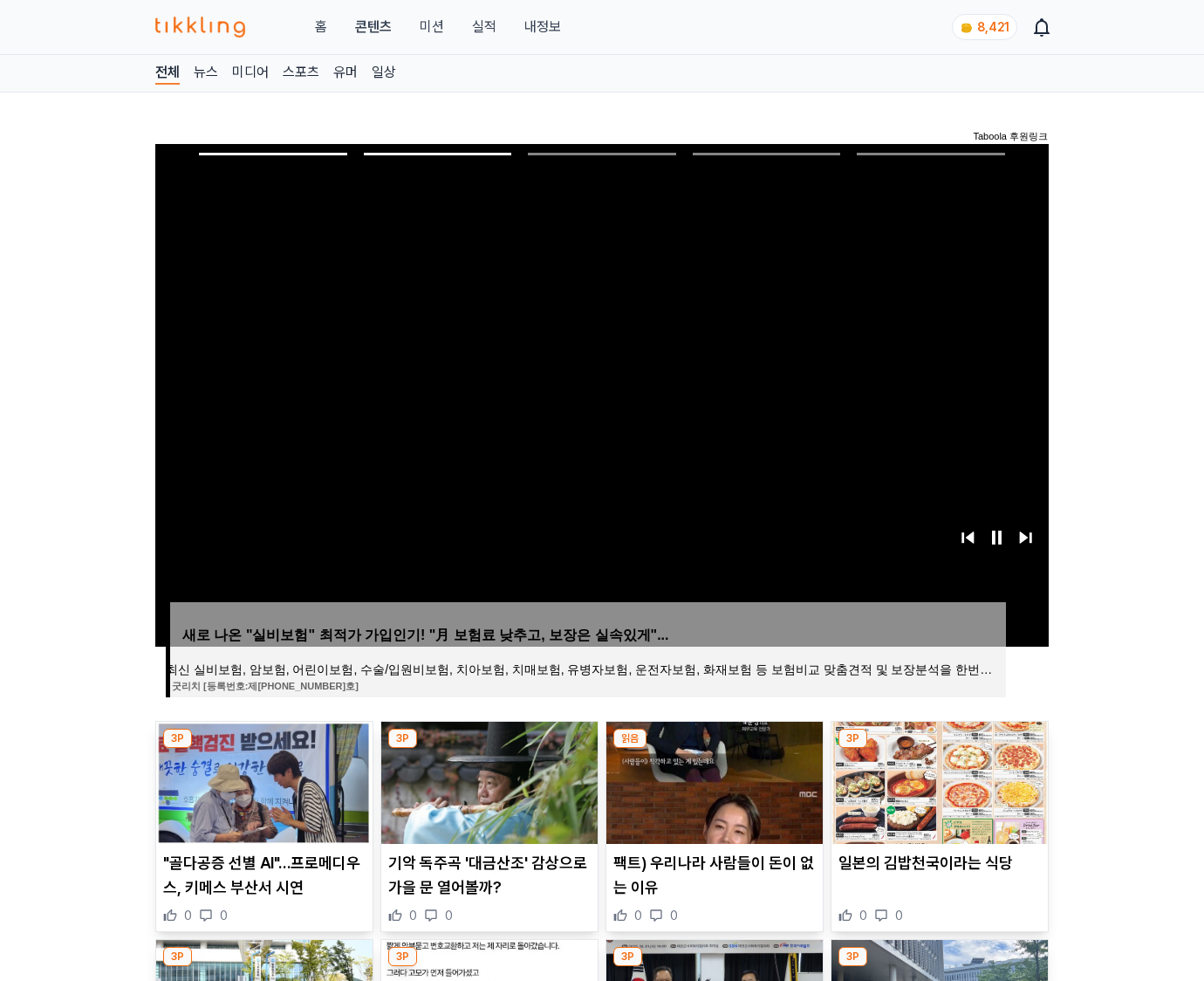
click at [938, 780] on img at bounding box center [939, 782] width 216 height 122
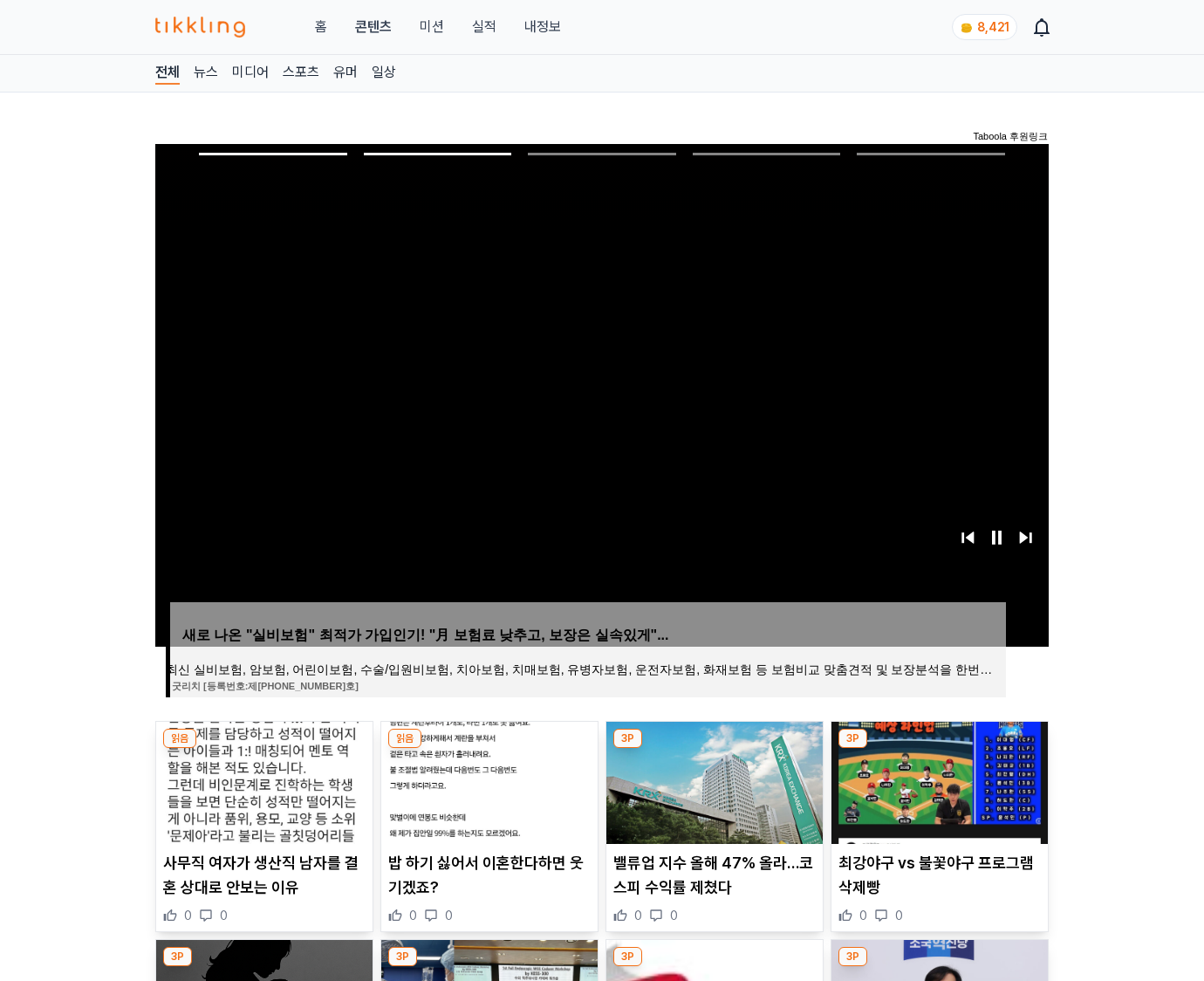
click at [938, 780] on img at bounding box center [939, 782] width 216 height 122
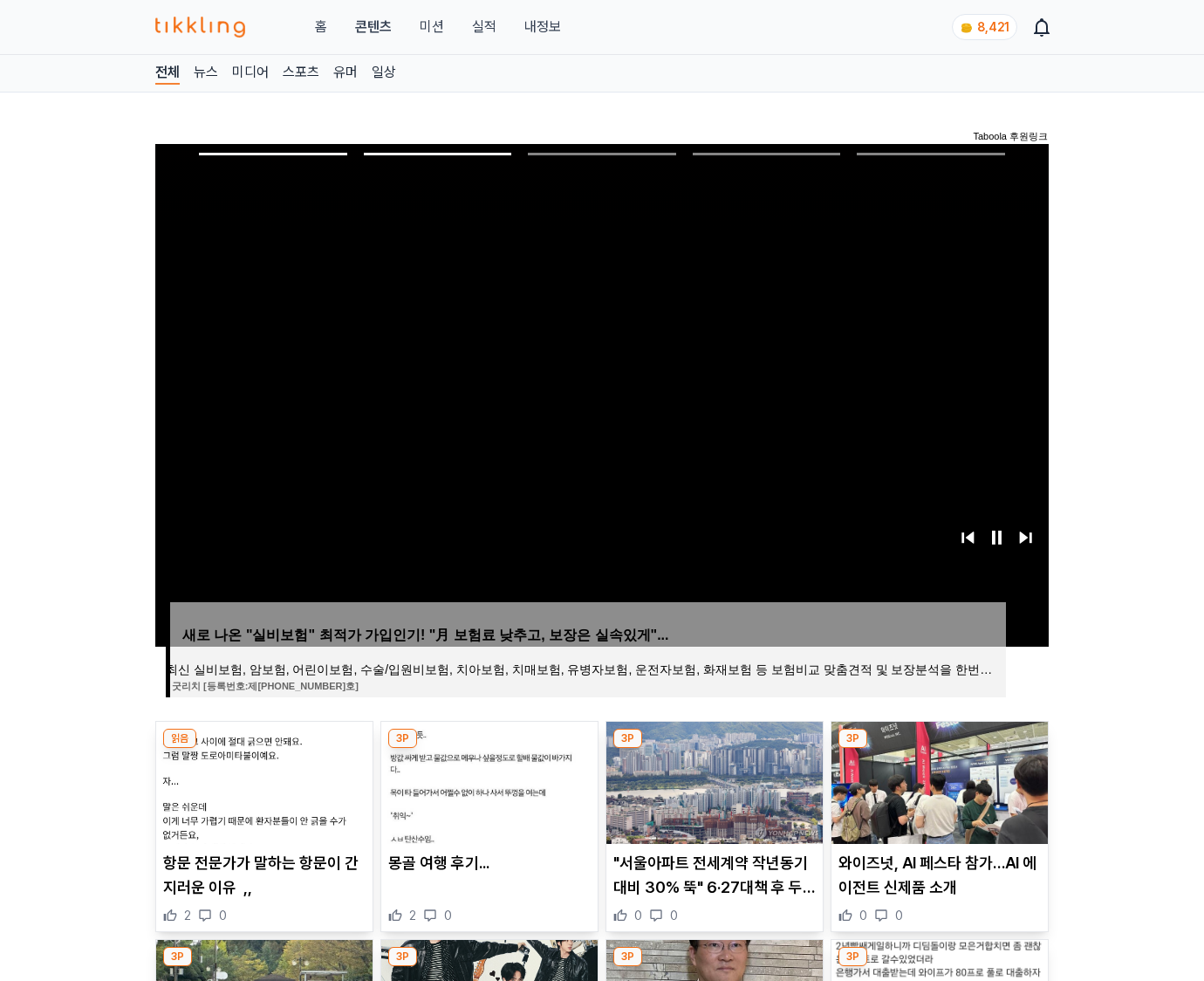
click at [938, 780] on img at bounding box center [939, 782] width 216 height 122
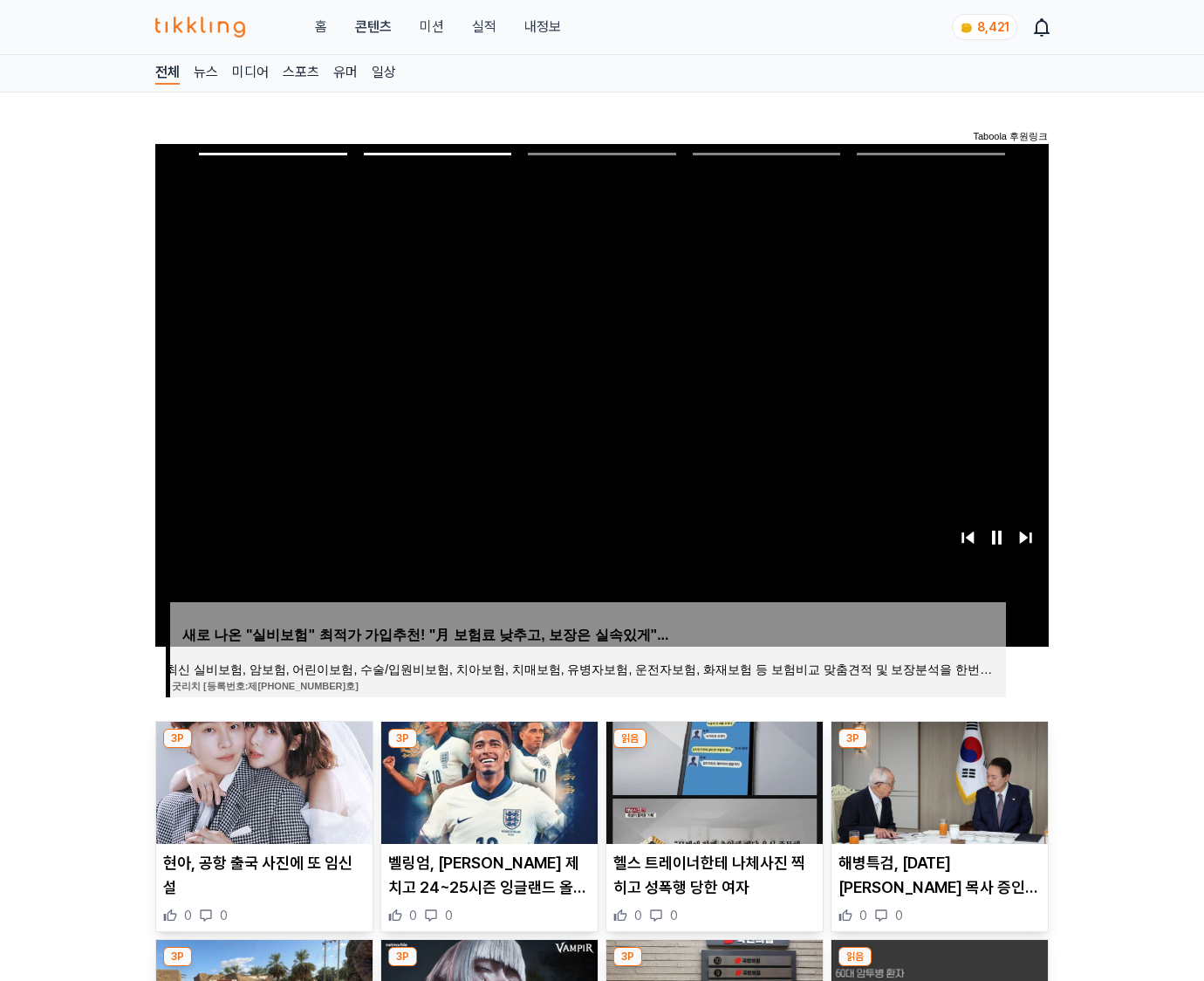
click at [938, 780] on img at bounding box center [939, 782] width 216 height 122
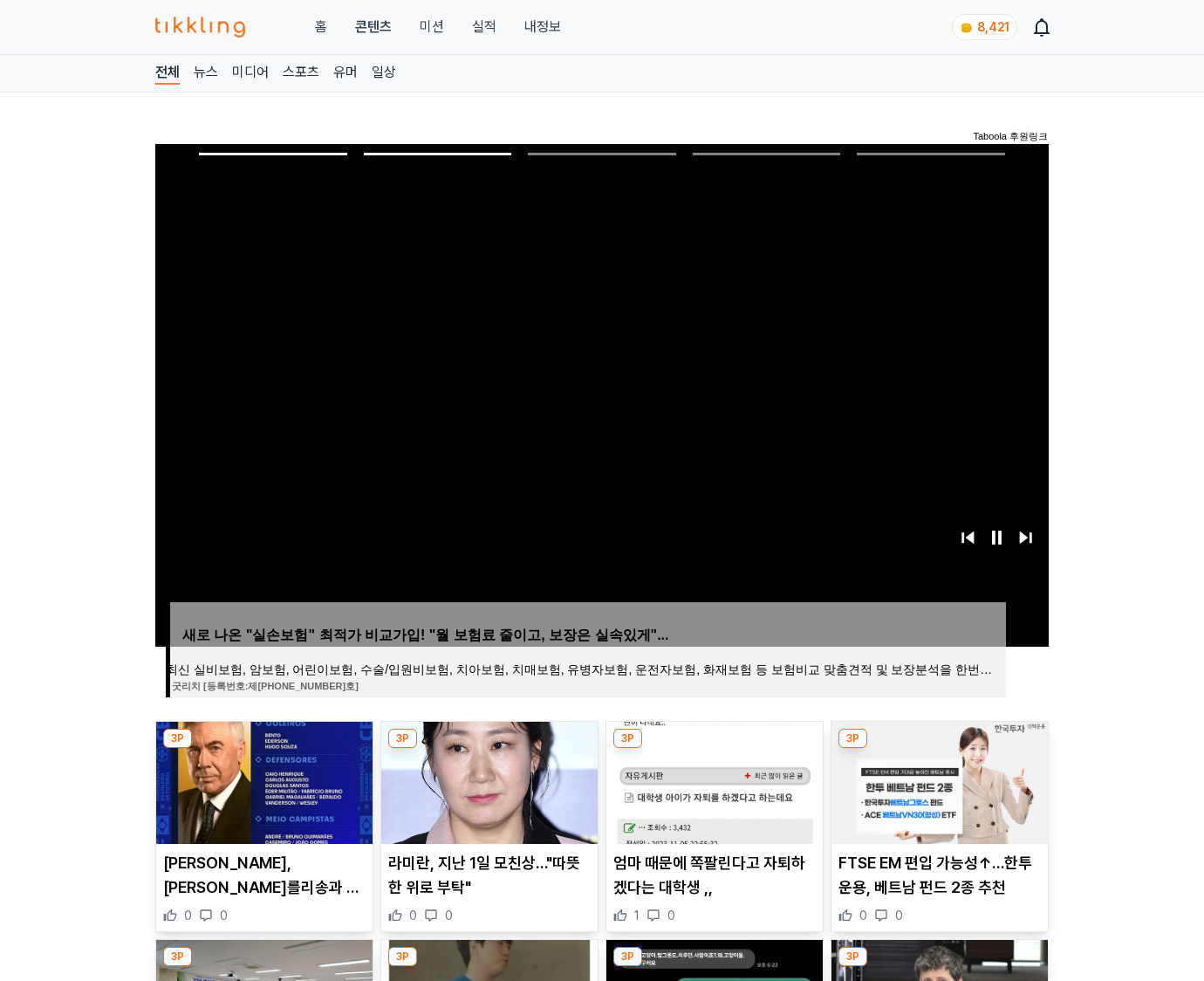
click at [938, 780] on img at bounding box center [939, 782] width 216 height 122
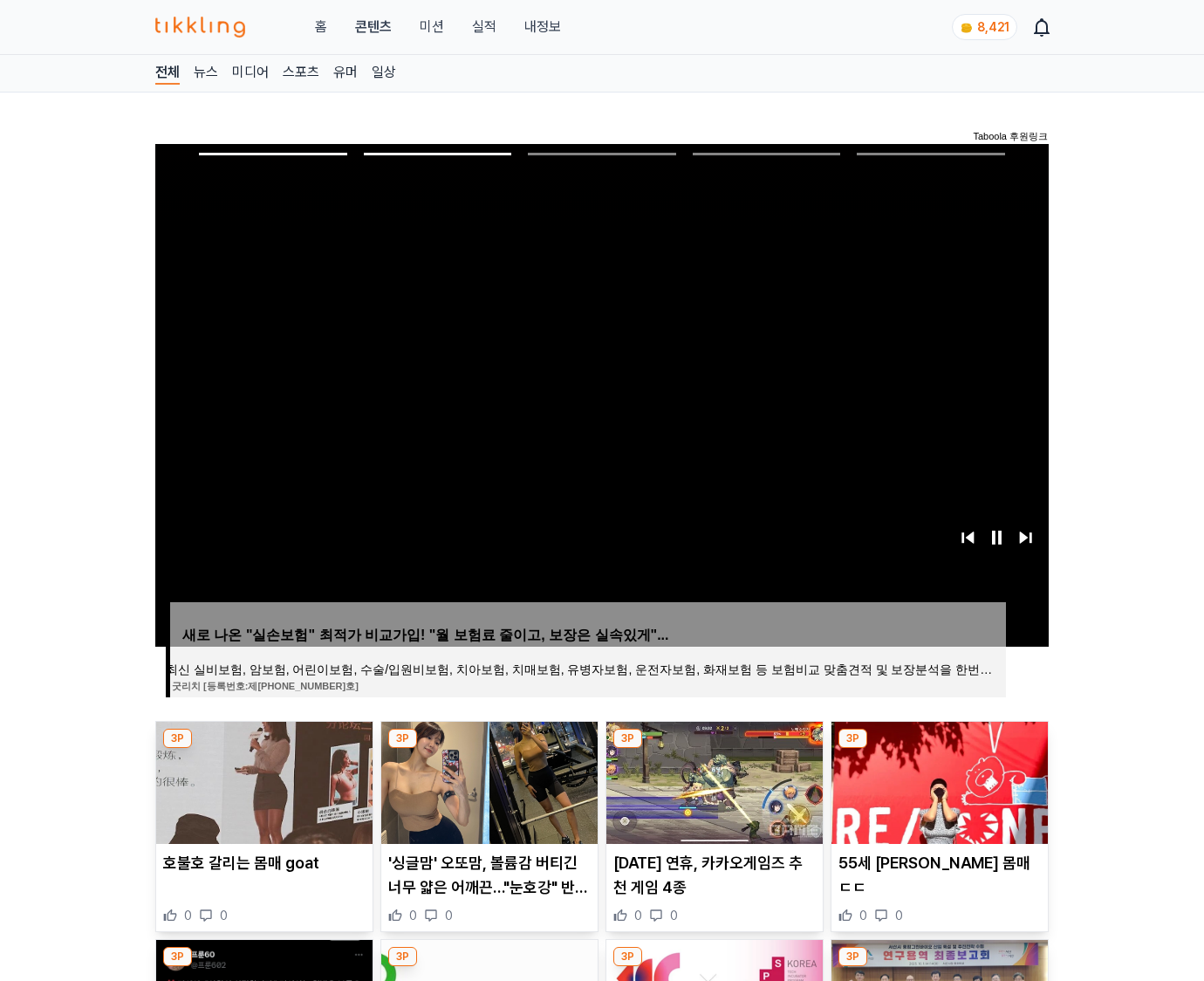
click at [938, 780] on img at bounding box center [939, 782] width 216 height 122
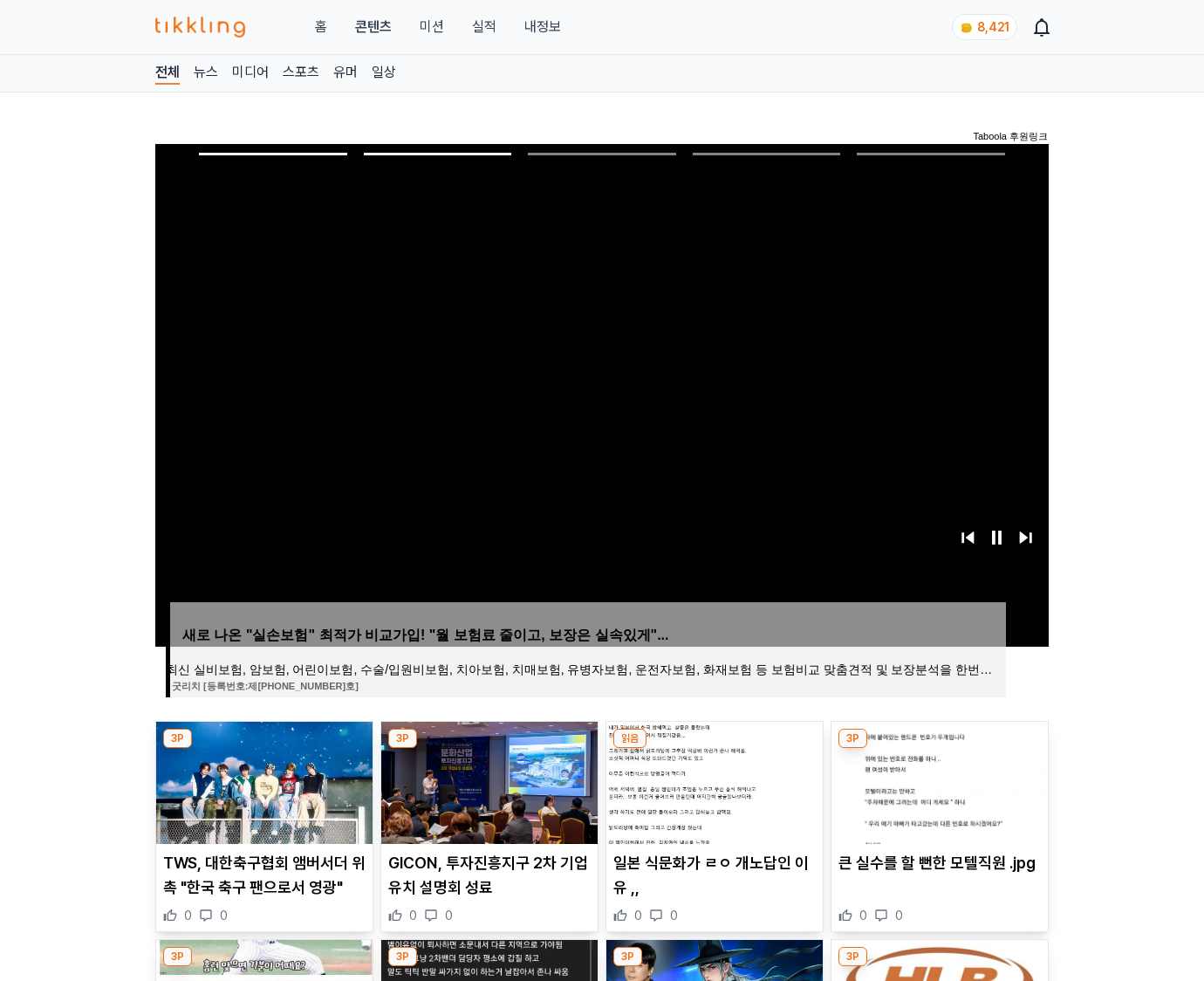
click at [938, 780] on img at bounding box center [939, 782] width 216 height 122
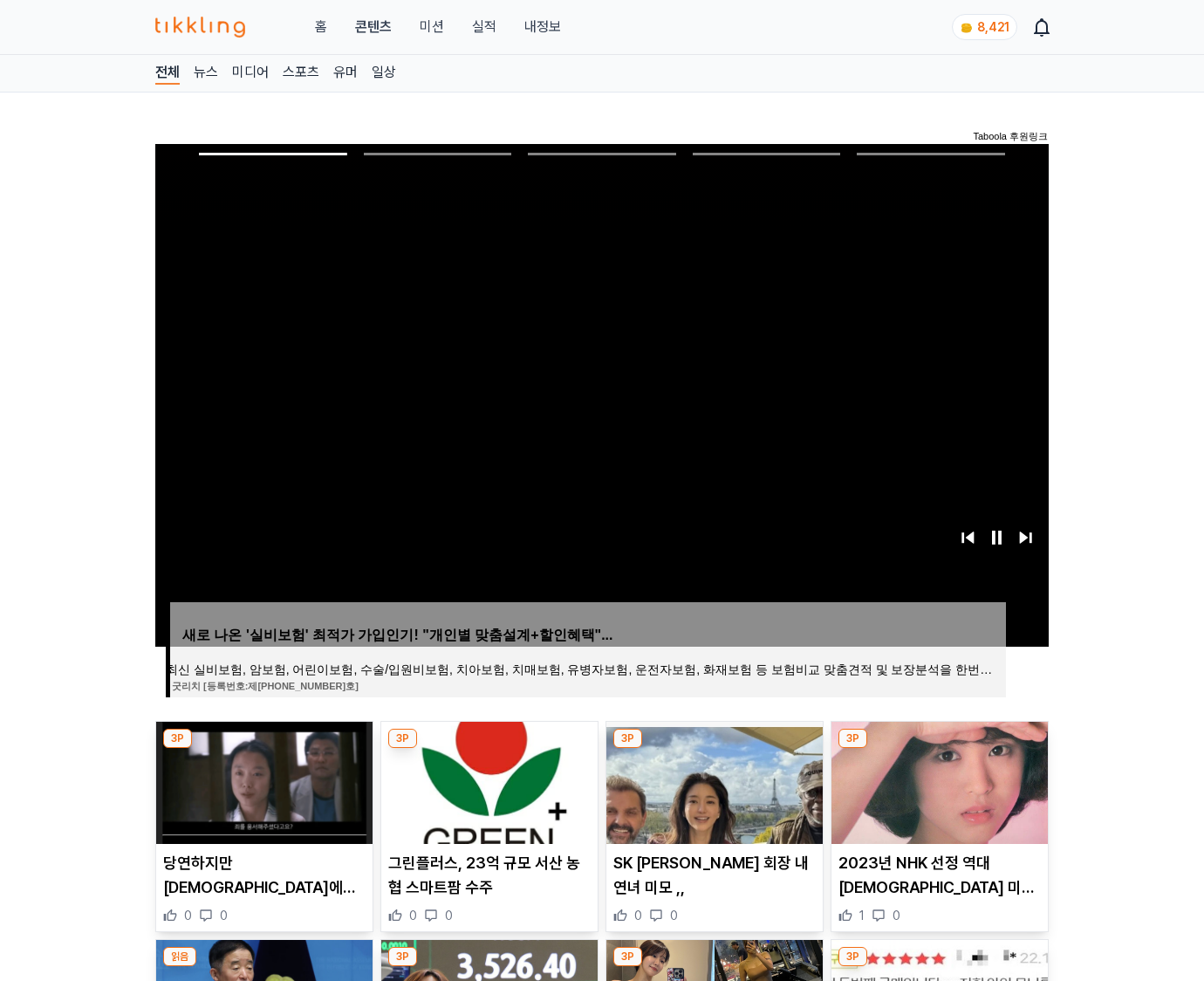
click at [938, 780] on img at bounding box center [939, 782] width 216 height 122
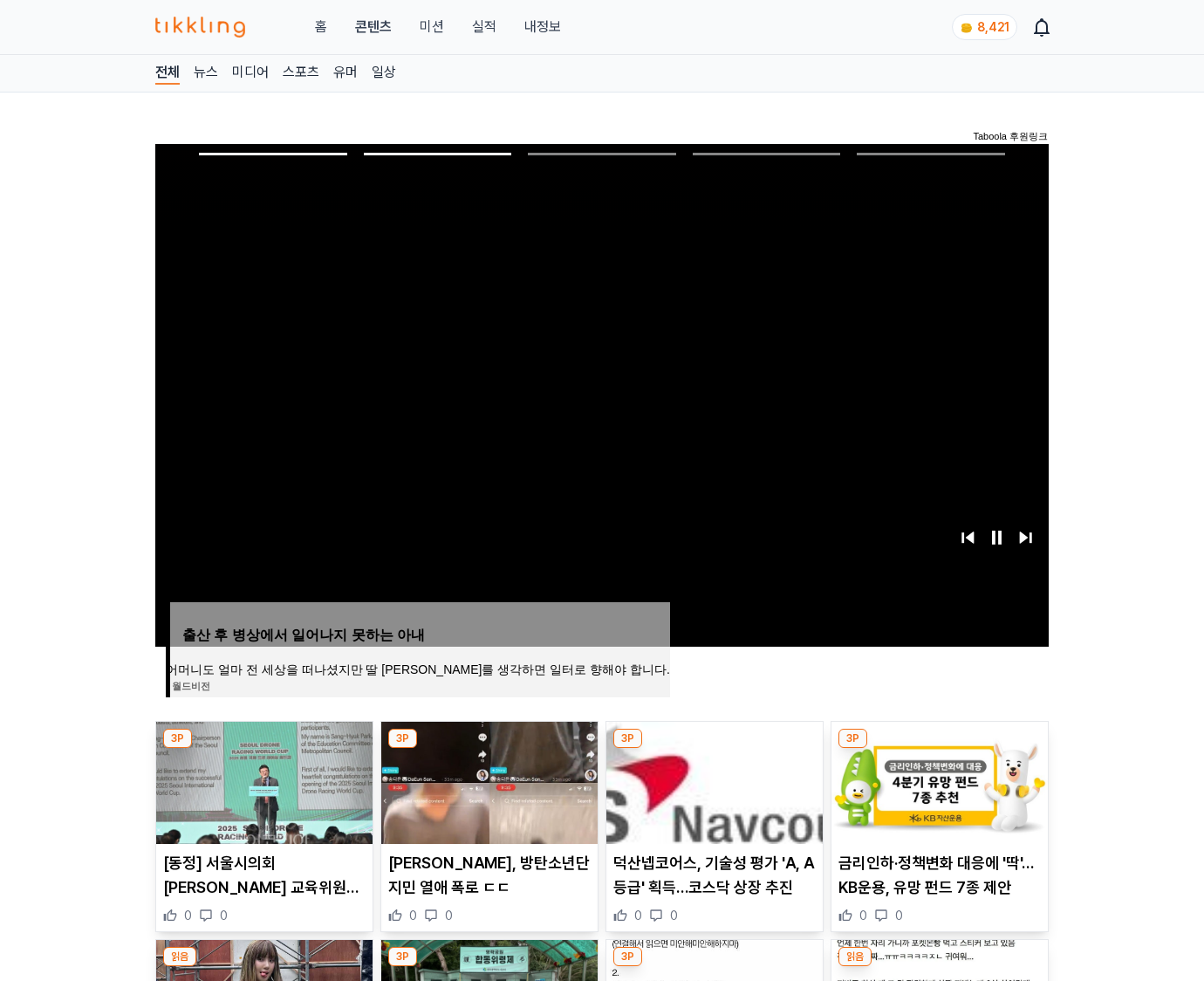
click at [938, 780] on img at bounding box center [939, 782] width 216 height 122
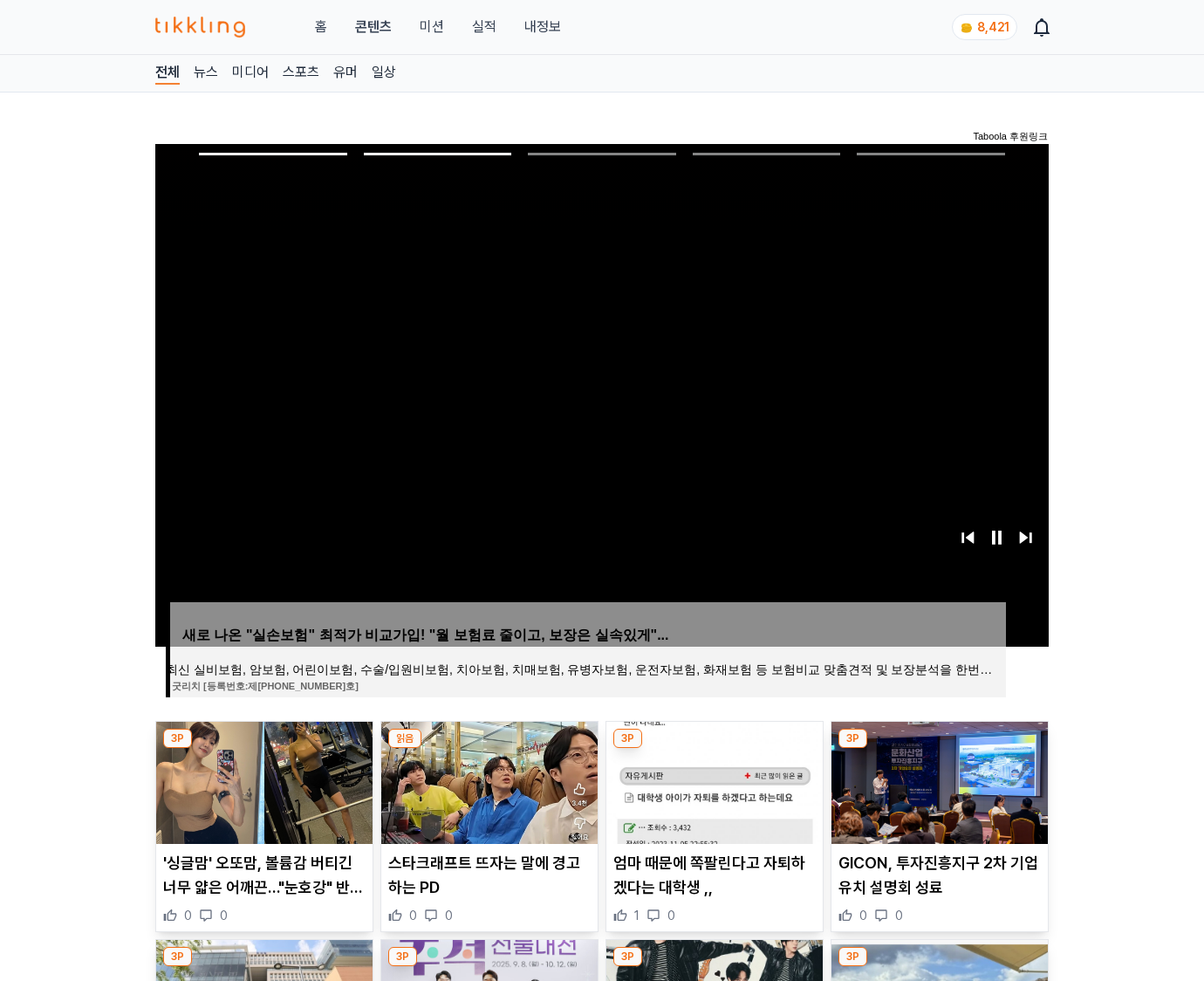
click at [938, 780] on img at bounding box center [939, 782] width 216 height 122
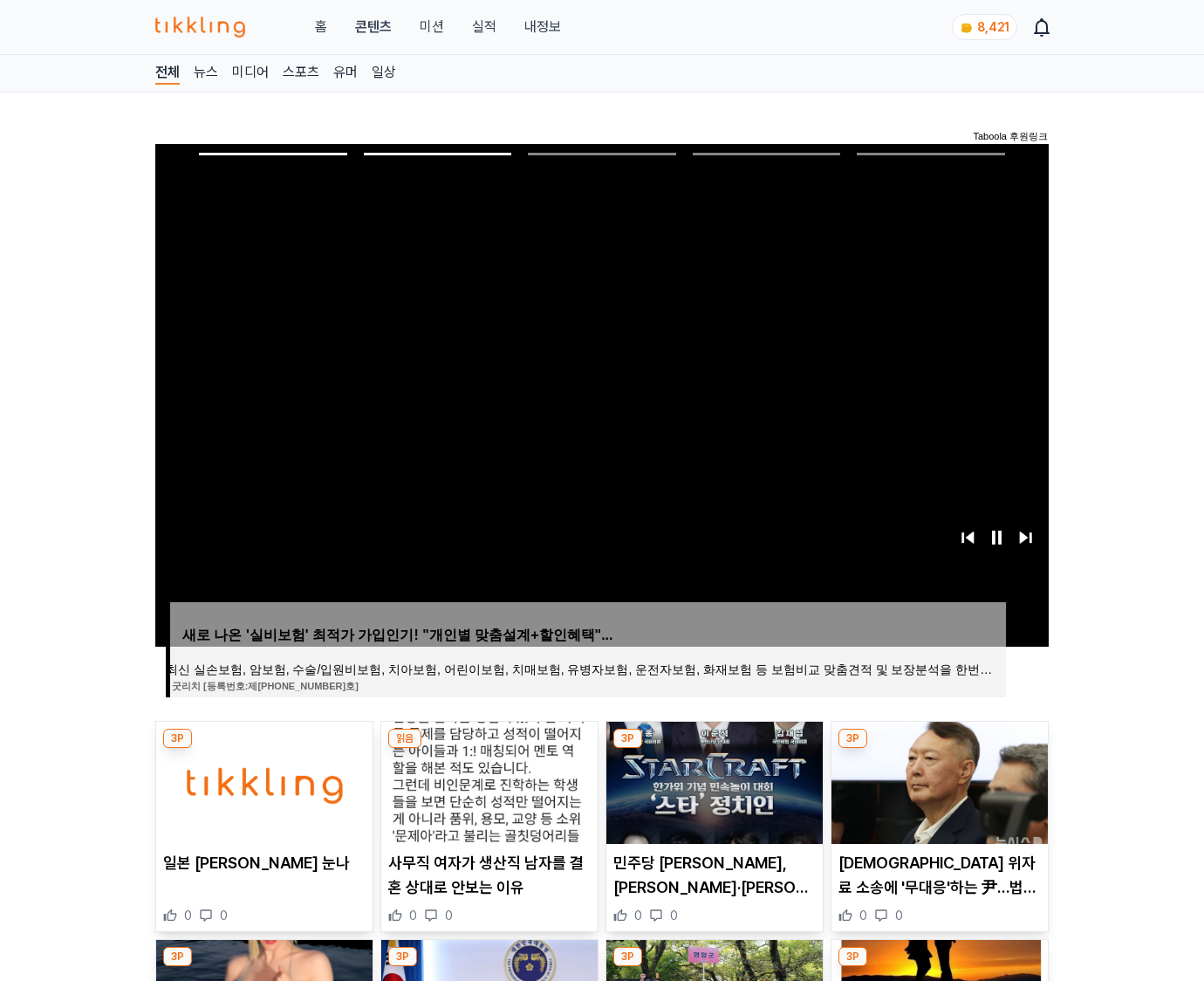
click at [938, 780] on img at bounding box center [939, 782] width 216 height 122
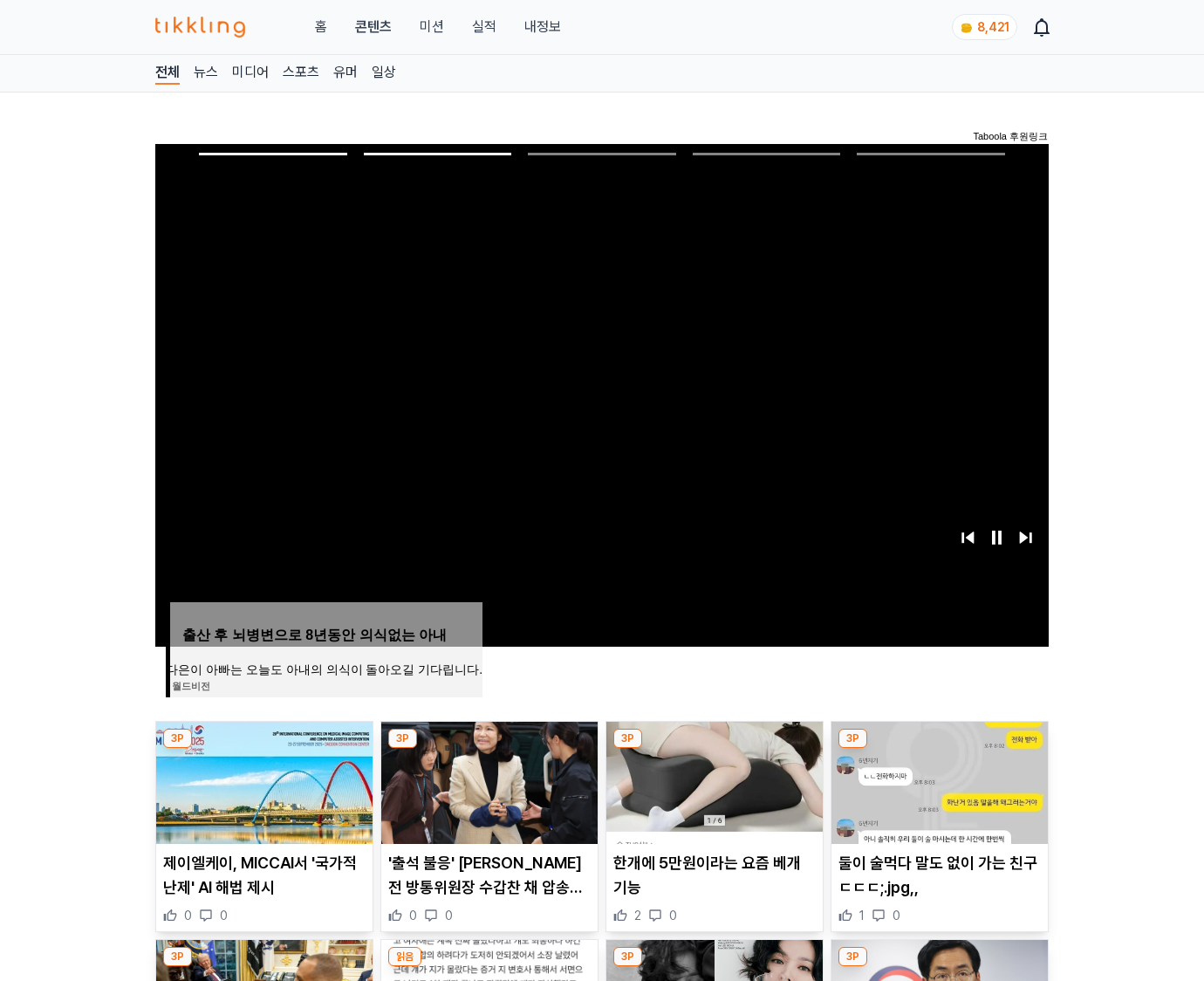
click at [938, 780] on img at bounding box center [939, 782] width 216 height 122
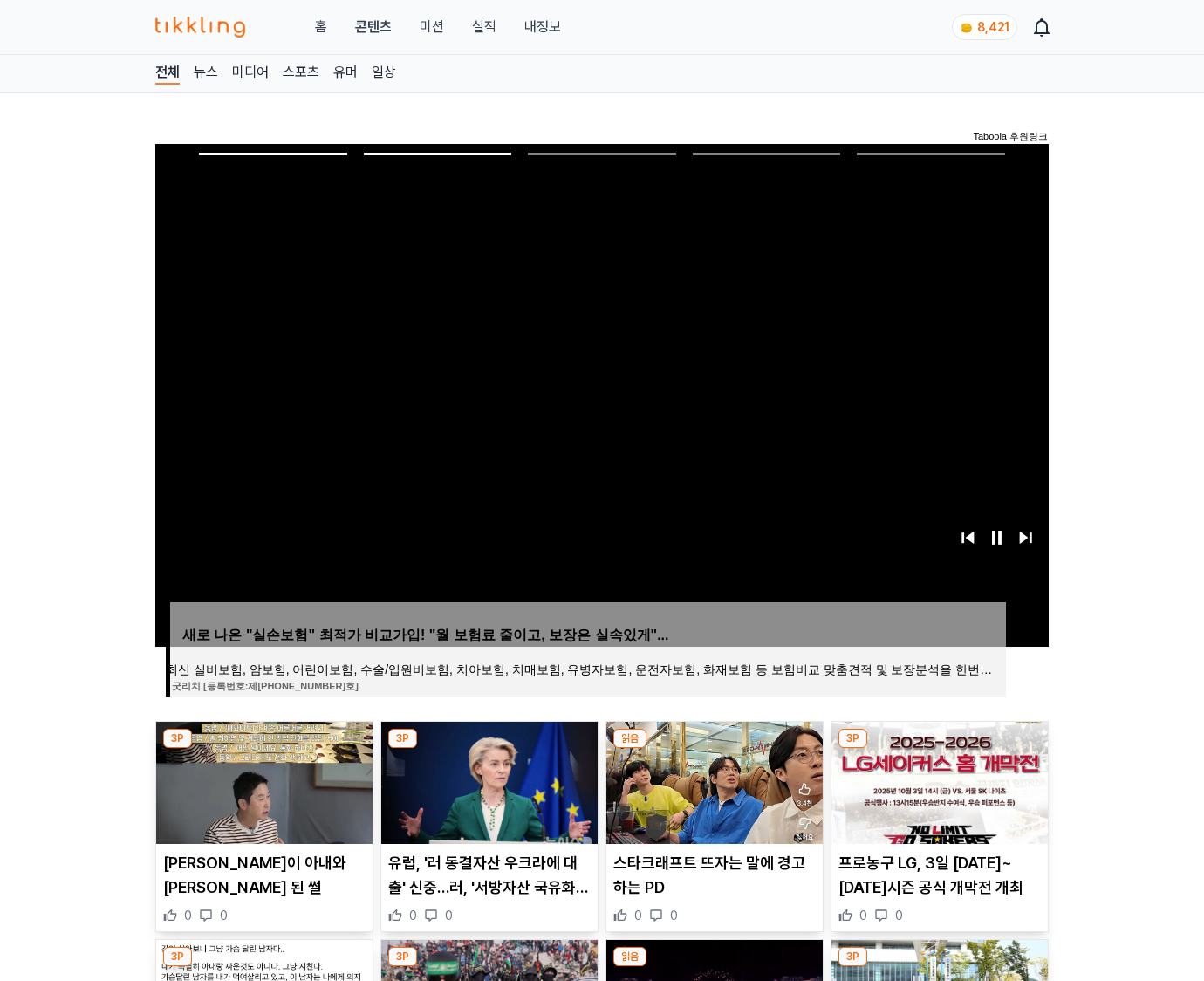
click at [938, 780] on img at bounding box center [939, 782] width 216 height 122
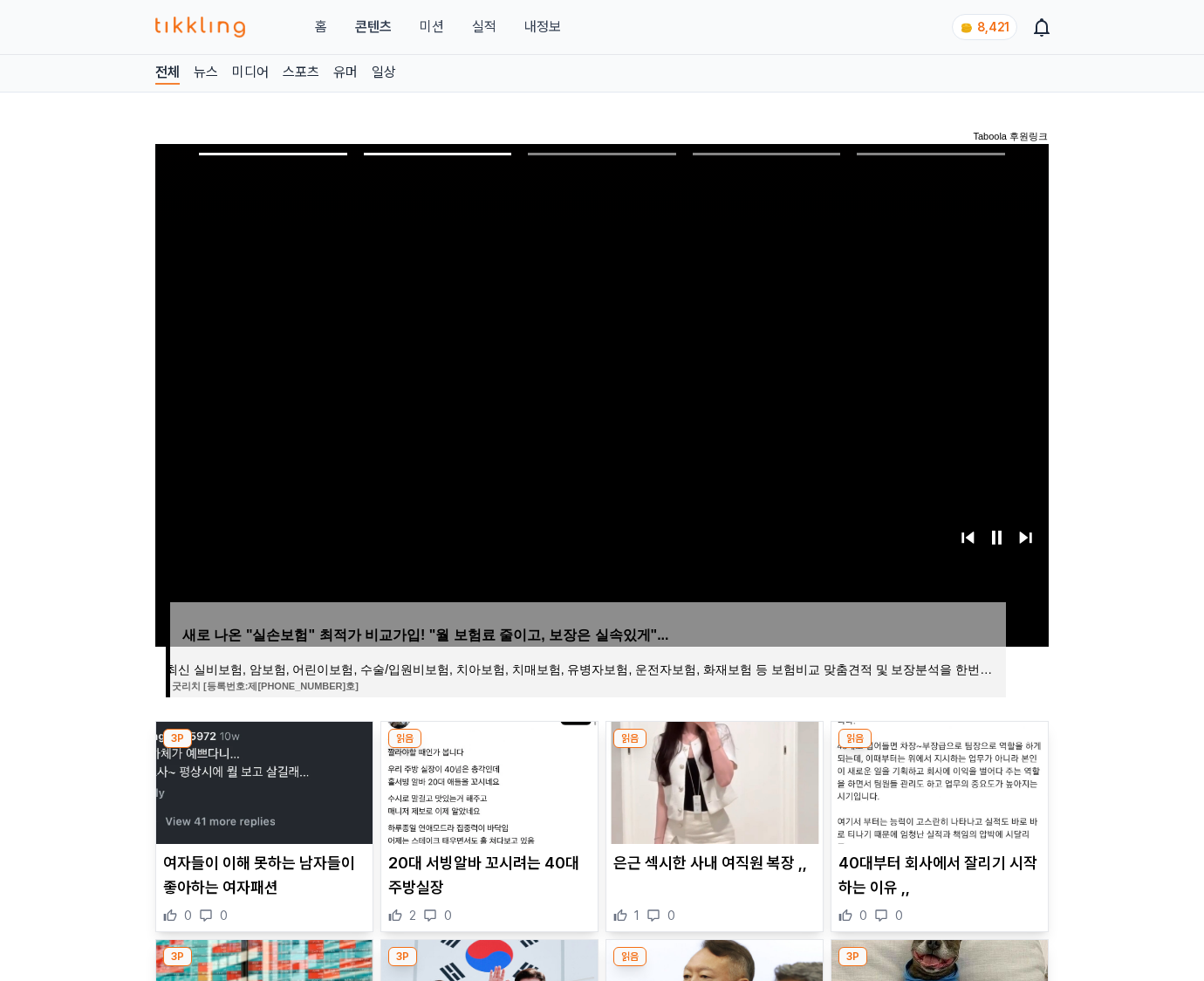
click at [938, 780] on img at bounding box center [939, 782] width 216 height 122
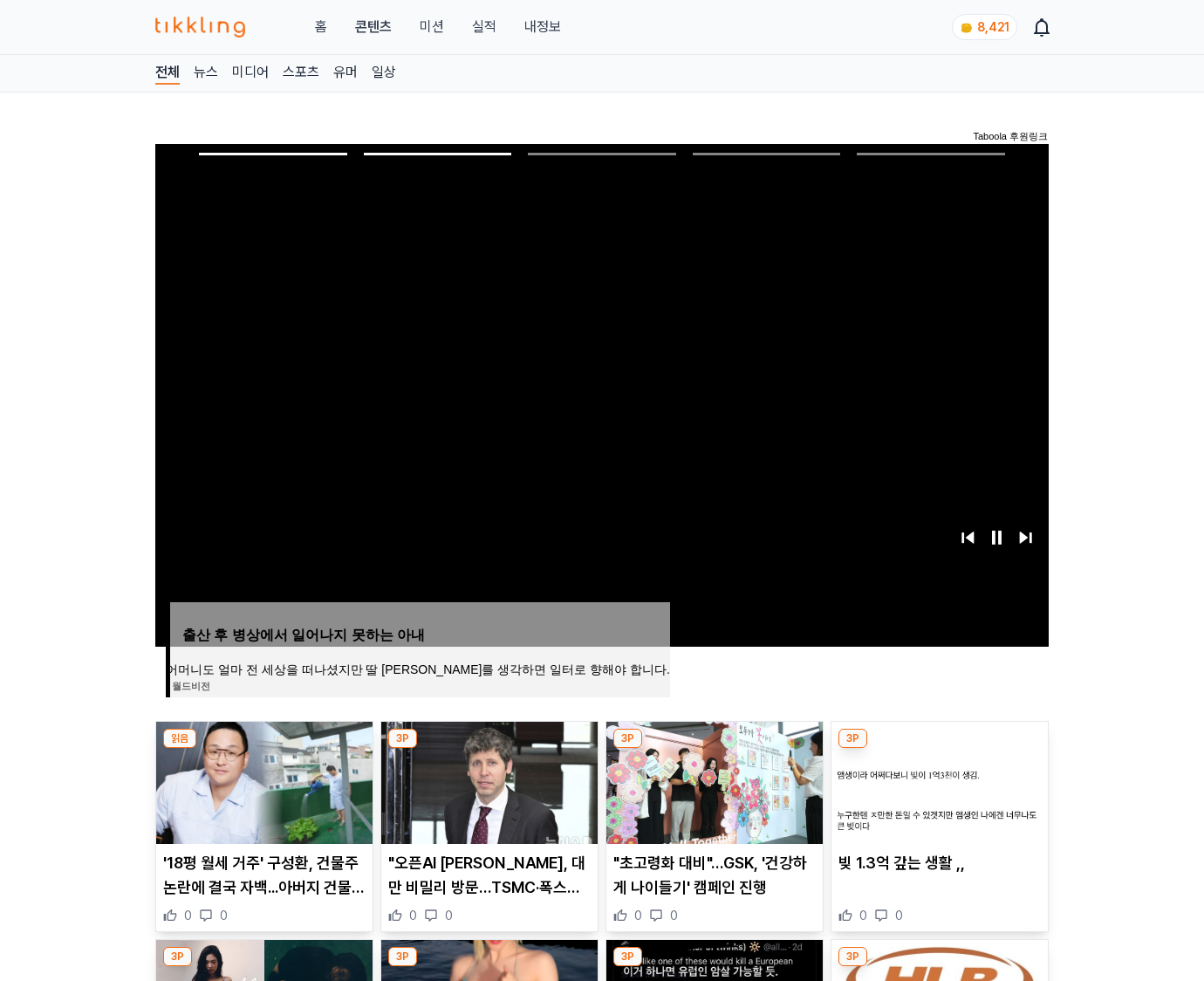
click at [938, 780] on img at bounding box center [939, 782] width 216 height 122
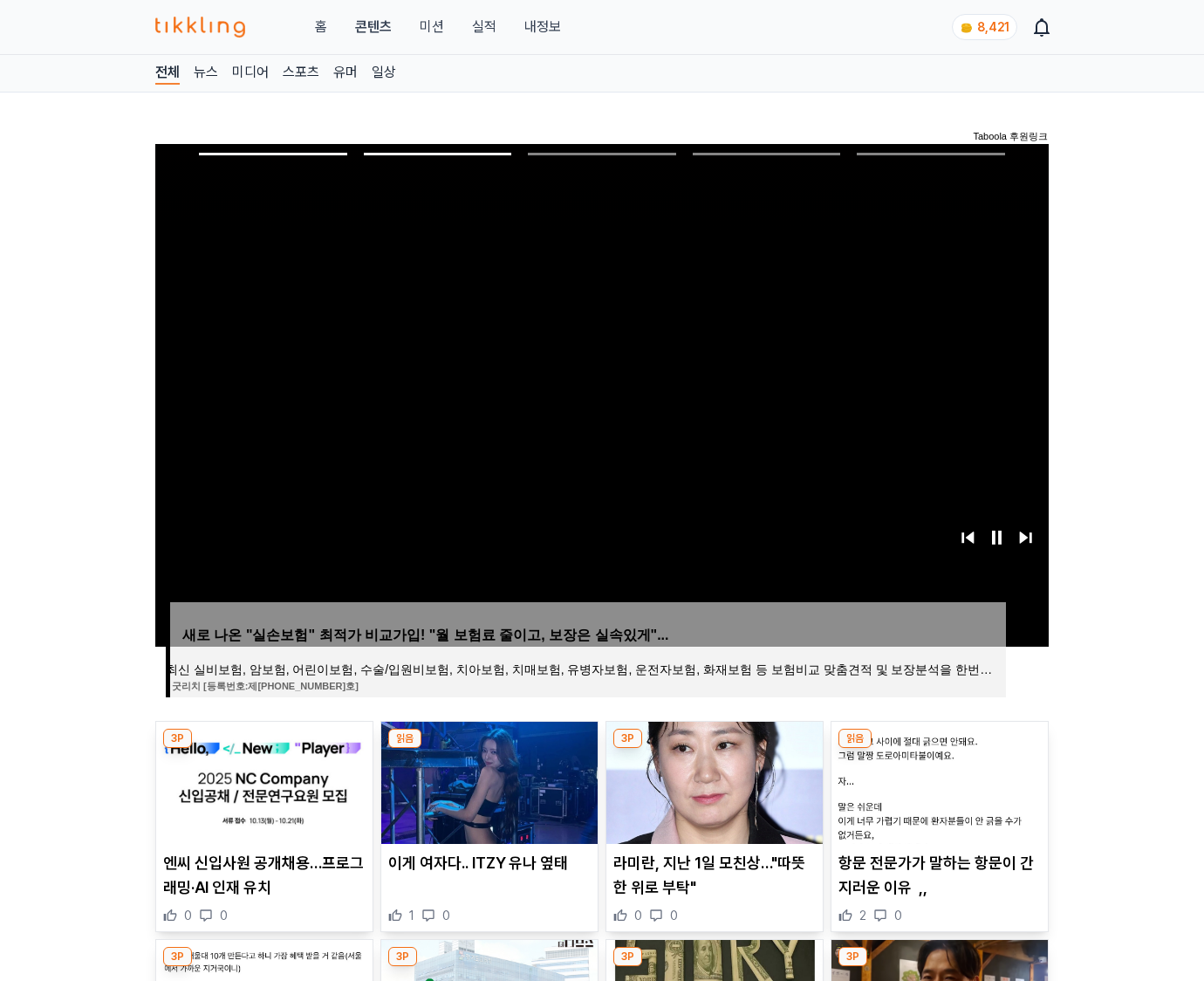
click at [938, 780] on img at bounding box center [939, 782] width 216 height 122
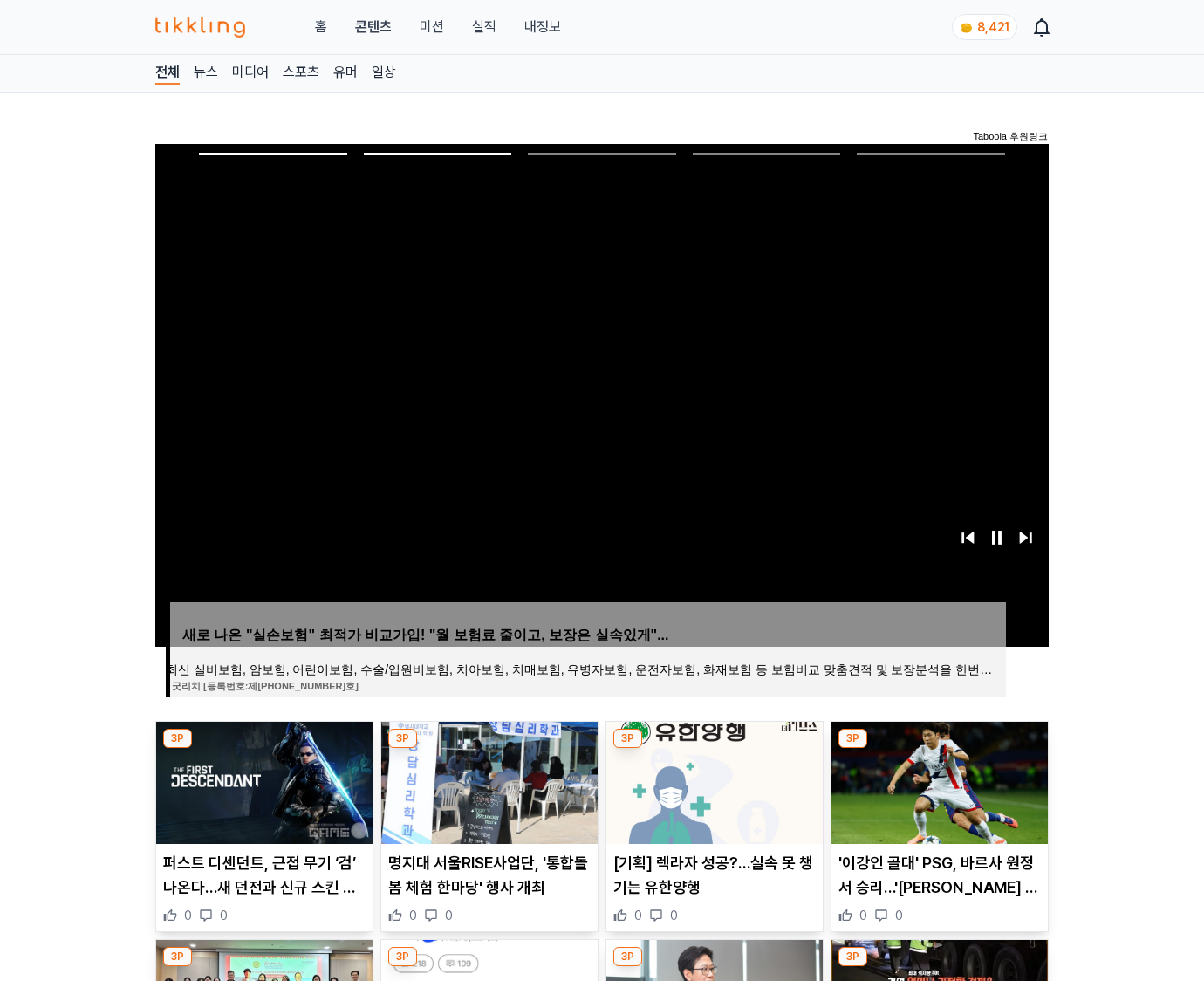
click at [938, 780] on img at bounding box center [939, 782] width 216 height 122
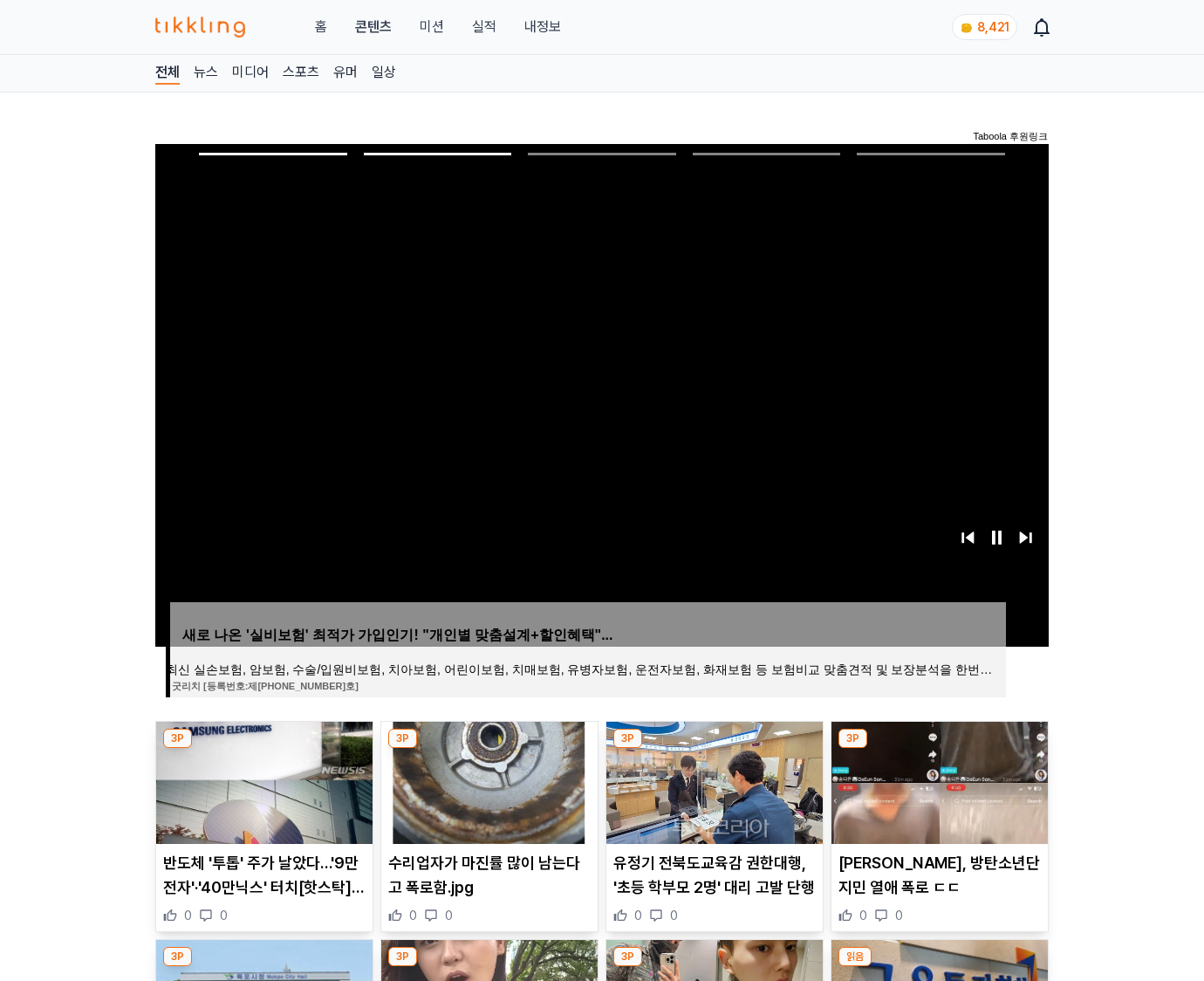
click at [938, 780] on img at bounding box center [939, 782] width 216 height 122
